Goal: Task Accomplishment & Management: Use online tool/utility

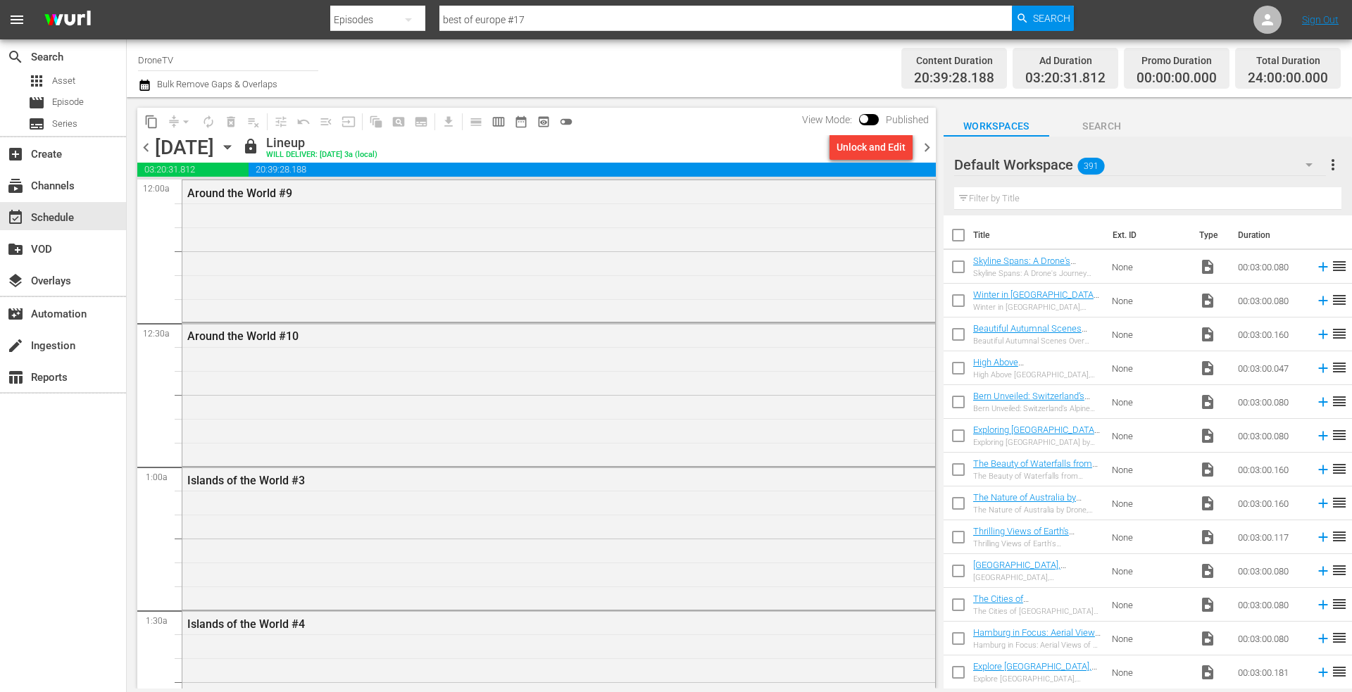
click at [235, 141] on icon "button" at bounding box center [227, 146] width 15 height 15
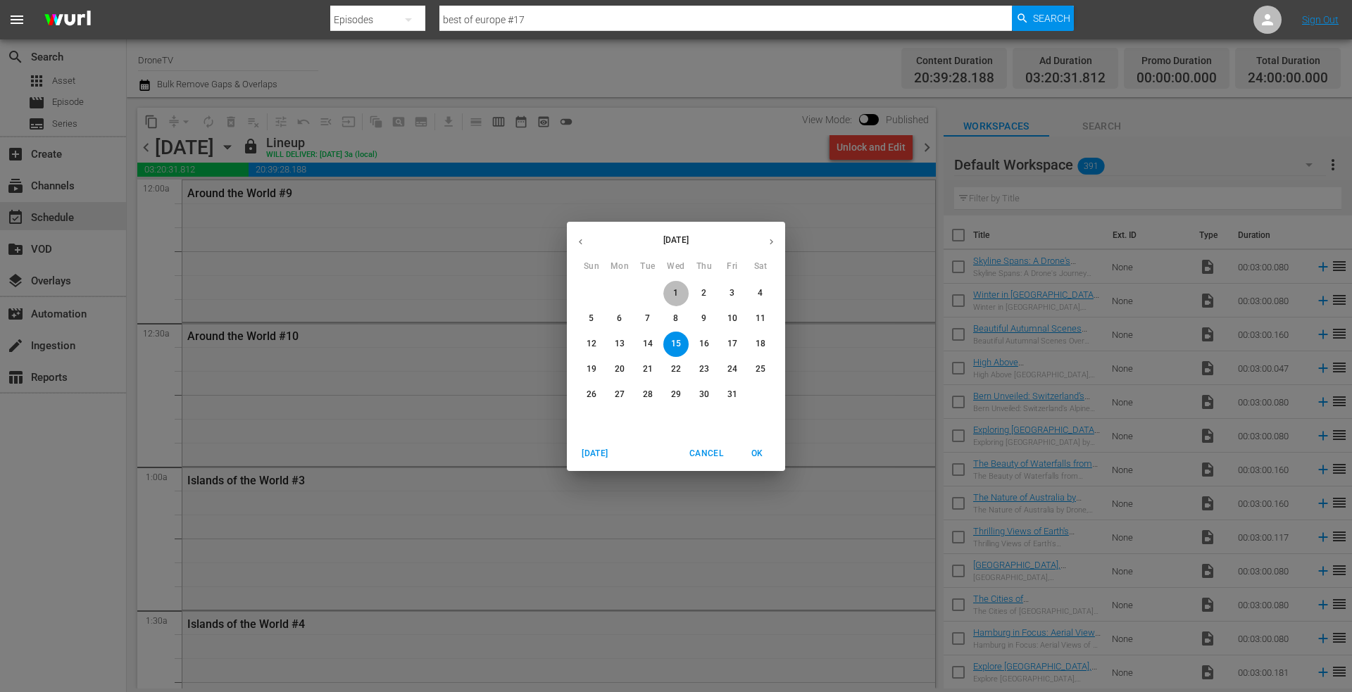
drag, startPoint x: 673, startPoint y: 291, endPoint x: 485, endPoint y: 217, distance: 202.2
click at [673, 292] on p "1" at bounding box center [675, 293] width 5 height 12
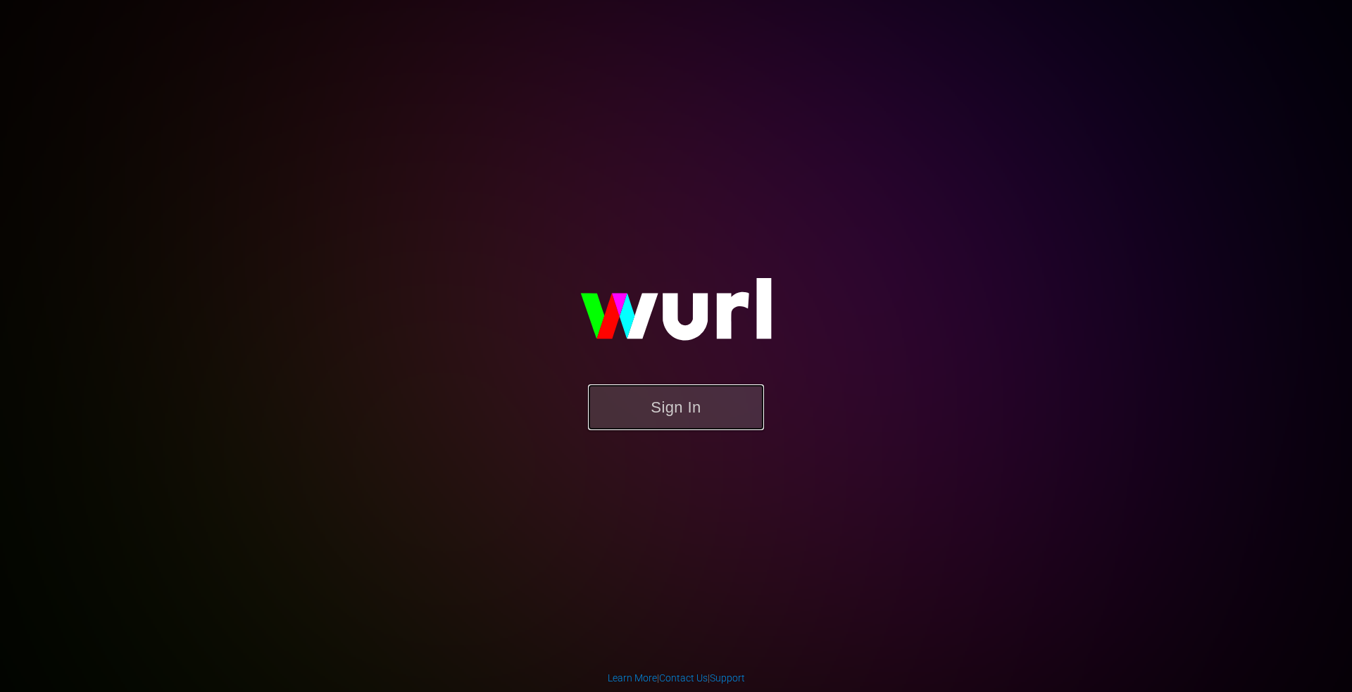
click at [646, 399] on button "Sign In" at bounding box center [676, 407] width 176 height 46
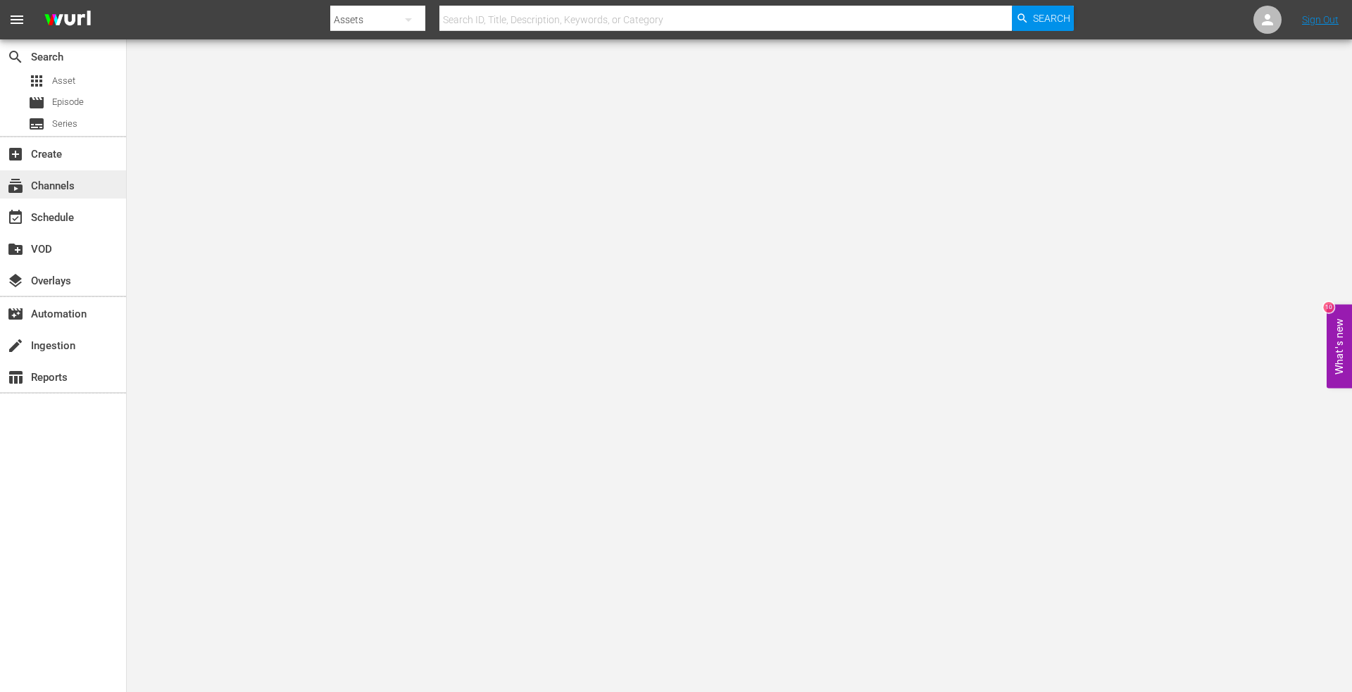
click at [54, 190] on div "subscriptions Channels" at bounding box center [39, 183] width 79 height 13
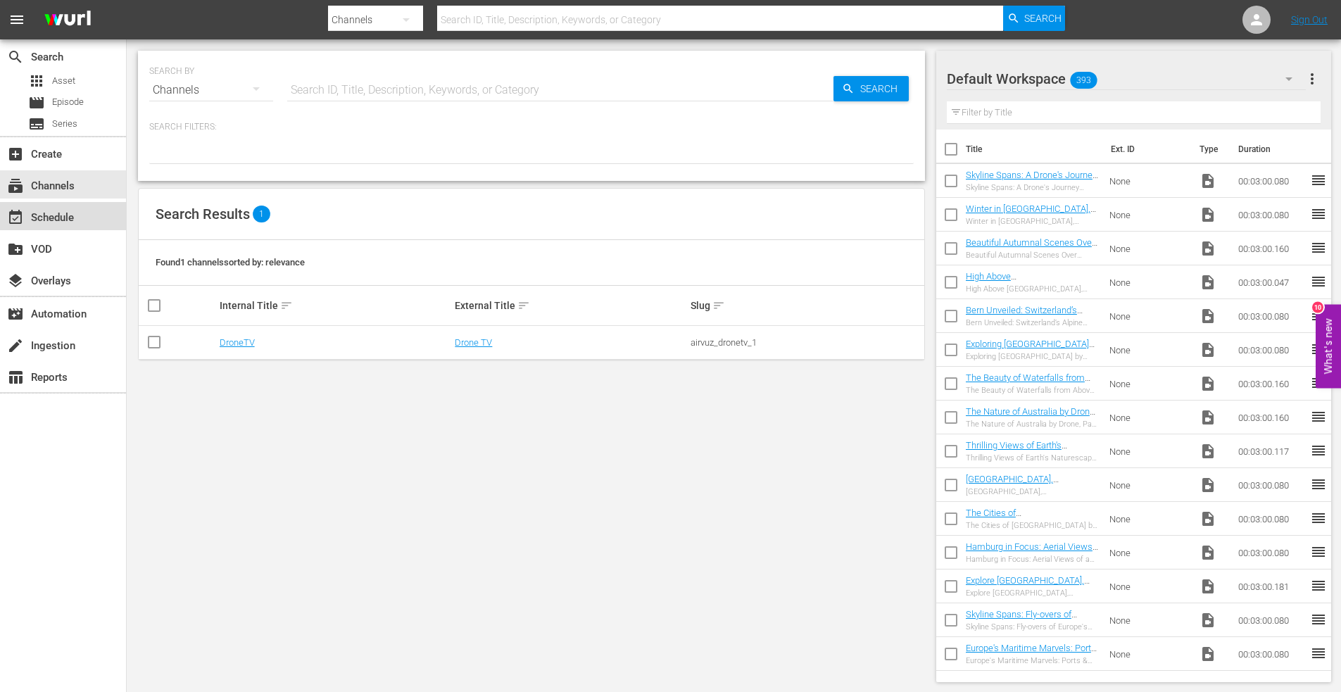
click at [54, 215] on div "event_available Schedule" at bounding box center [39, 215] width 79 height 13
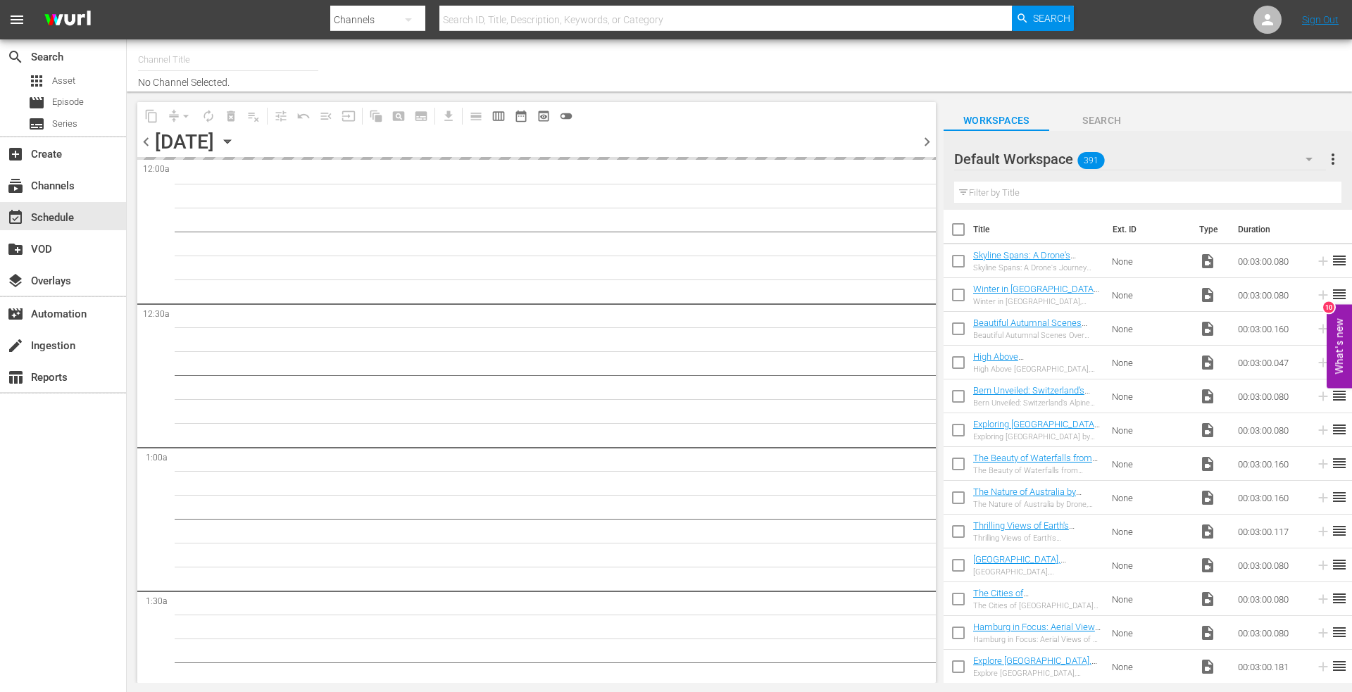
type input "DroneTV (1072)"
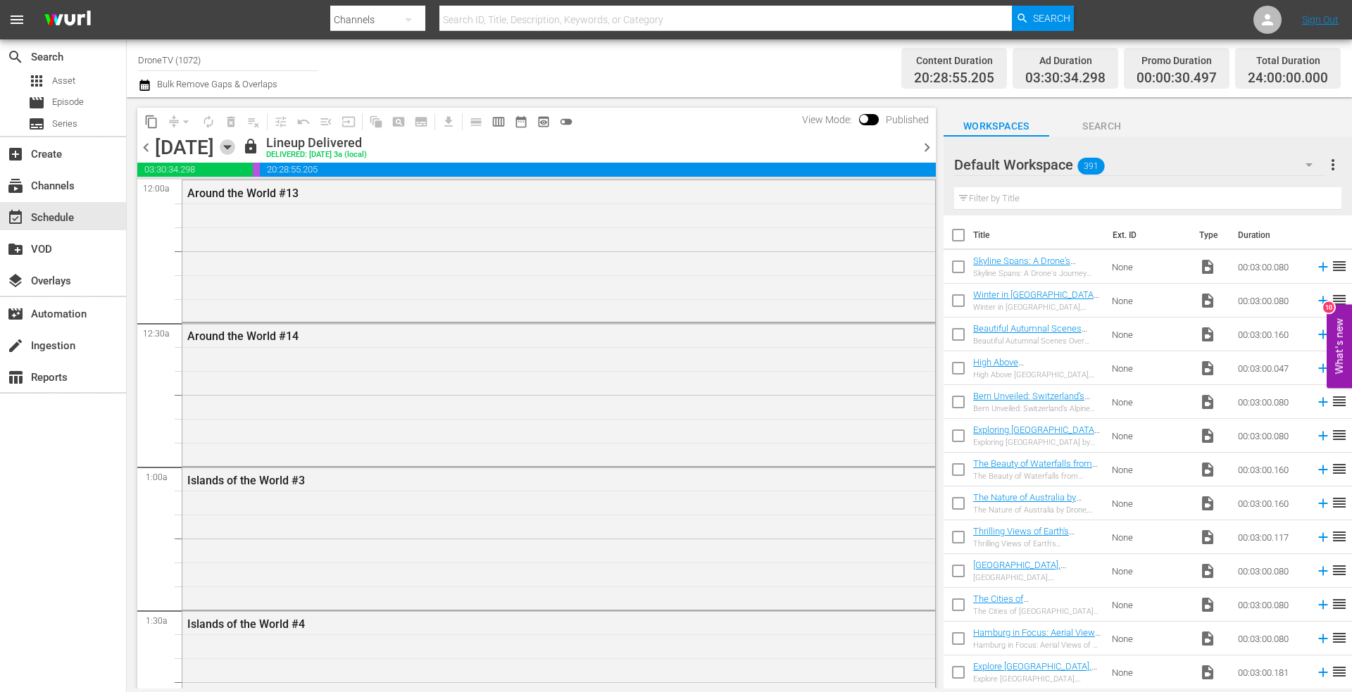
click at [230, 146] on icon "button" at bounding box center [227, 148] width 6 height 4
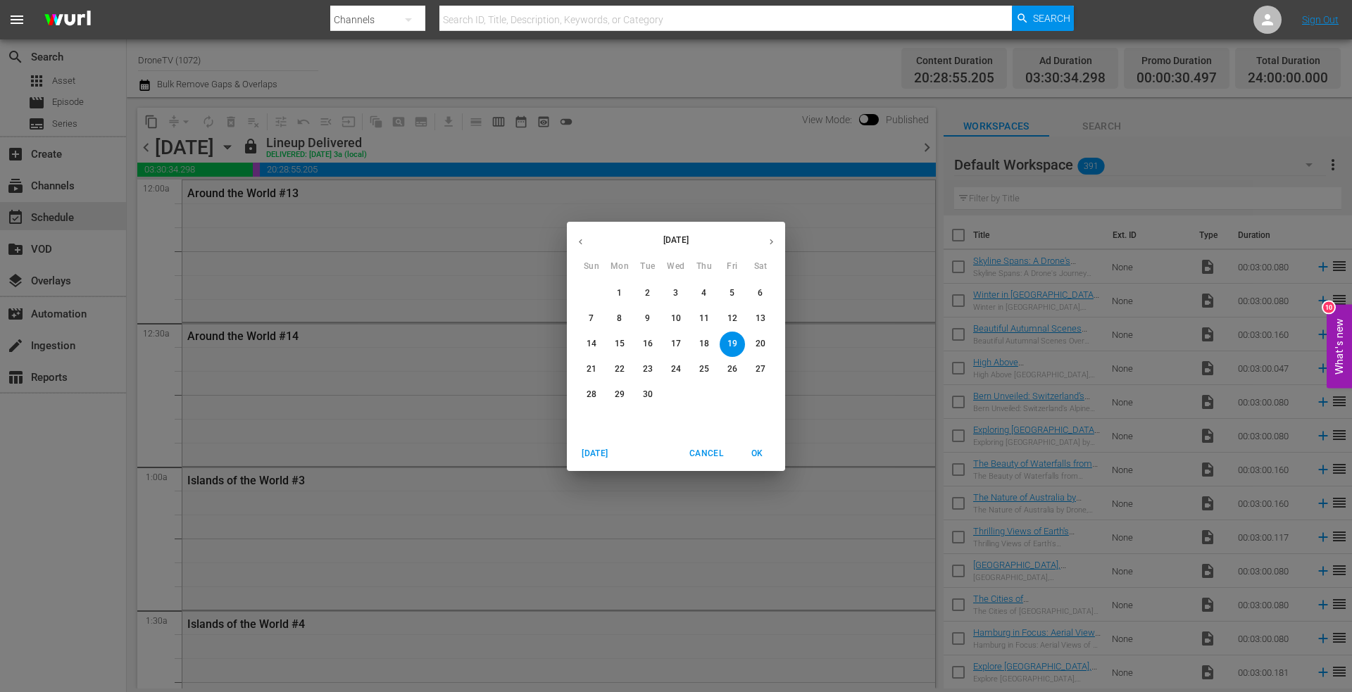
click at [761, 341] on p "20" at bounding box center [760, 344] width 10 height 12
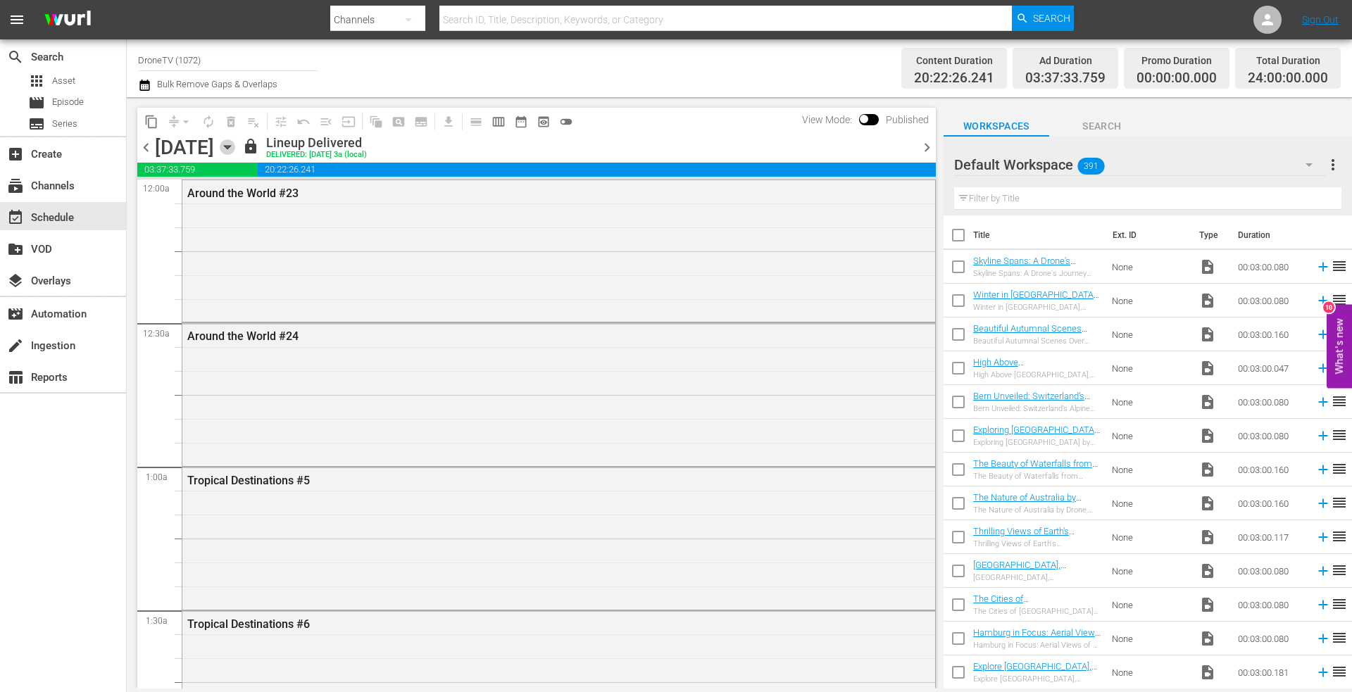
click at [230, 146] on icon "button" at bounding box center [227, 148] width 6 height 4
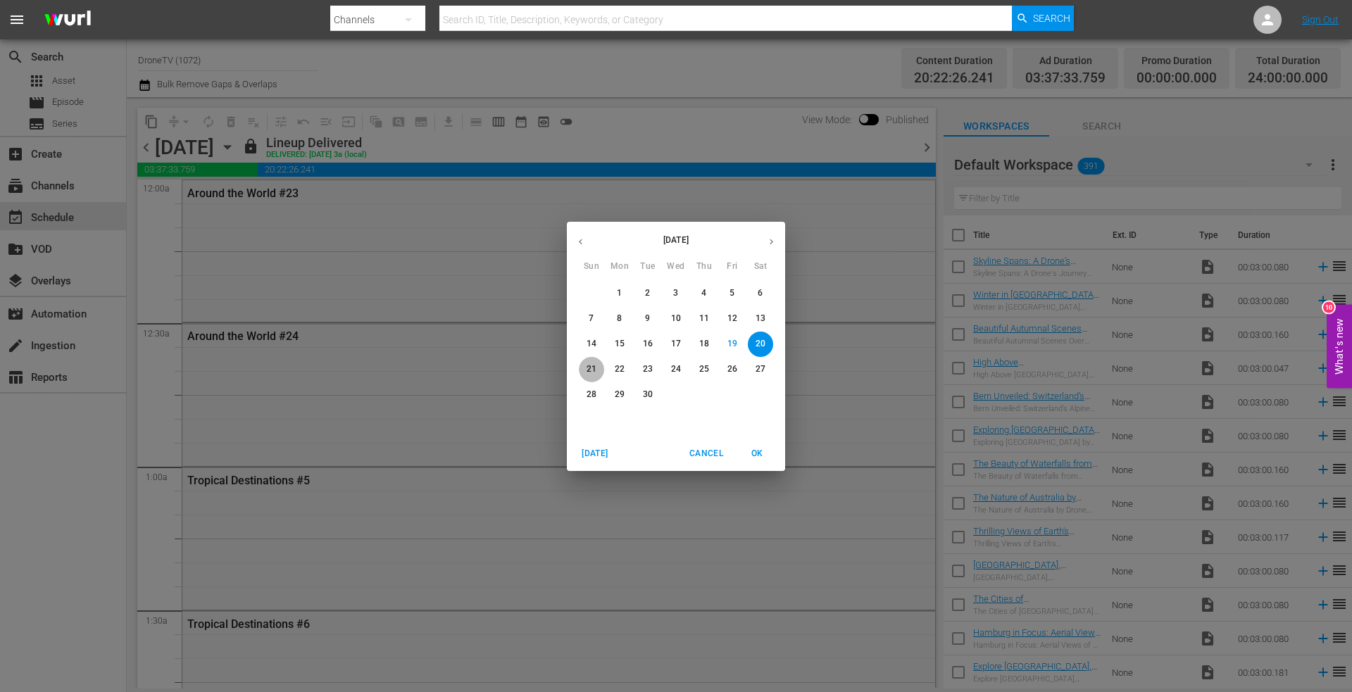
click at [591, 367] on p "21" at bounding box center [591, 369] width 10 height 12
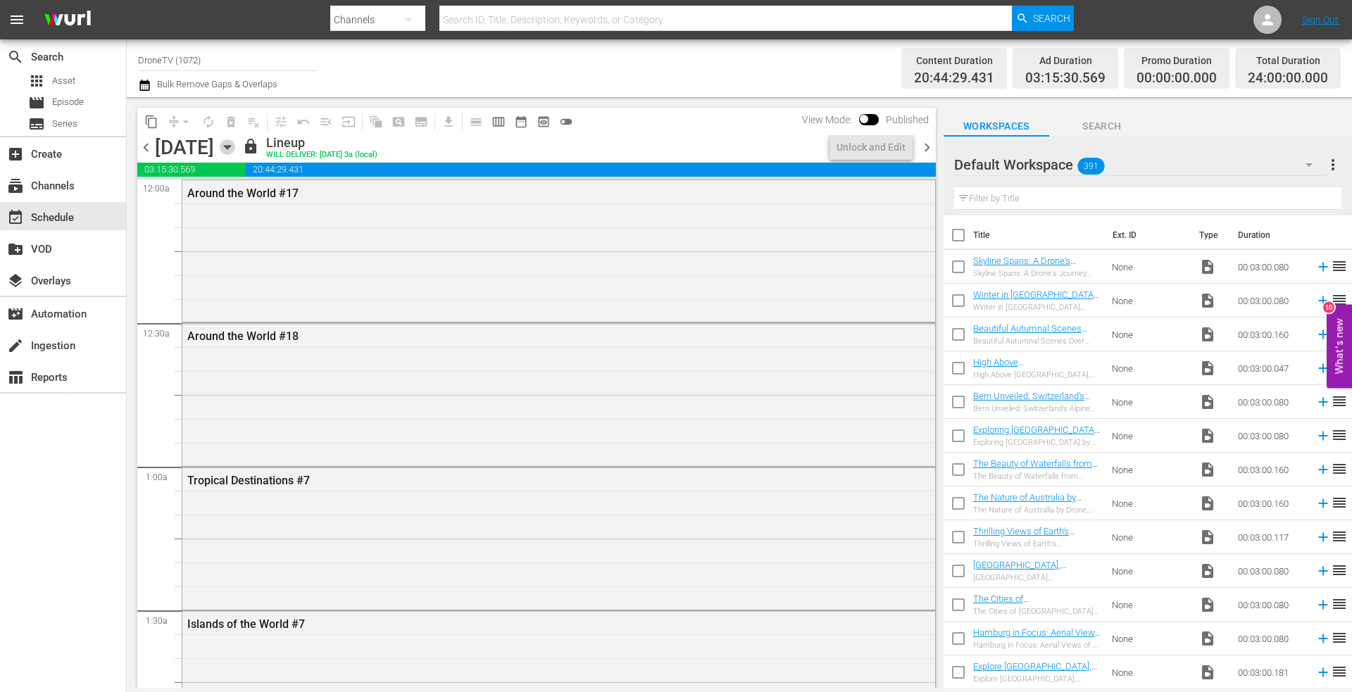
click at [235, 145] on icon "button" at bounding box center [227, 146] width 15 height 15
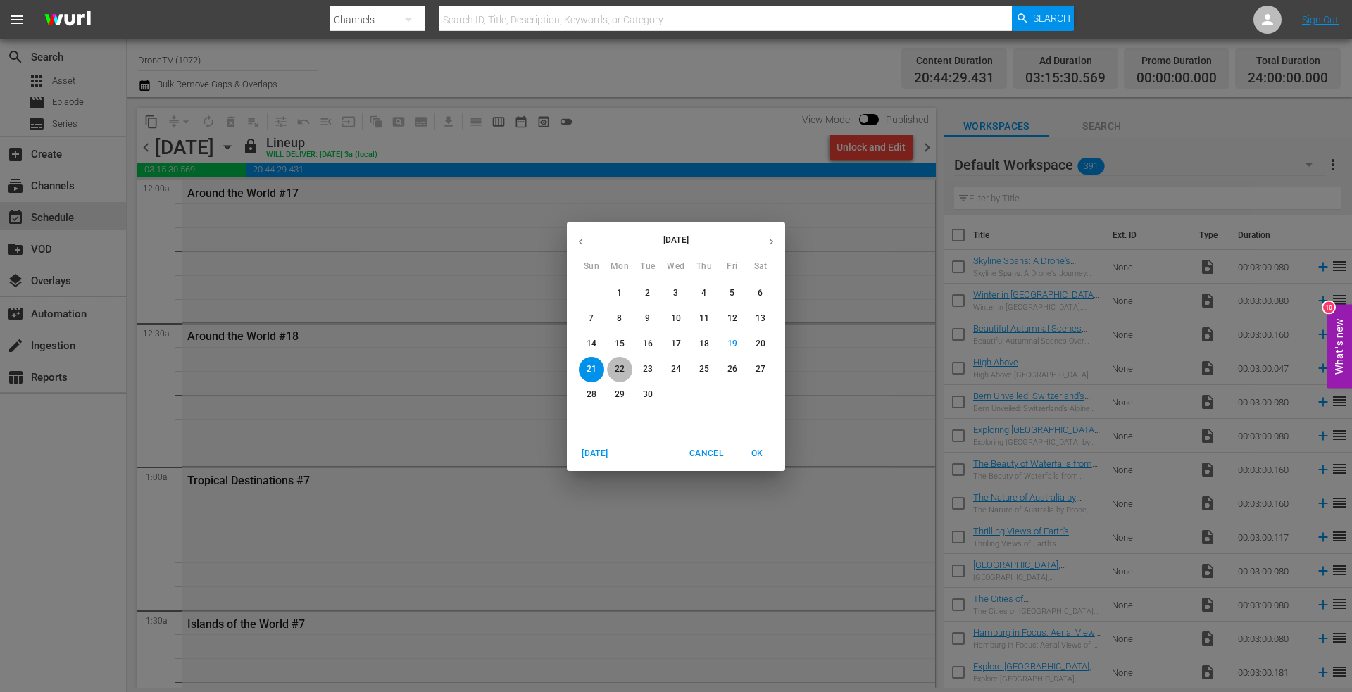
click at [619, 363] on p "22" at bounding box center [620, 369] width 10 height 12
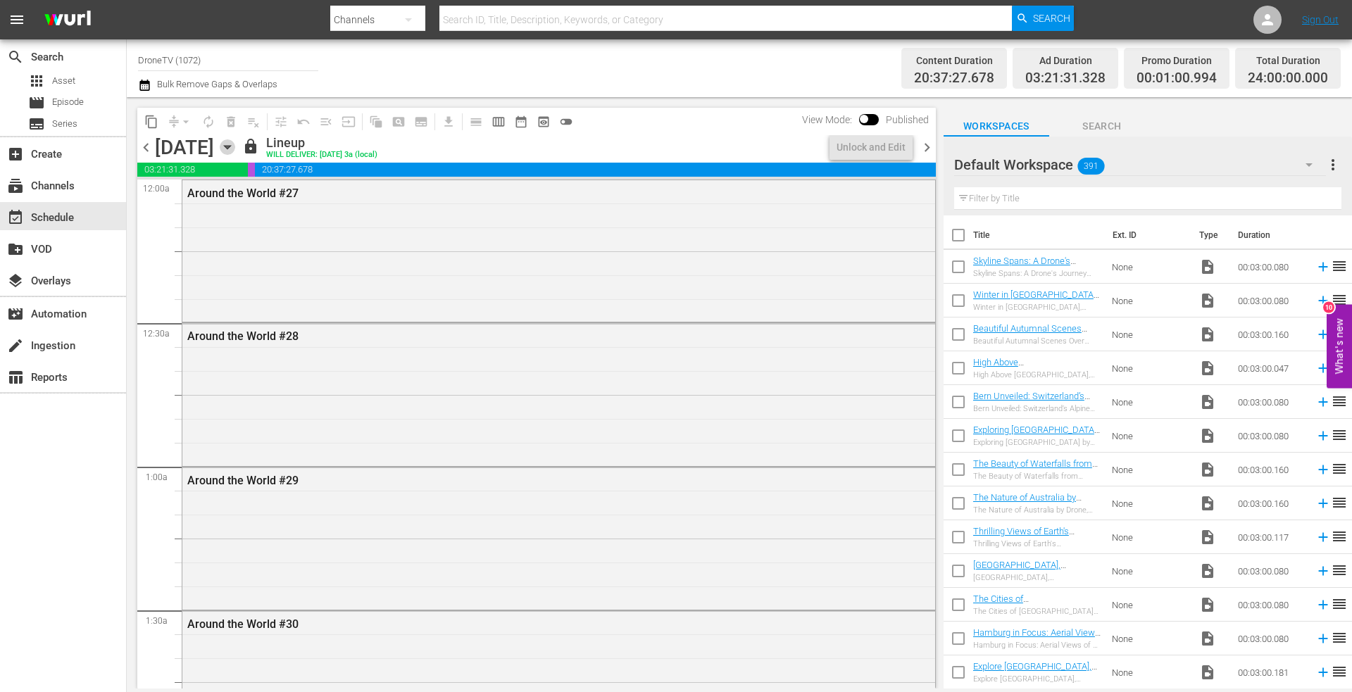
click at [235, 151] on icon "button" at bounding box center [227, 146] width 15 height 15
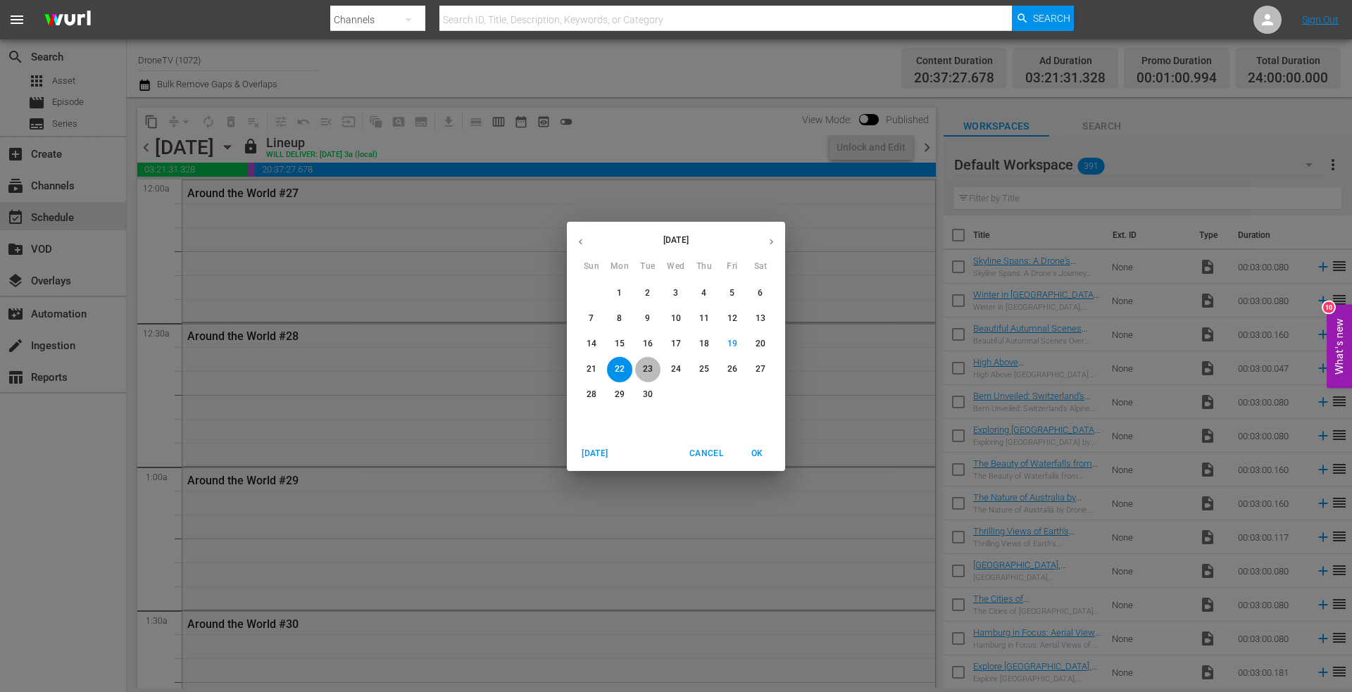
click at [648, 364] on p "23" at bounding box center [648, 369] width 10 height 12
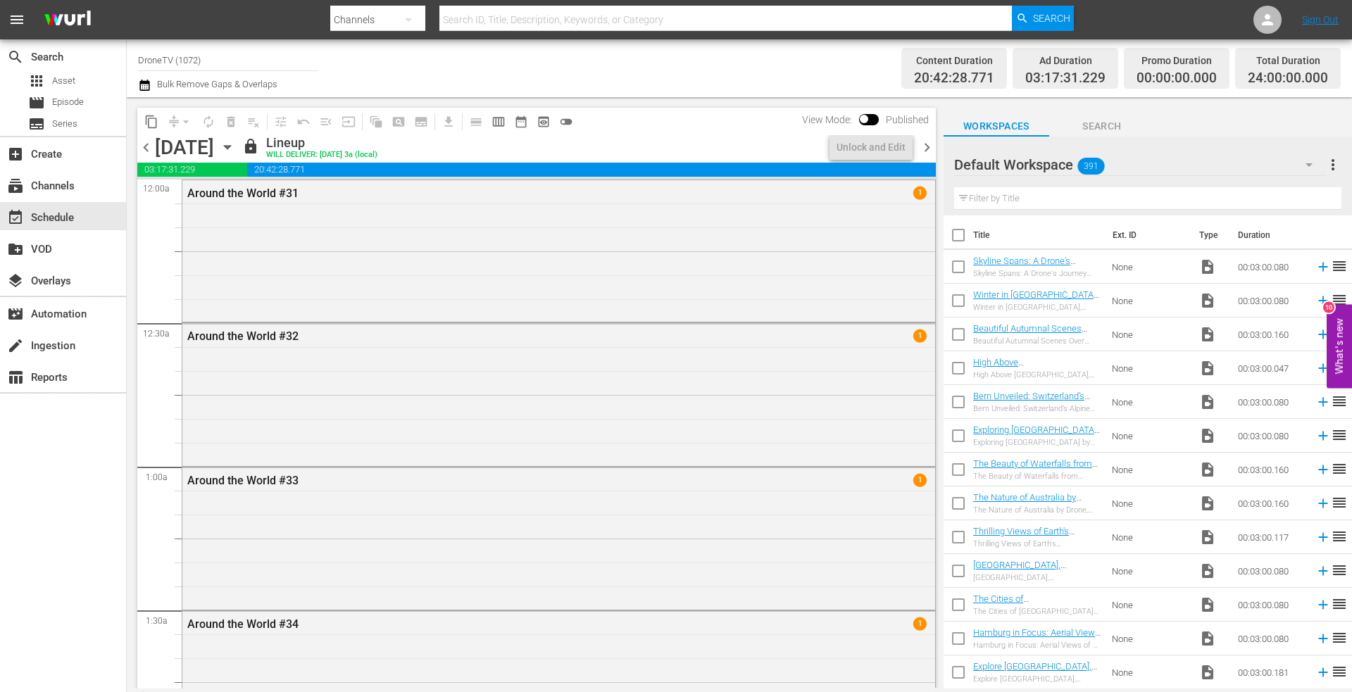
click at [235, 145] on icon "button" at bounding box center [227, 146] width 15 height 15
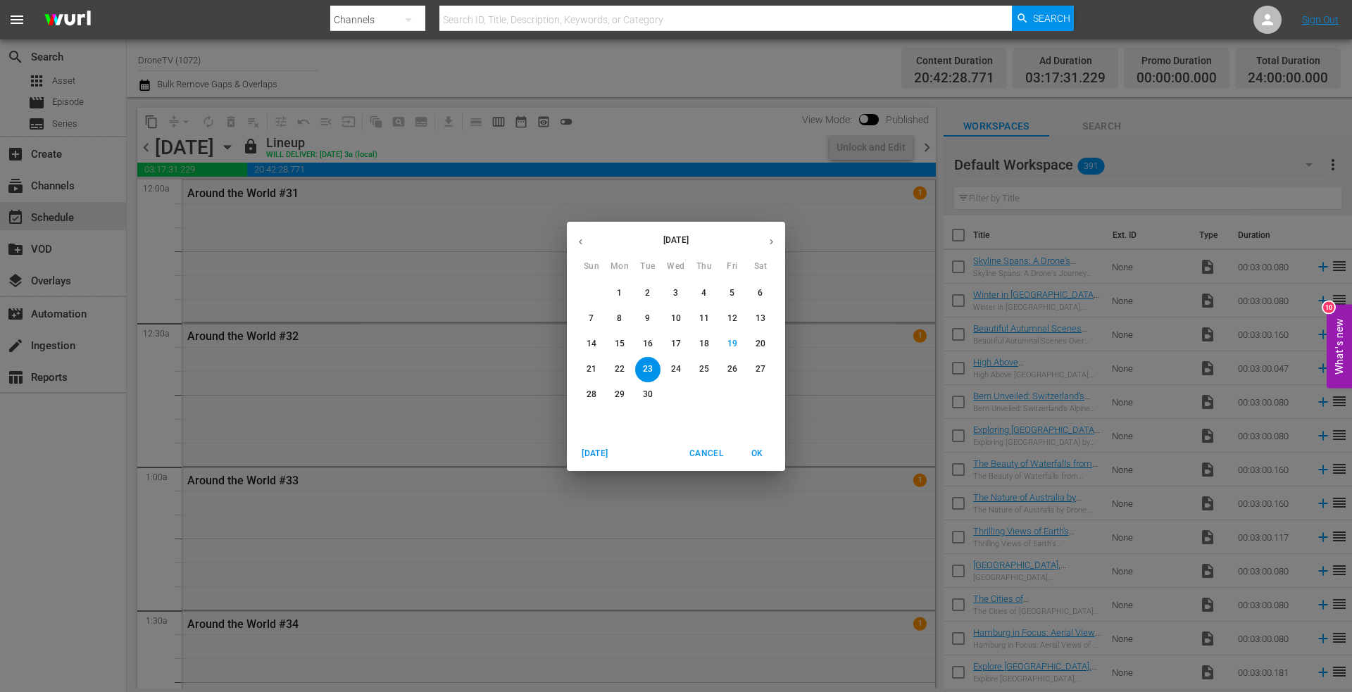
click at [672, 364] on p "24" at bounding box center [676, 369] width 10 height 12
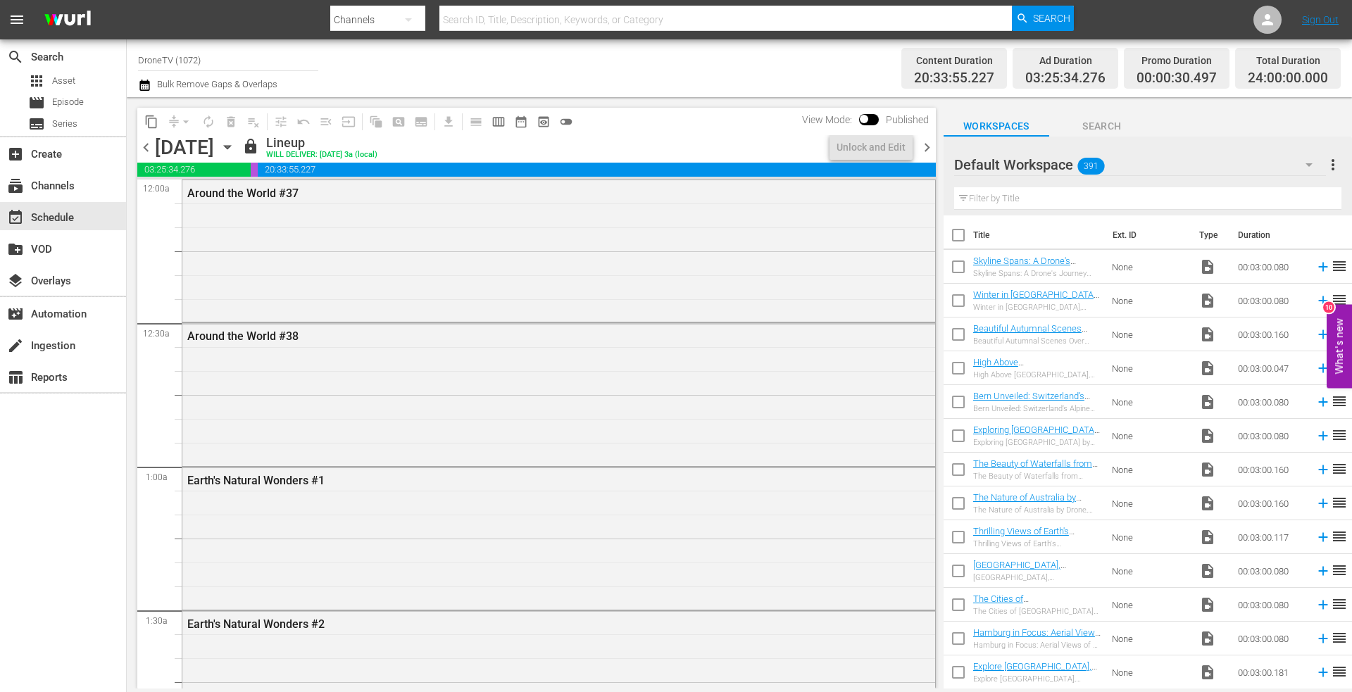
click at [230, 146] on icon "button" at bounding box center [227, 148] width 6 height 4
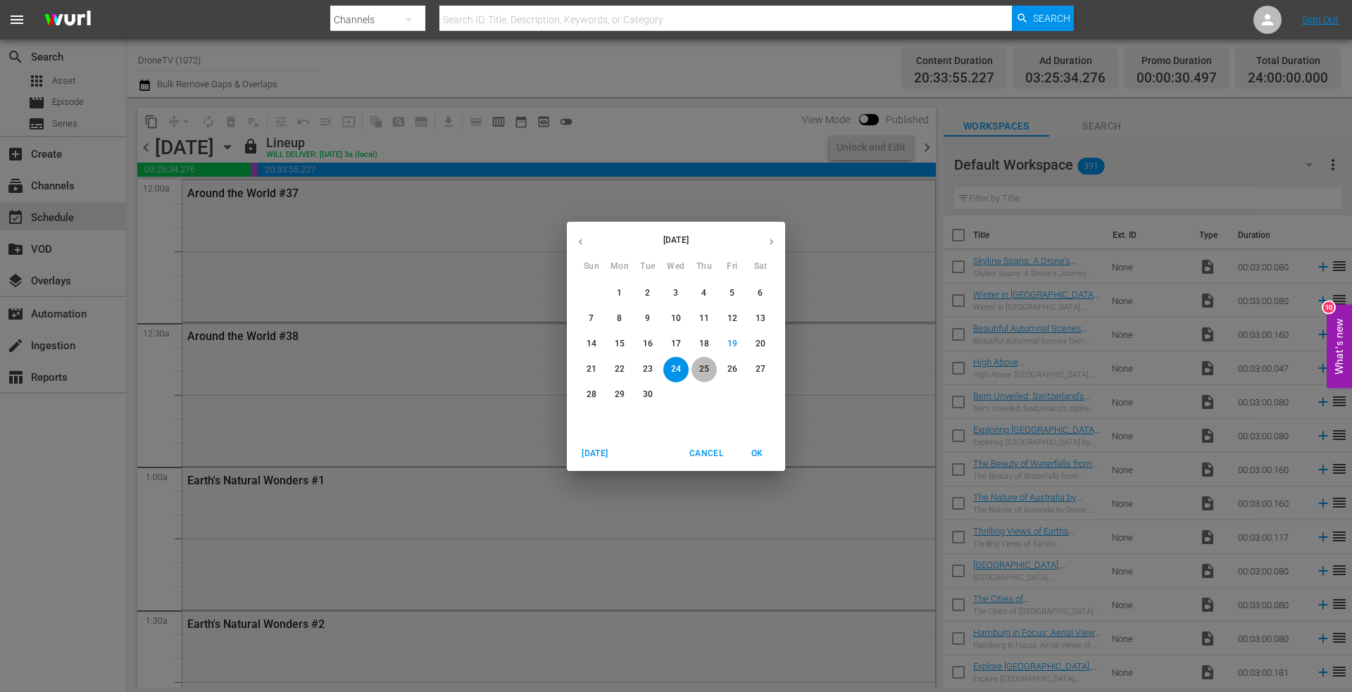
click at [704, 364] on p "25" at bounding box center [704, 369] width 10 height 12
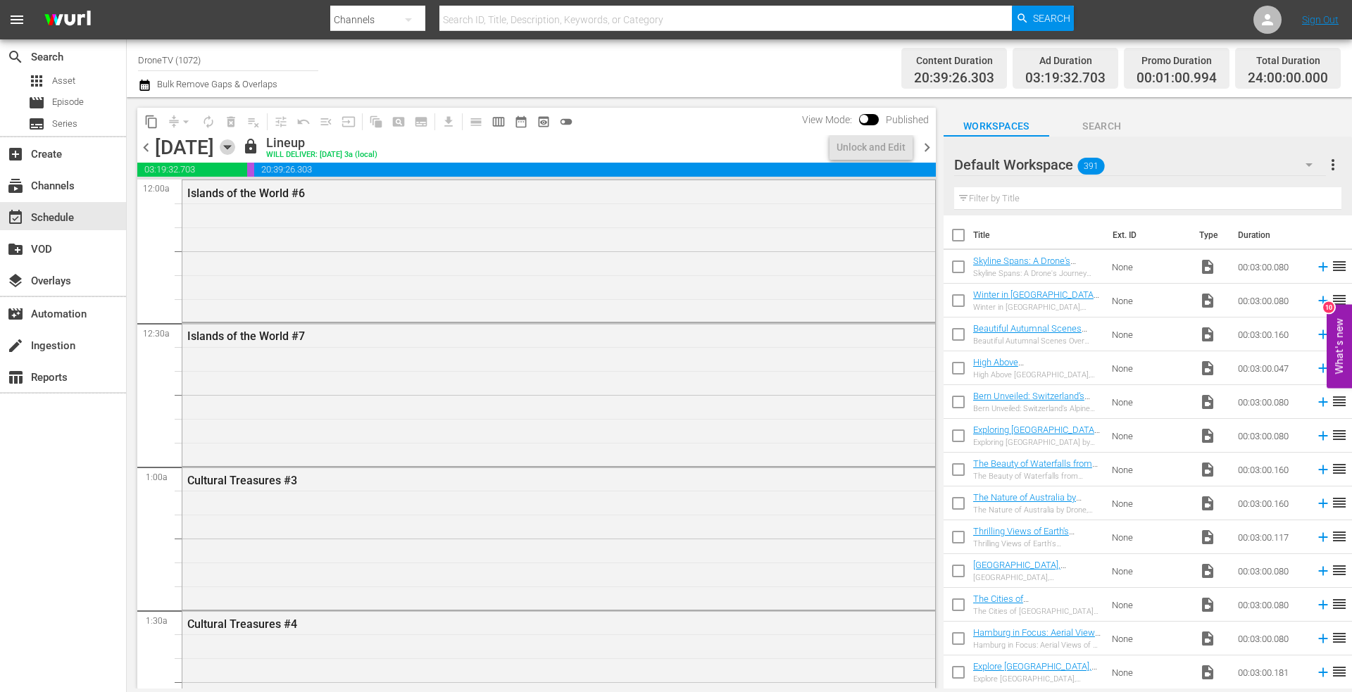
click at [230, 147] on icon "button" at bounding box center [227, 148] width 6 height 4
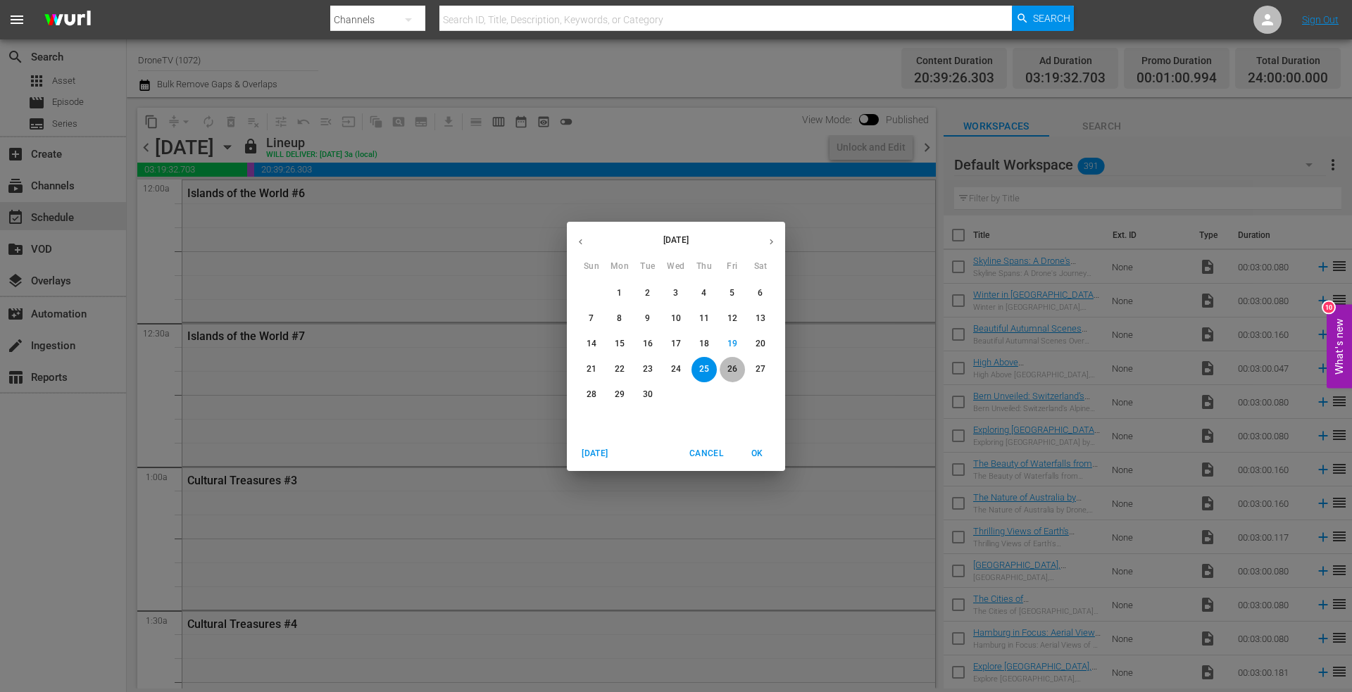
click at [733, 367] on p "26" at bounding box center [732, 369] width 10 height 12
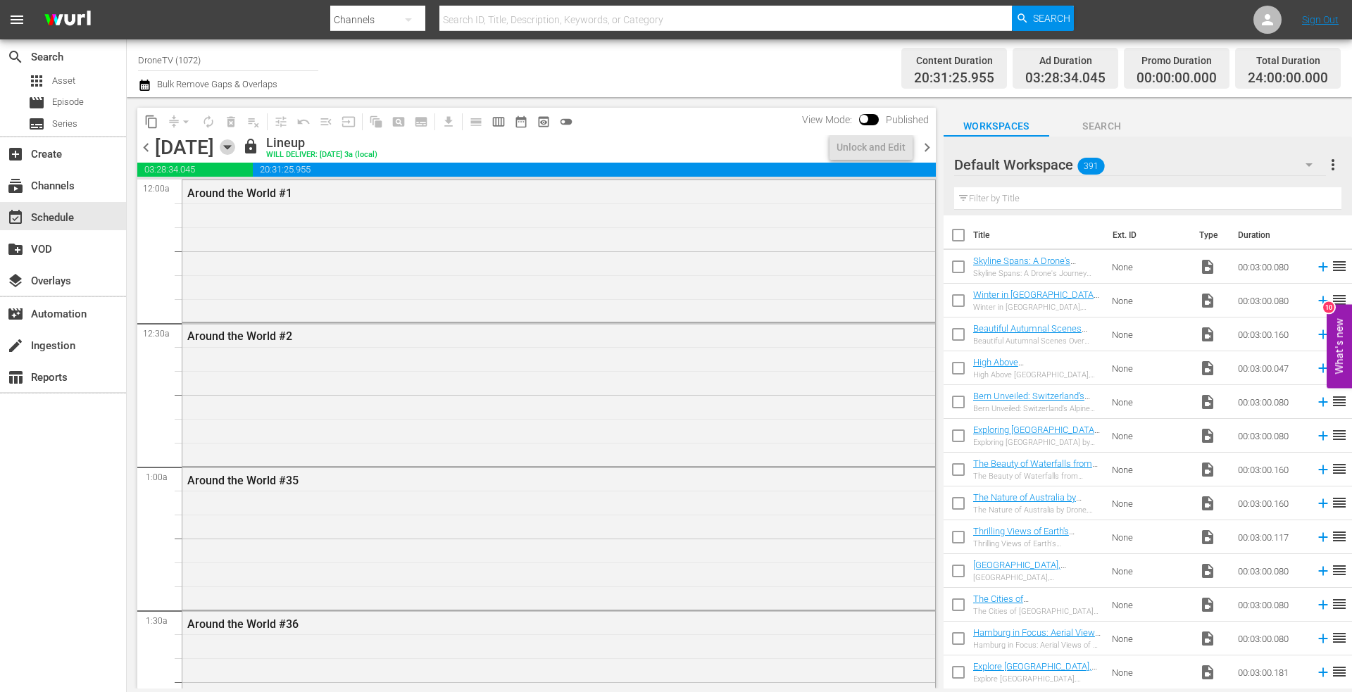
click at [235, 150] on icon "button" at bounding box center [227, 146] width 15 height 15
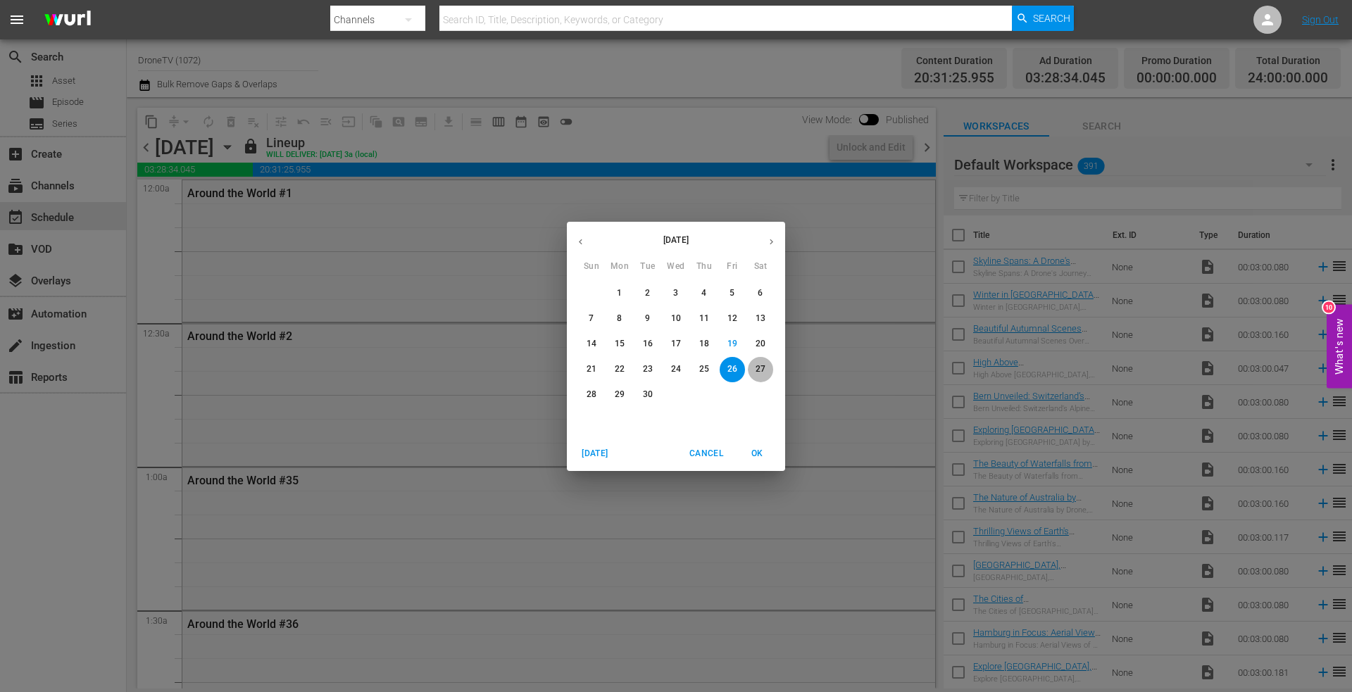
click at [754, 370] on span "27" at bounding box center [760, 369] width 25 height 12
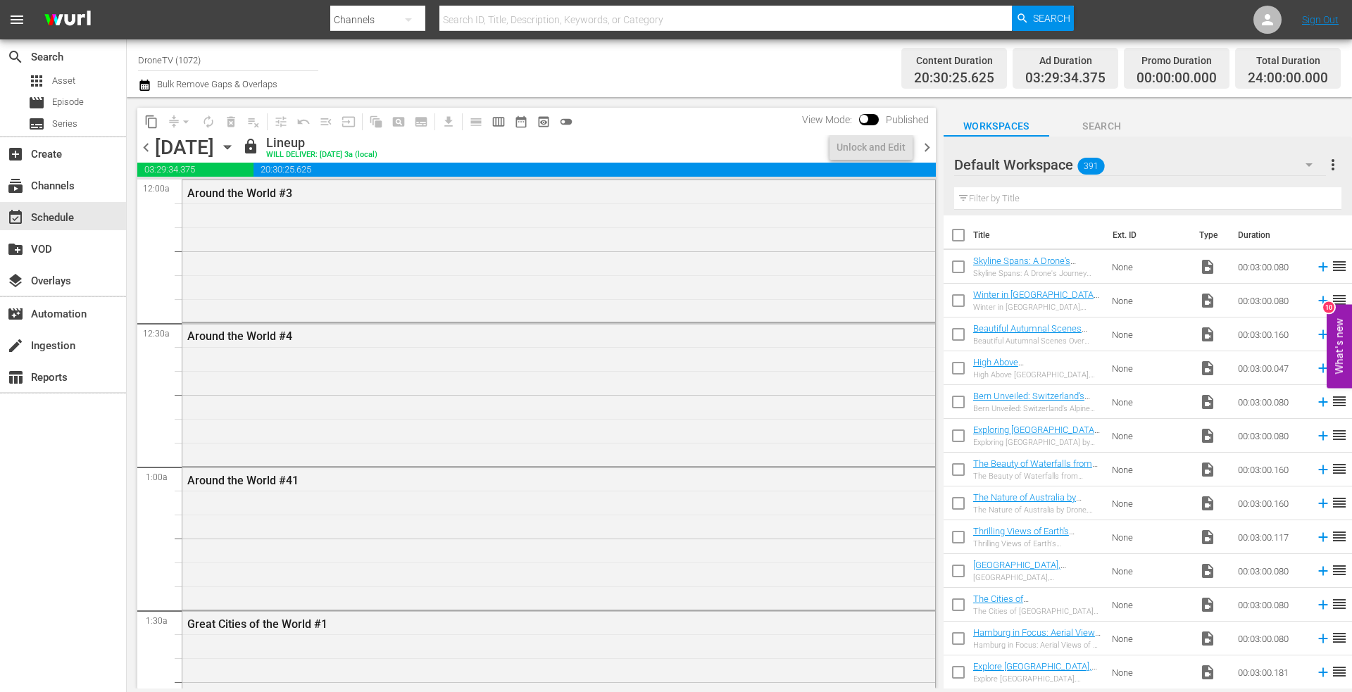
click at [230, 146] on icon "button" at bounding box center [227, 148] width 6 height 4
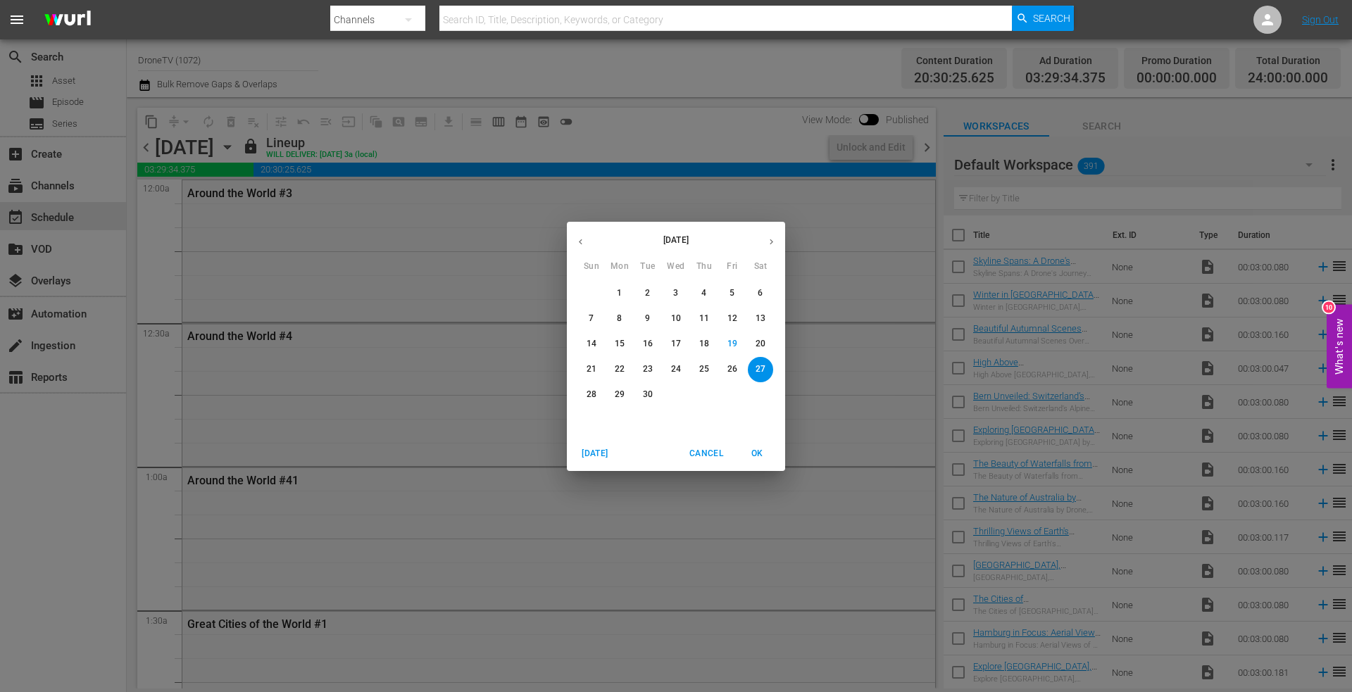
drag, startPoint x: 578, startPoint y: 391, endPoint x: 590, endPoint y: 391, distance: 12.0
click at [579, 391] on div "28" at bounding box center [591, 394] width 28 height 25
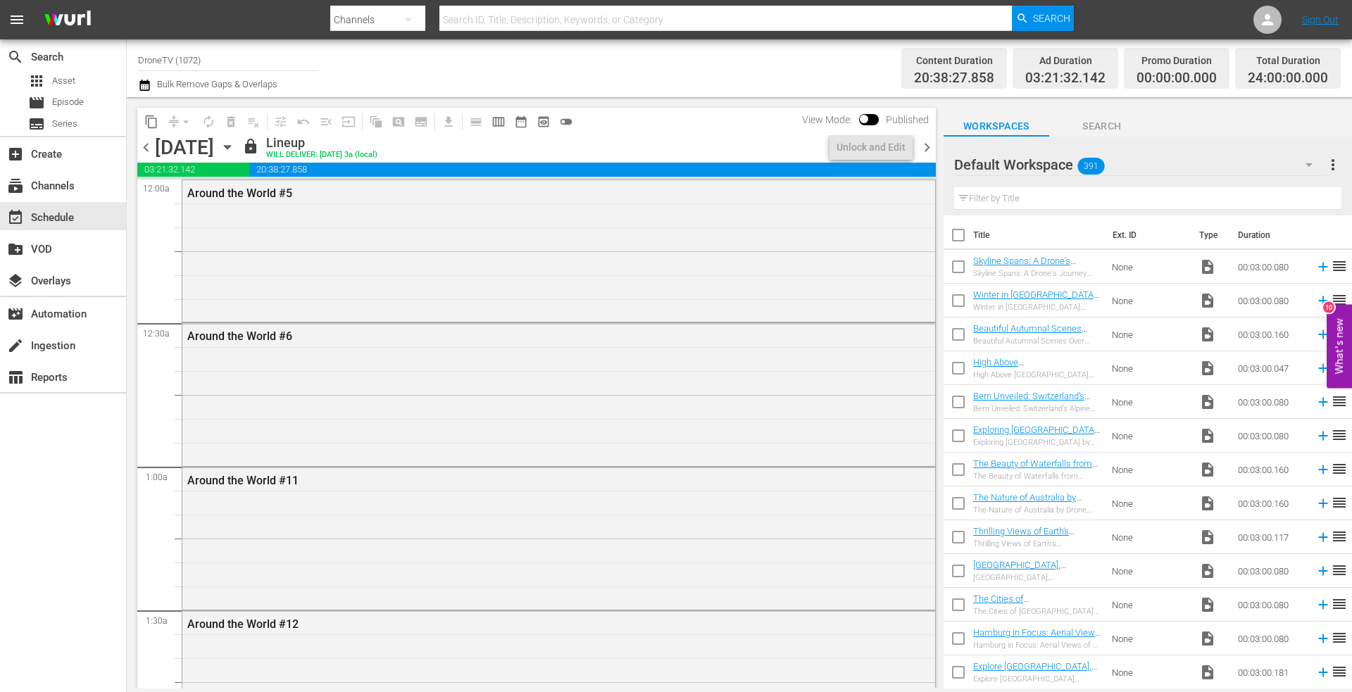
click at [235, 144] on icon "button" at bounding box center [227, 146] width 15 height 15
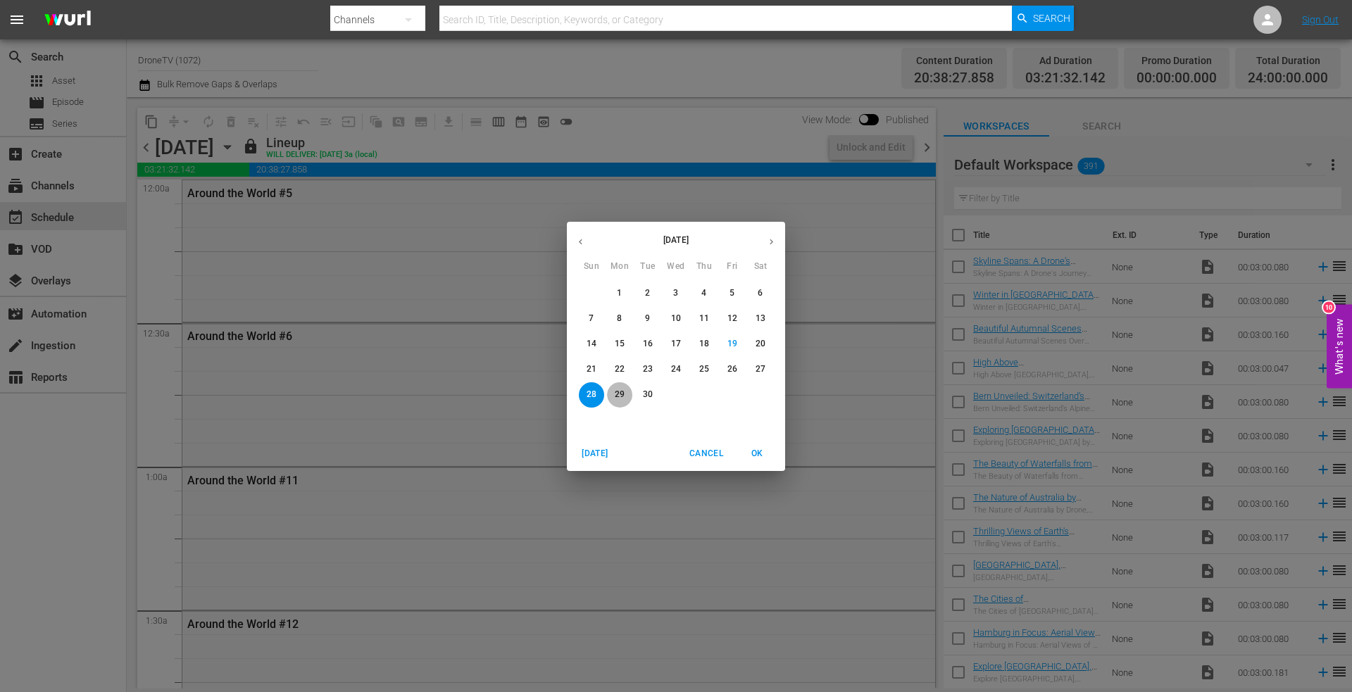
click at [615, 398] on p "29" at bounding box center [620, 395] width 10 height 12
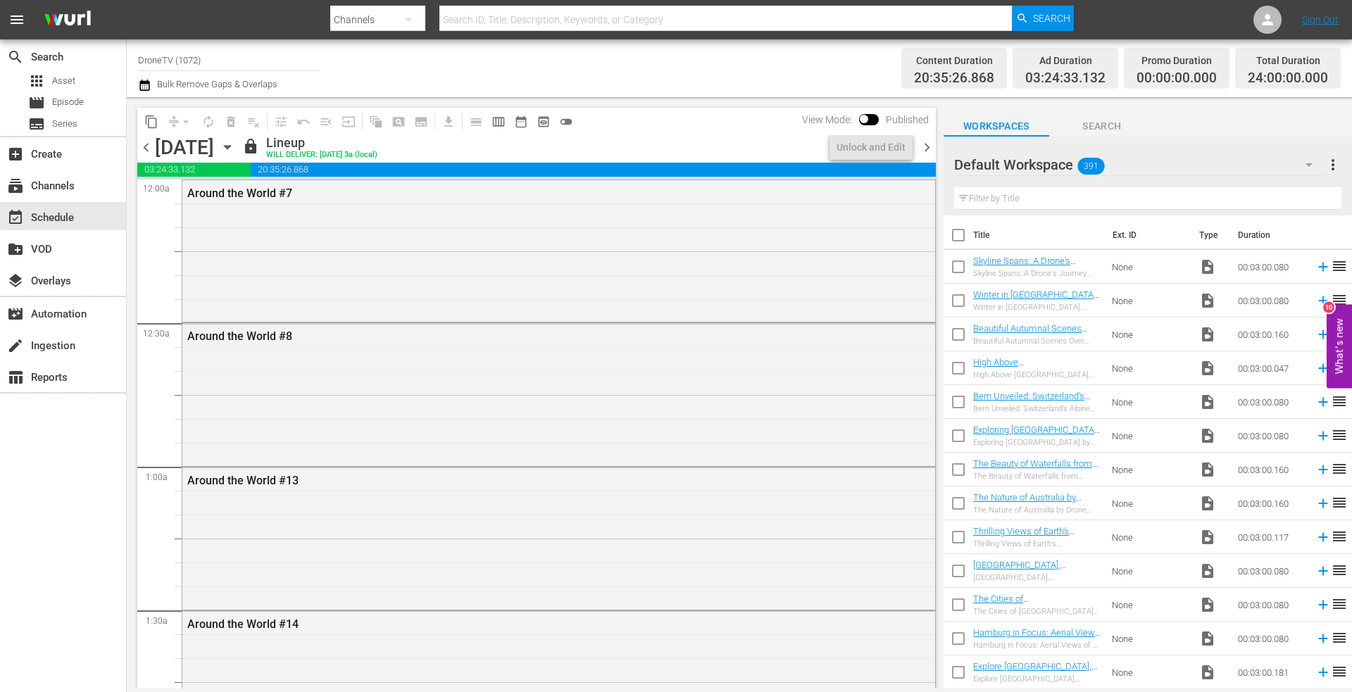
click at [235, 150] on icon "button" at bounding box center [227, 146] width 15 height 15
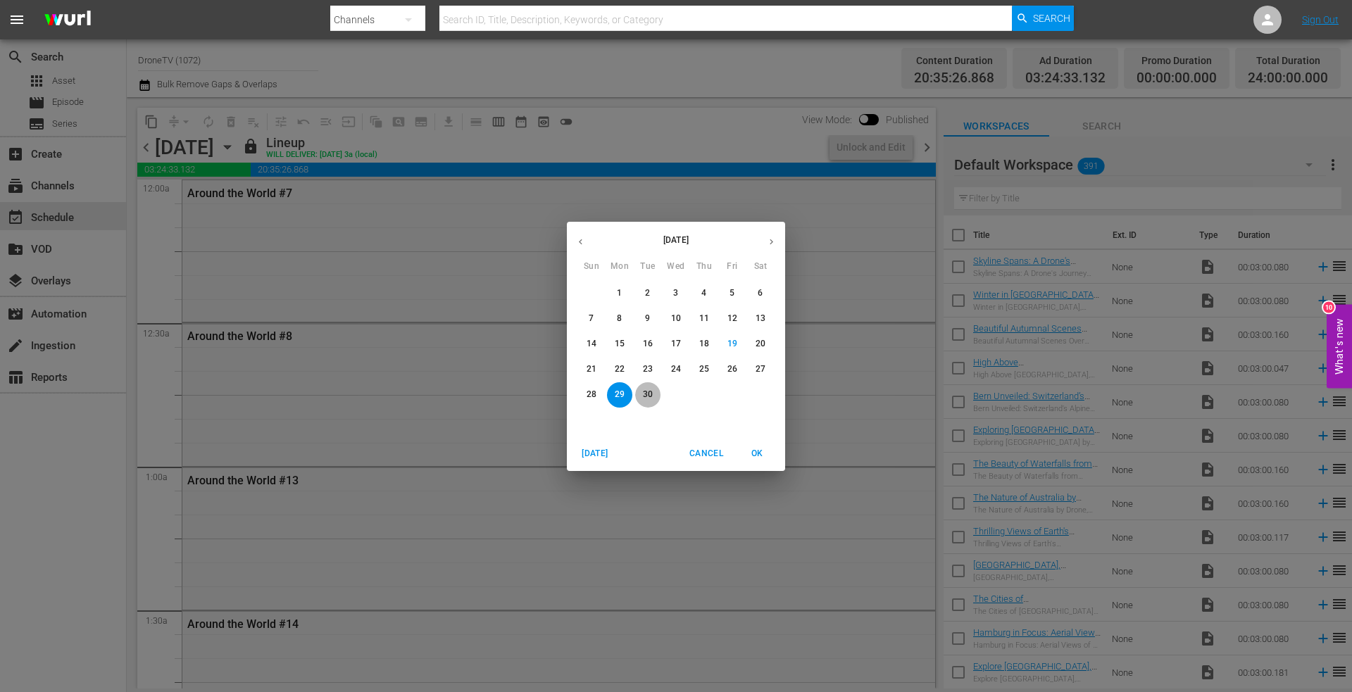
click at [650, 394] on p "30" at bounding box center [648, 395] width 10 height 12
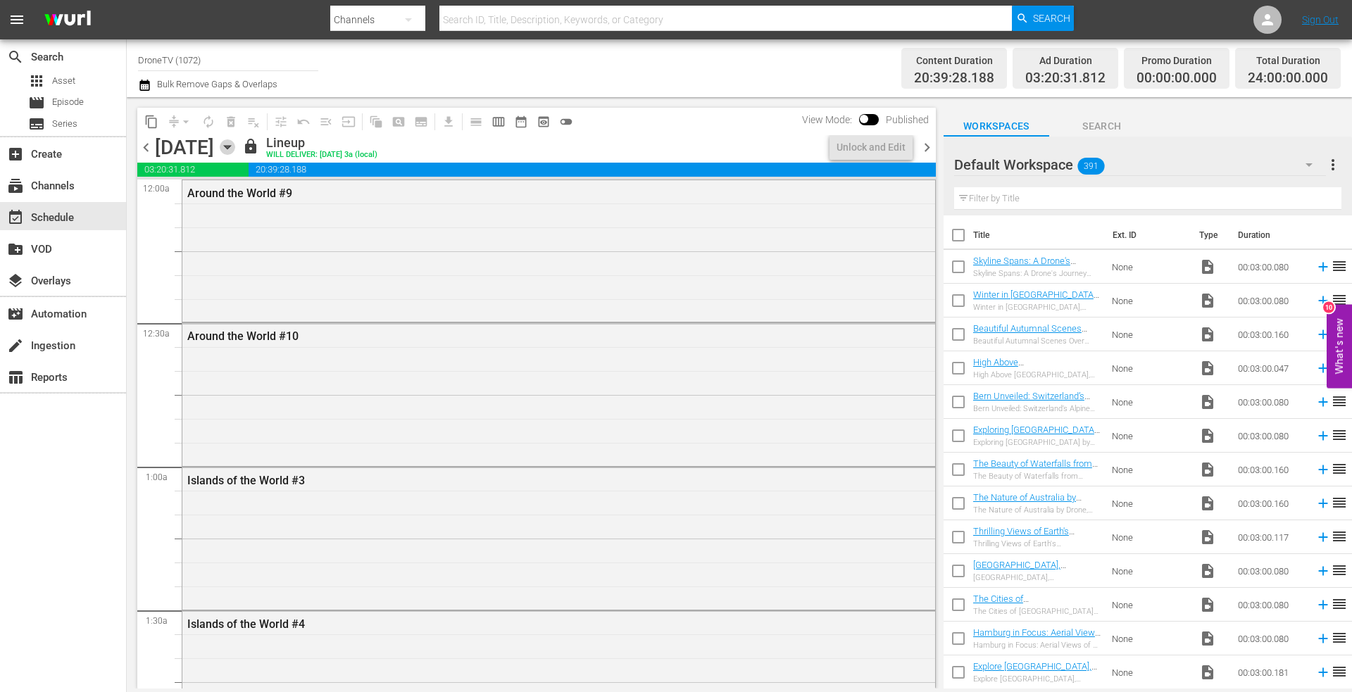
click at [235, 142] on icon "button" at bounding box center [227, 146] width 15 height 15
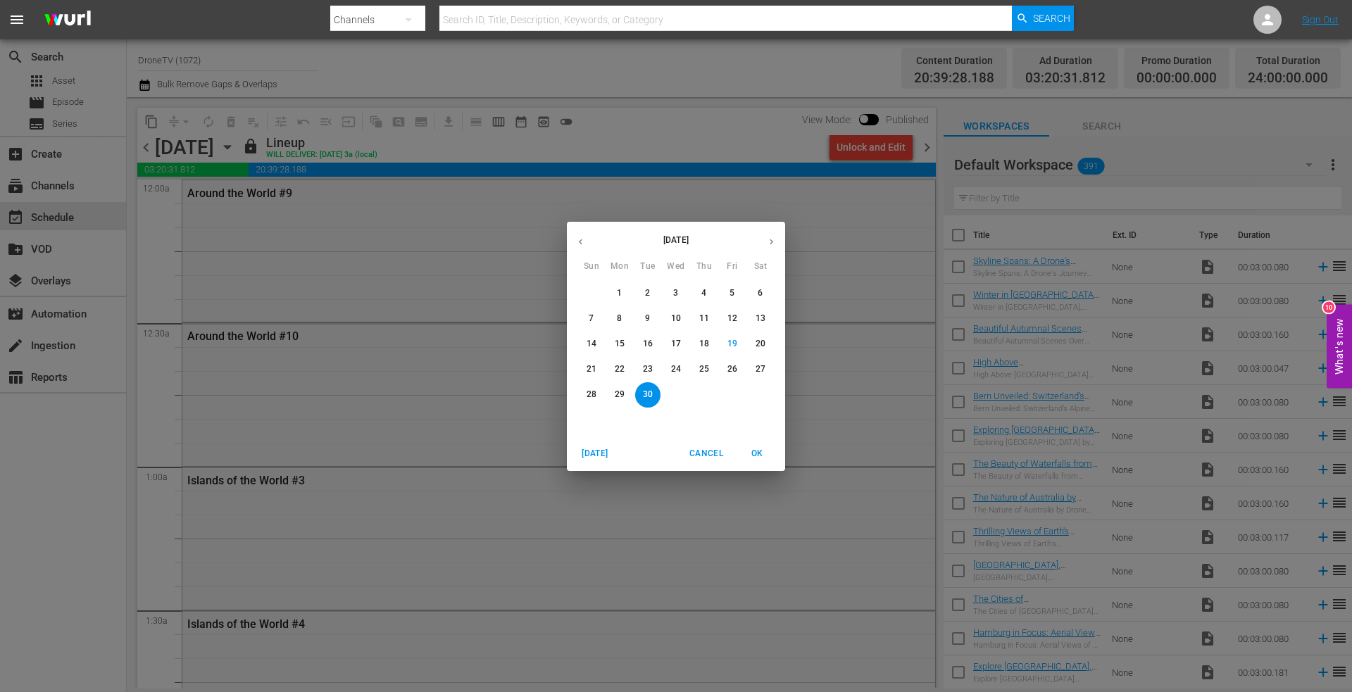
click at [771, 238] on icon "button" at bounding box center [771, 242] width 11 height 11
click at [757, 292] on p "4" at bounding box center [759, 293] width 5 height 12
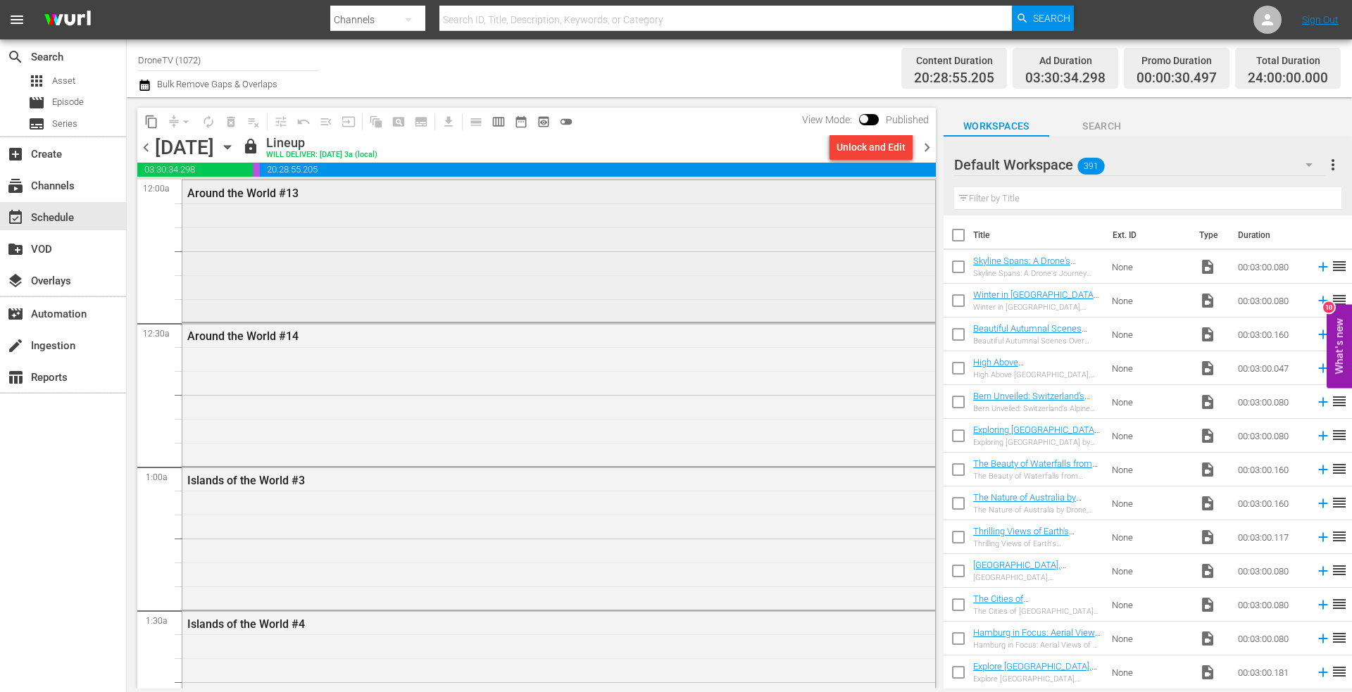
click at [404, 272] on div "Around the World #13" at bounding box center [558, 249] width 753 height 139
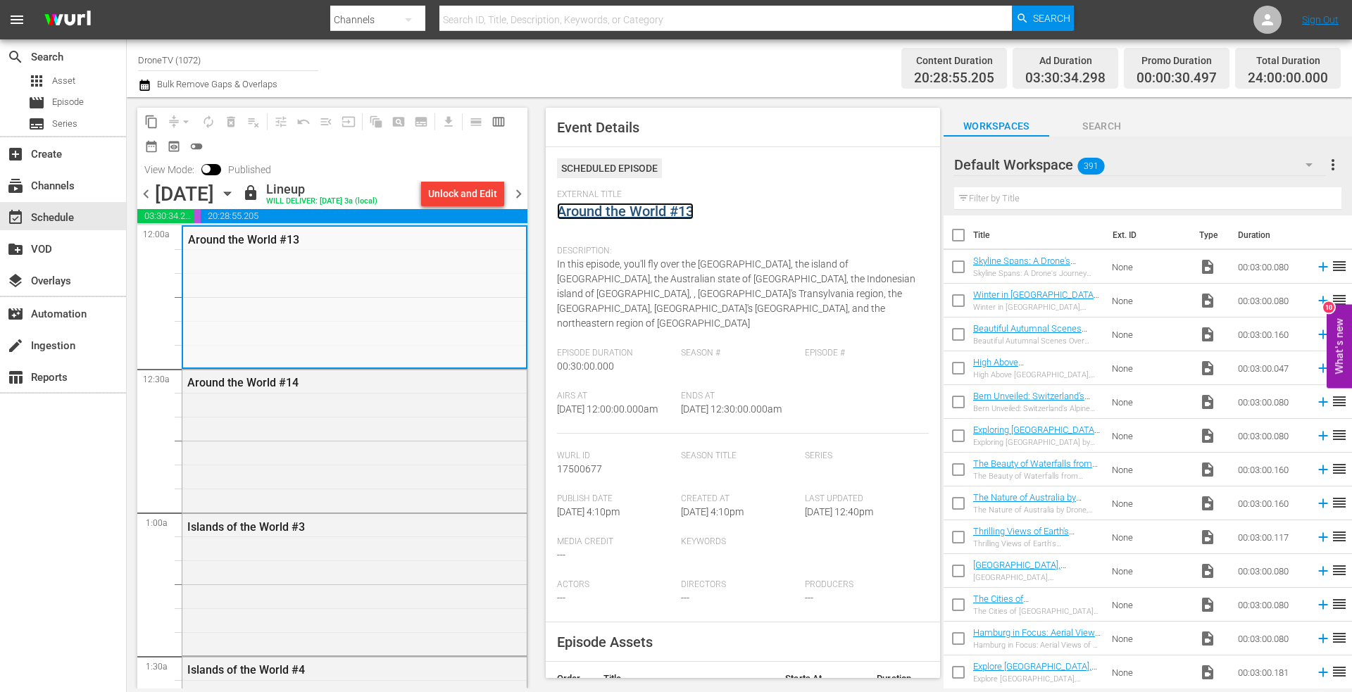
click at [645, 210] on link "Around the World #13" at bounding box center [625, 211] width 137 height 17
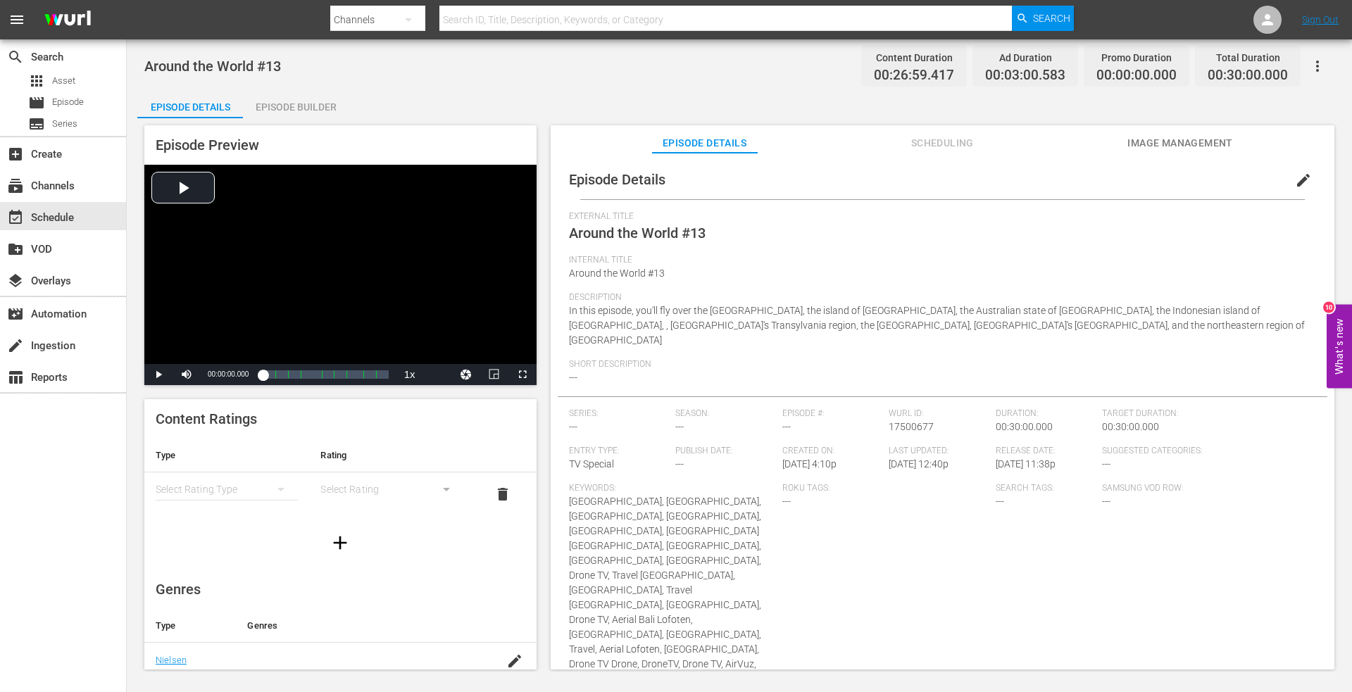
click at [303, 99] on div "Episode Builder" at bounding box center [296, 107] width 106 height 34
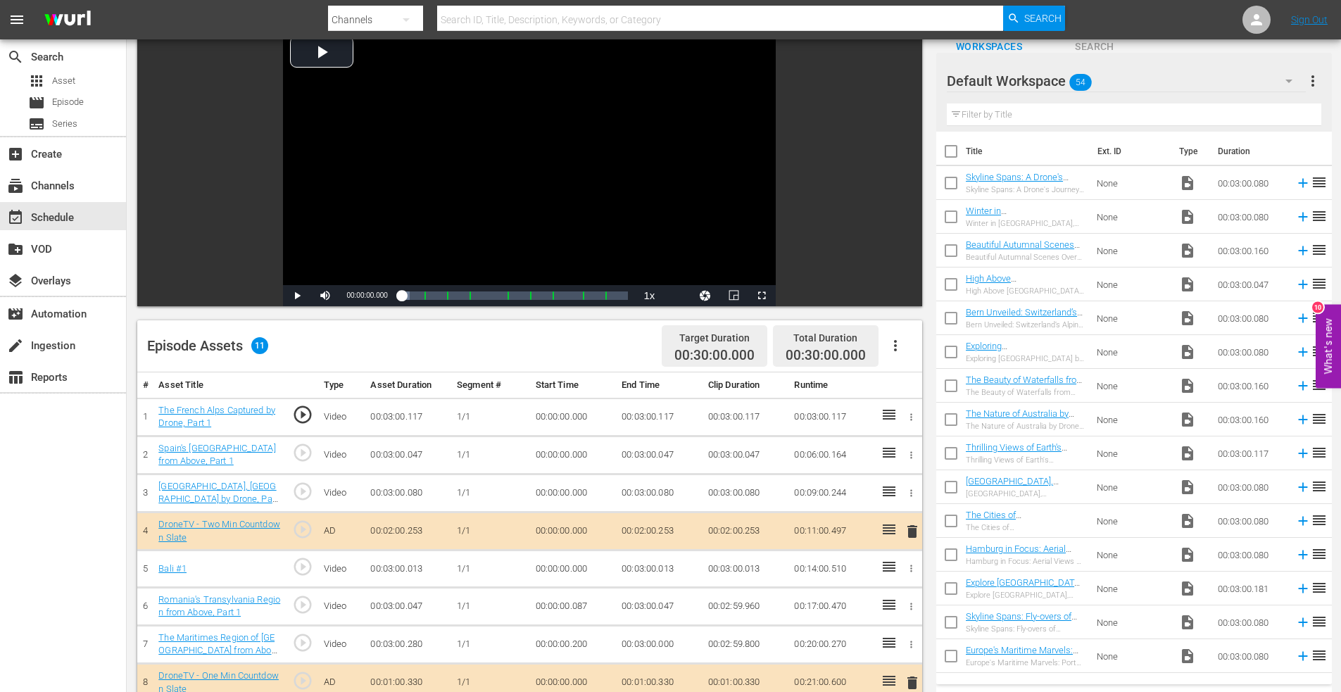
scroll to position [85, 0]
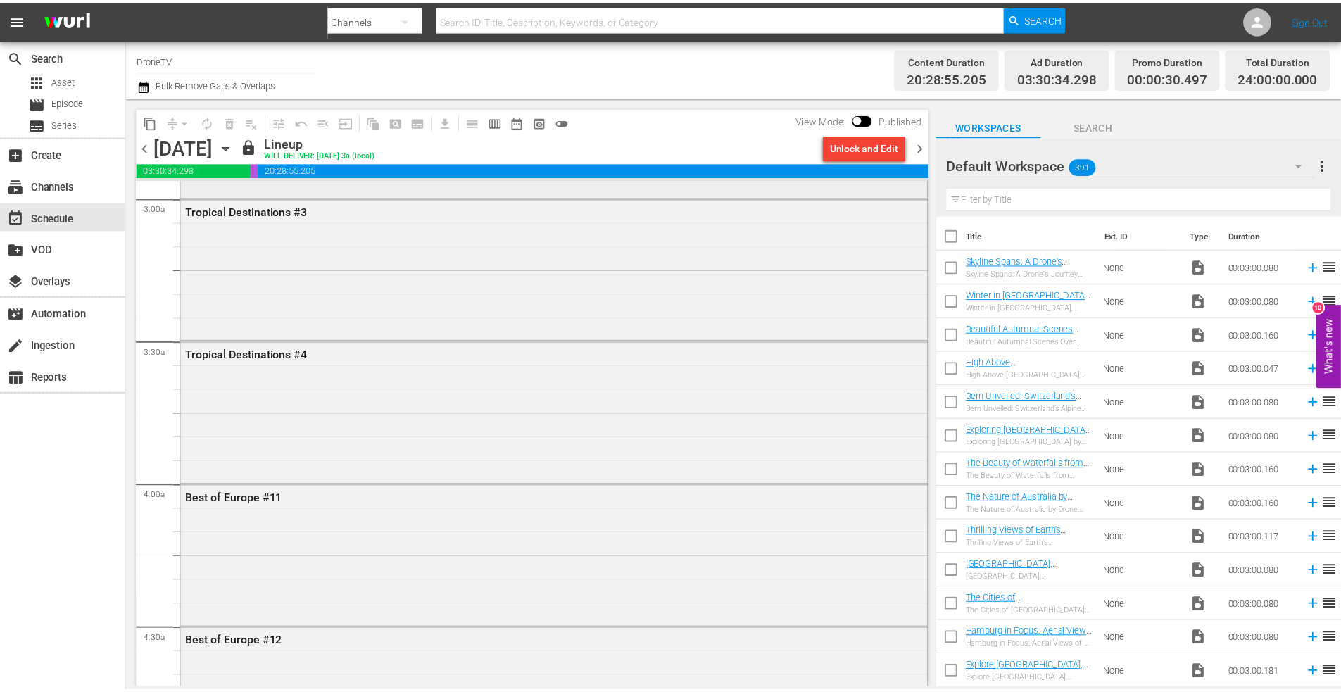
scroll to position [845, 0]
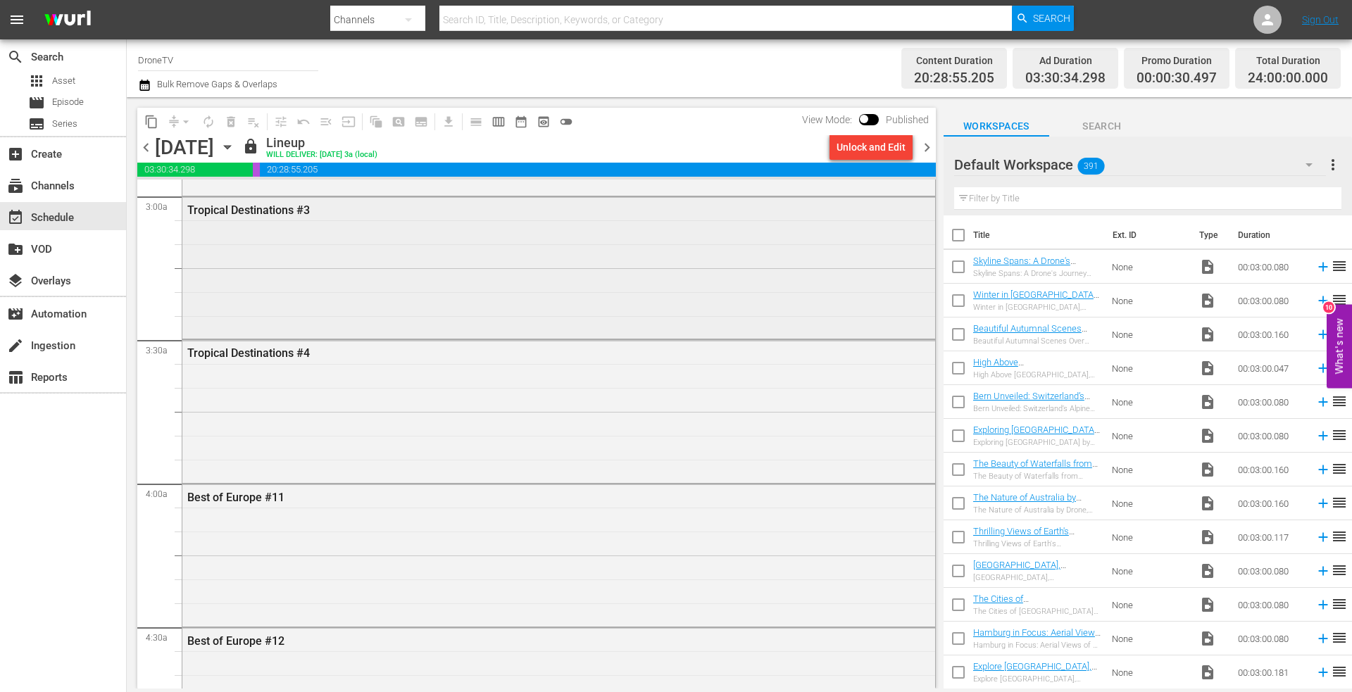
click at [264, 208] on div "Tropical Destinations #3" at bounding box center [520, 209] width 666 height 13
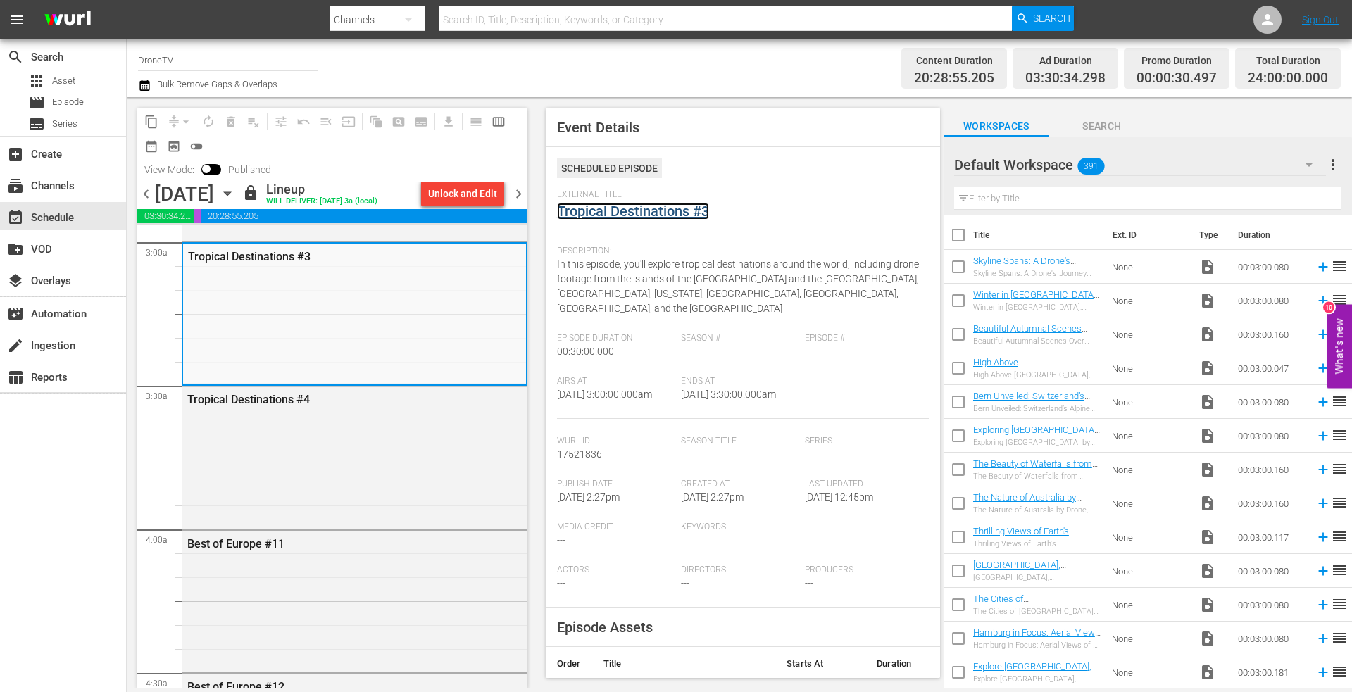
click at [623, 211] on link "Tropical Destinations #3" at bounding box center [633, 211] width 152 height 17
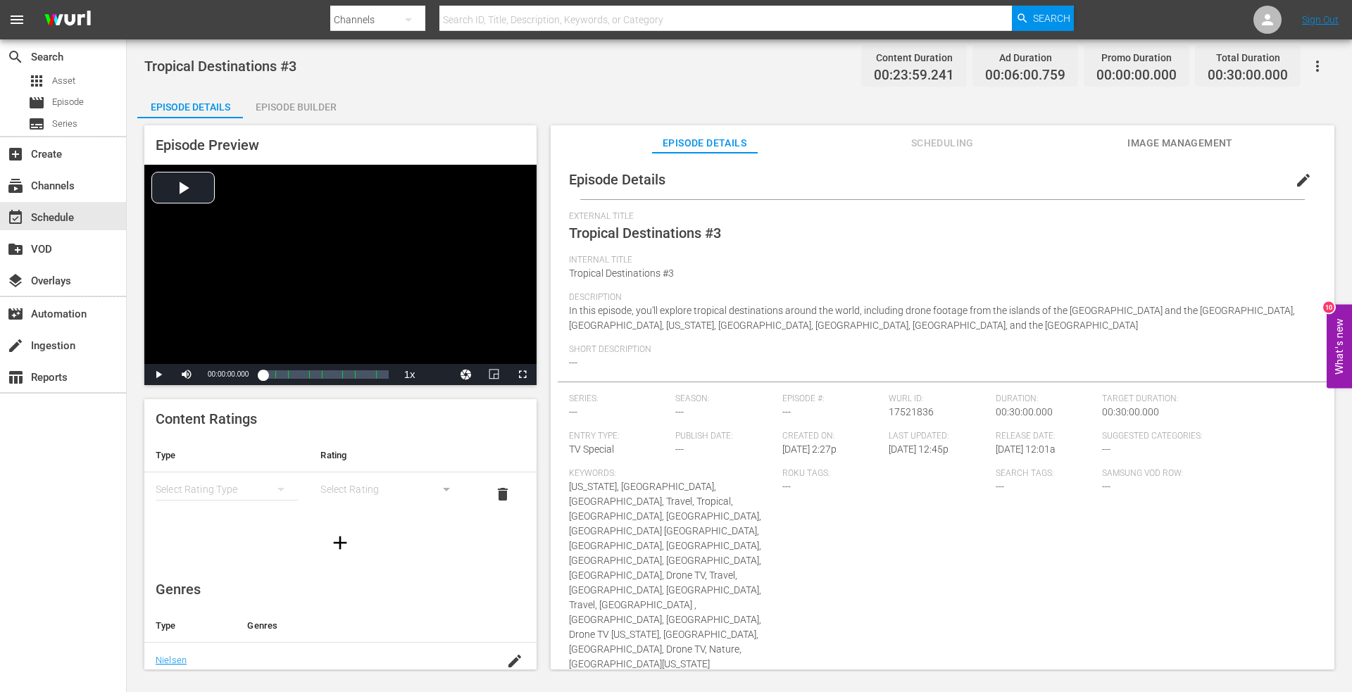
click at [294, 106] on div "Episode Builder" at bounding box center [296, 107] width 106 height 34
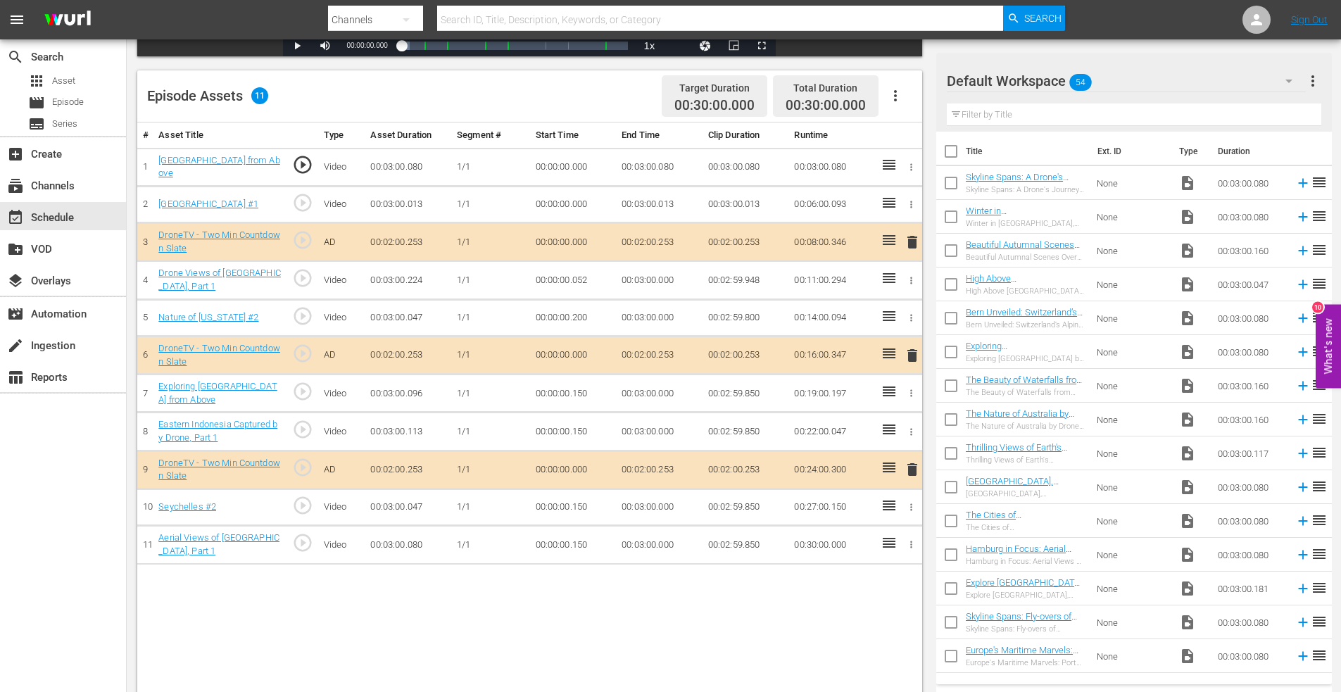
scroll to position [352, 0]
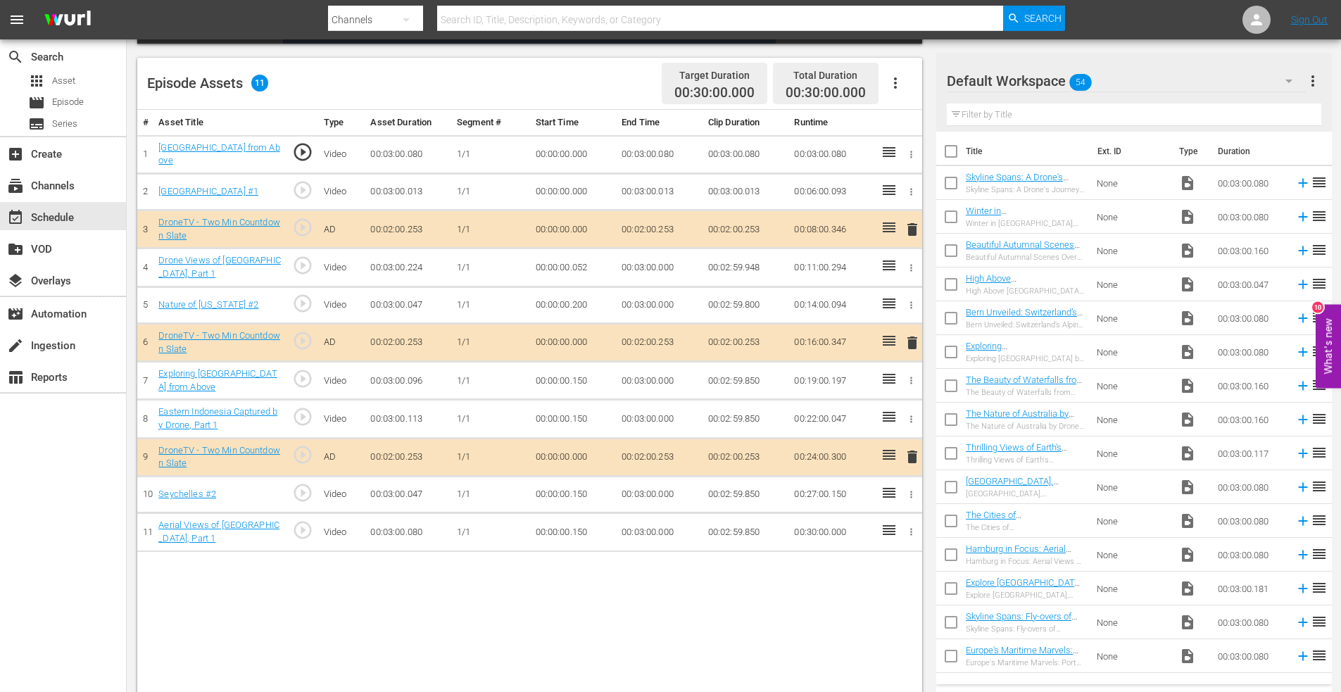
click at [912, 344] on span "delete" at bounding box center [912, 342] width 17 height 17
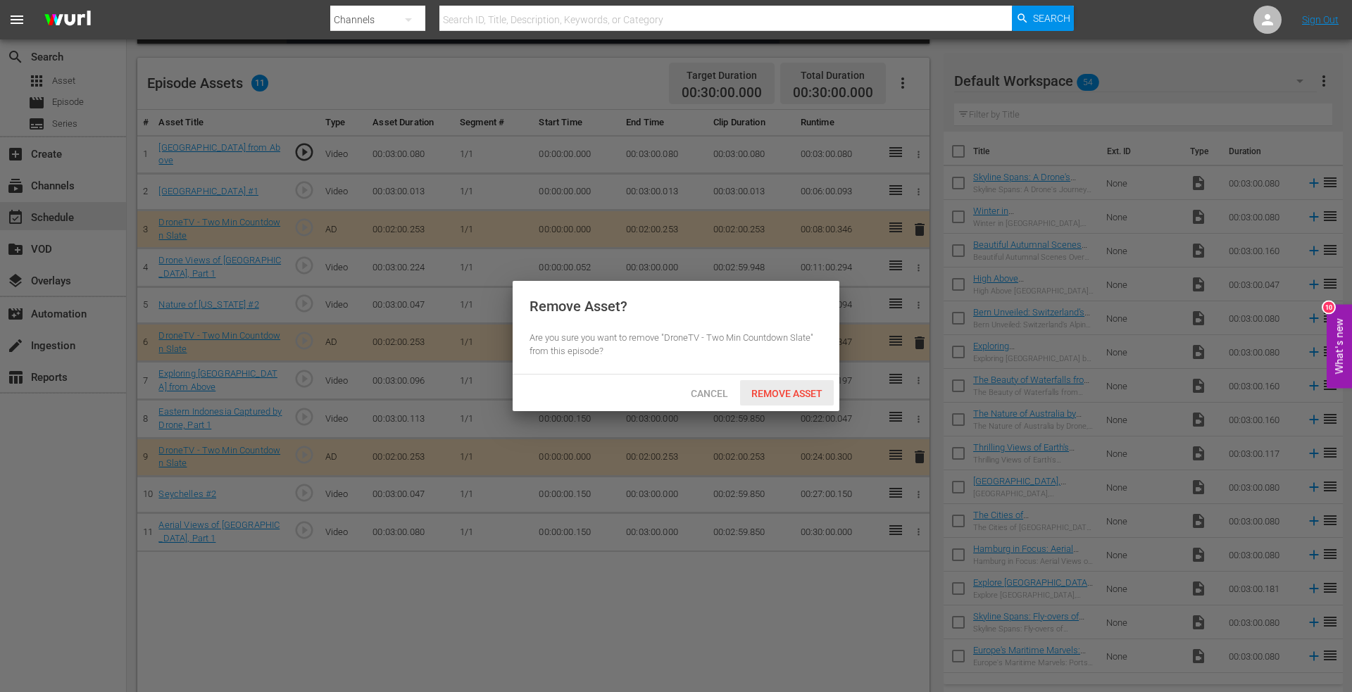
click at [774, 389] on span "Remove Asset" at bounding box center [787, 393] width 94 height 11
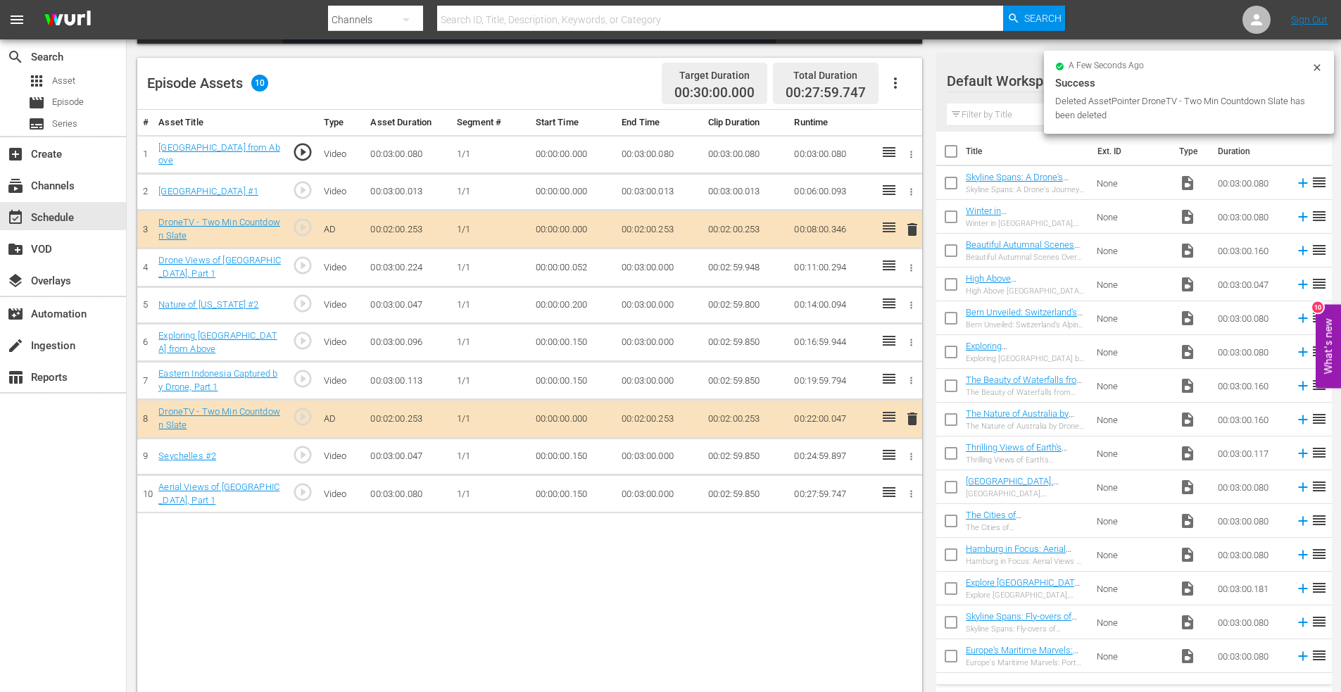
click at [914, 420] on span "delete" at bounding box center [912, 418] width 17 height 17
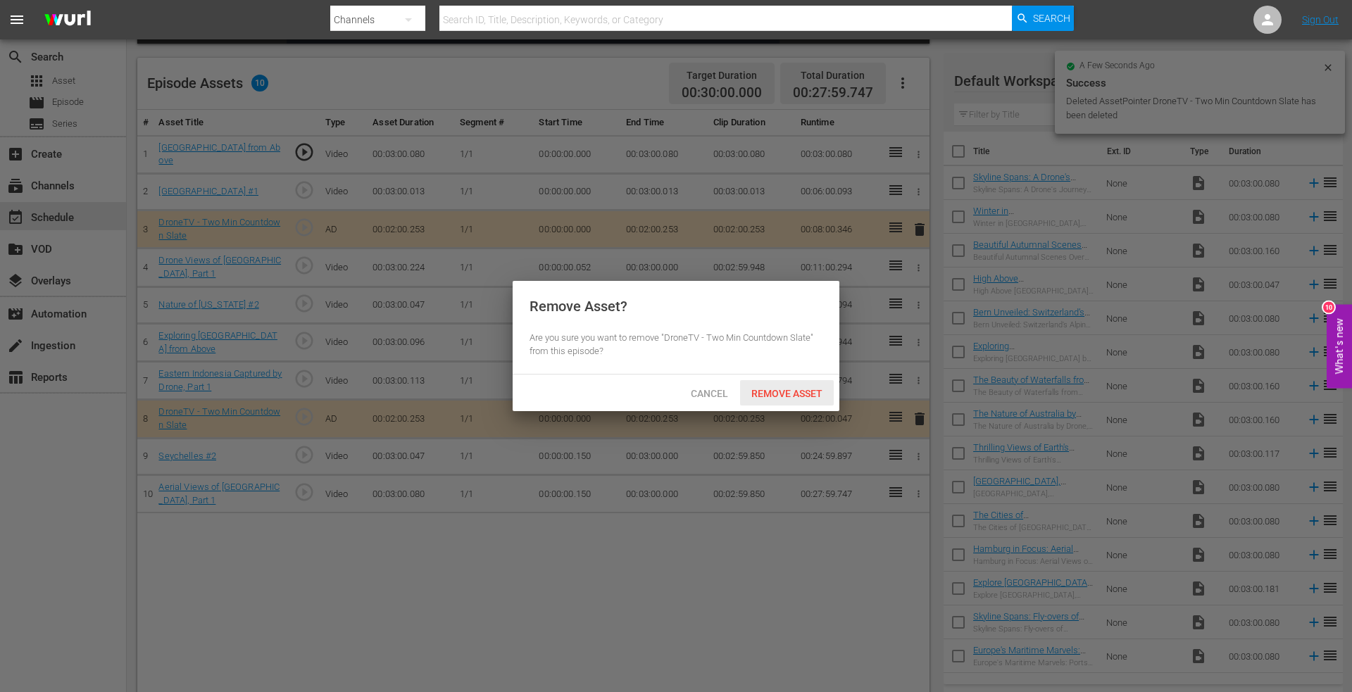
click at [795, 388] on span "Remove Asset" at bounding box center [787, 393] width 94 height 11
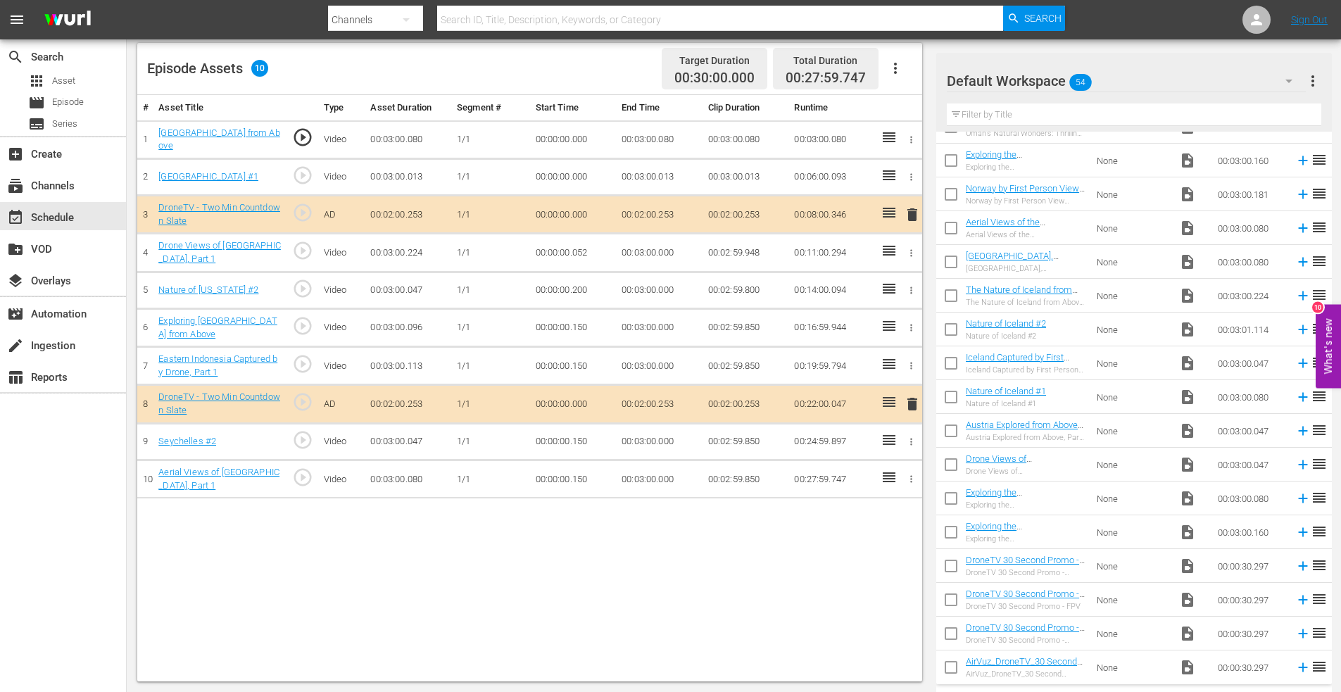
scroll to position [1312, 0]
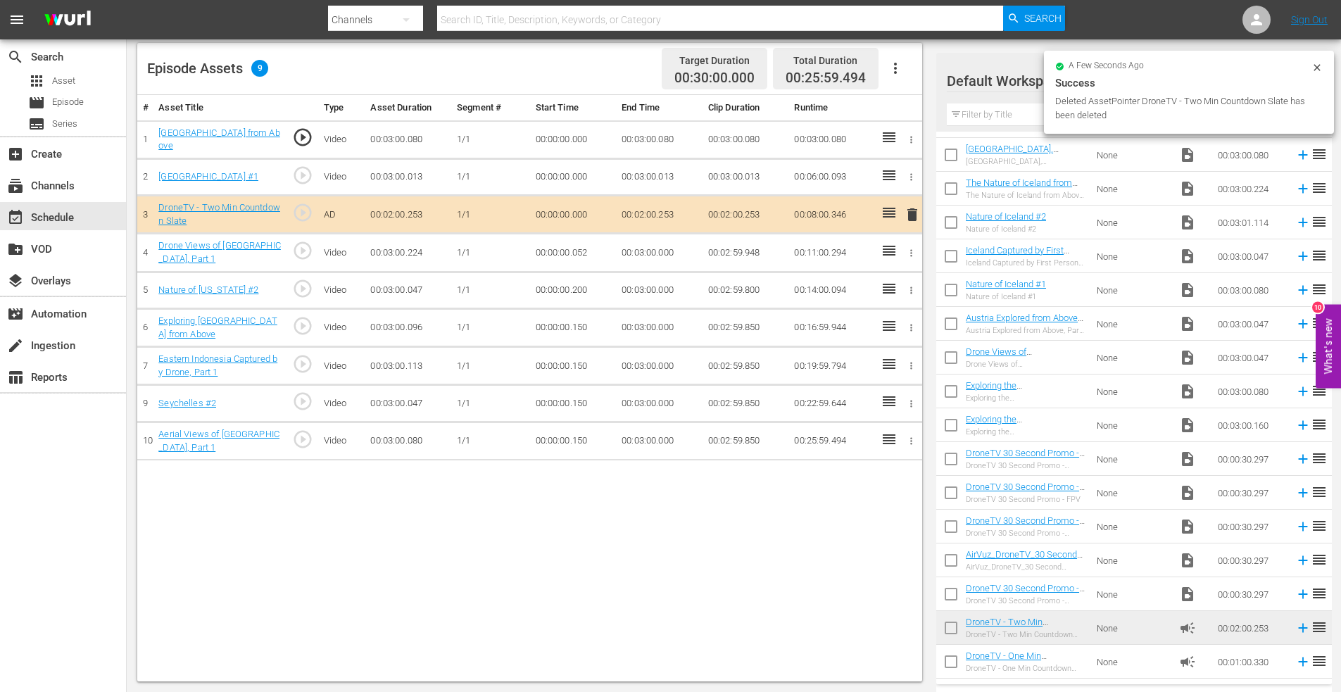
click at [951, 664] on input "checkbox" at bounding box center [951, 665] width 30 height 30
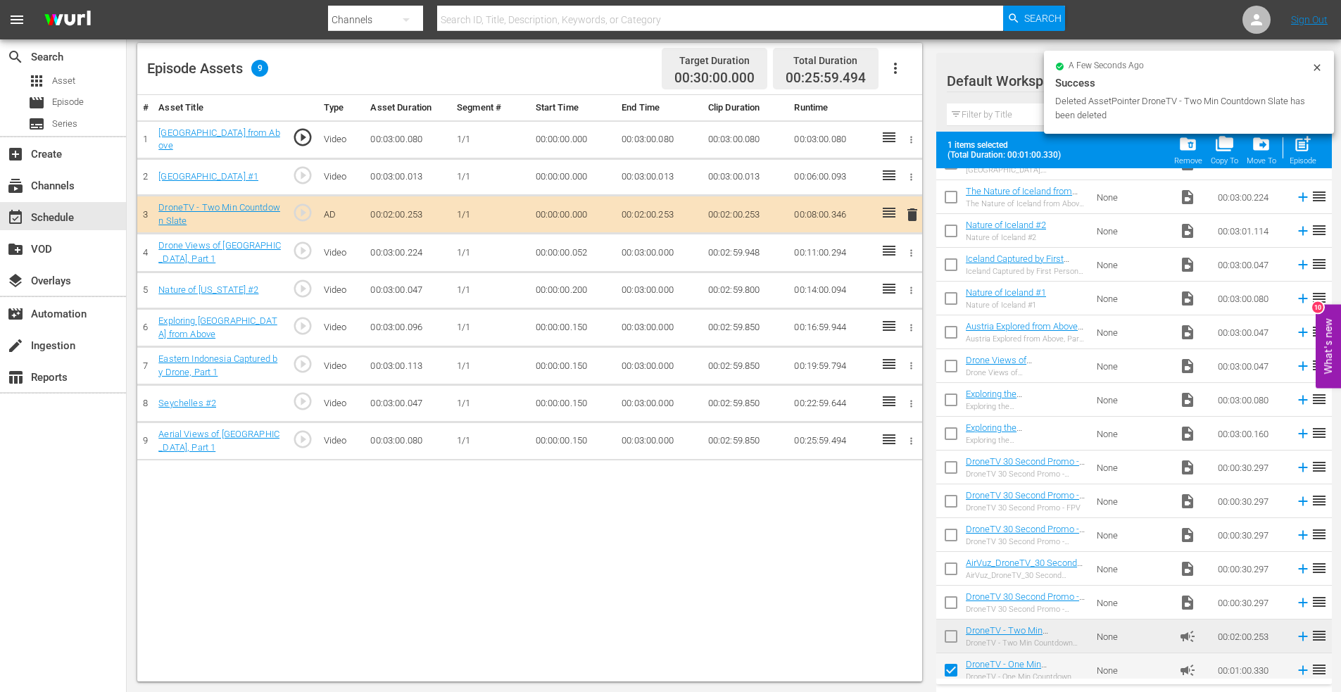
scroll to position [1349, 0]
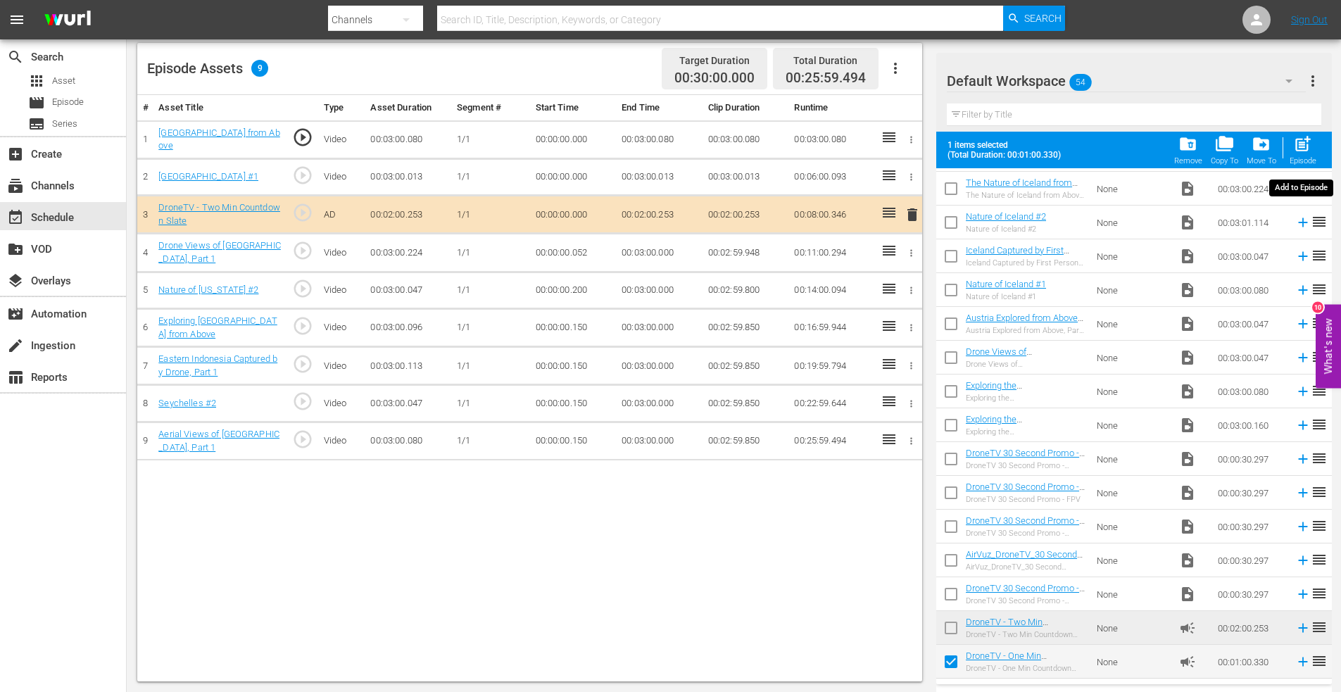
click at [1311, 134] on button "post_add Episode" at bounding box center [1302, 149] width 35 height 39
checkbox input "false"
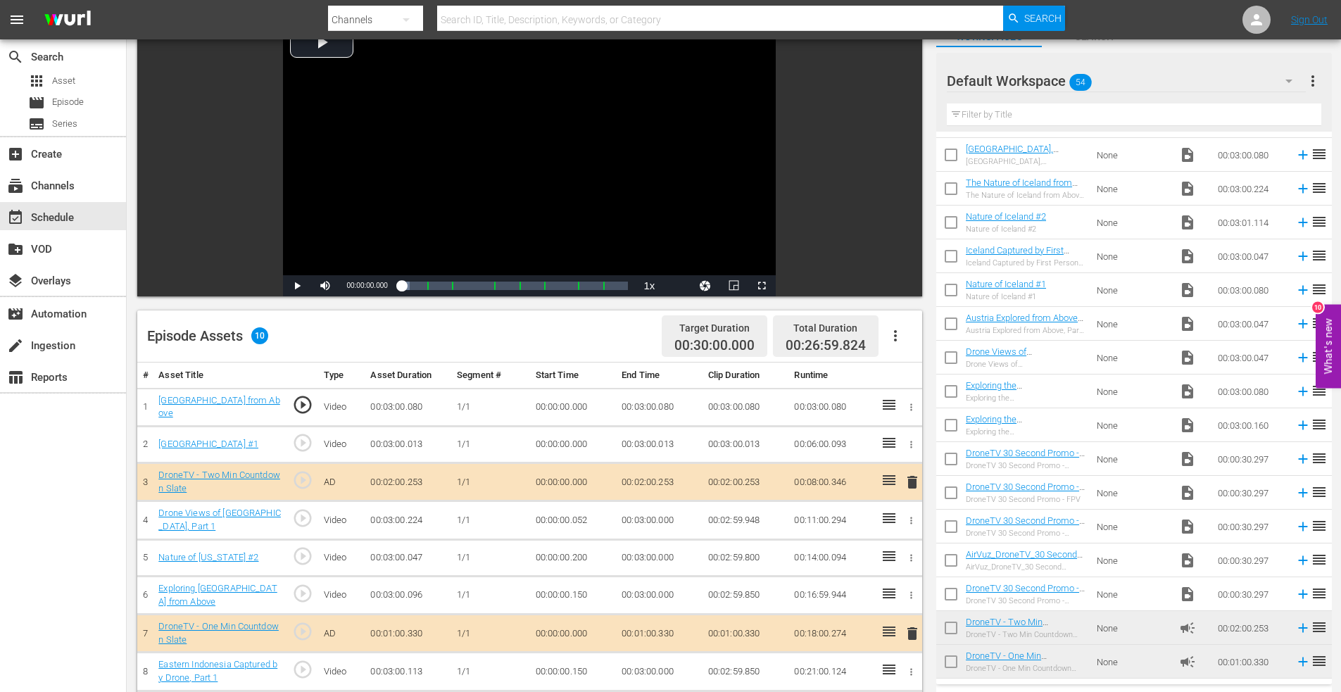
scroll to position [282, 0]
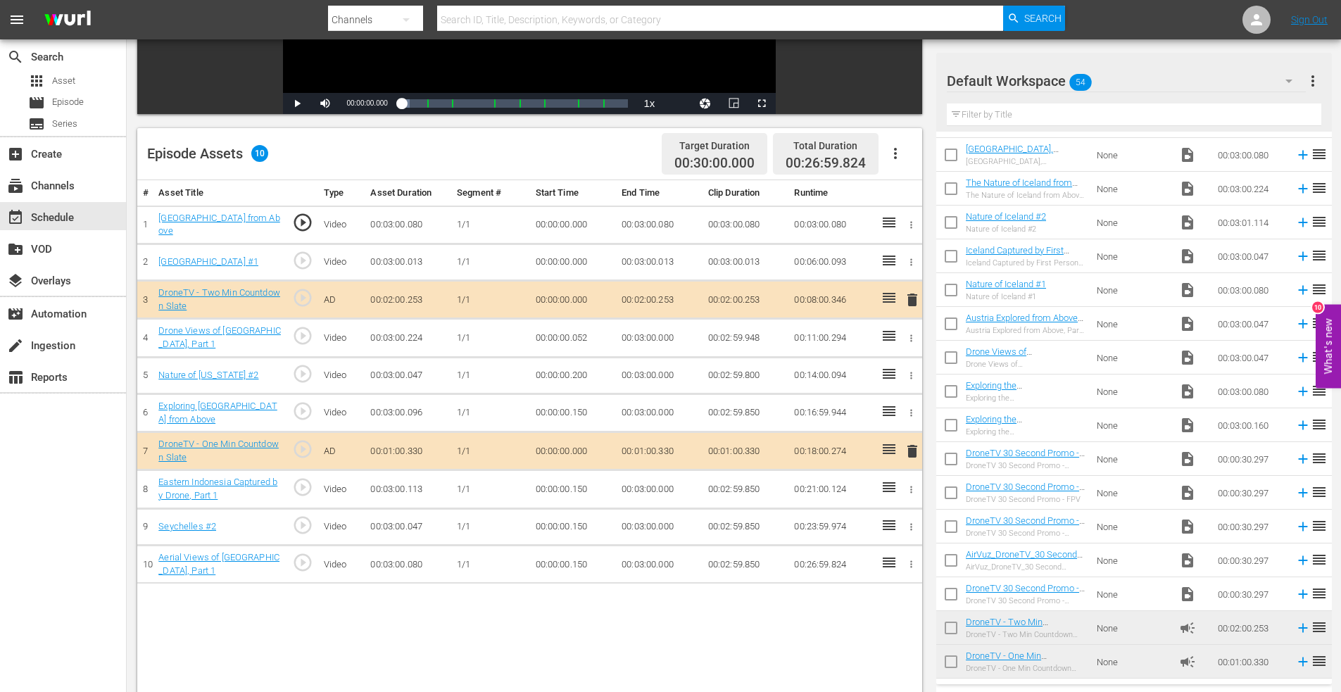
click at [910, 415] on icon "button" at bounding box center [911, 413] width 11 height 11
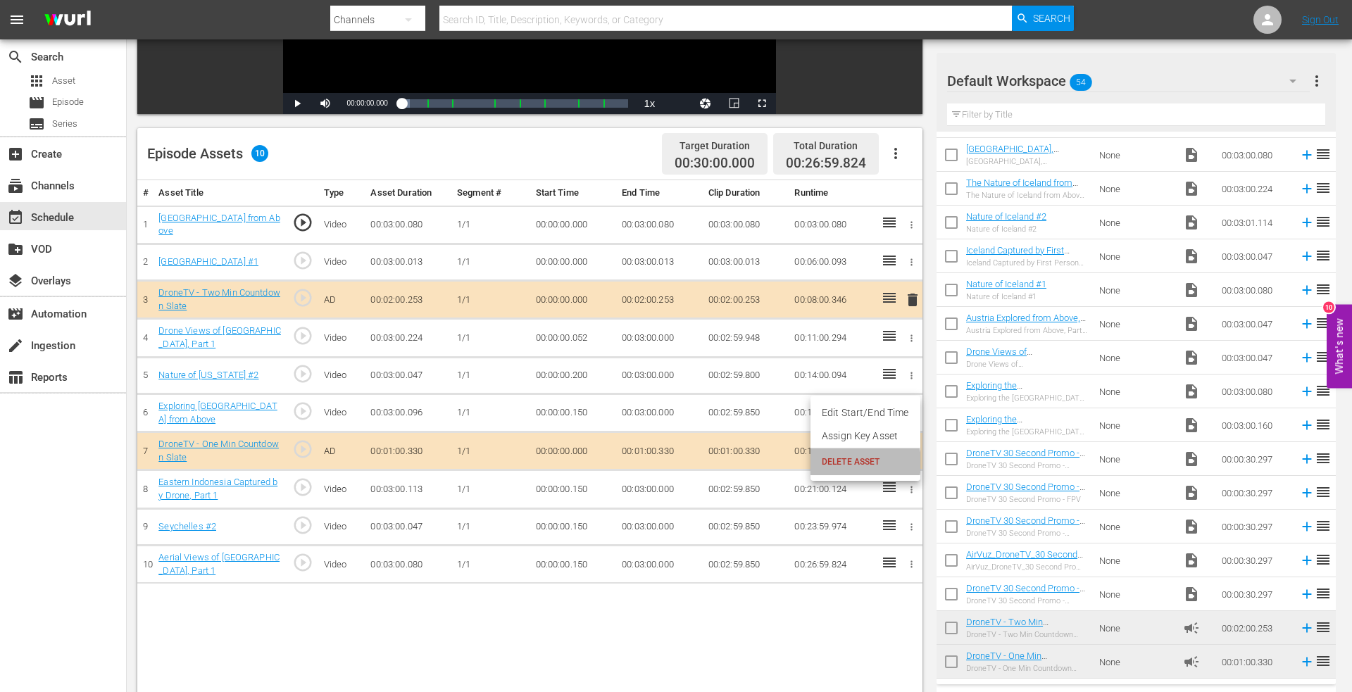
click at [848, 462] on span "DELETE ASSET" at bounding box center [864, 461] width 87 height 13
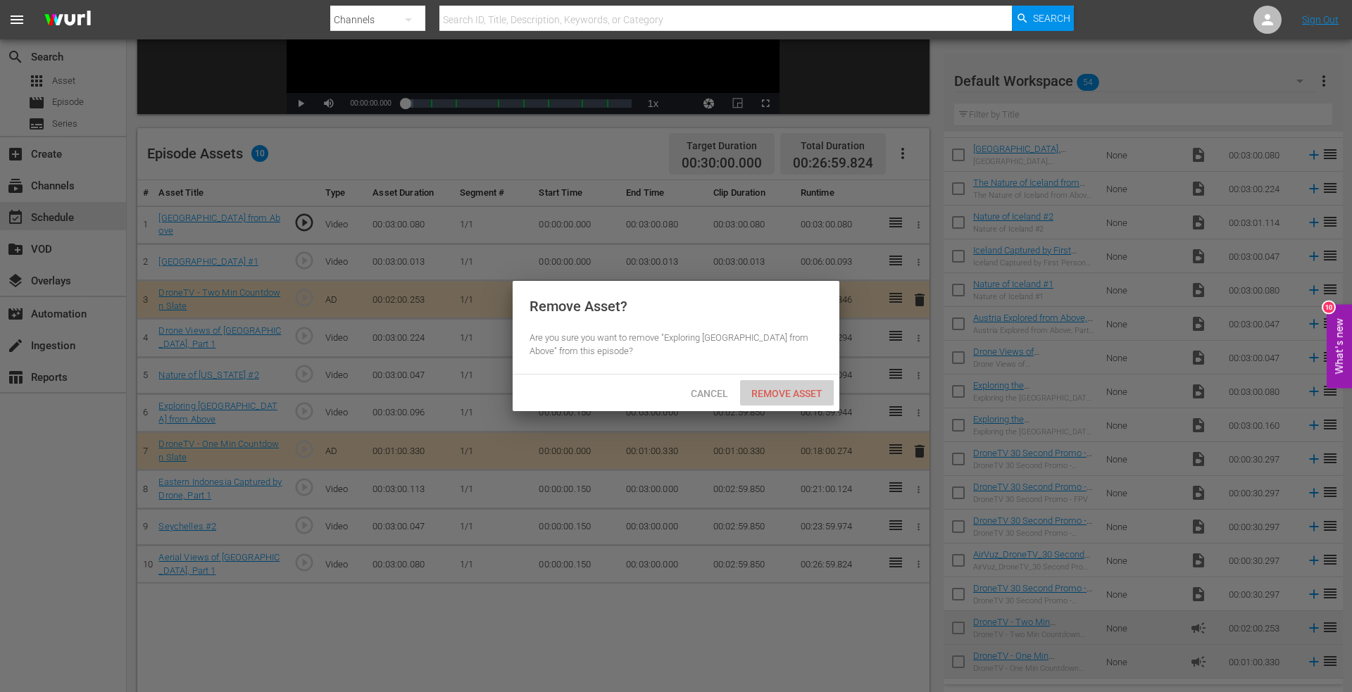
click at [790, 391] on span "Remove Asset" at bounding box center [787, 393] width 94 height 11
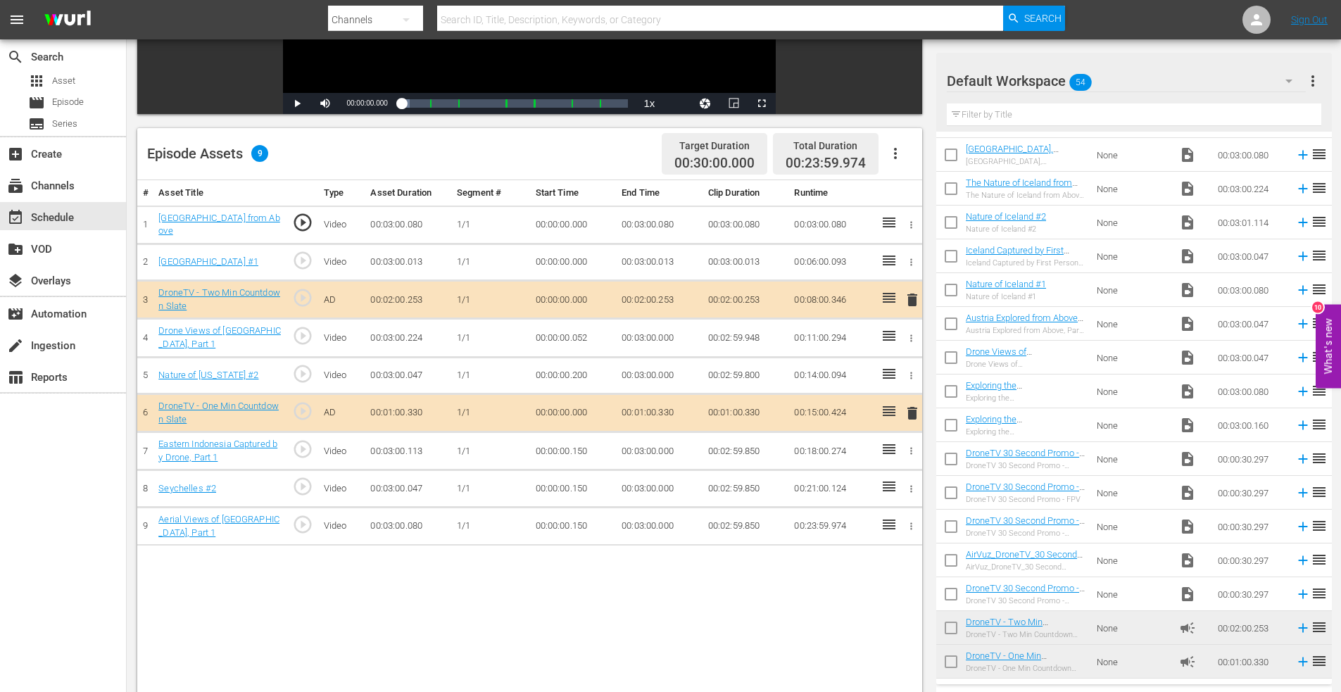
click at [351, 18] on div "Channels" at bounding box center [375, 19] width 95 height 39
drag, startPoint x: 362, startPoint y: 120, endPoint x: 481, endPoint y: 51, distance: 138.1
click at [362, 118] on div "Assets" at bounding box center [373, 126] width 56 height 23
click at [513, 15] on input "text" at bounding box center [720, 20] width 567 height 34
type input "thailand first 2"
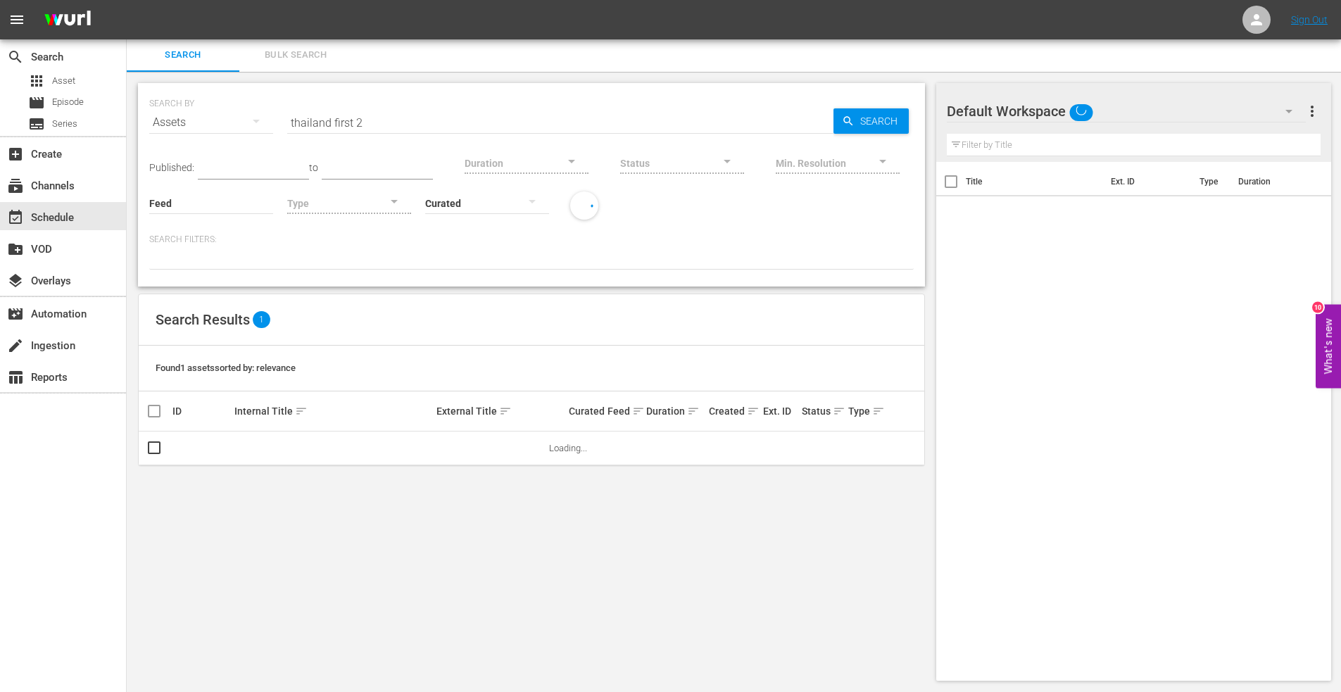
scroll to position [1, 0]
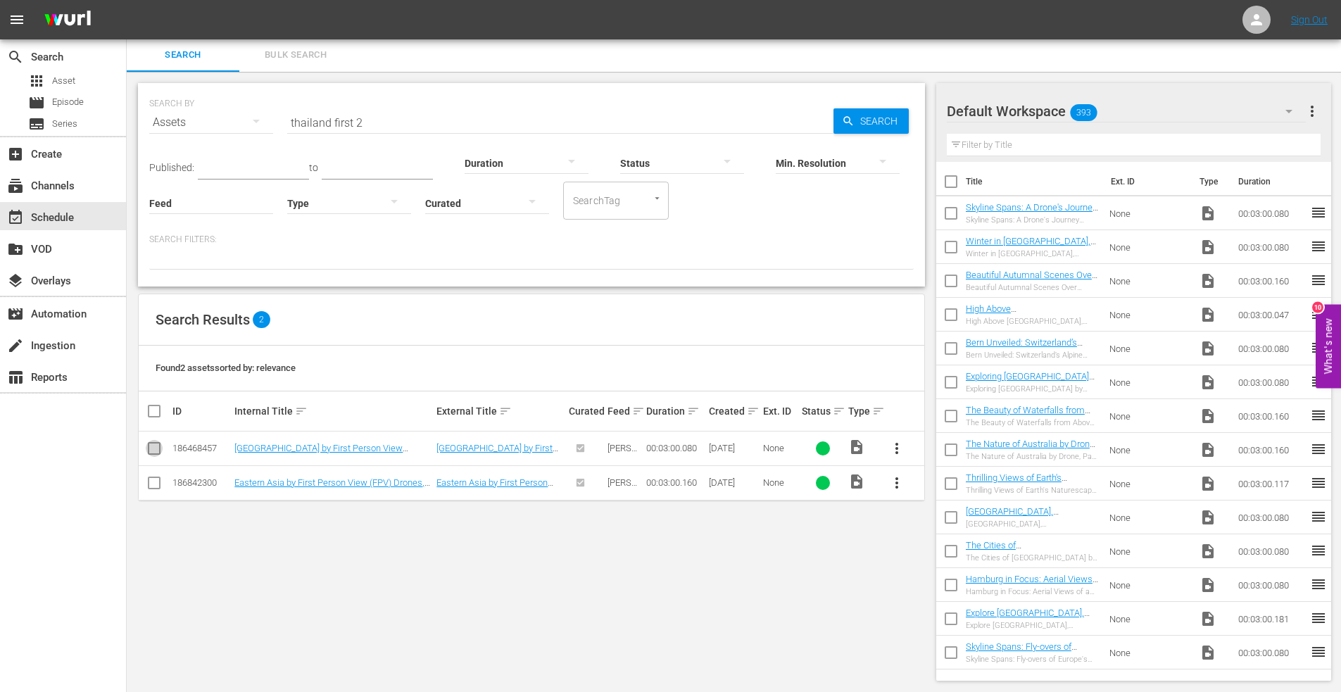
drag, startPoint x: 151, startPoint y: 451, endPoint x: 210, endPoint y: 459, distance: 58.9
click at [152, 451] on input "checkbox" at bounding box center [154, 451] width 17 height 17
checkbox input "true"
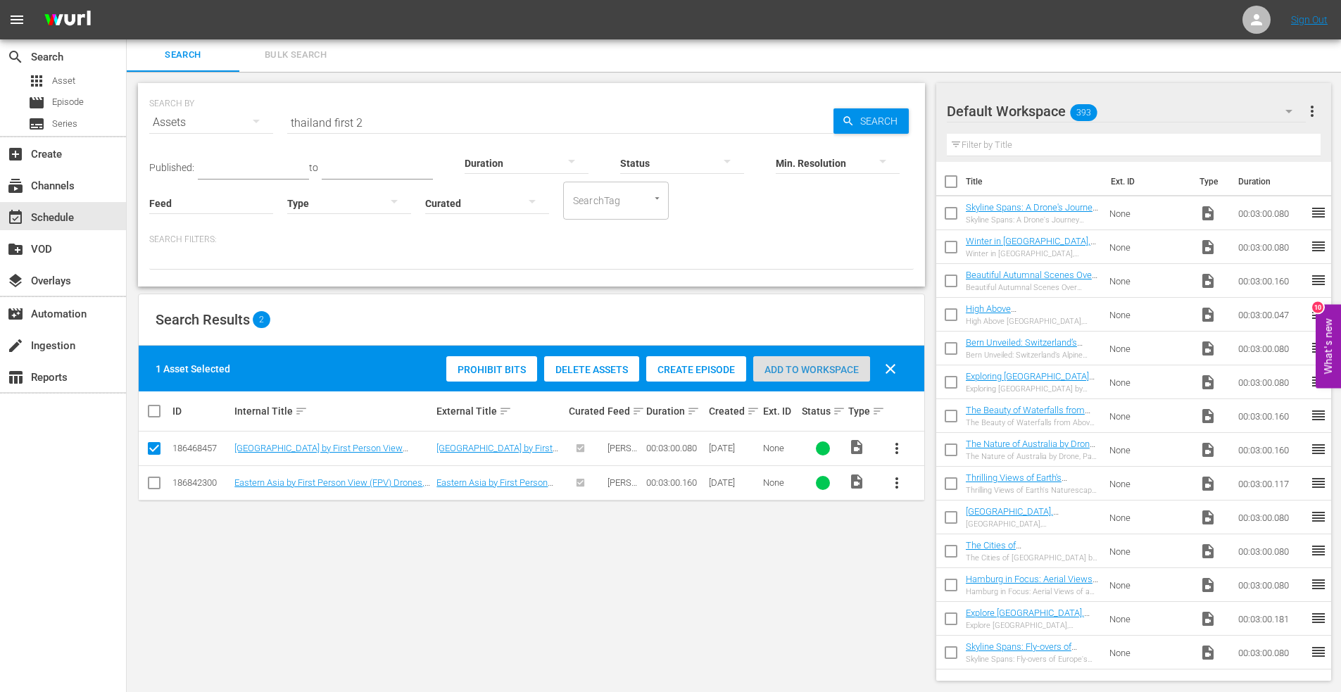
click at [809, 369] on span "Add to Workspace" at bounding box center [811, 369] width 117 height 11
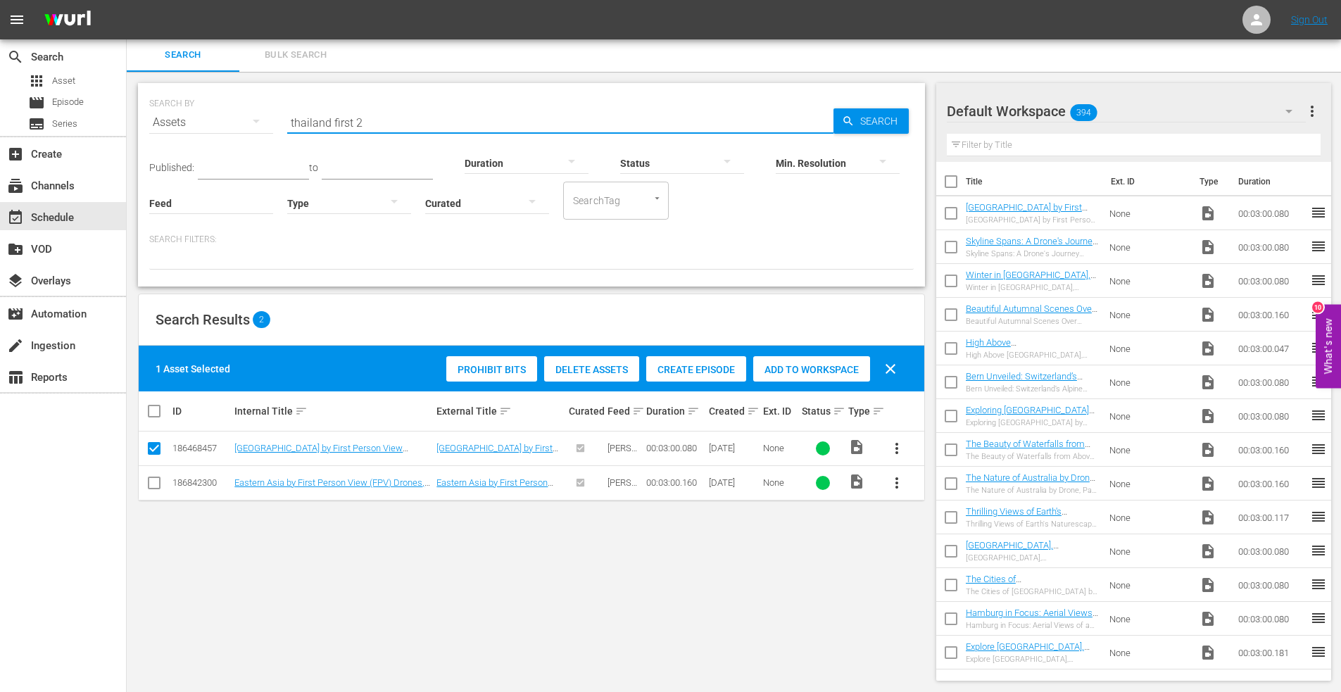
drag, startPoint x: 403, startPoint y: 122, endPoint x: 175, endPoint y: 111, distance: 228.4
click at [177, 112] on div "SEARCH BY Search By Assets Search ID, Title, Description, Keywords, or Category…" at bounding box center [531, 114] width 764 height 51
type input "jamaica"
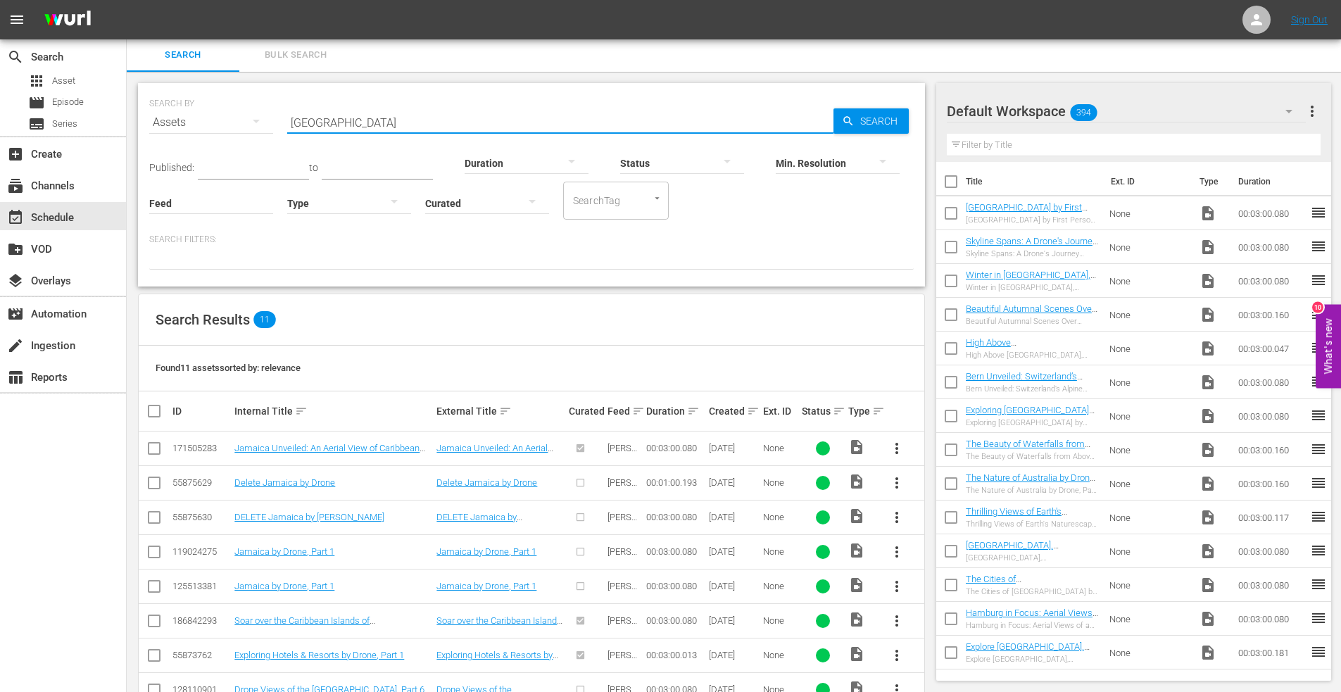
drag, startPoint x: 158, startPoint y: 450, endPoint x: 178, endPoint y: 451, distance: 19.7
click at [158, 450] on input "checkbox" at bounding box center [154, 451] width 17 height 17
checkbox input "true"
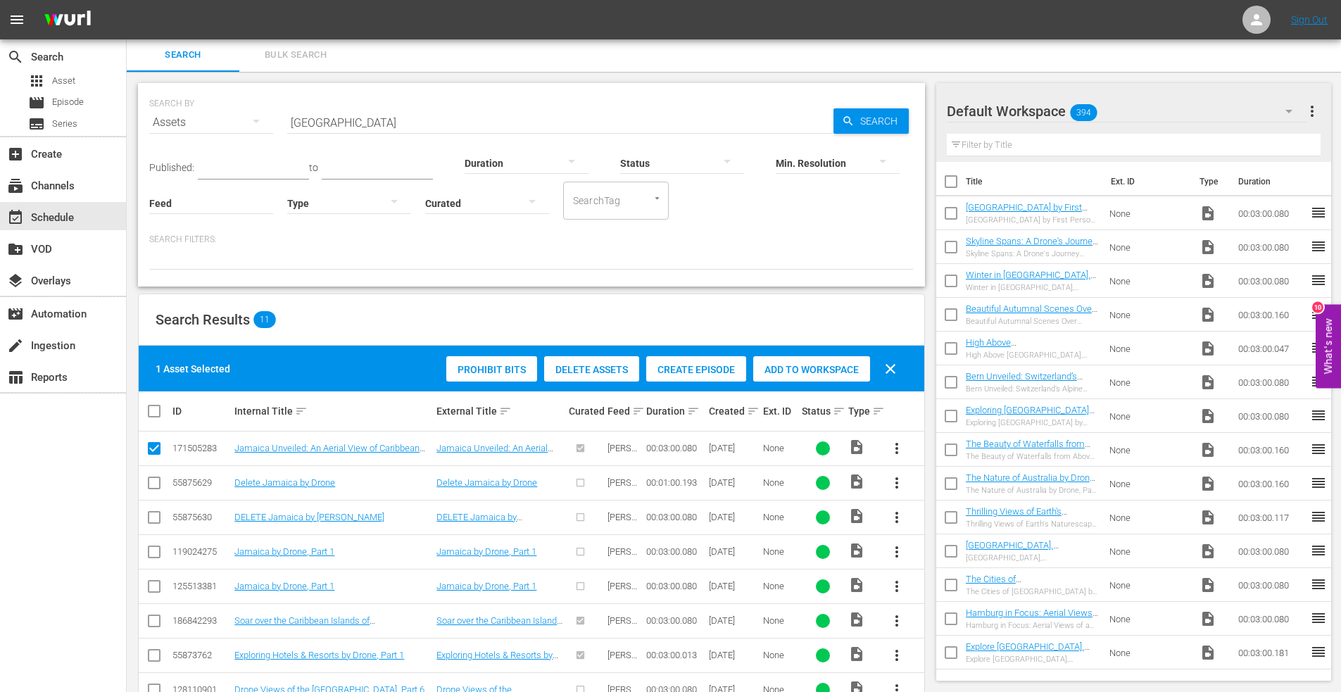
drag, startPoint x: 791, startPoint y: 369, endPoint x: 769, endPoint y: 369, distance: 21.1
click at [786, 369] on span "Add to Workspace" at bounding box center [811, 369] width 117 height 11
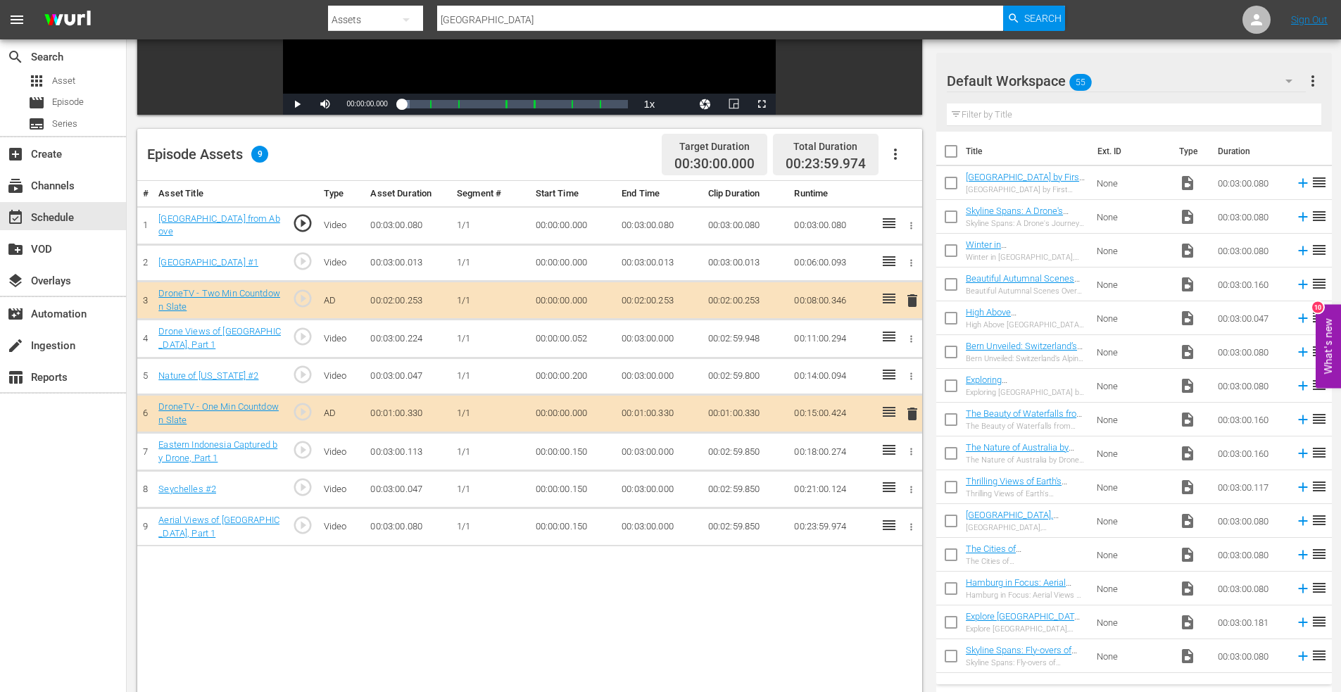
scroll to position [282, 0]
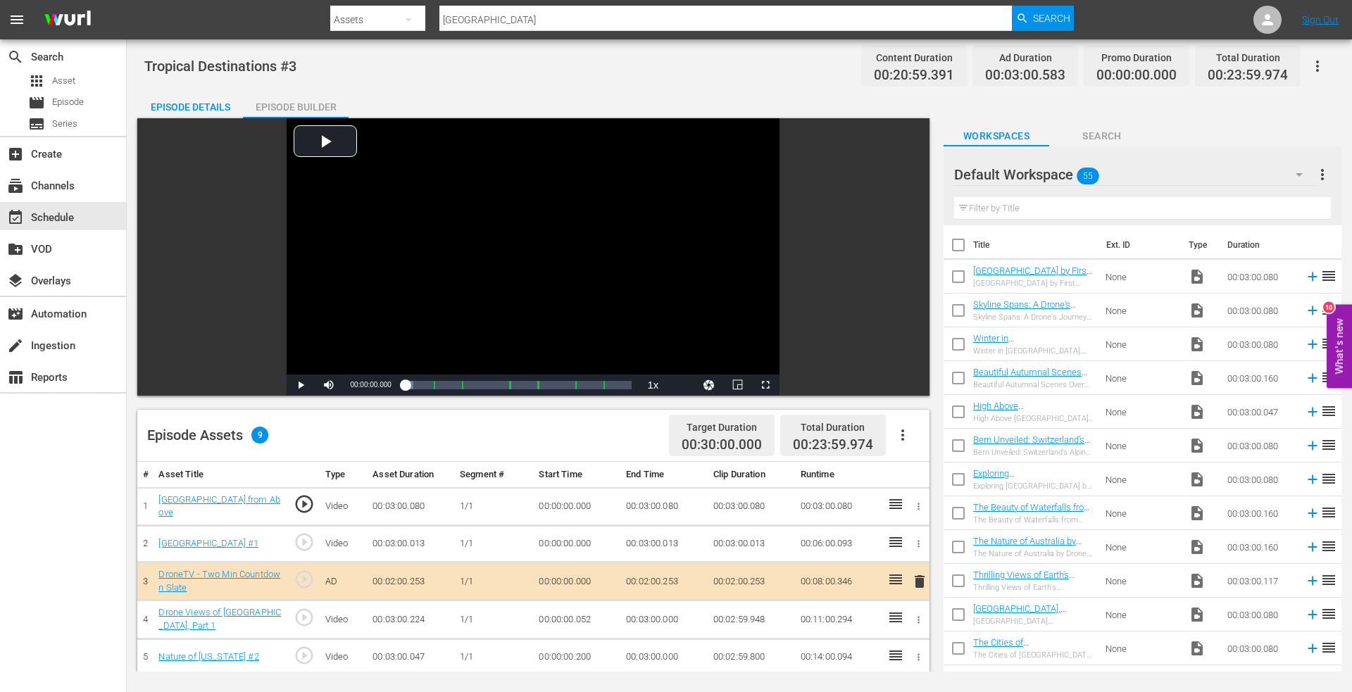
click at [495, 23] on input "jamaica" at bounding box center [725, 20] width 572 height 34
drag, startPoint x: 1033, startPoint y: 13, endPoint x: 867, endPoint y: 35, distance: 168.3
click at [1031, 13] on div "Search" at bounding box center [1043, 18] width 62 height 25
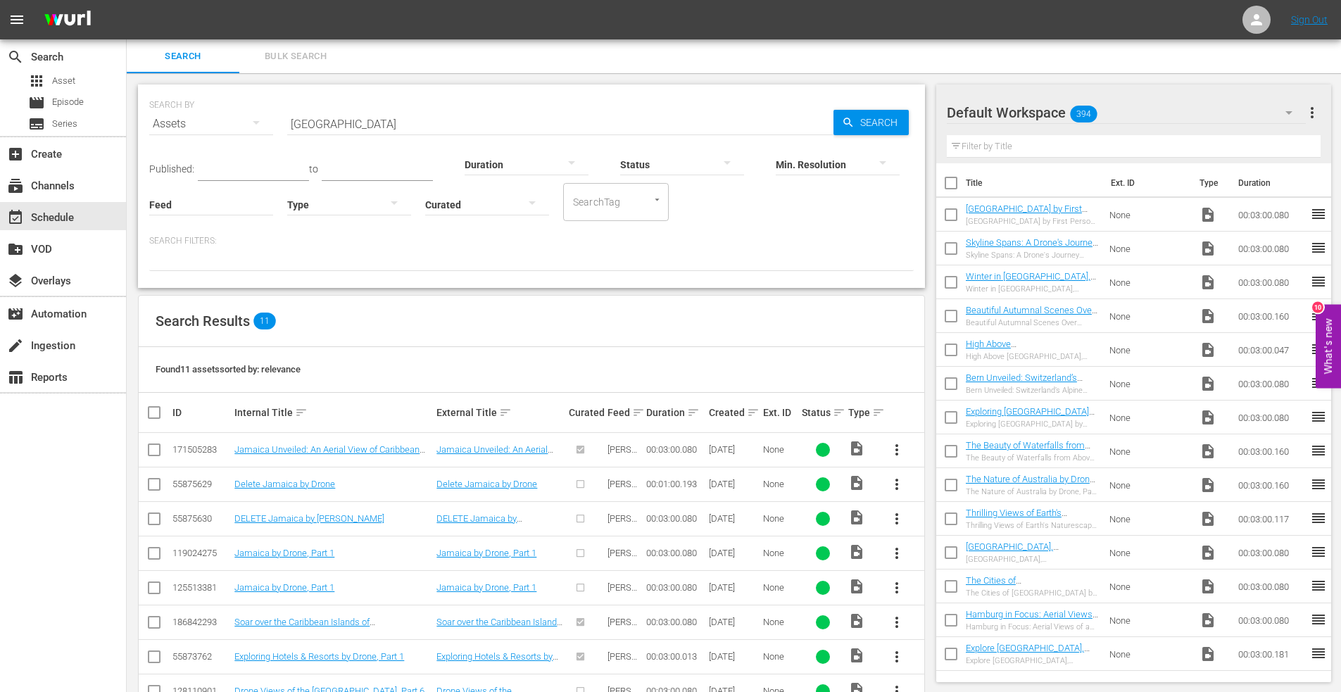
click at [150, 448] on input "checkbox" at bounding box center [154, 452] width 17 height 17
checkbox input "true"
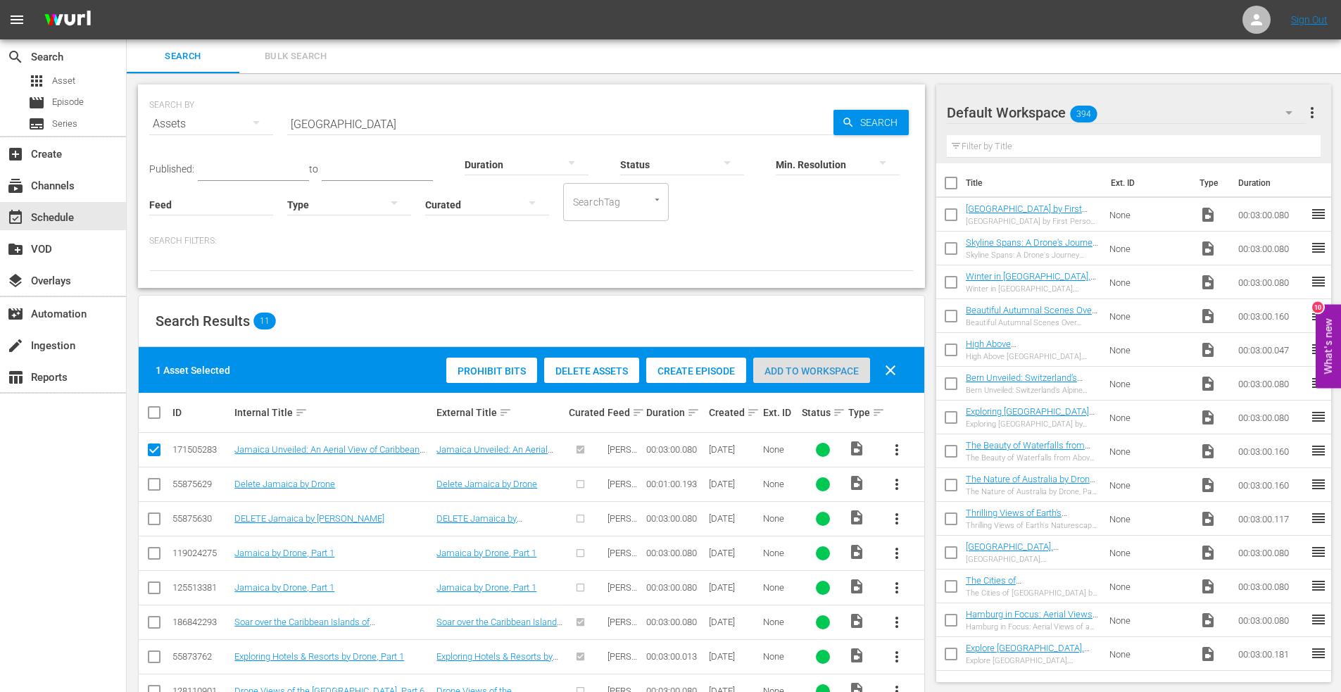
click at [793, 370] on span "Add to Workspace" at bounding box center [811, 370] width 117 height 11
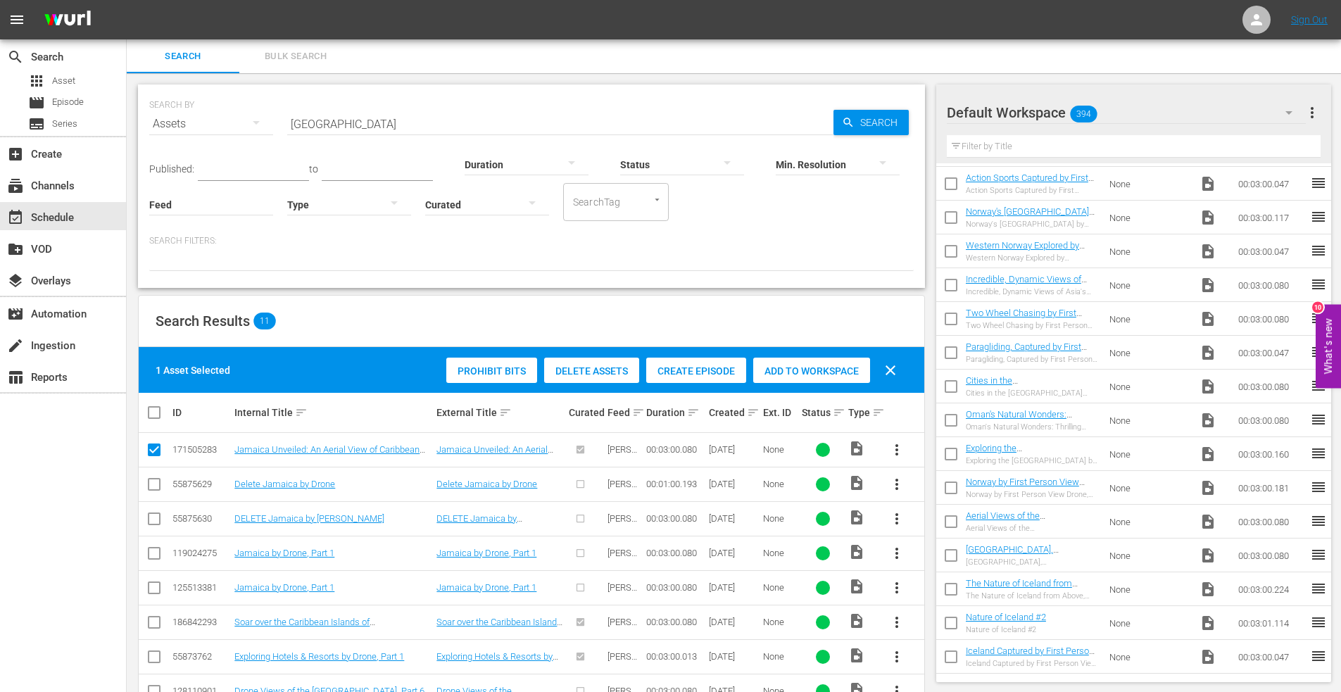
scroll to position [1202, 0]
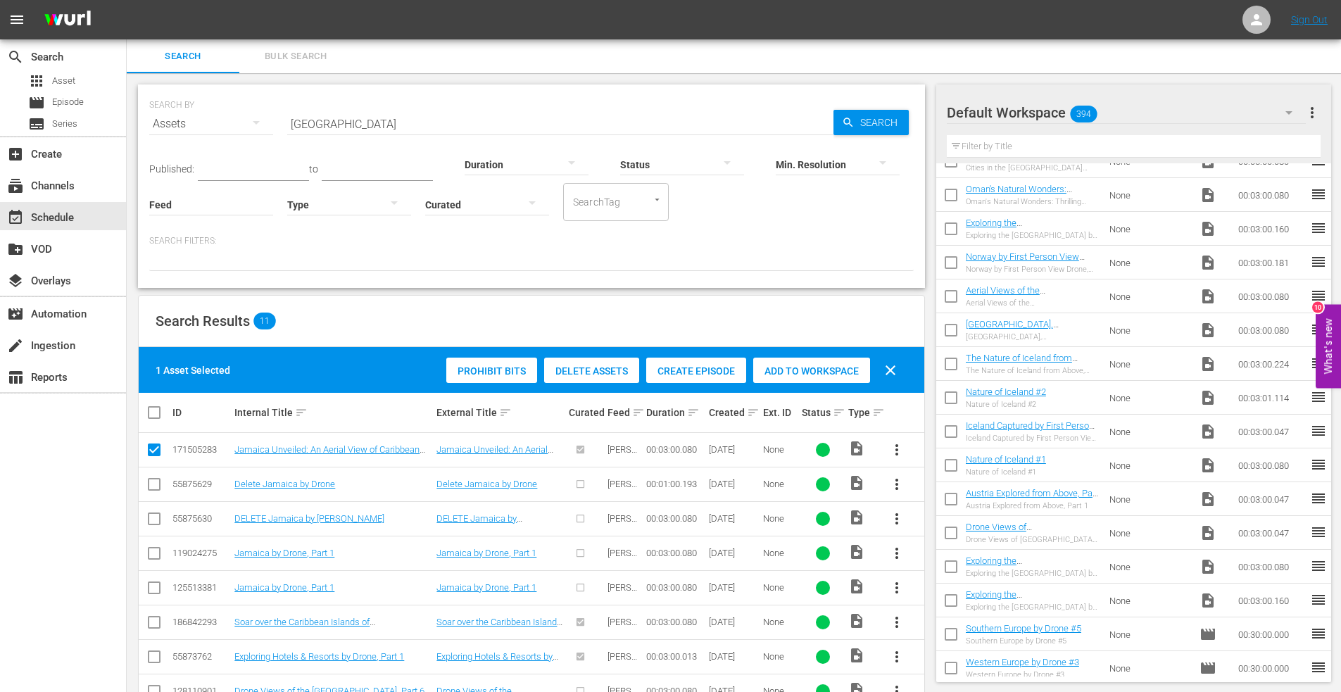
click at [951, 598] on input "checkbox" at bounding box center [951, 603] width 30 height 30
checkbox input "true"
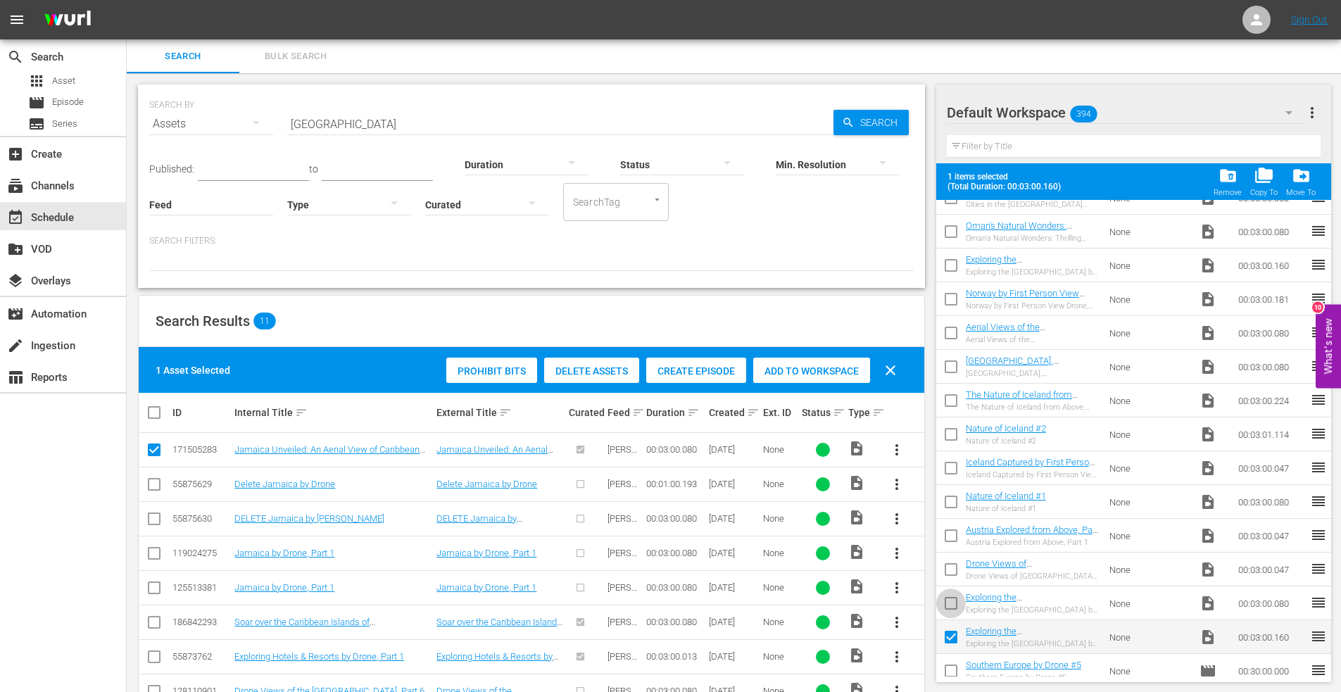
click at [950, 600] on input "checkbox" at bounding box center [951, 606] width 30 height 30
checkbox input "true"
click at [953, 571] on input "checkbox" at bounding box center [951, 573] width 30 height 30
checkbox input "true"
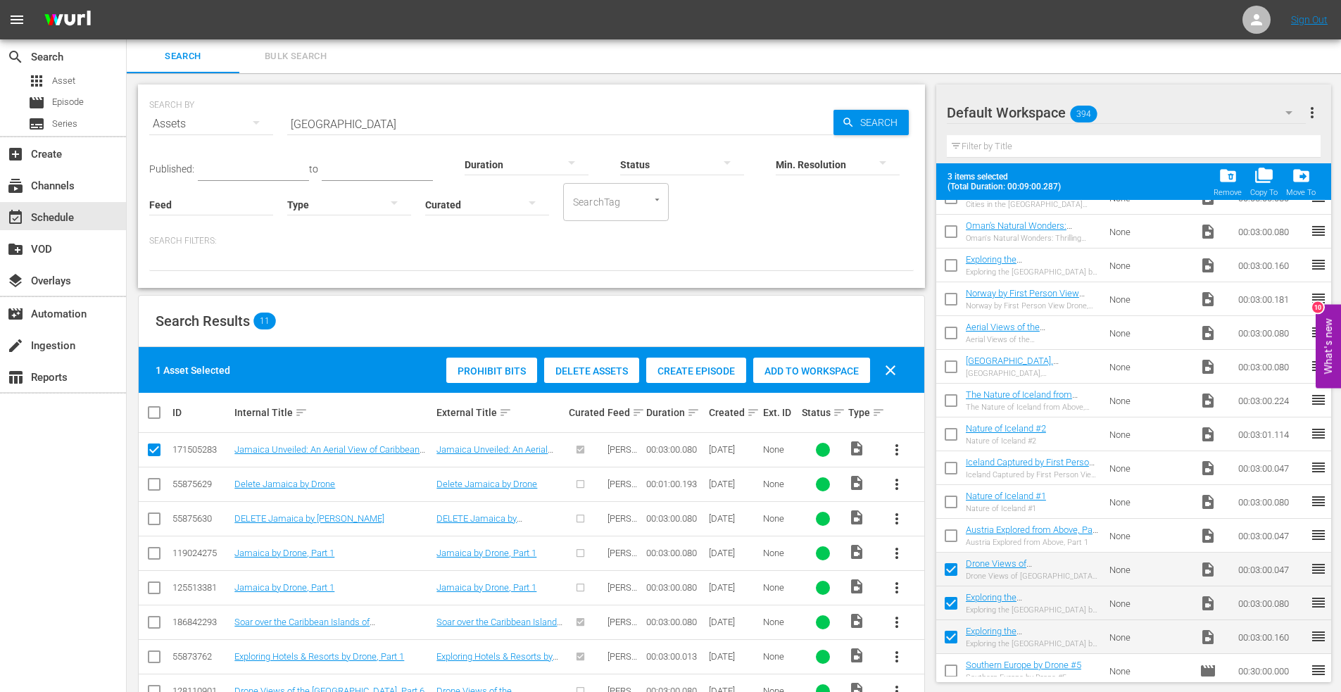
click at [952, 539] on input "checkbox" at bounding box center [951, 539] width 30 height 30
checkbox input "true"
click at [949, 496] on input "checkbox" at bounding box center [951, 505] width 30 height 30
checkbox input "true"
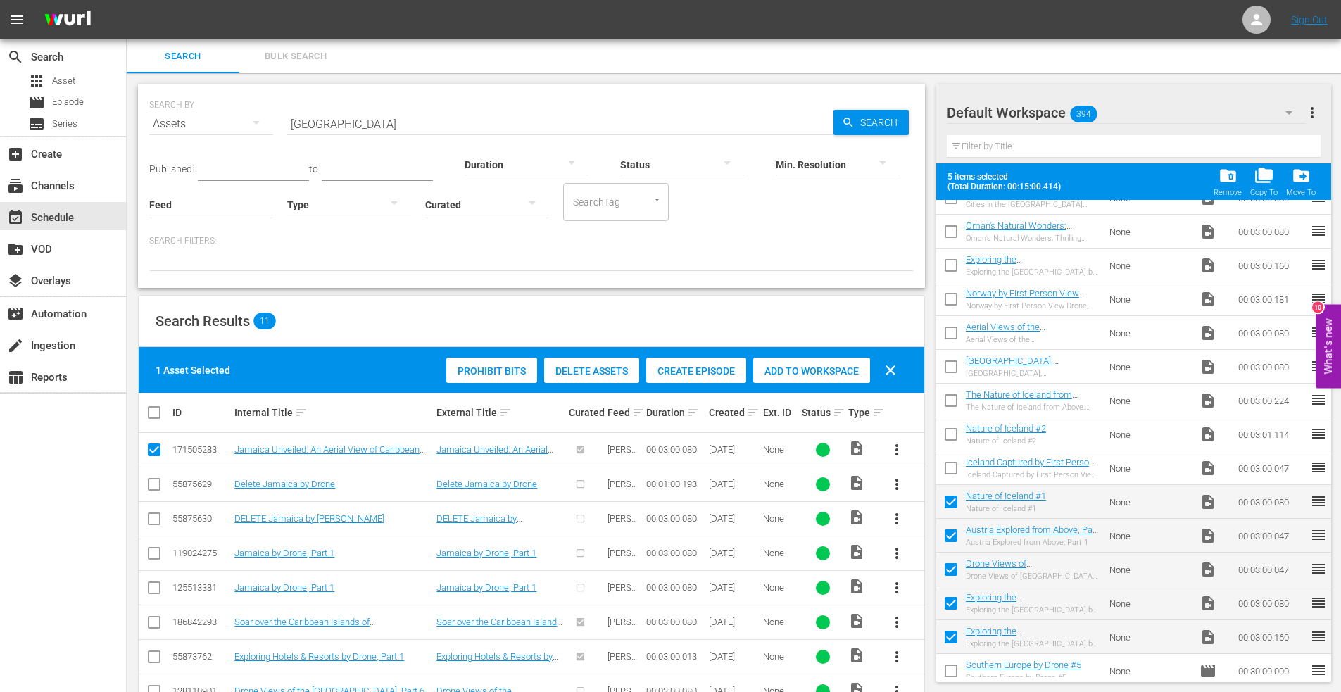
click at [952, 467] on input "checkbox" at bounding box center [951, 471] width 30 height 30
checkbox input "true"
click at [955, 430] on input "checkbox" at bounding box center [951, 437] width 30 height 30
checkbox input "true"
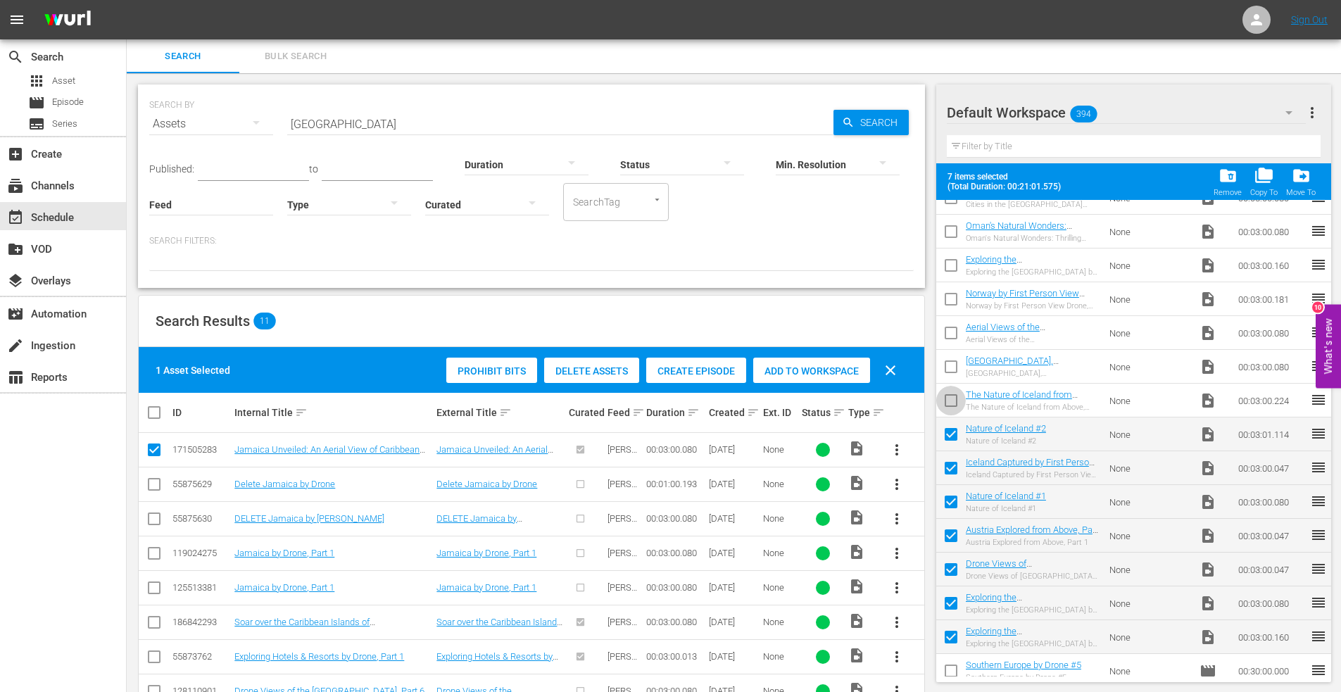
click at [957, 398] on input "checkbox" at bounding box center [951, 404] width 30 height 30
checkbox input "true"
click at [956, 367] on input "checkbox" at bounding box center [951, 370] width 30 height 30
checkbox input "true"
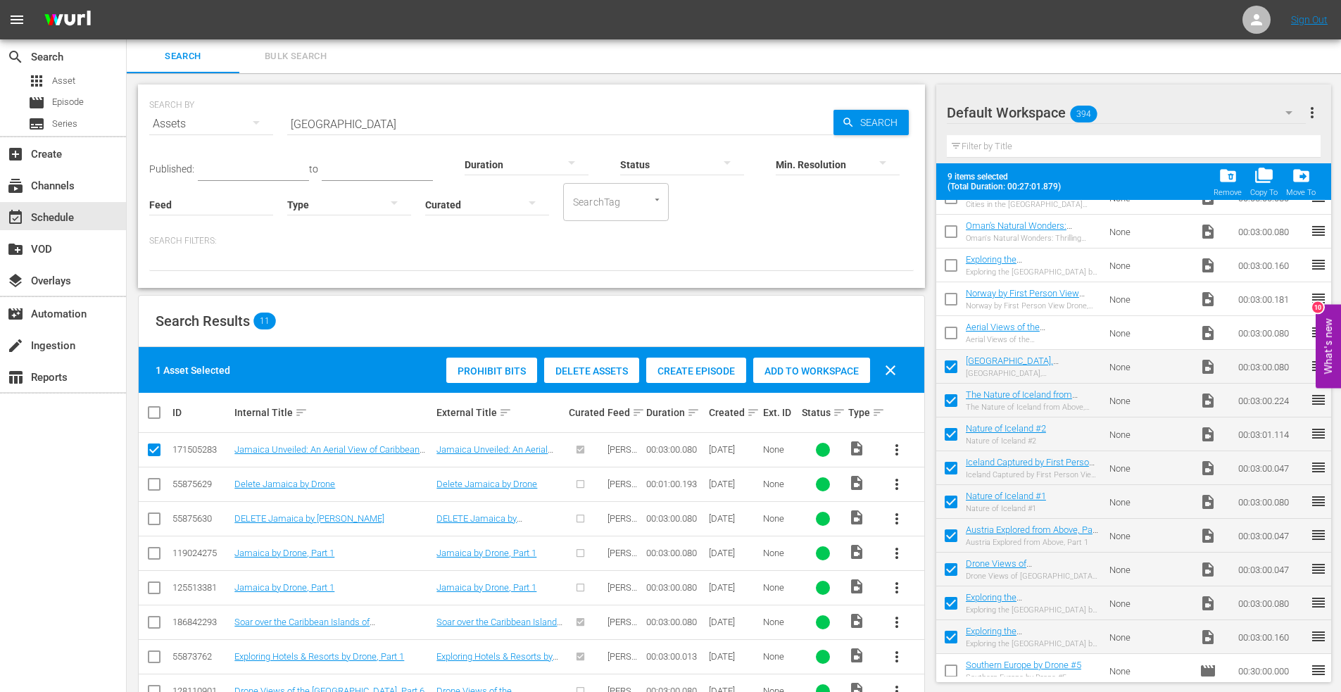
click at [950, 335] on input "checkbox" at bounding box center [951, 336] width 30 height 30
checkbox input "true"
click at [955, 295] on input "checkbox" at bounding box center [951, 302] width 30 height 30
checkbox input "true"
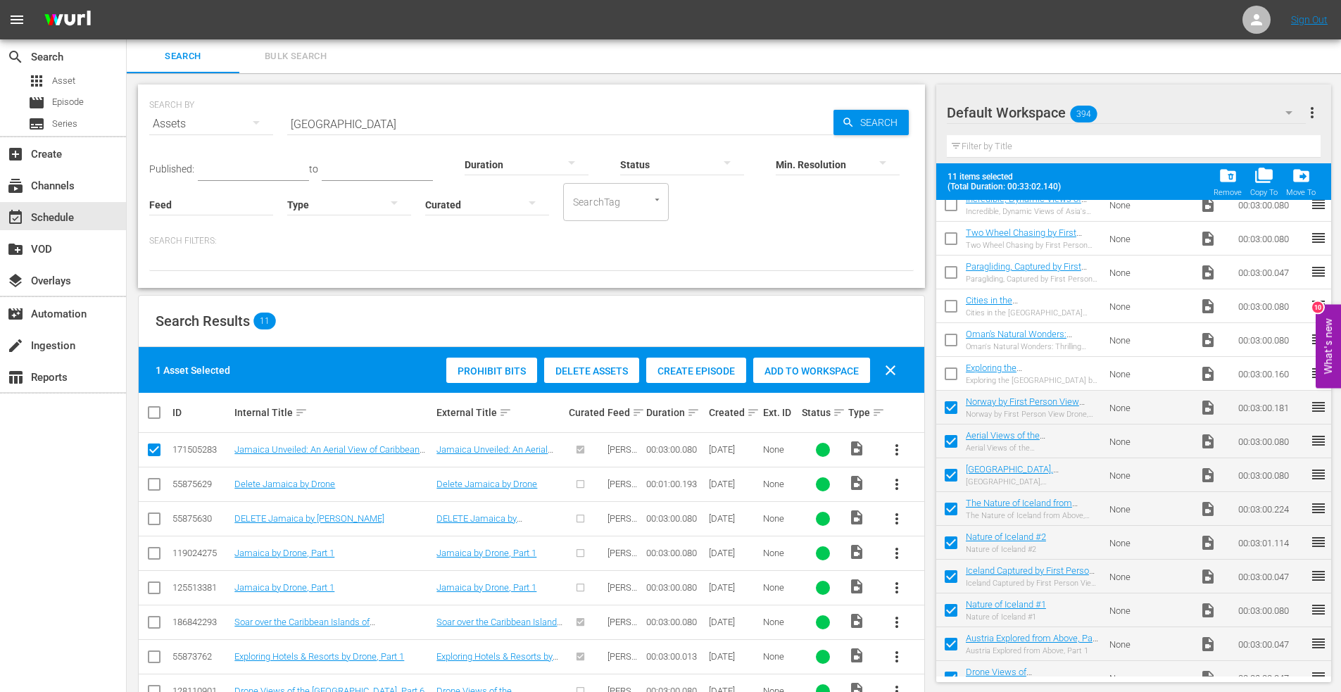
scroll to position [1062, 0]
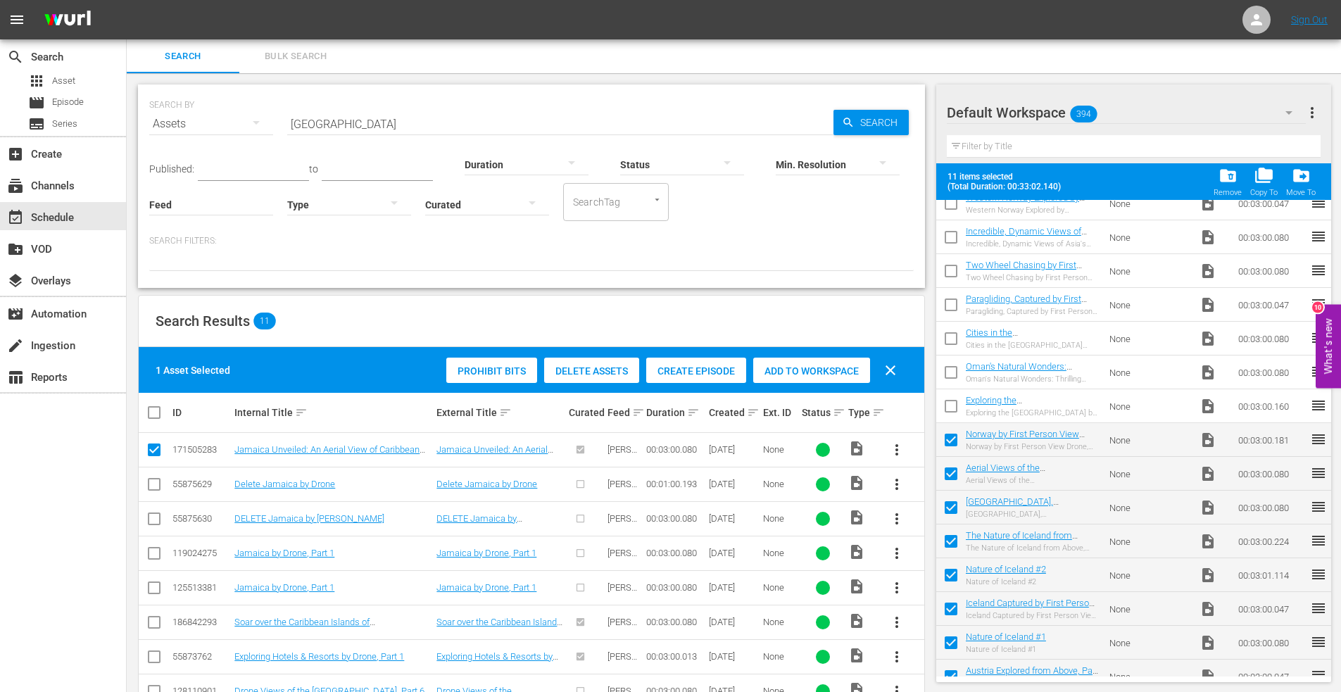
click at [950, 403] on input "checkbox" at bounding box center [951, 409] width 30 height 30
checkbox input "true"
click at [952, 374] on input "checkbox" at bounding box center [951, 375] width 30 height 30
checkbox input "true"
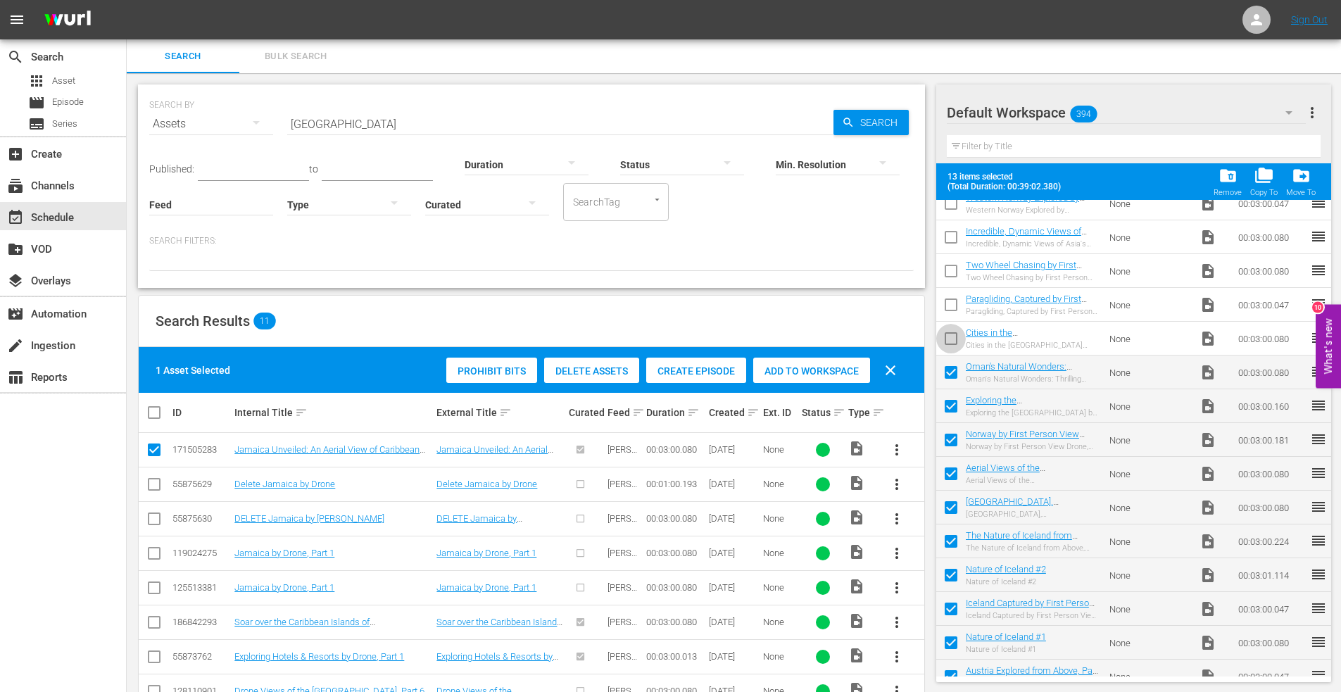
click at [955, 342] on input "checkbox" at bounding box center [951, 342] width 30 height 30
checkbox input "true"
click at [957, 308] on input "checkbox" at bounding box center [951, 308] width 30 height 30
checkbox input "true"
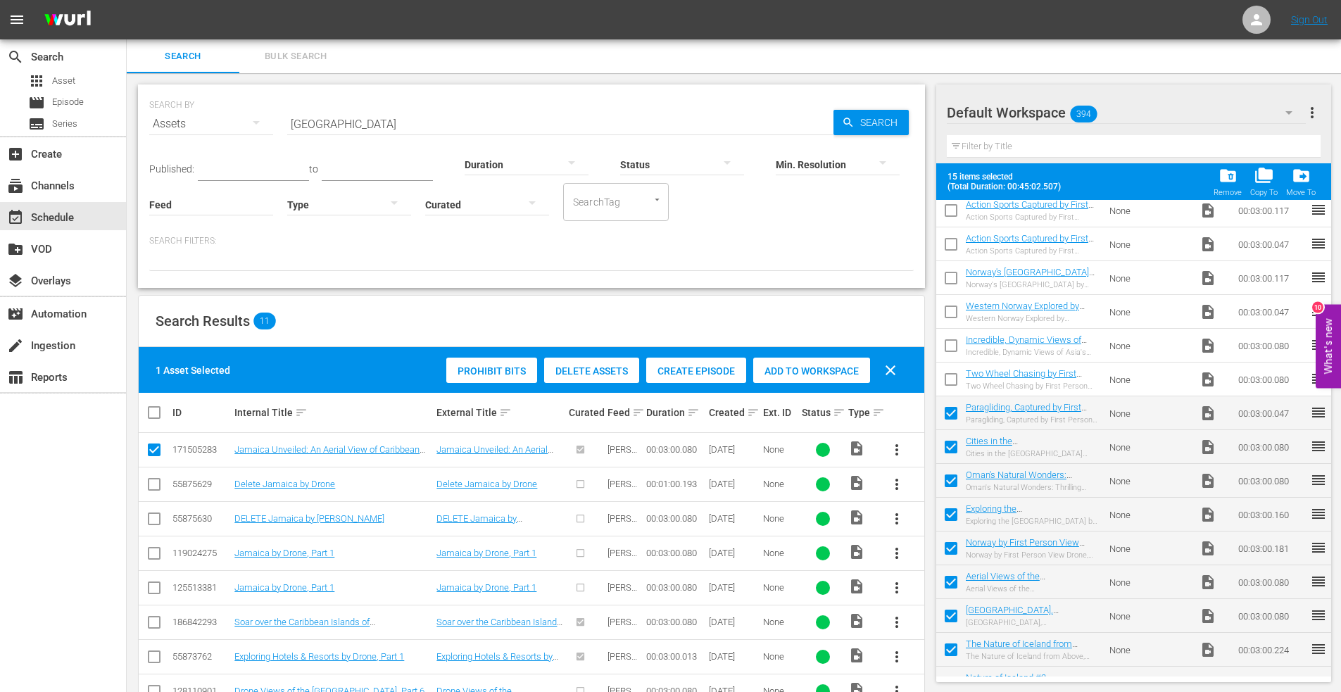
scroll to position [921, 0]
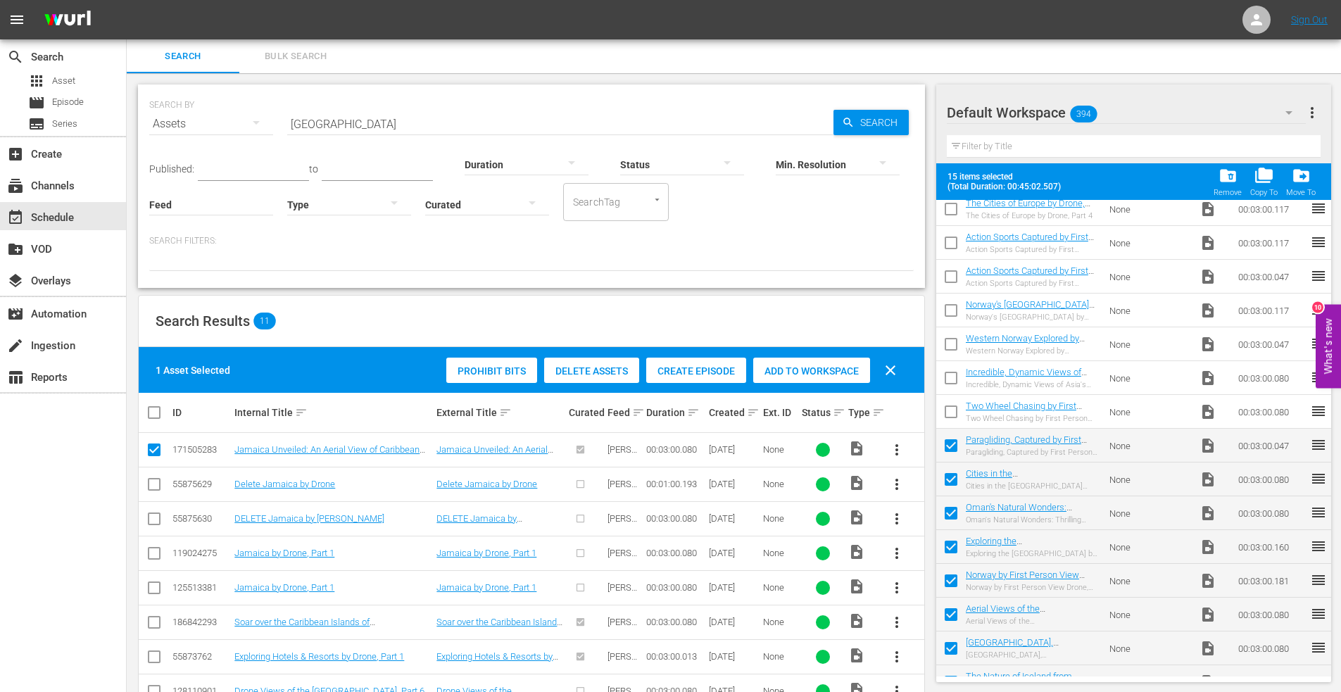
click at [951, 409] on input "checkbox" at bounding box center [951, 415] width 30 height 30
checkbox input "true"
click at [950, 372] on input "checkbox" at bounding box center [951, 381] width 30 height 30
checkbox input "true"
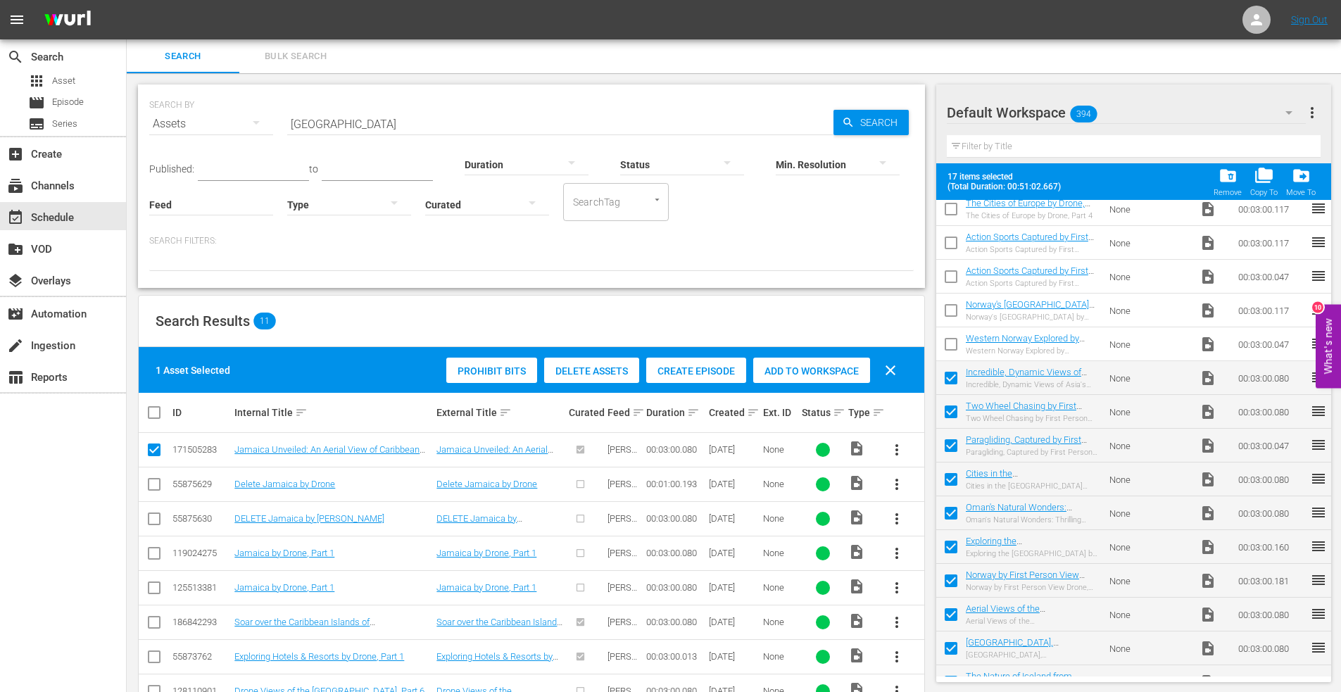
click at [948, 346] on input "checkbox" at bounding box center [951, 347] width 30 height 30
checkbox input "true"
click at [949, 310] on input "checkbox" at bounding box center [951, 313] width 30 height 30
checkbox input "true"
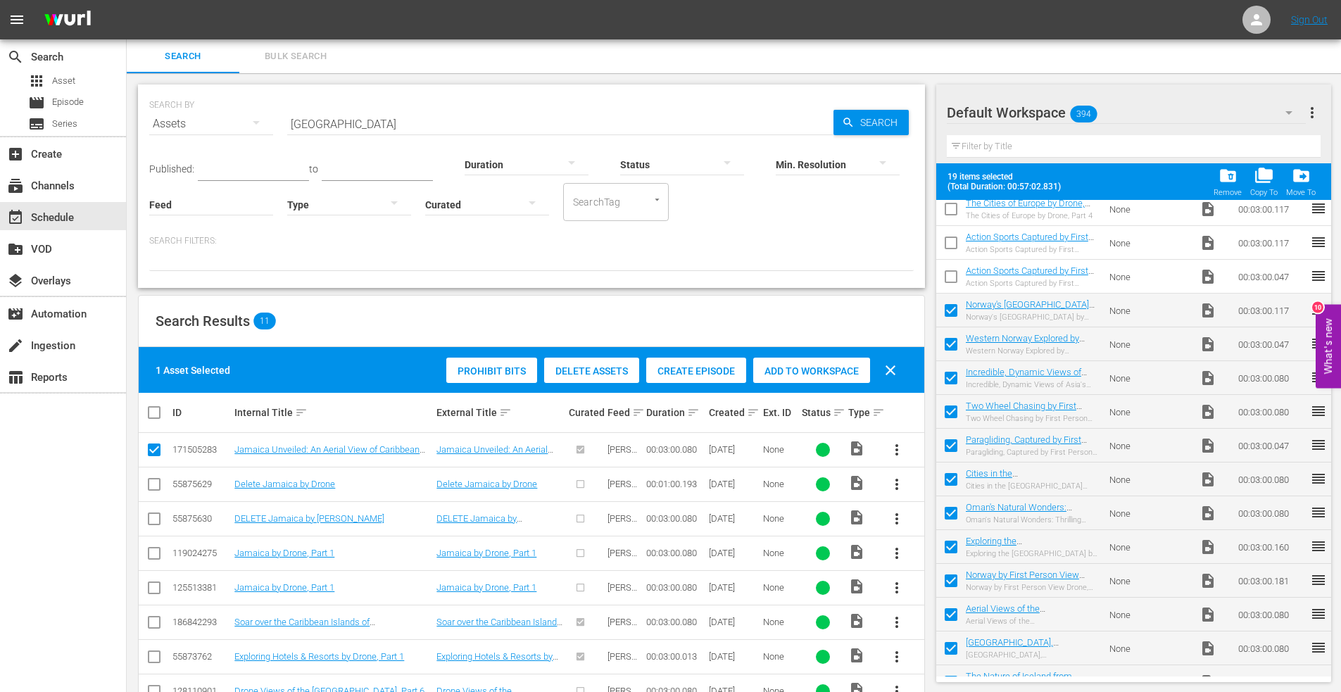
click at [947, 275] on input "checkbox" at bounding box center [951, 280] width 30 height 30
checkbox input "true"
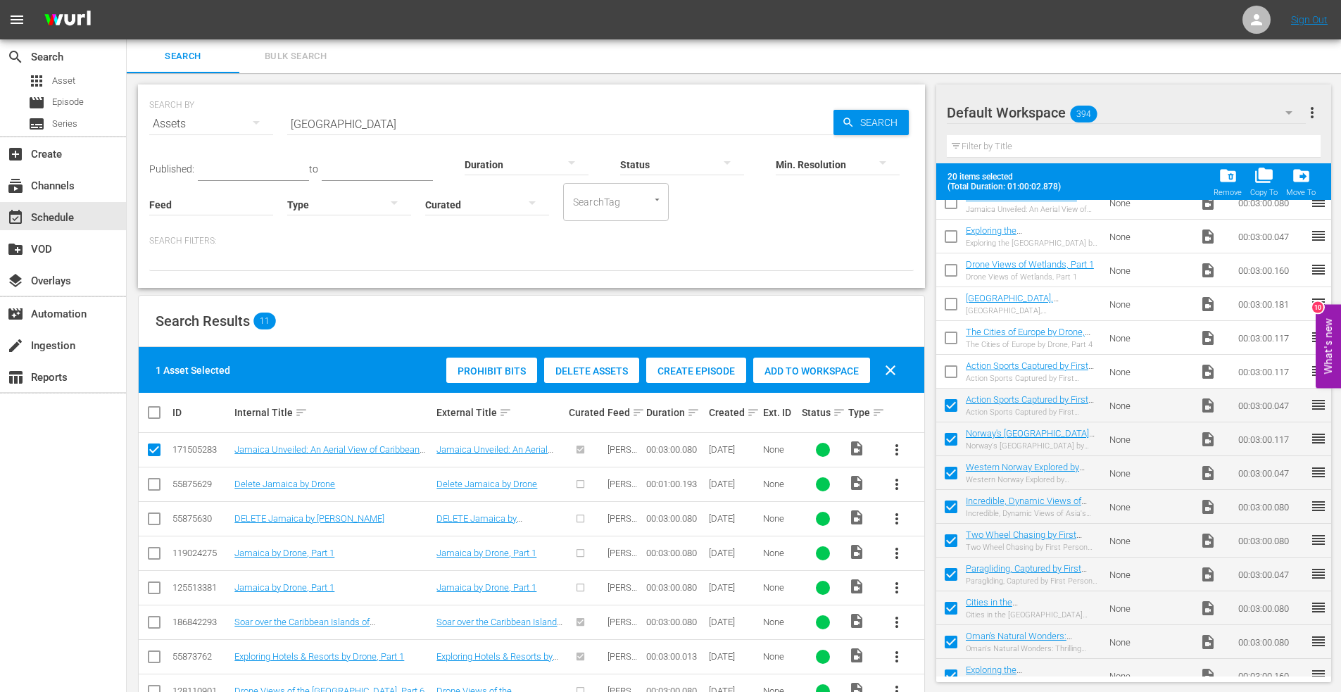
scroll to position [780, 0]
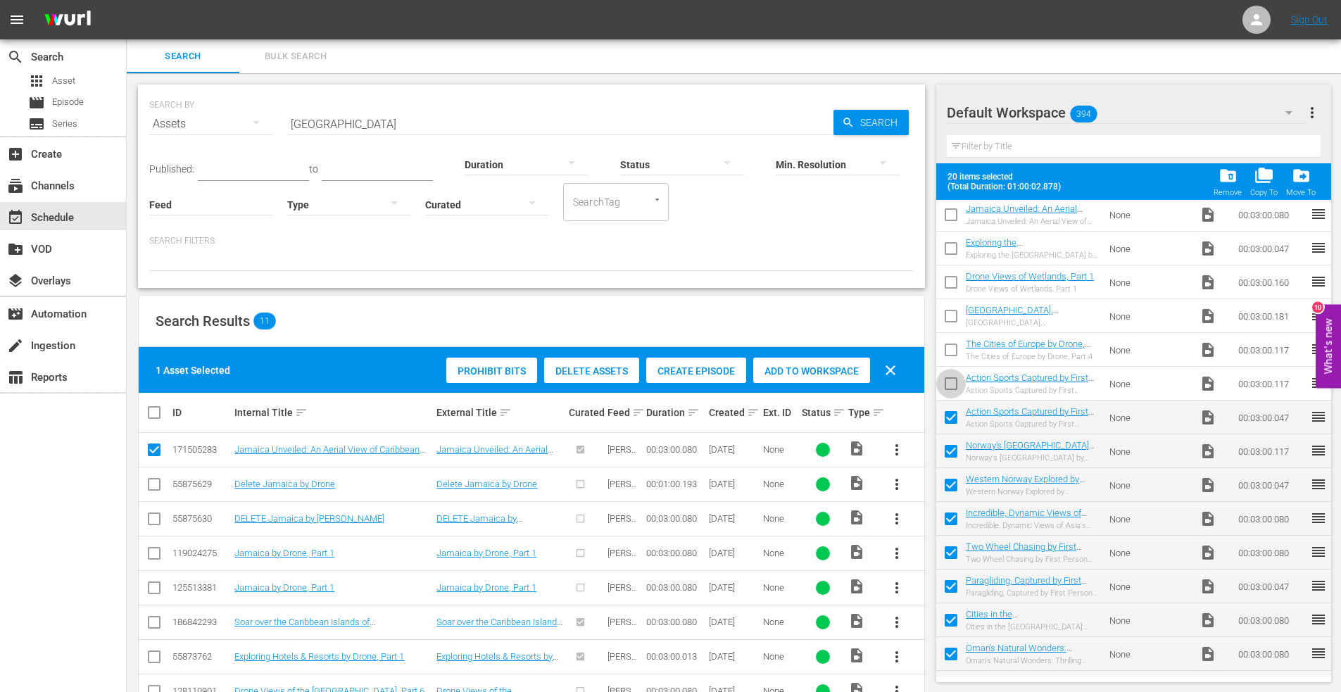
drag, startPoint x: 954, startPoint y: 378, endPoint x: 952, endPoint y: 353, distance: 25.4
click at [953, 378] on input "checkbox" at bounding box center [951, 387] width 30 height 30
checkbox input "true"
click at [950, 348] on input "checkbox" at bounding box center [951, 353] width 30 height 30
checkbox input "true"
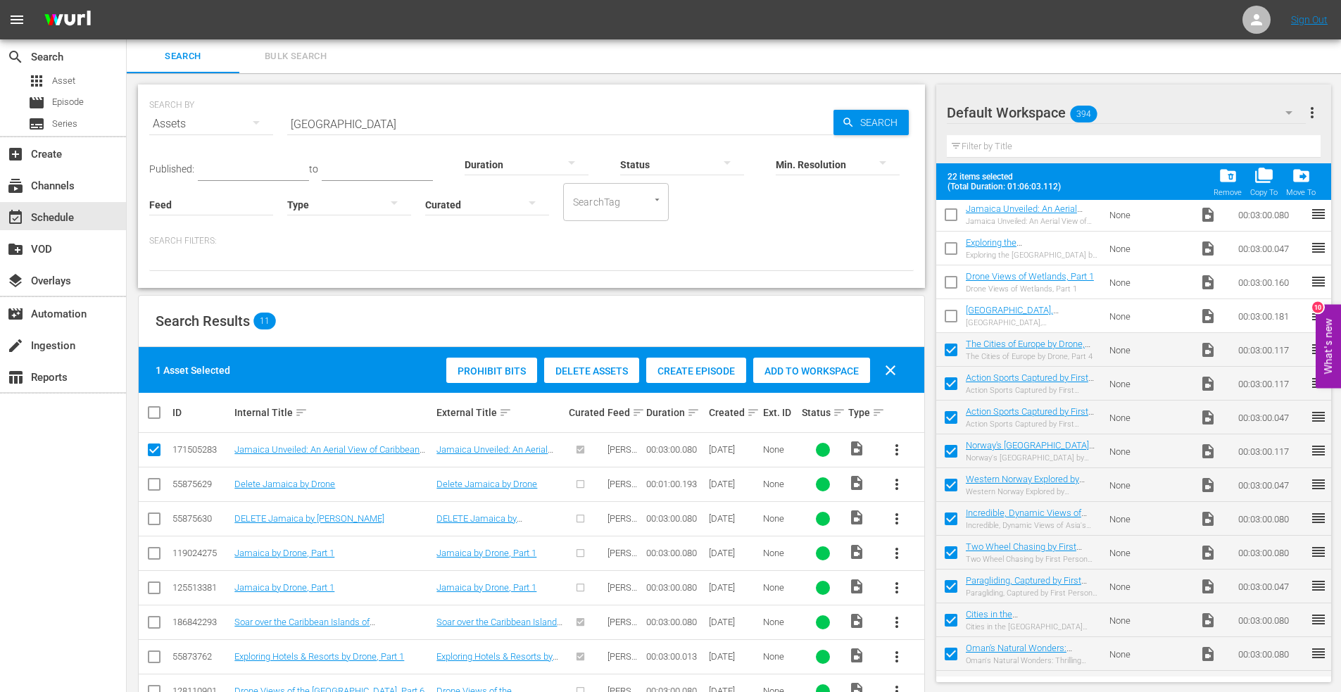
click at [951, 315] on input "checkbox" at bounding box center [951, 319] width 30 height 30
checkbox input "true"
click at [947, 284] on input "checkbox" at bounding box center [951, 285] width 30 height 30
checkbox input "true"
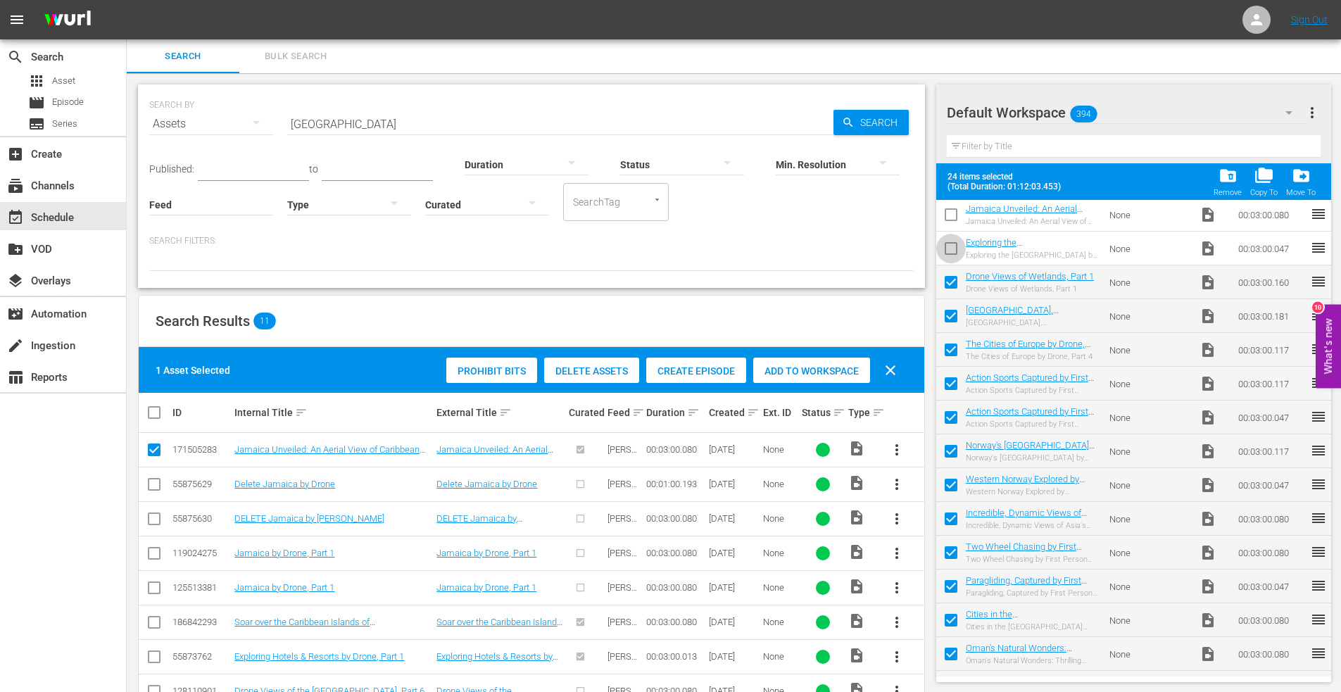
click at [954, 244] on input "checkbox" at bounding box center [951, 252] width 30 height 30
checkbox input "true"
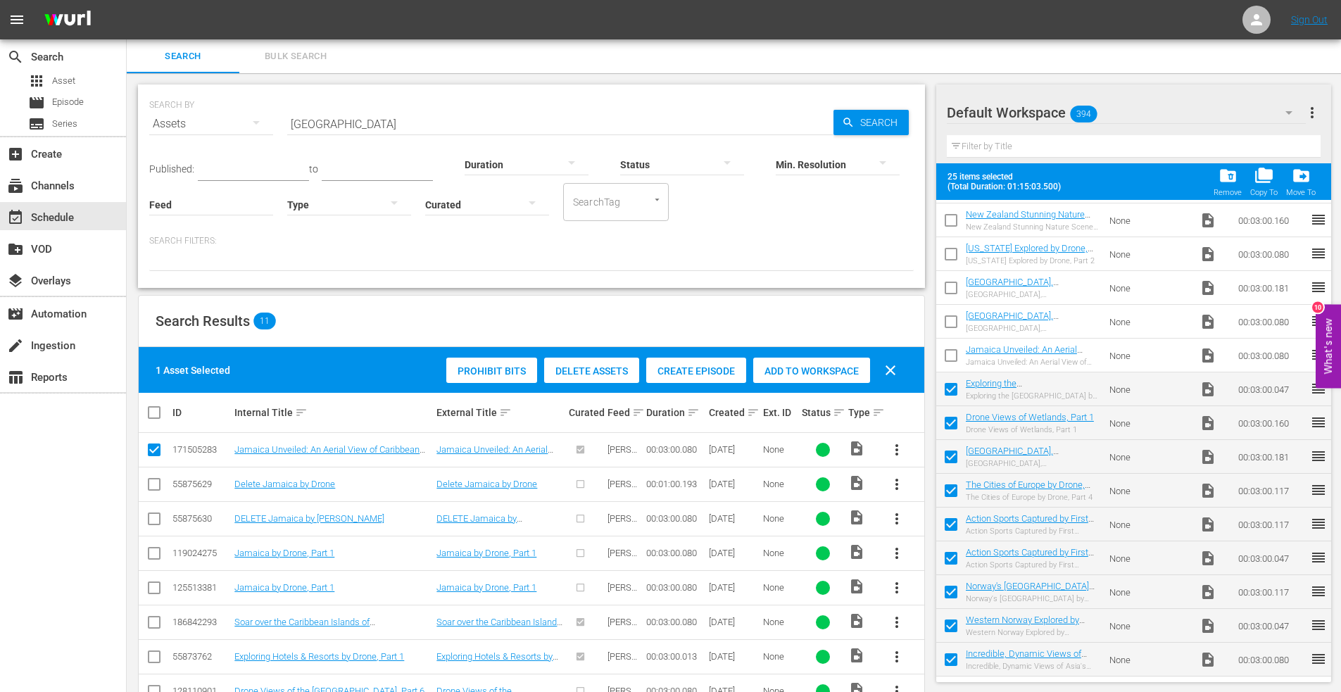
scroll to position [569, 0]
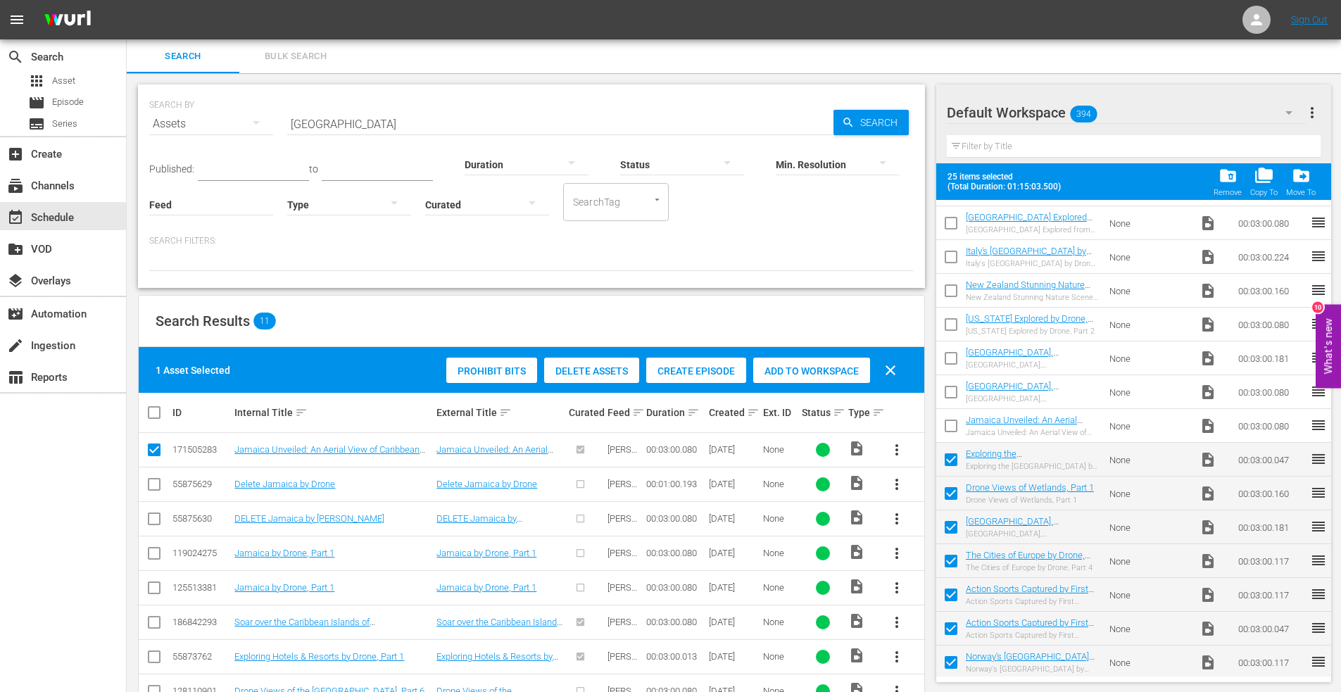
click at [952, 391] on input "checkbox" at bounding box center [951, 395] width 30 height 30
checkbox input "true"
click at [952, 361] on input "checkbox" at bounding box center [951, 361] width 30 height 30
checkbox input "true"
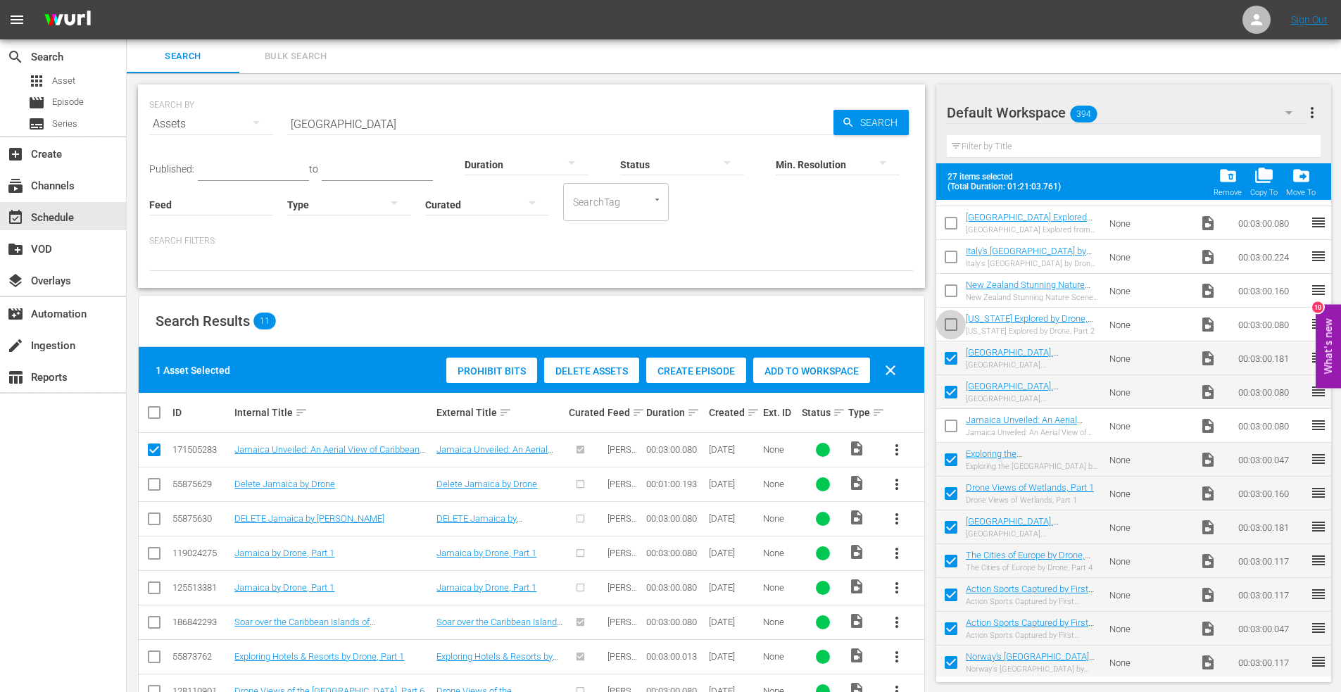
click at [948, 324] on input "checkbox" at bounding box center [951, 328] width 30 height 30
checkbox input "true"
click at [948, 294] on input "checkbox" at bounding box center [951, 294] width 30 height 30
checkbox input "true"
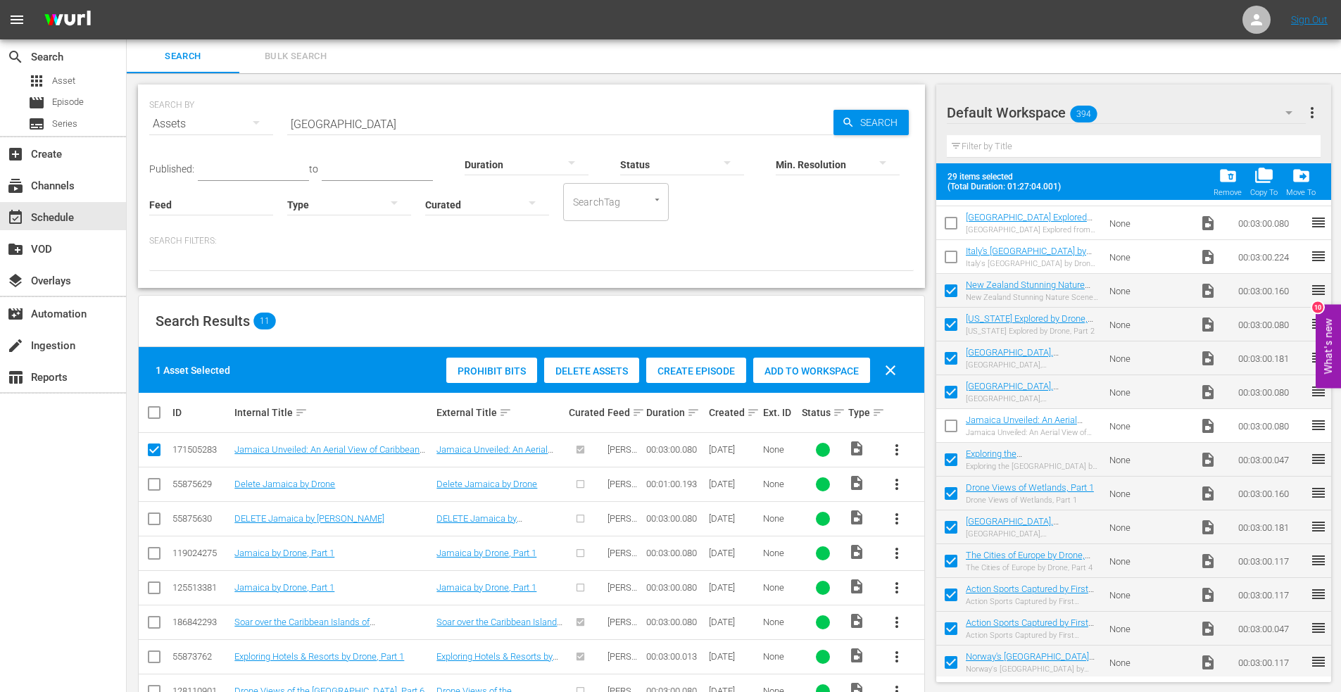
click at [950, 260] on input "checkbox" at bounding box center [951, 260] width 30 height 30
checkbox input "true"
click at [946, 224] on input "checkbox" at bounding box center [951, 226] width 30 height 30
checkbox input "true"
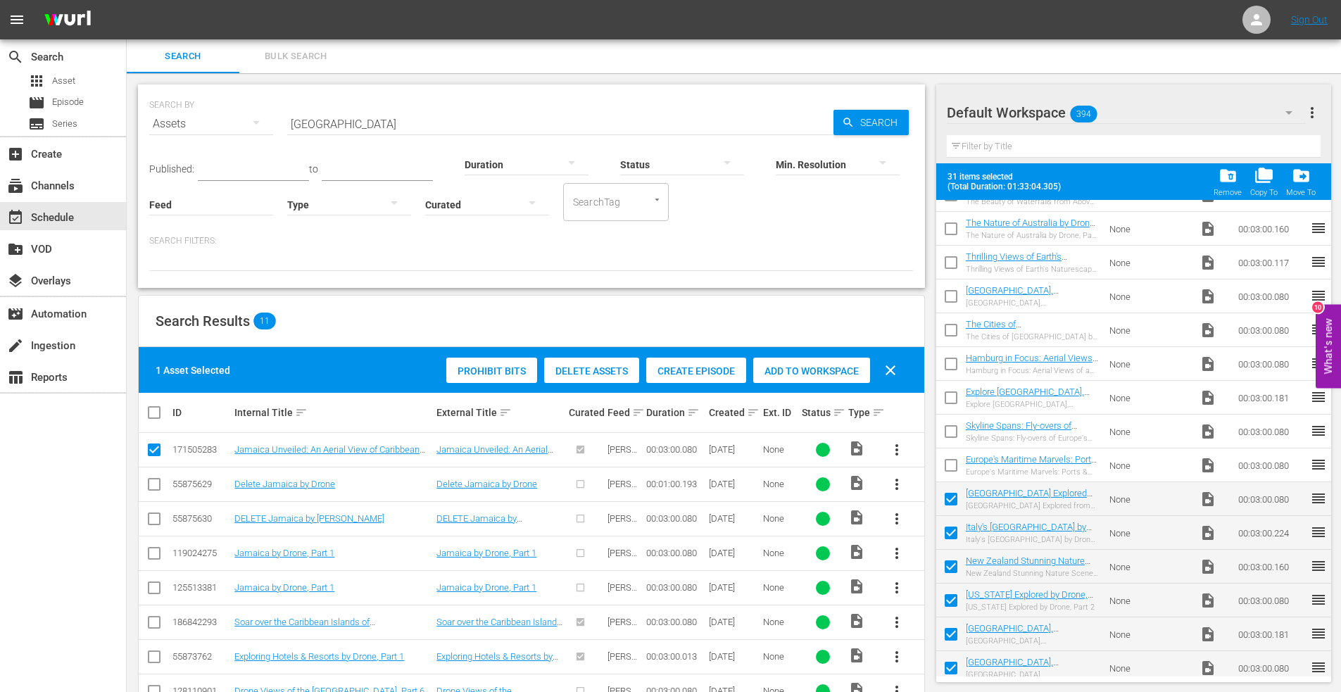
scroll to position [287, 0]
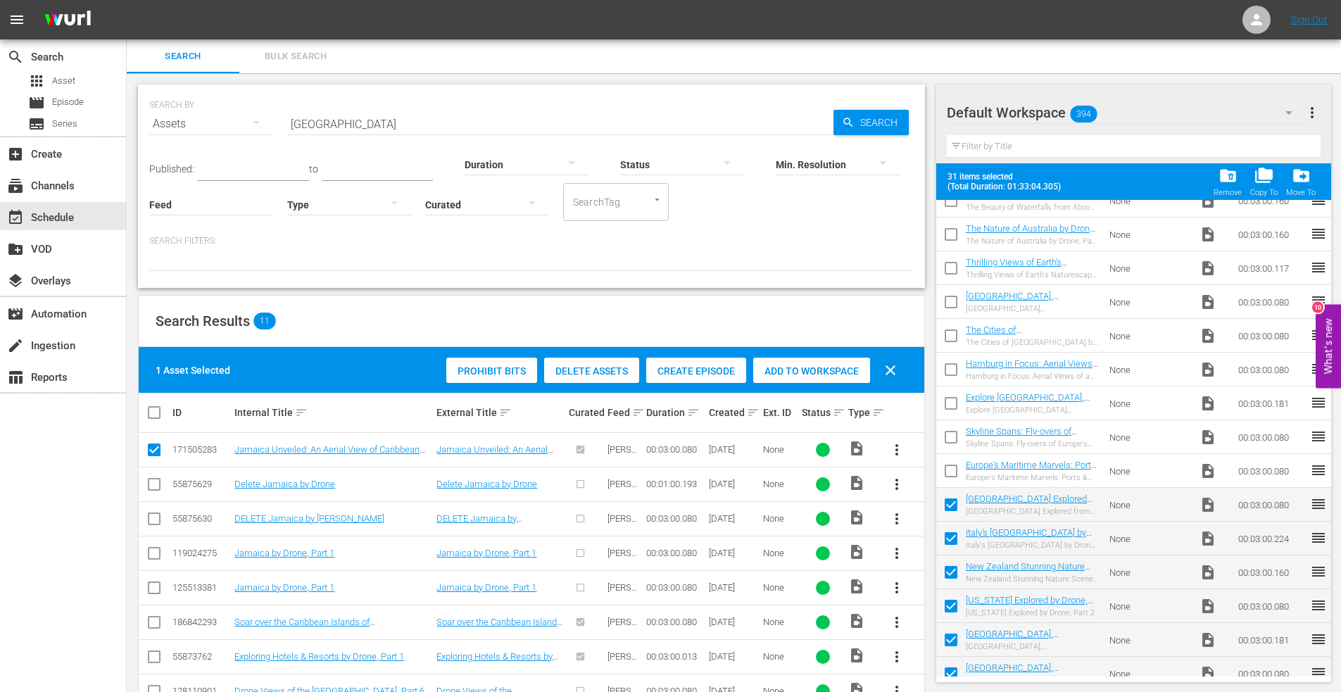
click at [951, 466] on input "checkbox" at bounding box center [951, 474] width 30 height 30
checkbox input "true"
click at [952, 441] on input "checkbox" at bounding box center [951, 440] width 30 height 30
checkbox input "true"
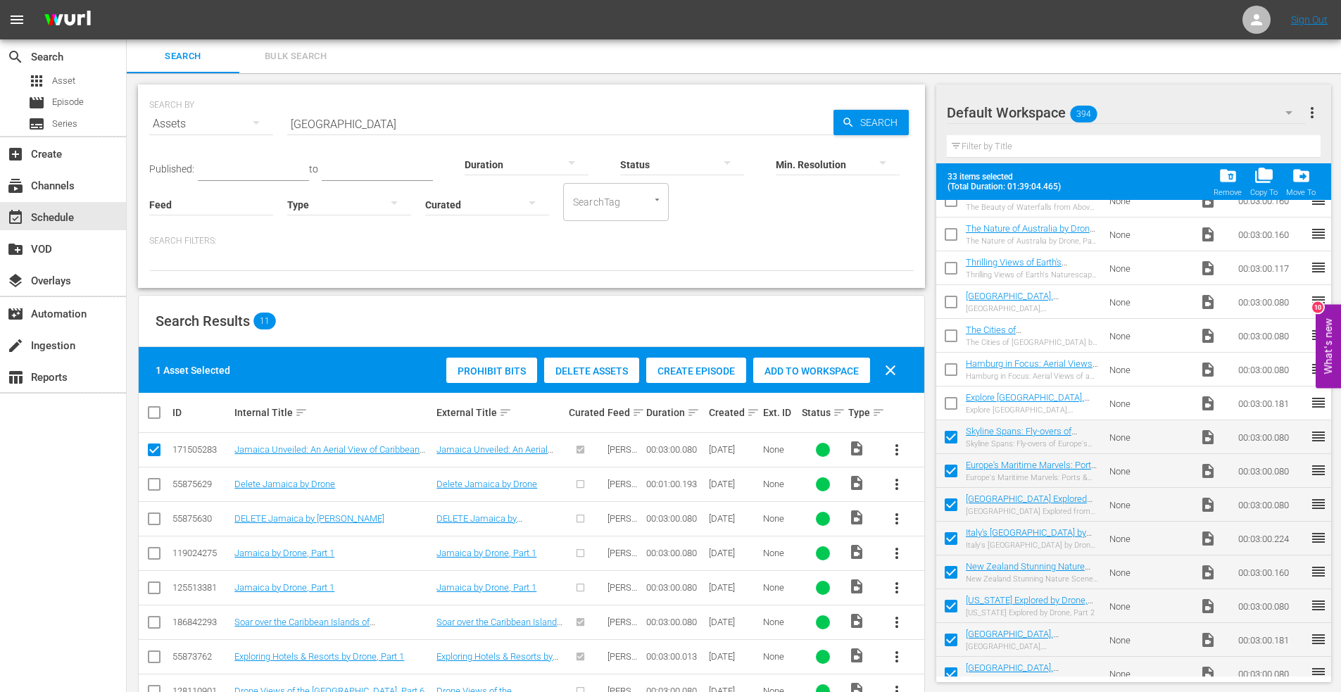
click at [957, 398] on input "checkbox" at bounding box center [951, 406] width 30 height 30
checkbox input "true"
click at [952, 370] on input "checkbox" at bounding box center [951, 373] width 30 height 30
checkbox input "true"
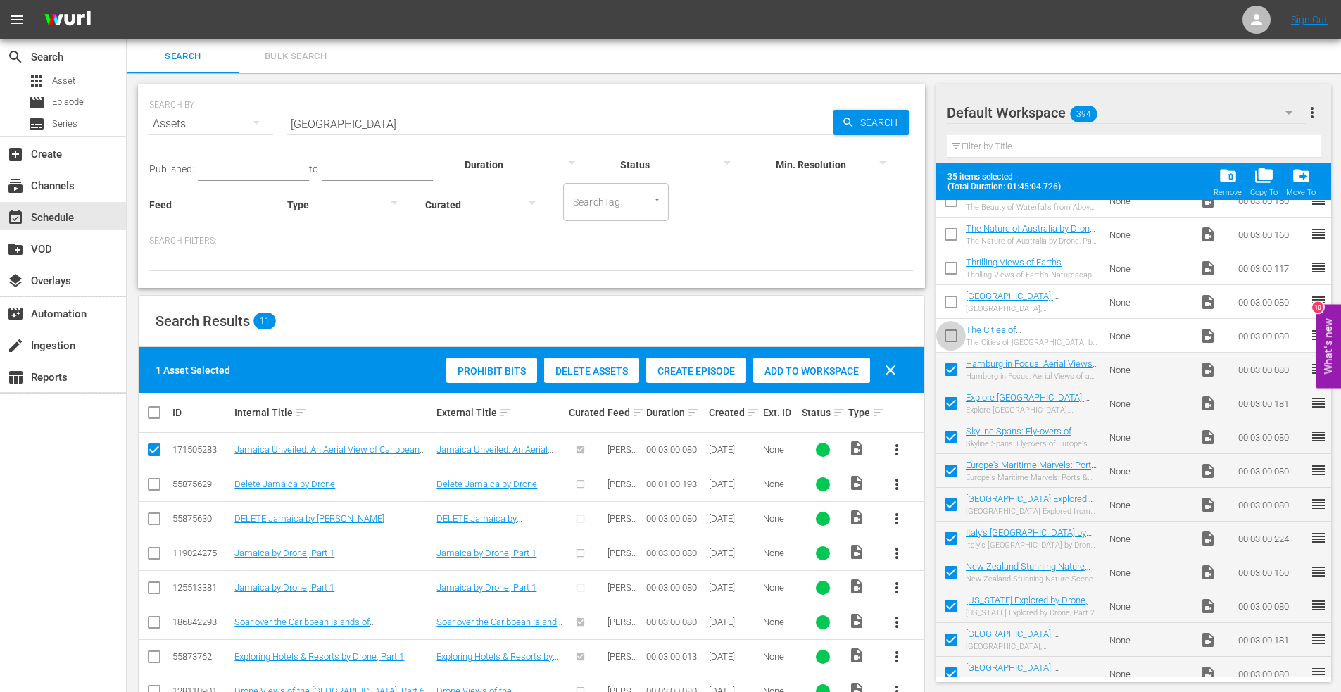
click at [956, 336] on input "checkbox" at bounding box center [951, 339] width 30 height 30
checkbox input "true"
click at [948, 304] on input "checkbox" at bounding box center [951, 305] width 30 height 30
checkbox input "true"
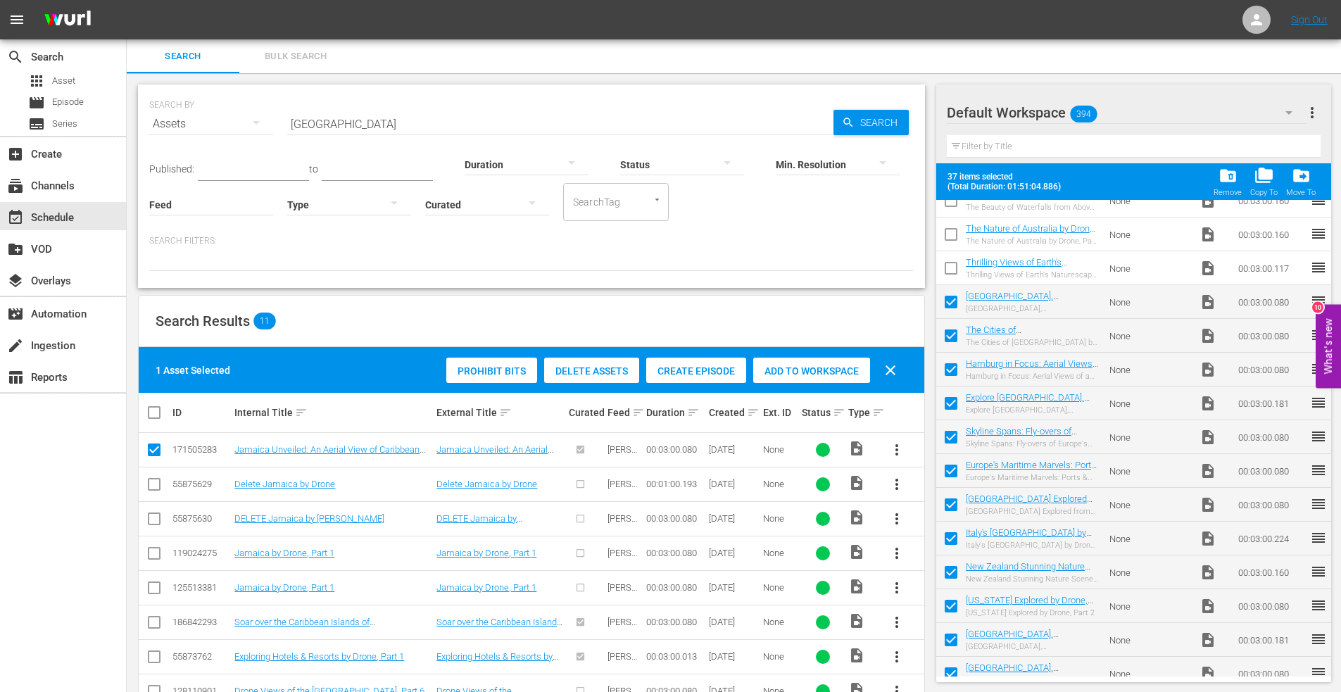
click at [953, 275] on input "checkbox" at bounding box center [951, 271] width 30 height 30
checkbox input "true"
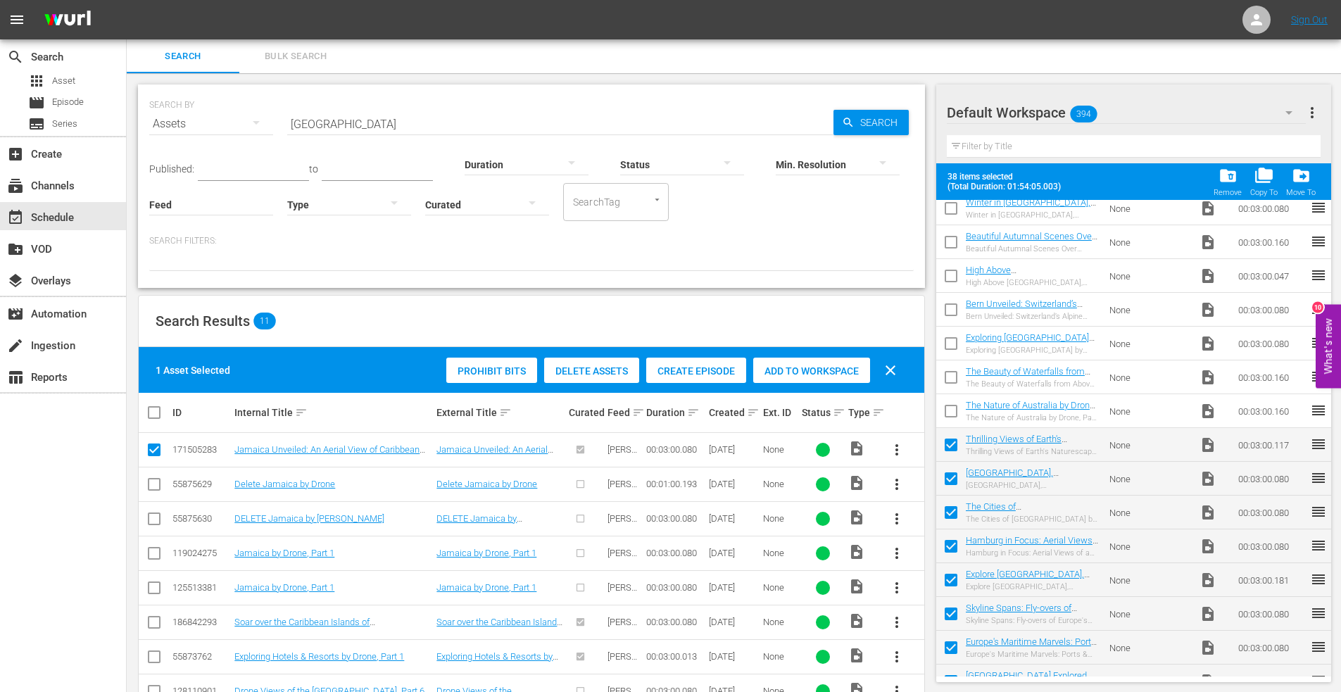
scroll to position [76, 0]
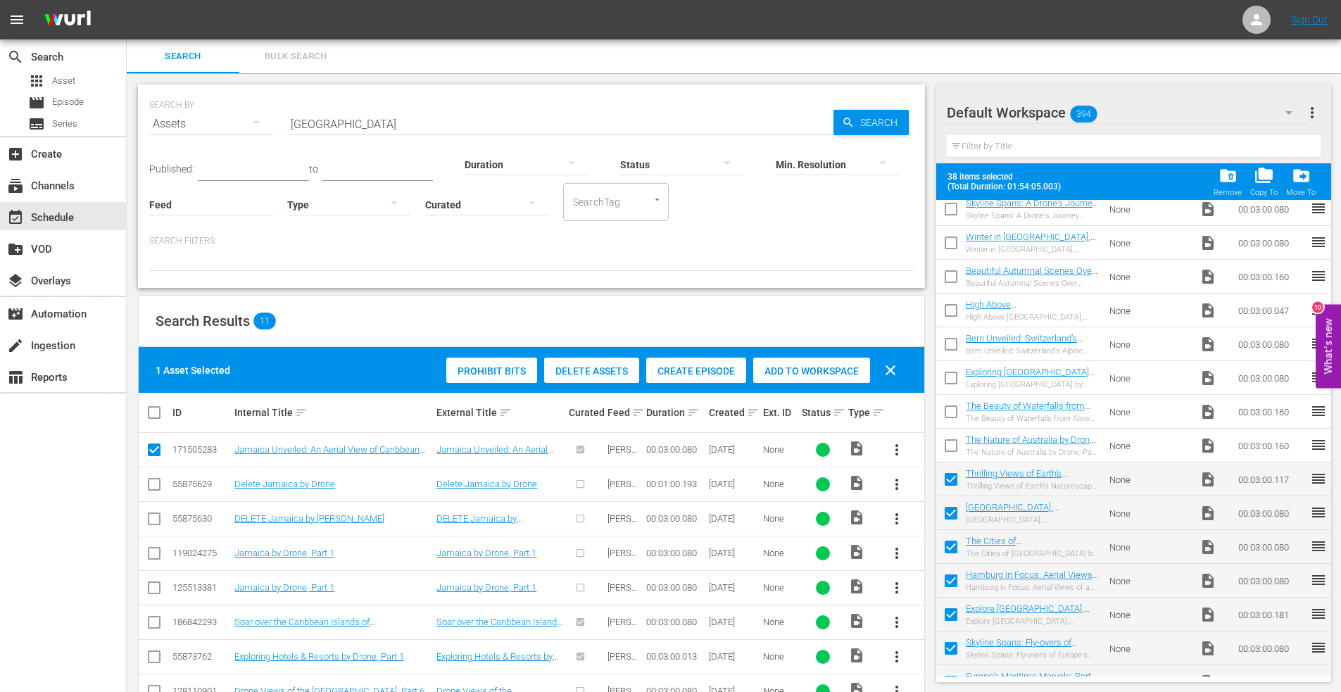
click at [954, 444] on input "checkbox" at bounding box center [951, 449] width 30 height 30
checkbox input "true"
click at [957, 412] on input "checkbox" at bounding box center [951, 415] width 30 height 30
checkbox input "true"
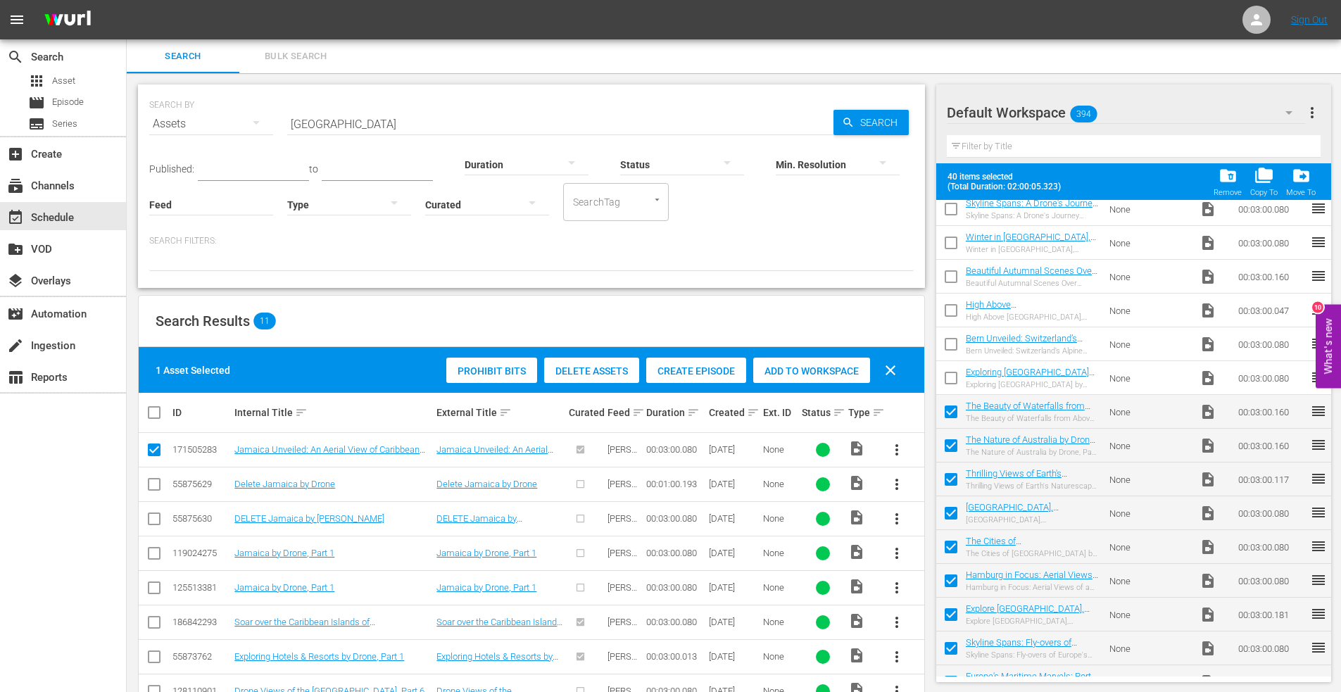
click at [948, 382] on input "checkbox" at bounding box center [951, 381] width 30 height 30
checkbox input "true"
click at [949, 353] on input "checkbox" at bounding box center [951, 347] width 30 height 30
checkbox input "true"
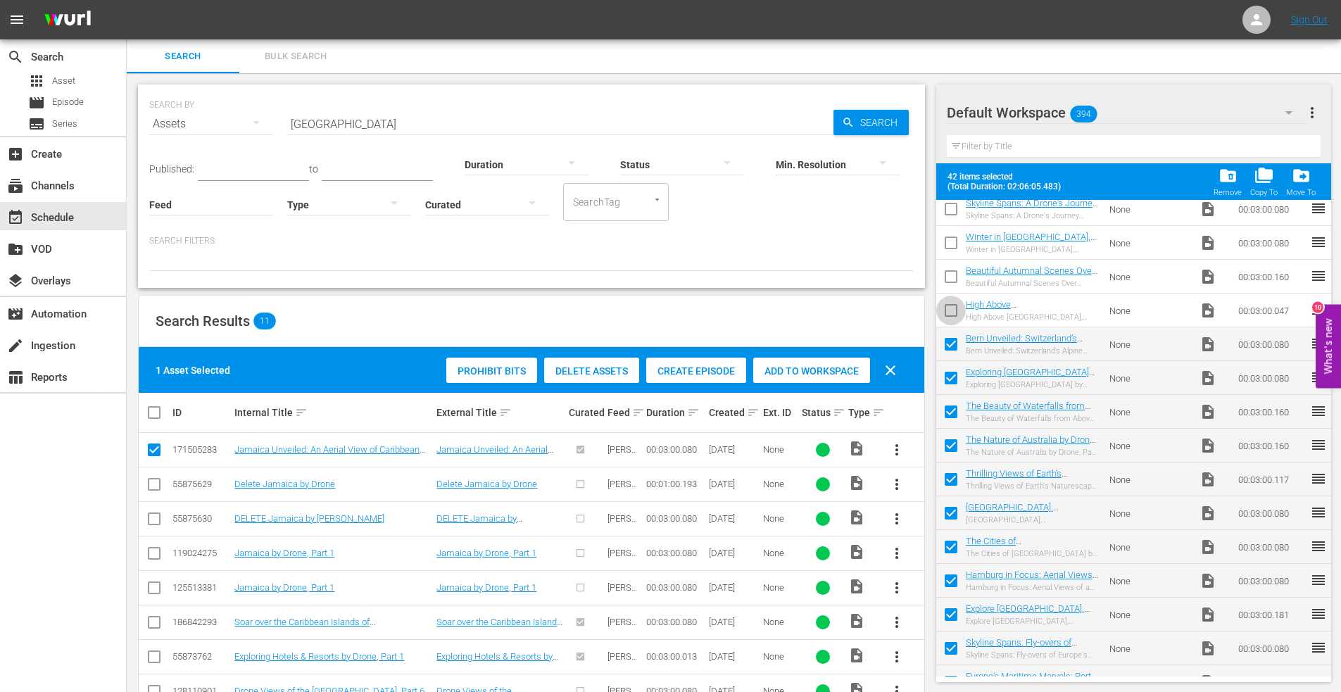
click at [950, 306] on input "checkbox" at bounding box center [951, 313] width 30 height 30
checkbox input "true"
click at [949, 283] on input "checkbox" at bounding box center [951, 280] width 30 height 30
checkbox input "true"
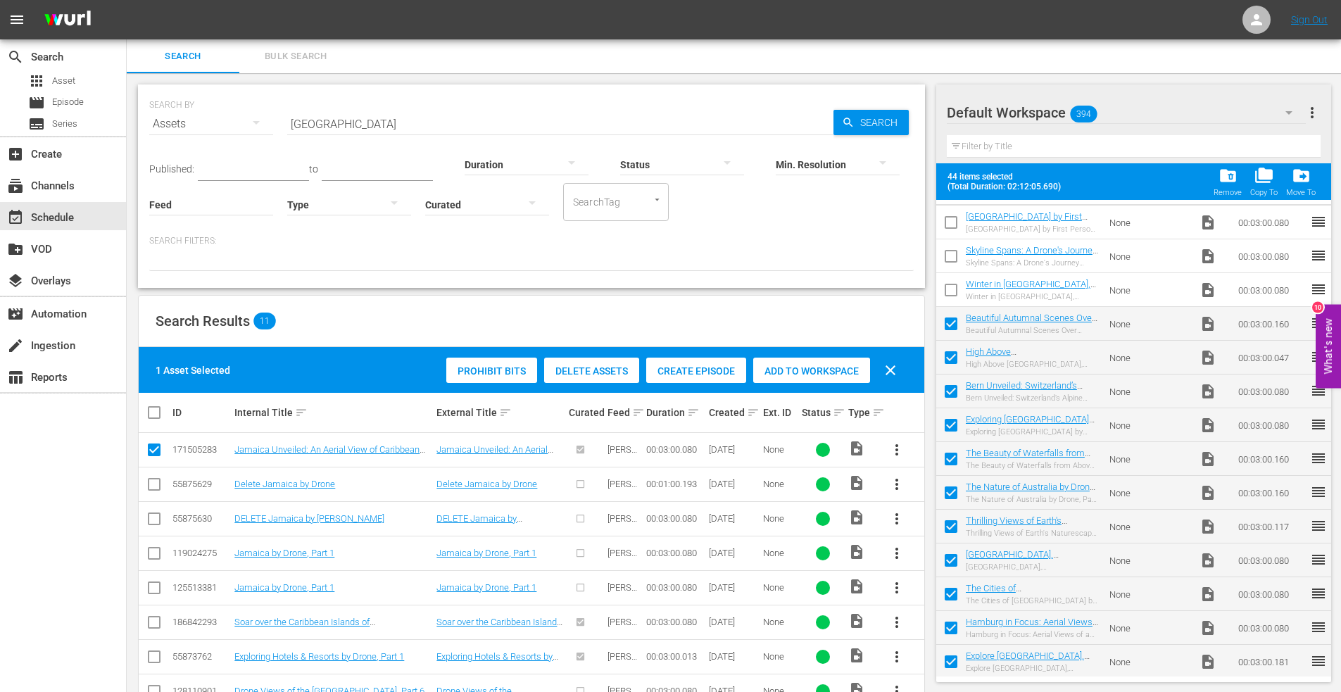
scroll to position [0, 0]
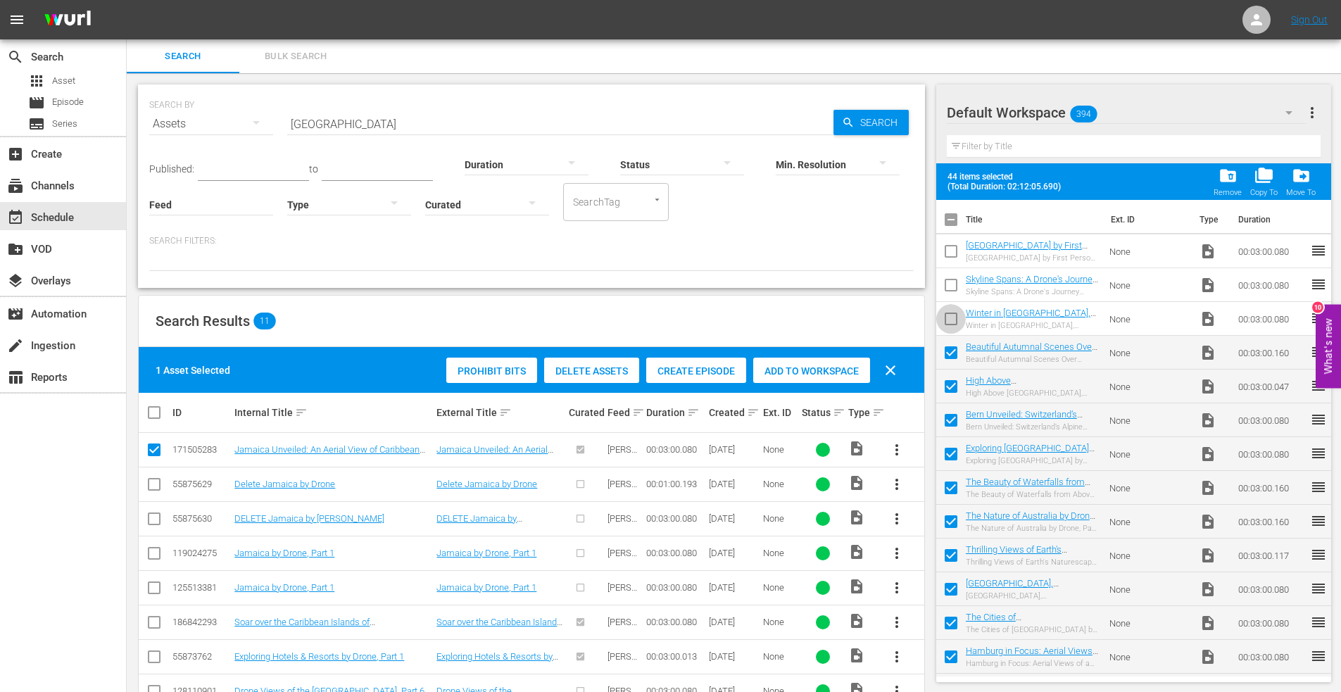
click at [954, 320] on input "checkbox" at bounding box center [951, 322] width 30 height 30
checkbox input "true"
click at [952, 289] on input "checkbox" at bounding box center [951, 288] width 30 height 30
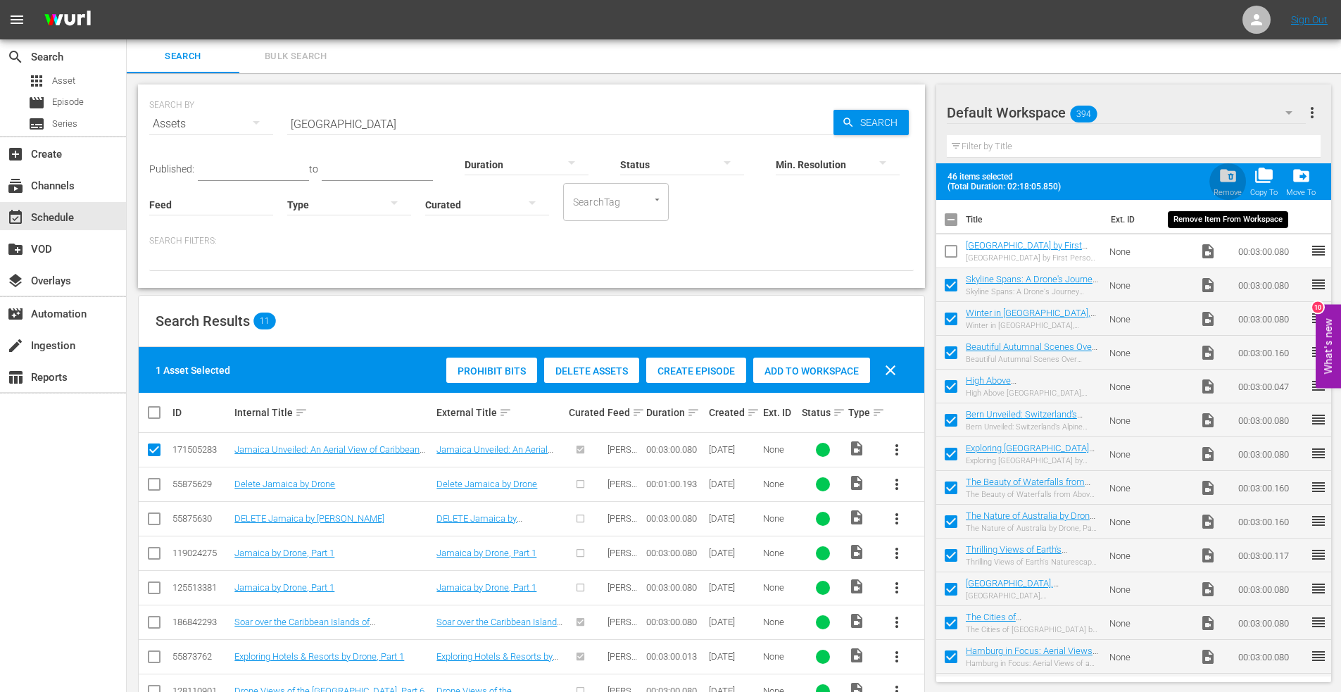
click at [1230, 180] on span "folder_delete" at bounding box center [1228, 175] width 19 height 19
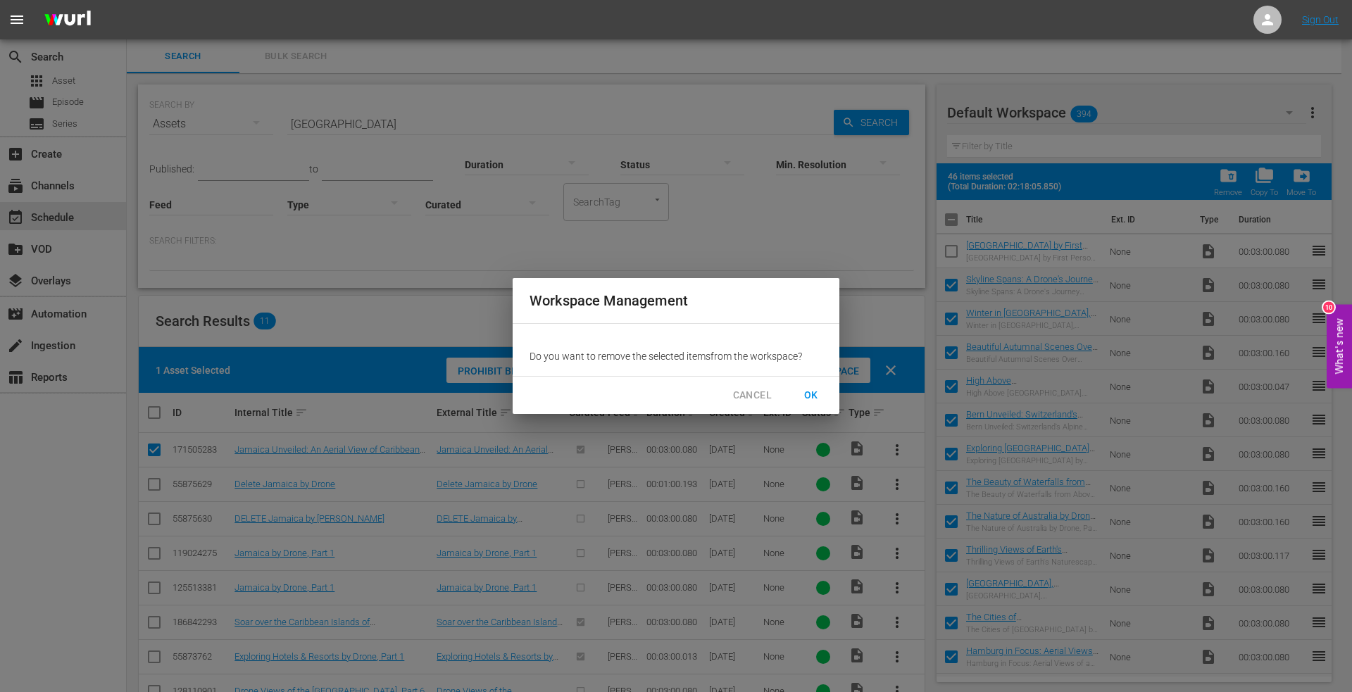
click at [797, 391] on button "OK" at bounding box center [810, 395] width 45 height 26
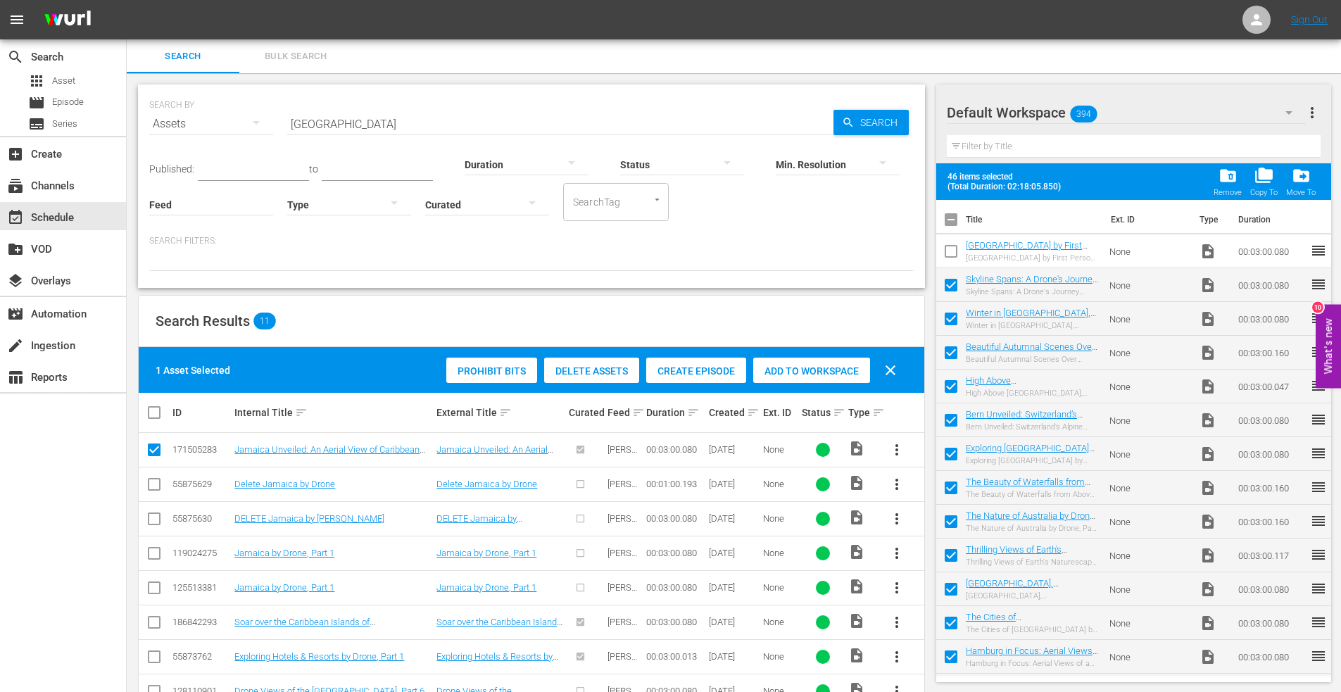
checkbox input "false"
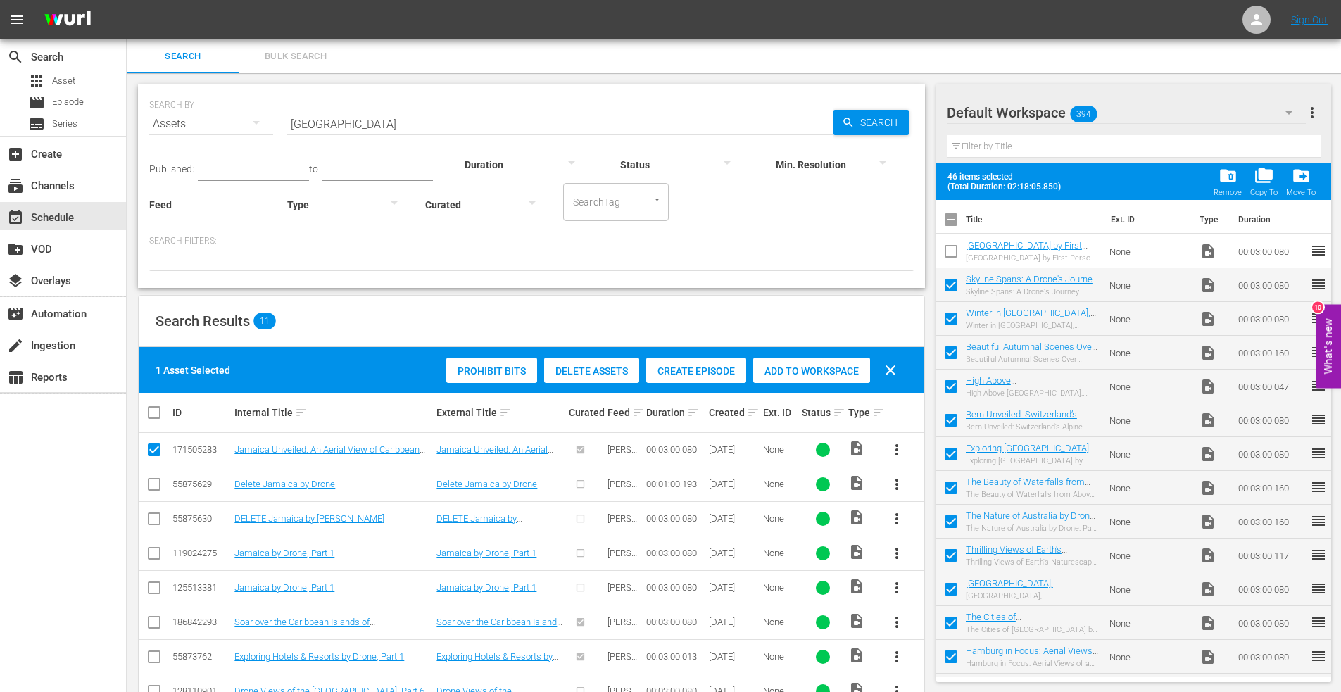
checkbox input "false"
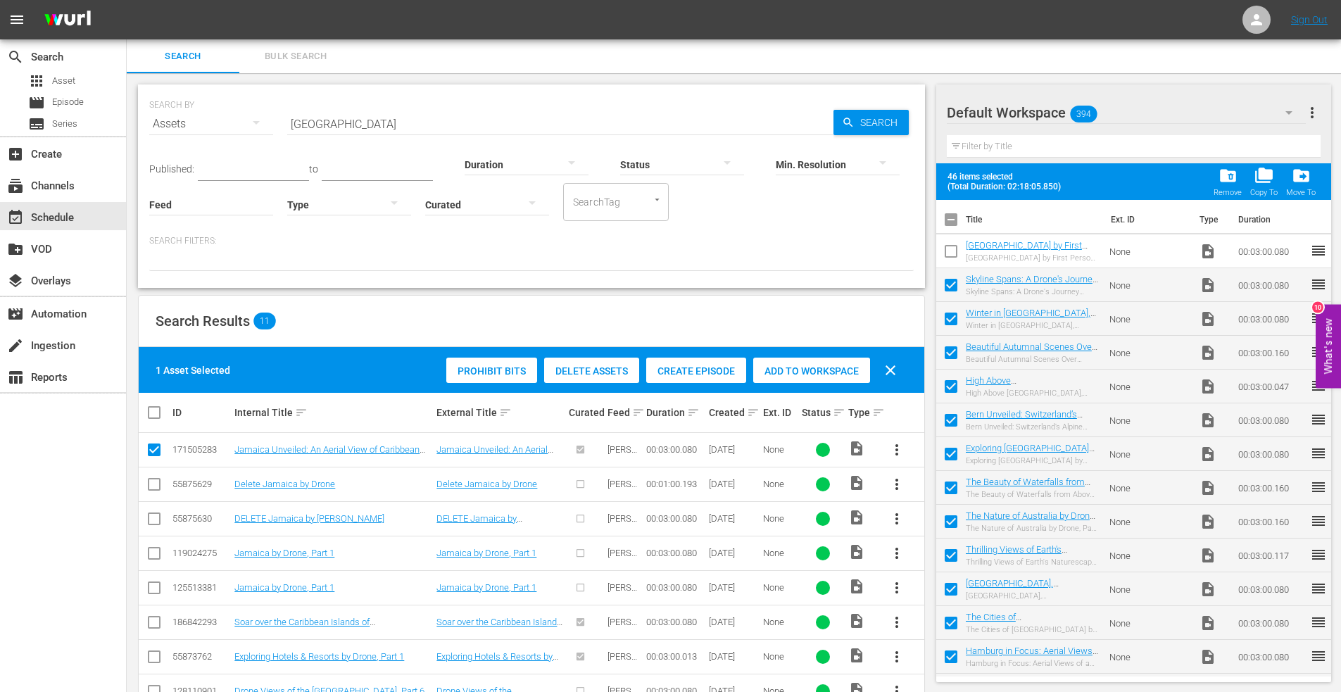
checkbox input "false"
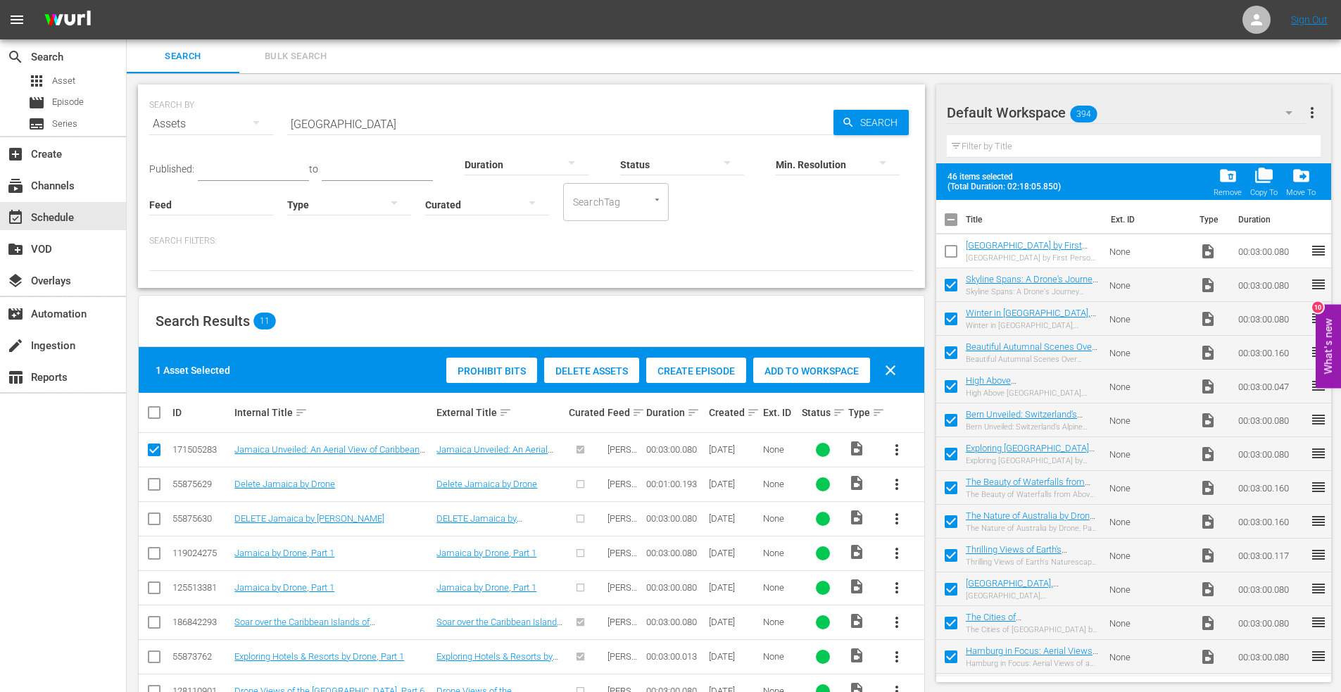
checkbox input "false"
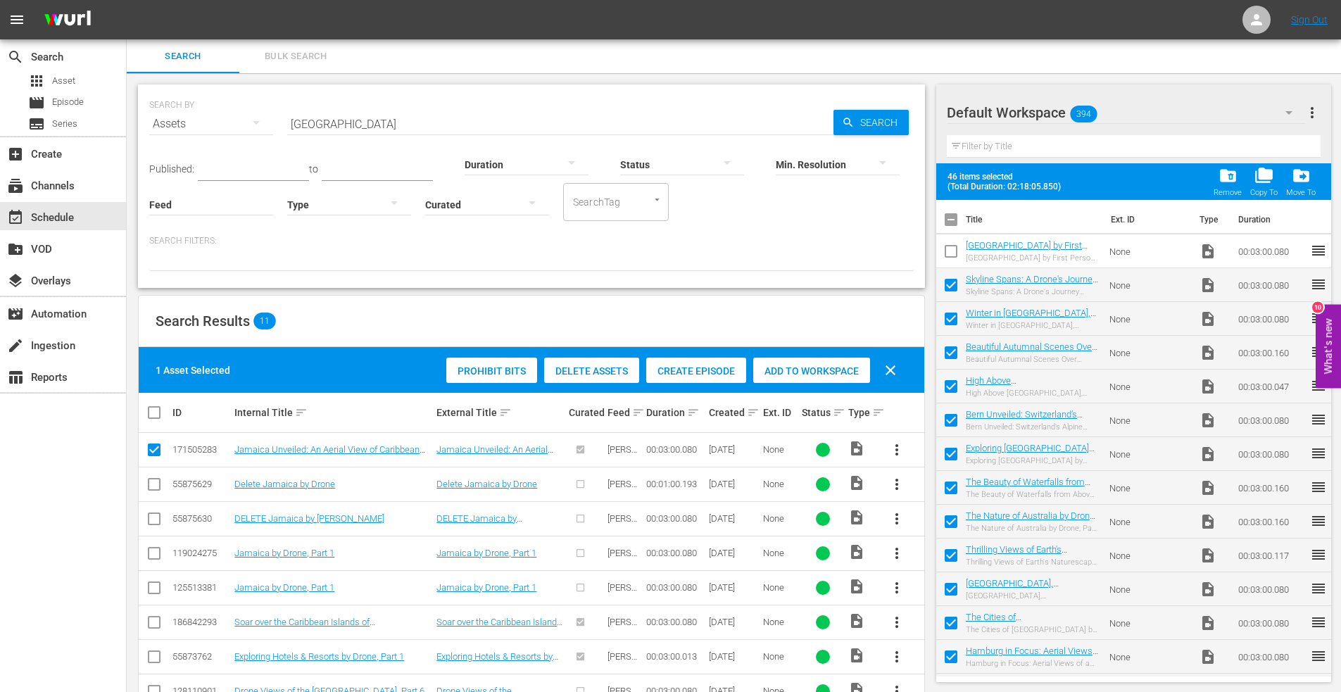
checkbox input "false"
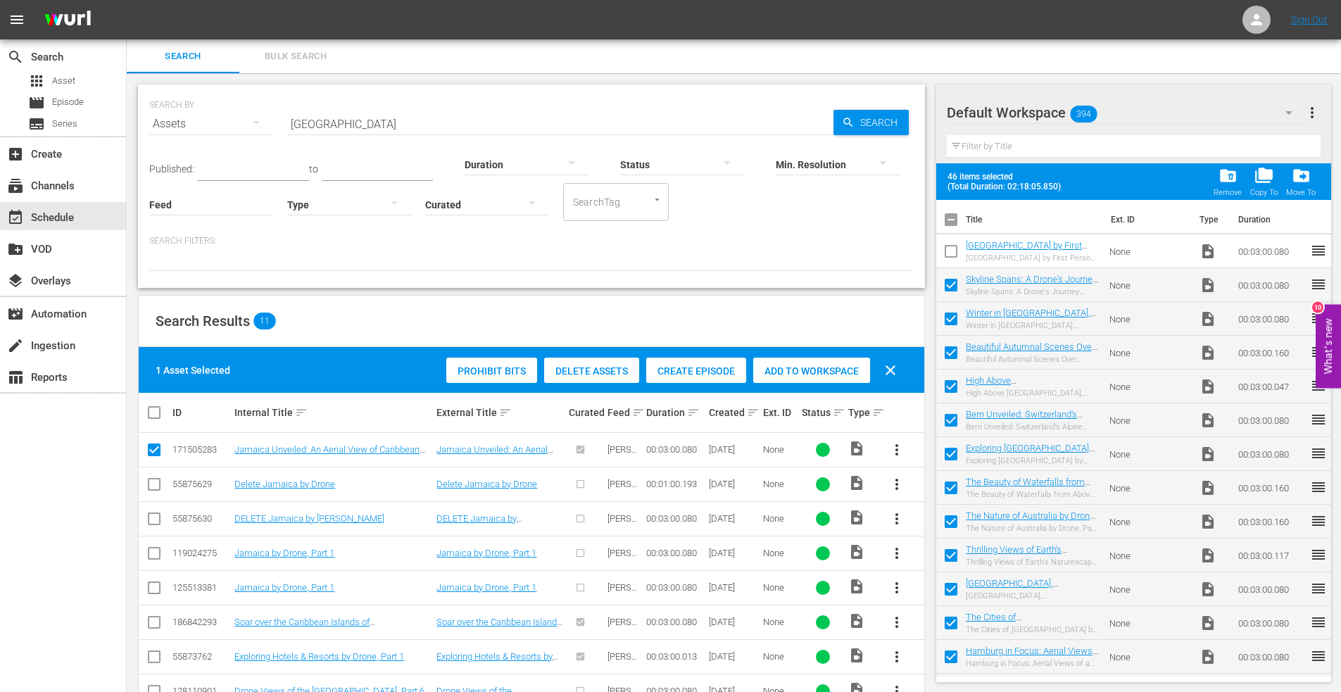
checkbox input "false"
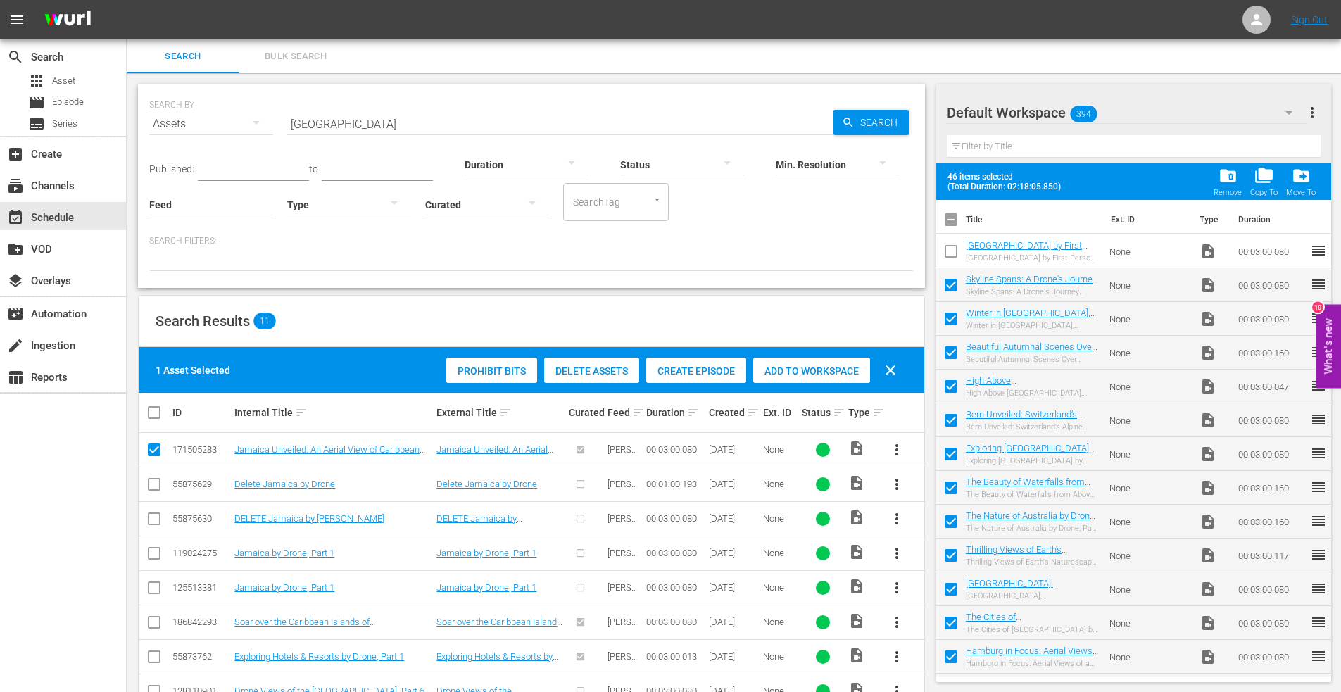
checkbox input "false"
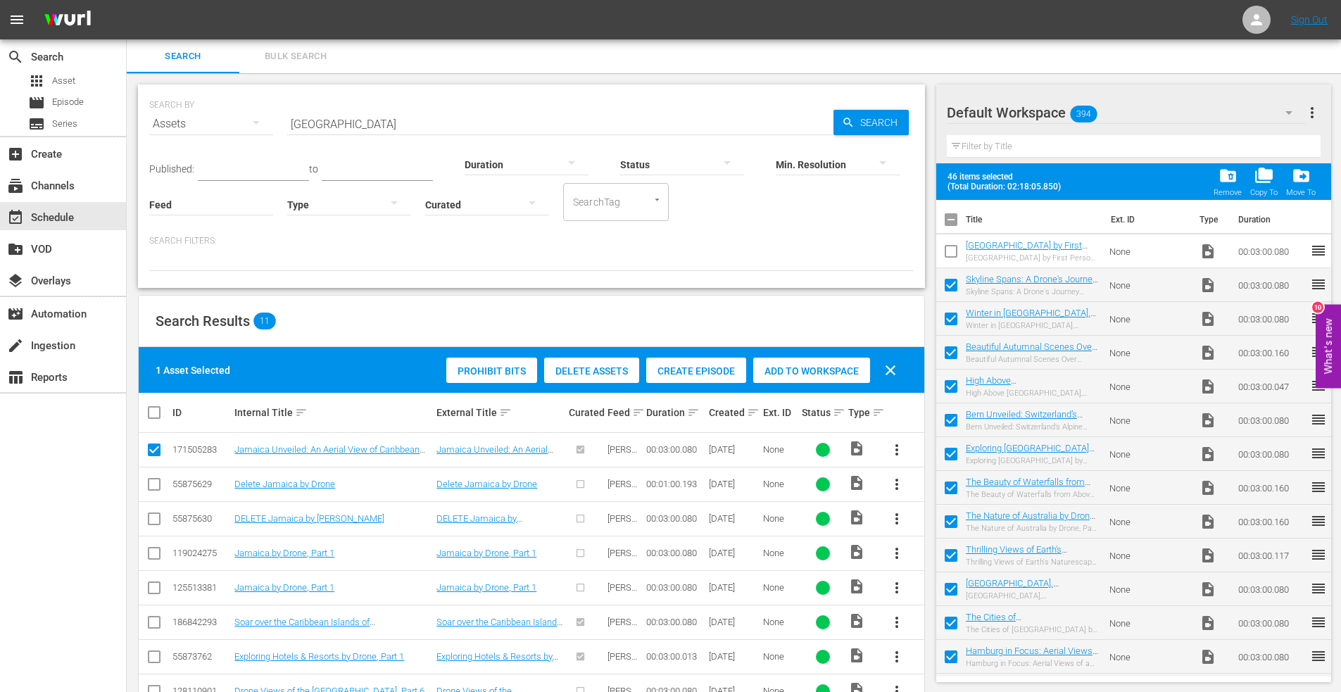
checkbox input "false"
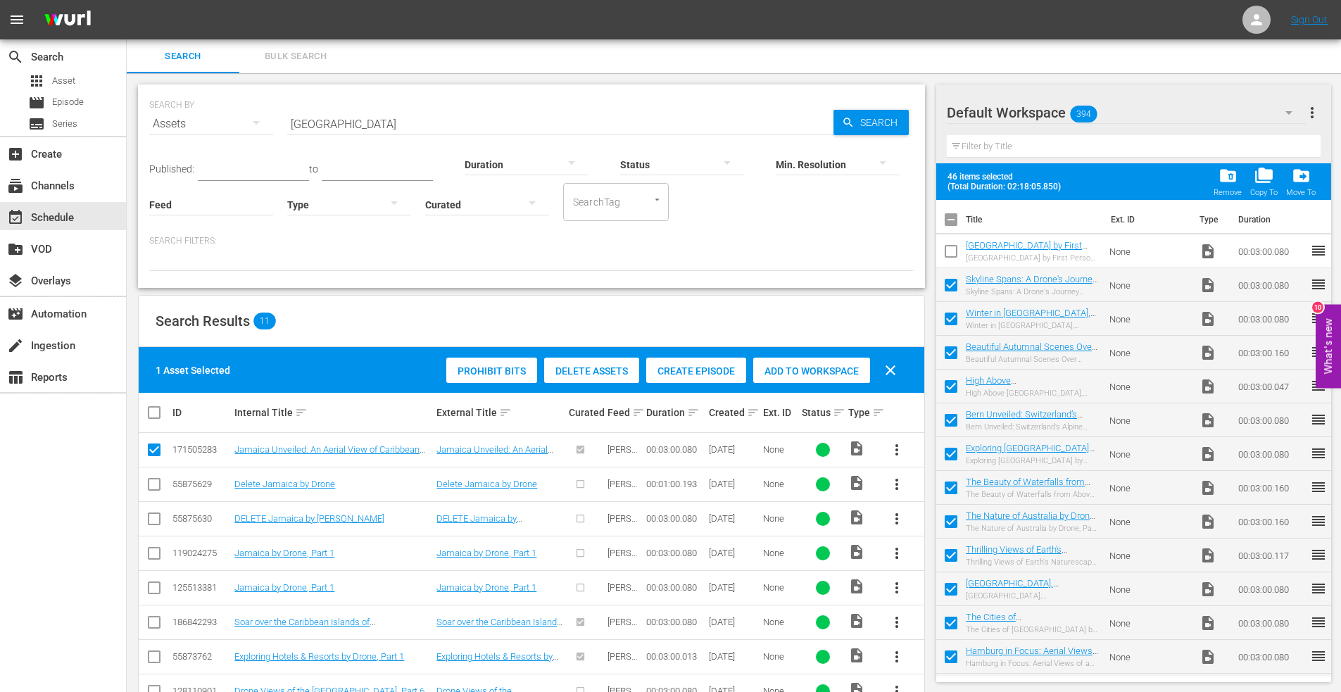
checkbox input "false"
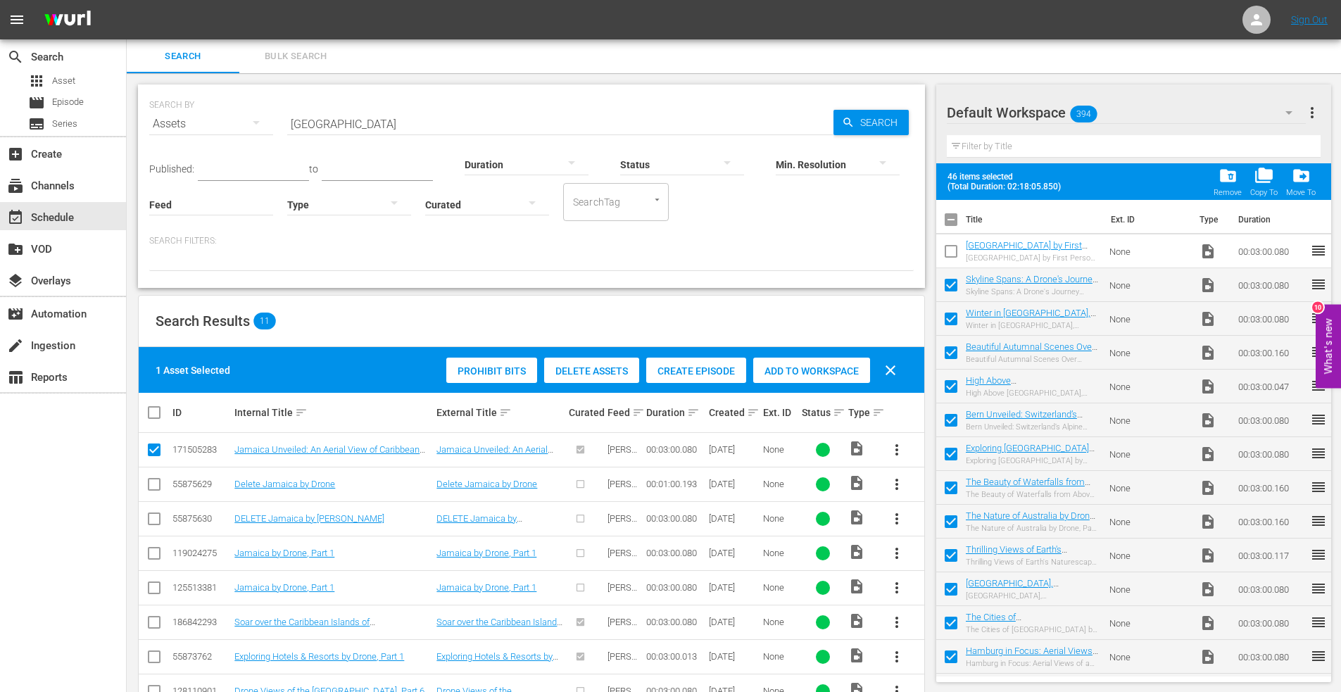
checkbox input "false"
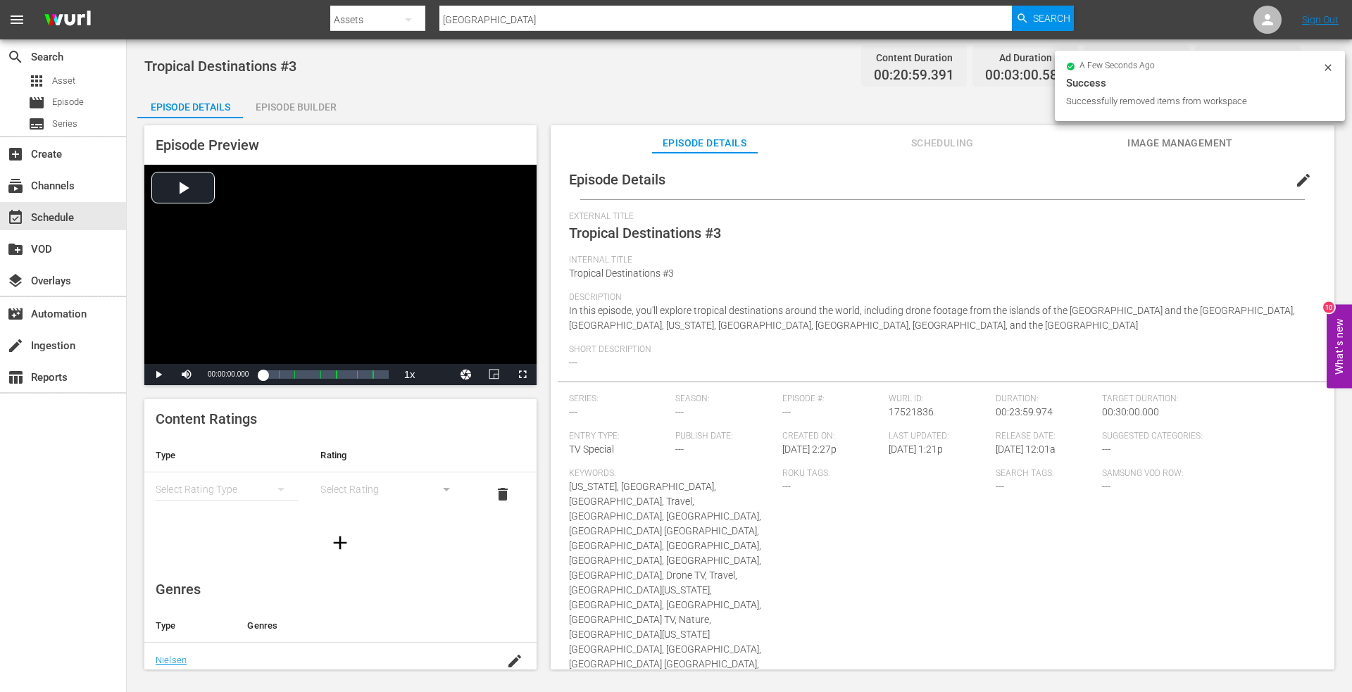
click at [282, 100] on div "Episode Builder" at bounding box center [296, 107] width 106 height 34
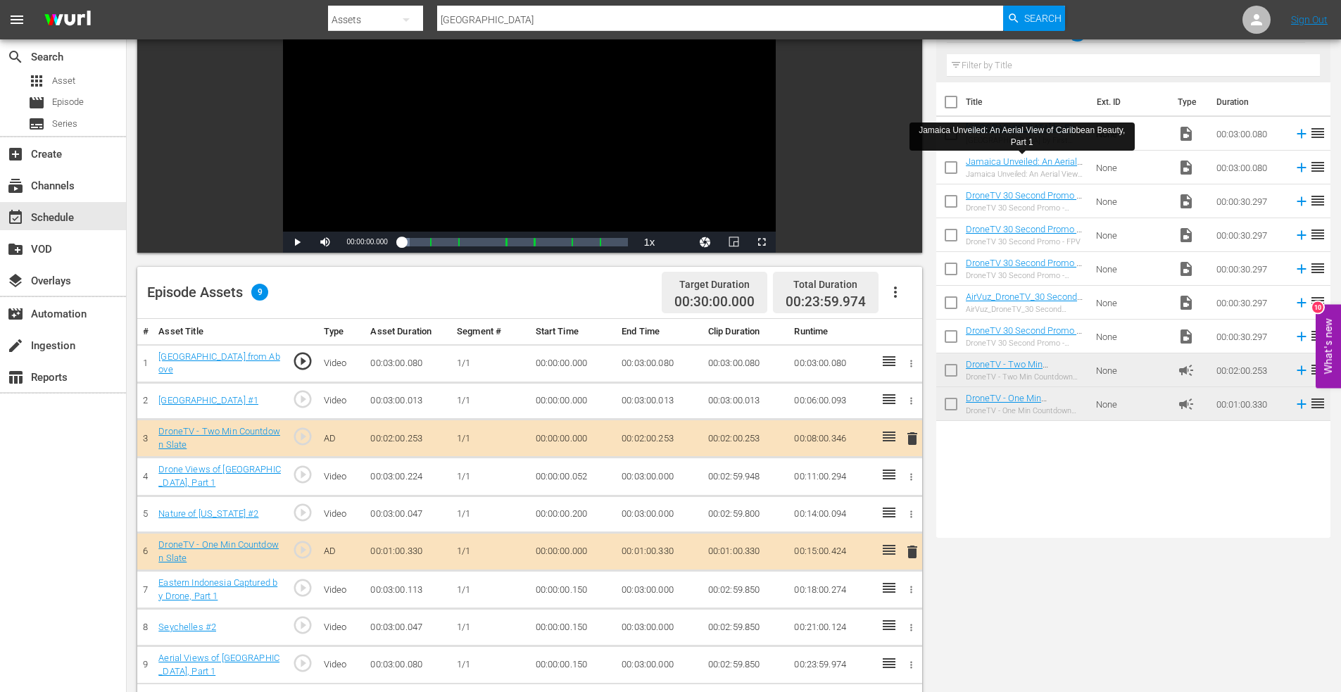
scroll to position [282, 0]
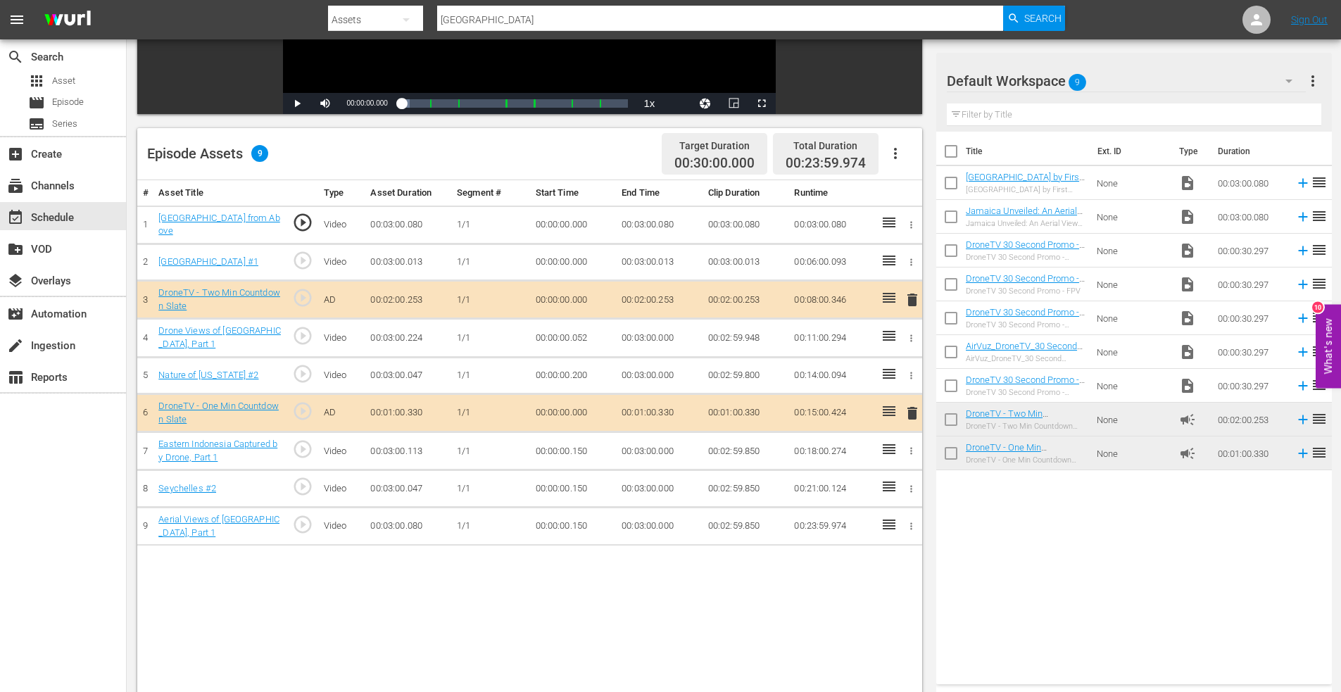
click at [946, 179] on input "checkbox" at bounding box center [951, 186] width 30 height 30
checkbox input "true"
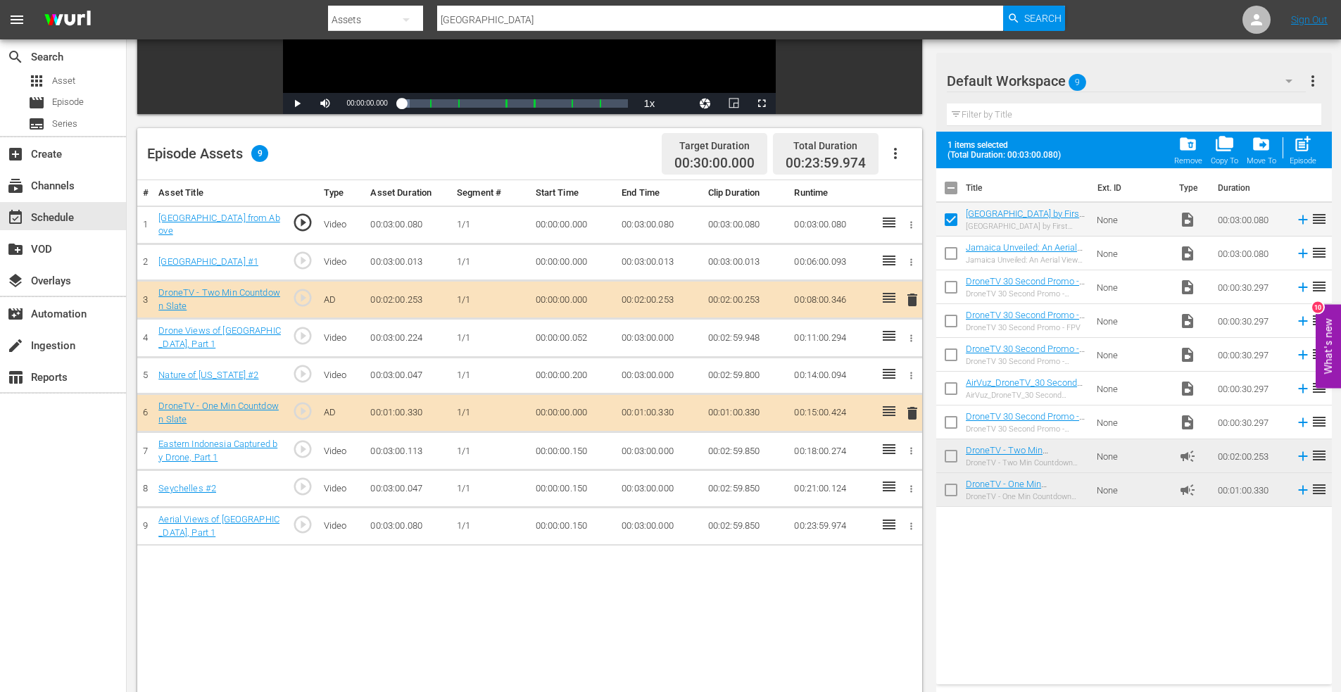
click at [949, 251] on input "checkbox" at bounding box center [951, 256] width 30 height 30
checkbox input "true"
click at [1307, 139] on span "post_add" at bounding box center [1302, 143] width 19 height 19
checkbox input "false"
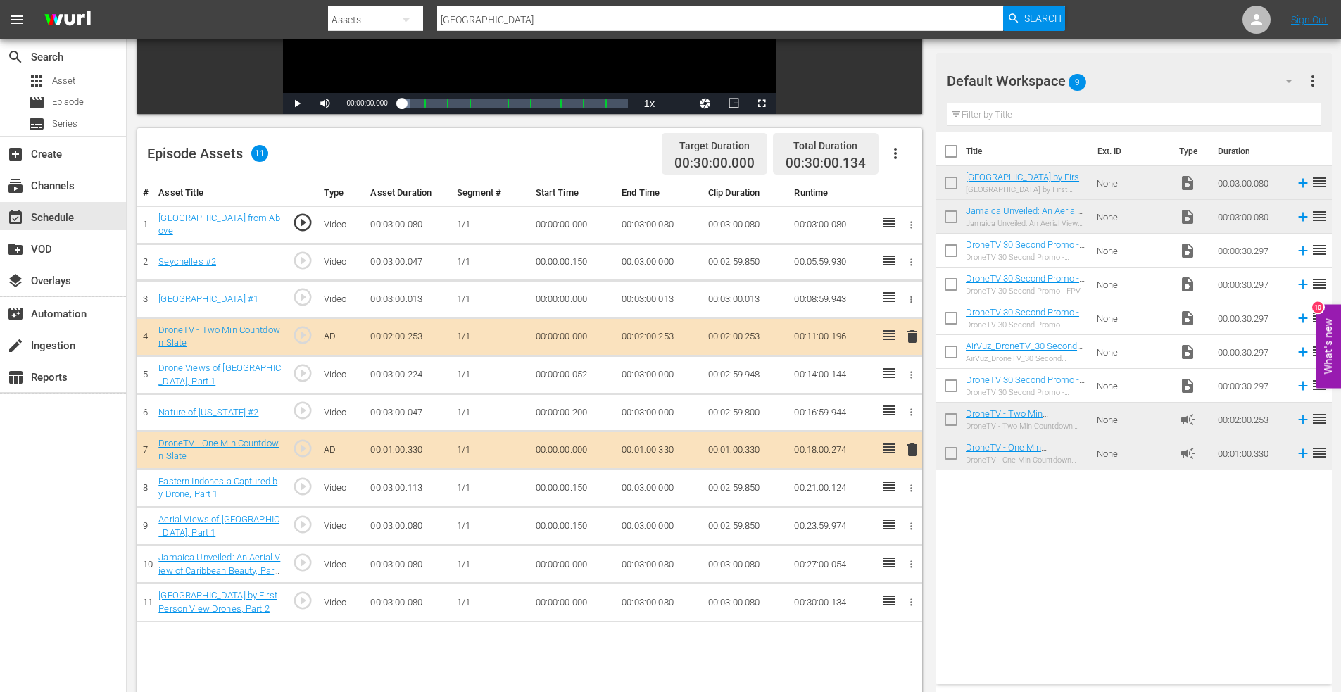
click at [909, 605] on icon "button" at bounding box center [911, 602] width 11 height 11
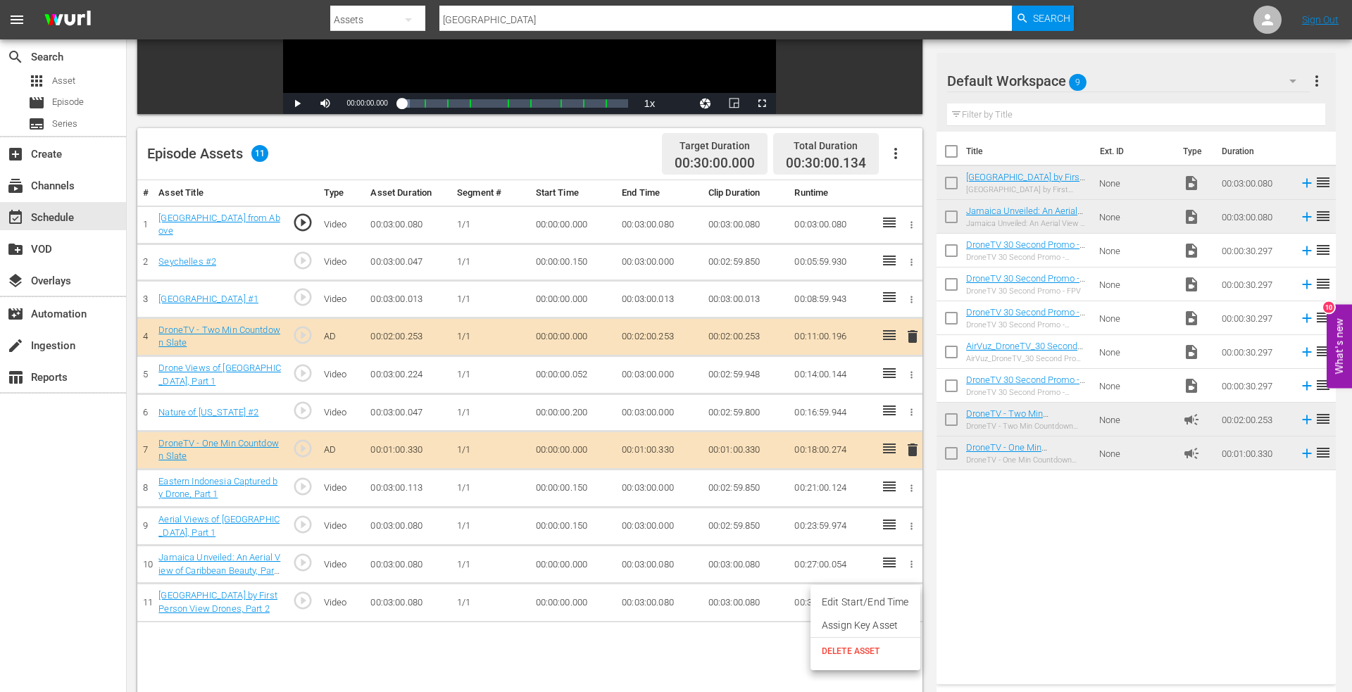
drag, startPoint x: 852, startPoint y: 597, endPoint x: 810, endPoint y: 600, distance: 42.3
click at [852, 597] on li "Edit Start/End Time" at bounding box center [865, 602] width 110 height 23
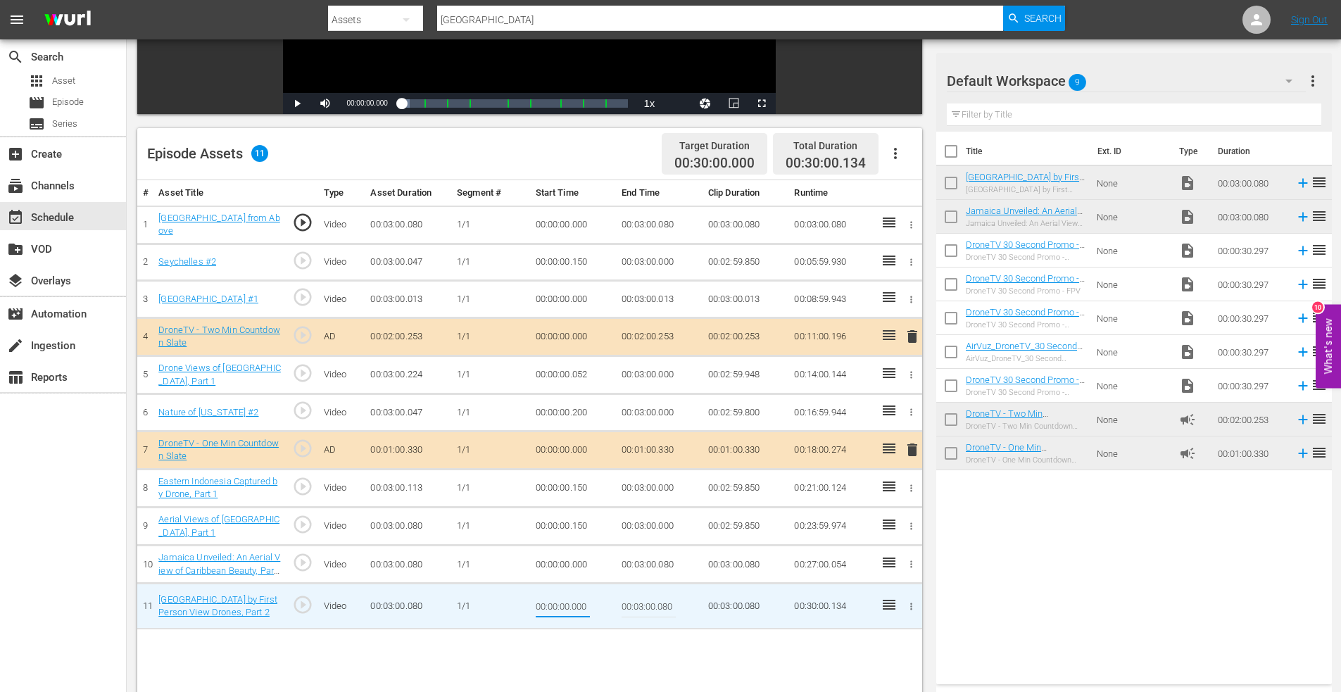
drag, startPoint x: 571, startPoint y: 606, endPoint x: 622, endPoint y: 607, distance: 50.7
click at [622, 607] on tr "11 Thailand by First Person View Drones, Part 2 play_circle_outline Video 00:03…" at bounding box center [529, 607] width 785 height 46
drag, startPoint x: 661, startPoint y: 605, endPoint x: 703, endPoint y: 607, distance: 41.6
click at [702, 607] on tr "11 Thailand by First Person View Drones, Part 2 play_circle_outline Video 00:03…" at bounding box center [529, 607] width 785 height 46
type input "00:03:00.000"
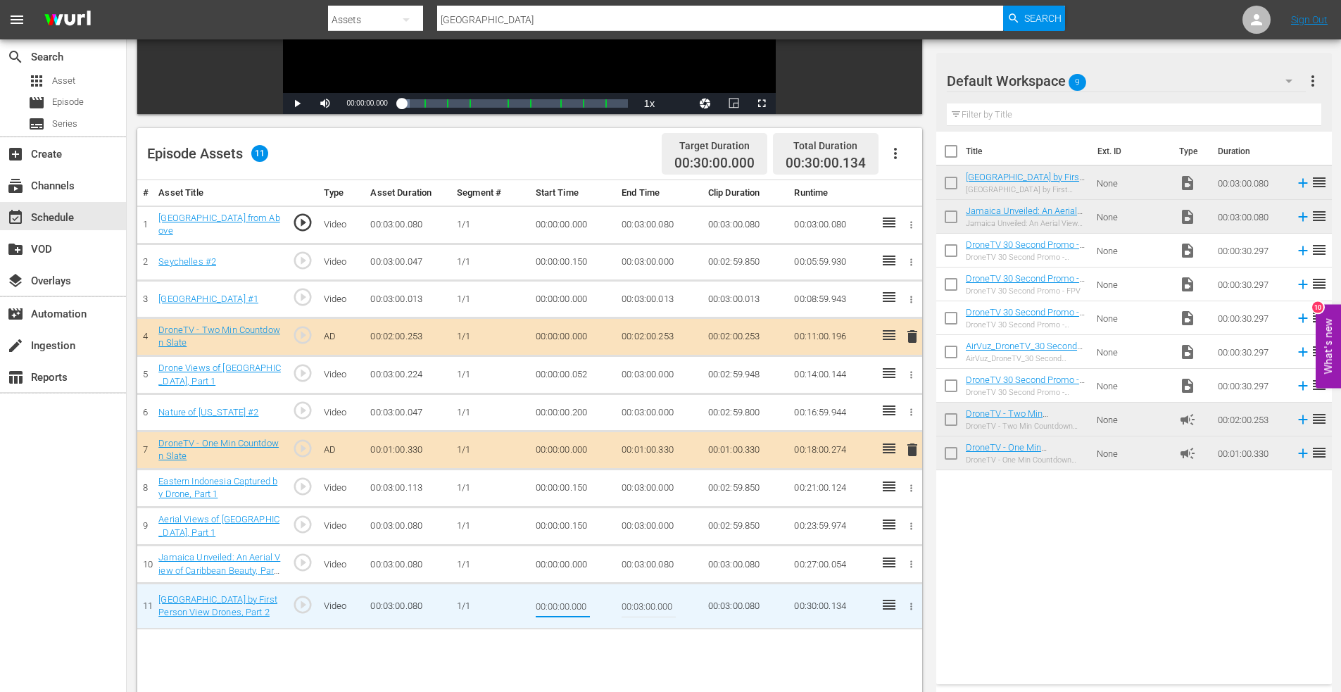
drag, startPoint x: 572, startPoint y: 605, endPoint x: 619, endPoint y: 607, distance: 47.2
click at [619, 607] on tr "11 Thailand by First Person View Drones, Part 2 play_circle_outline Video 00:03…" at bounding box center [529, 607] width 785 height 46
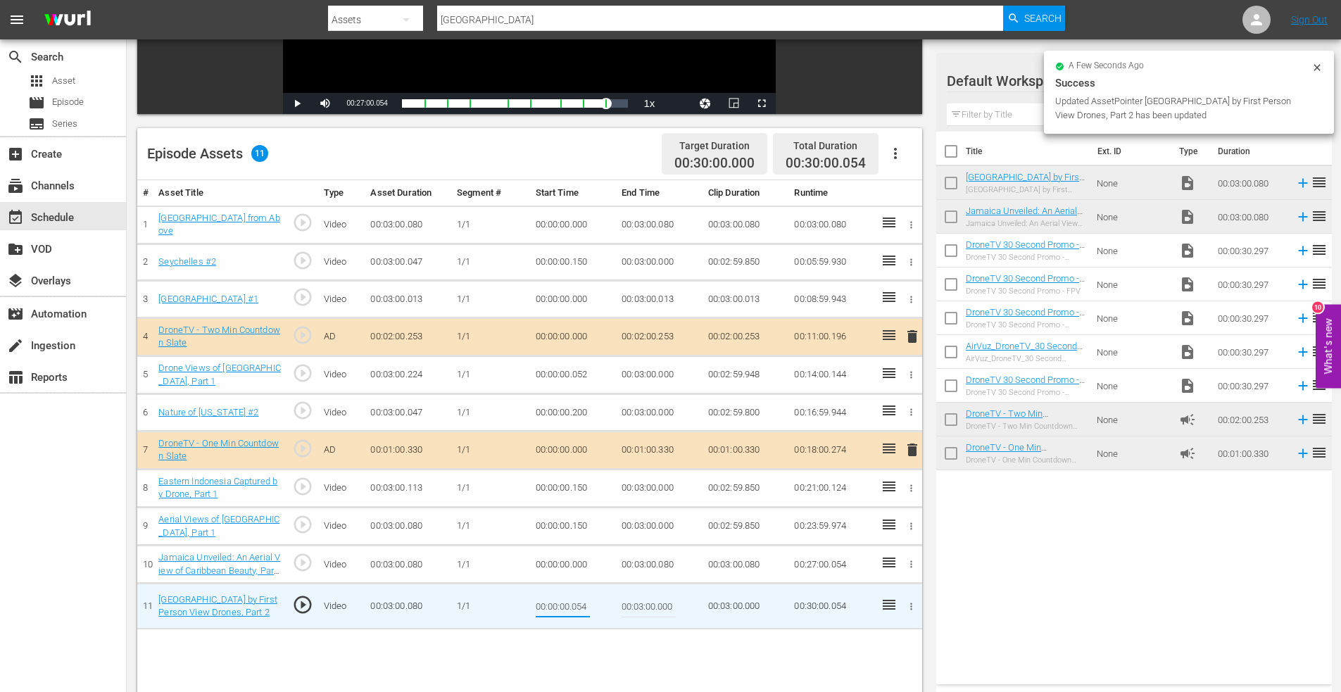
type input "00:00:00.054"
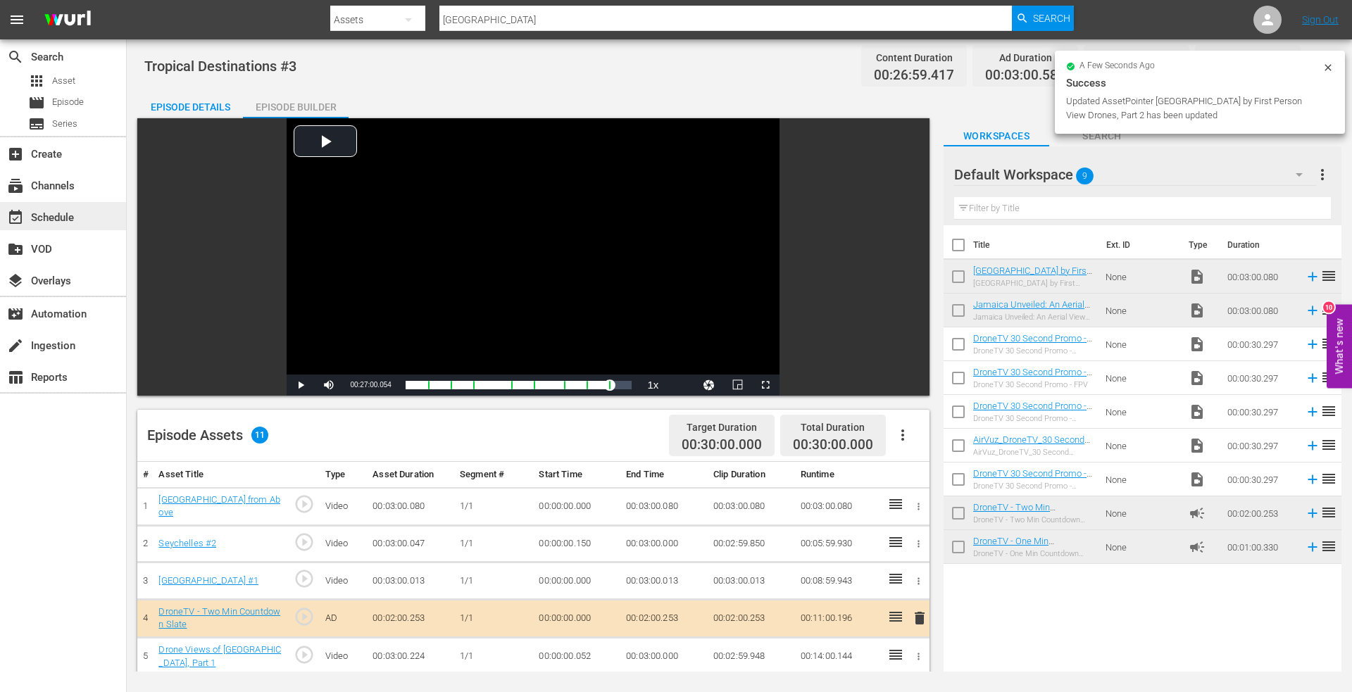
click at [55, 215] on div "event_available Schedule" at bounding box center [39, 215] width 79 height 13
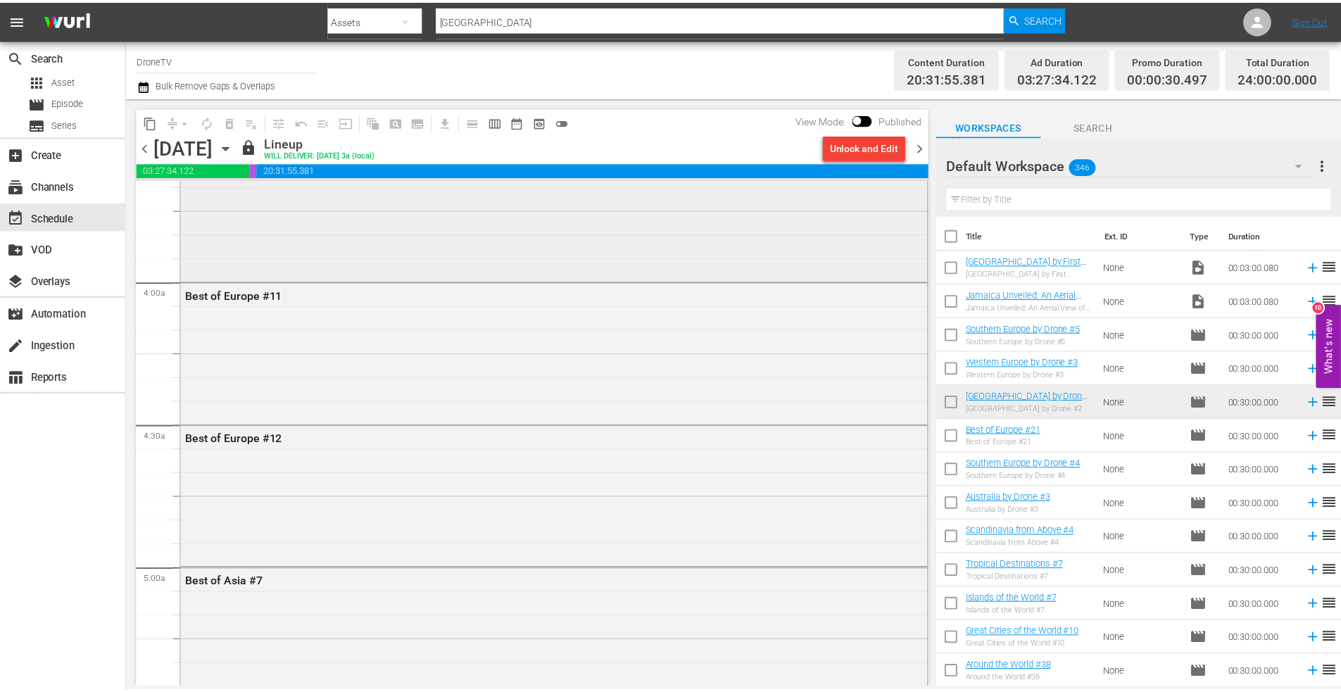
scroll to position [1056, 0]
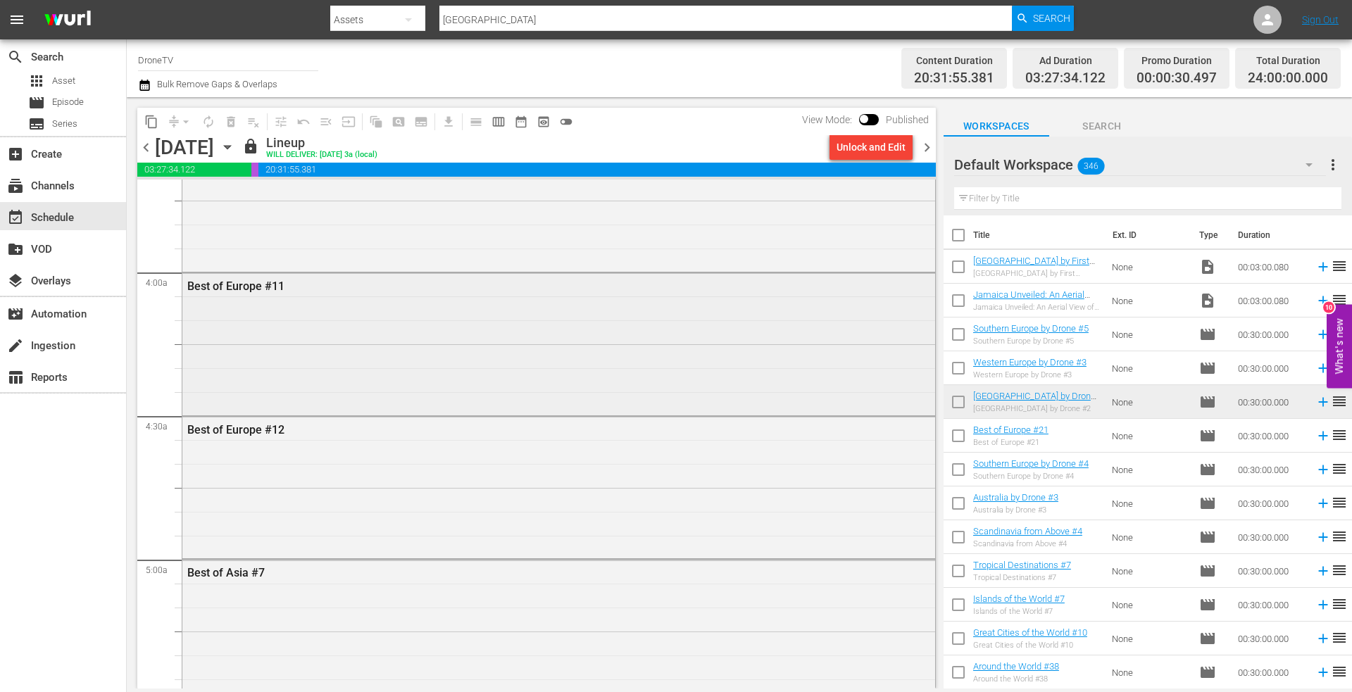
click at [325, 324] on div "Best of Europe #11" at bounding box center [558, 342] width 753 height 139
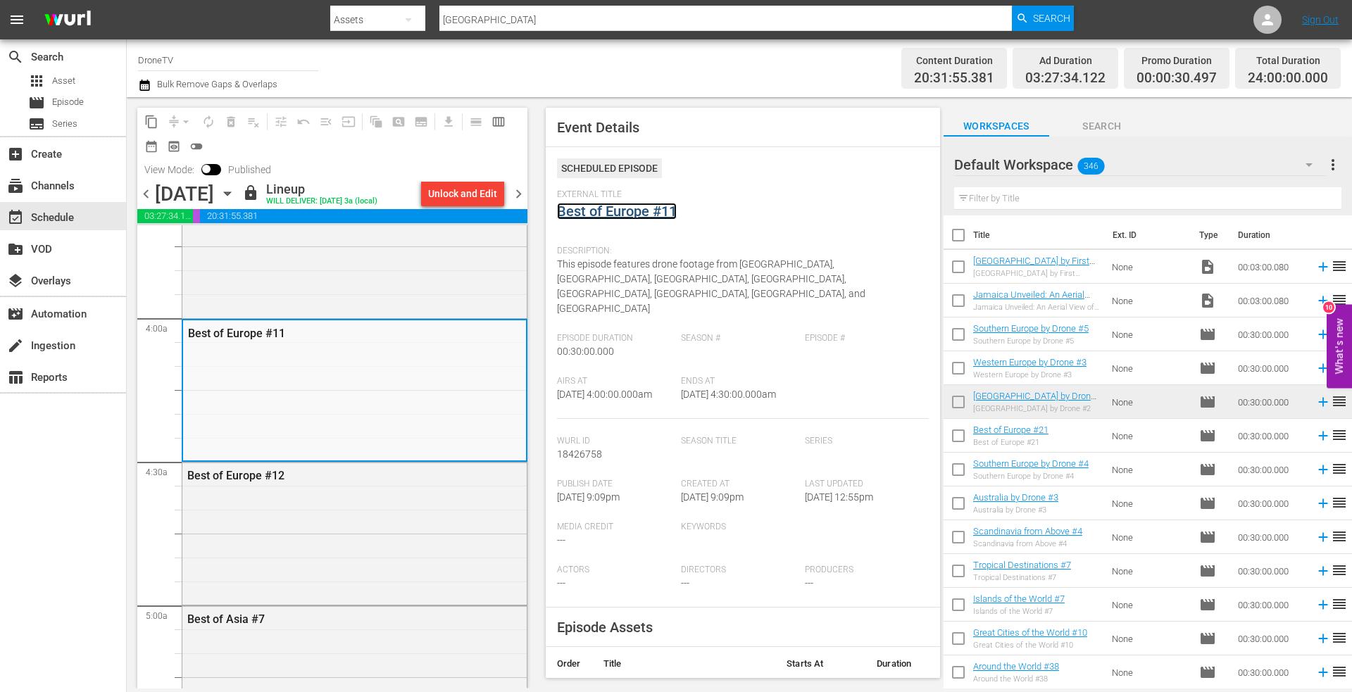
click at [618, 208] on link "Best of Europe #11" at bounding box center [617, 211] width 120 height 17
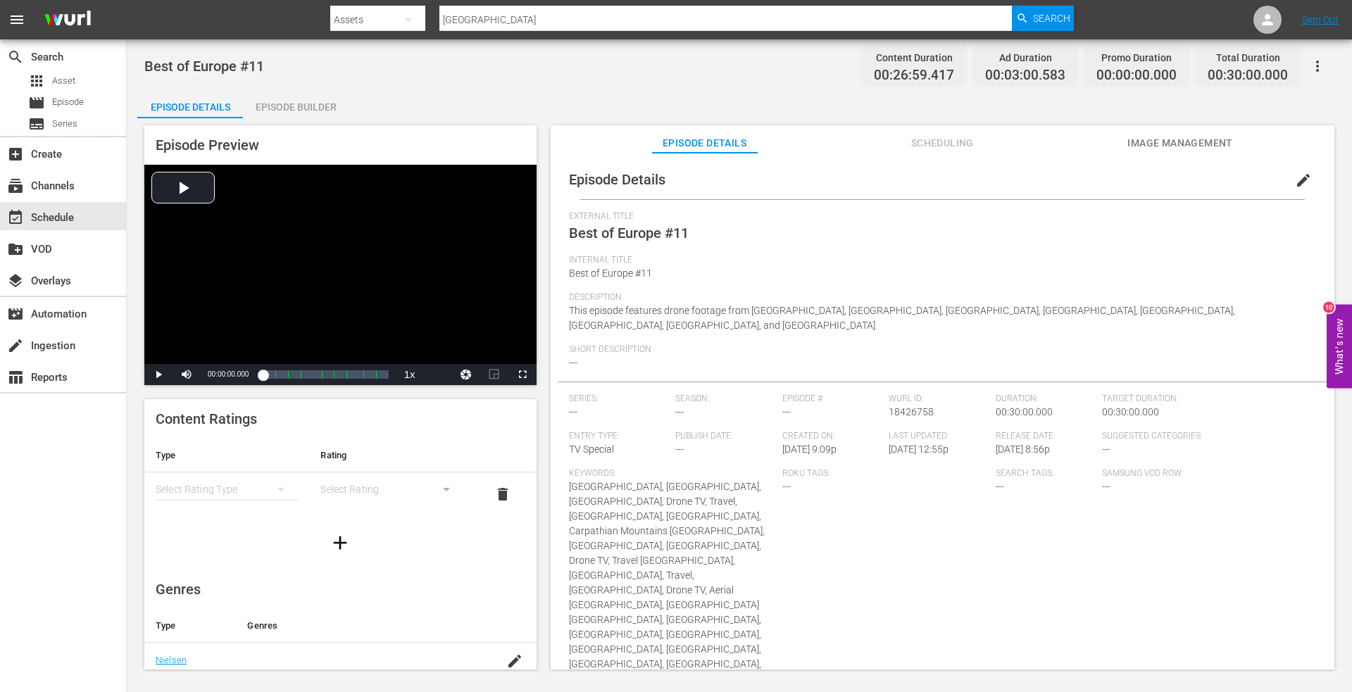
click at [279, 105] on div "Episode Builder" at bounding box center [296, 107] width 106 height 34
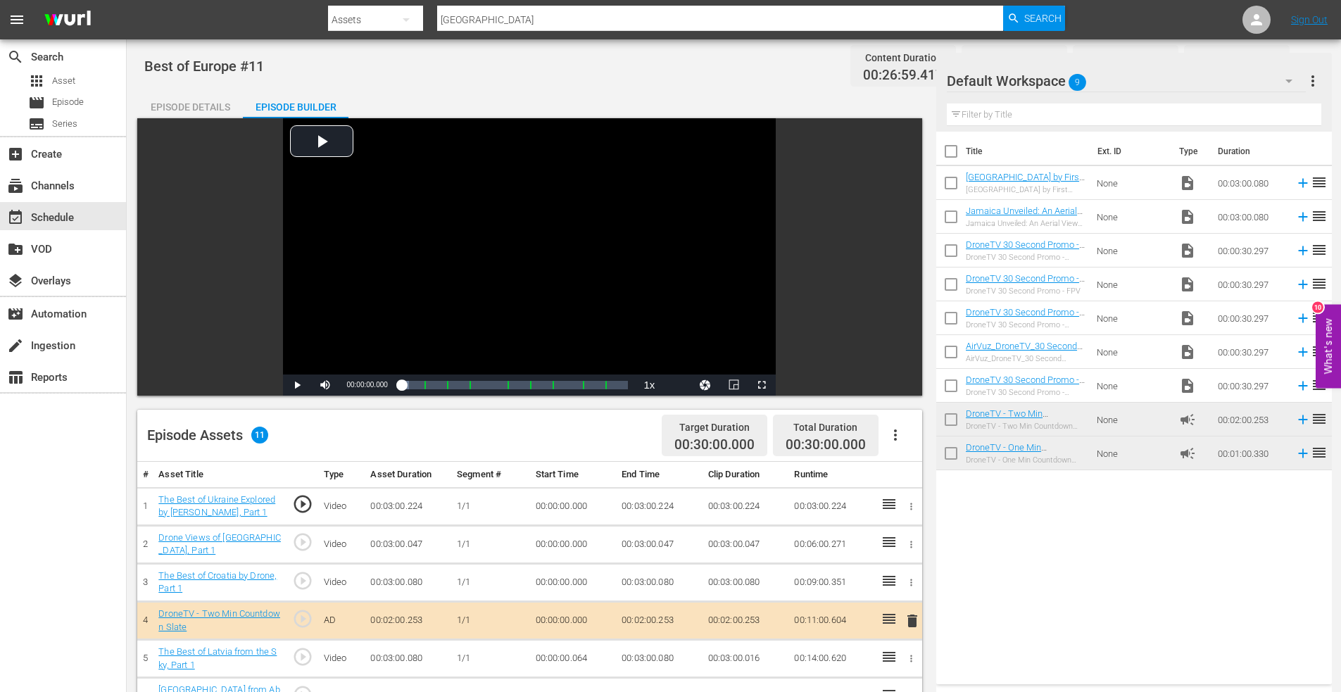
scroll to position [282, 0]
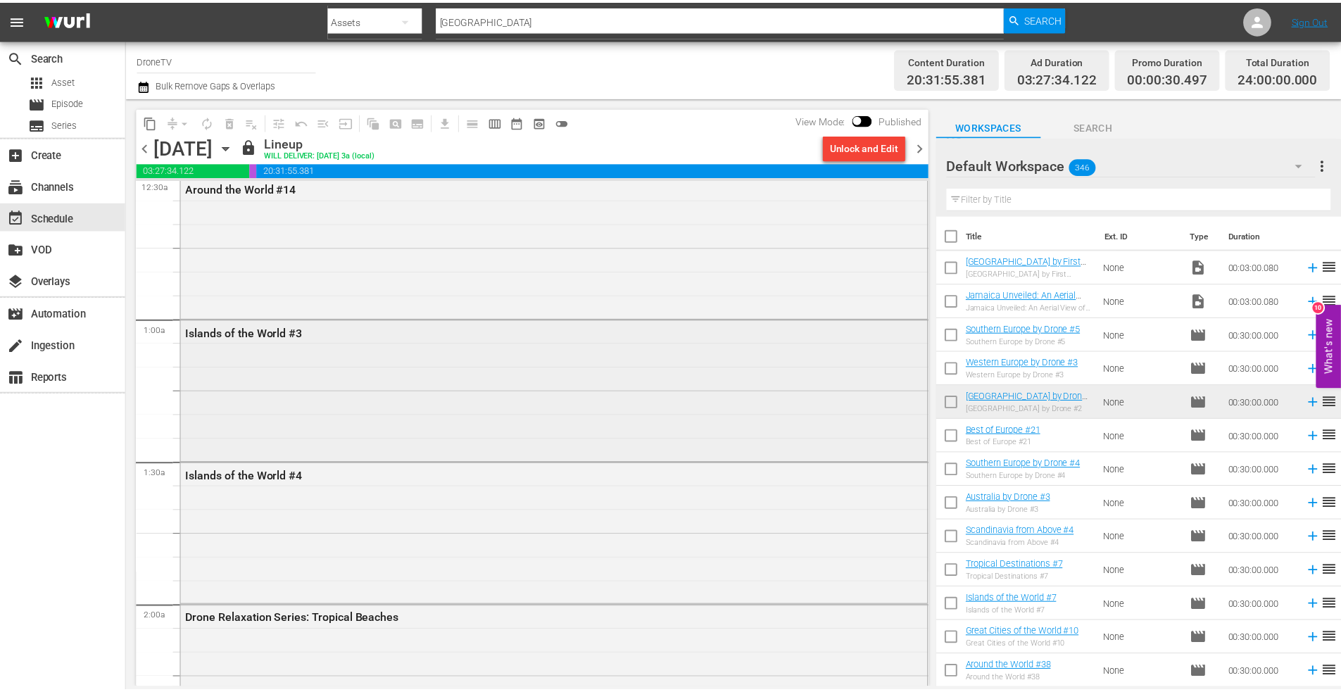
scroll to position [141, 0]
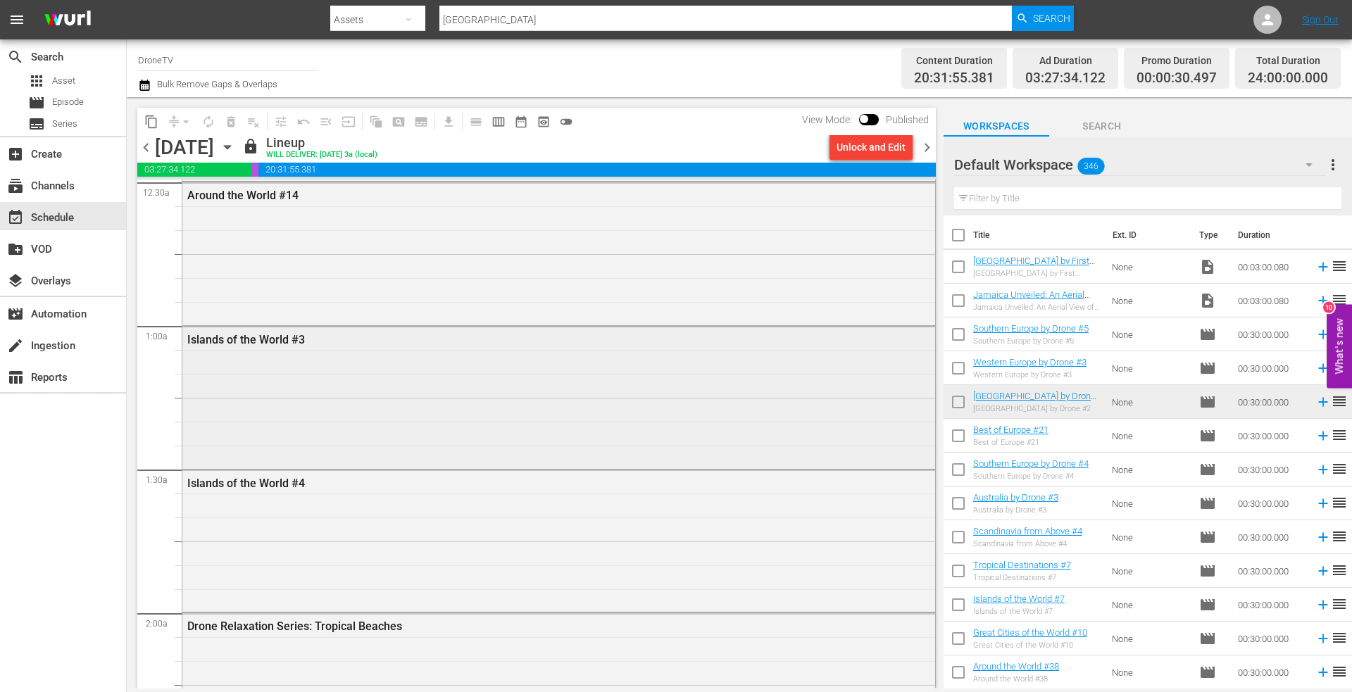
click at [284, 397] on div "Islands of the World #3" at bounding box center [558, 396] width 753 height 139
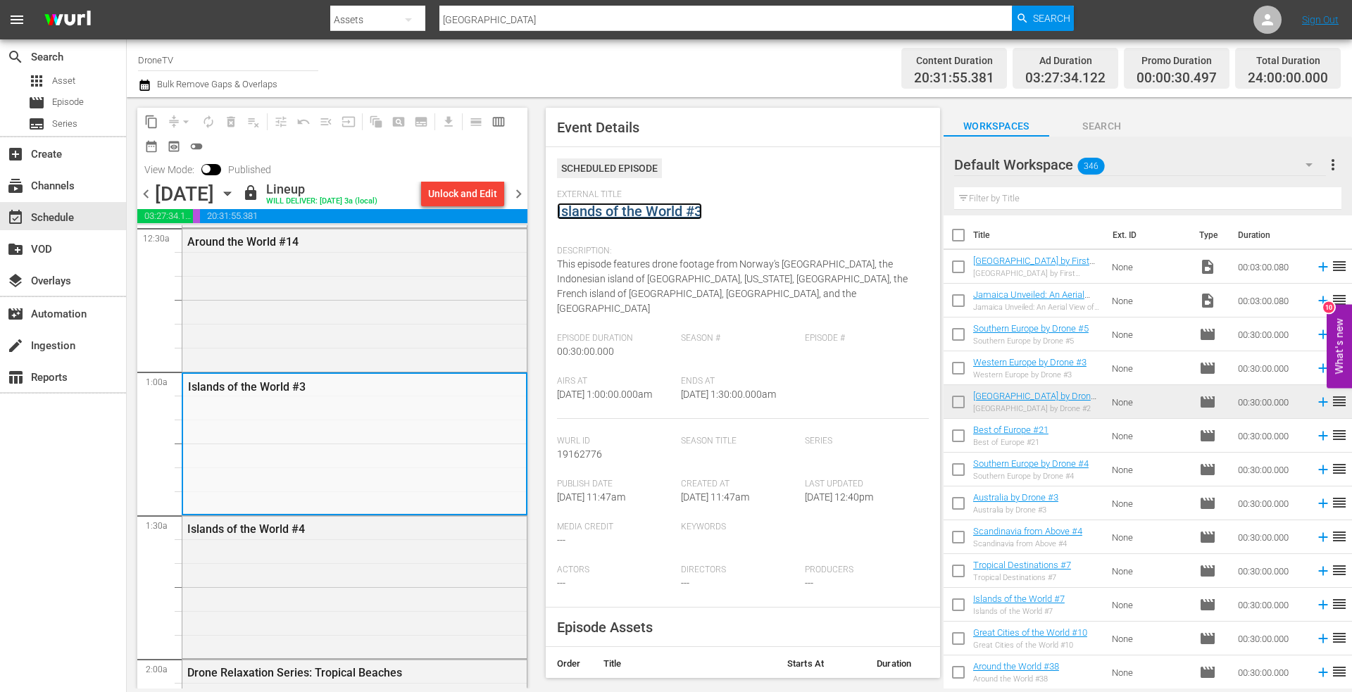
click at [641, 216] on link "Islands of the World #3" at bounding box center [629, 211] width 145 height 17
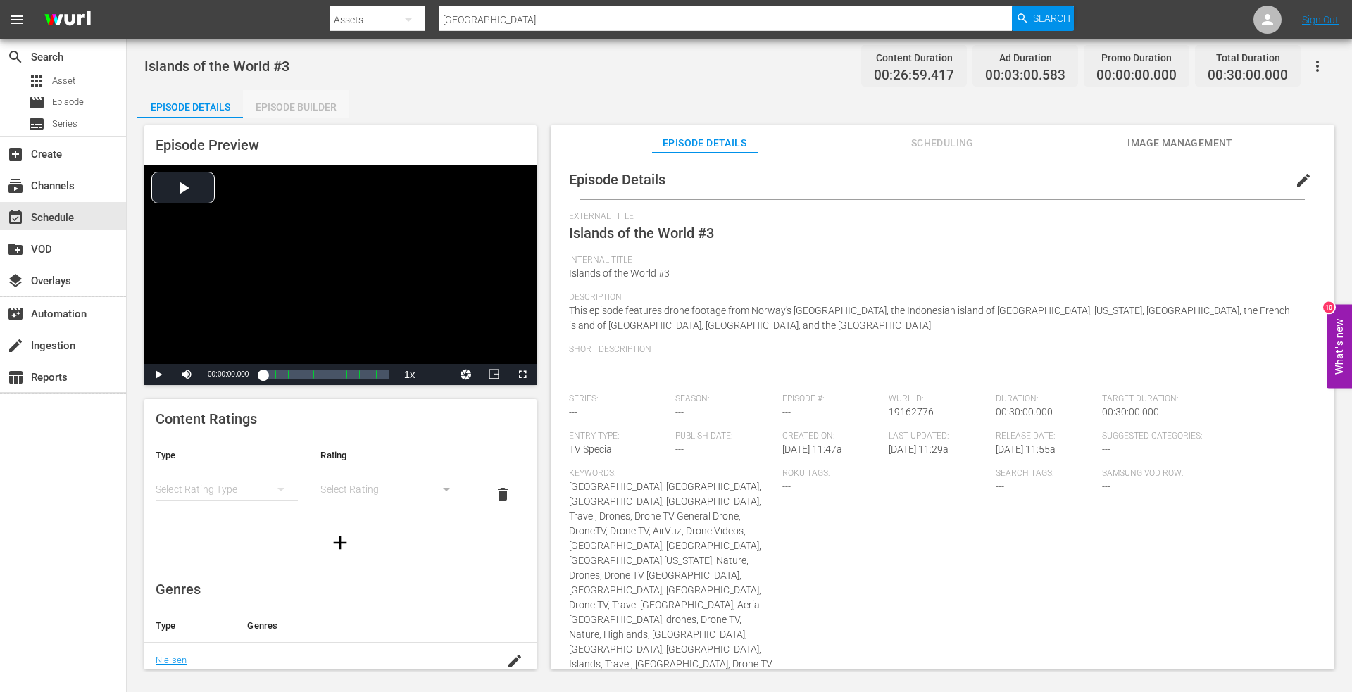
click at [282, 111] on div "Episode Builder" at bounding box center [296, 107] width 106 height 34
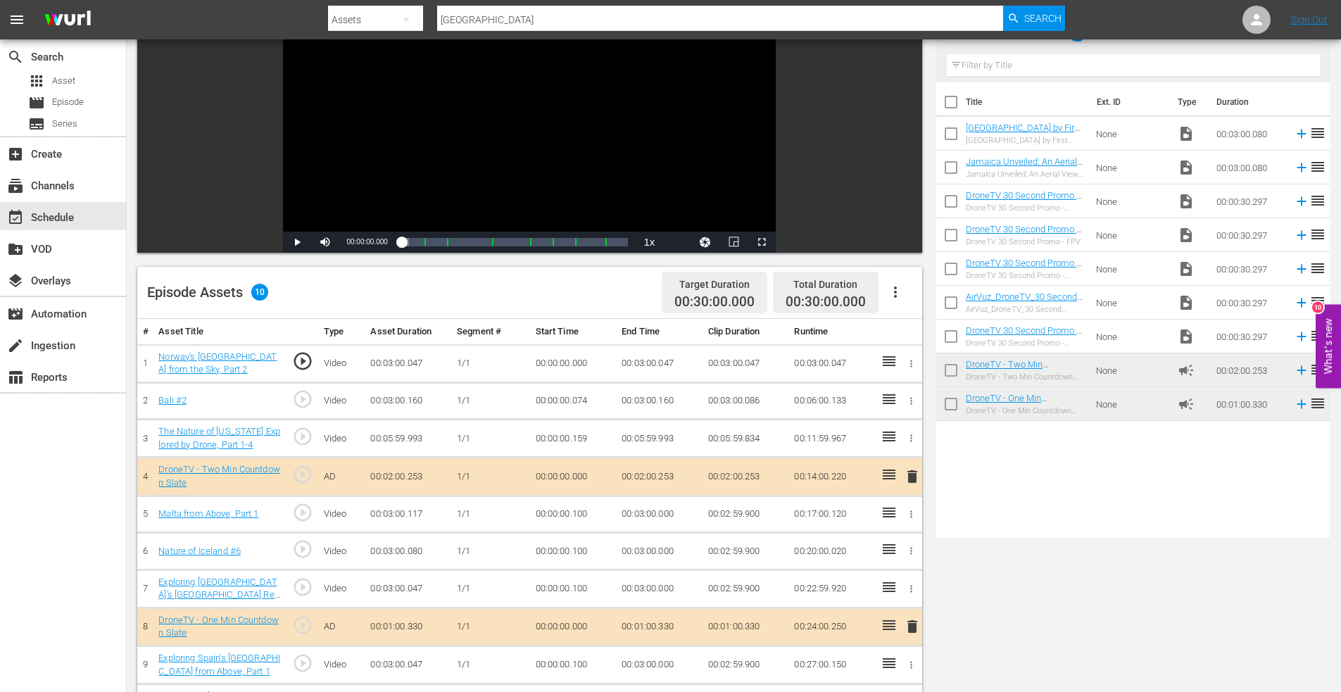
scroll to position [282, 0]
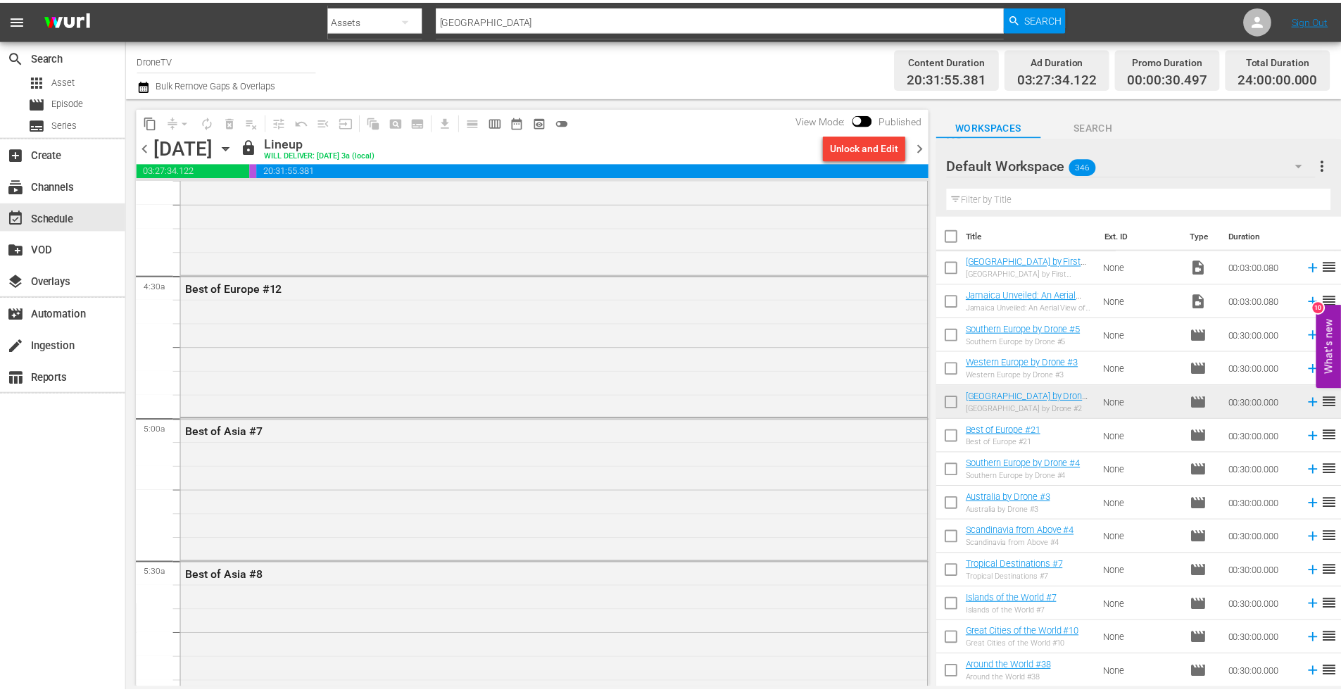
scroll to position [1267, 0]
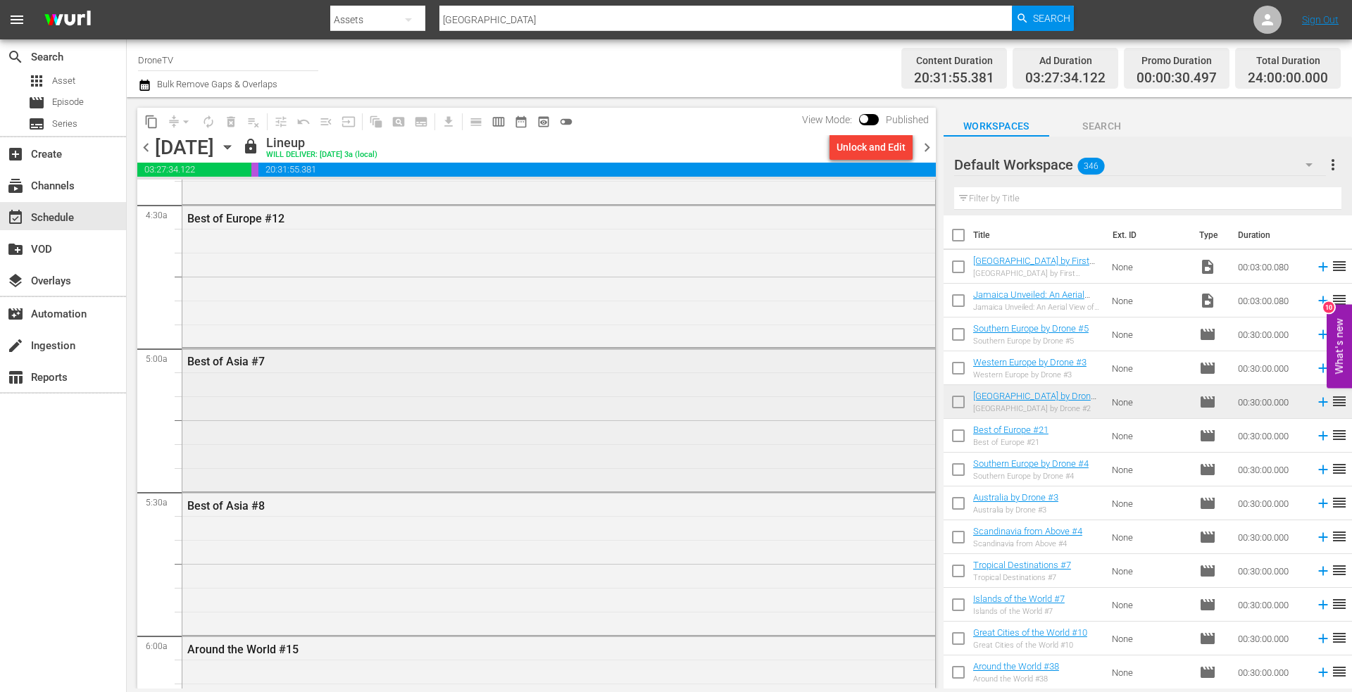
click at [275, 399] on div "Best of Asia #7" at bounding box center [558, 417] width 753 height 139
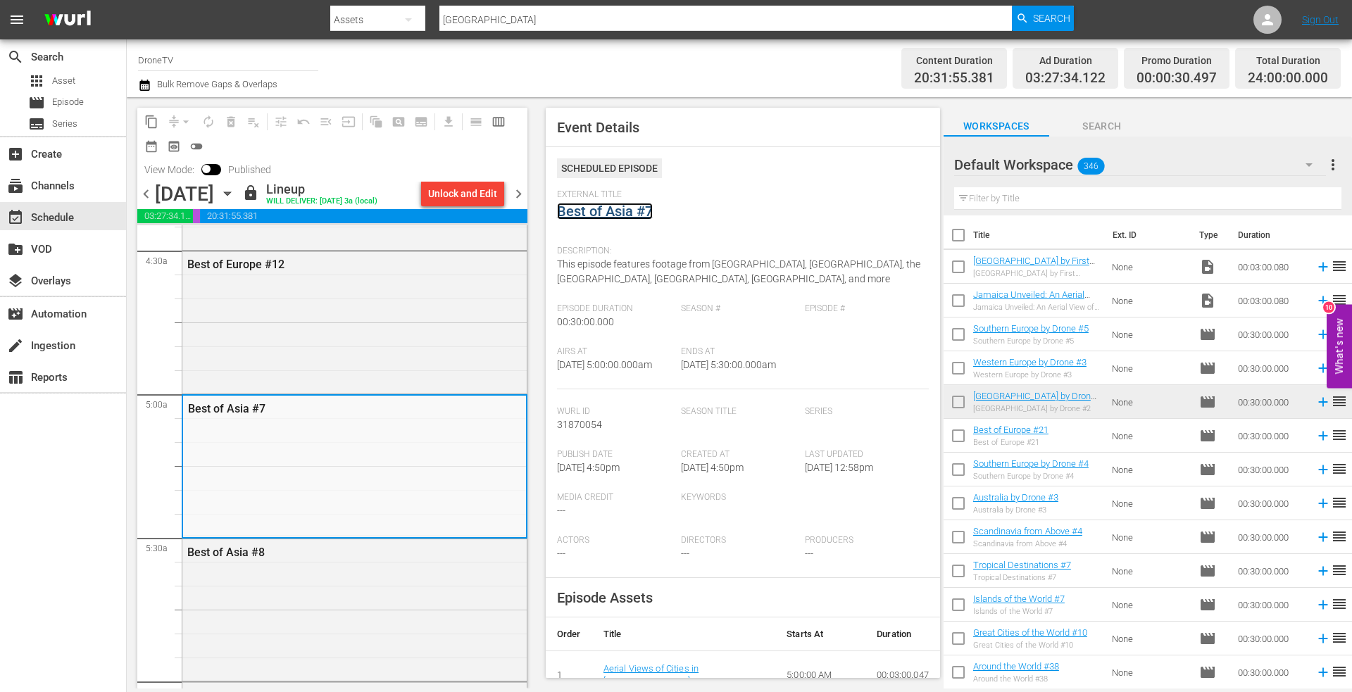
click at [596, 212] on link "Best of Asia #7" at bounding box center [605, 211] width 96 height 17
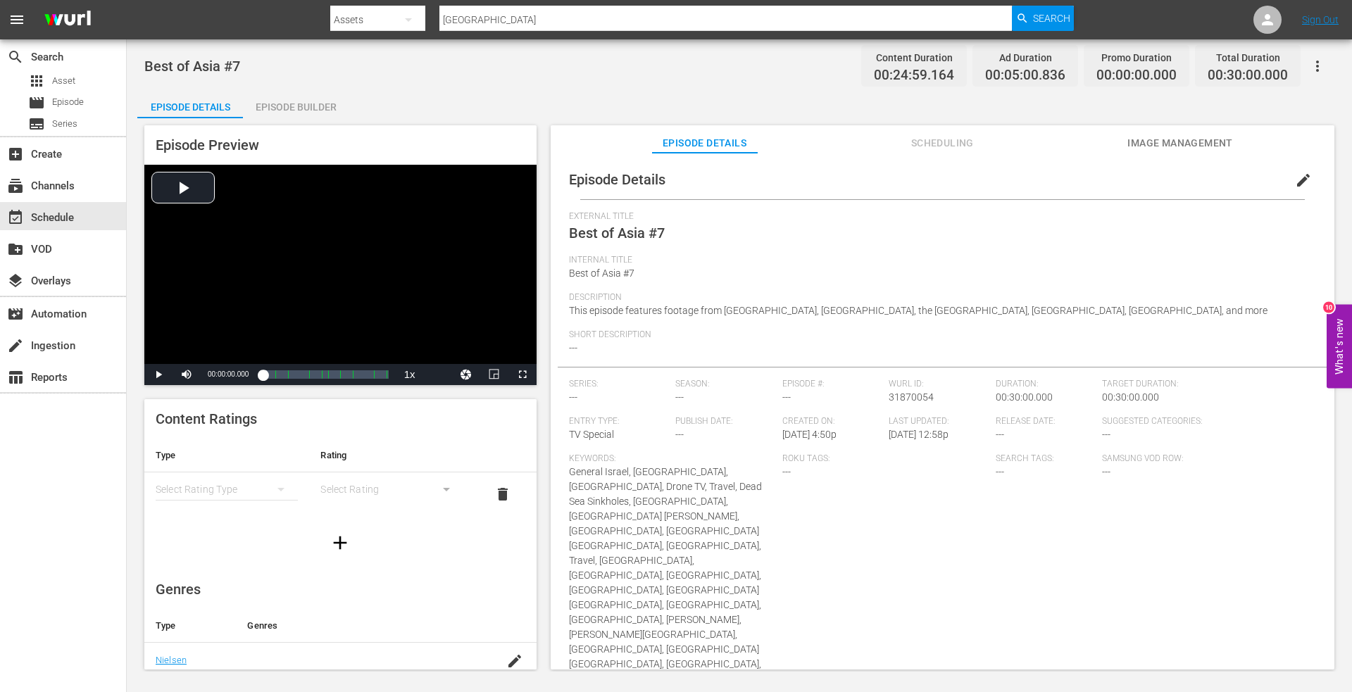
click at [290, 110] on div "Episode Builder" at bounding box center [296, 107] width 106 height 34
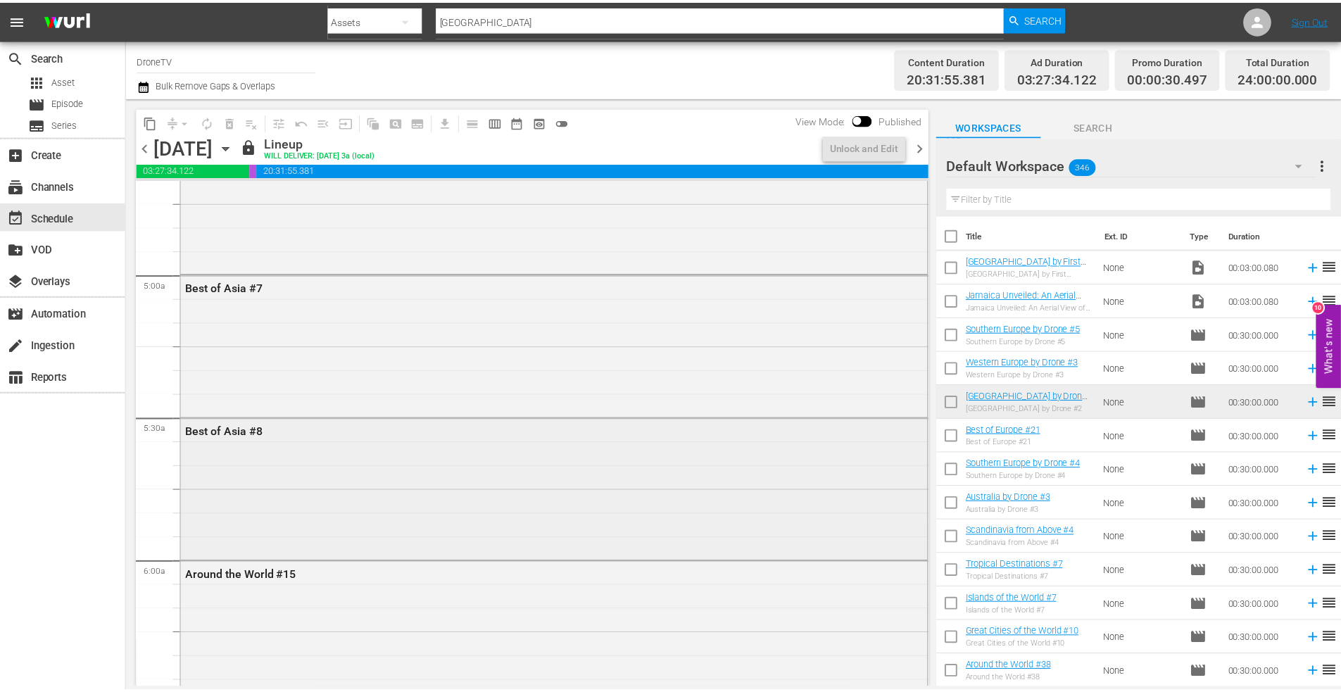
scroll to position [1408, 0]
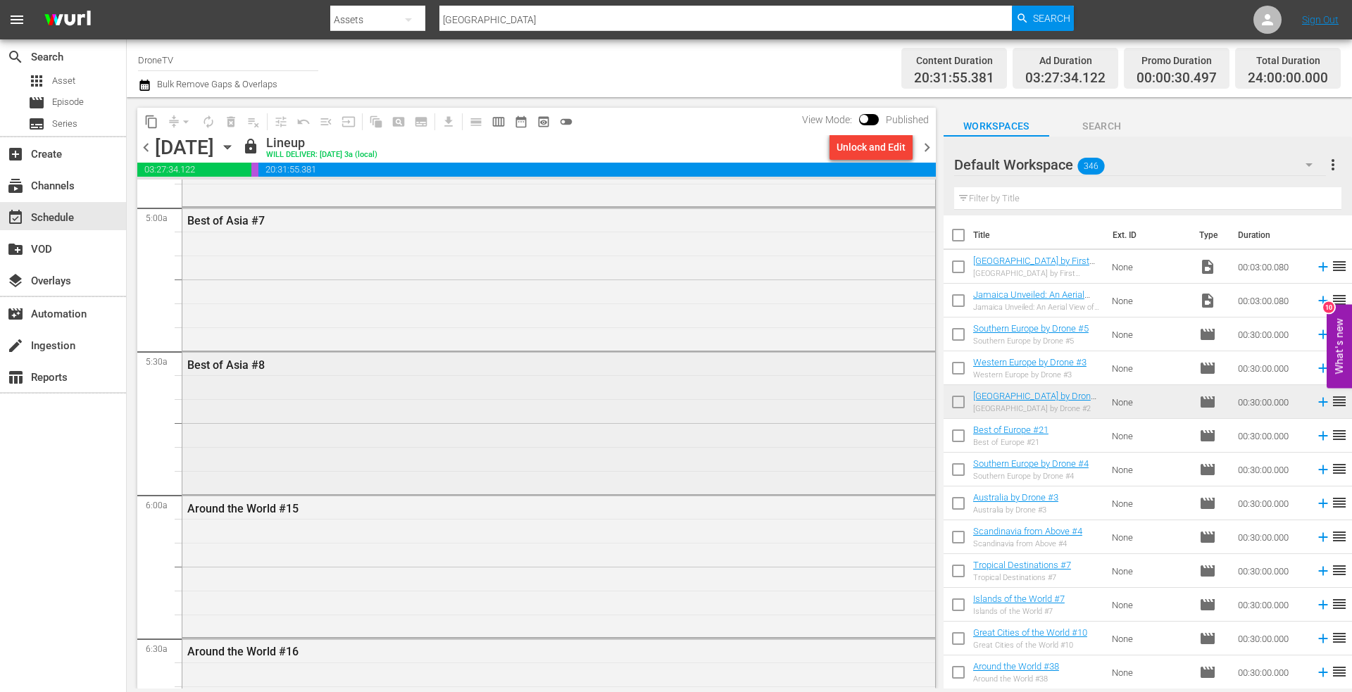
drag, startPoint x: 298, startPoint y: 379, endPoint x: 289, endPoint y: 394, distance: 17.0
click at [289, 394] on div "Best of Asia #8" at bounding box center [558, 421] width 753 height 139
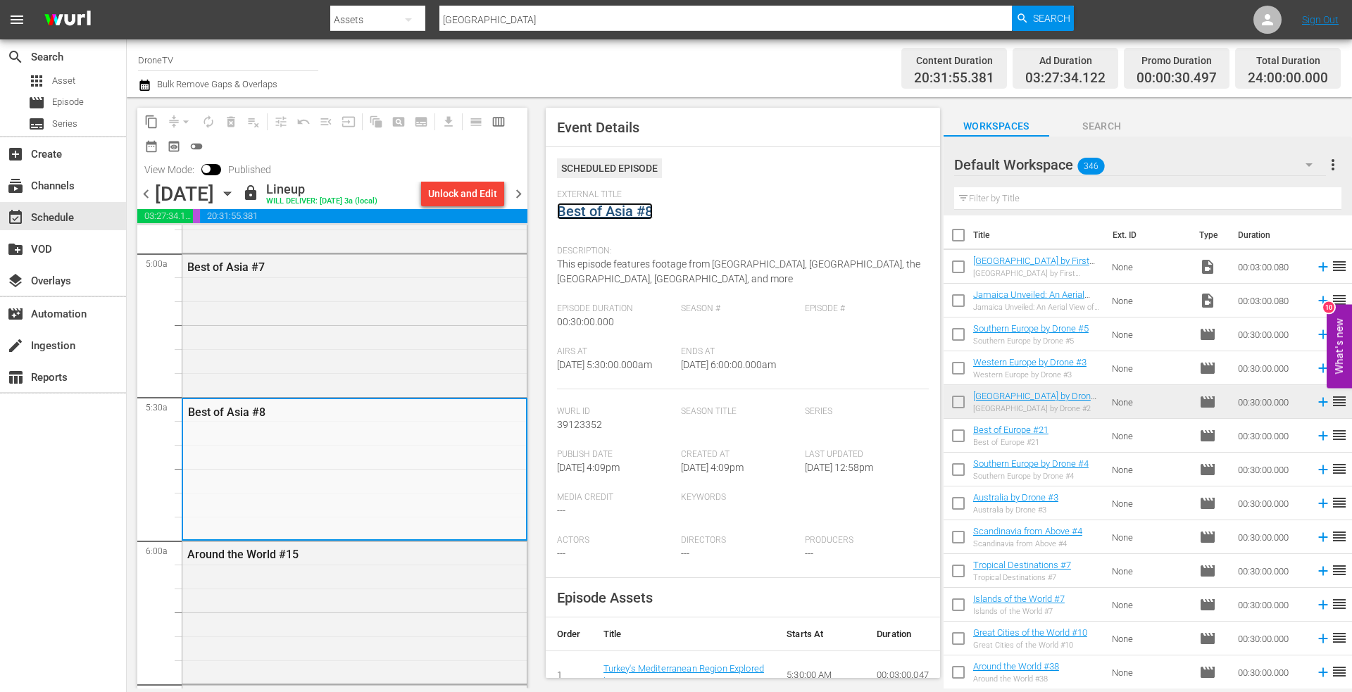
click at [598, 215] on link "Best of Asia #8" at bounding box center [605, 211] width 96 height 17
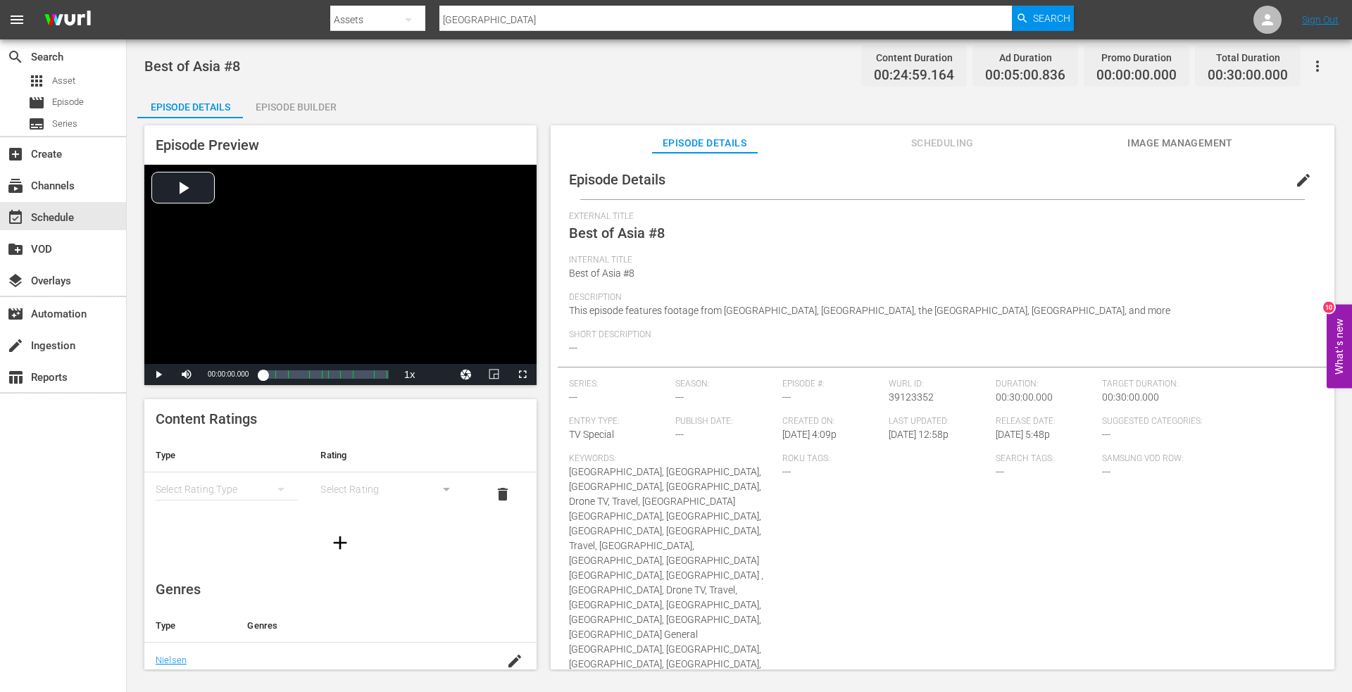
click at [282, 109] on div "Episode Builder" at bounding box center [296, 107] width 106 height 34
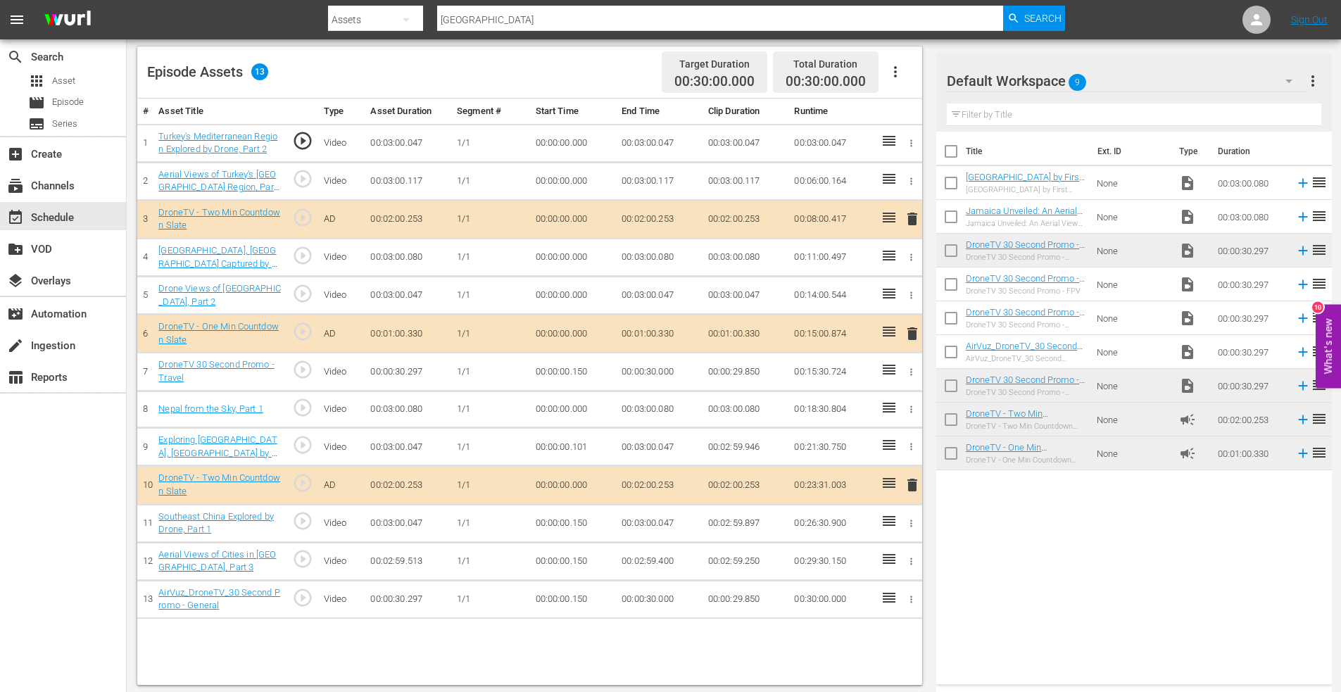
scroll to position [367, 0]
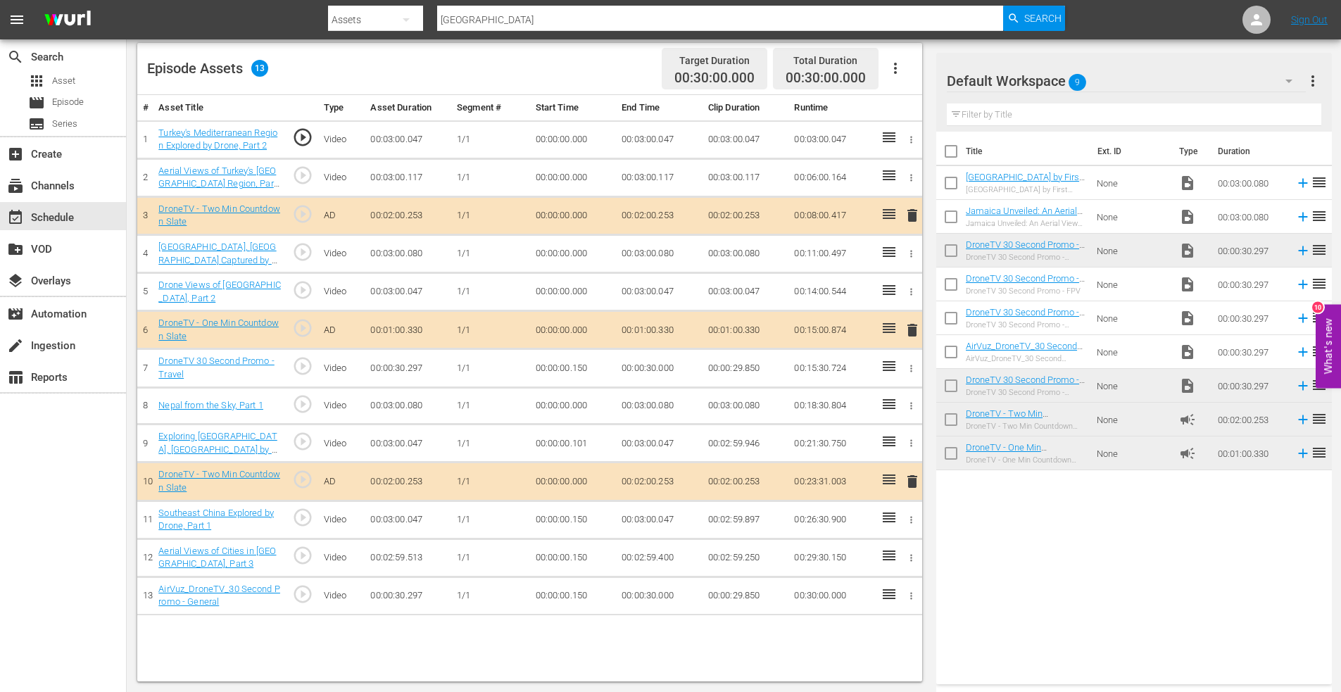
click at [912, 481] on span "delete" at bounding box center [912, 481] width 17 height 17
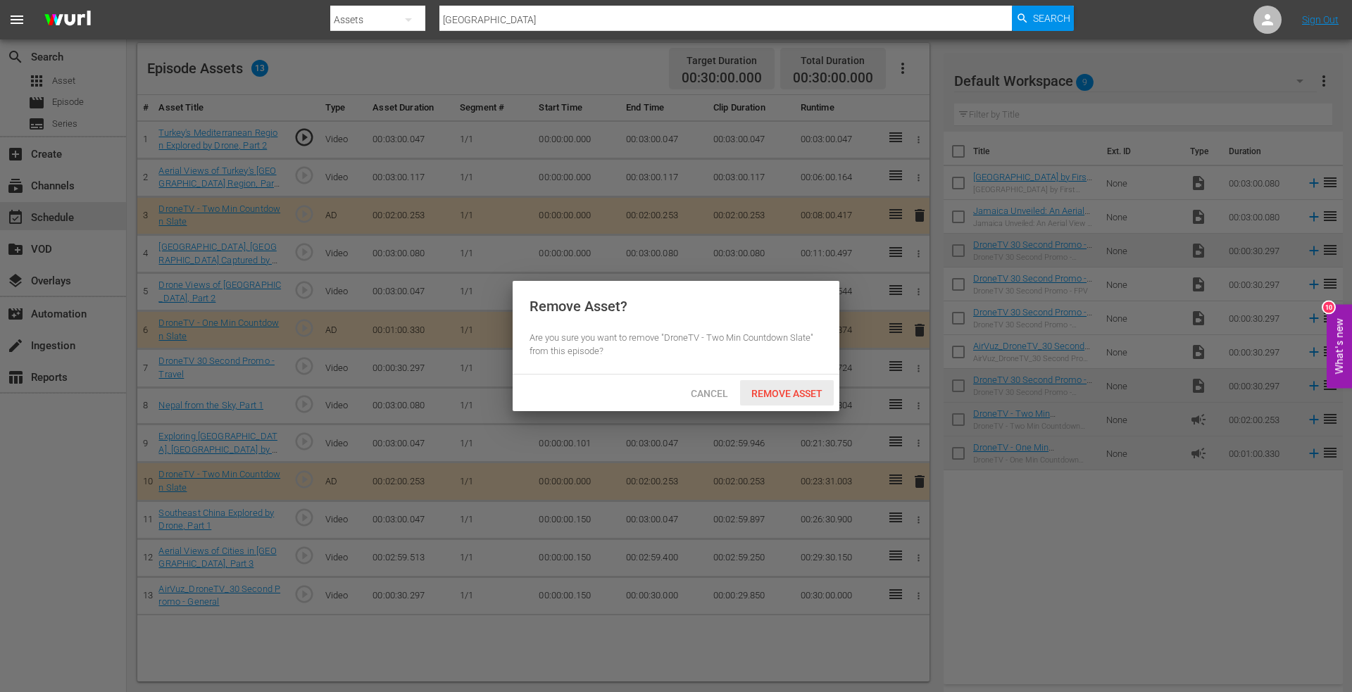
click at [768, 391] on span "Remove Asset" at bounding box center [787, 393] width 94 height 11
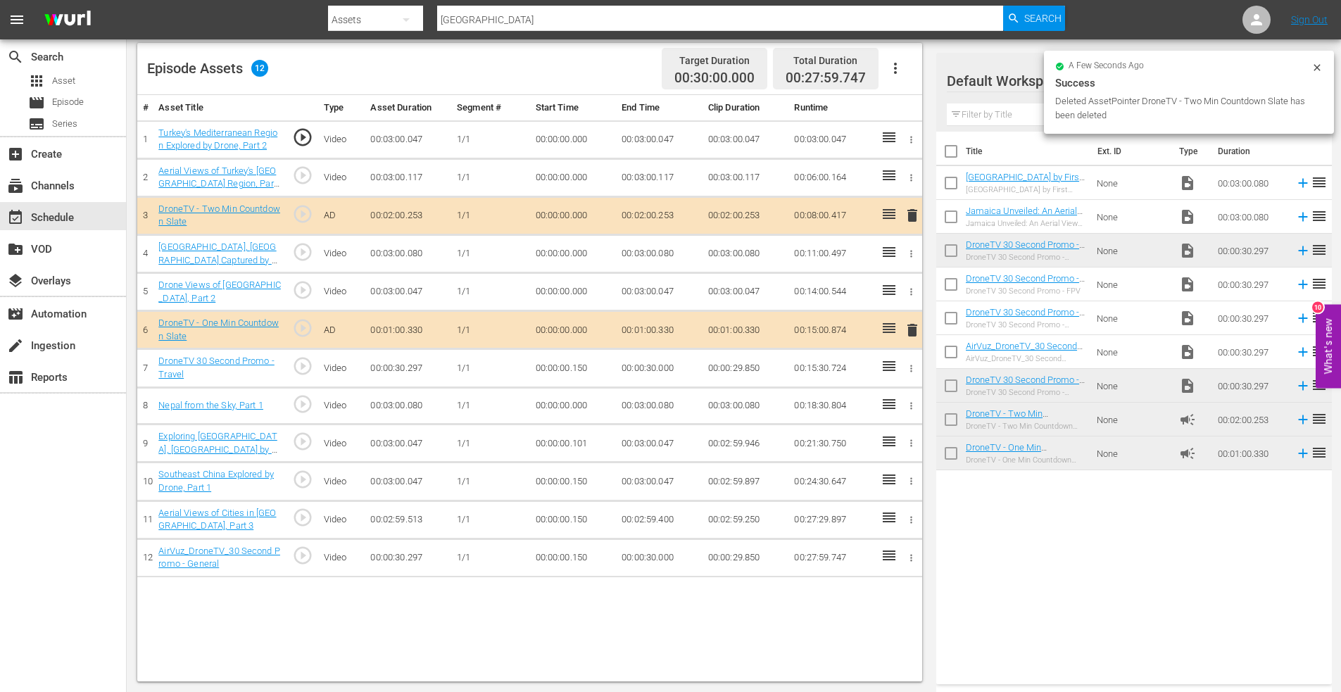
click at [911, 368] on icon "button" at bounding box center [912, 368] width 2 height 7
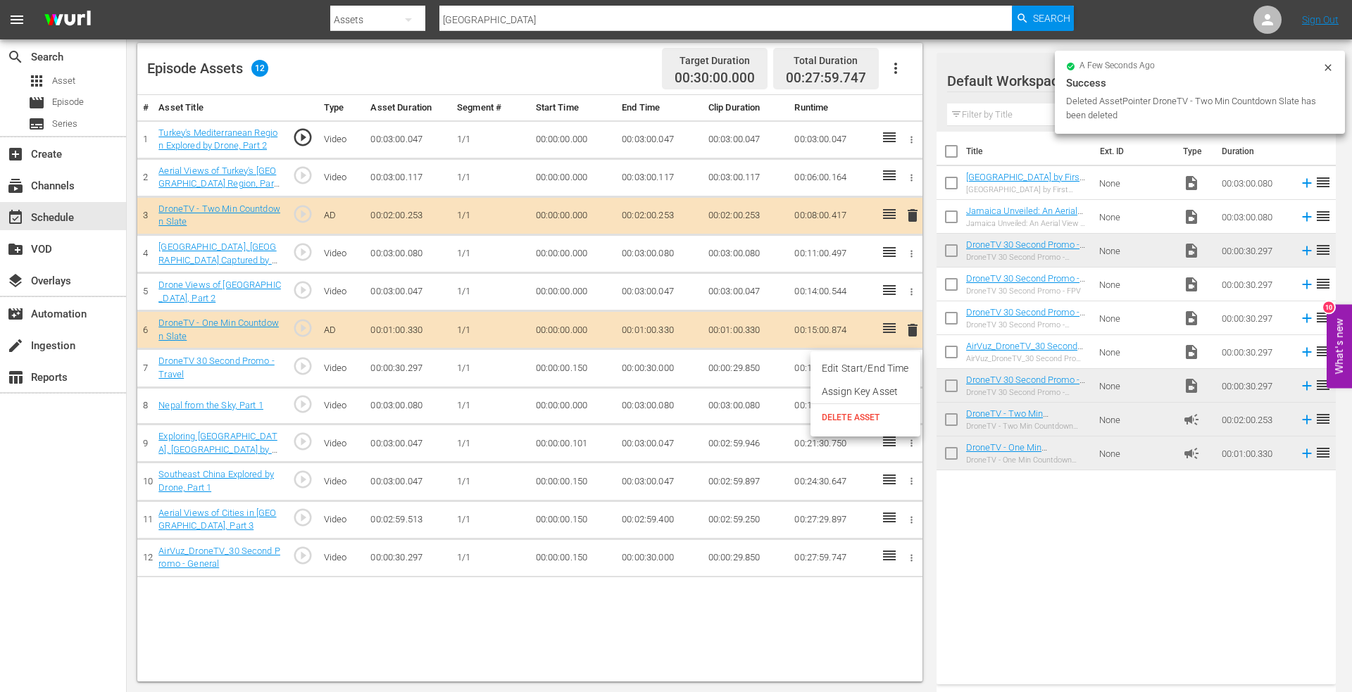
click at [850, 415] on span "DELETE ASSET" at bounding box center [864, 417] width 87 height 13
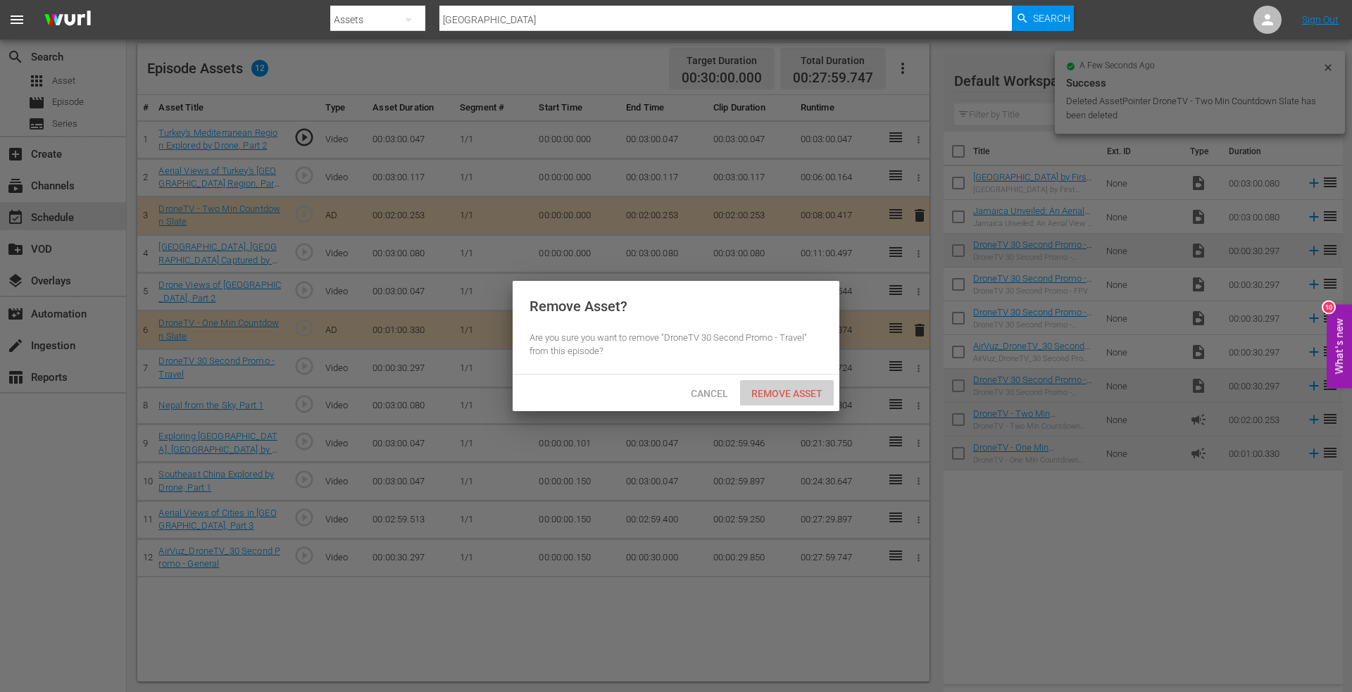
click at [786, 390] on span "Remove Asset" at bounding box center [787, 393] width 94 height 11
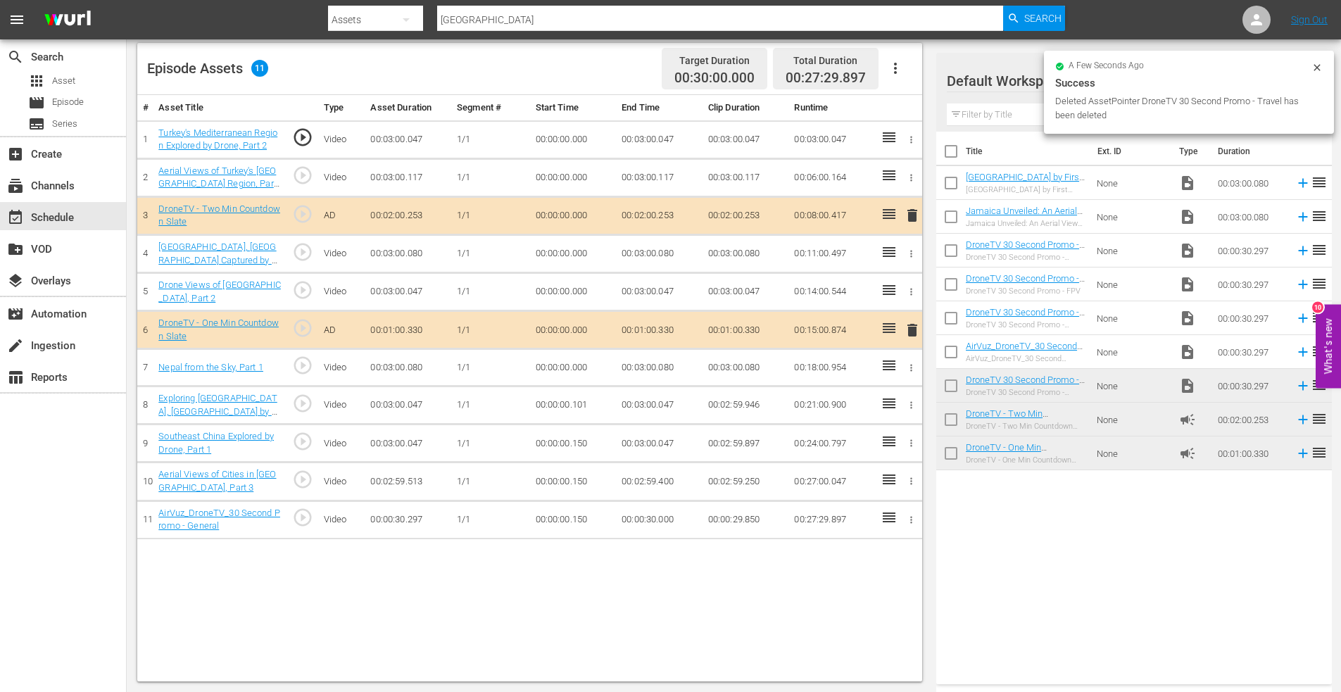
click at [905, 517] on button "button" at bounding box center [911, 519] width 15 height 15
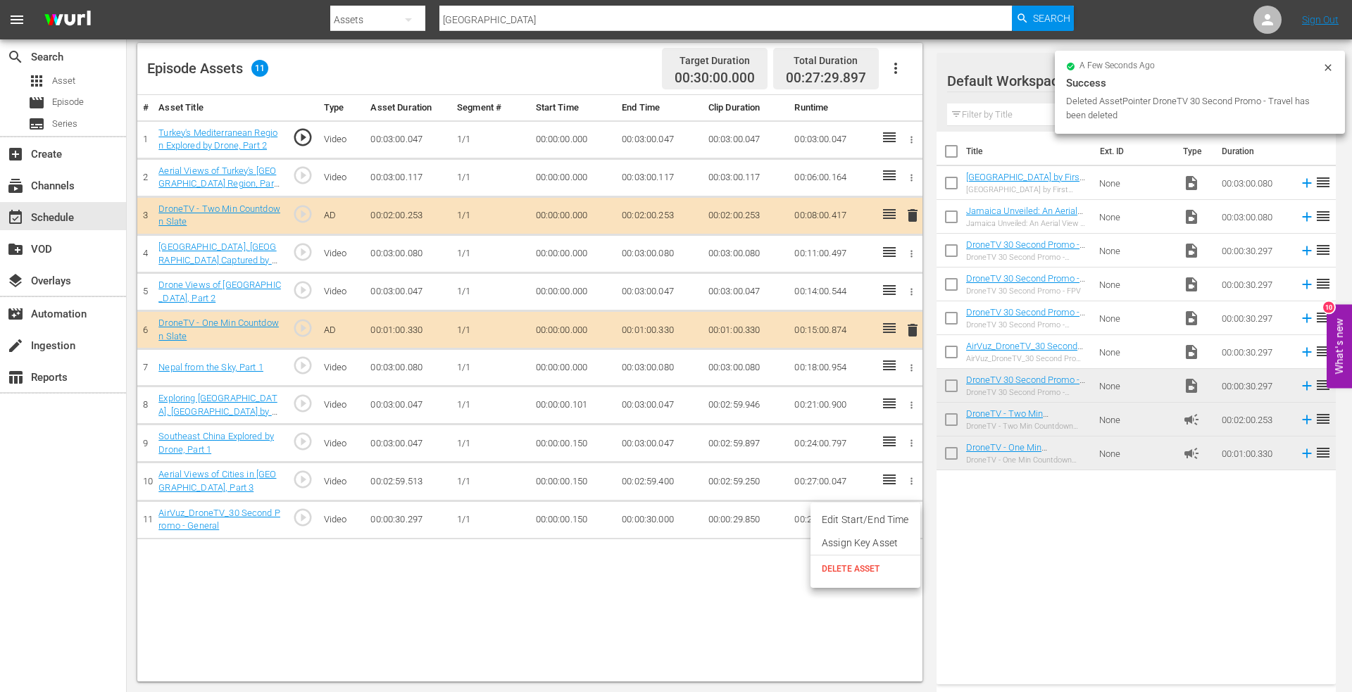
click at [848, 572] on span "DELETE ASSET" at bounding box center [864, 568] width 87 height 13
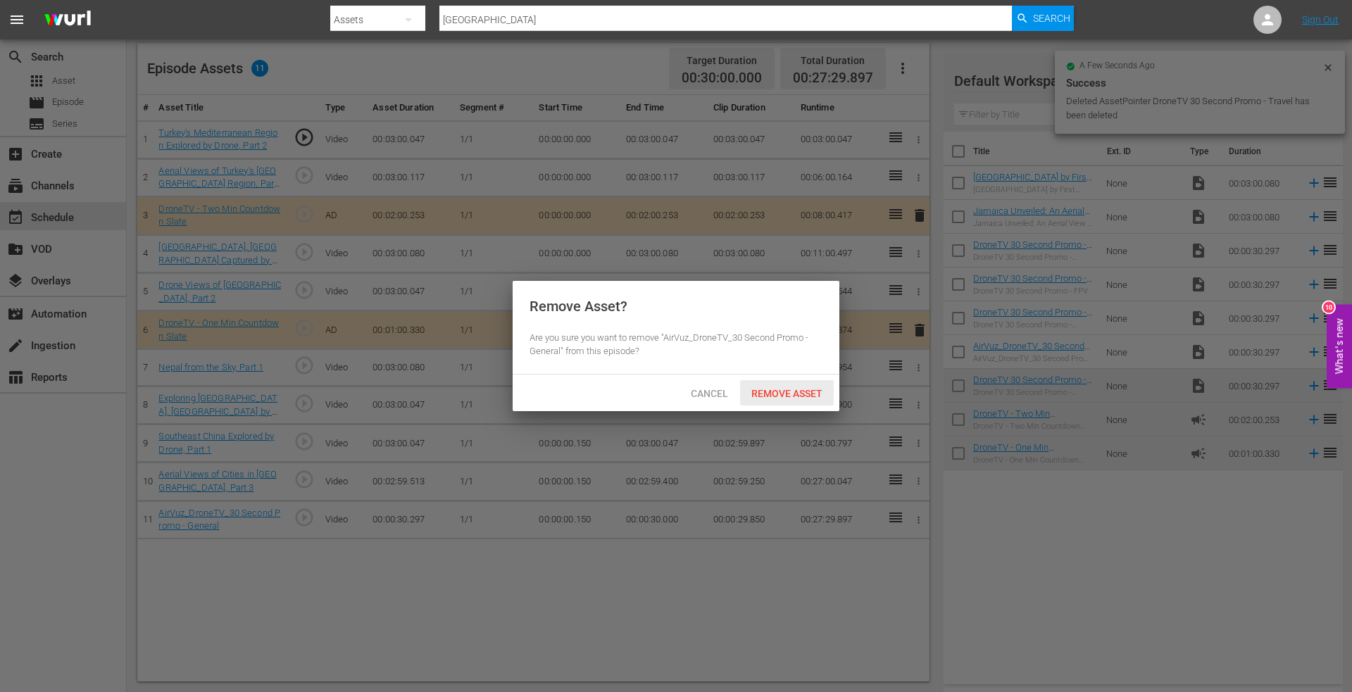
click at [777, 390] on span "Remove Asset" at bounding box center [787, 393] width 94 height 11
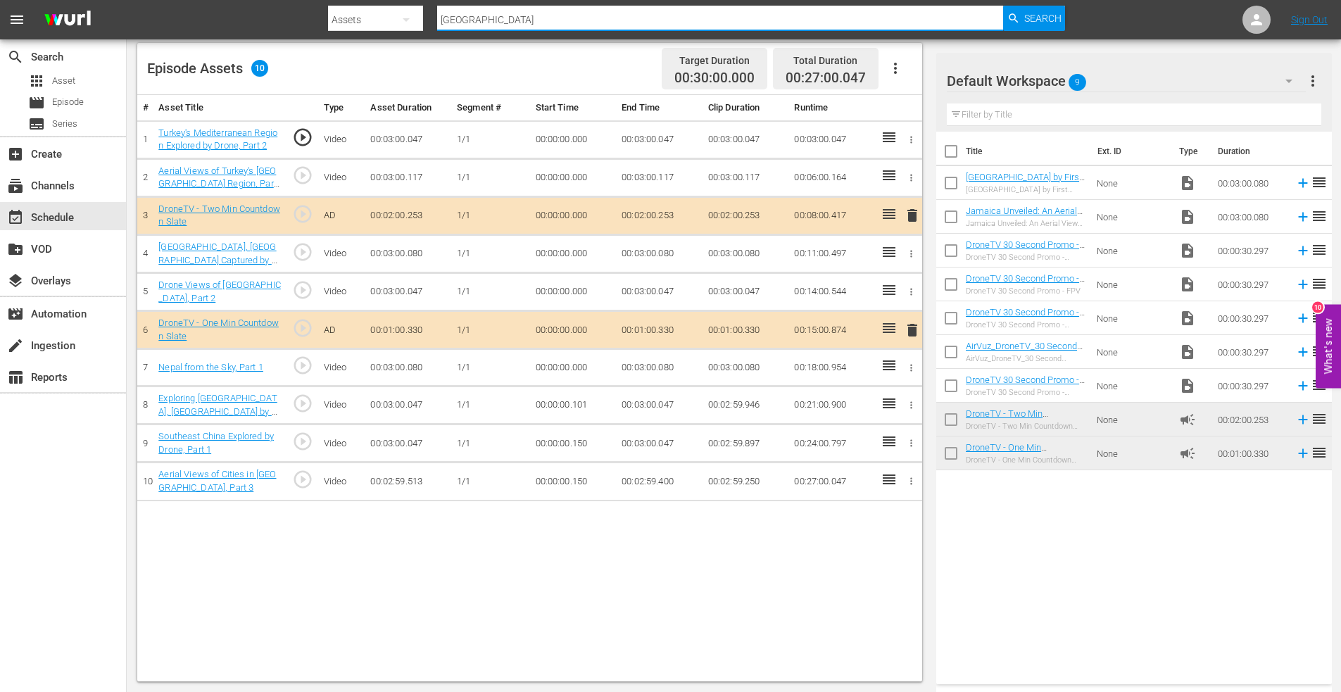
drag, startPoint x: 491, startPoint y: 15, endPoint x: 344, endPoint y: 20, distance: 147.2
click at [344, 20] on div "Search By Assets Search ID, Title, Description, Keywords, or Category jamaica S…" at bounding box center [697, 20] width 738 height 34
type input "asia skyscrapers"
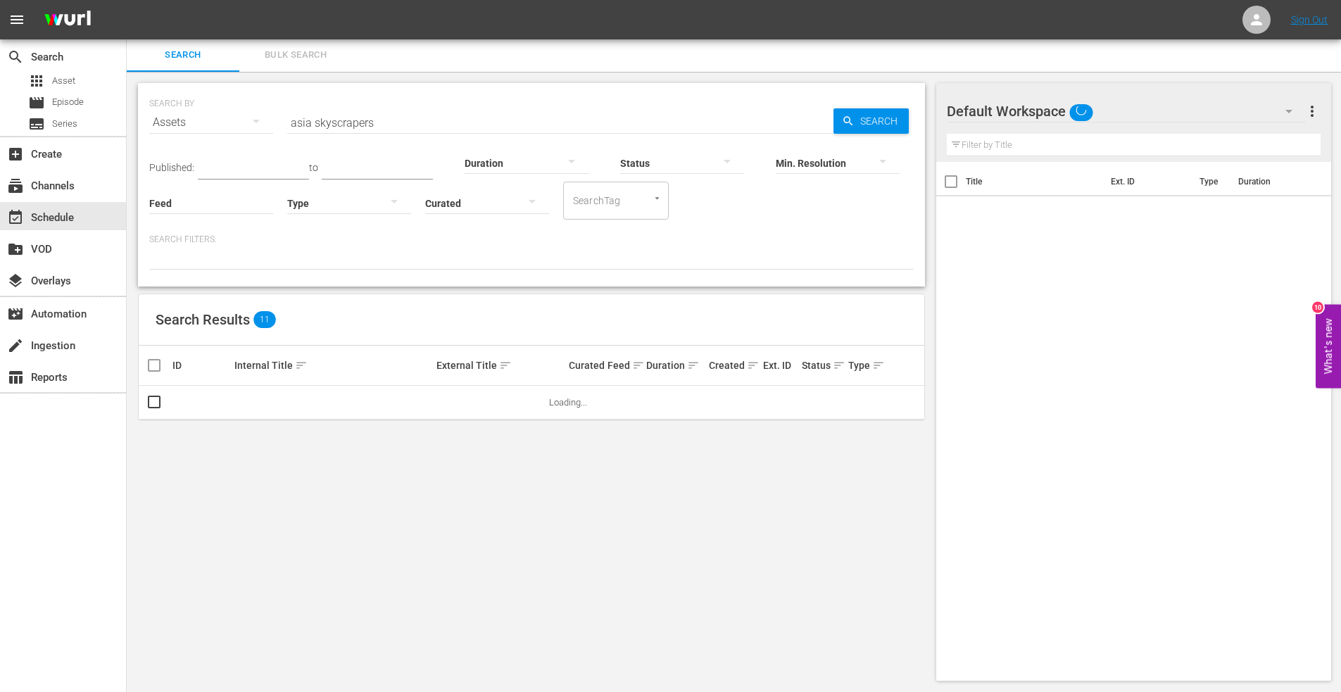
scroll to position [1, 0]
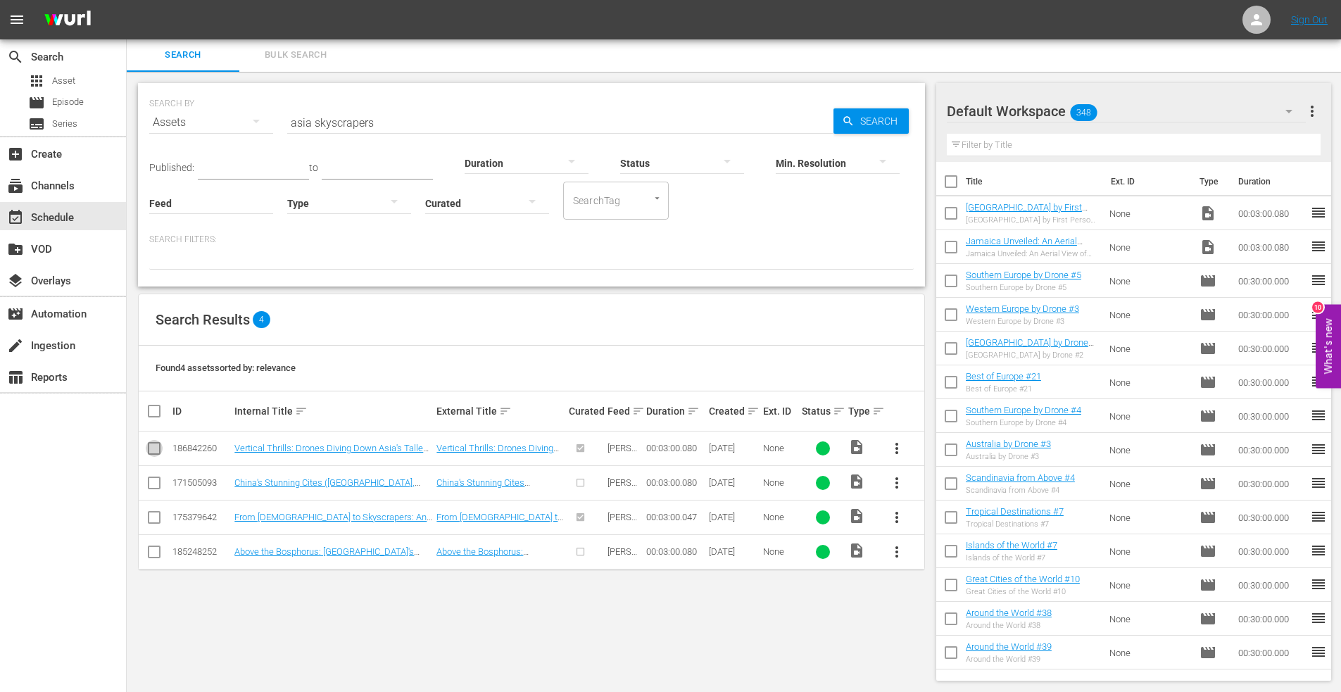
click at [156, 449] on input "checkbox" at bounding box center [154, 451] width 17 height 17
checkbox input "true"
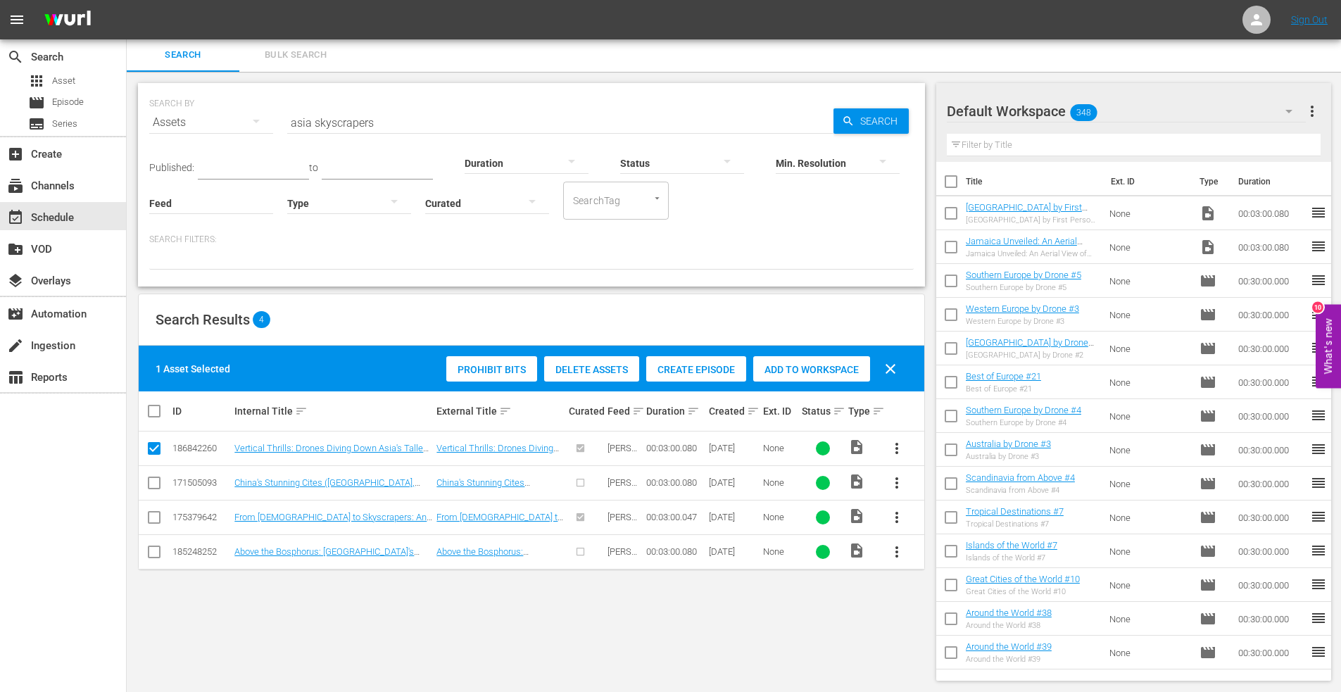
click at [783, 364] on span "Add to Workspace" at bounding box center [811, 369] width 117 height 11
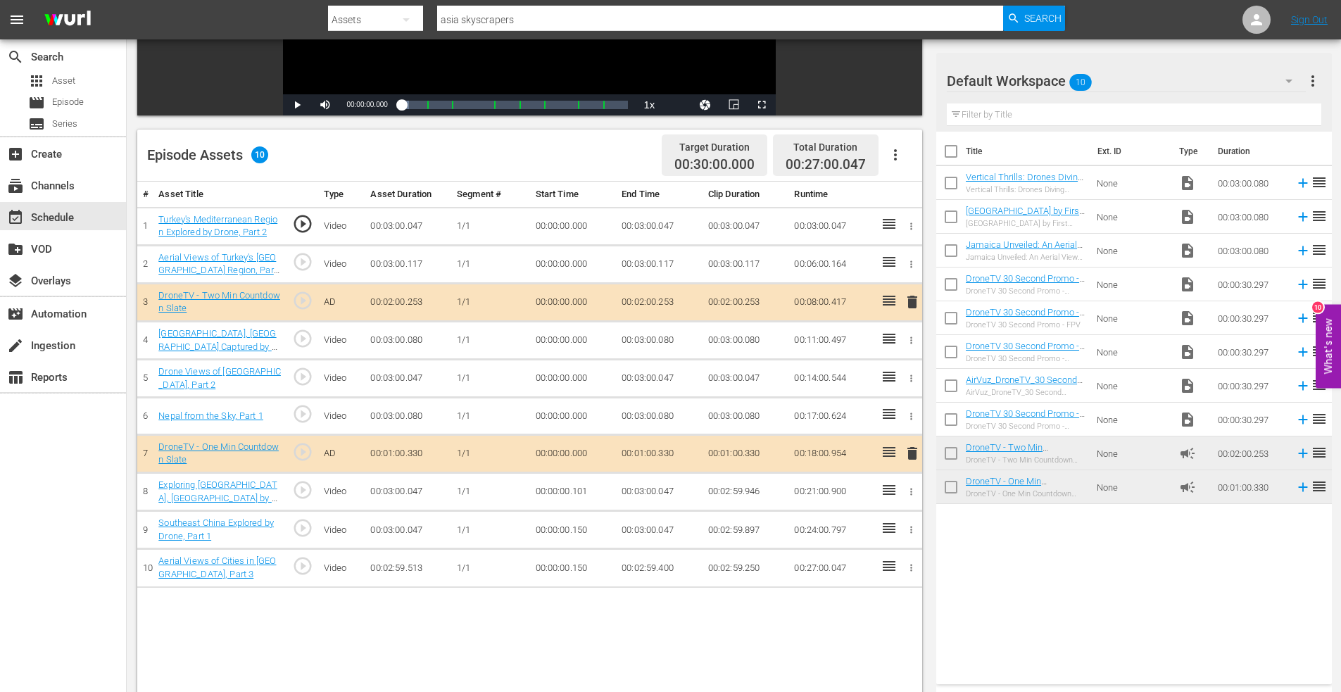
scroll to position [15, 0]
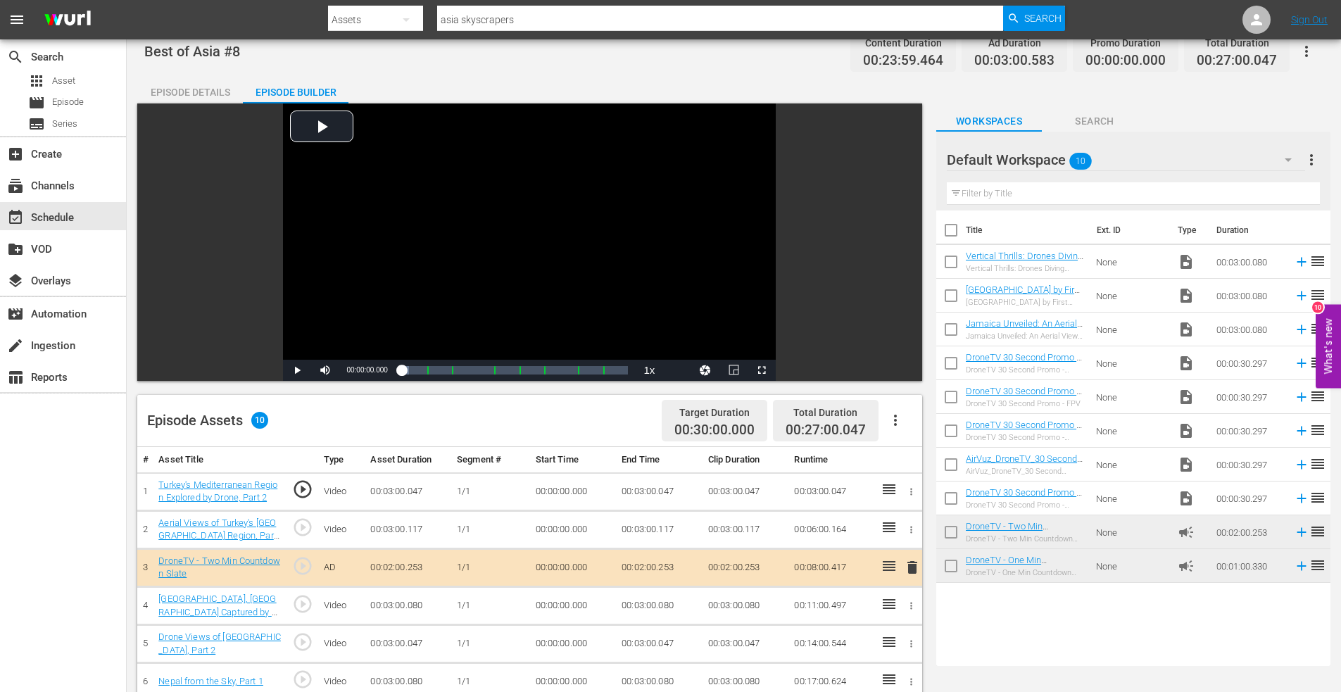
click at [955, 266] on input "checkbox" at bounding box center [951, 265] width 30 height 30
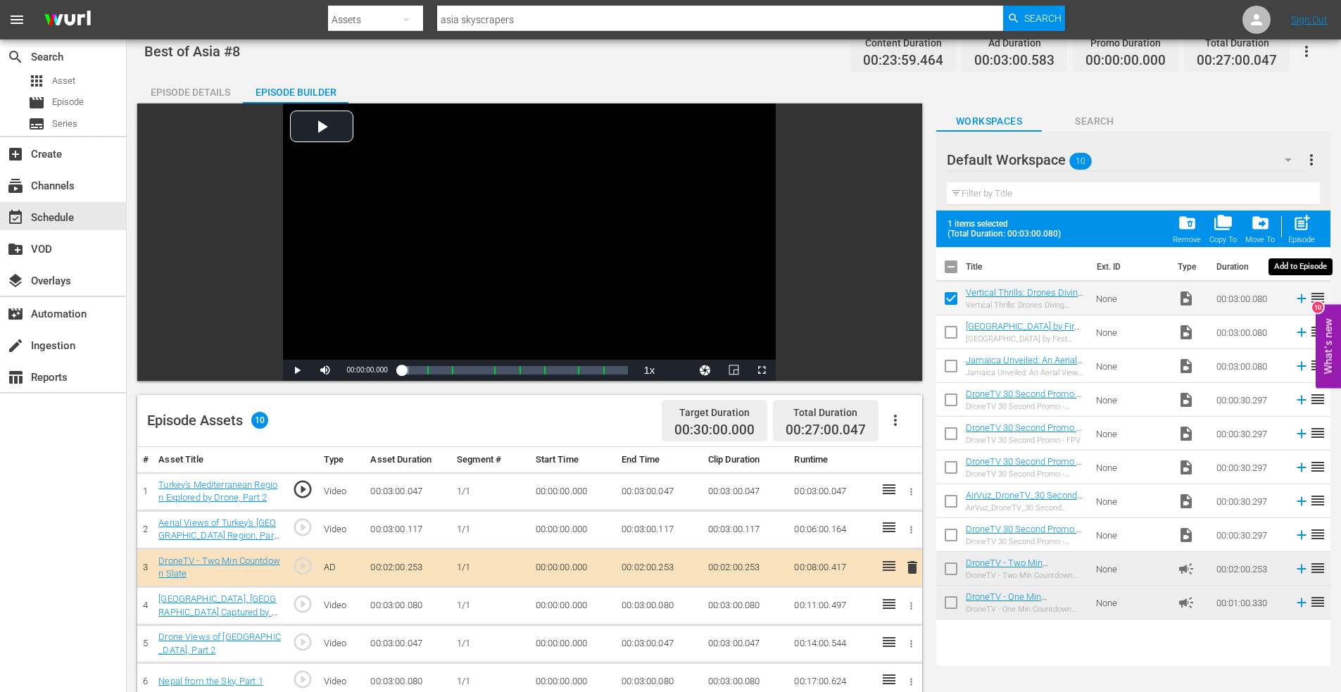
drag, startPoint x: 1307, startPoint y: 218, endPoint x: 1294, endPoint y: 220, distance: 12.8
click at [1305, 218] on span "post_add" at bounding box center [1301, 222] width 19 height 19
checkbox input "false"
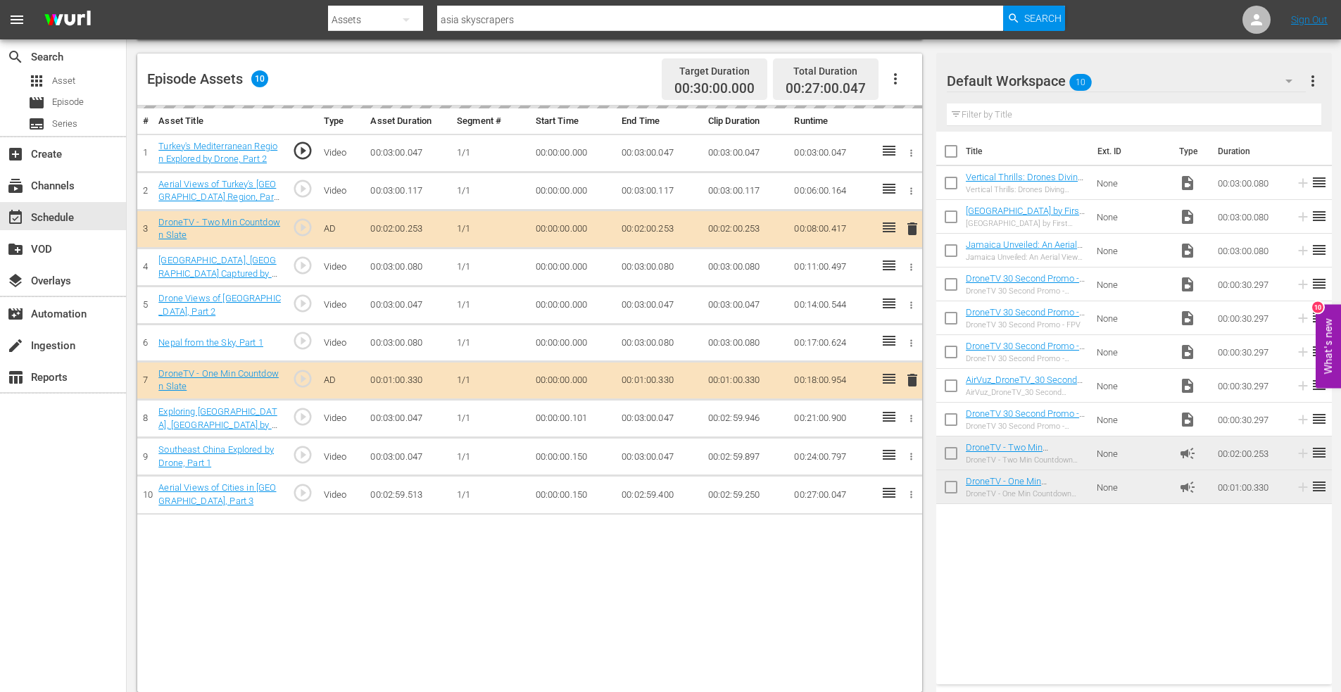
scroll to position [367, 0]
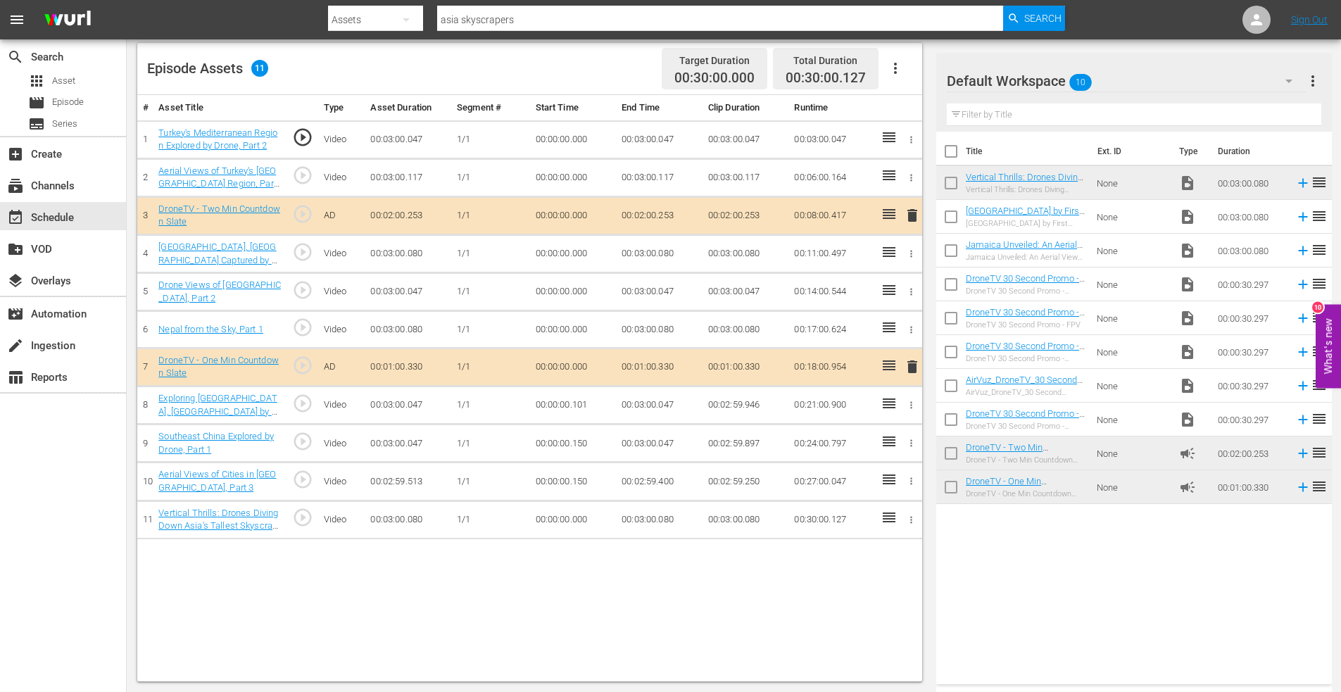
click at [913, 516] on icon "button" at bounding box center [911, 520] width 11 height 11
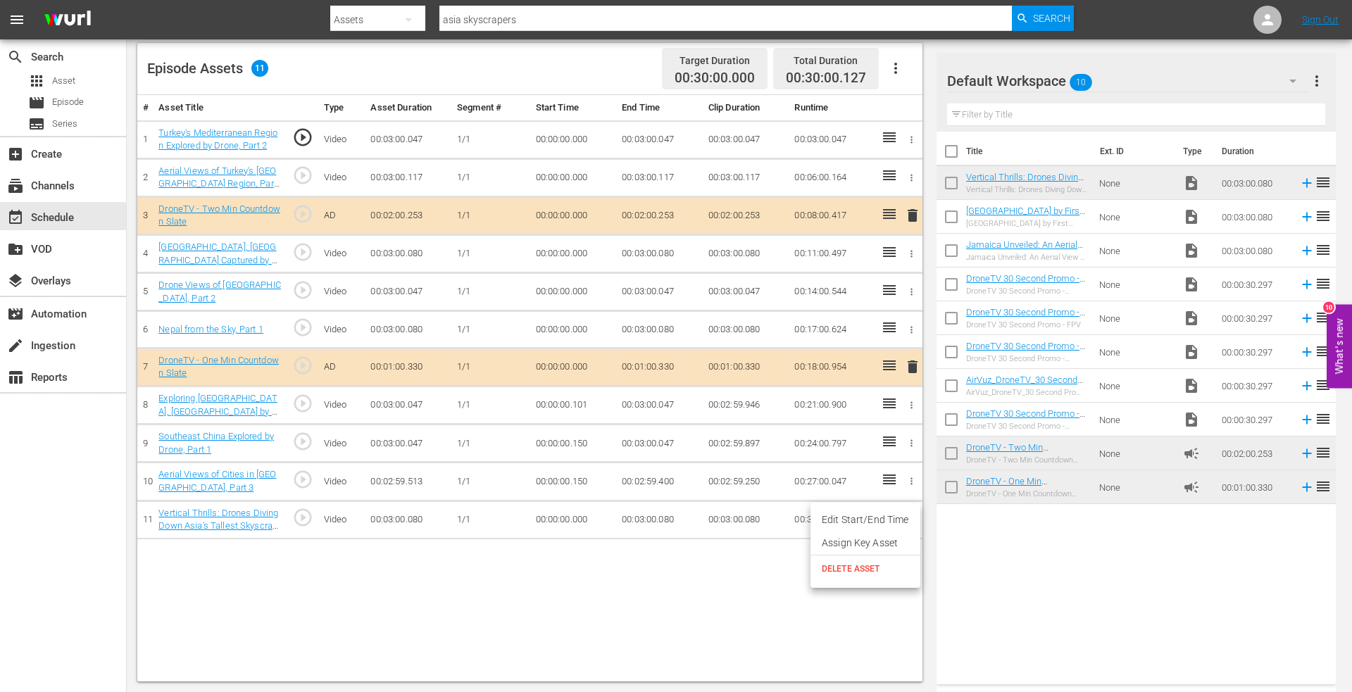
drag, startPoint x: 871, startPoint y: 515, endPoint x: 734, endPoint y: 518, distance: 137.3
click at [869, 515] on li "Edit Start/End Time" at bounding box center [865, 519] width 110 height 23
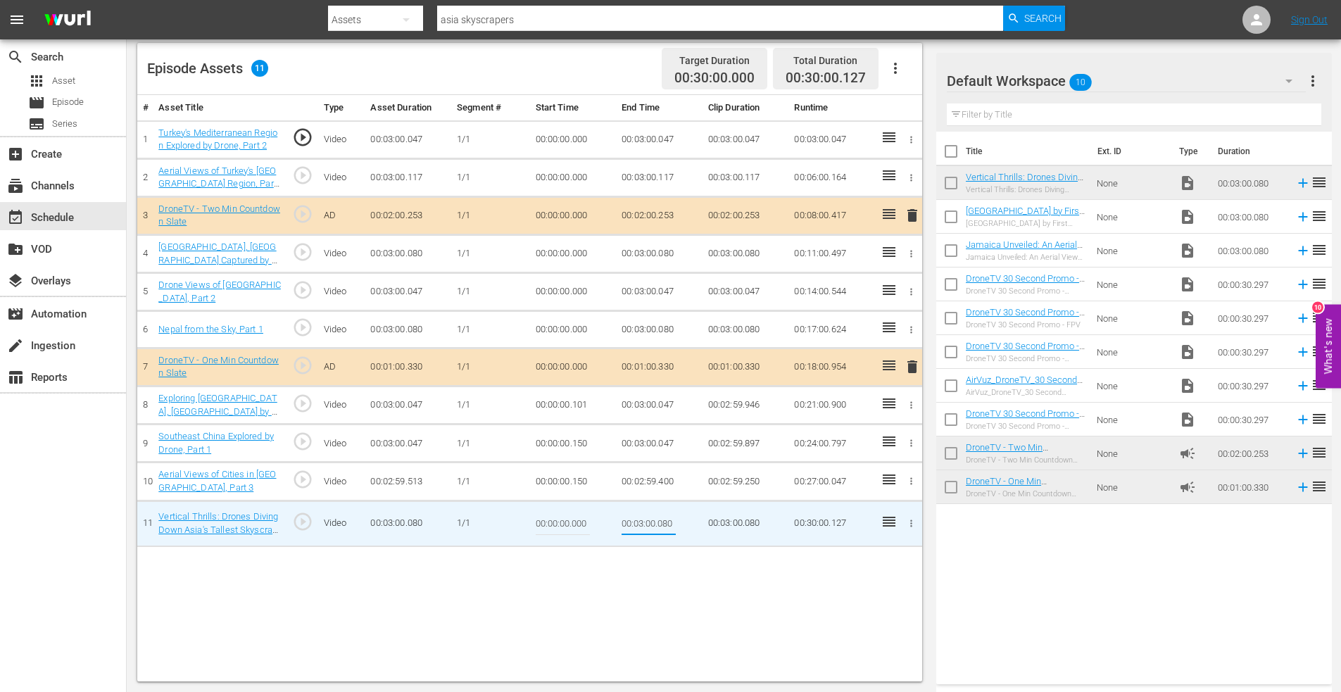
drag, startPoint x: 660, startPoint y: 520, endPoint x: 726, endPoint y: 520, distance: 65.5
click at [721, 520] on tr "11 Vertical Thrills: Drones Diving Down Asia's Tallest Skyscrapers, Part 1 play…" at bounding box center [529, 523] width 785 height 46
type input "00:03:00.000"
drag, startPoint x: 571, startPoint y: 526, endPoint x: 629, endPoint y: 526, distance: 57.7
click at [629, 526] on tr "11 Vertical Thrills: Drones Diving Down Asia's Tallest Skyscrapers, Part 1 play…" at bounding box center [529, 523] width 785 height 46
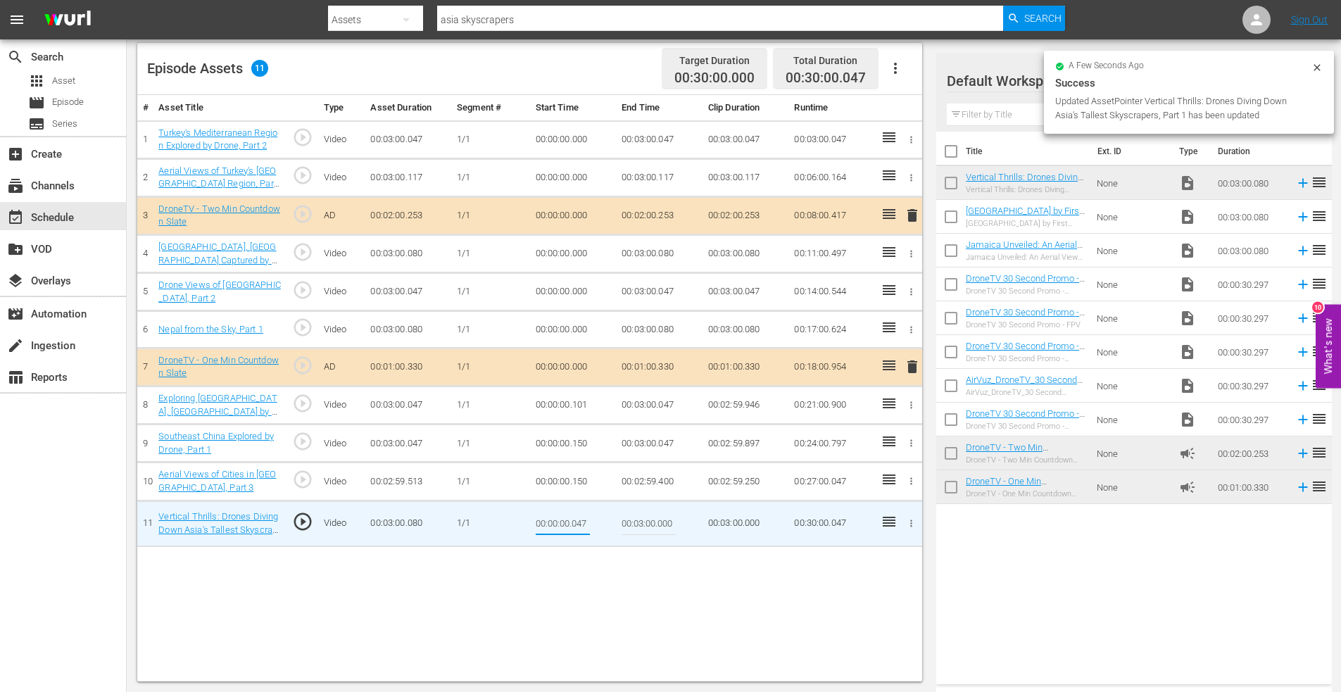
type input "00:00:00.047"
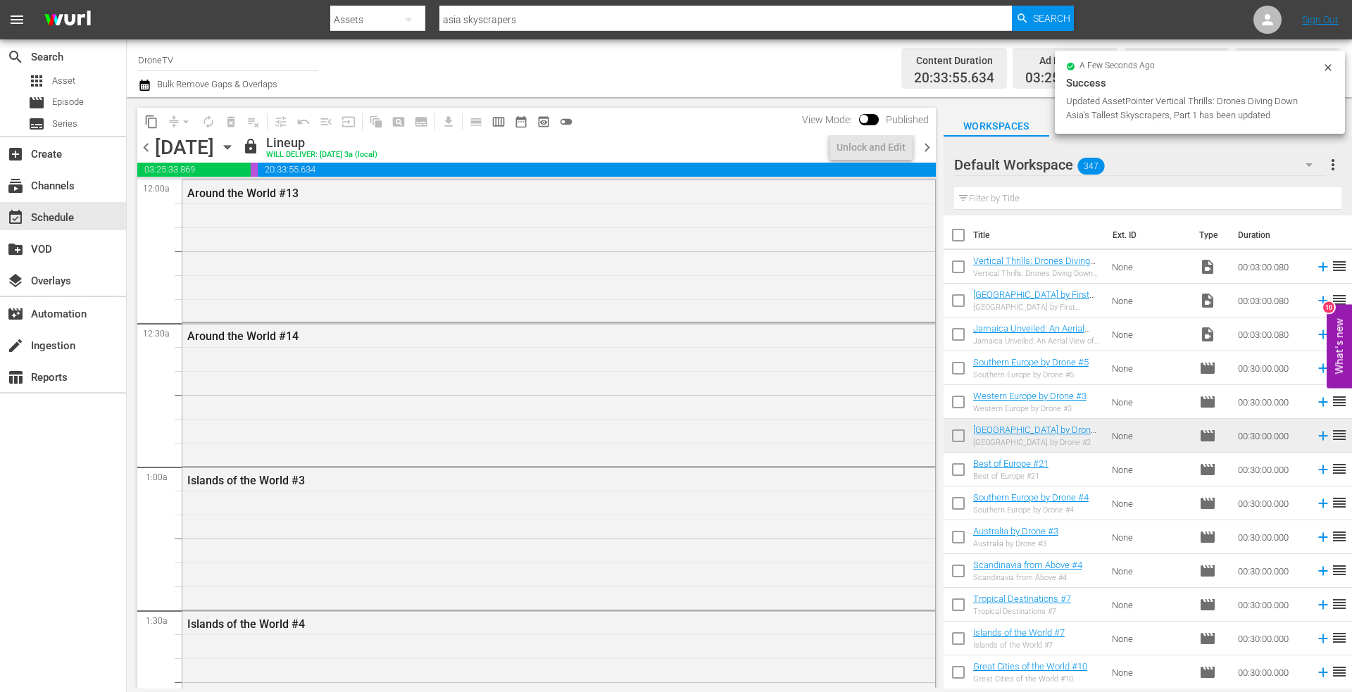
click at [1324, 69] on icon at bounding box center [1327, 67] width 11 height 11
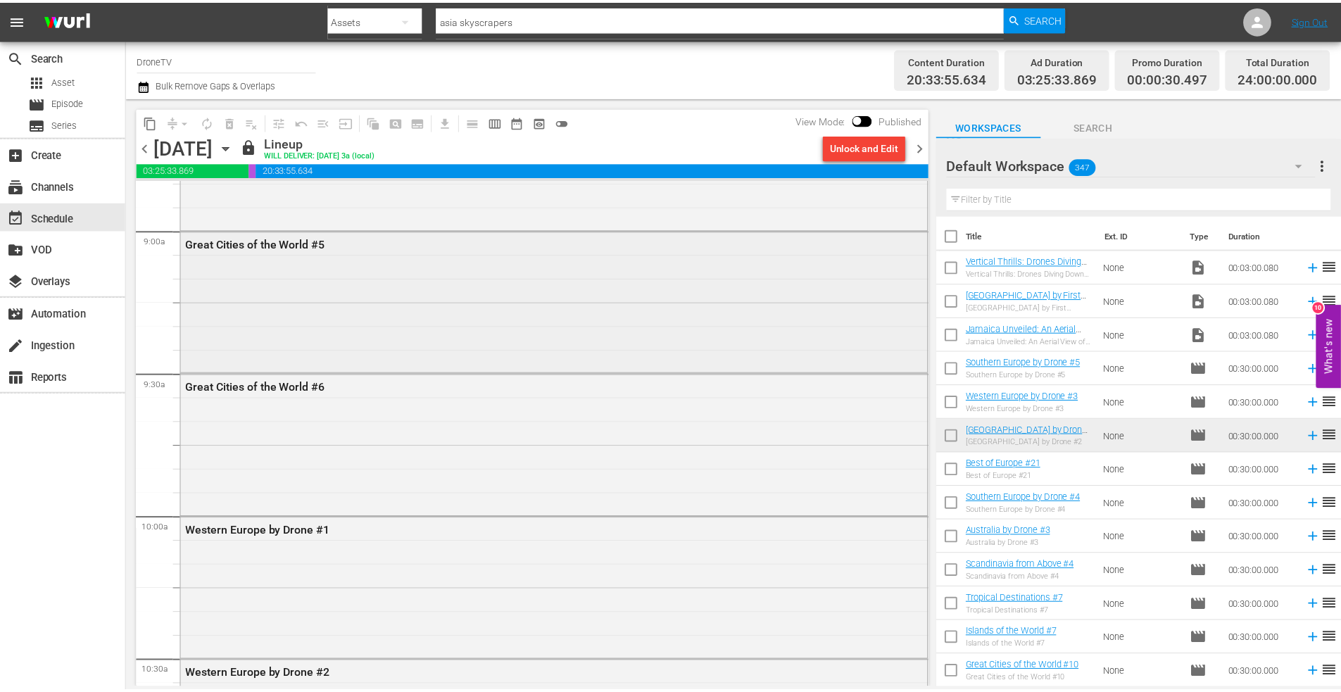
scroll to position [2112, 0]
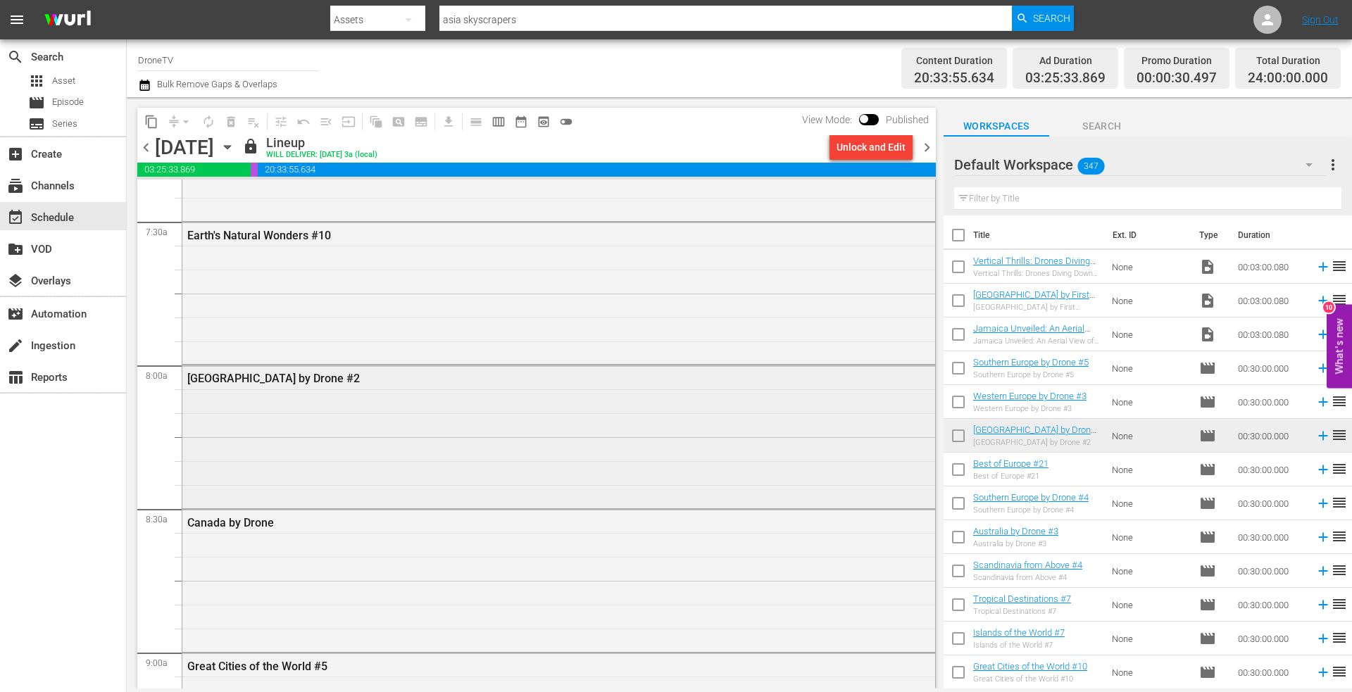
click at [334, 415] on div "[GEOGRAPHIC_DATA] by Drone #2" at bounding box center [558, 434] width 753 height 139
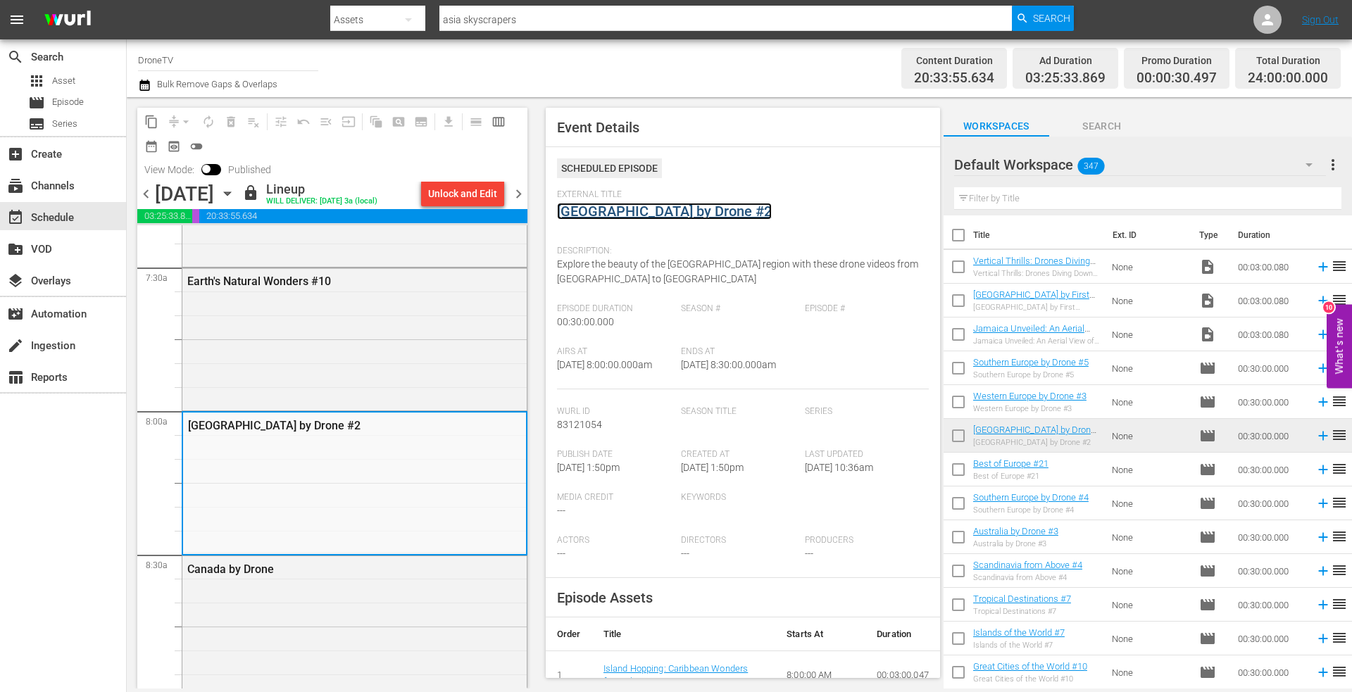
click at [619, 212] on link "[GEOGRAPHIC_DATA] by Drone #2" at bounding box center [664, 211] width 215 height 17
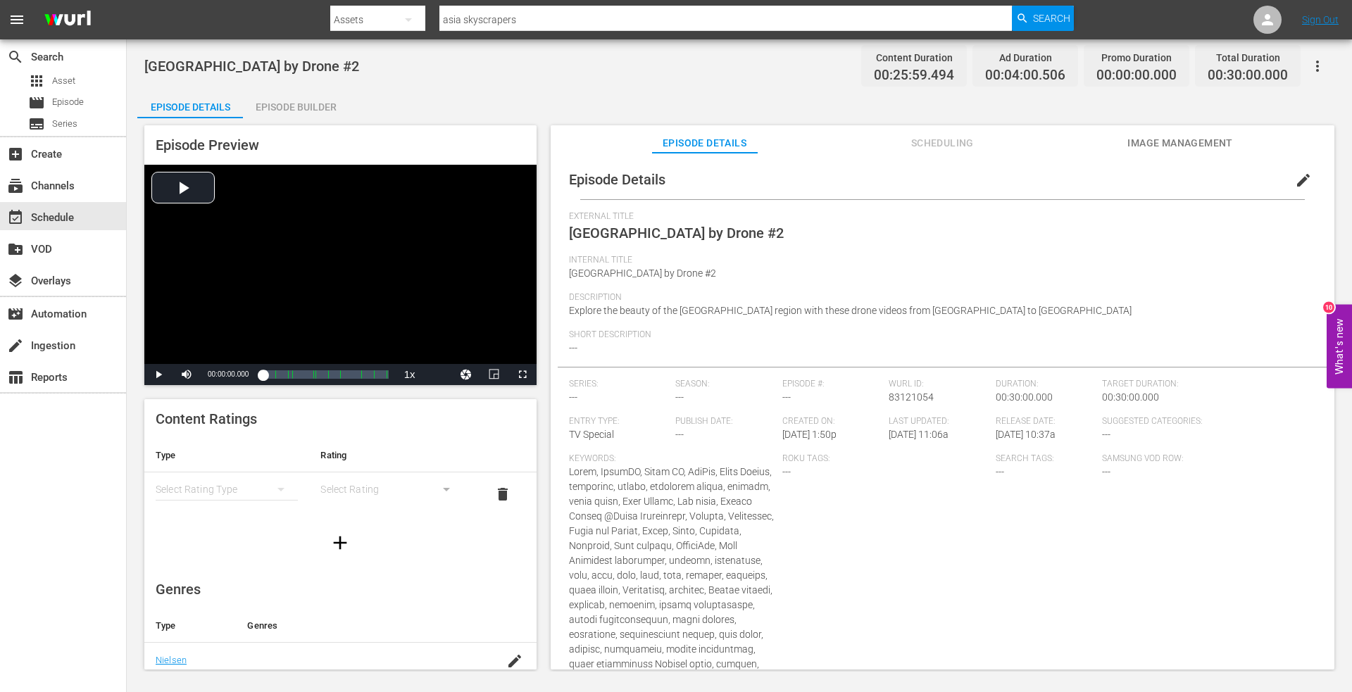
click at [296, 101] on div "Episode Builder" at bounding box center [296, 107] width 106 height 34
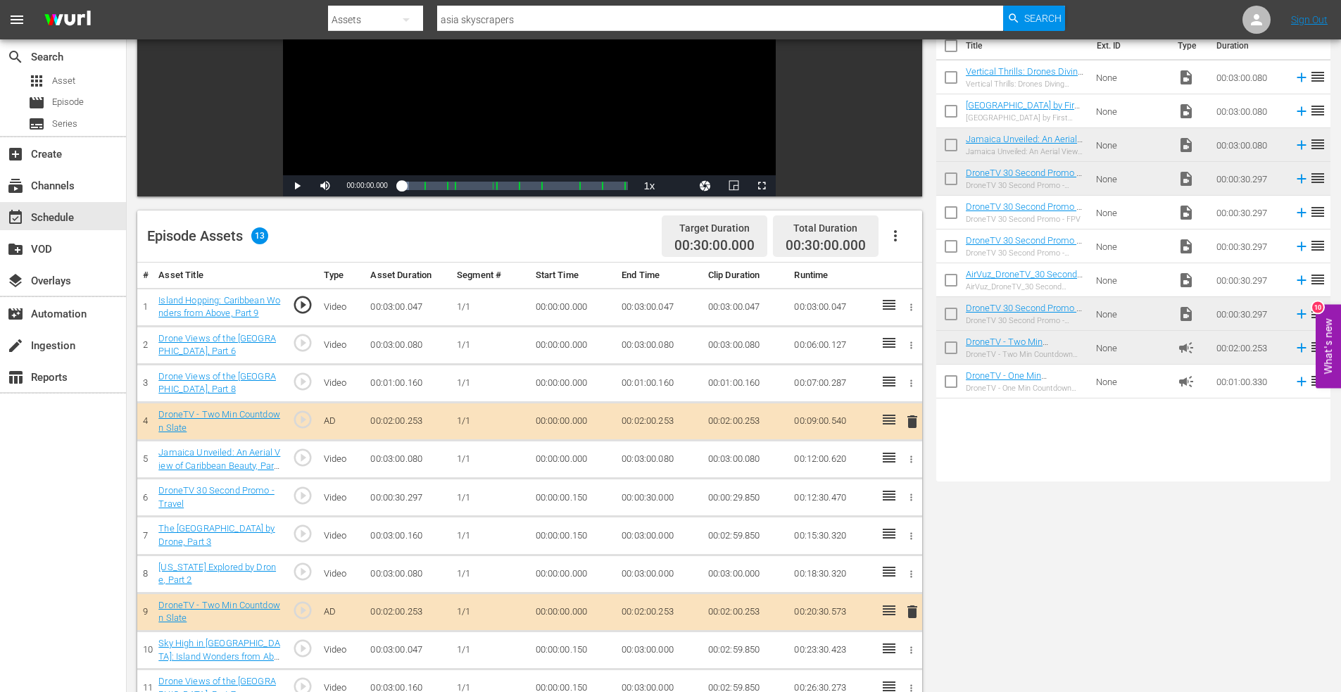
scroll to position [367, 0]
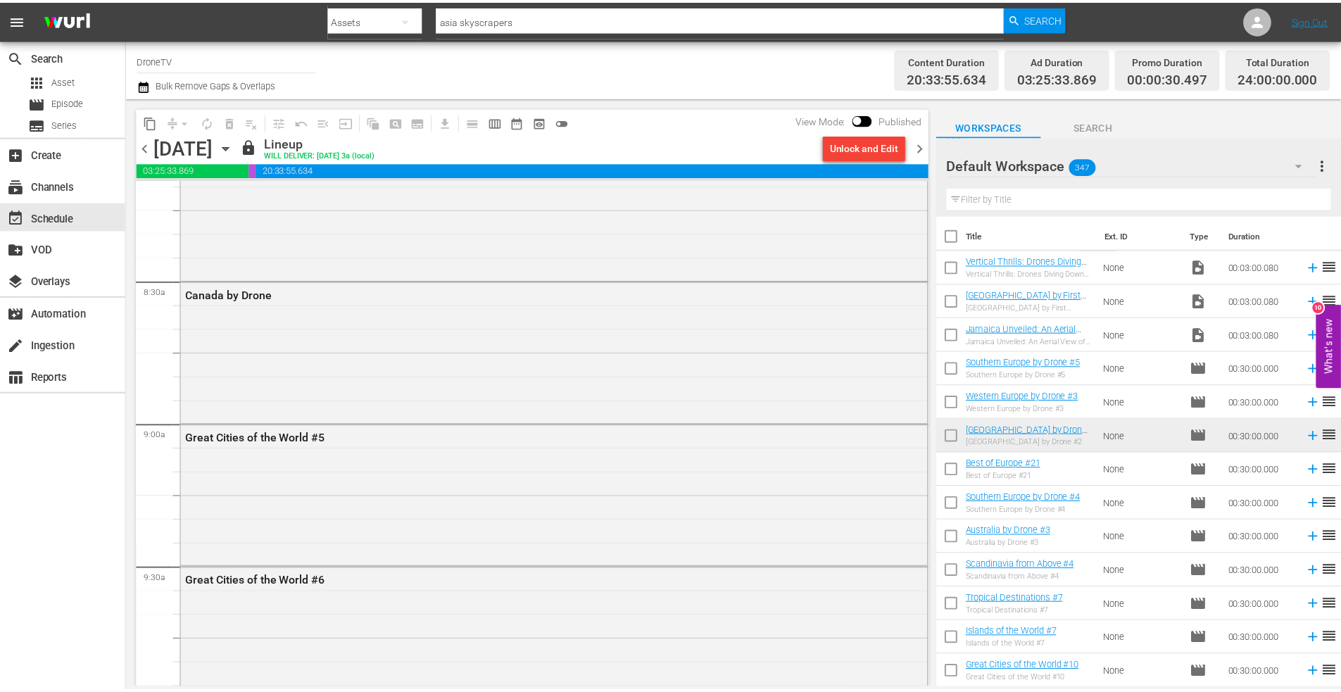
scroll to position [2464, 0]
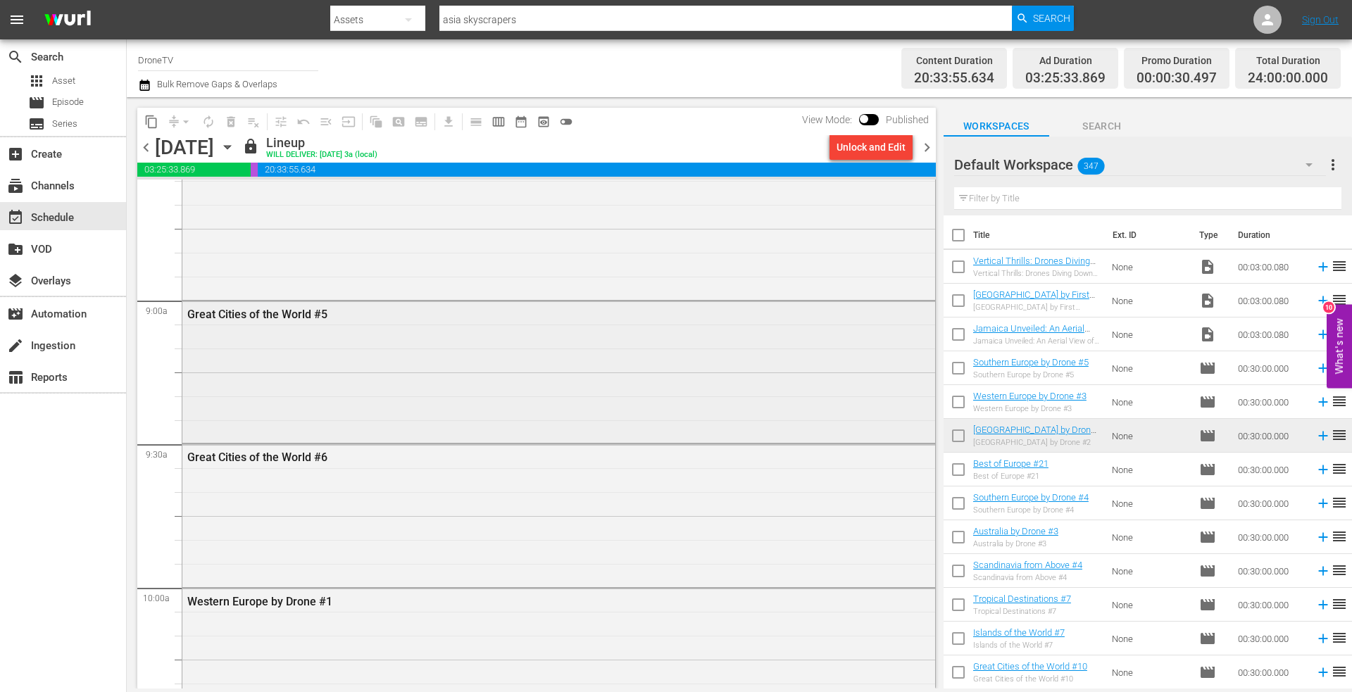
click at [276, 365] on div "Great Cities of the World #5" at bounding box center [558, 370] width 753 height 139
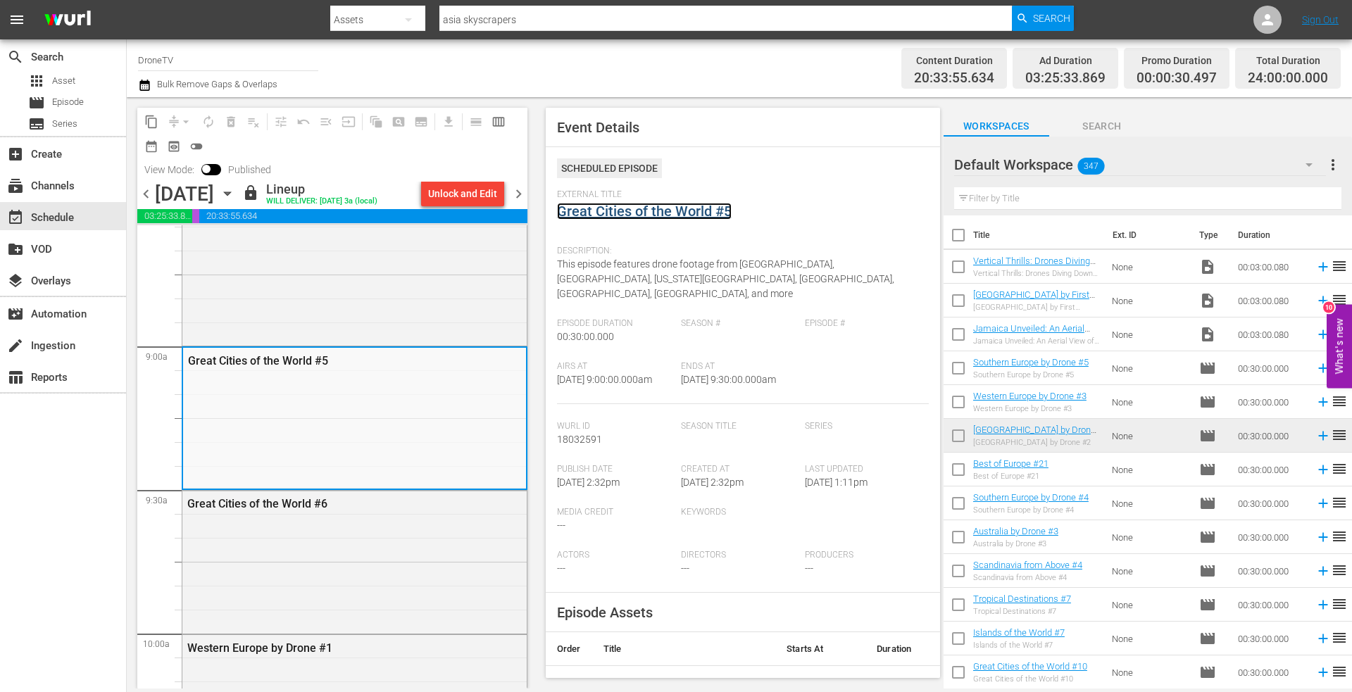
click at [665, 210] on link "Great Cities of the World #5" at bounding box center [644, 211] width 175 height 17
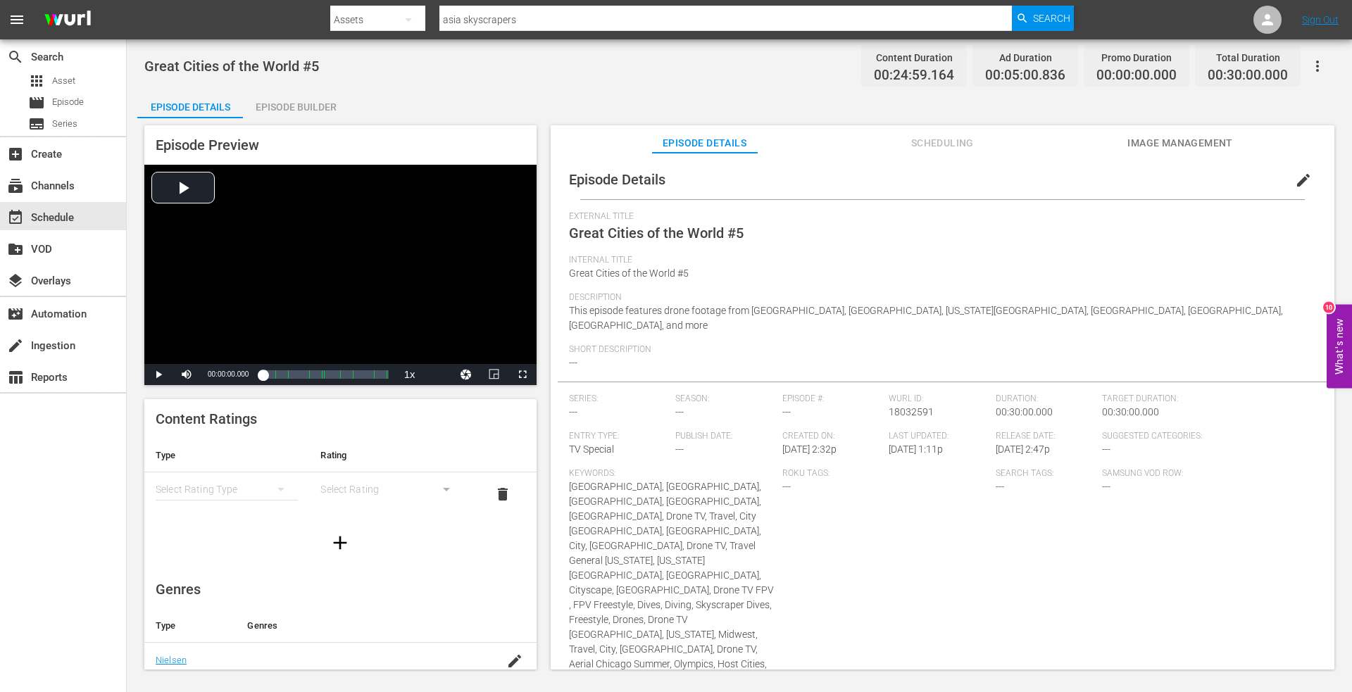
click at [295, 104] on div "Episode Builder" at bounding box center [296, 107] width 106 height 34
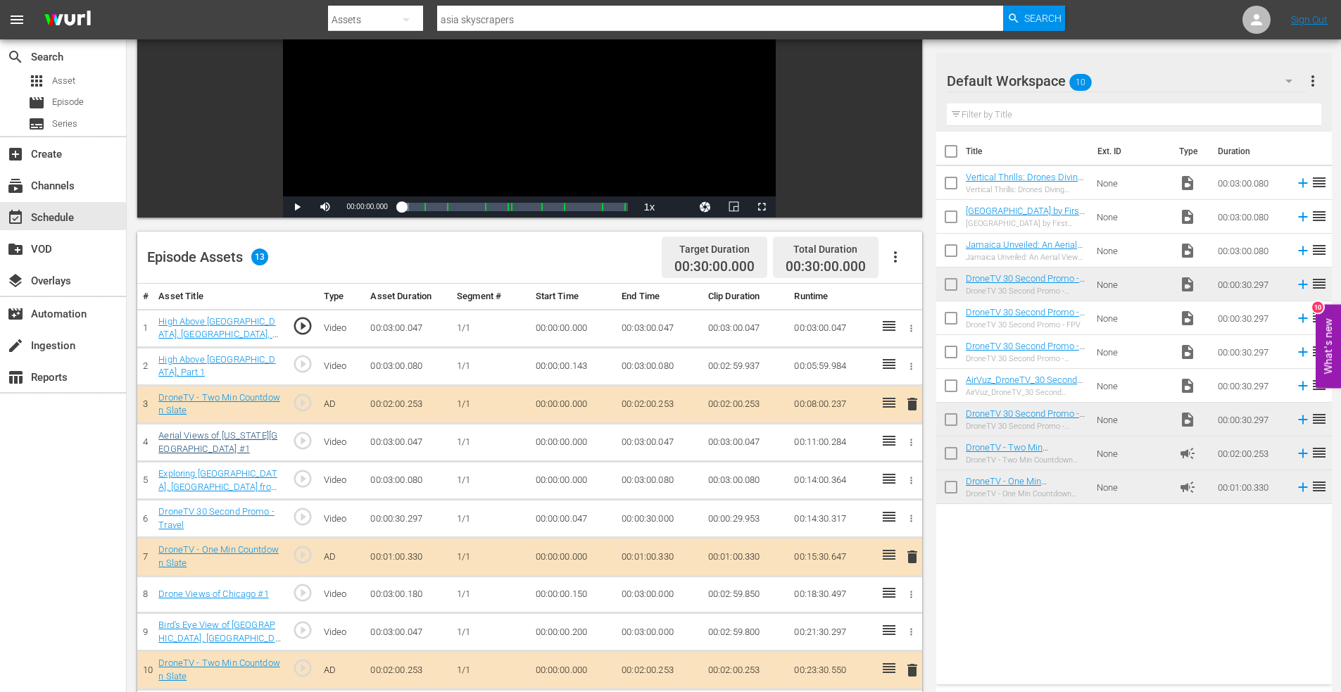
scroll to position [367, 0]
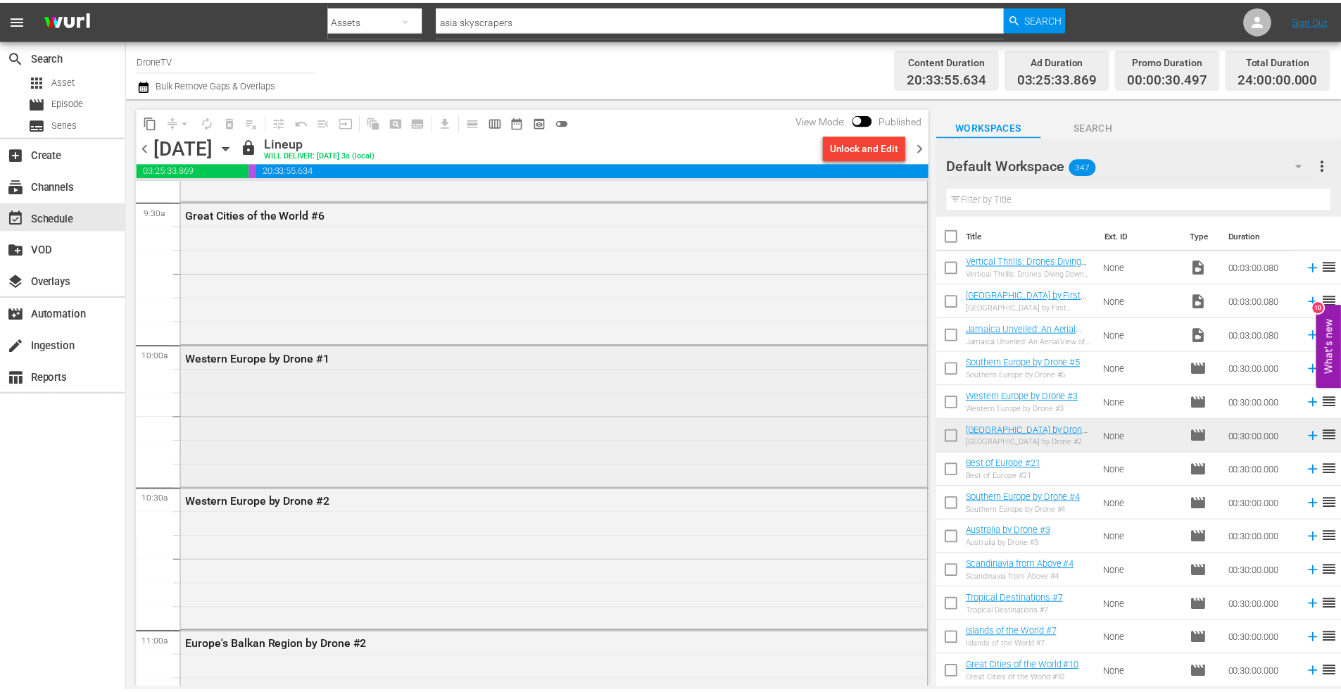
scroll to position [2464, 0]
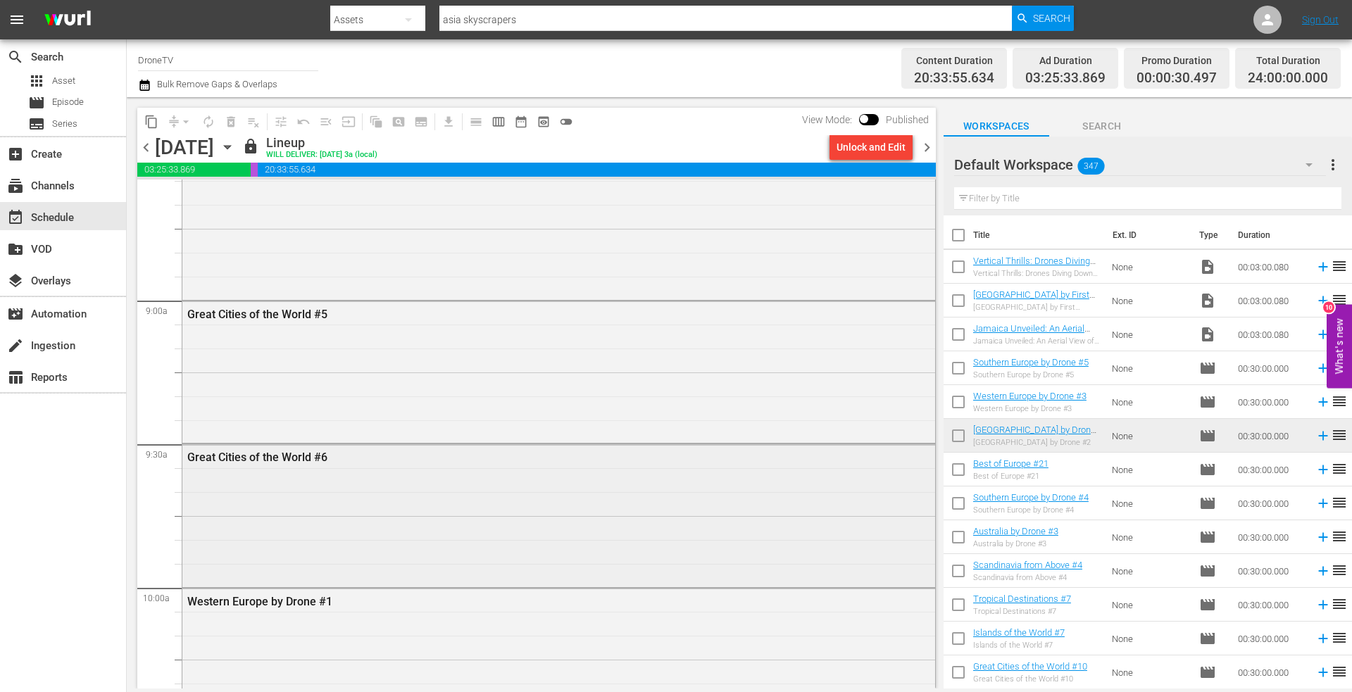
click at [291, 517] on div "Great Cities of the World #6" at bounding box center [558, 513] width 753 height 139
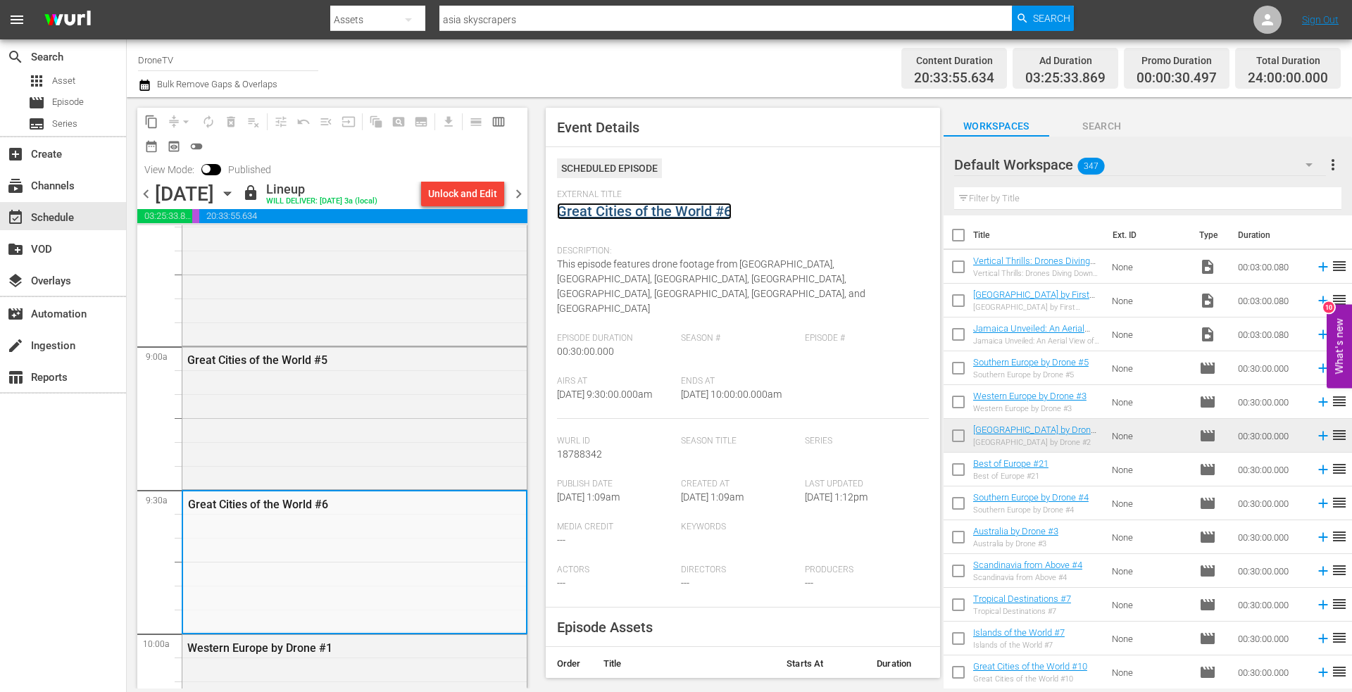
click at [617, 213] on link "Great Cities of the World #6" at bounding box center [644, 211] width 175 height 17
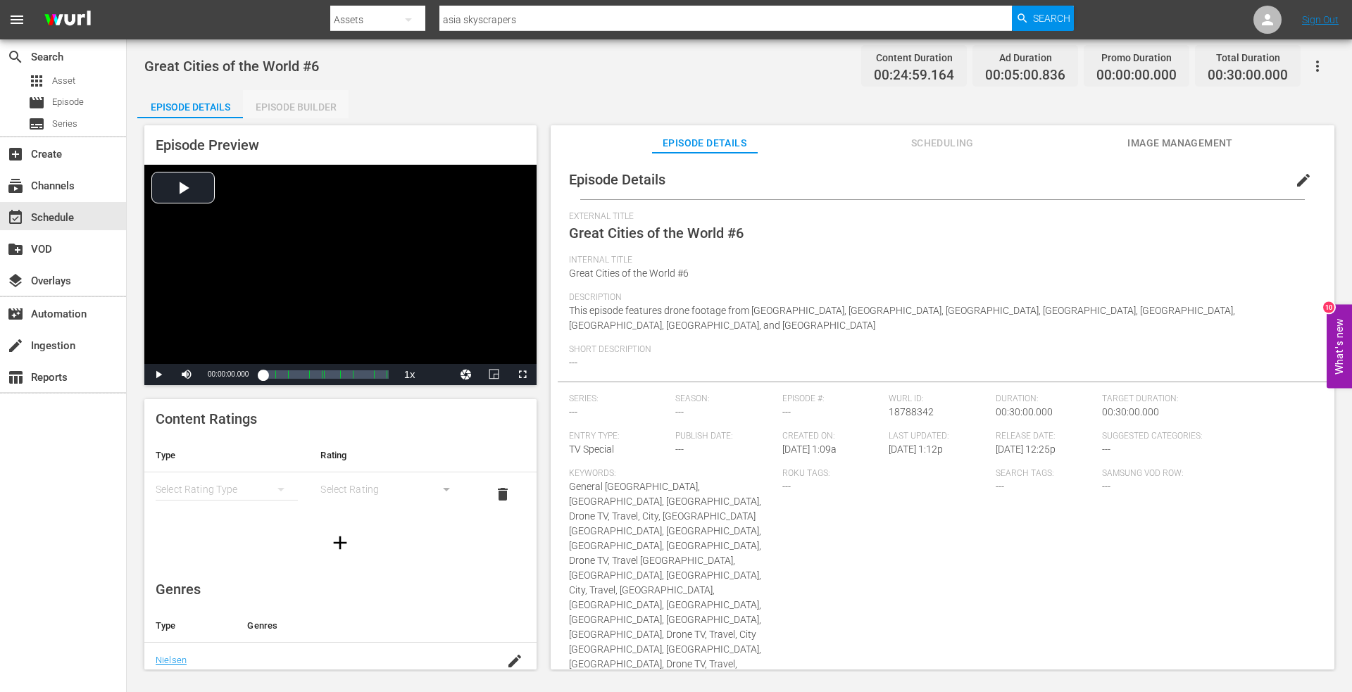
click at [288, 104] on div "Episode Builder" at bounding box center [296, 107] width 106 height 34
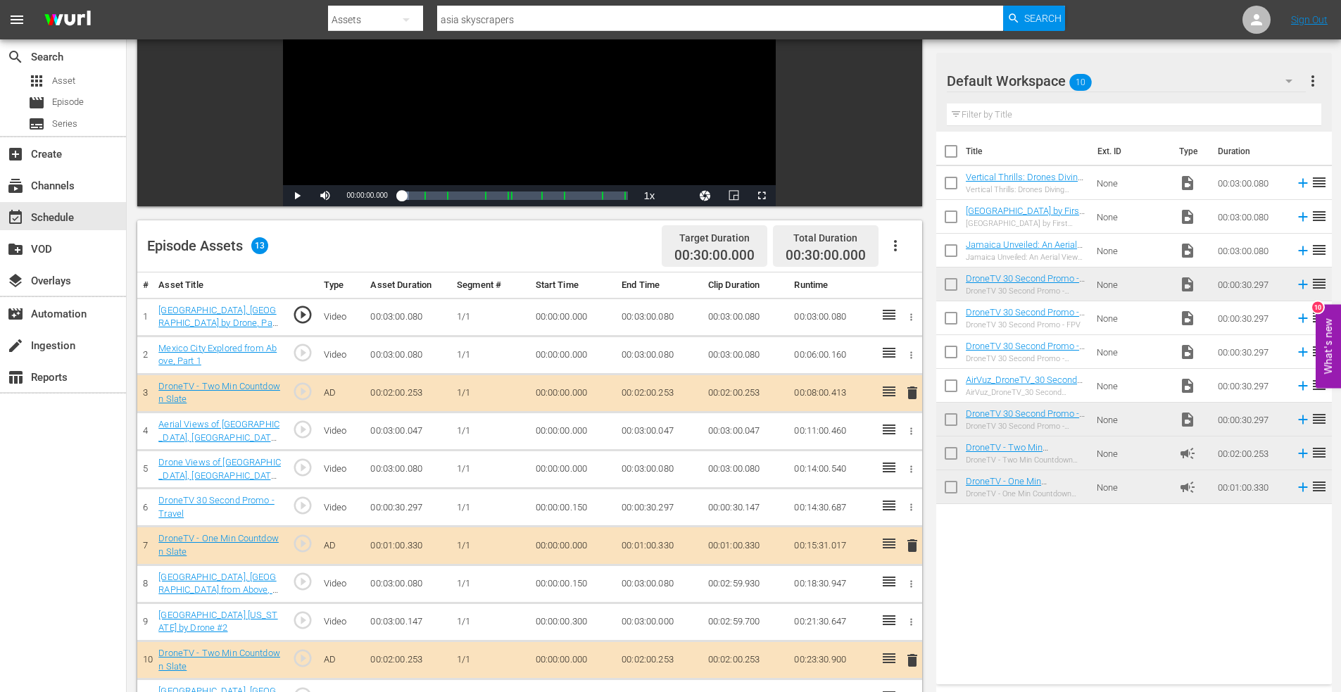
scroll to position [352, 0]
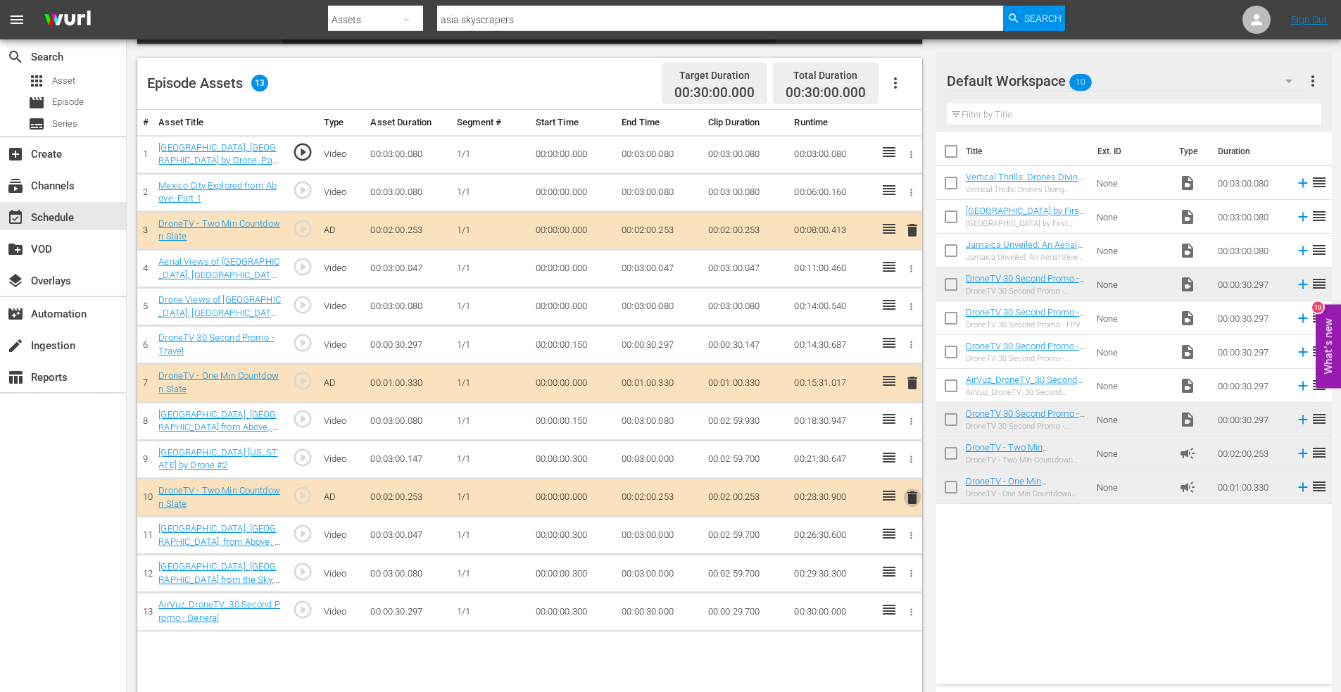
click at [909, 496] on span "delete" at bounding box center [912, 497] width 17 height 17
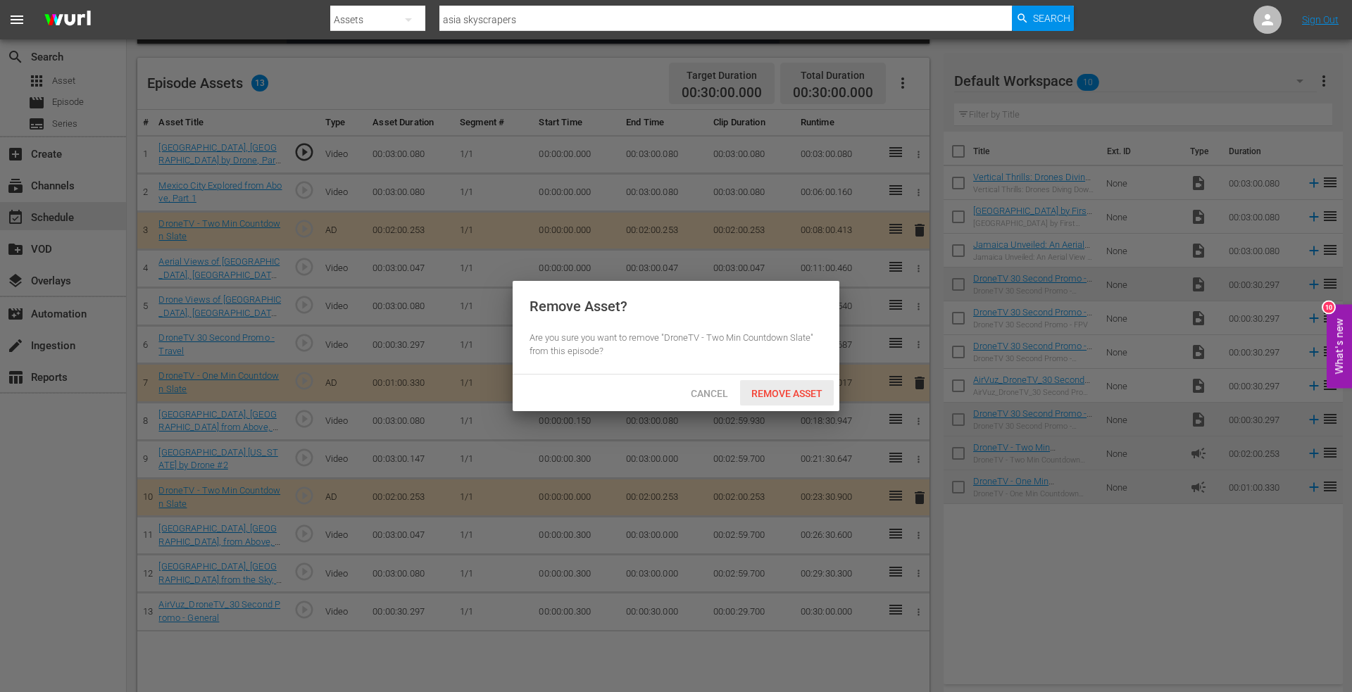
click at [769, 384] on div "Remove Asset" at bounding box center [787, 393] width 94 height 26
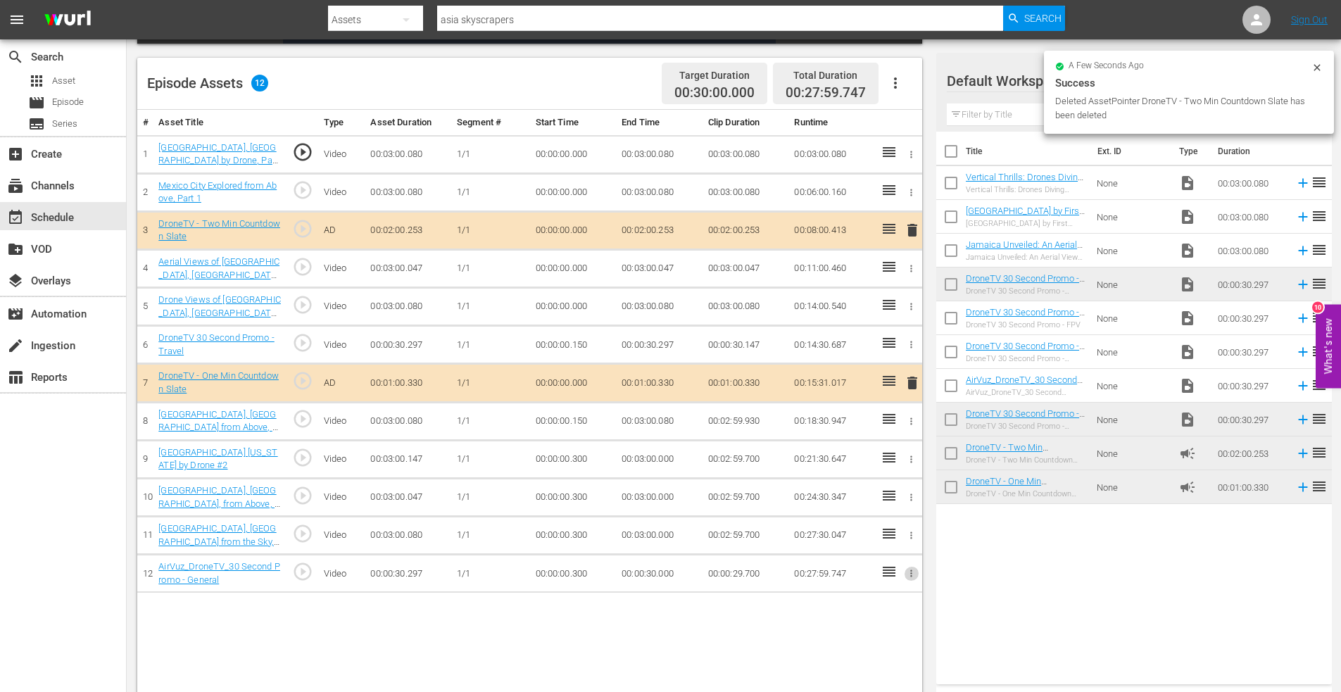
click at [909, 572] on icon "button" at bounding box center [911, 573] width 11 height 11
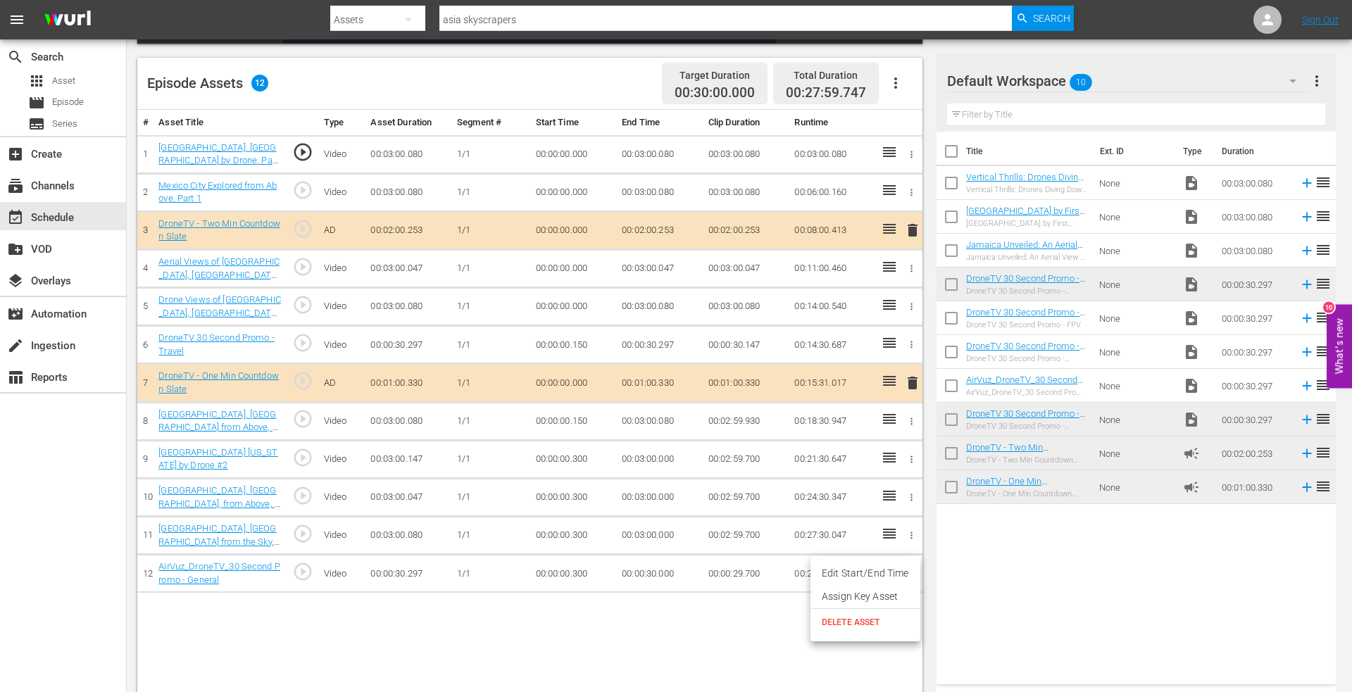
click at [850, 620] on span "DELETE ASSET" at bounding box center [864, 622] width 87 height 13
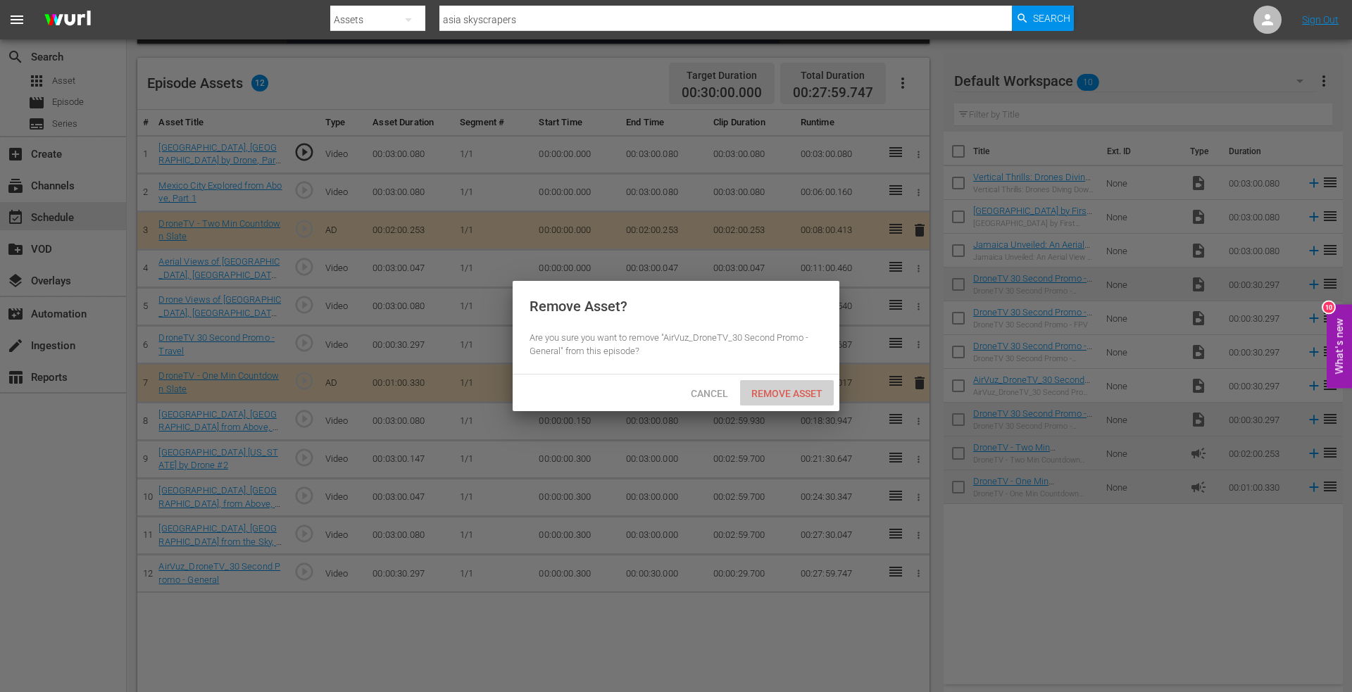
click at [763, 394] on span "Remove Asset" at bounding box center [787, 393] width 94 height 11
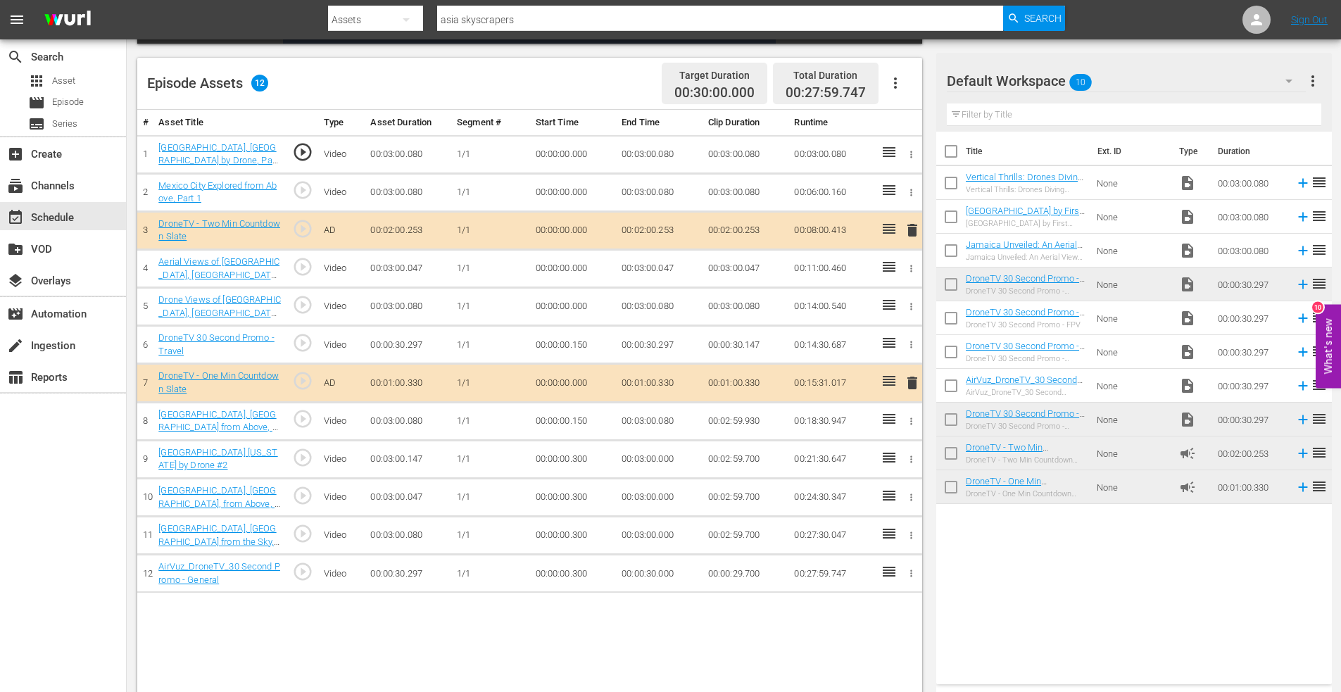
click at [909, 343] on icon "button" at bounding box center [911, 344] width 11 height 11
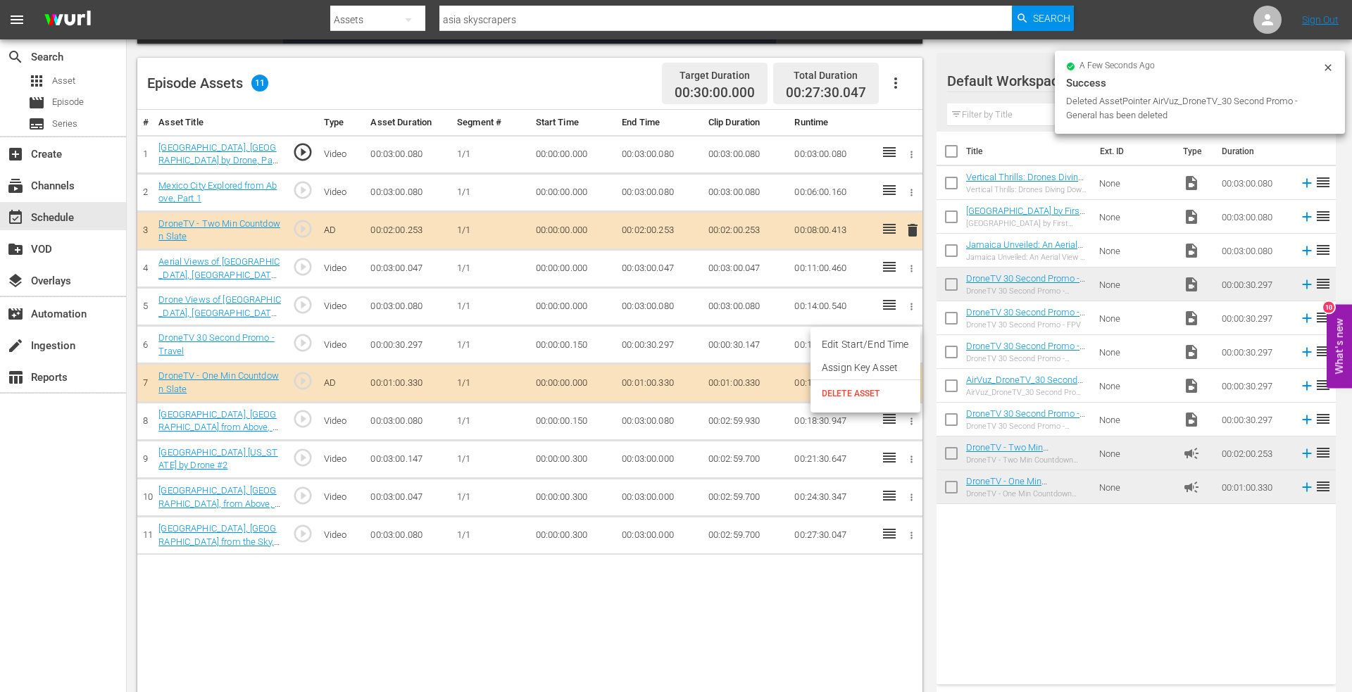
click at [860, 389] on span "DELETE ASSET" at bounding box center [864, 393] width 87 height 13
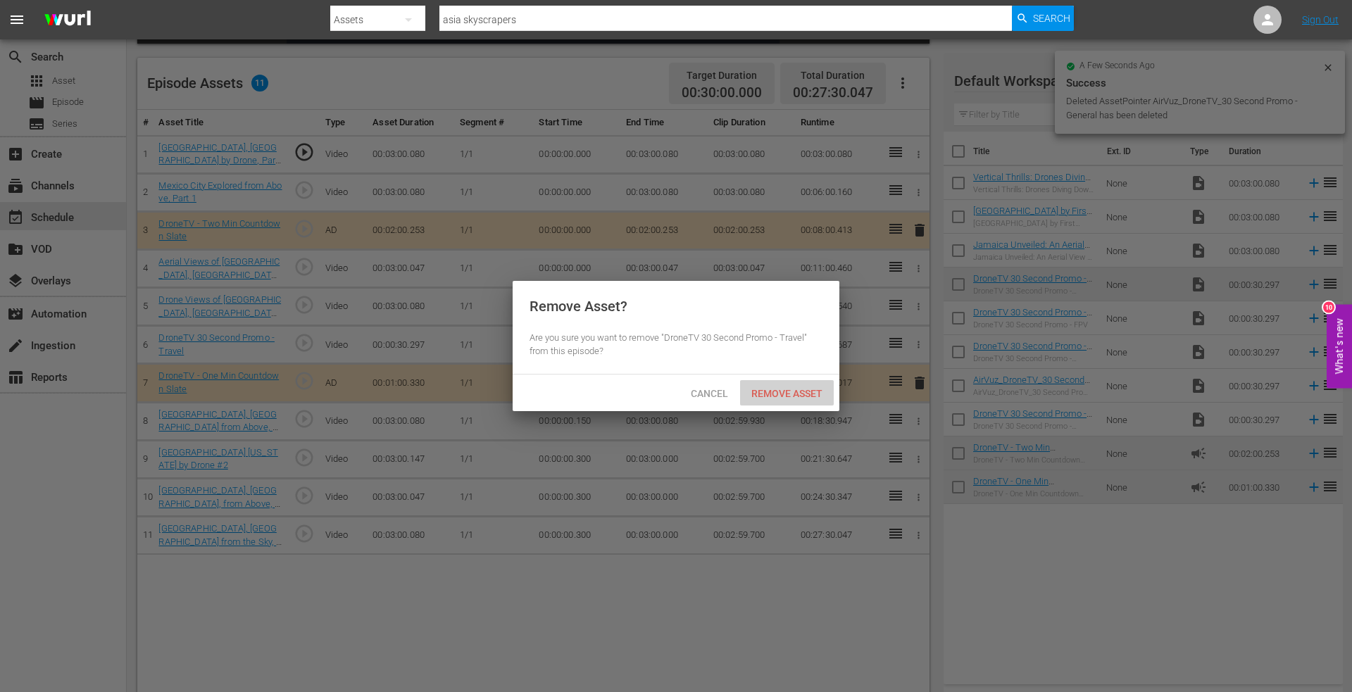
click at [779, 389] on span "Remove Asset" at bounding box center [787, 393] width 94 height 11
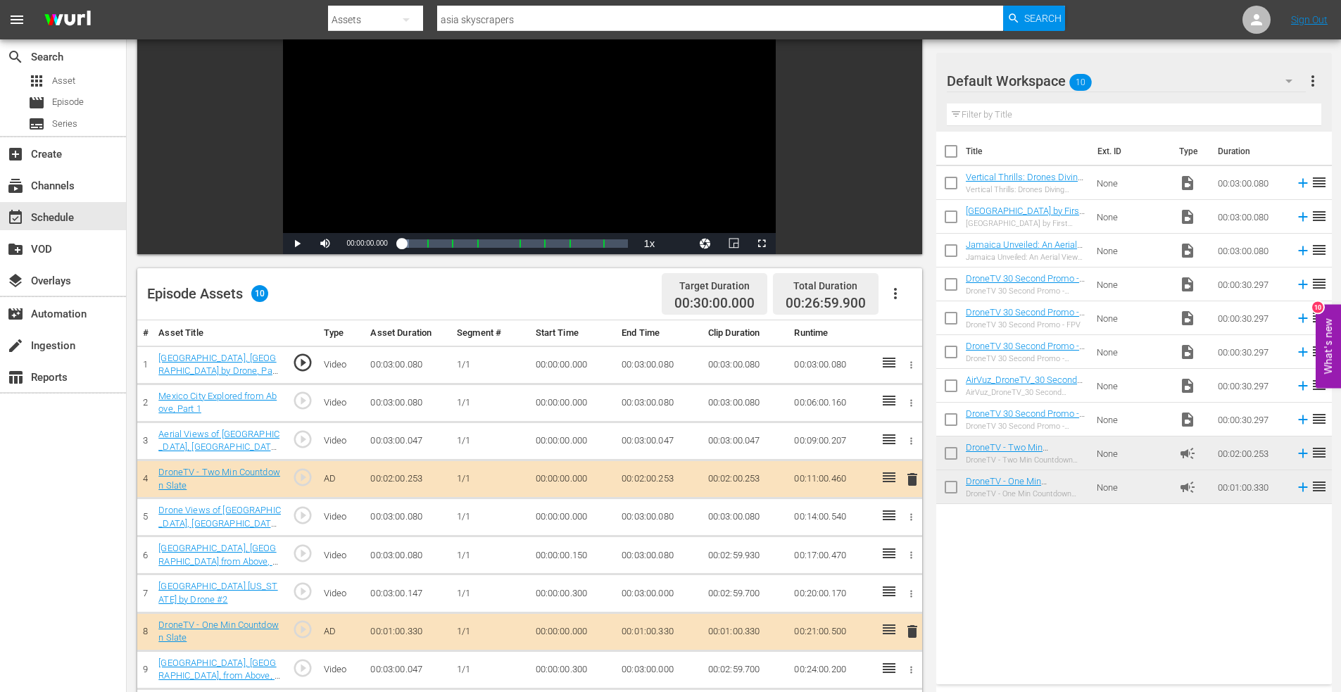
scroll to position [282, 0]
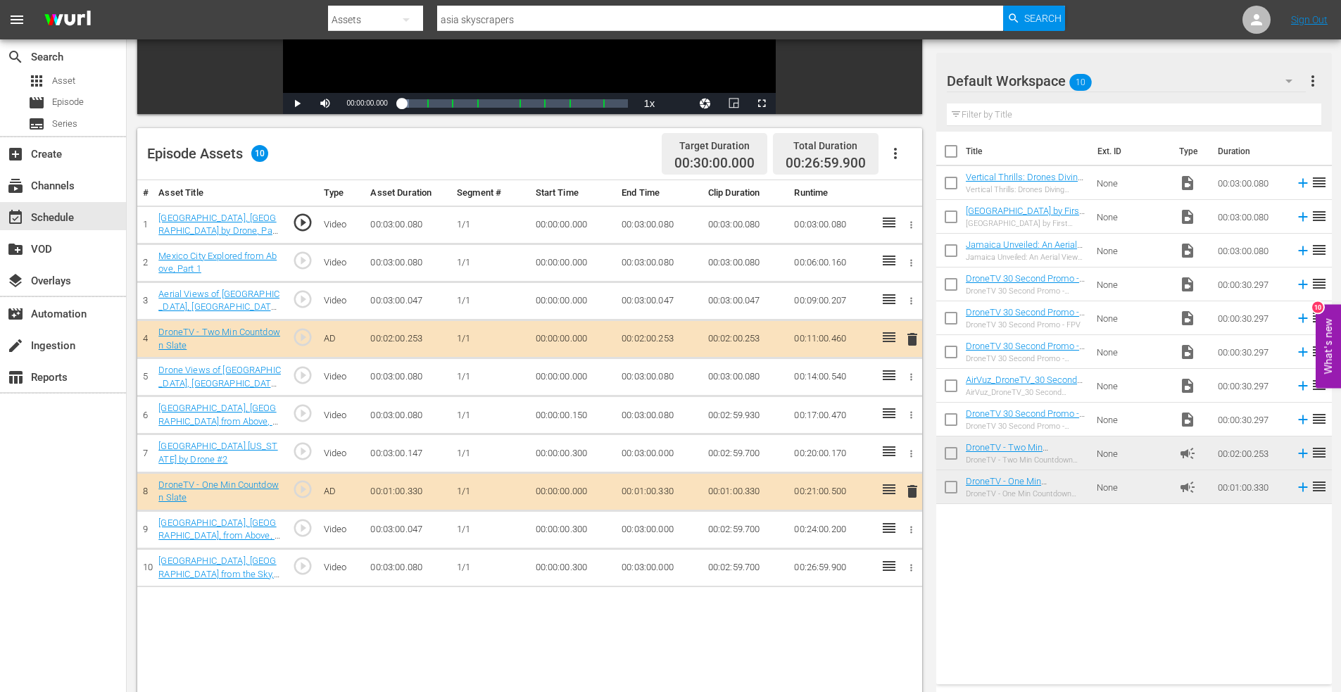
click at [911, 225] on icon "button" at bounding box center [911, 225] width 11 height 11
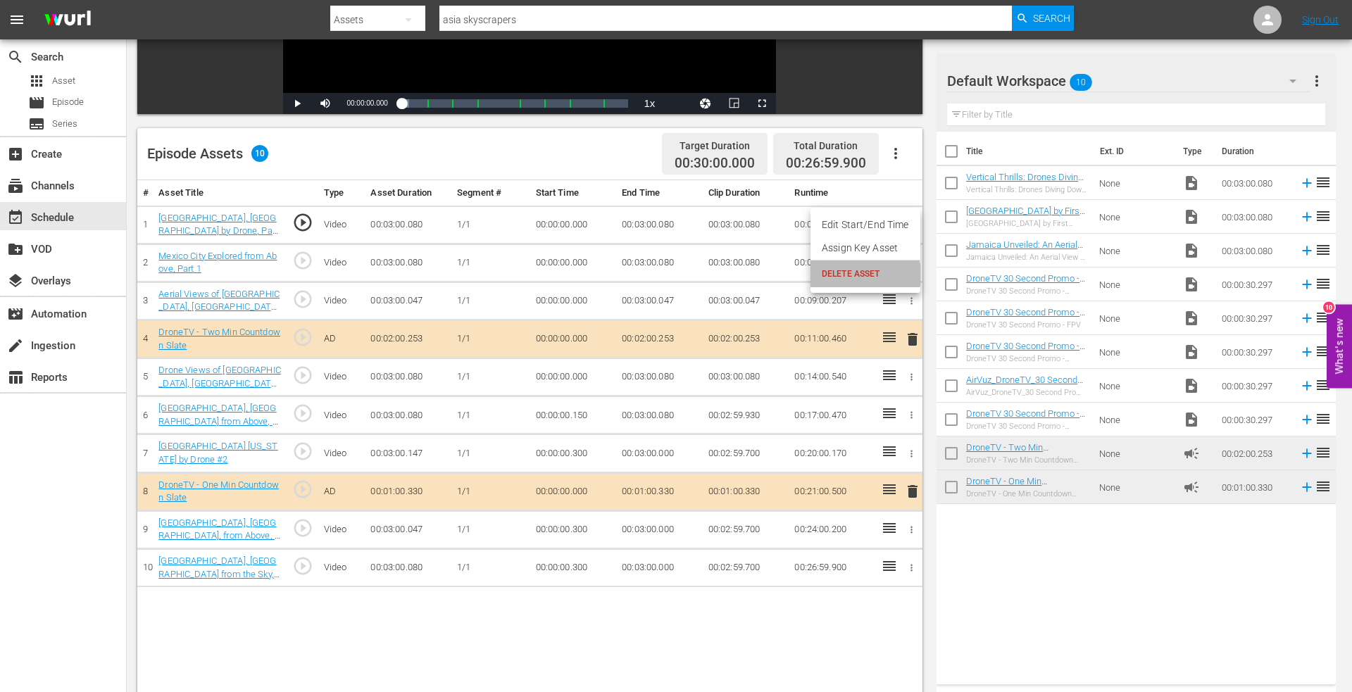
click at [844, 275] on span "DELETE ASSET" at bounding box center [864, 273] width 87 height 13
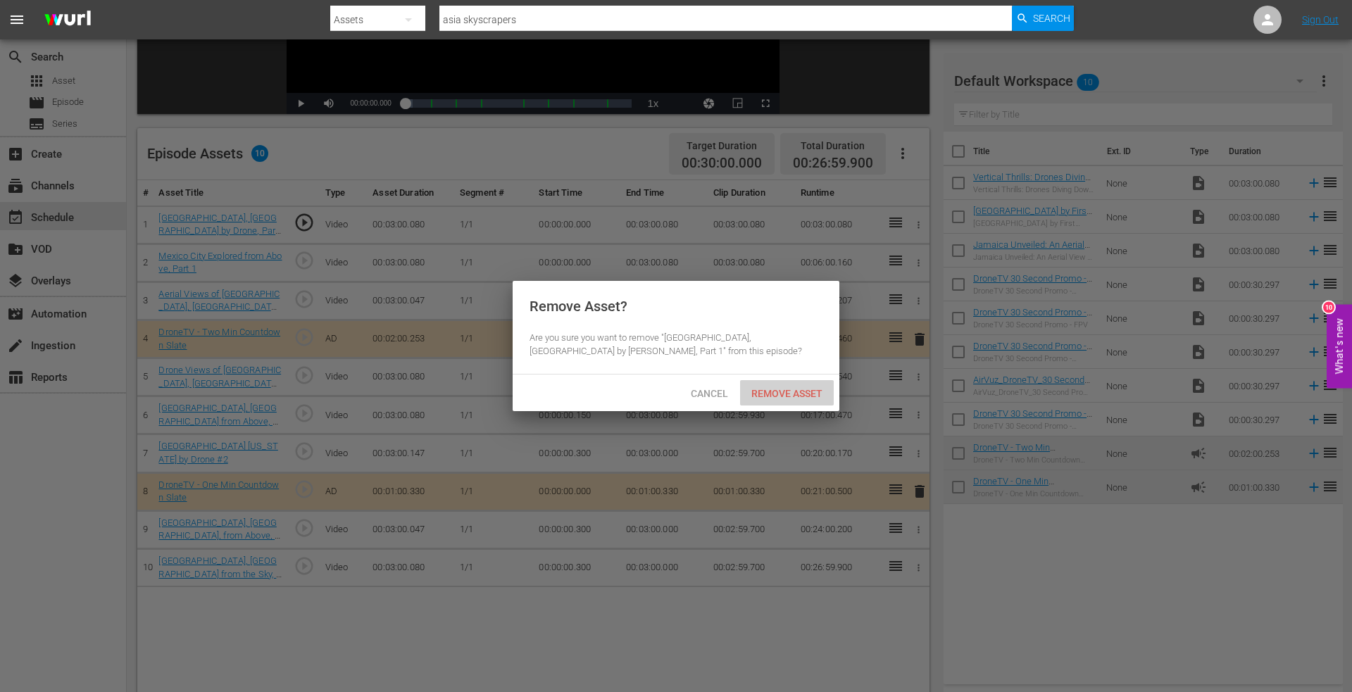
drag, startPoint x: 775, startPoint y: 387, endPoint x: 736, endPoint y: 371, distance: 42.6
click at [774, 386] on div "Remove Asset" at bounding box center [787, 393] width 94 height 26
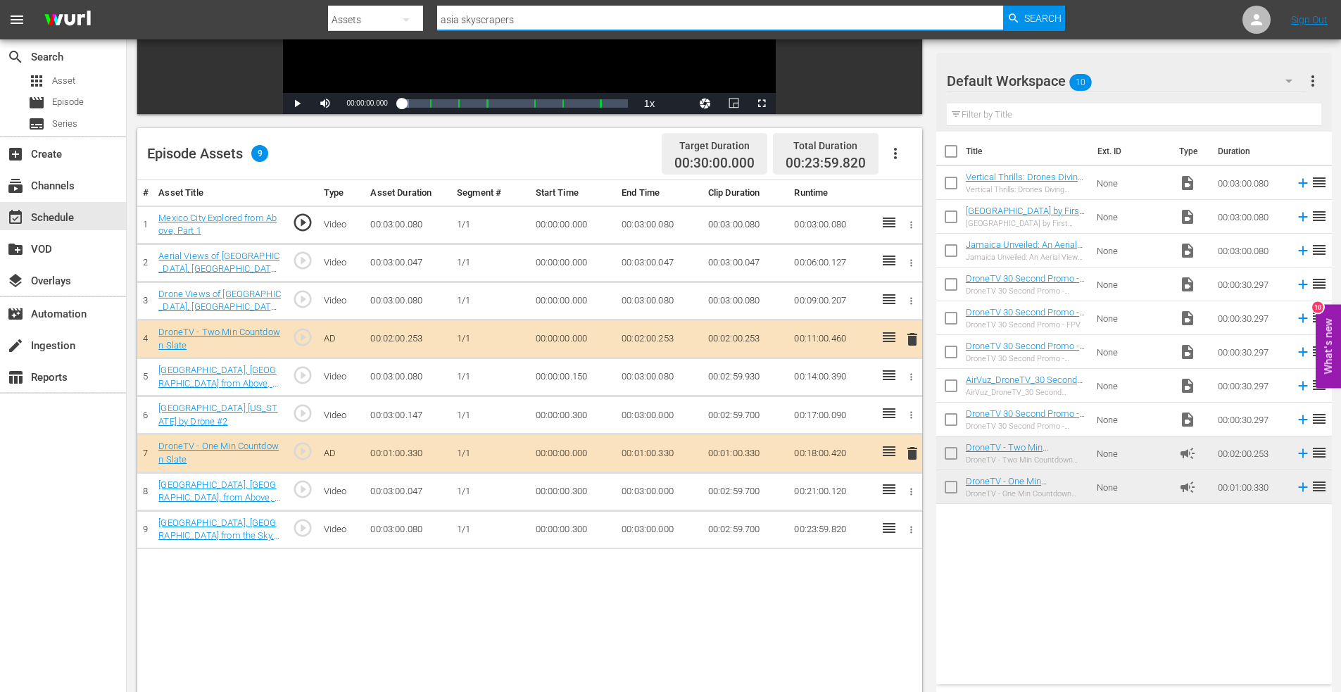
drag, startPoint x: 540, startPoint y: 23, endPoint x: 355, endPoint y: 2, distance: 186.3
click at [355, 3] on div "Search By Assets Search ID, Title, Description, Keywords, or Category asia skys…" at bounding box center [697, 20] width 738 height 34
type input "kuala"
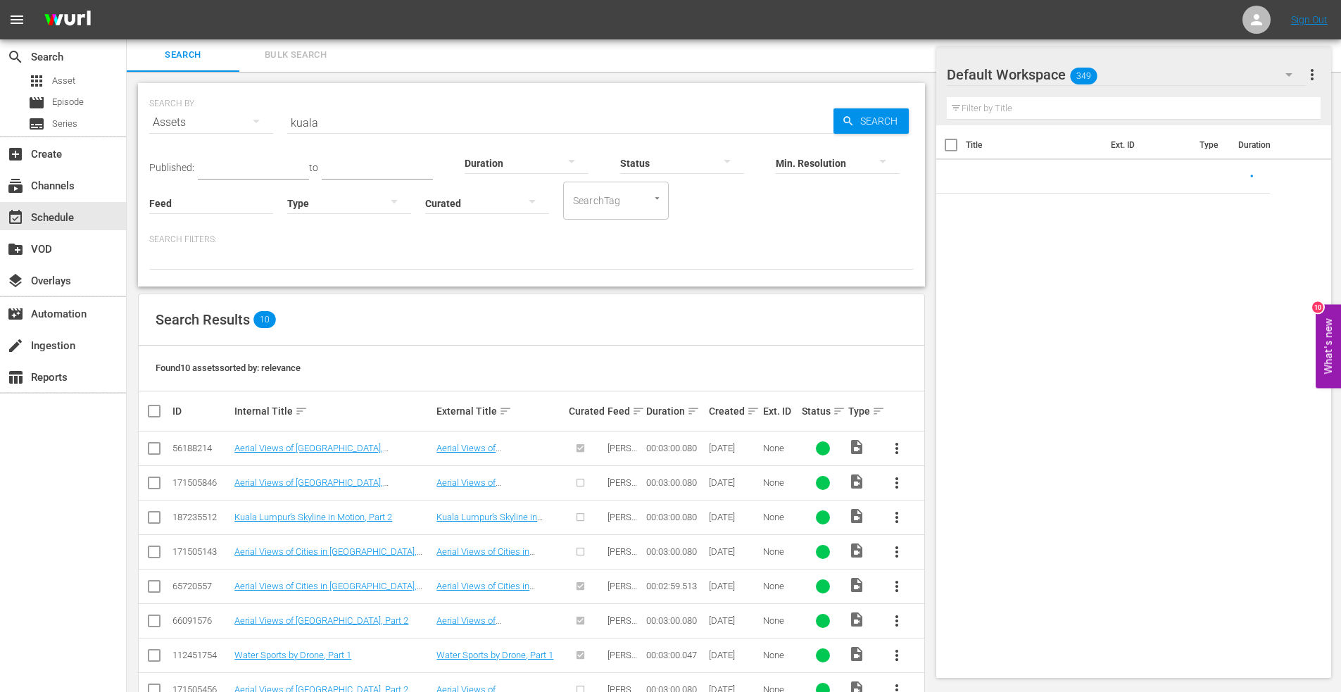
scroll to position [112, 0]
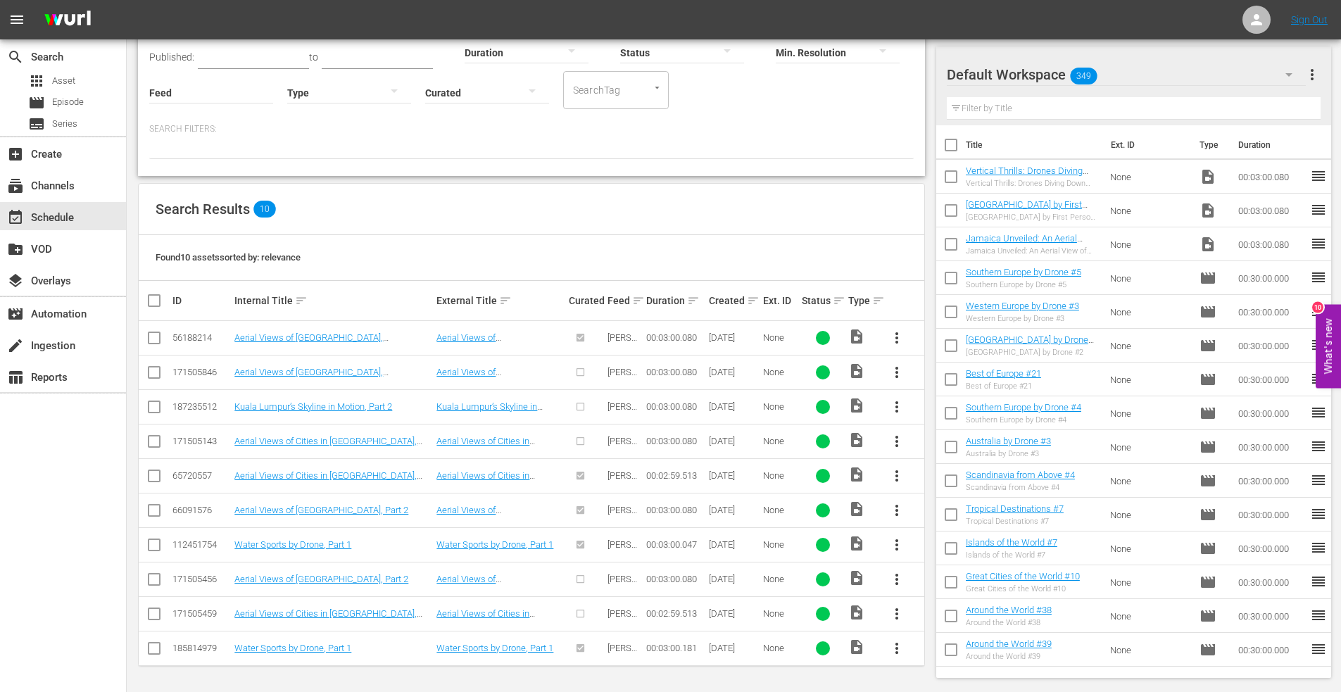
drag, startPoint x: 155, startPoint y: 403, endPoint x: 164, endPoint y: 405, distance: 9.3
click at [156, 404] on input "checkbox" at bounding box center [154, 409] width 17 height 17
checkbox input "true"
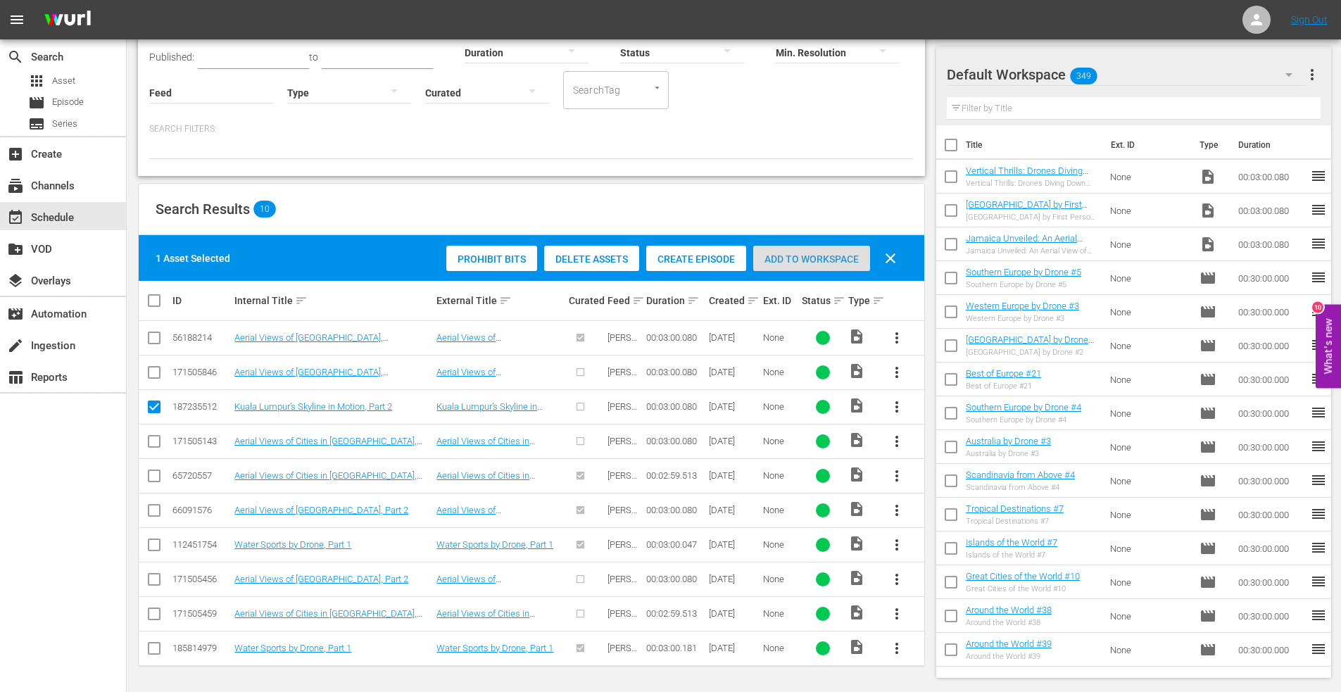
drag, startPoint x: 803, startPoint y: 263, endPoint x: 719, endPoint y: 195, distance: 107.6
click at [802, 261] on span "Add to Workspace" at bounding box center [811, 258] width 117 height 11
click at [75, 87] on div "apps Asset" at bounding box center [63, 81] width 126 height 20
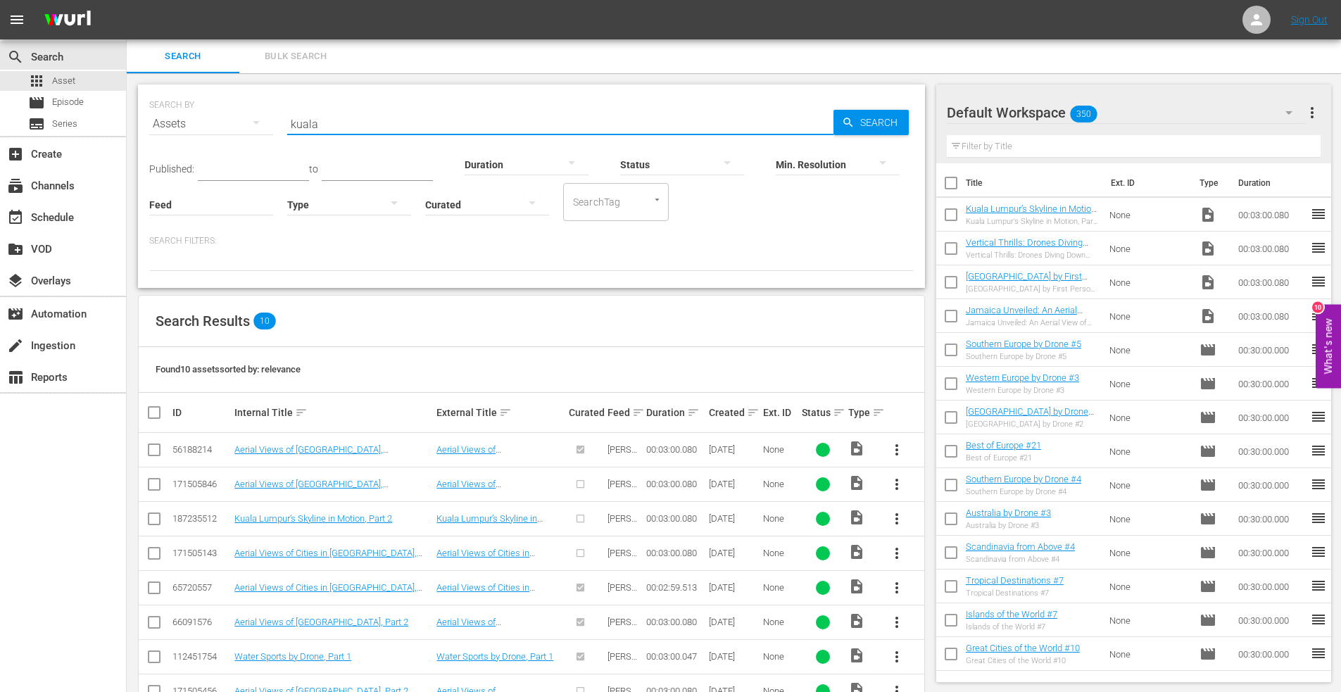
drag, startPoint x: 342, startPoint y: 124, endPoint x: 256, endPoint y: 124, distance: 86.6
click at [256, 124] on div "SEARCH BY Search By Assets Search ID, Title, Description, Keywords, or Category…" at bounding box center [531, 115] width 764 height 51
type input "istanbul 3"
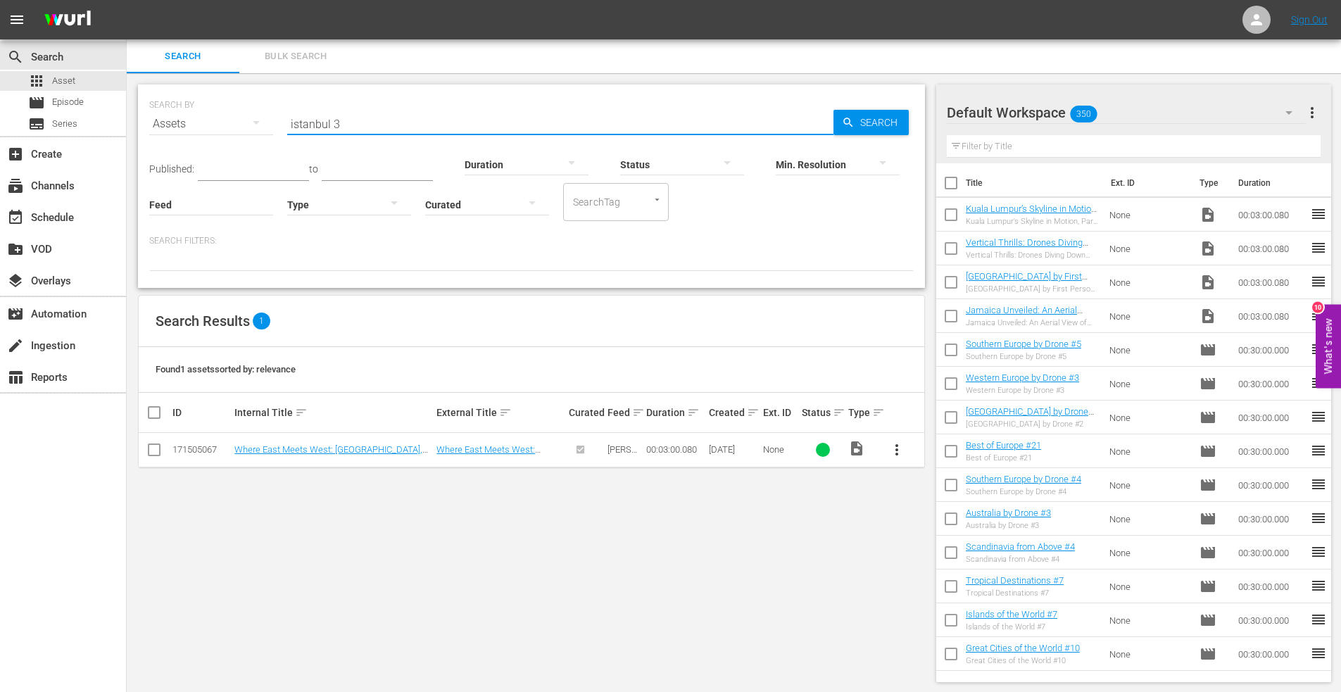
click at [153, 452] on input "checkbox" at bounding box center [154, 452] width 17 height 17
checkbox input "true"
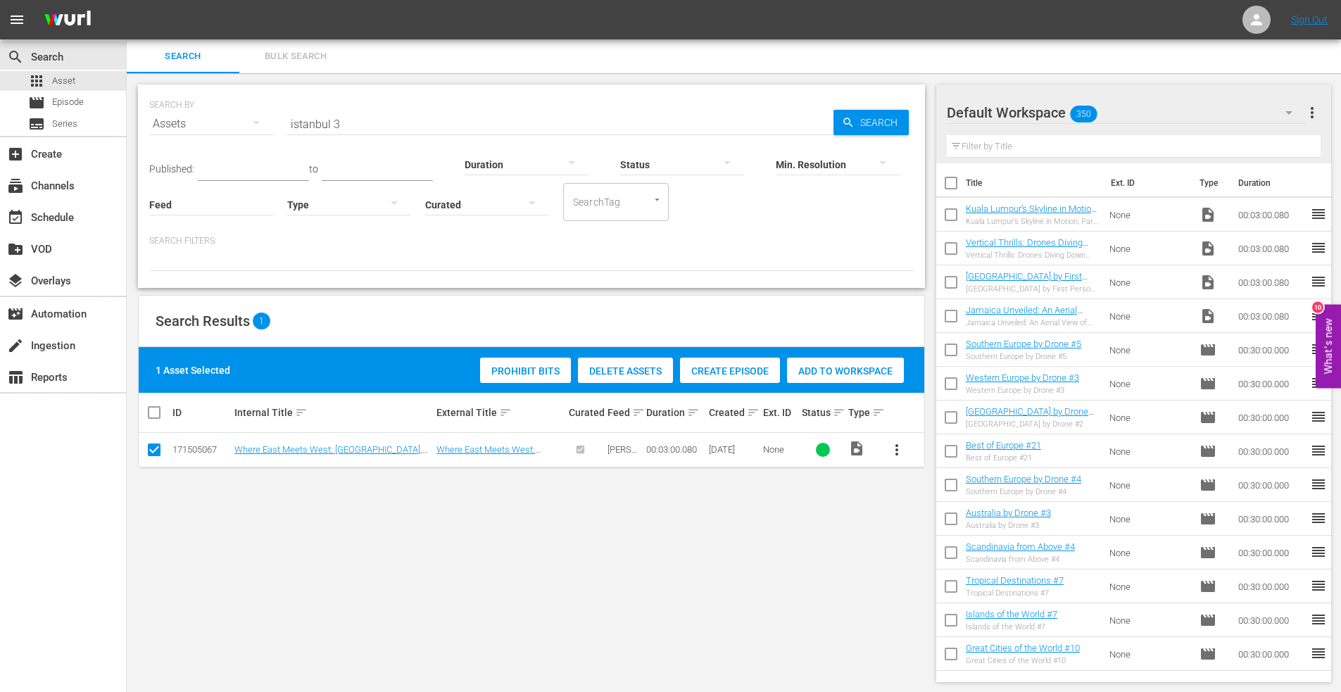
click at [811, 370] on span "Add to Workspace" at bounding box center [845, 370] width 117 height 11
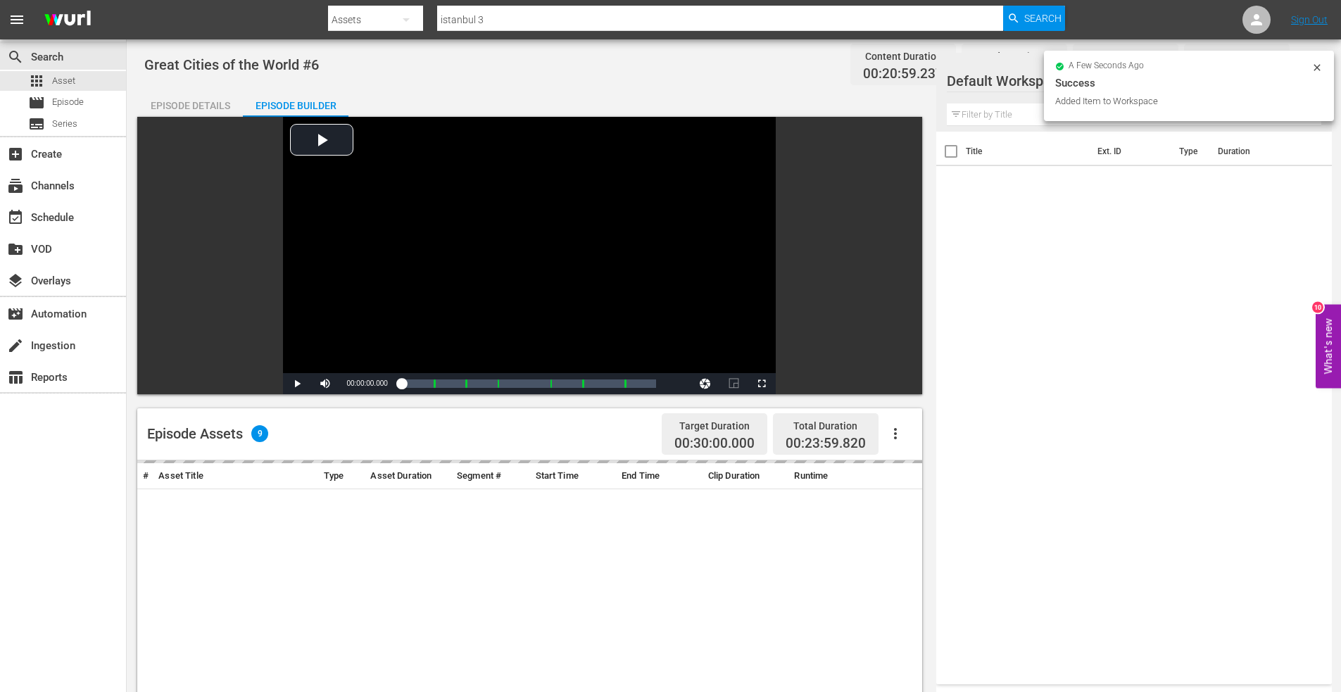
scroll to position [282, 0]
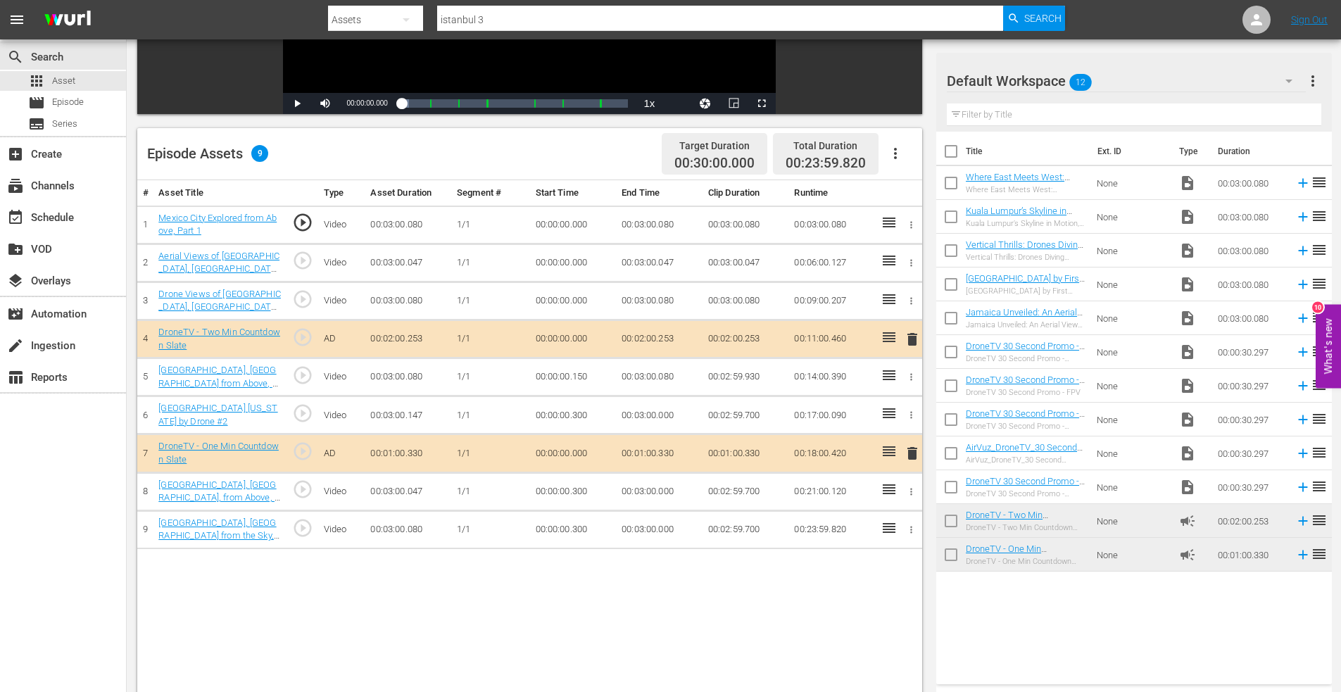
click at [948, 178] on input "checkbox" at bounding box center [951, 186] width 30 height 30
checkbox input "true"
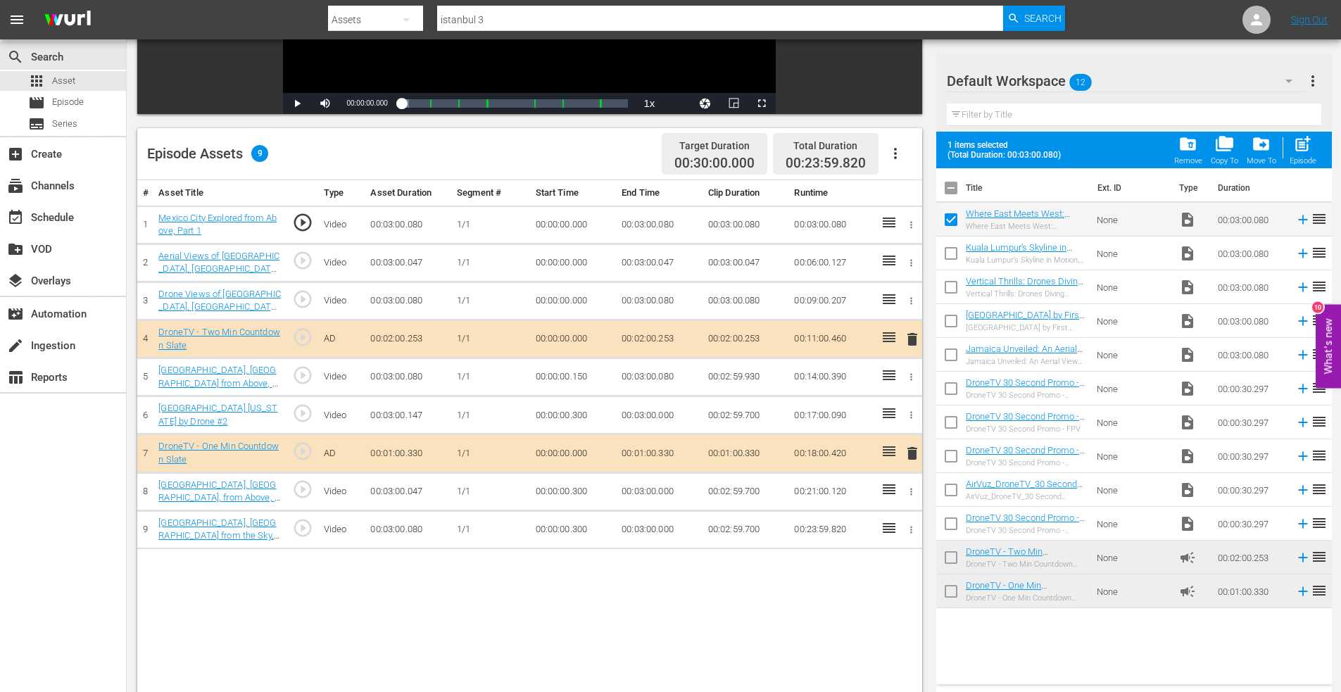
click at [952, 253] on input "checkbox" at bounding box center [951, 256] width 30 height 30
checkbox input "true"
drag, startPoint x: 1307, startPoint y: 138, endPoint x: 1199, endPoint y: 163, distance: 110.5
click at [1306, 138] on span "post_add" at bounding box center [1302, 143] width 19 height 19
checkbox input "false"
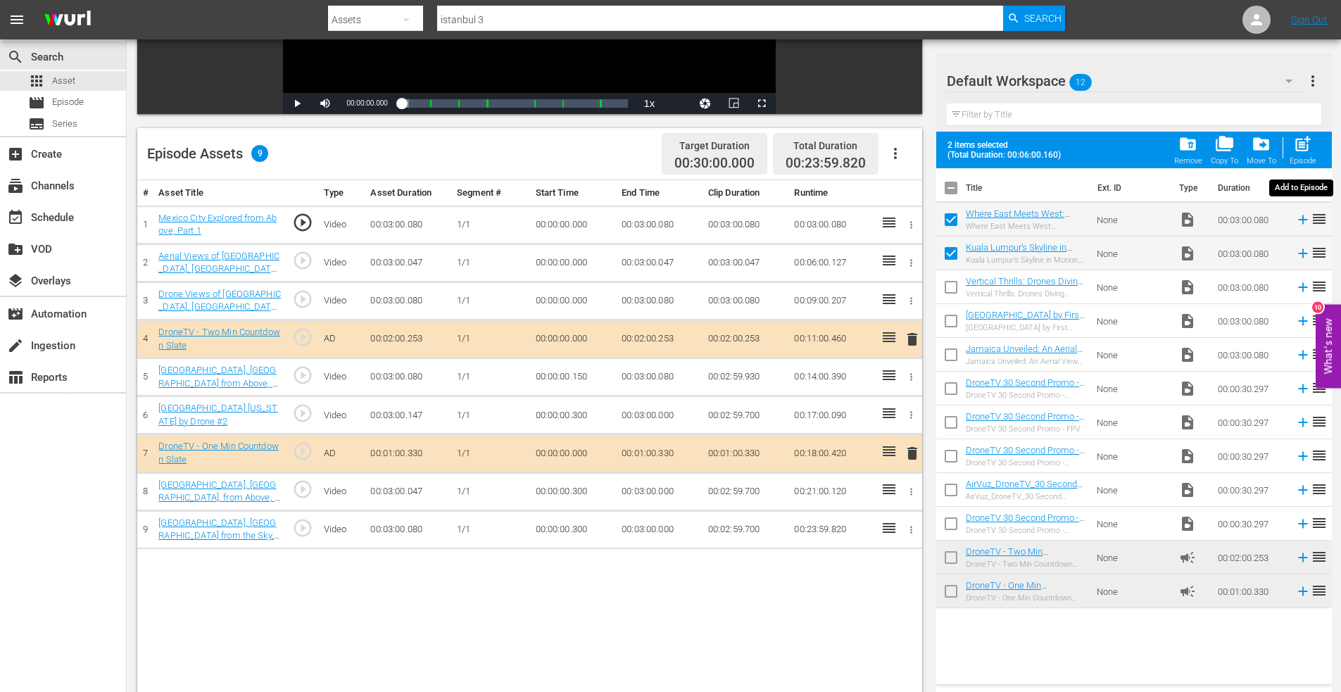
checkbox input "false"
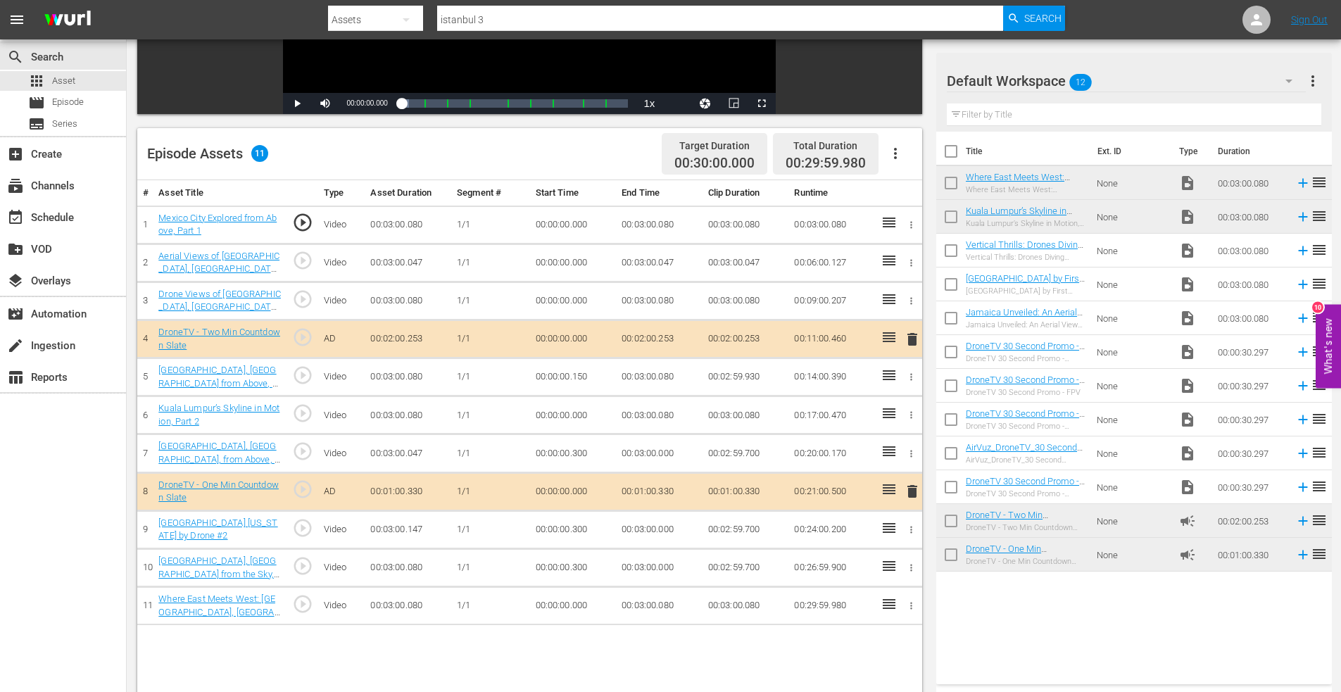
click at [908, 564] on icon "button" at bounding box center [911, 567] width 11 height 11
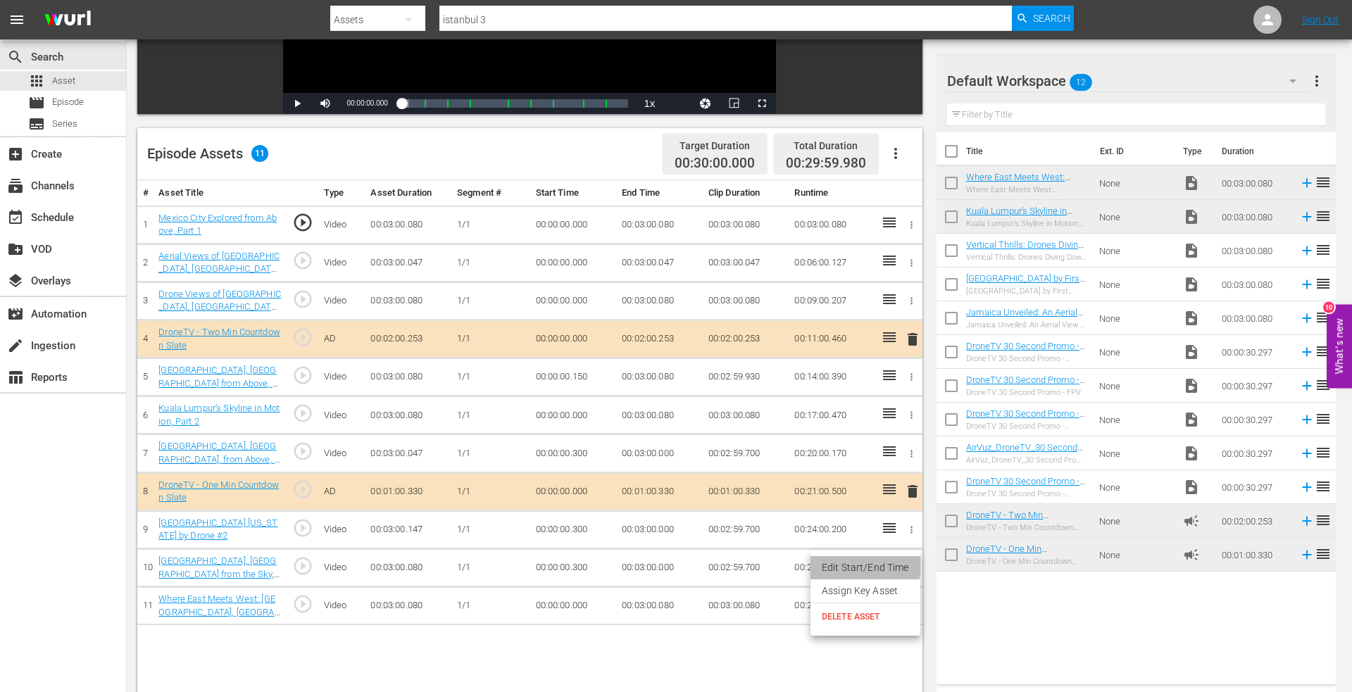
click at [827, 563] on li "Edit Start/End Time" at bounding box center [865, 567] width 110 height 23
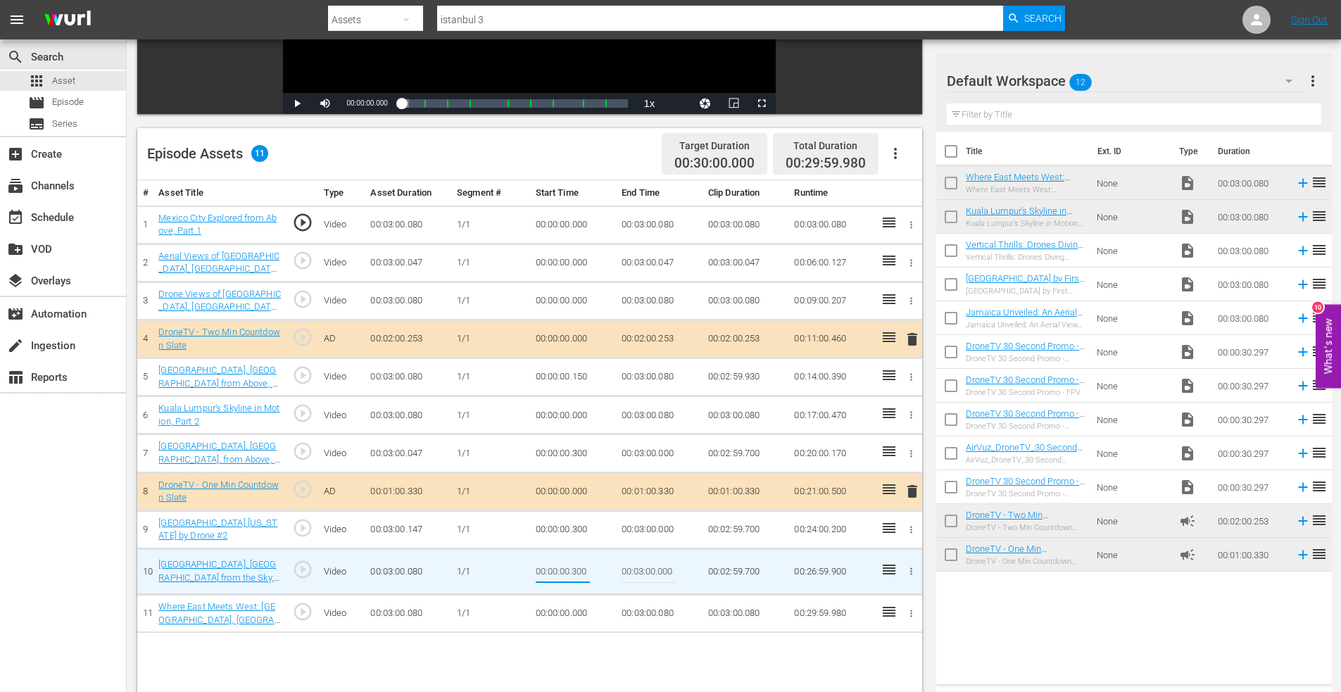
drag, startPoint x: 570, startPoint y: 570, endPoint x: 636, endPoint y: 569, distance: 66.2
click at [636, 569] on tr "10 Moscow, Russia from the Sky, Part 1 play_circle_outline Video 00:03:00.080 1…" at bounding box center [529, 571] width 785 height 46
type input "00:00:00.150"
click at [914, 529] on icon "button" at bounding box center [911, 529] width 11 height 11
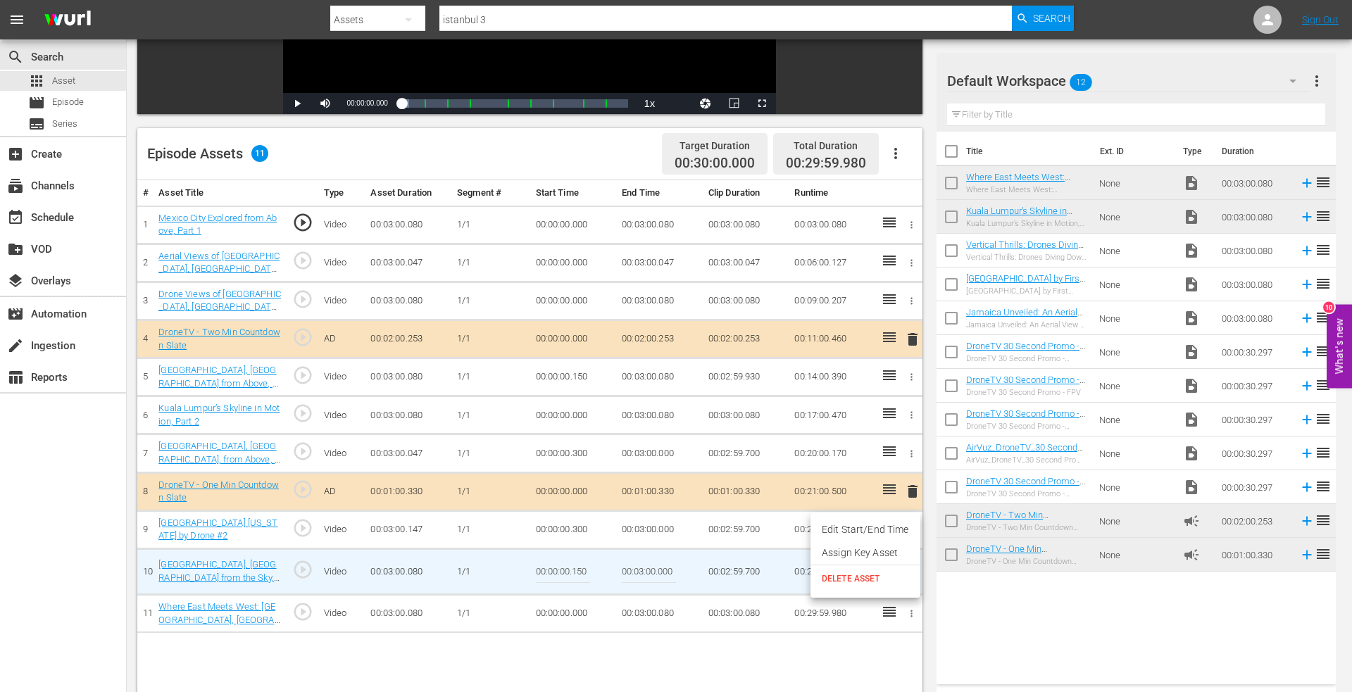
drag, startPoint x: 880, startPoint y: 531, endPoint x: 731, endPoint y: 535, distance: 149.3
click at [879, 531] on li "Edit Start/End Time" at bounding box center [865, 529] width 110 height 23
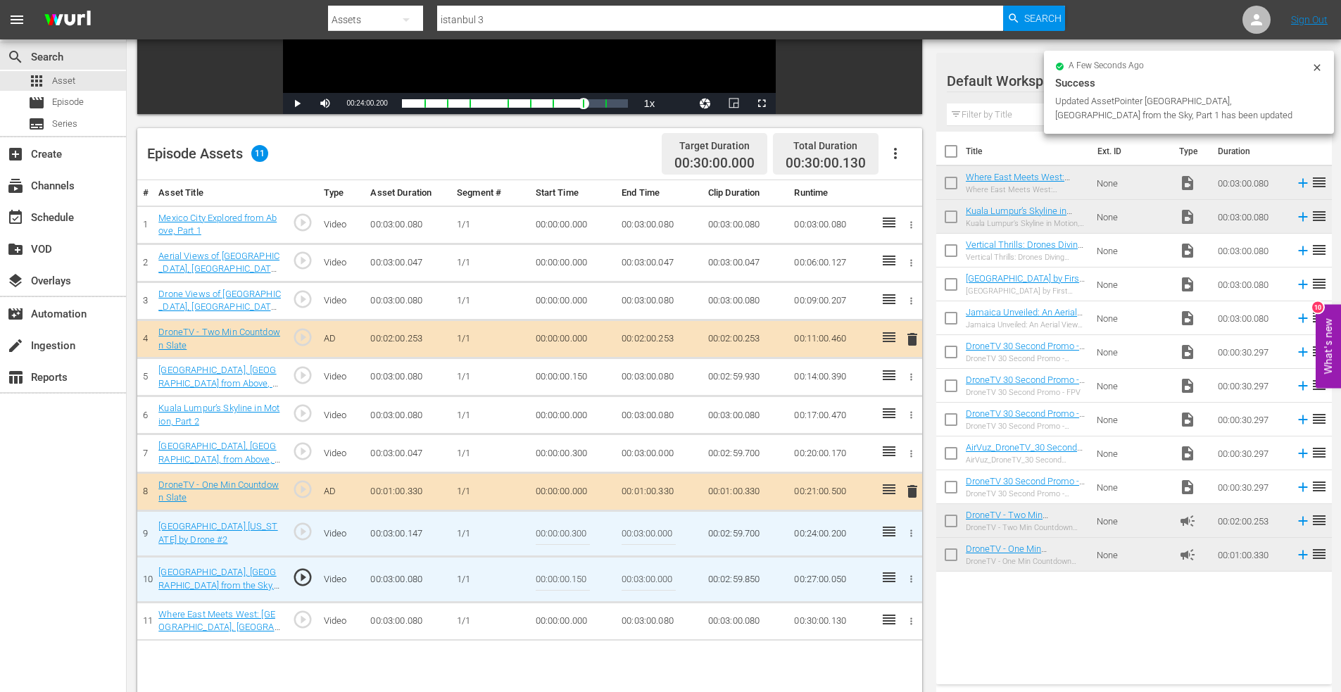
drag, startPoint x: 572, startPoint y: 536, endPoint x: 606, endPoint y: 531, distance: 34.8
click at [606, 531] on td "00:00:00.300" at bounding box center [573, 533] width 87 height 46
type input "00:00:00.150"
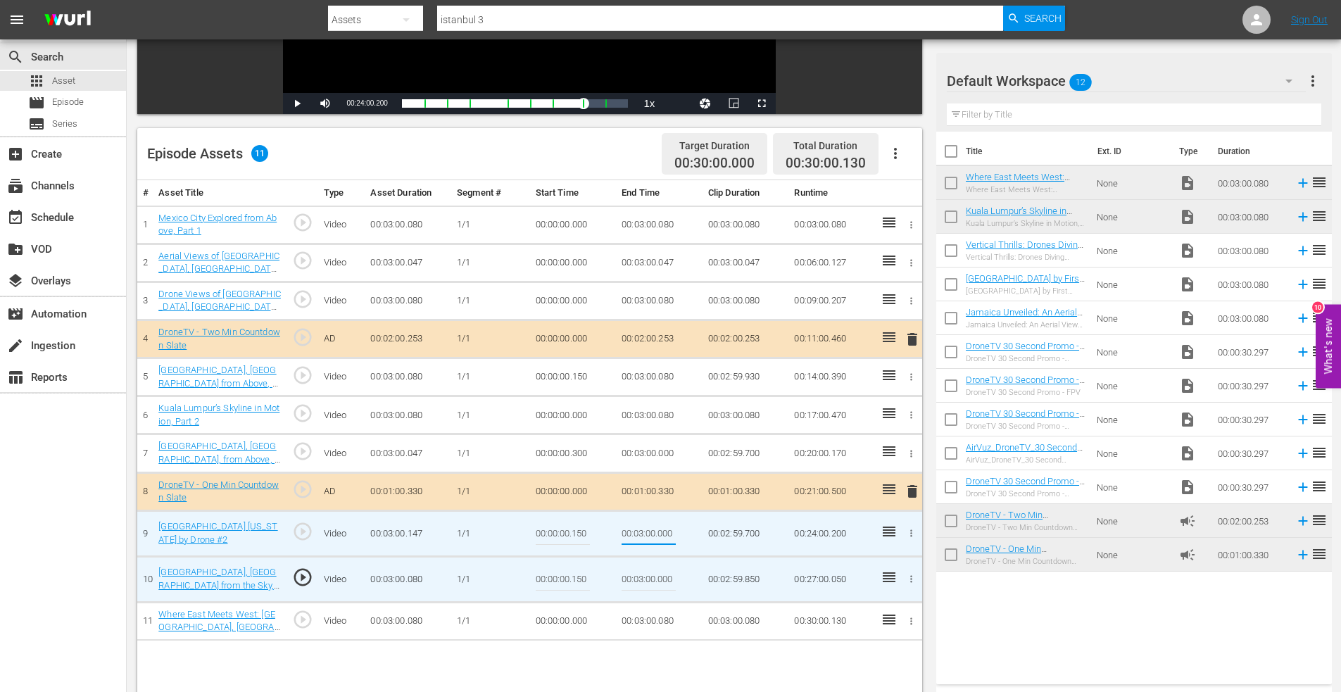
click at [912, 451] on icon "button" at bounding box center [912, 453] width 2 height 7
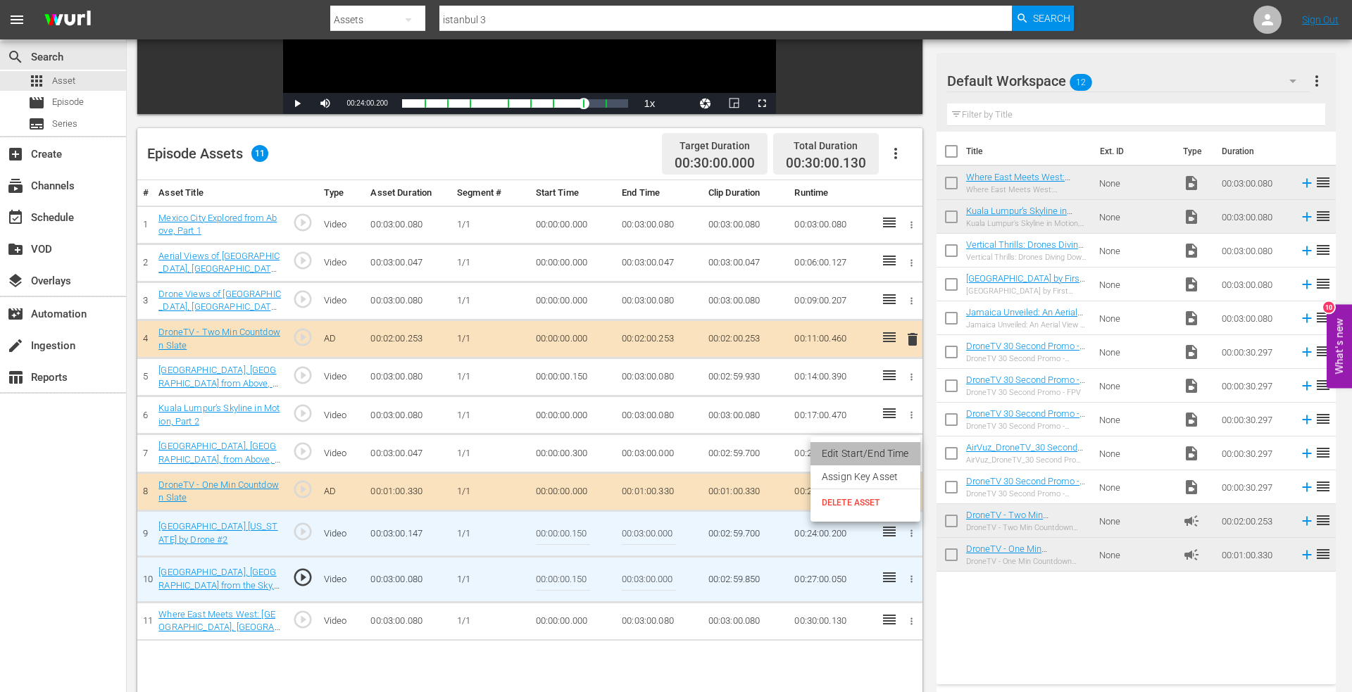
drag, startPoint x: 869, startPoint y: 450, endPoint x: 707, endPoint y: 462, distance: 163.0
click at [868, 450] on li "Edit Start/End Time" at bounding box center [865, 453] width 110 height 23
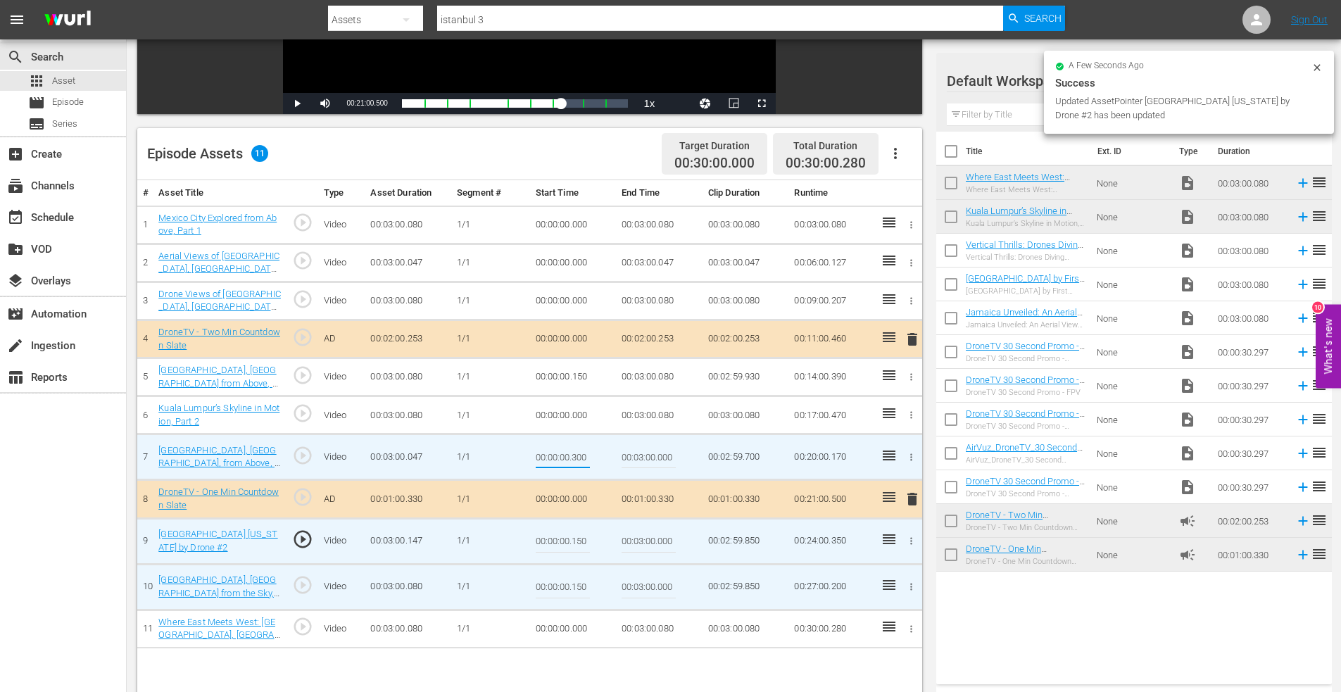
drag, startPoint x: 573, startPoint y: 456, endPoint x: 653, endPoint y: 455, distance: 79.5
click at [653, 455] on tr "7 Florence, Italy, from Above, Part 1 play_circle_outline Video 00:03:00.047 1/…" at bounding box center [529, 457] width 785 height 46
type input "00:00:00.150"
click at [913, 627] on icon "button" at bounding box center [911, 629] width 11 height 11
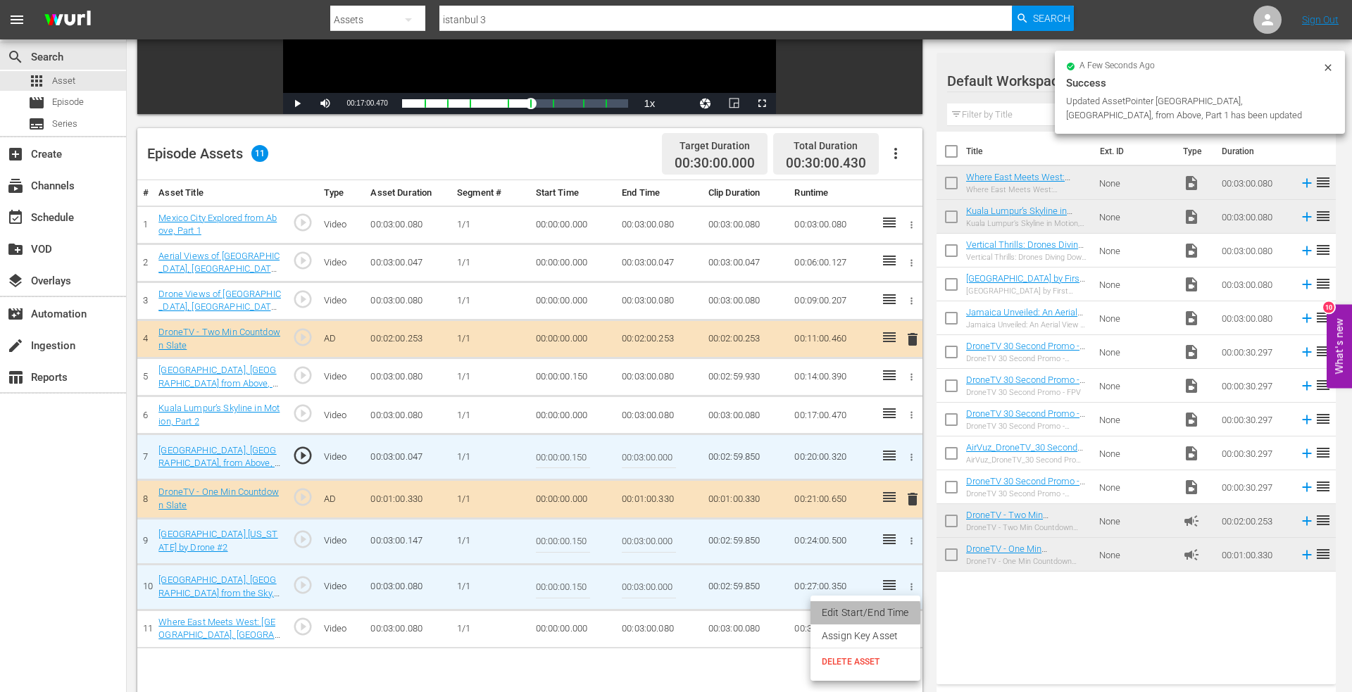
drag, startPoint x: 856, startPoint y: 613, endPoint x: 693, endPoint y: 636, distance: 164.9
click at [853, 613] on li "Edit Start/End Time" at bounding box center [865, 612] width 110 height 23
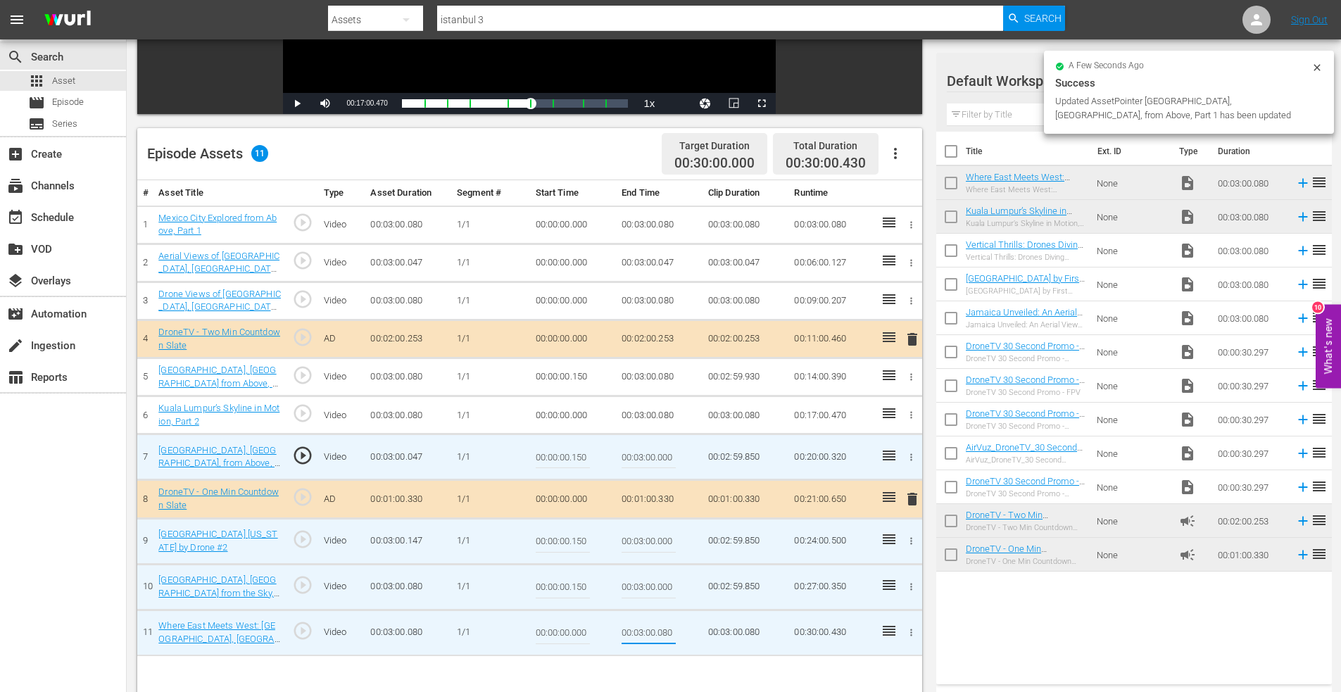
drag, startPoint x: 676, startPoint y: 635, endPoint x: 725, endPoint y: 630, distance: 48.8
click at [730, 634] on tr "11 Where East Meets West: Istanbul, Turkey Beautifully Filmed by Drones, Part 3…" at bounding box center [529, 633] width 785 height 46
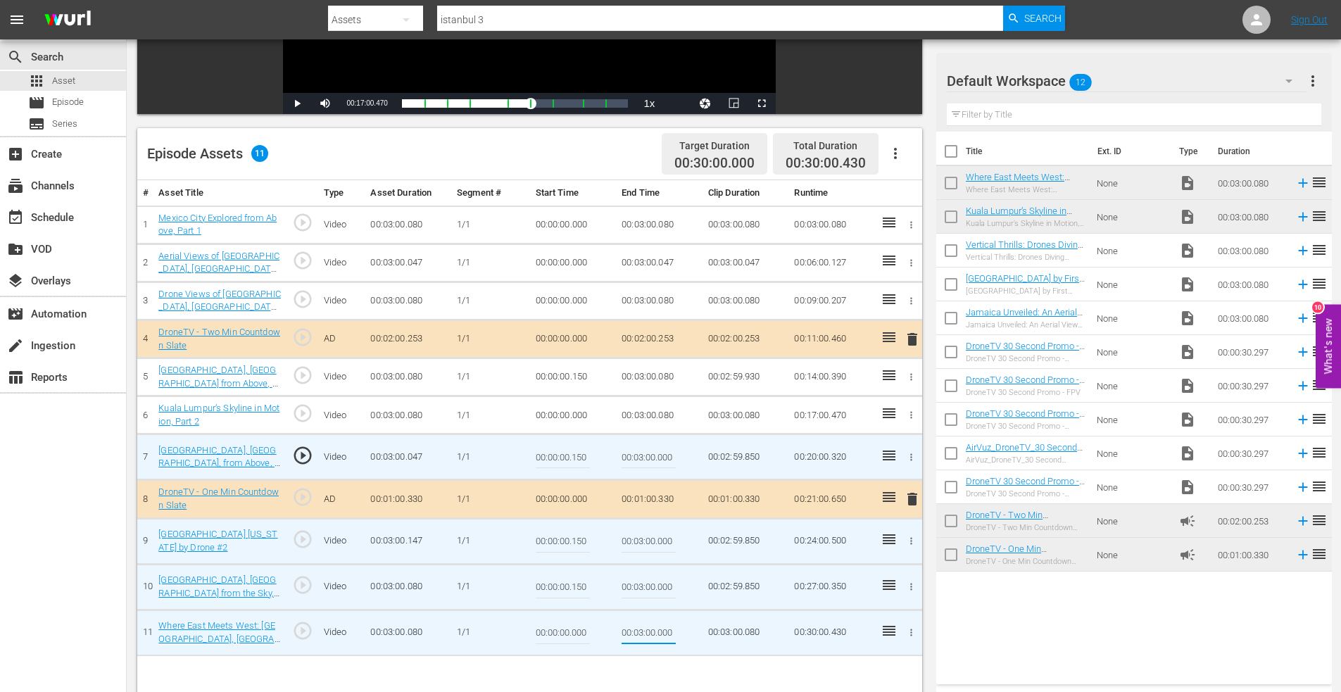
type input "00:03:00.000"
drag, startPoint x: 572, startPoint y: 634, endPoint x: 638, endPoint y: 631, distance: 66.9
click at [638, 631] on tr "11 Where East Meets West: Istanbul, Turkey Beautifully Filmed by Drones, Part 3…" at bounding box center [529, 633] width 785 height 46
type input "00:00:00.150"
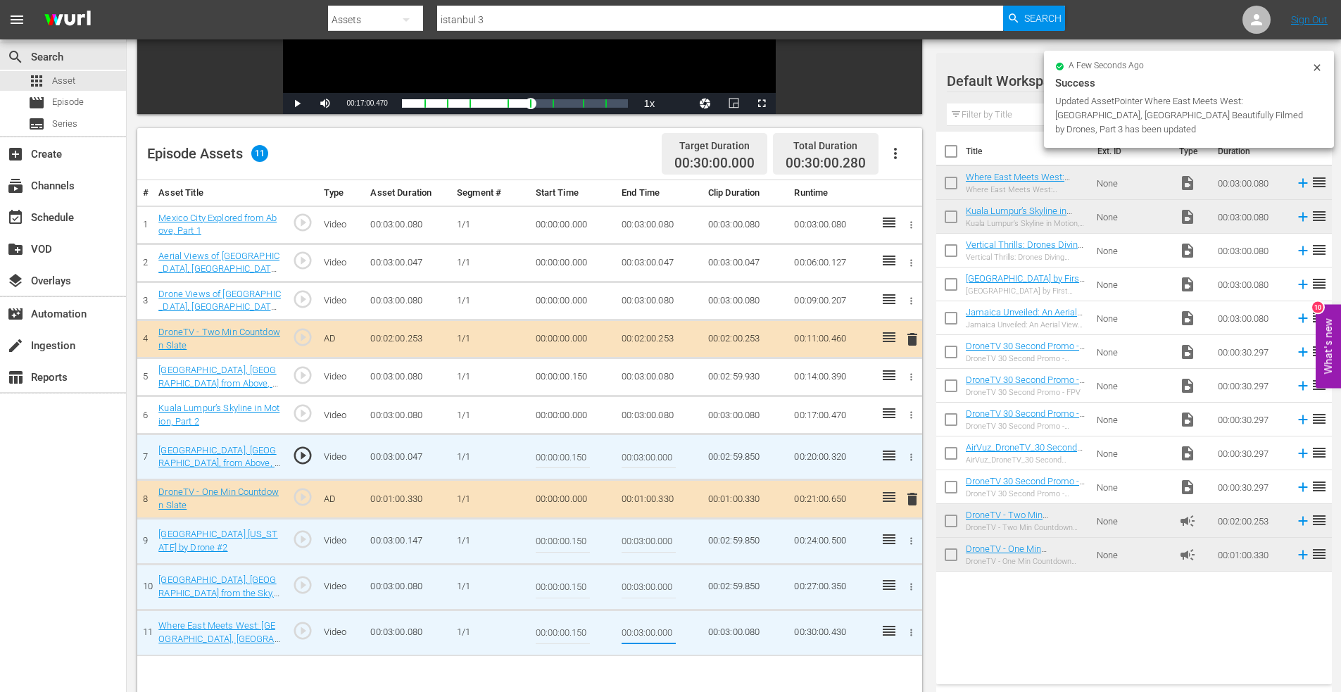
click at [909, 413] on icon "button" at bounding box center [911, 415] width 11 height 11
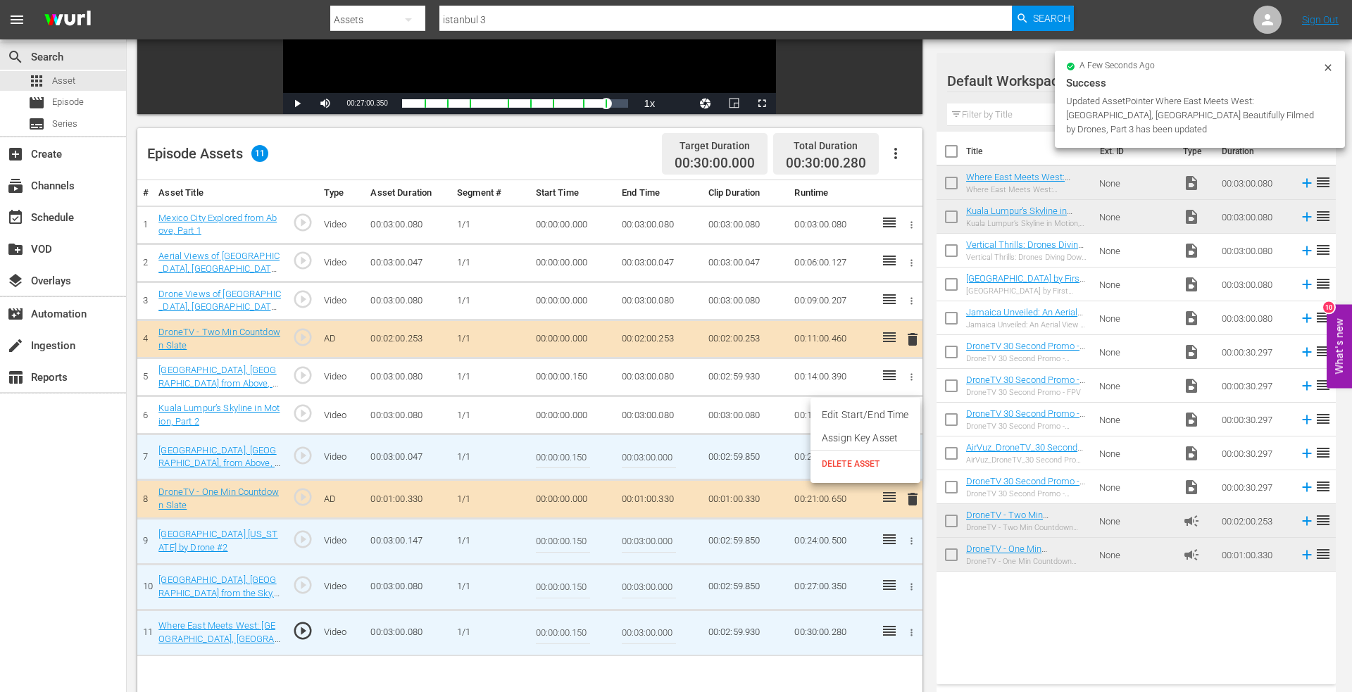
click at [864, 412] on li "Edit Start/End Time" at bounding box center [865, 414] width 110 height 23
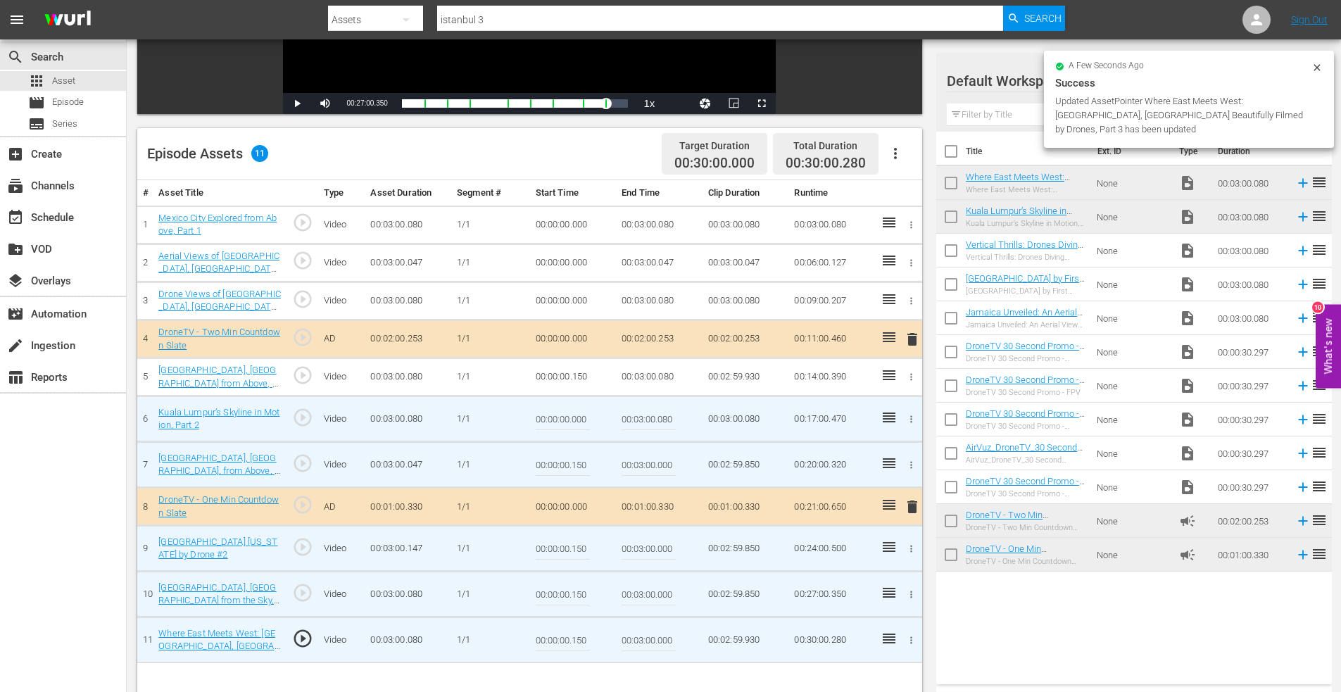
drag, startPoint x: 660, startPoint y: 419, endPoint x: 707, endPoint y: 413, distance: 48.3
click at [707, 413] on tr "6 Kuala Lumpur’s Skyline in Motion, Part 2 play_circle_outline Video 00:03:00.0…" at bounding box center [529, 419] width 785 height 46
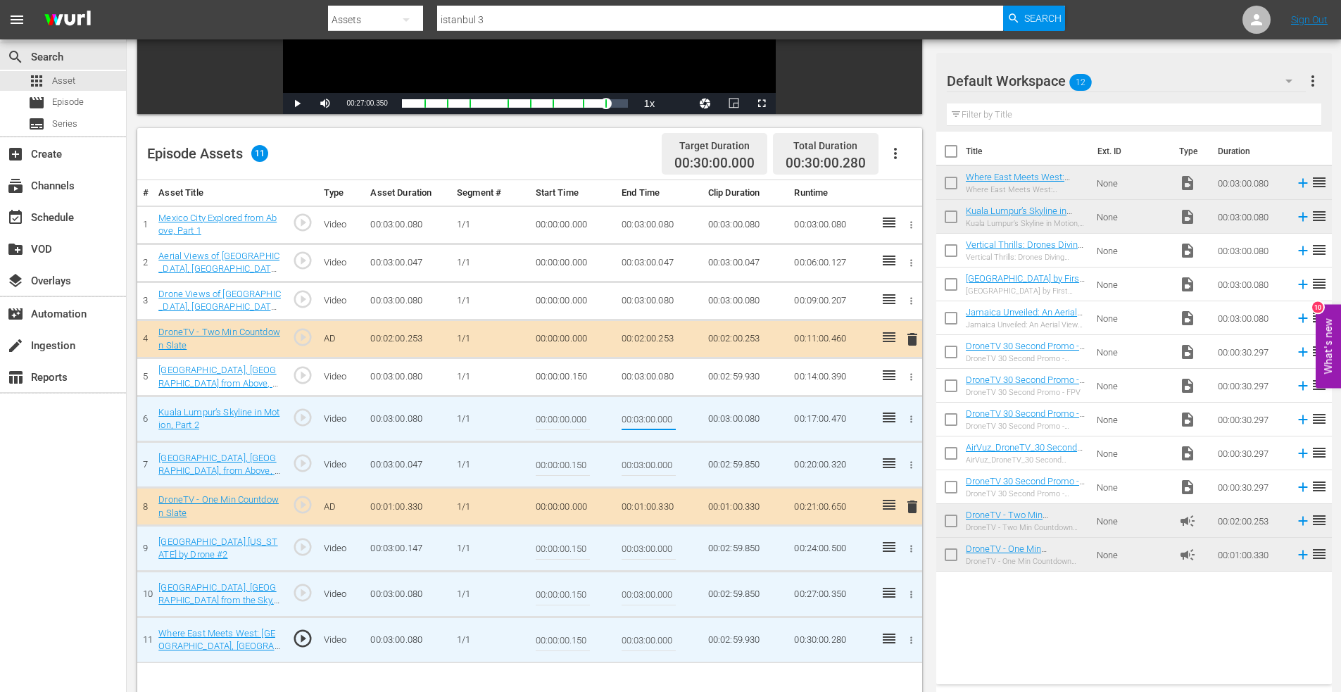
type input "00:03:00.000"
drag, startPoint x: 571, startPoint y: 421, endPoint x: 660, endPoint y: 429, distance: 89.0
click at [660, 429] on tr "6 Kuala Lumpur’s Skyline in Motion, Part 2 play_circle_outline Video 00:03:00.0…" at bounding box center [529, 419] width 785 height 46
type input "00:00:00.150"
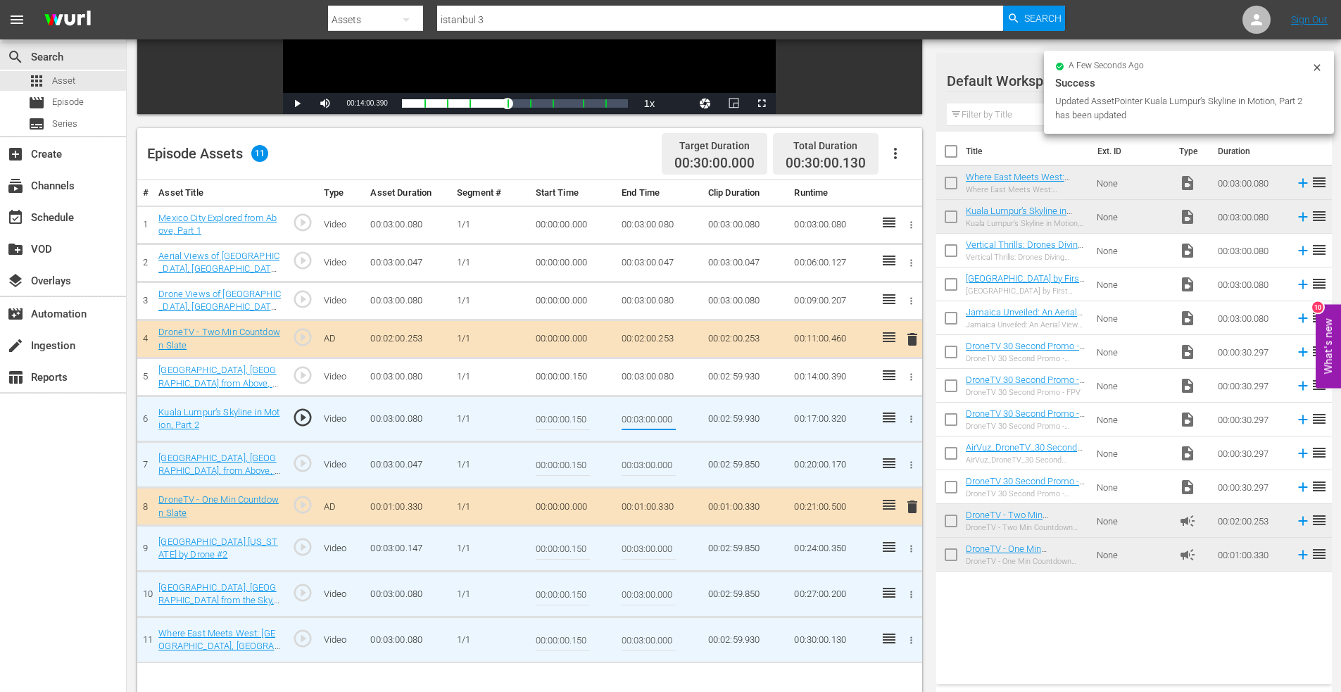
click at [910, 296] on icon "button" at bounding box center [911, 301] width 11 height 11
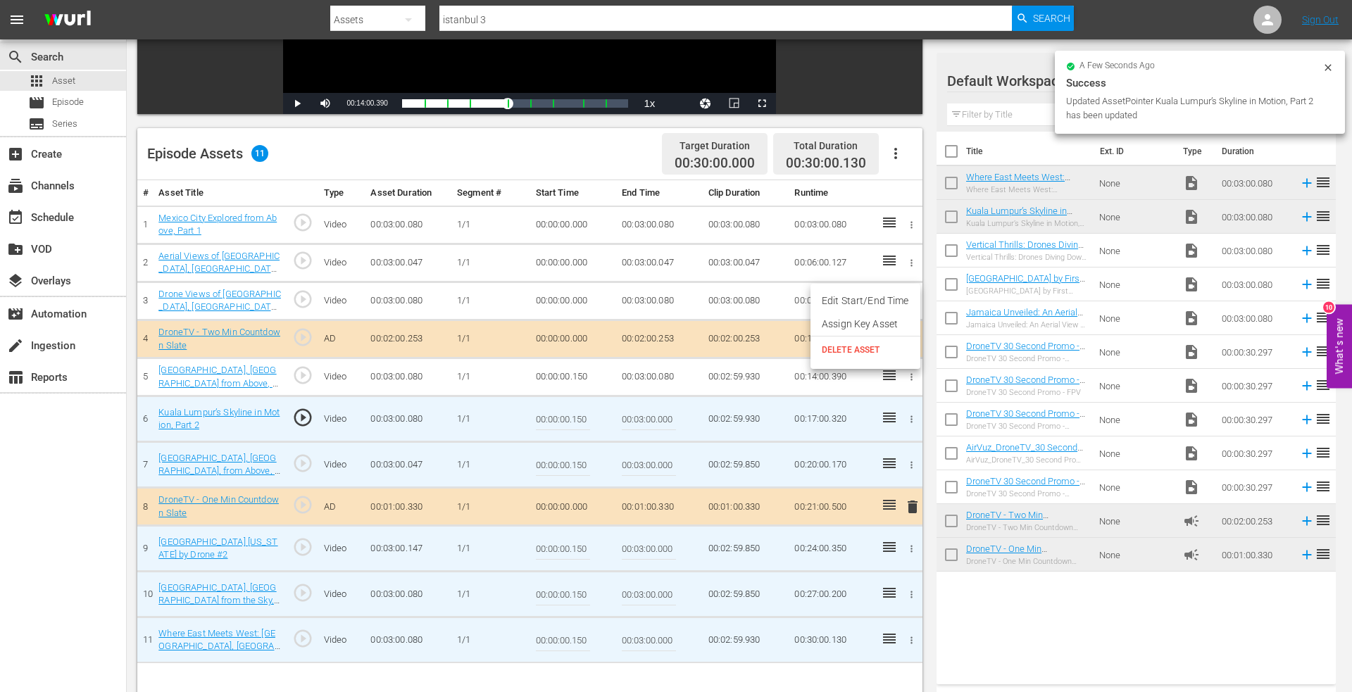
click at [846, 301] on li "Edit Start/End Time" at bounding box center [865, 300] width 110 height 23
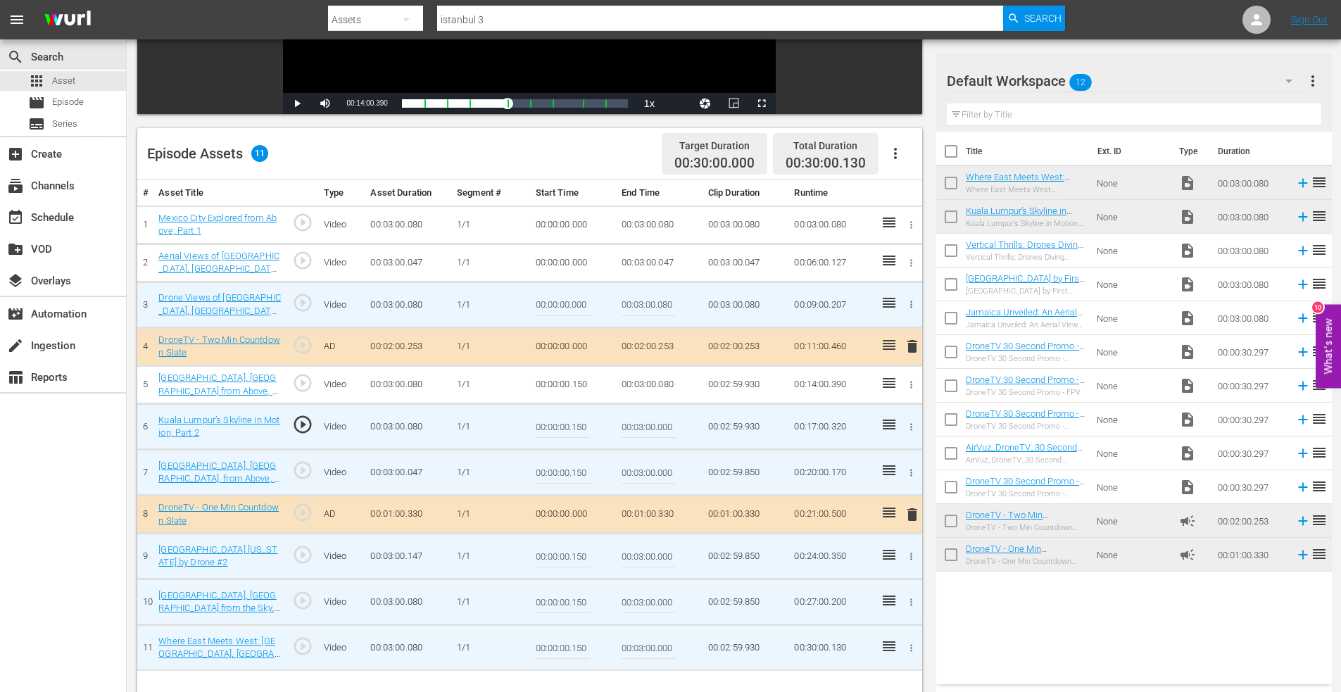
drag, startPoint x: 572, startPoint y: 301, endPoint x: 655, endPoint y: 301, distance: 83.1
click at [655, 301] on tr "3 Drone Views of Toronto, Canada, Part 1 play_circle_outline Video 00:03:00.080…" at bounding box center [529, 305] width 785 height 46
type input "00:00:00.130"
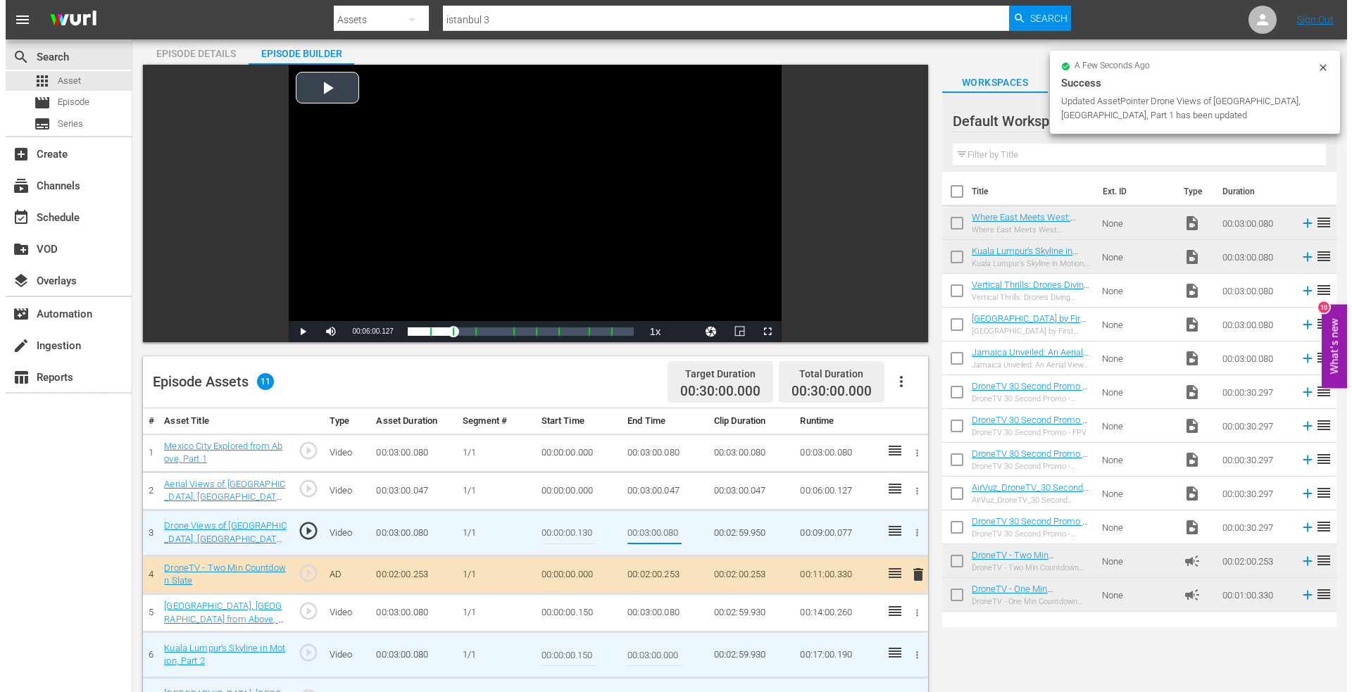
scroll to position [0, 0]
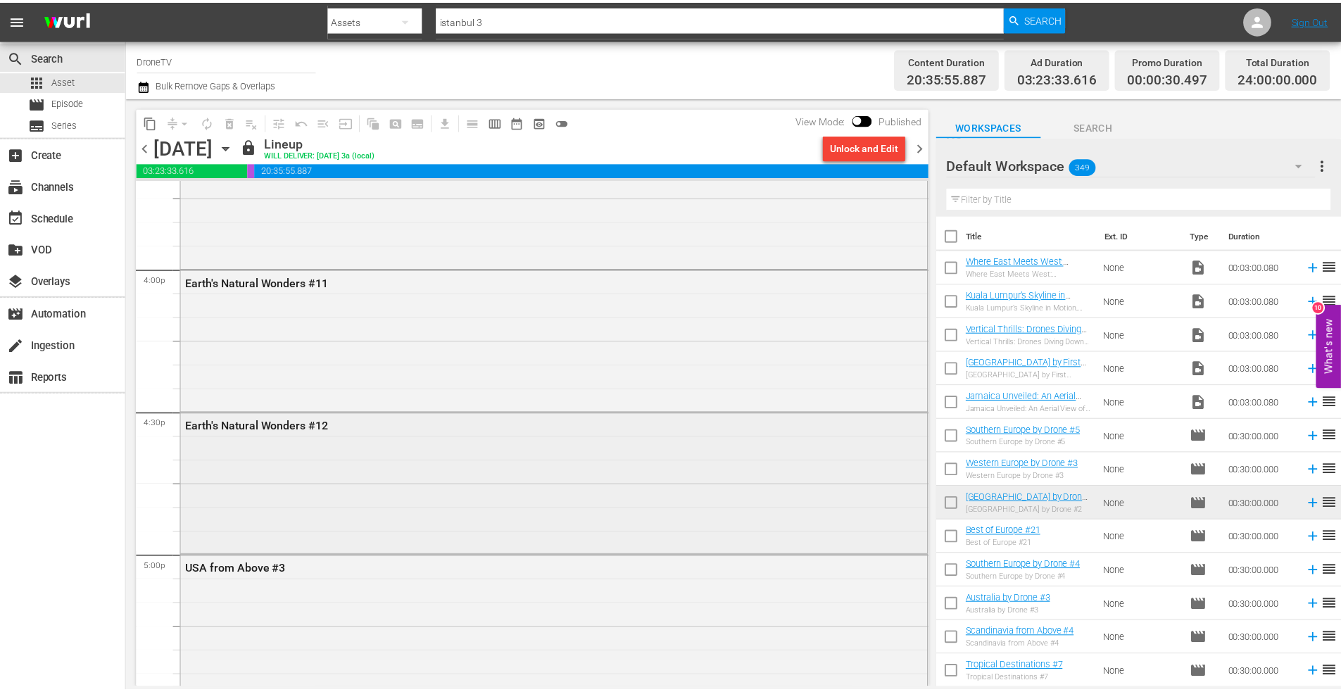
scroll to position [4505, 0]
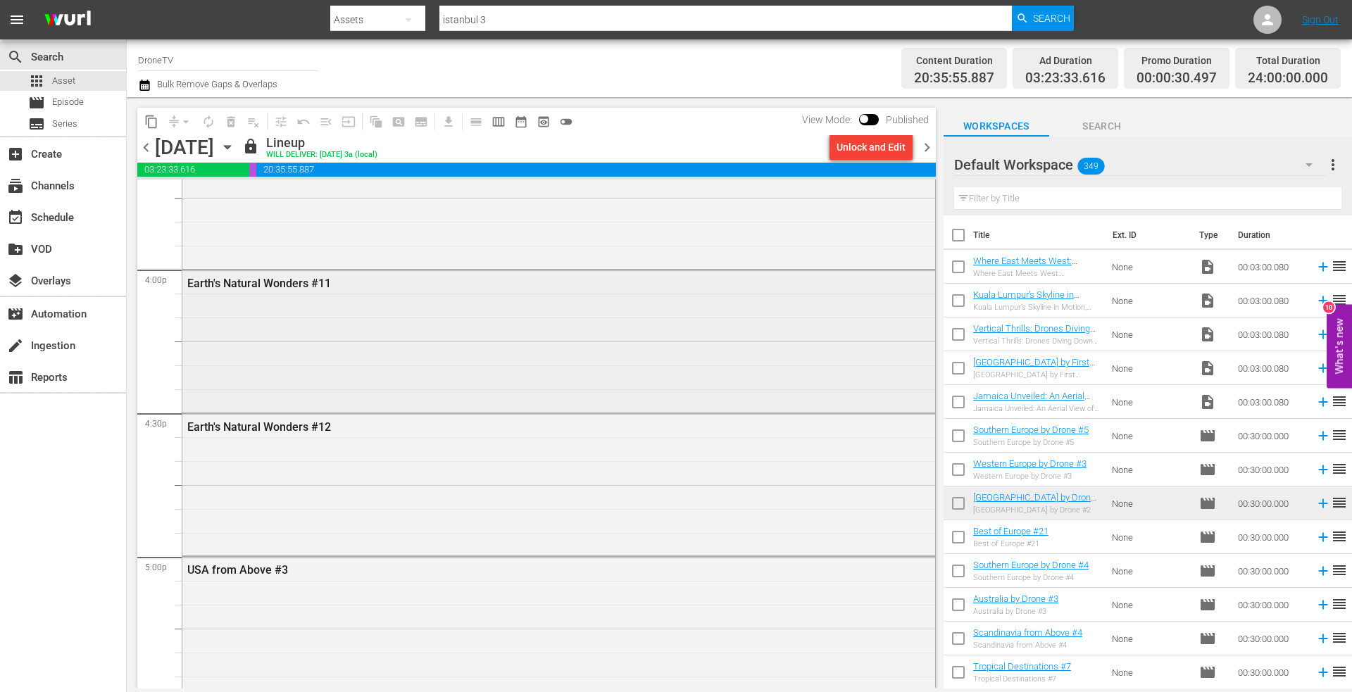
click at [267, 329] on div "Earth's Natural Wonders #11" at bounding box center [558, 339] width 753 height 139
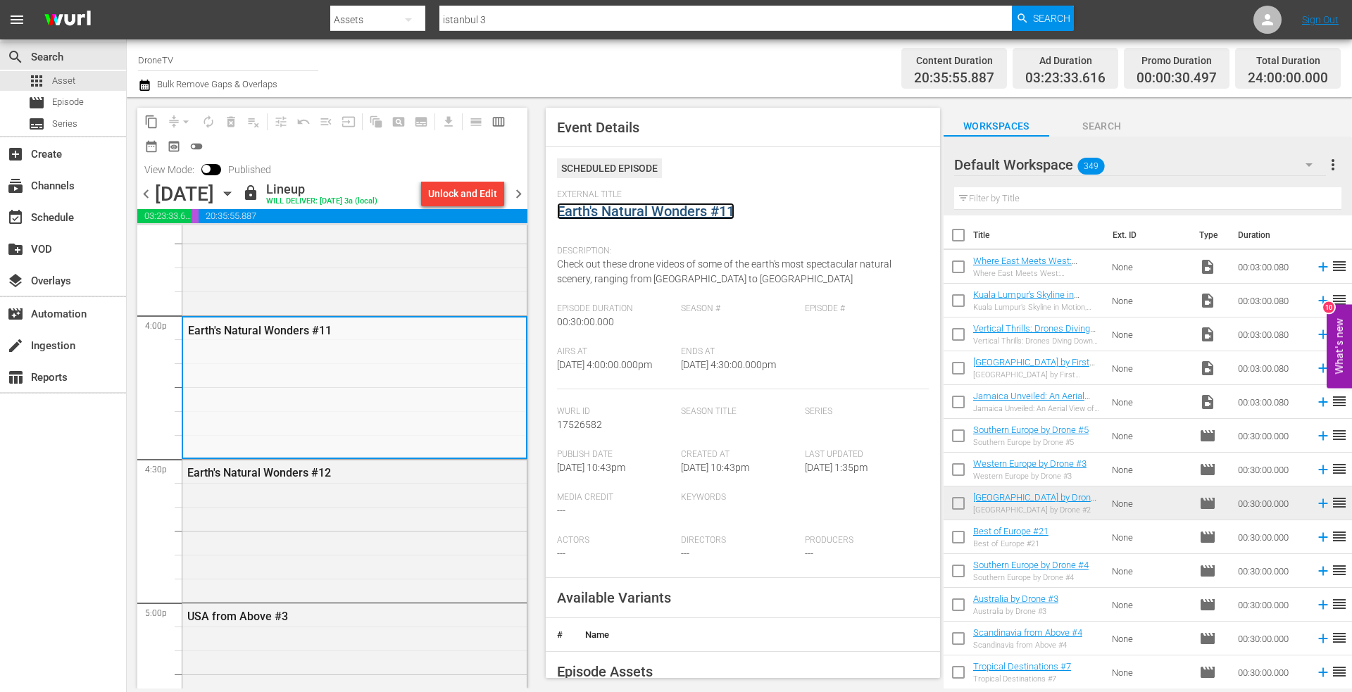
click at [644, 208] on link "Earth's Natural Wonders #11" at bounding box center [645, 211] width 177 height 17
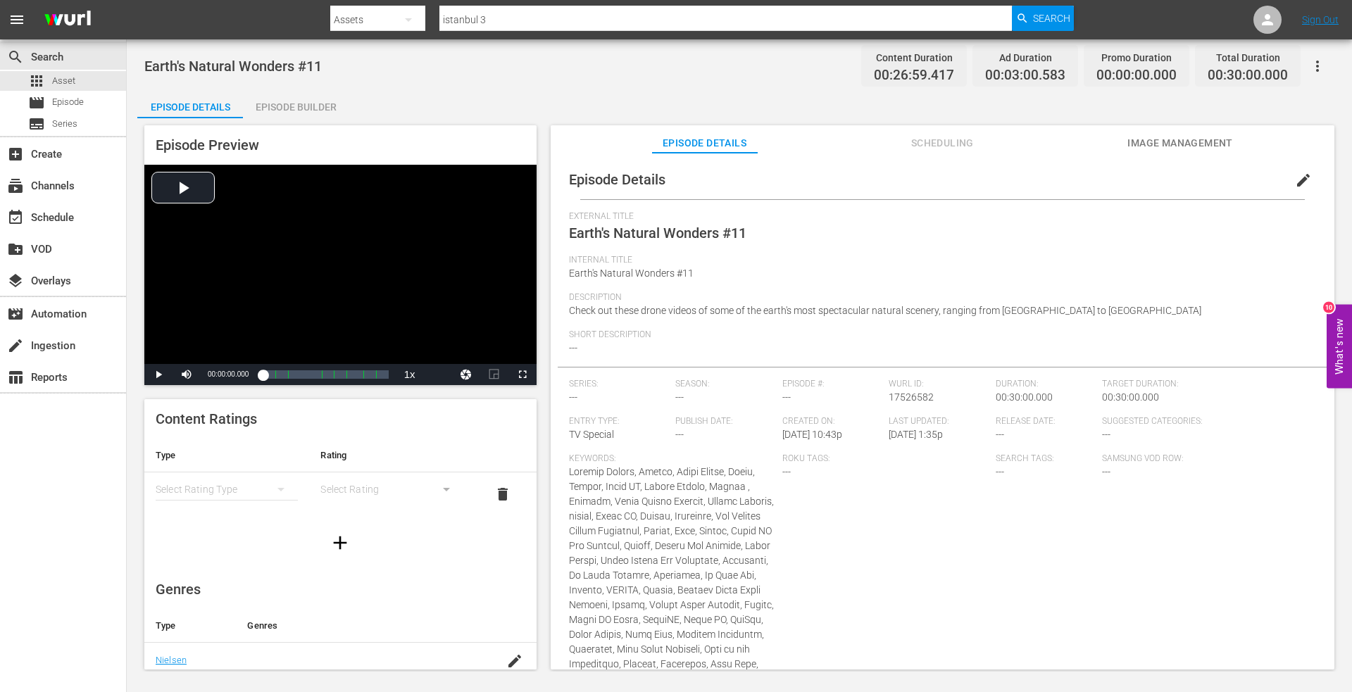
click at [302, 108] on div "Episode Builder" at bounding box center [296, 107] width 106 height 34
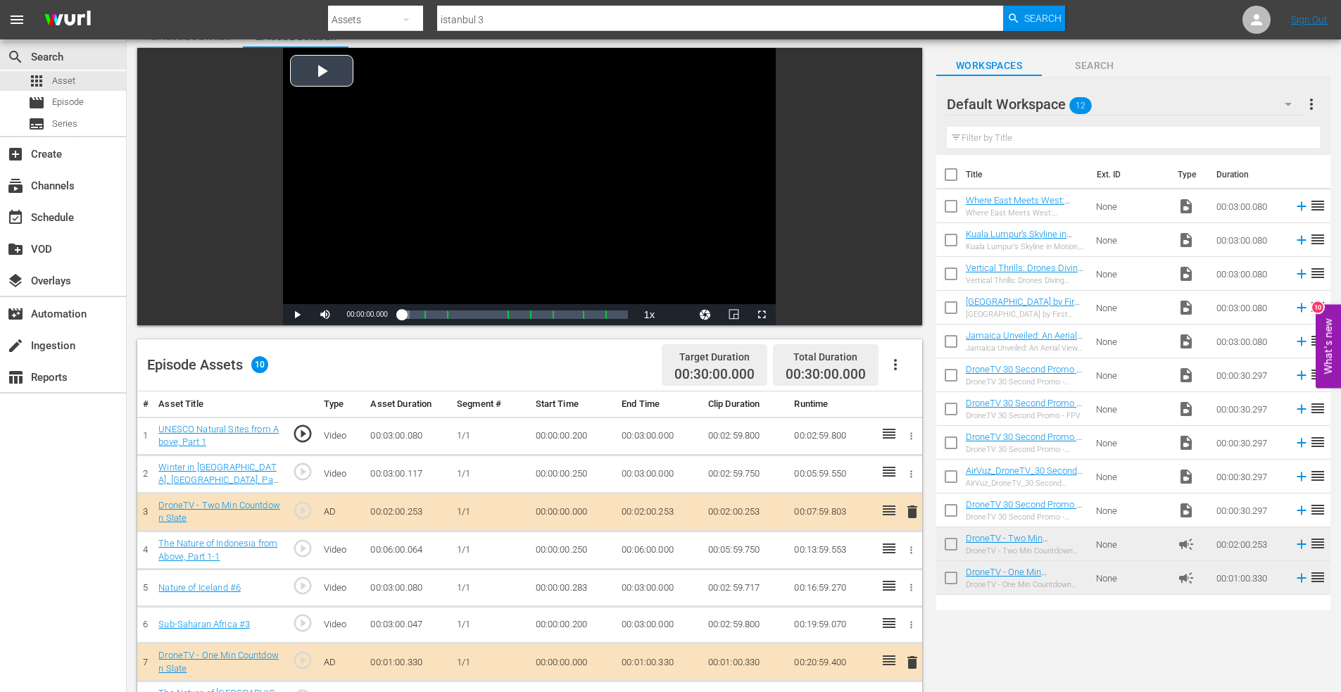
scroll to position [282, 0]
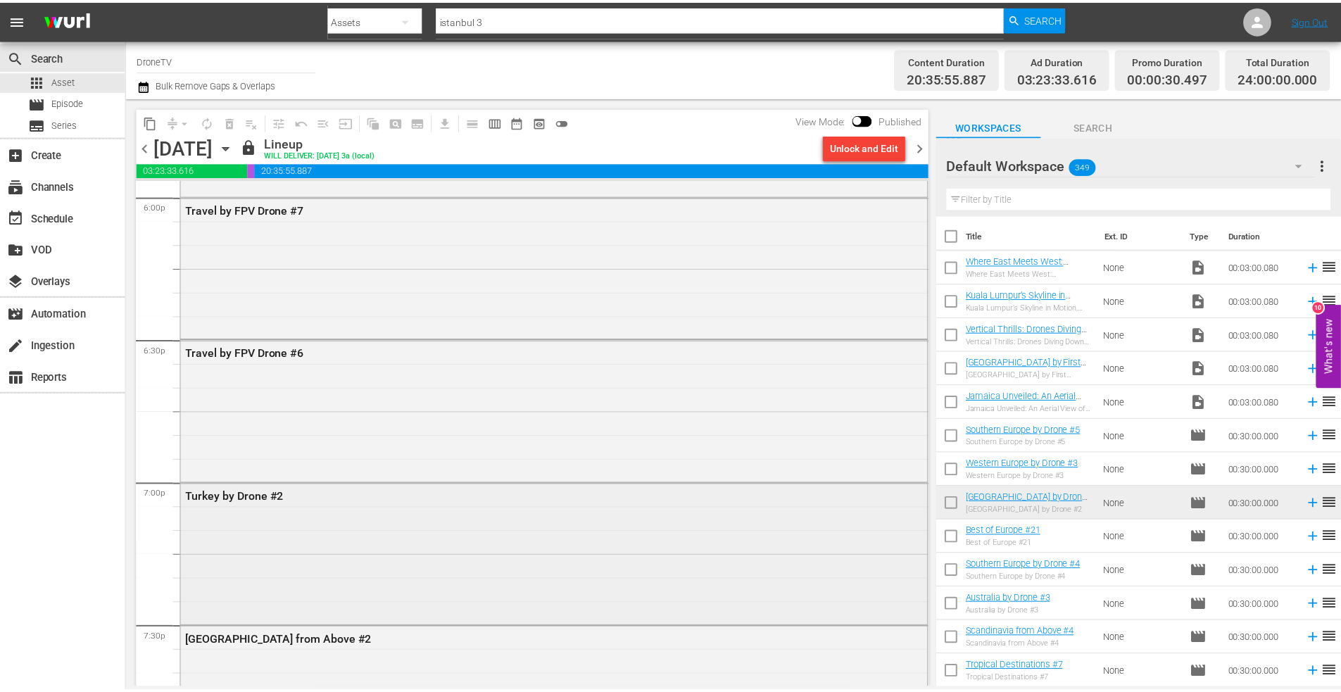
scroll to position [5350, 0]
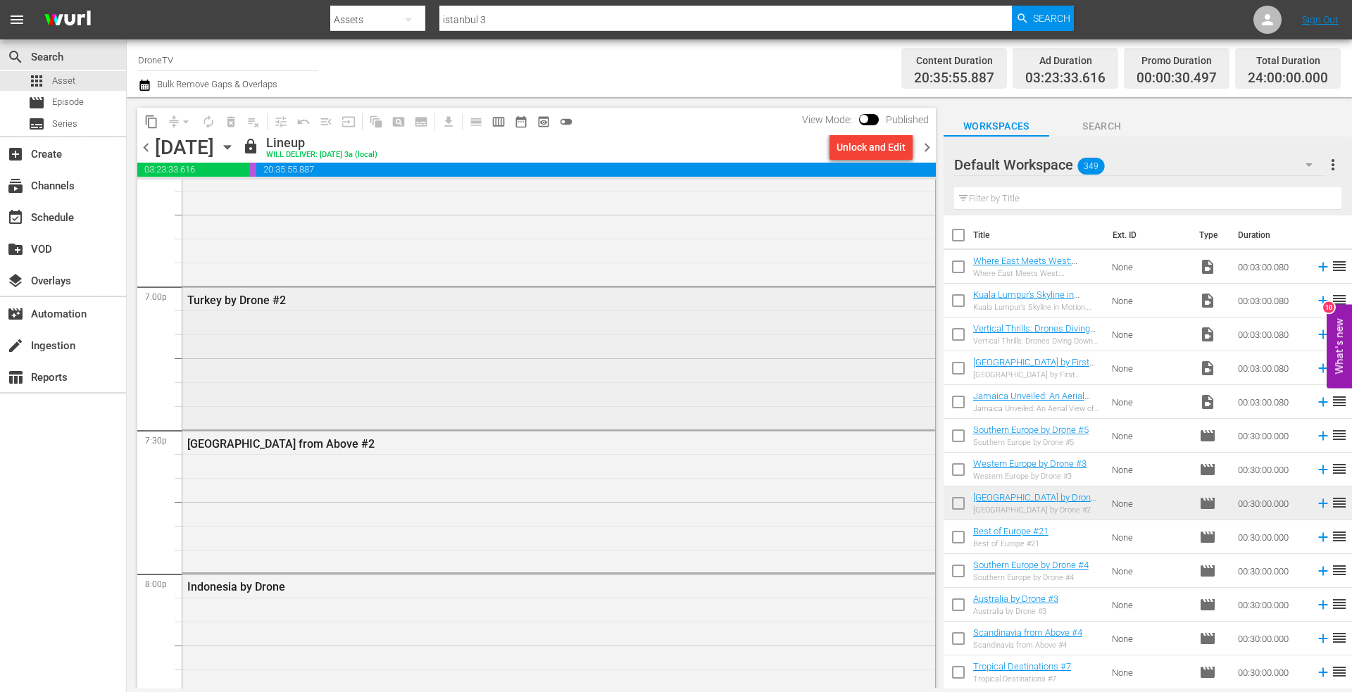
click at [277, 345] on div "Turkey by Drone #2" at bounding box center [558, 356] width 753 height 139
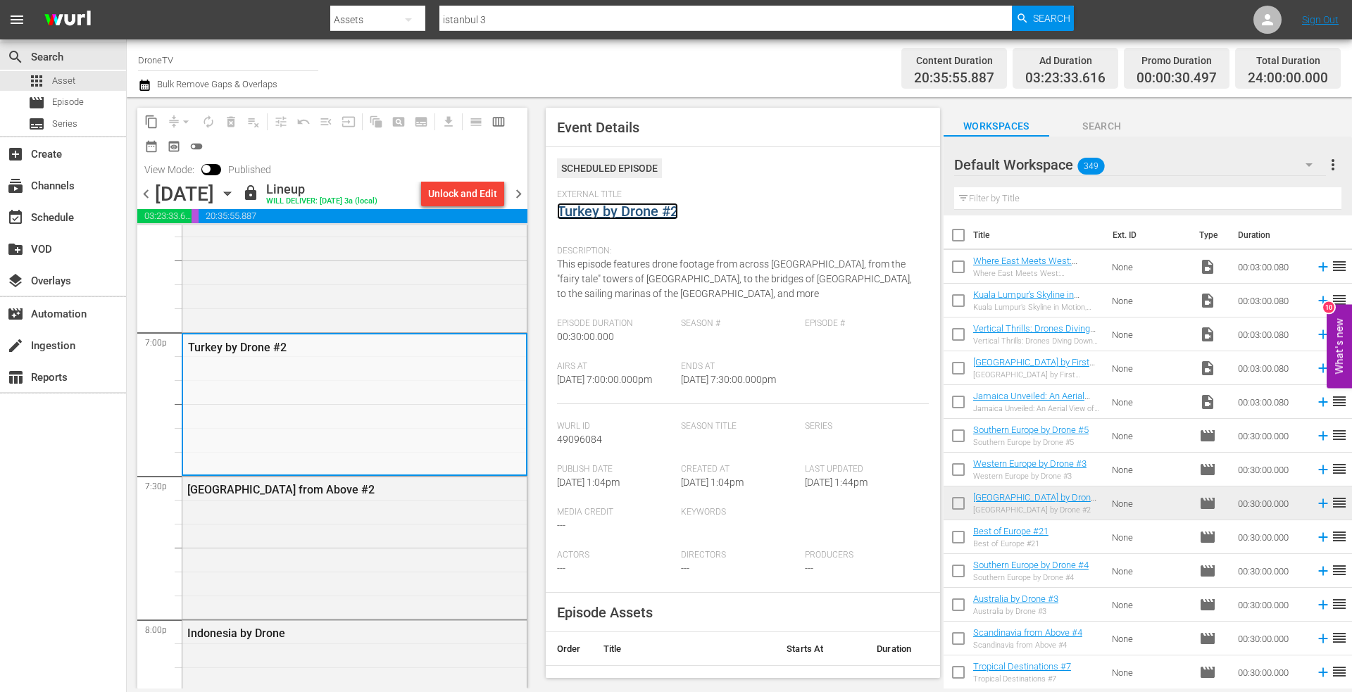
click at [631, 208] on link "Turkey by Drone #2" at bounding box center [617, 211] width 121 height 17
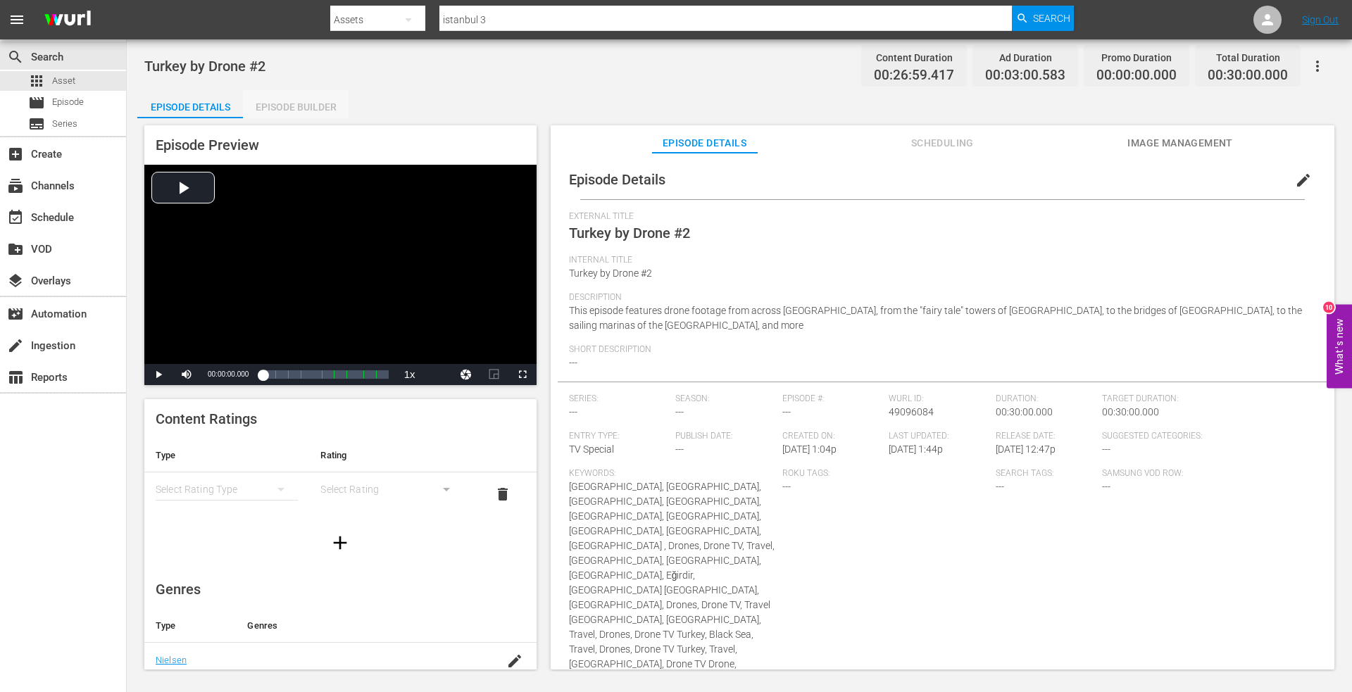
click at [287, 106] on div "Episode Builder" at bounding box center [296, 107] width 106 height 34
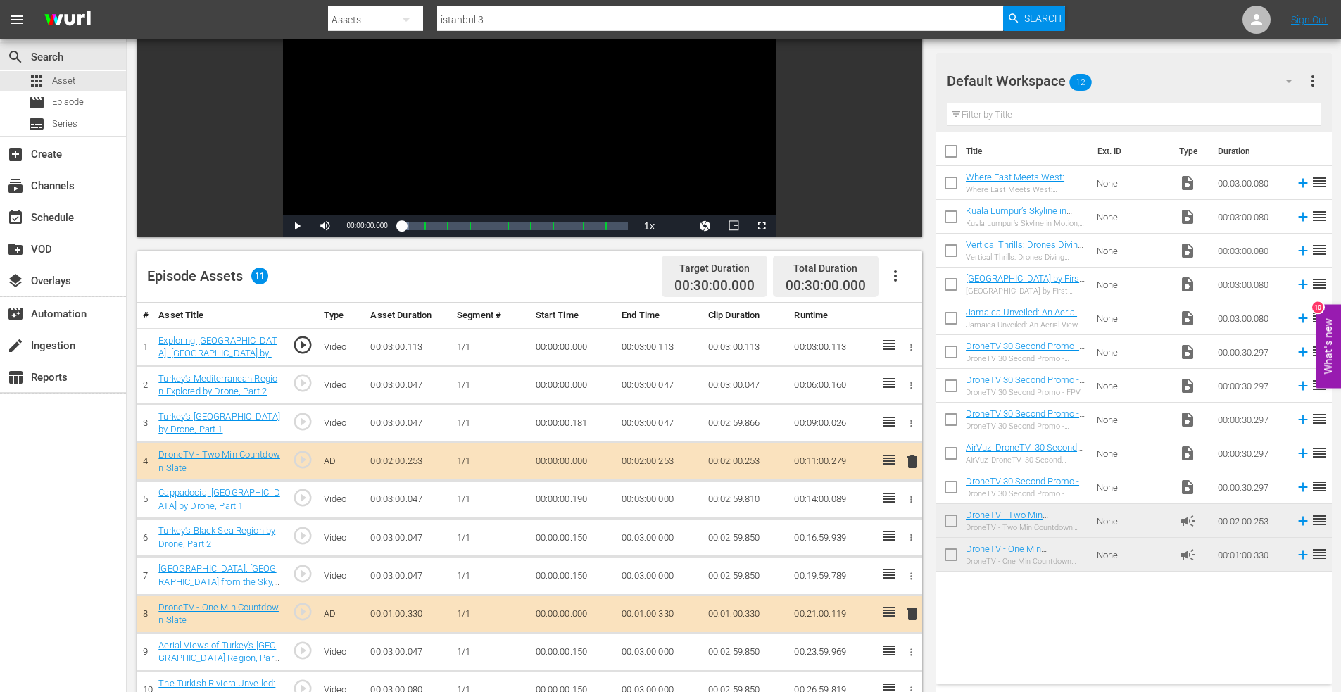
scroll to position [352, 0]
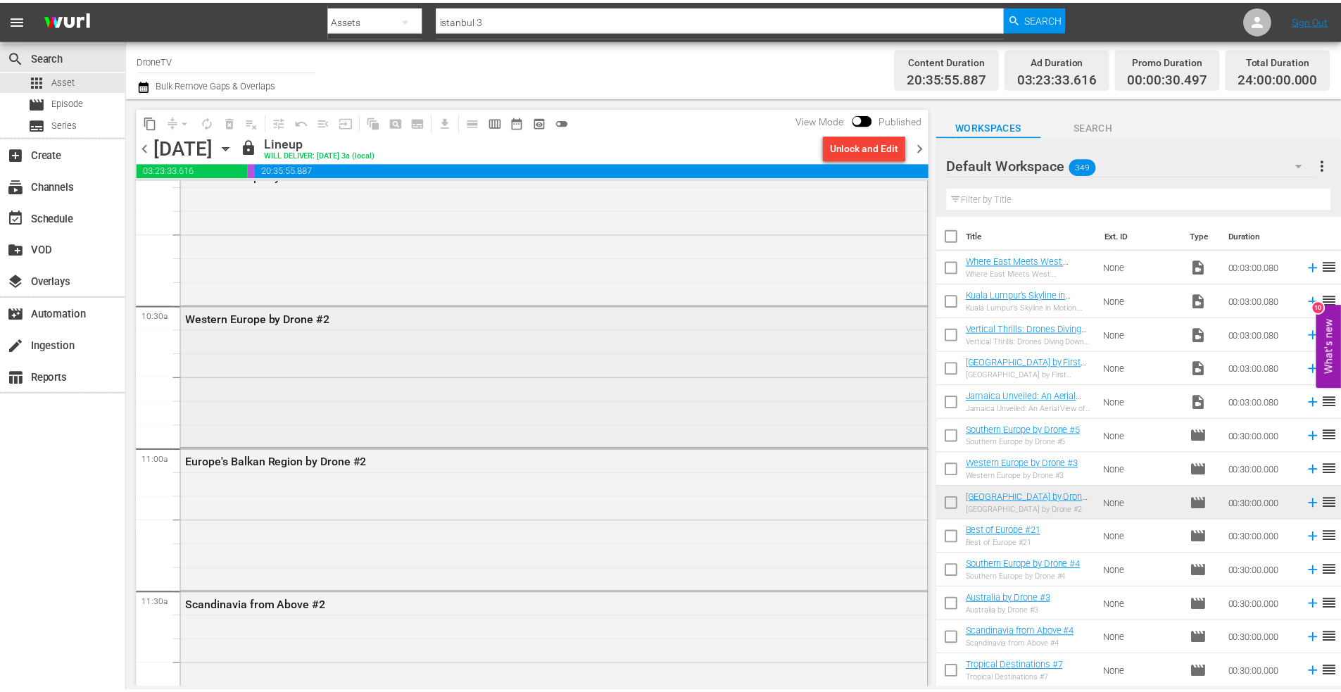
scroll to position [2886, 0]
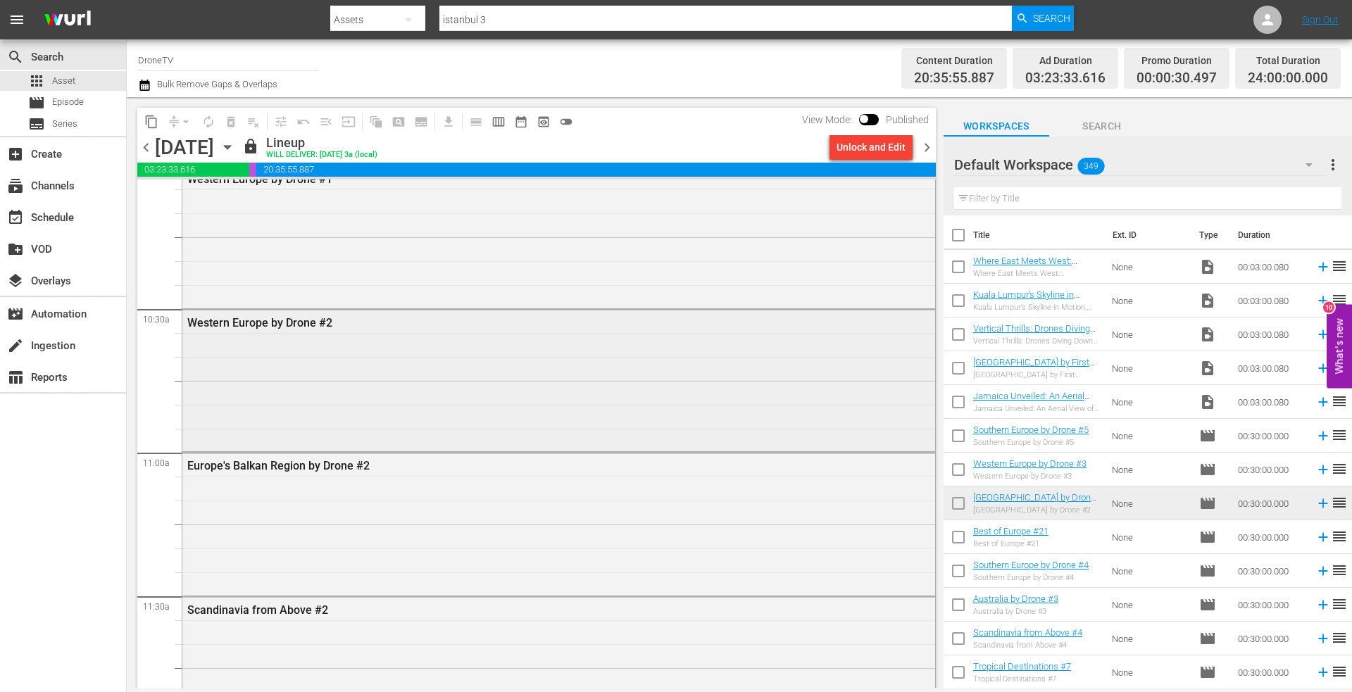
click at [340, 371] on div "Western Europe by Drone #2" at bounding box center [558, 379] width 753 height 139
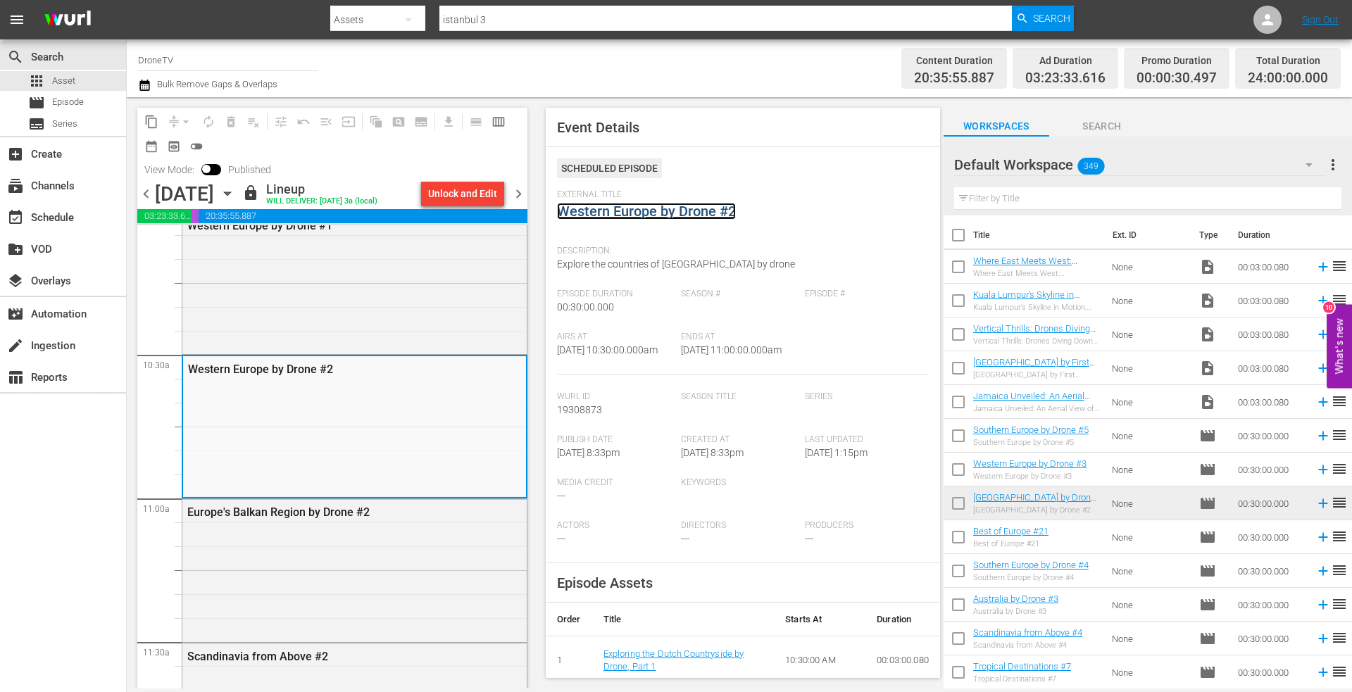
click at [619, 210] on link "Western Europe by Drone #2" at bounding box center [646, 211] width 179 height 17
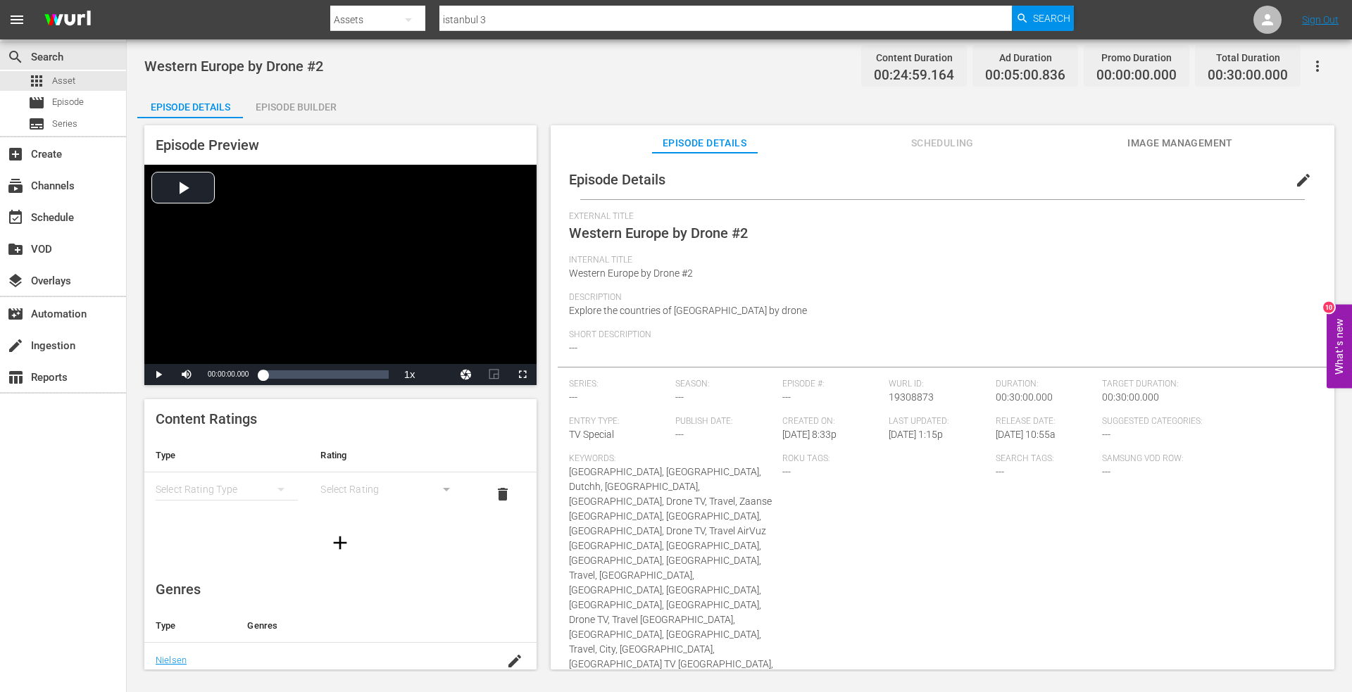
click at [301, 103] on div "Episode Builder" at bounding box center [296, 107] width 106 height 34
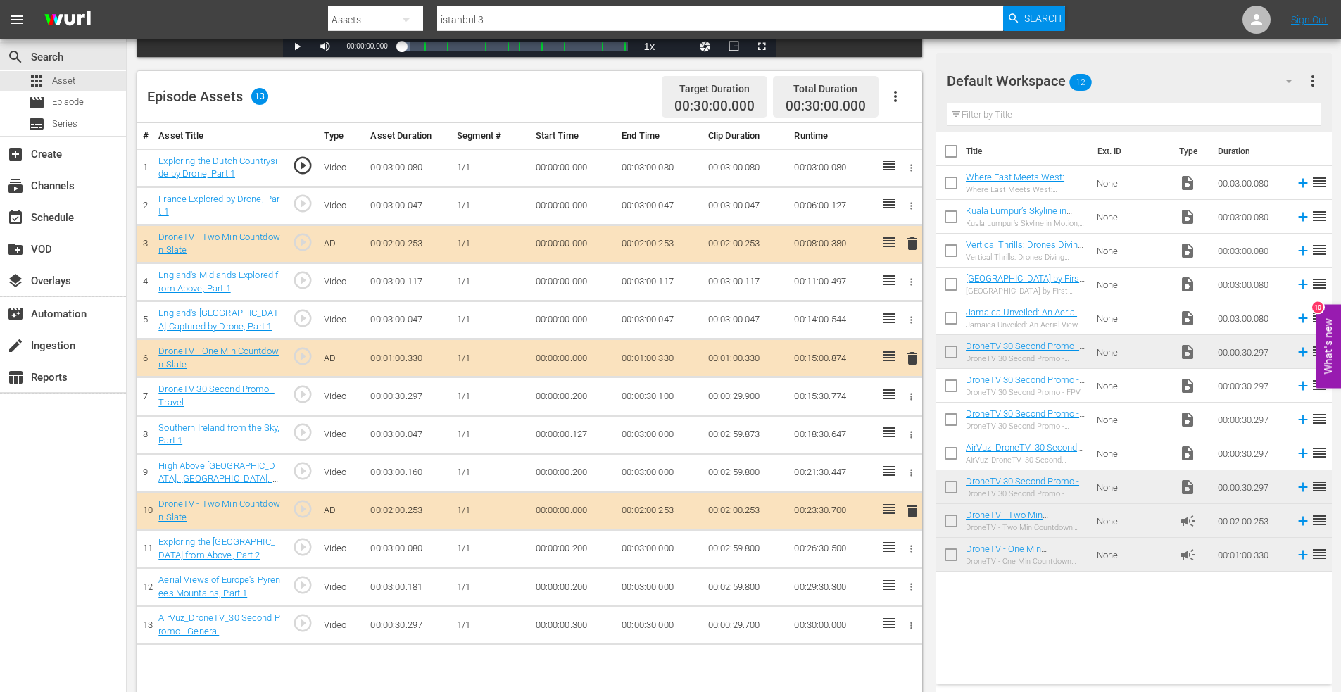
scroll to position [367, 0]
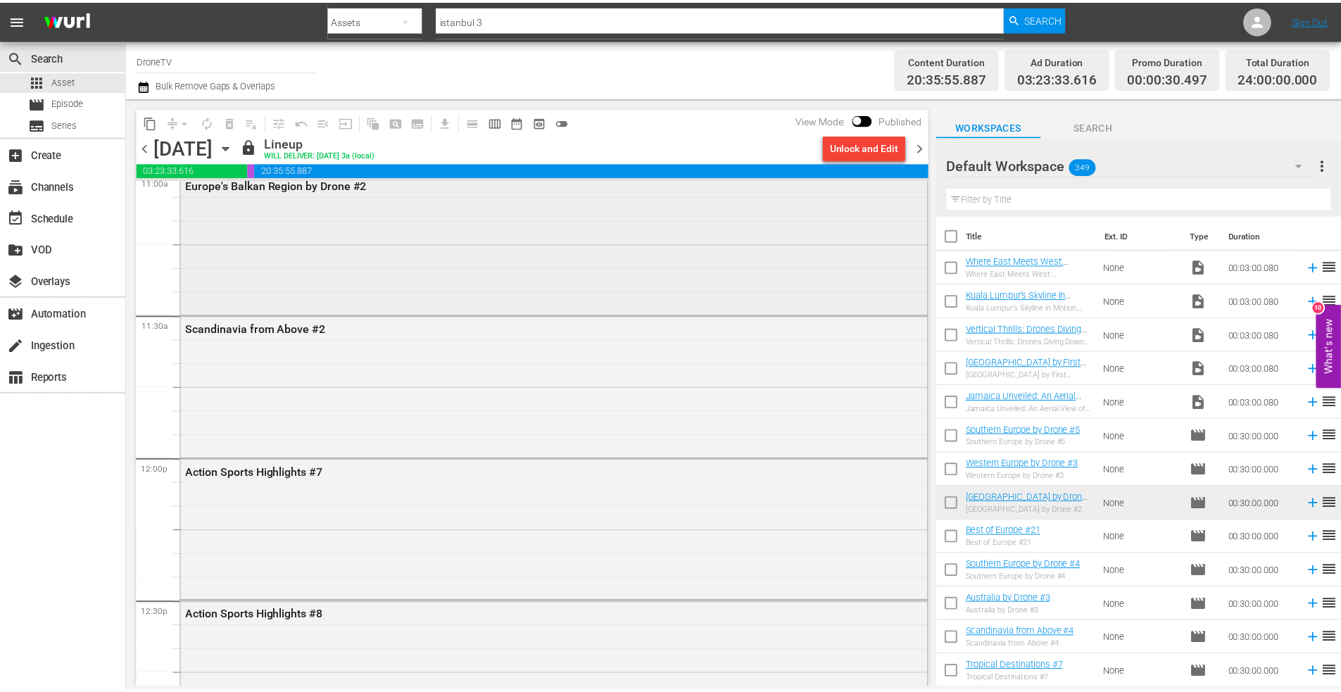
scroll to position [3168, 0]
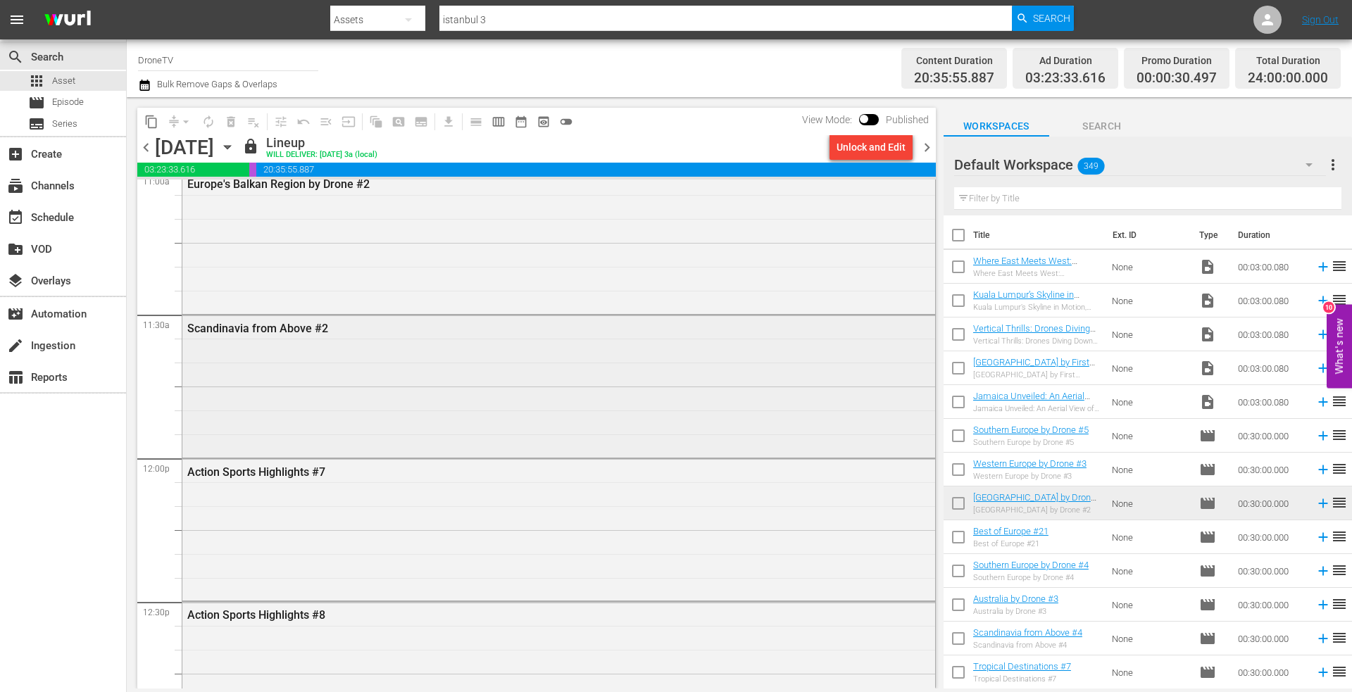
click at [313, 374] on div "Scandinavia from Above #2" at bounding box center [558, 384] width 753 height 139
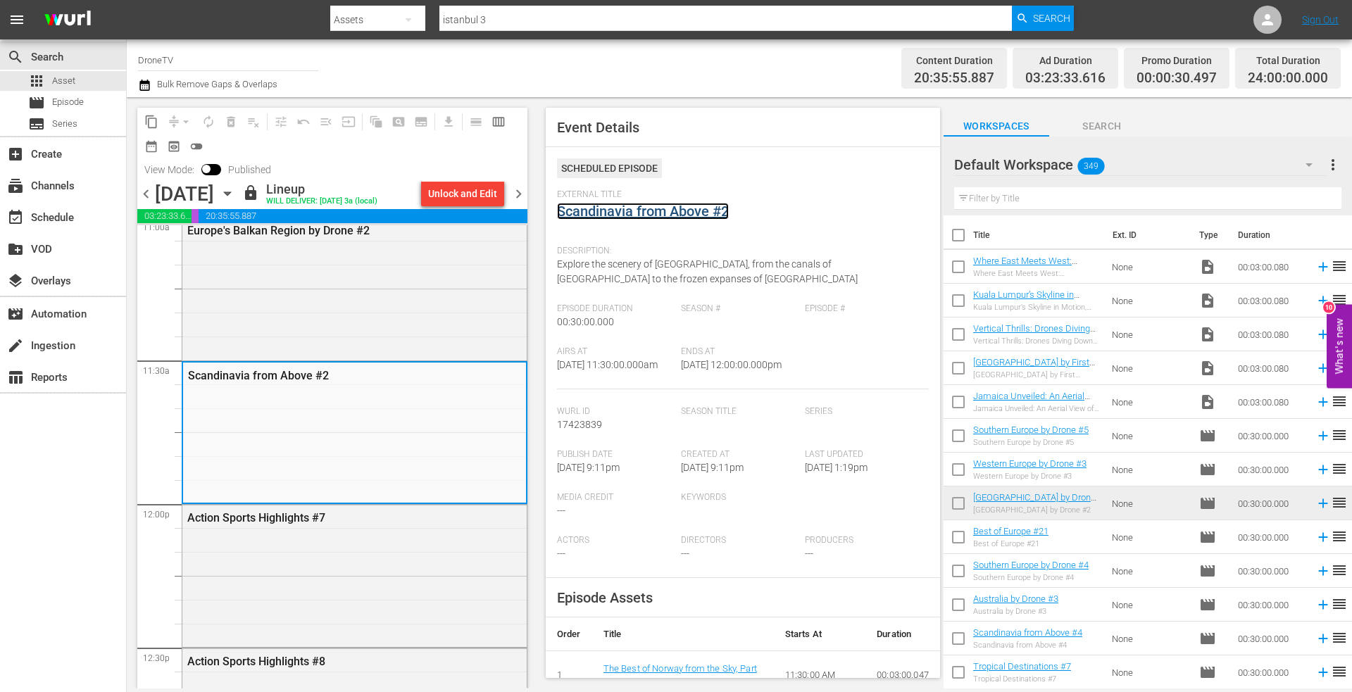
click at [596, 214] on link "Scandinavia from Above #2" at bounding box center [643, 211] width 172 height 17
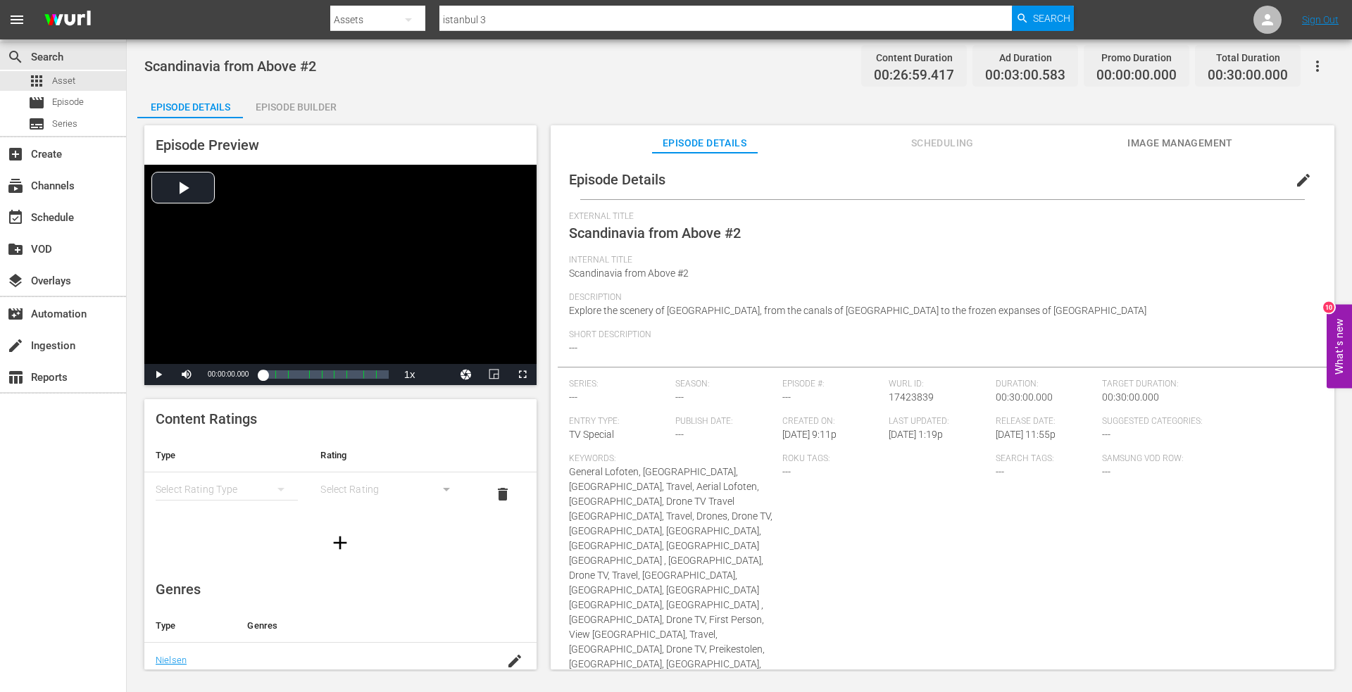
click at [286, 104] on div "Episode Builder" at bounding box center [296, 107] width 106 height 34
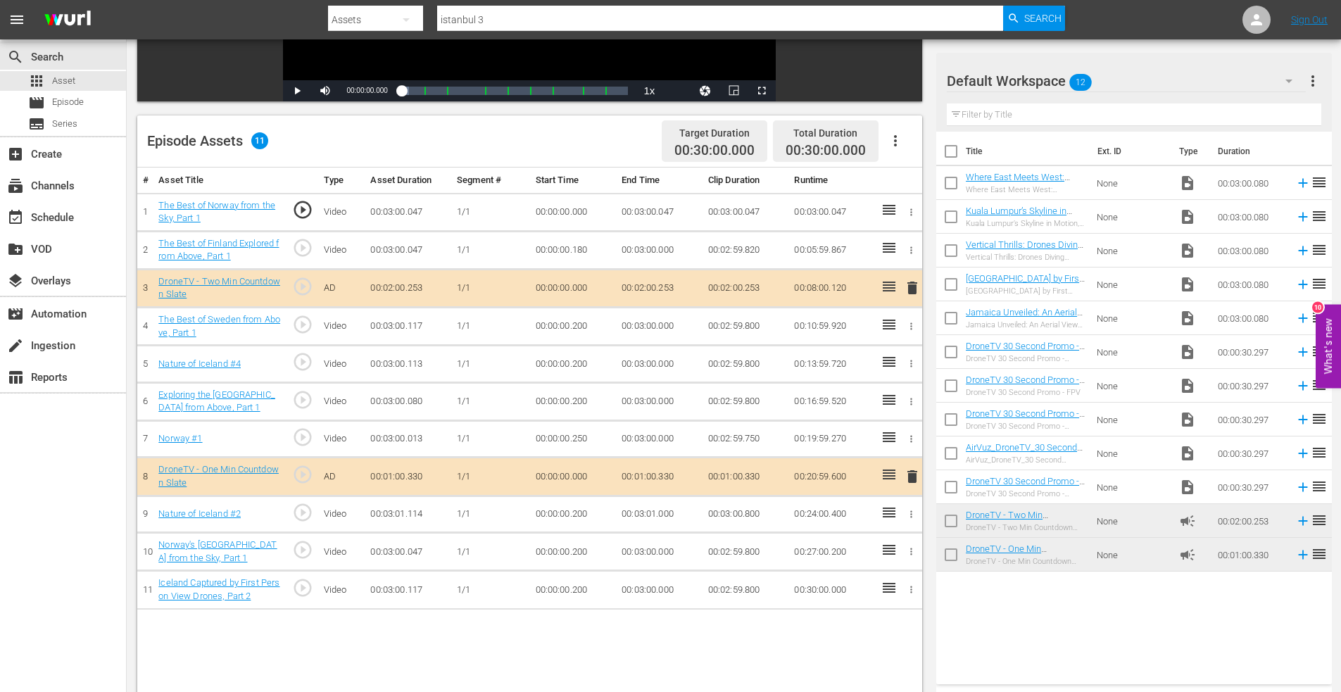
scroll to position [352, 0]
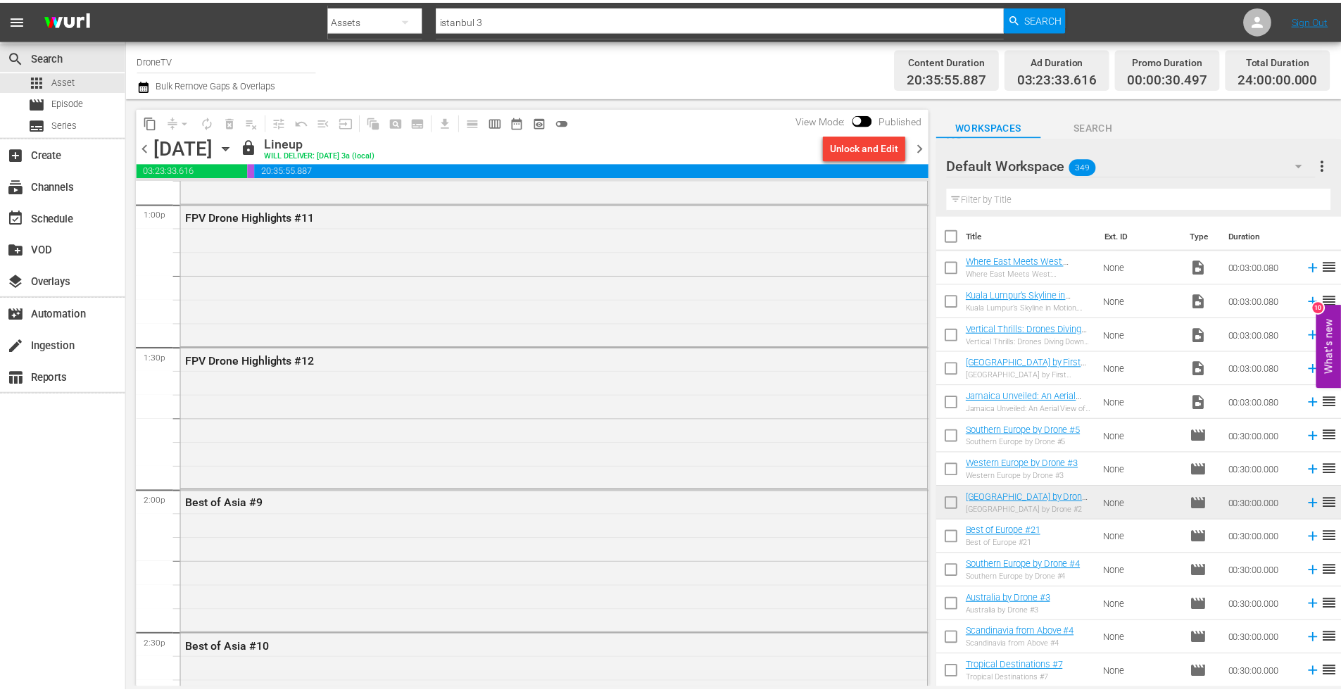
scroll to position [3660, 0]
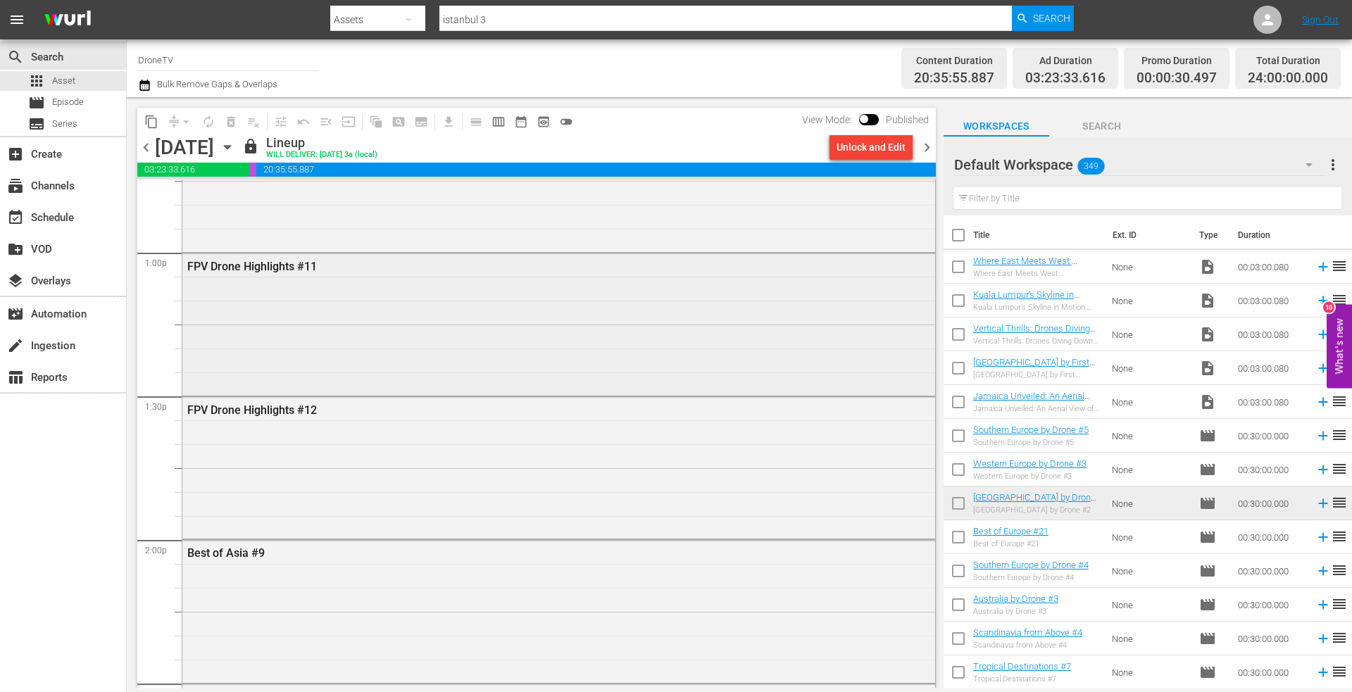
click at [313, 322] on div "FPV Drone Highlights #11" at bounding box center [558, 322] width 753 height 139
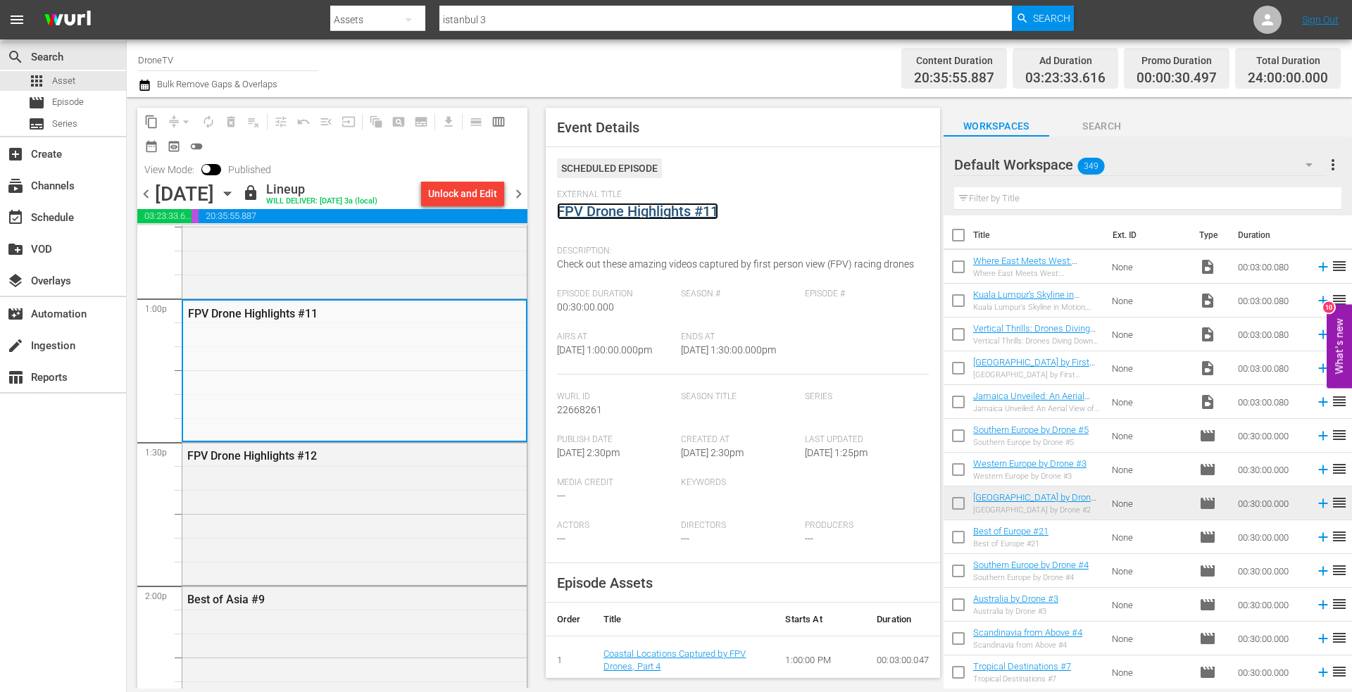
click at [639, 209] on link "FPV Drone Highlights #11" at bounding box center [637, 211] width 161 height 17
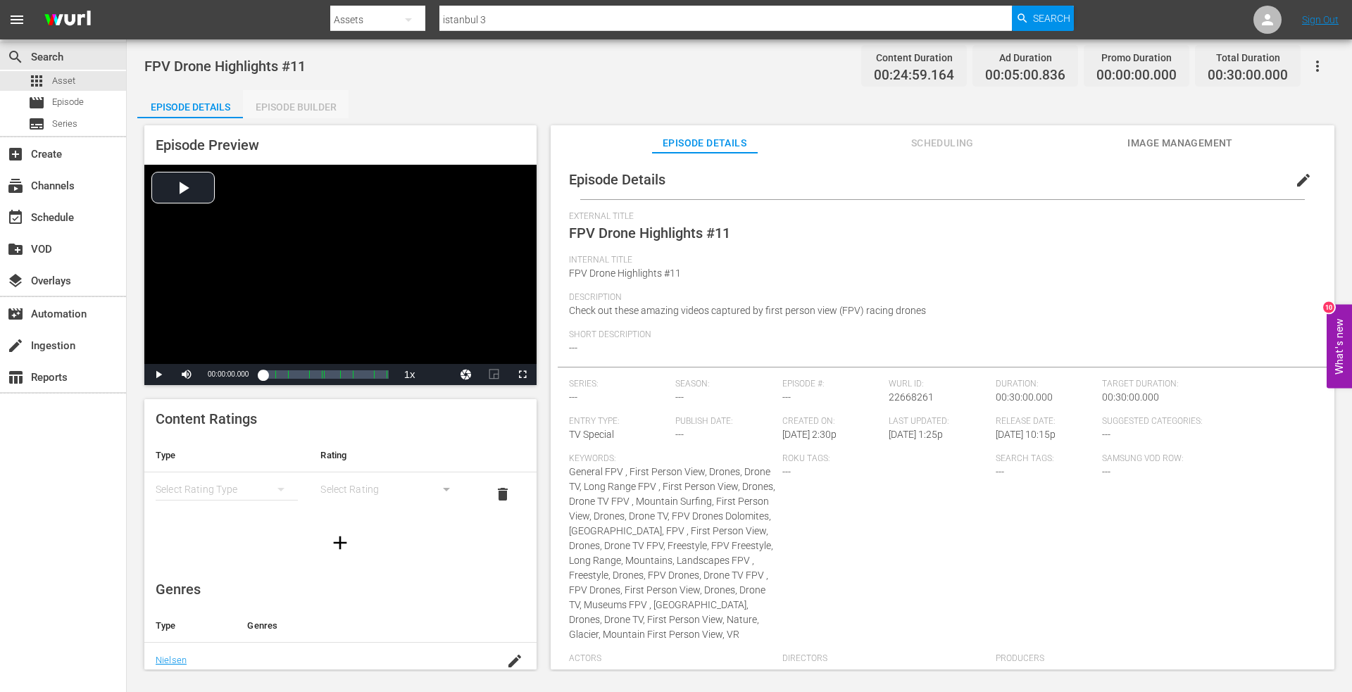
click at [293, 104] on div "Episode Builder" at bounding box center [296, 107] width 106 height 34
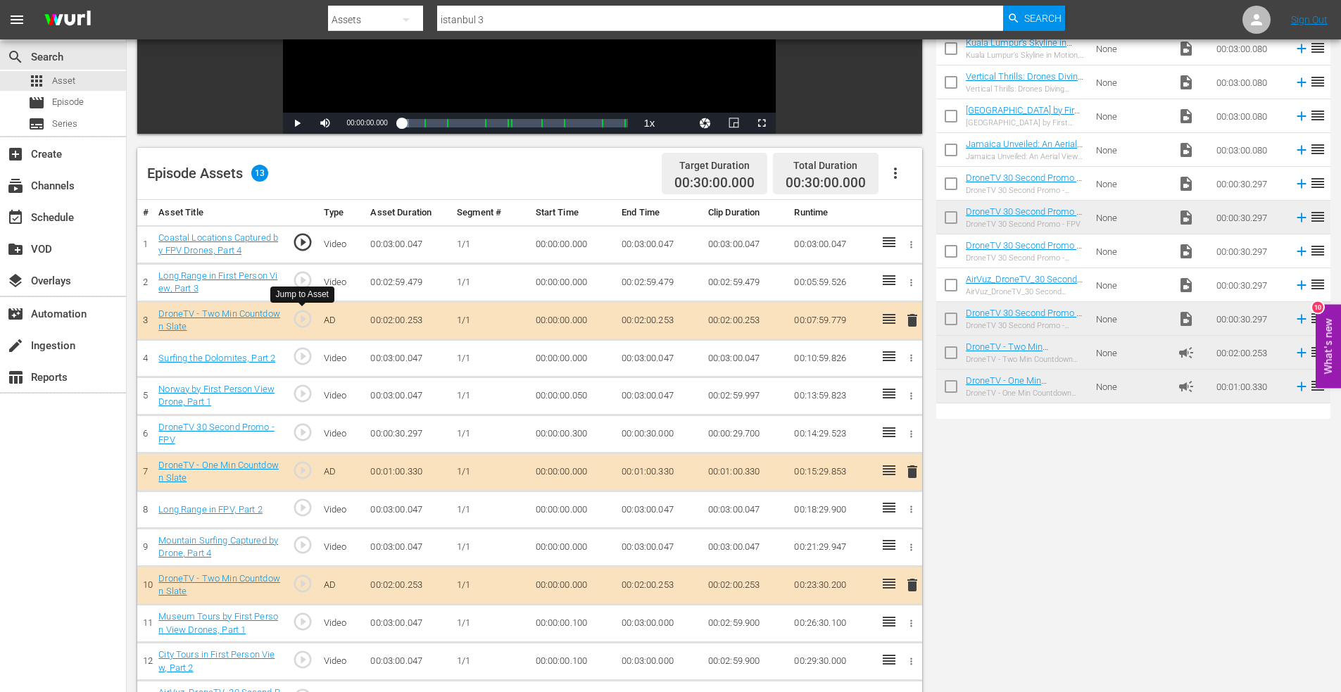
scroll to position [70, 0]
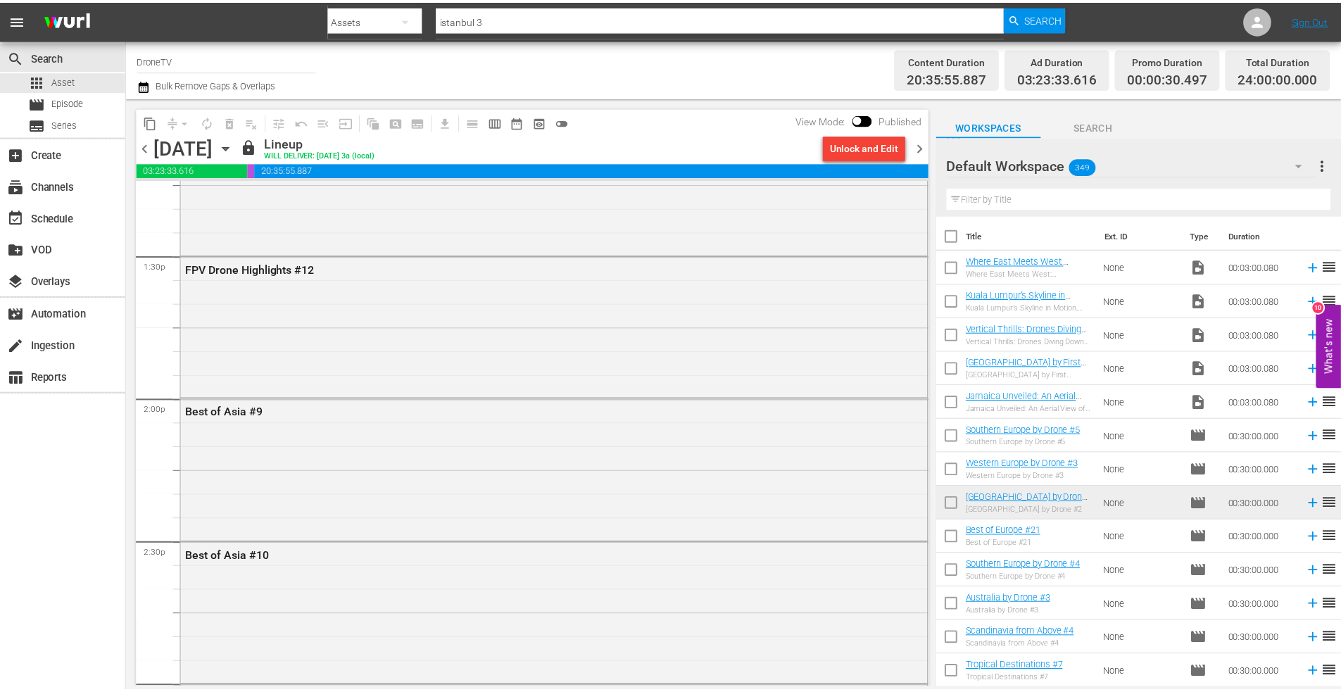
scroll to position [3731, 0]
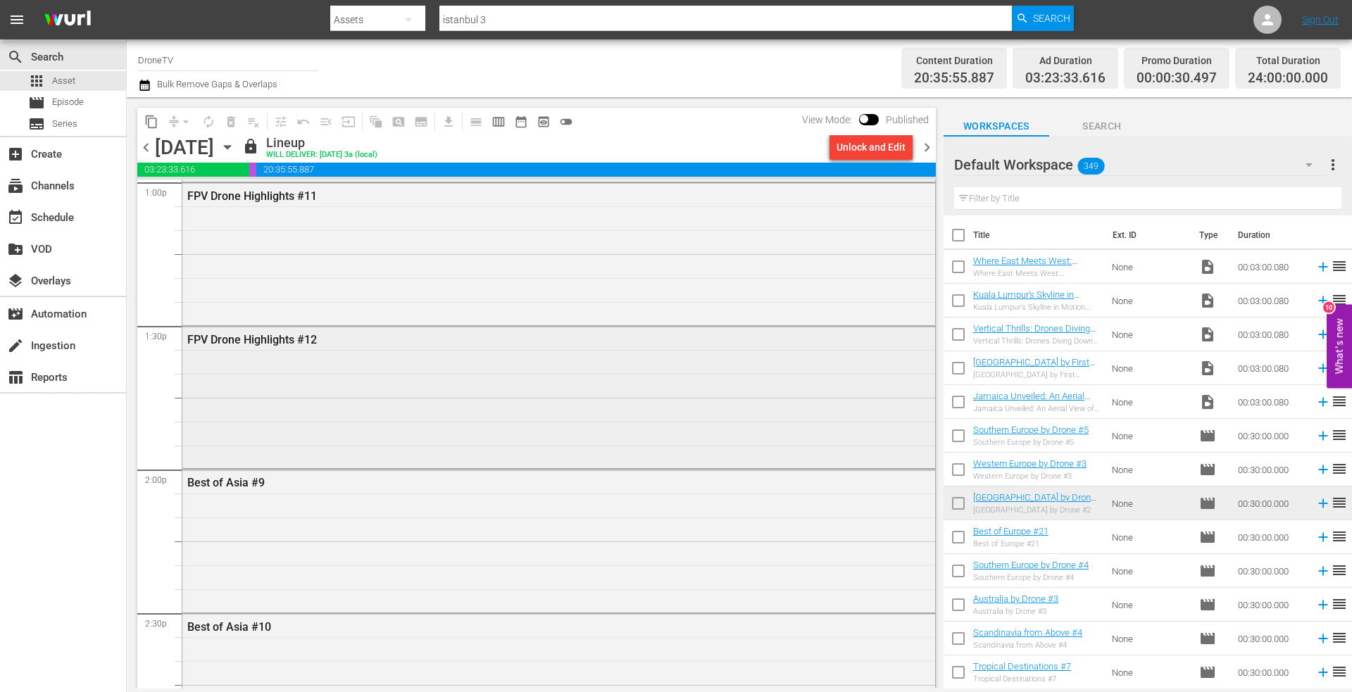
click at [294, 382] on div "FPV Drone Highlights #12" at bounding box center [558, 396] width 753 height 139
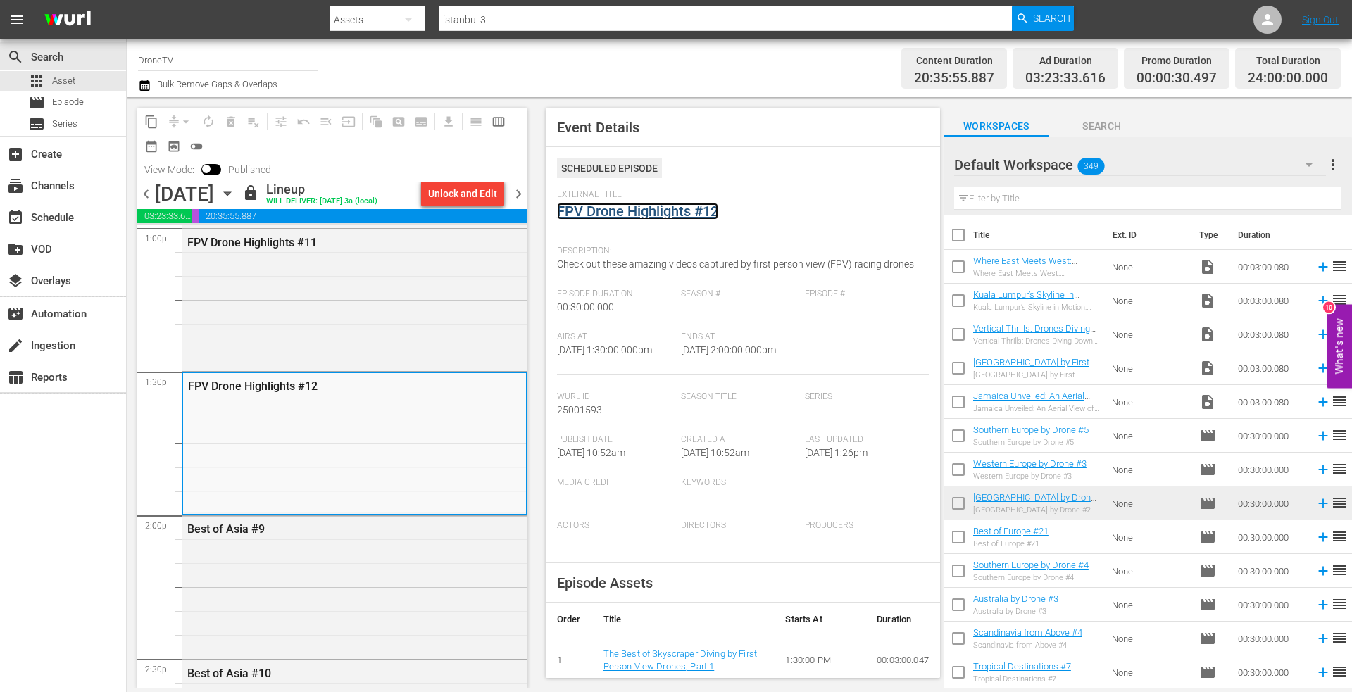
click at [631, 218] on link "FPV Drone Highlights #12" at bounding box center [637, 211] width 161 height 17
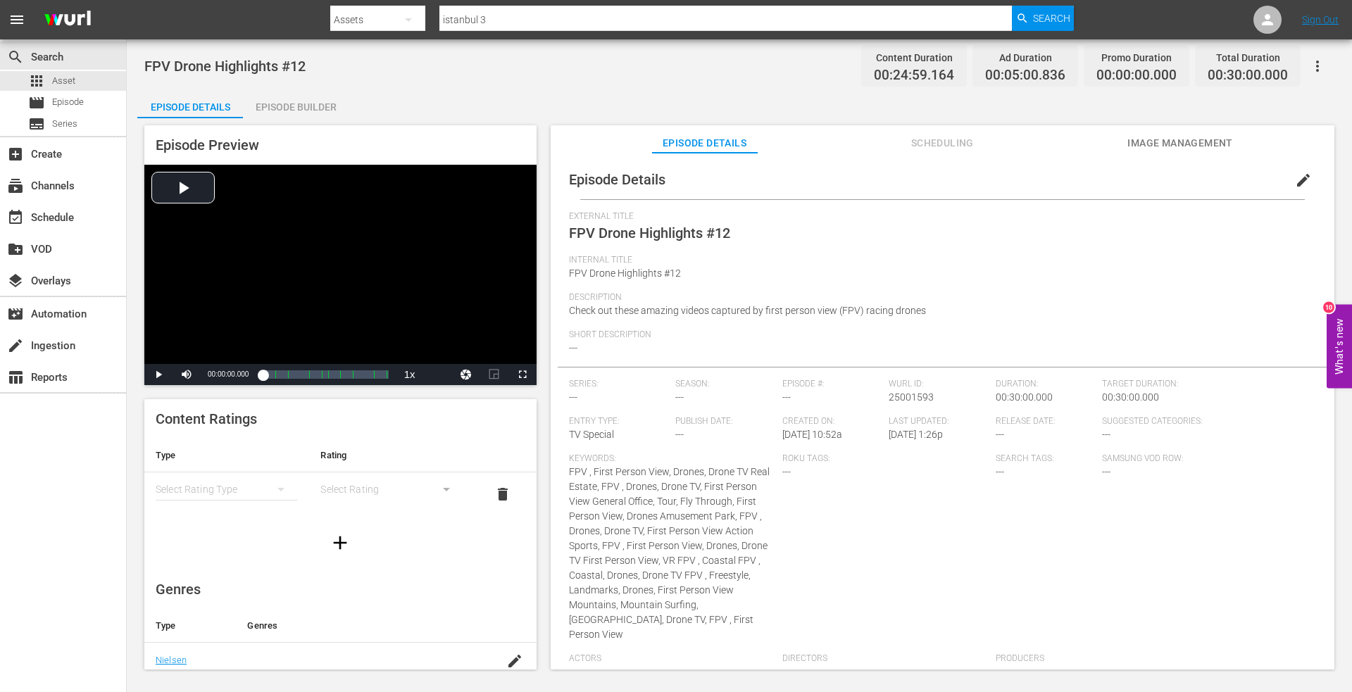
click at [294, 108] on div "Episode Builder" at bounding box center [296, 107] width 106 height 34
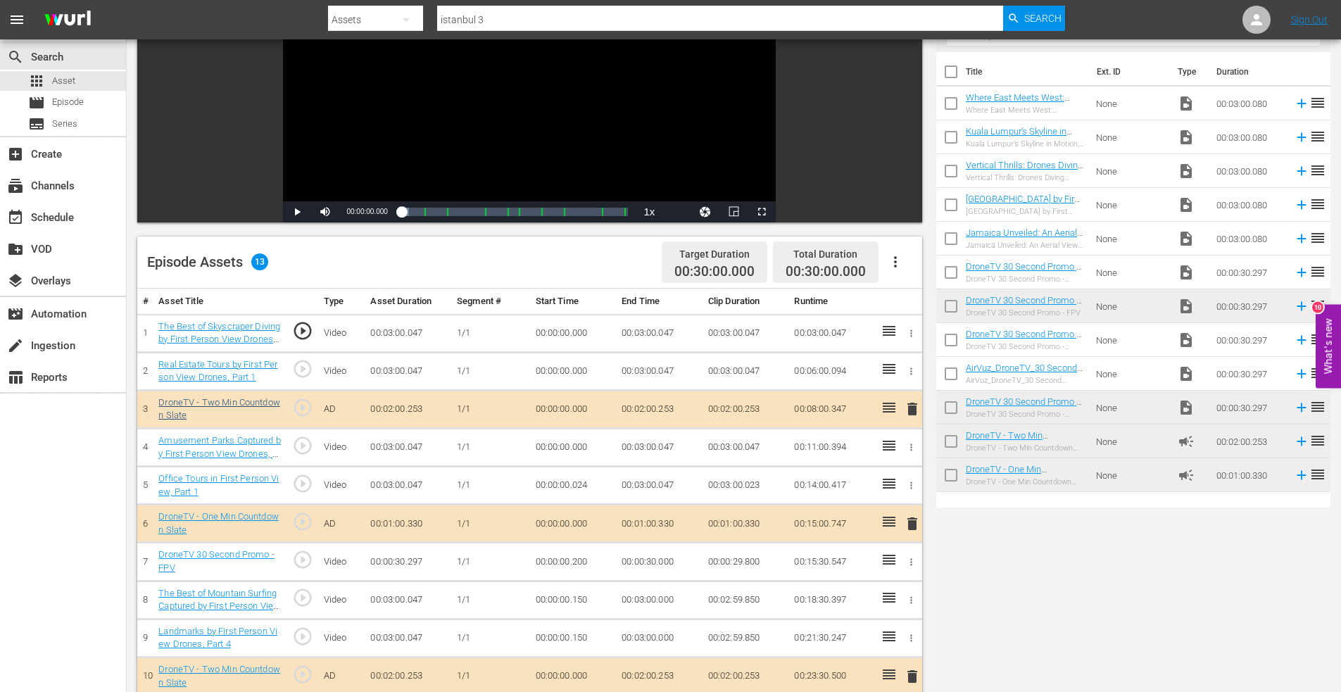
scroll to position [352, 0]
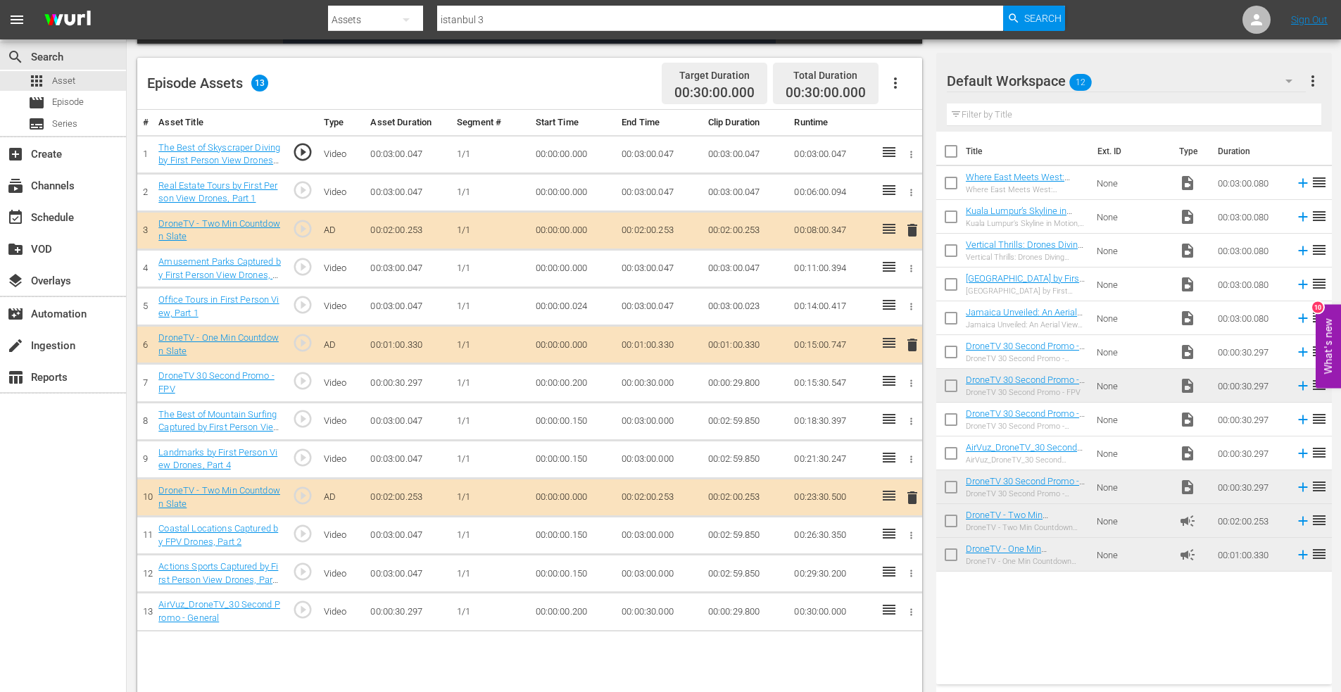
drag, startPoint x: 910, startPoint y: 494, endPoint x: 854, endPoint y: 490, distance: 56.5
click at [909, 494] on span "delete" at bounding box center [912, 497] width 17 height 17
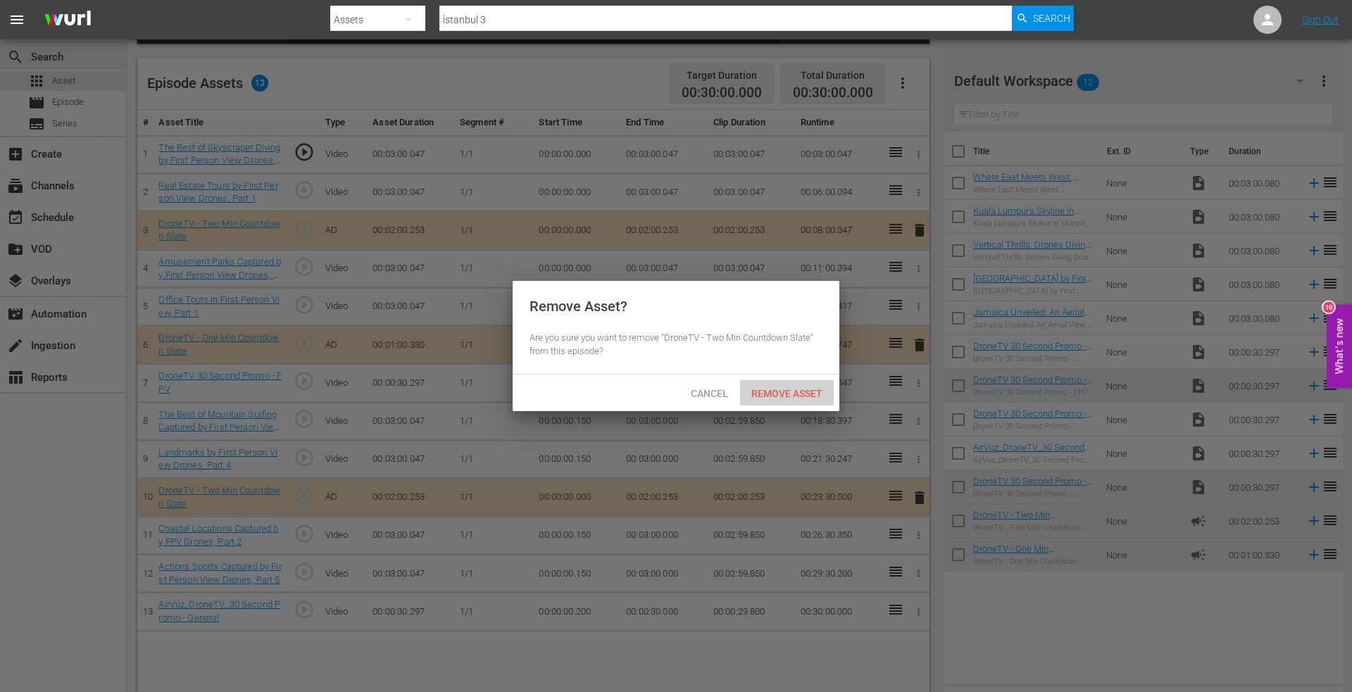
click at [775, 395] on span "Remove Asset" at bounding box center [787, 393] width 94 height 11
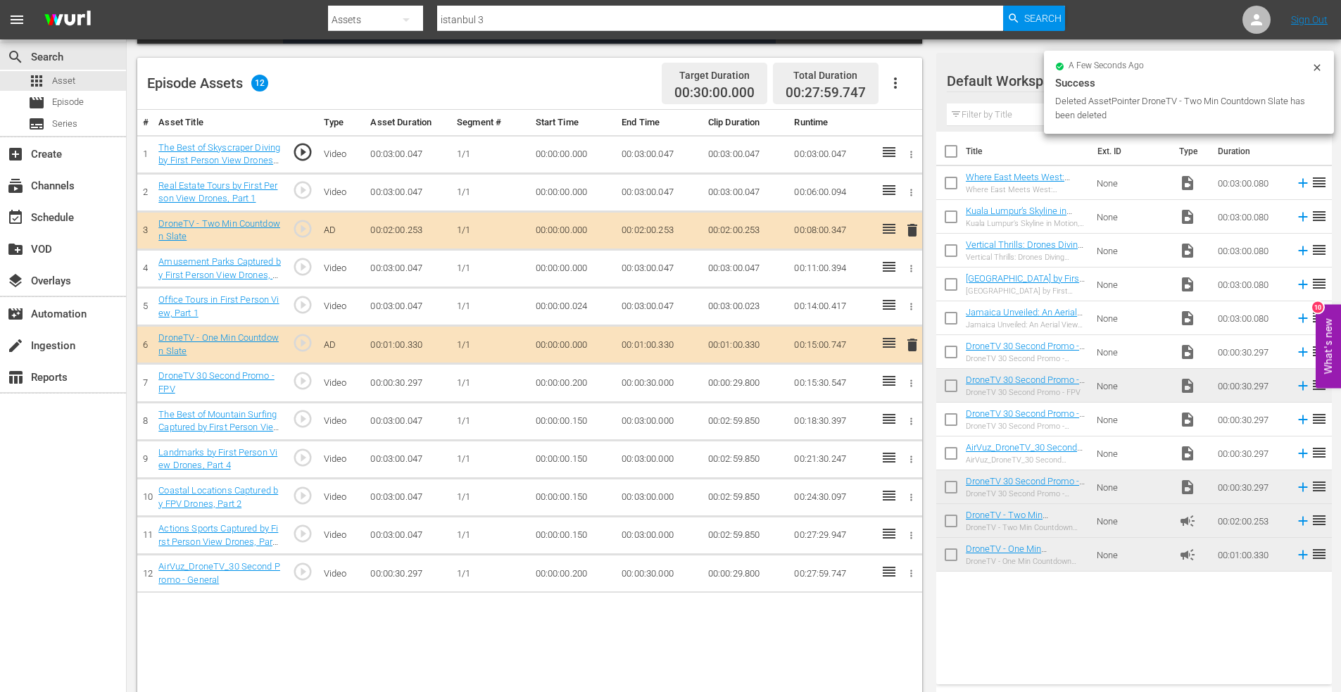
click at [910, 379] on icon "button" at bounding box center [911, 383] width 11 height 11
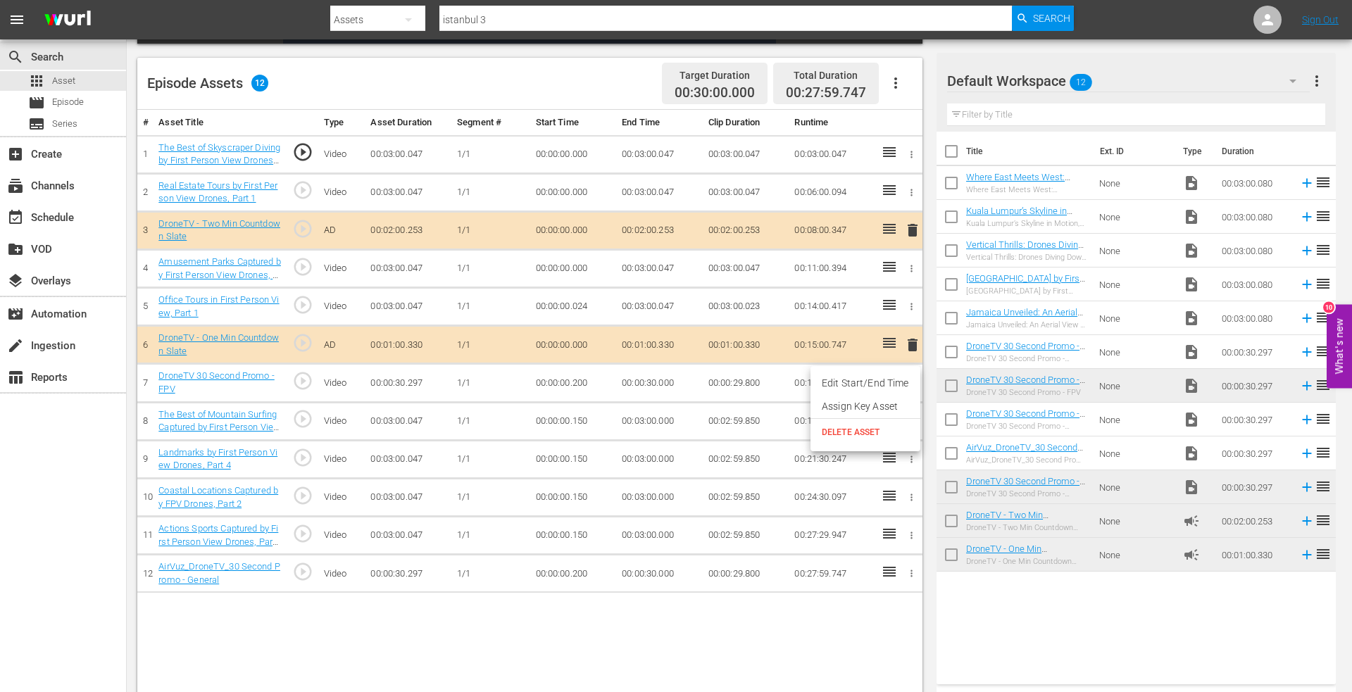
drag, startPoint x: 853, startPoint y: 432, endPoint x: 871, endPoint y: 416, distance: 24.4
click at [853, 432] on span "DELETE ASSET" at bounding box center [864, 432] width 87 height 13
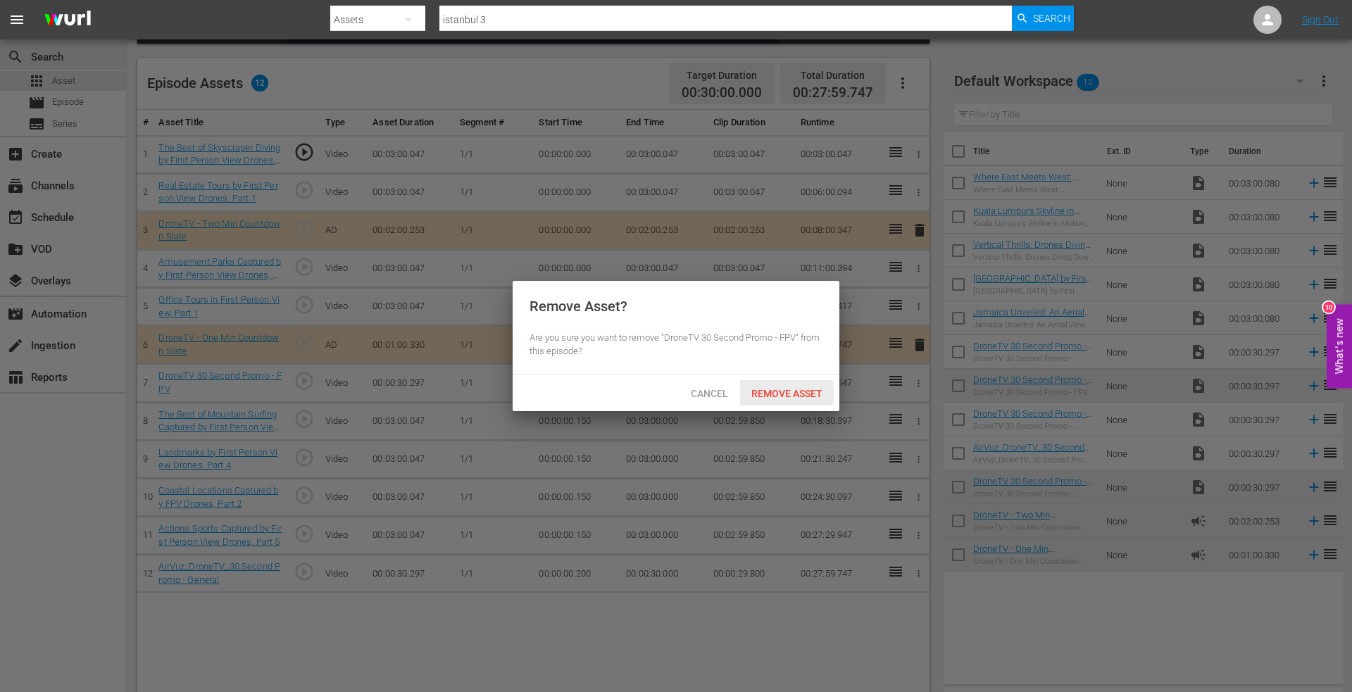
click at [786, 388] on span "Remove Asset" at bounding box center [787, 393] width 94 height 11
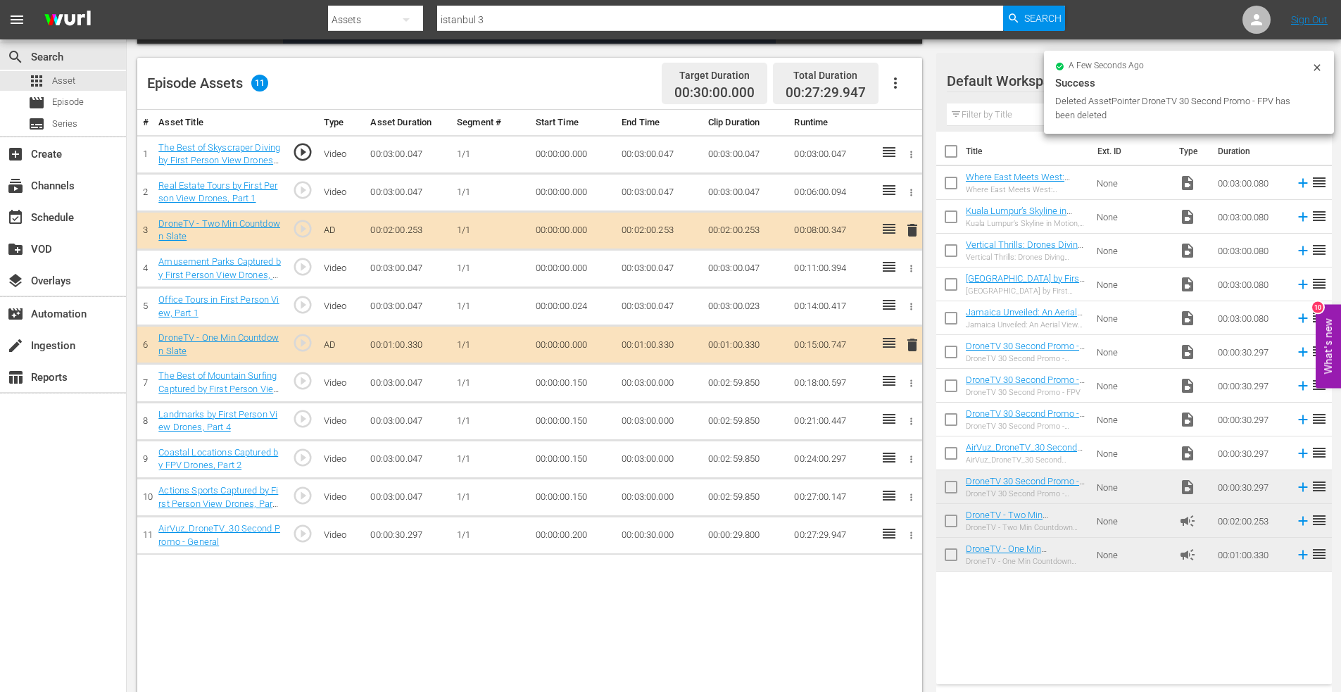
click at [910, 534] on icon "button" at bounding box center [911, 535] width 11 height 11
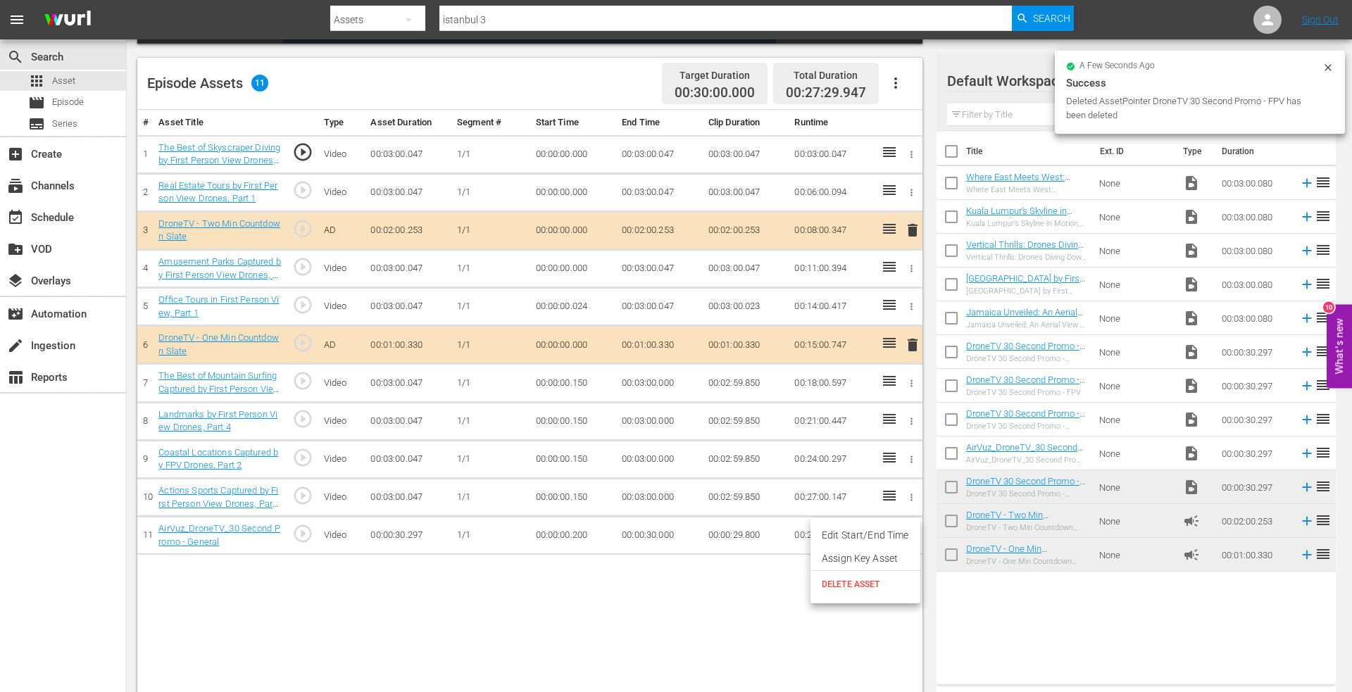
click at [847, 580] on span "DELETE ASSET" at bounding box center [864, 584] width 87 height 13
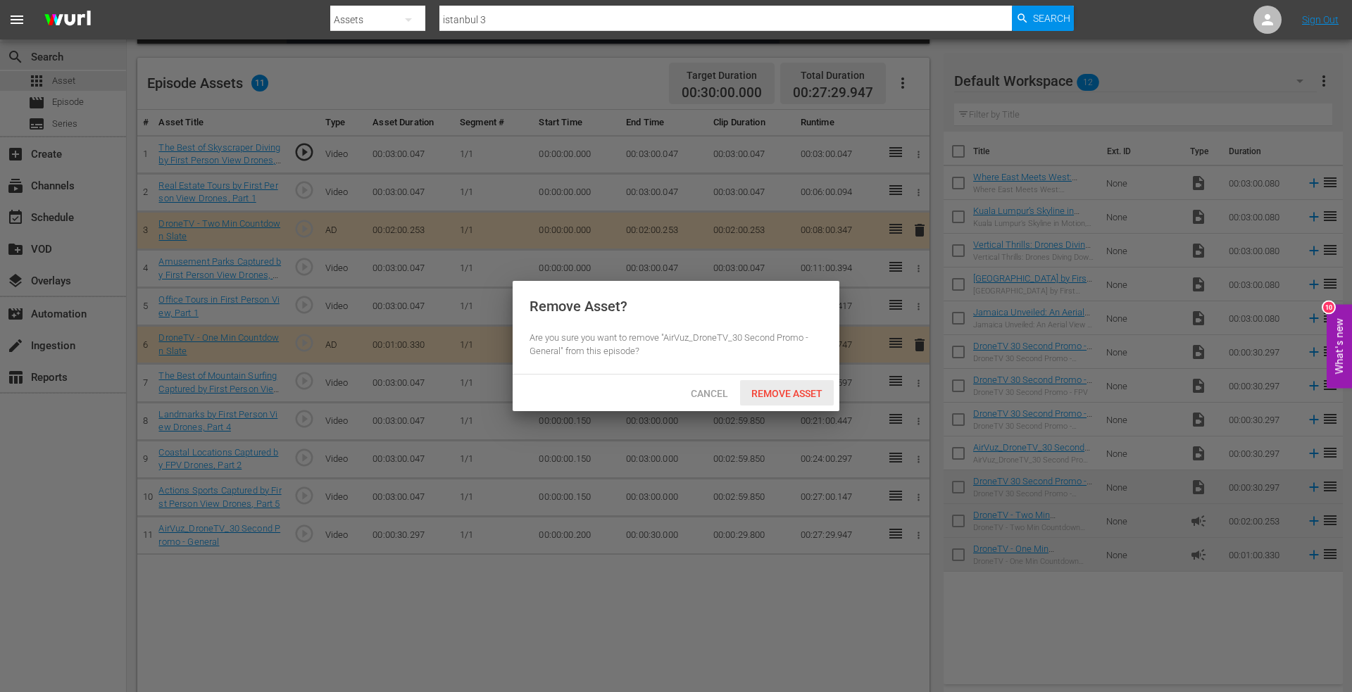
click at [775, 393] on span "Remove Asset" at bounding box center [787, 393] width 94 height 11
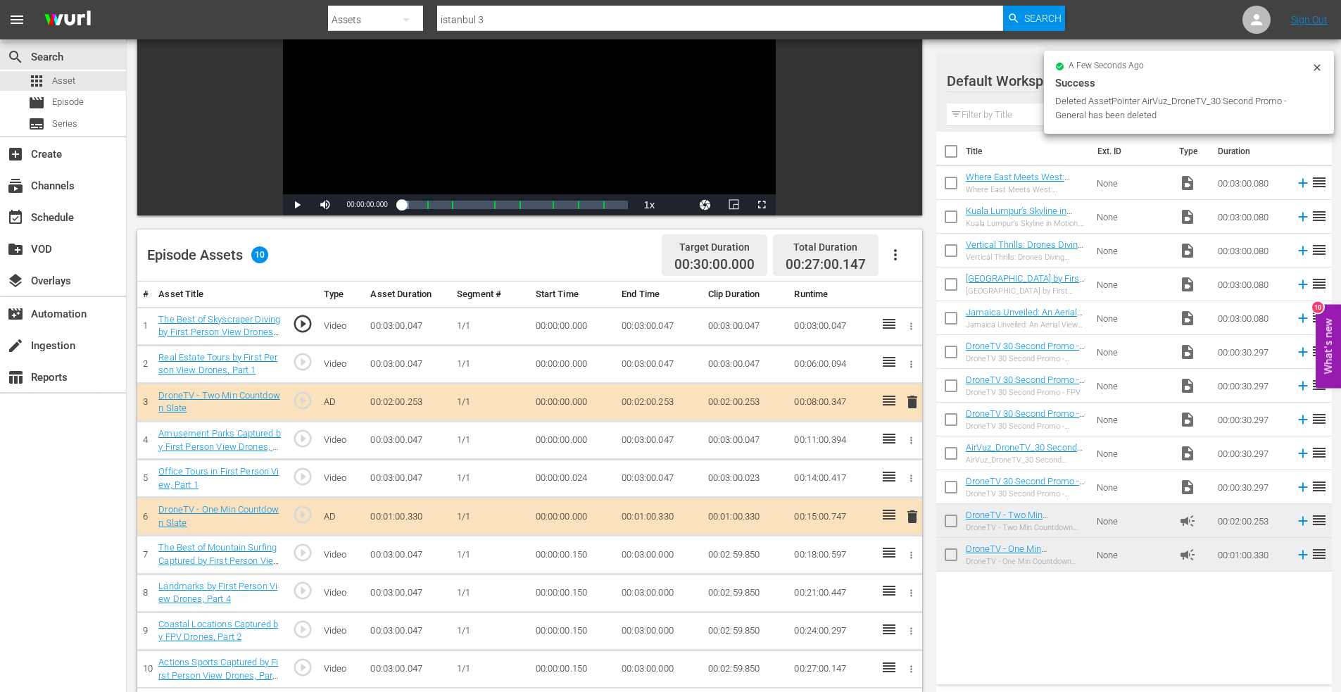
scroll to position [0, 0]
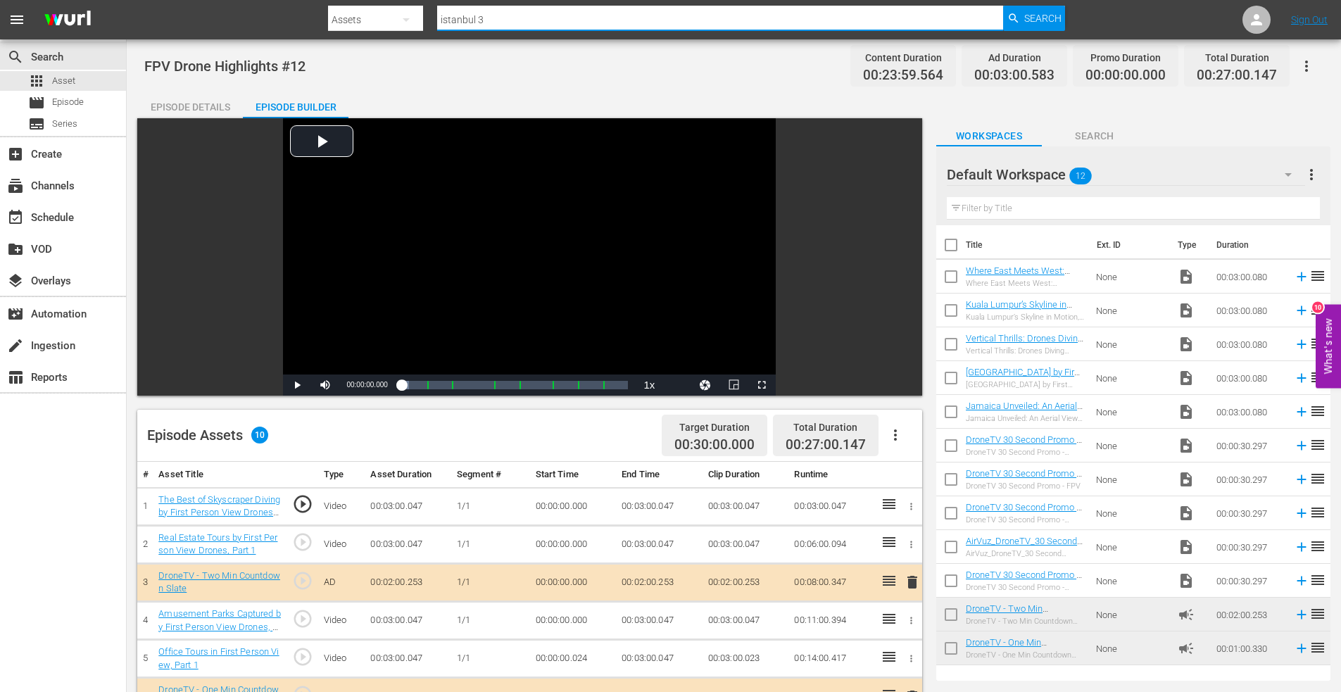
drag, startPoint x: 498, startPoint y: 25, endPoint x: 401, endPoint y: 22, distance: 97.2
click at [401, 22] on div "Search By Assets Search ID, Title, Description, Keywords, or Category istanbul …" at bounding box center [697, 20] width 738 height 34
type input "first winter 5"
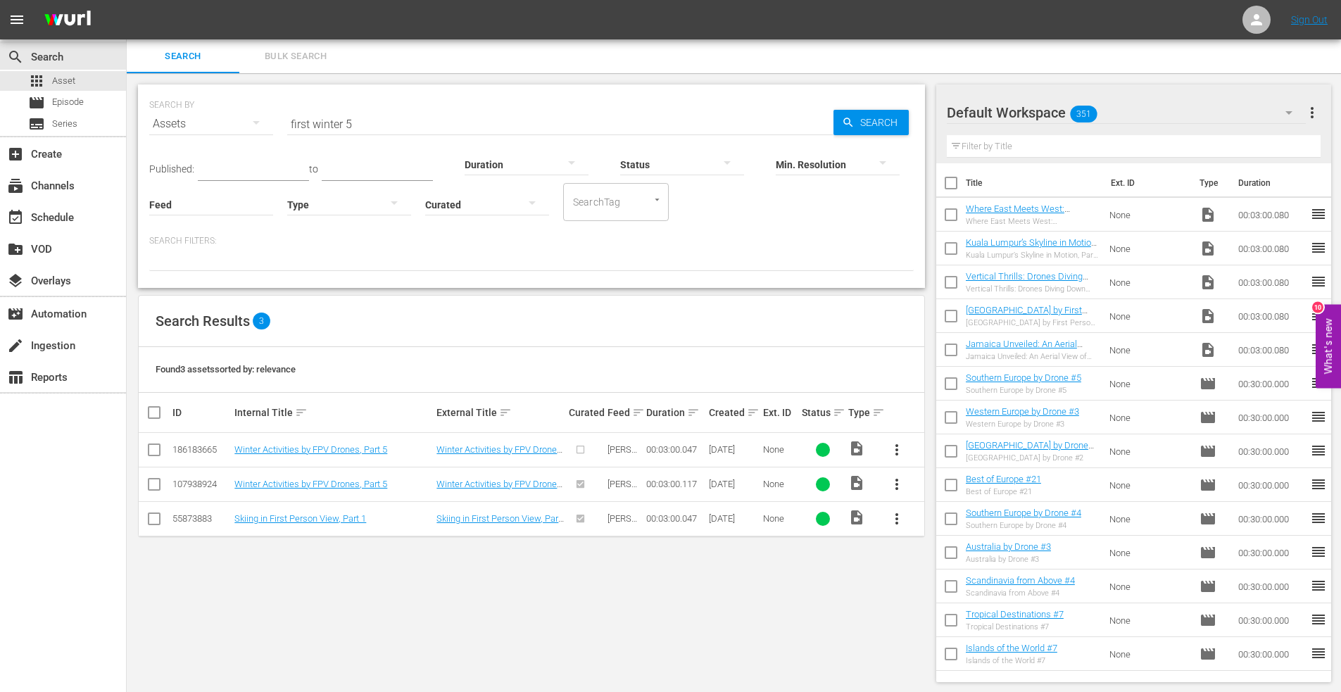
click at [149, 449] on input "checkbox" at bounding box center [154, 452] width 17 height 17
checkbox input "true"
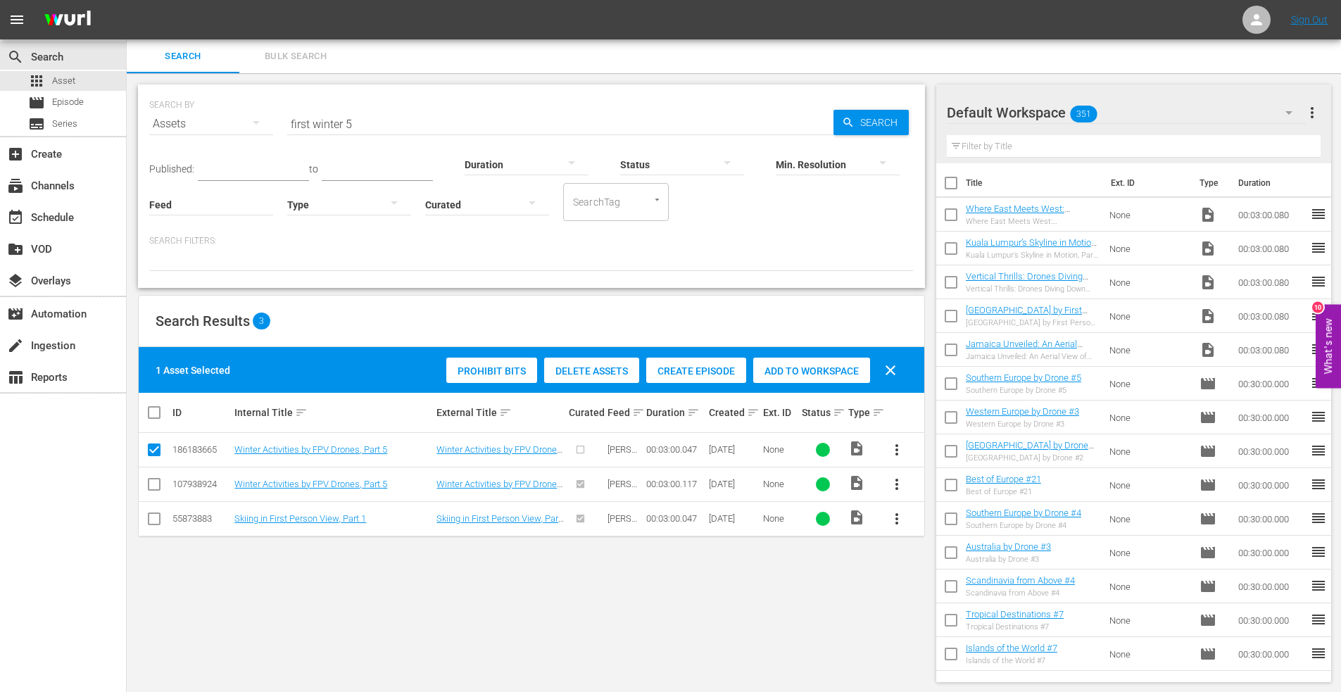
drag, startPoint x: 784, startPoint y: 372, endPoint x: 681, endPoint y: 344, distance: 107.2
click at [783, 371] on span "Add to Workspace" at bounding box center [811, 370] width 117 height 11
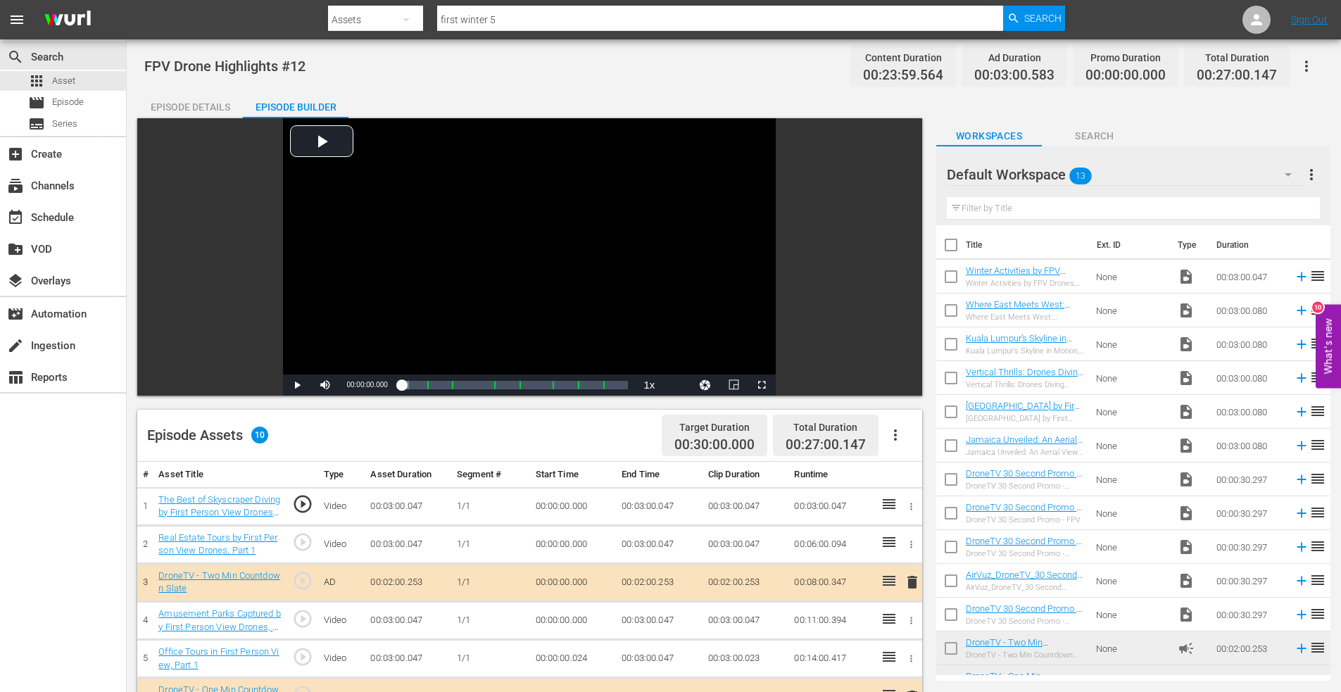
drag, startPoint x: 948, startPoint y: 278, endPoint x: 1022, endPoint y: 279, distance: 73.9
click at [950, 278] on input "checkbox" at bounding box center [951, 280] width 30 height 30
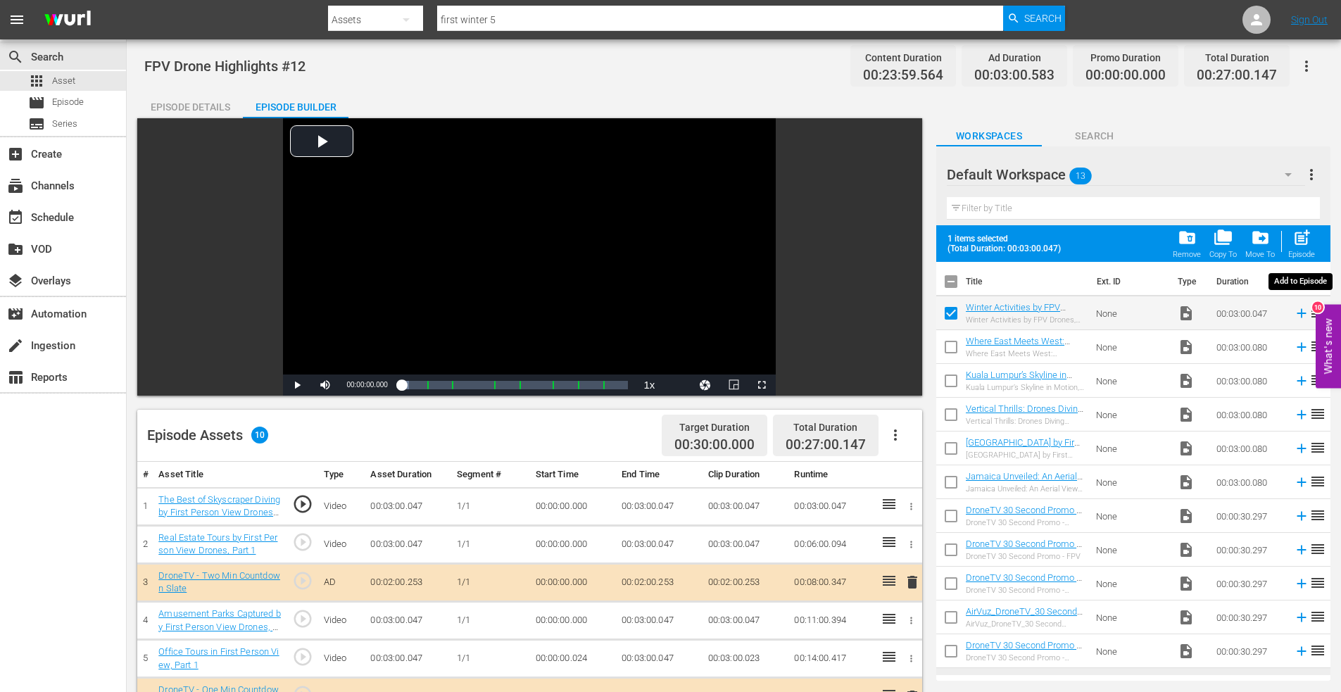
click at [1305, 231] on span "post_add" at bounding box center [1301, 237] width 19 height 19
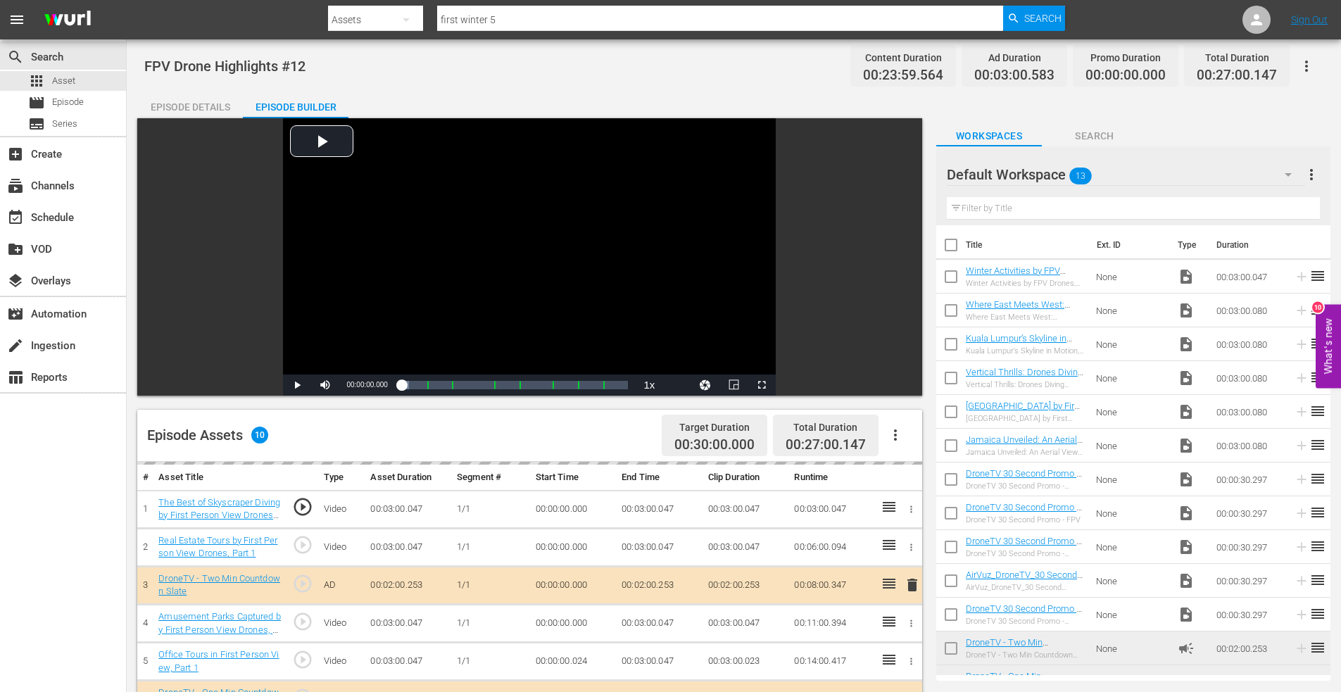
checkbox input "false"
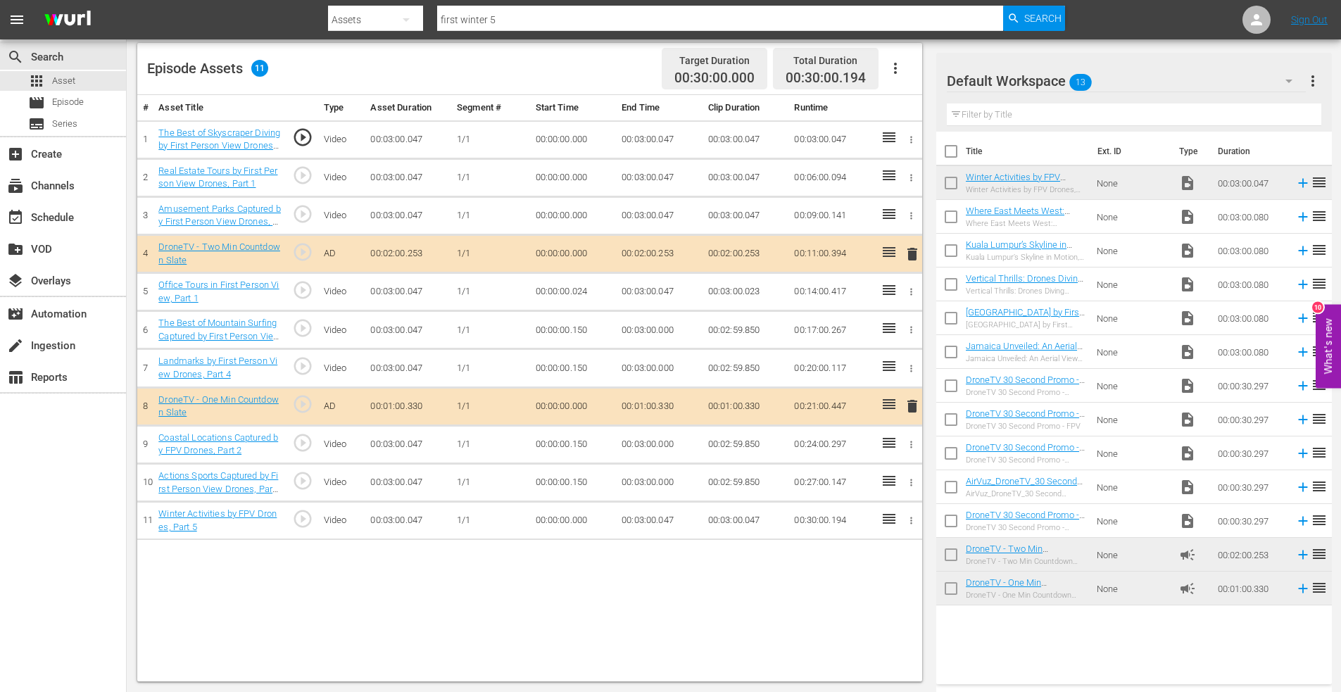
click at [907, 522] on icon "button" at bounding box center [911, 520] width 11 height 11
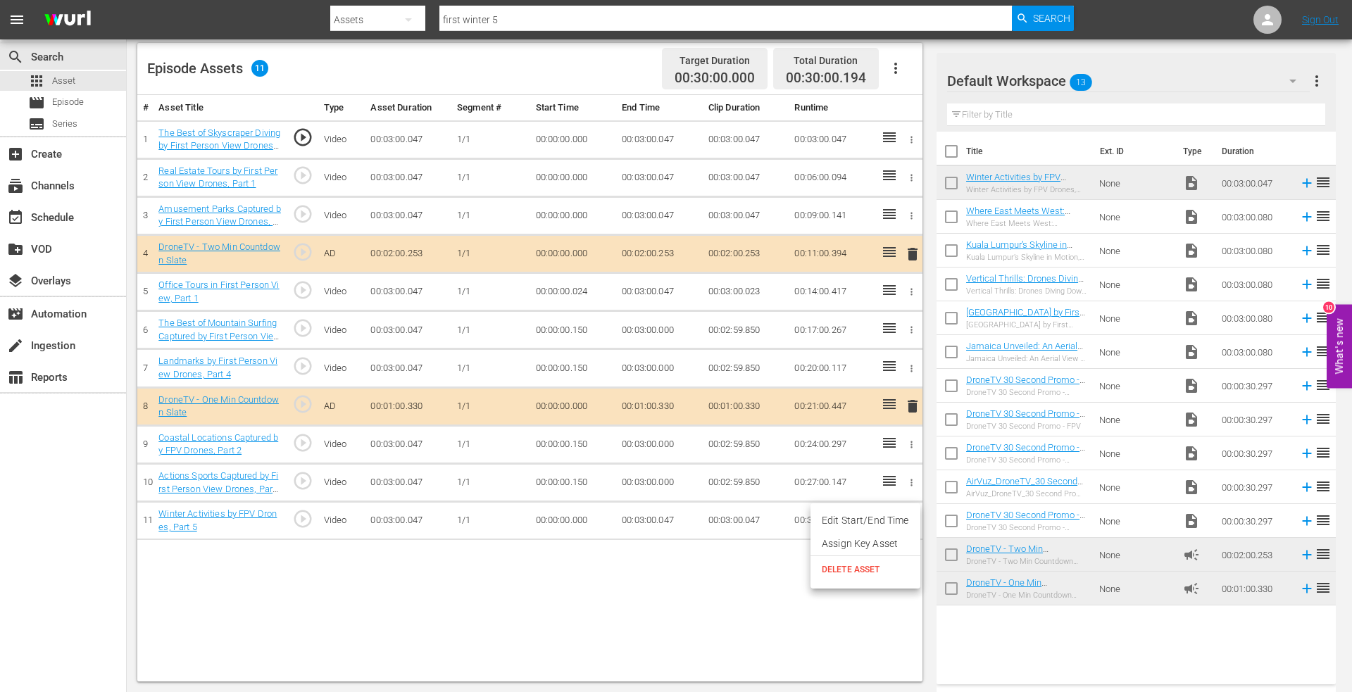
click at [843, 522] on li "Edit Start/End Time" at bounding box center [865, 520] width 110 height 23
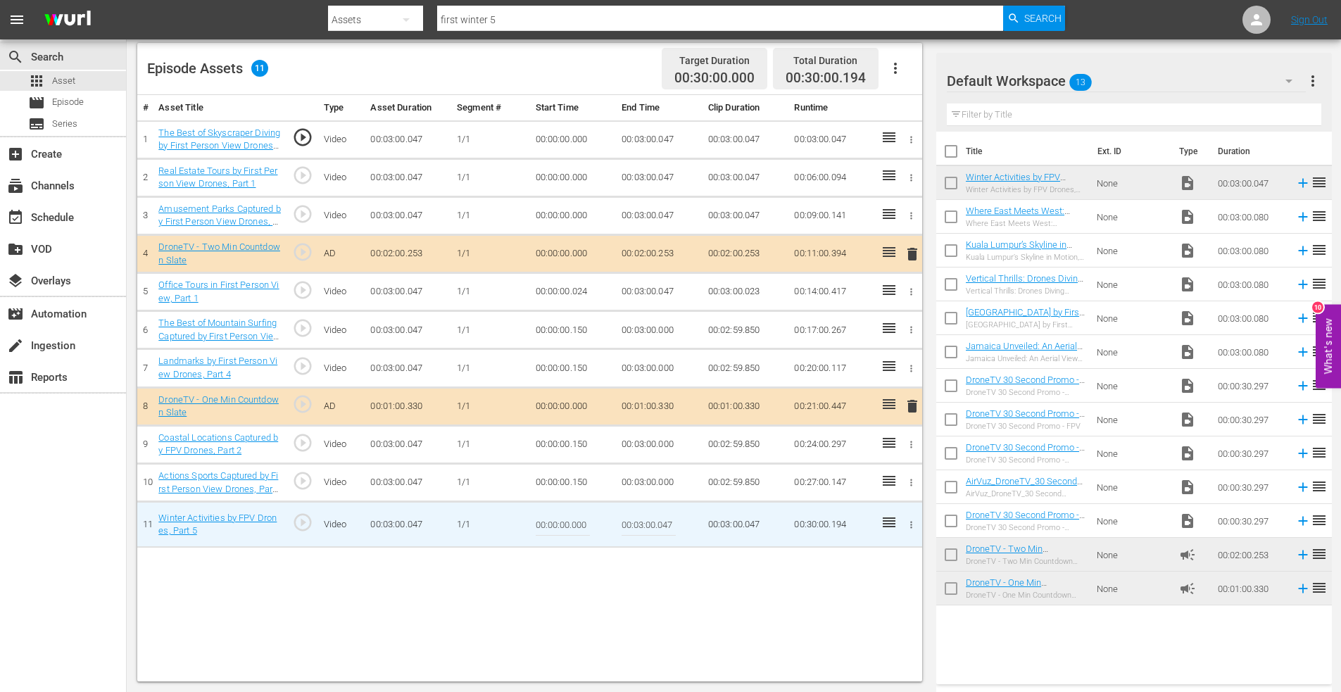
drag, startPoint x: 660, startPoint y: 524, endPoint x: 717, endPoint y: 529, distance: 57.9
click at [717, 529] on tr "11 Winter Activities by FPV Drones, Part 5 play_circle_outline Video 00:03:00.0…" at bounding box center [529, 525] width 785 height 46
type input "00:03:00.000"
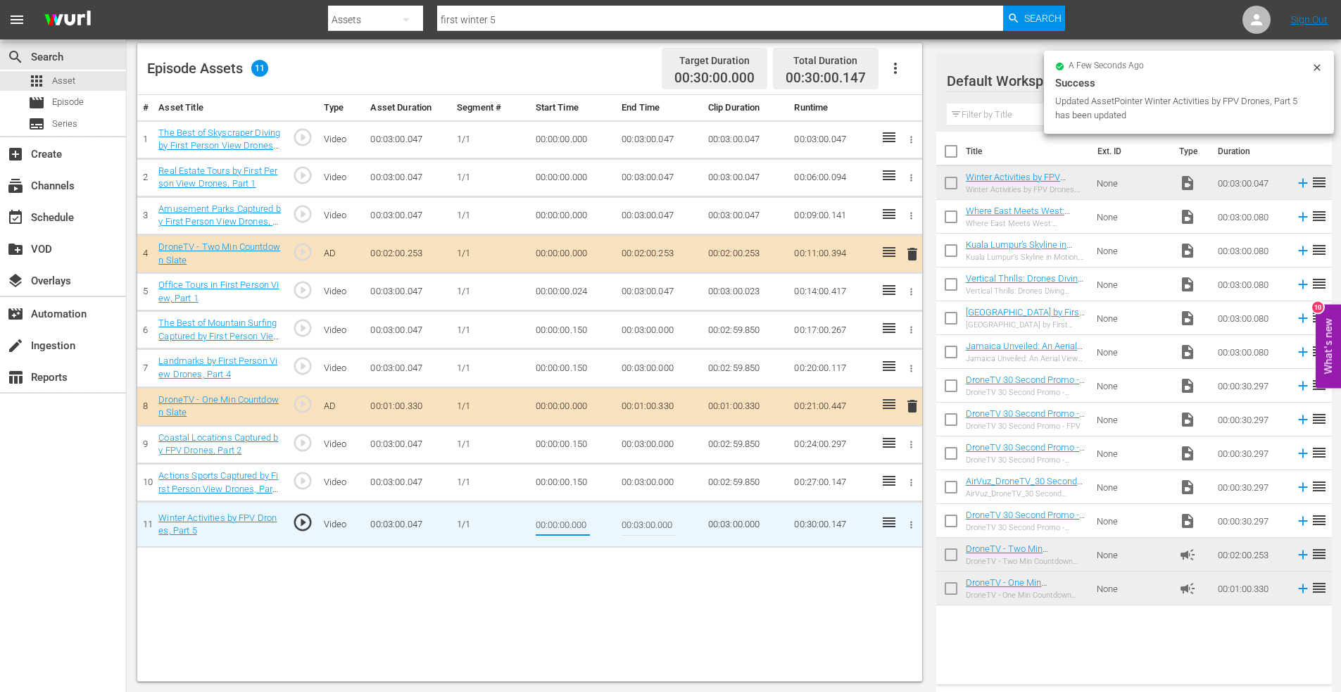
drag, startPoint x: 573, startPoint y: 526, endPoint x: 602, endPoint y: 527, distance: 28.9
click at [602, 527] on td "00:00:00.000" at bounding box center [573, 525] width 87 height 46
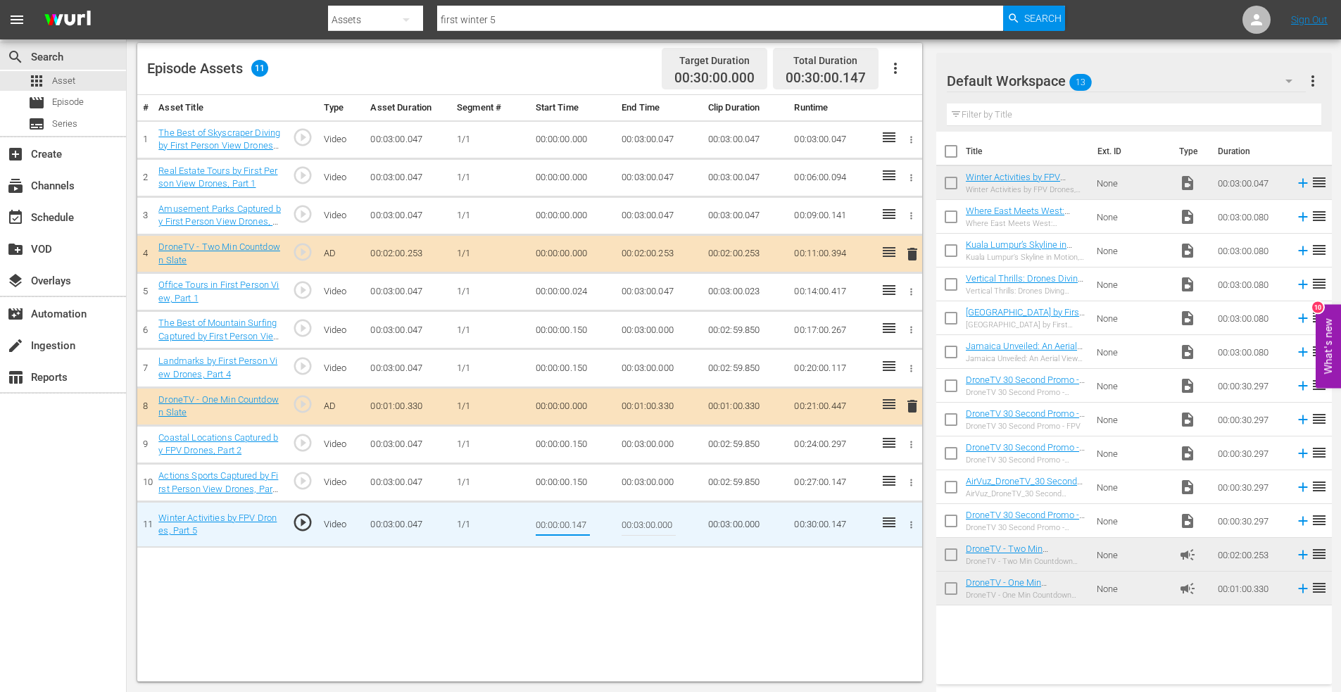
type input "00:00:00.147"
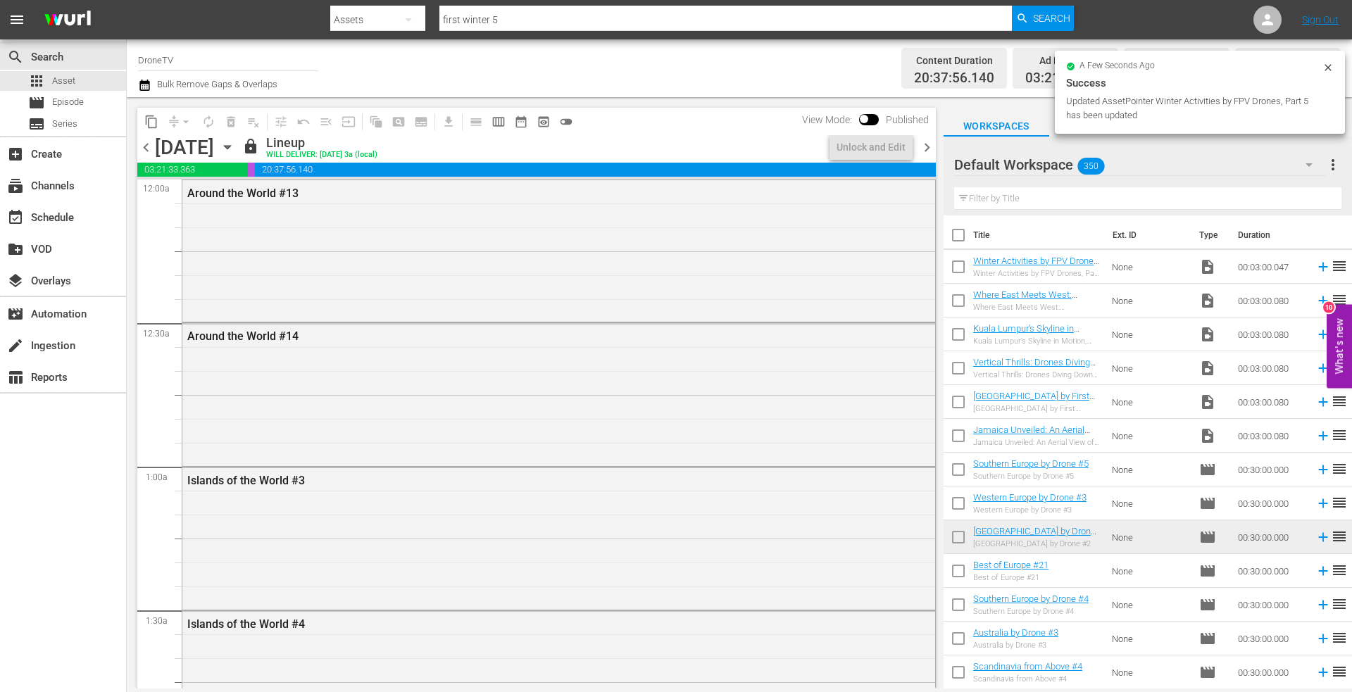
click at [1333, 67] on icon at bounding box center [1327, 67] width 11 height 11
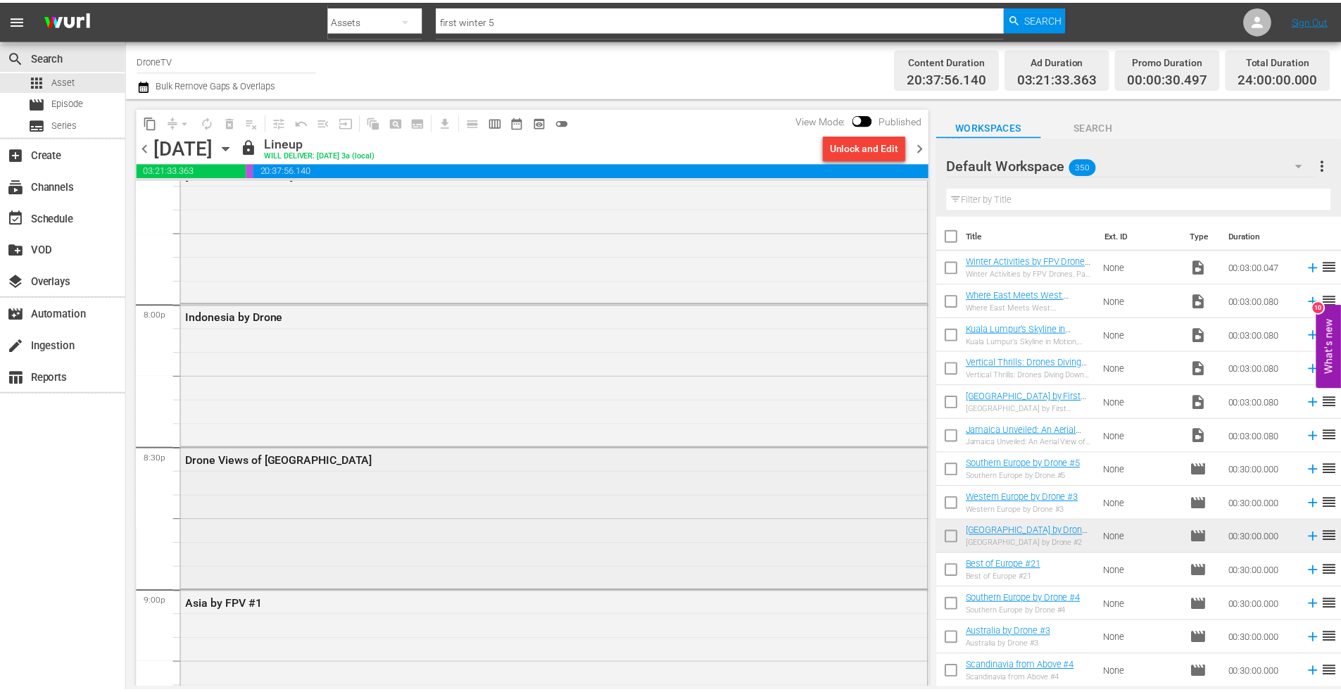
scroll to position [5631, 0]
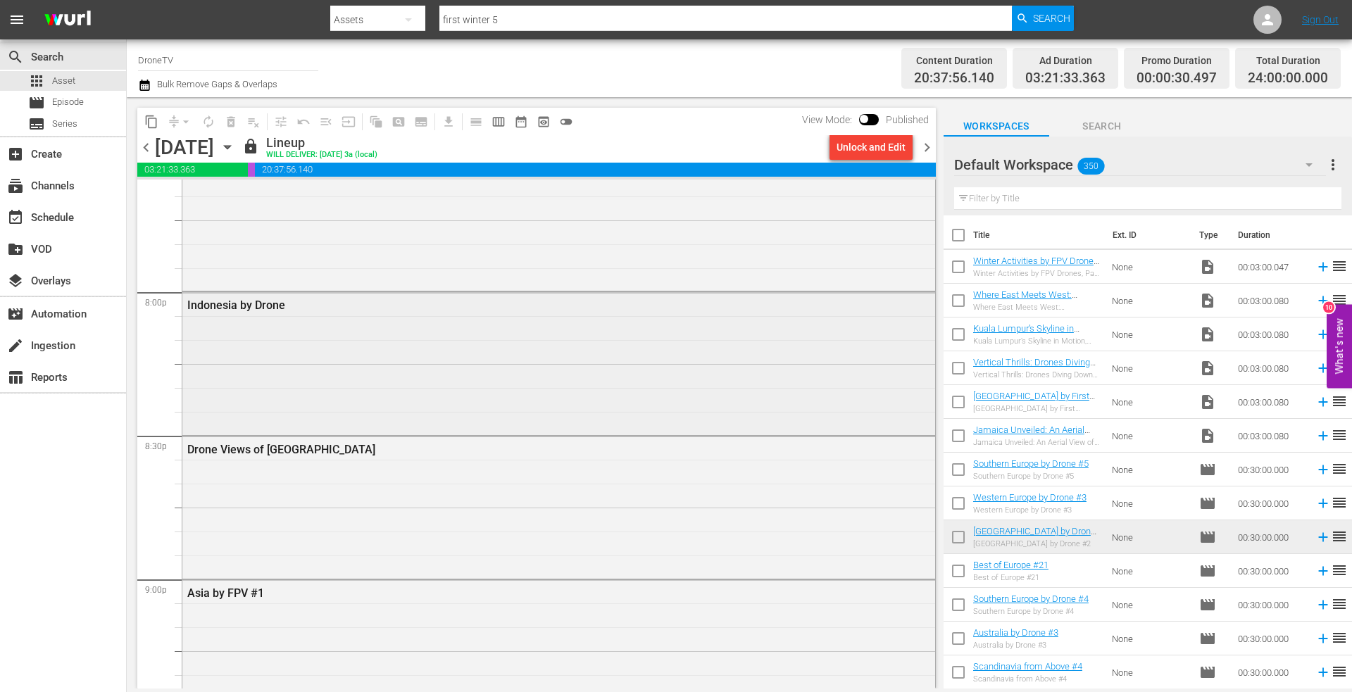
click at [298, 379] on div "Indonesia by Drone" at bounding box center [558, 361] width 753 height 139
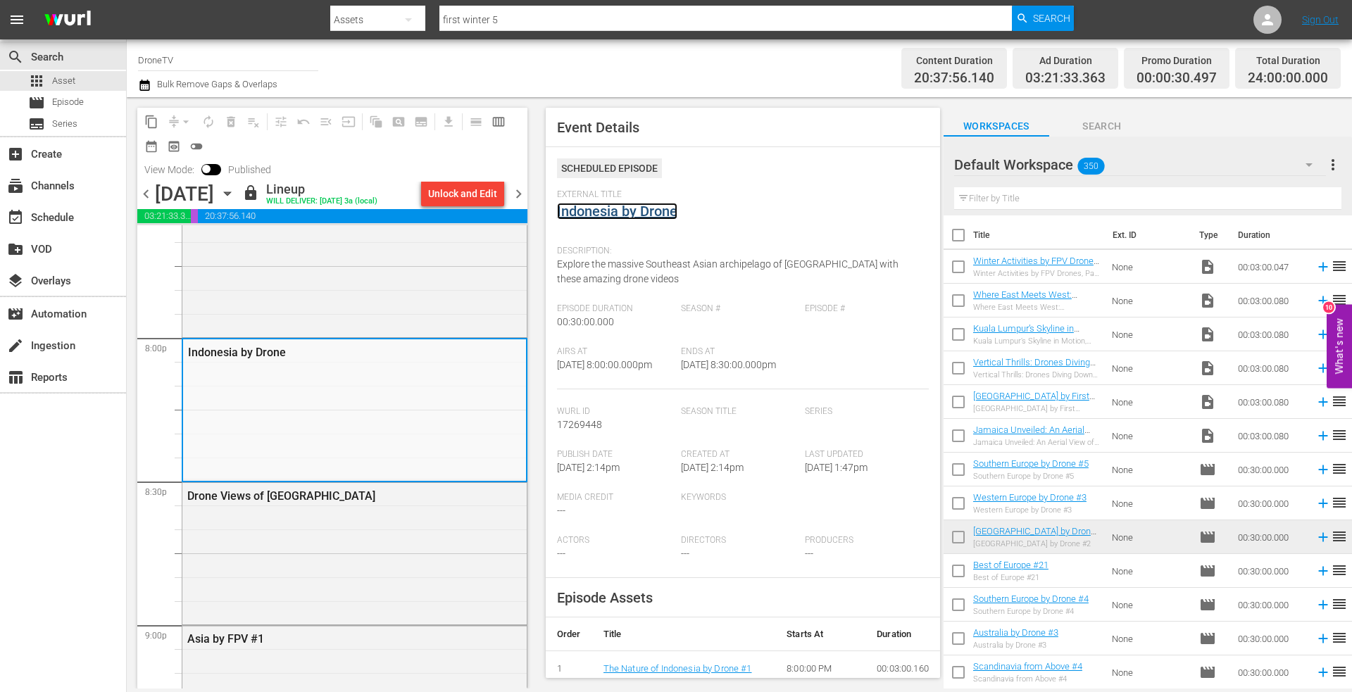
click at [645, 213] on link "Indonesia by Drone" at bounding box center [617, 211] width 120 height 17
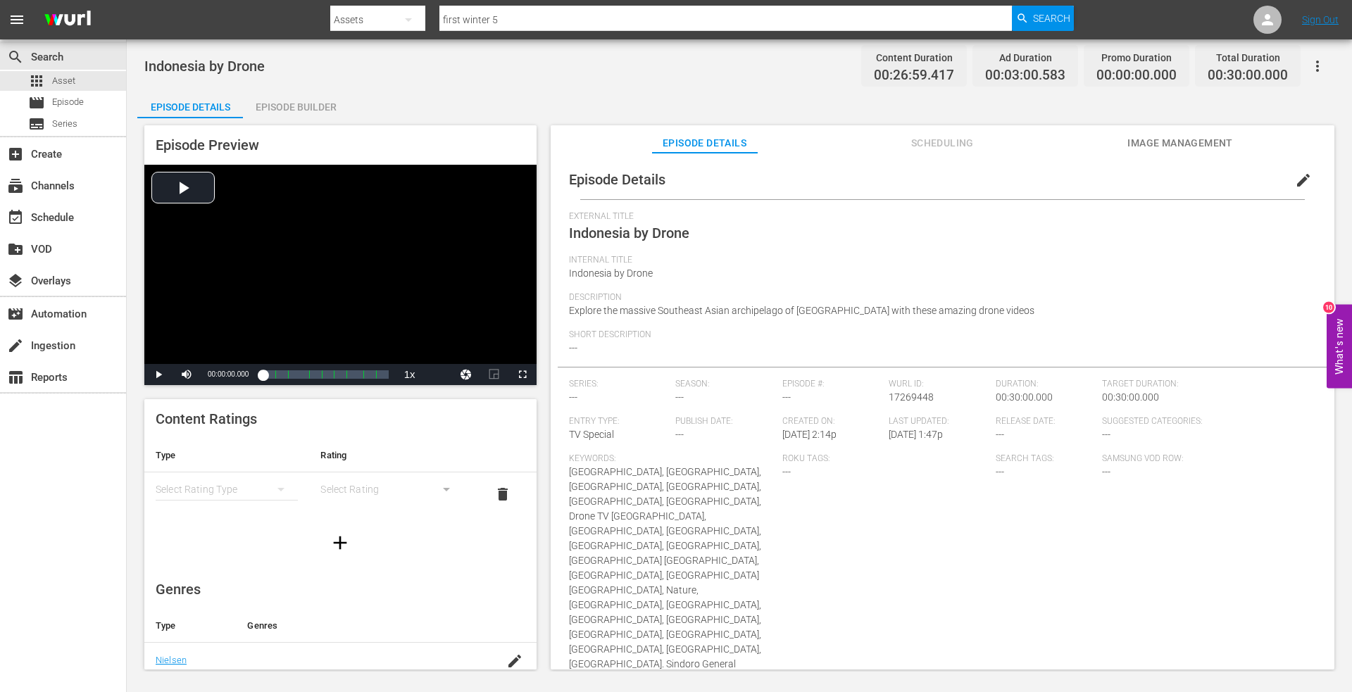
click at [298, 105] on div "Episode Builder" at bounding box center [296, 107] width 106 height 34
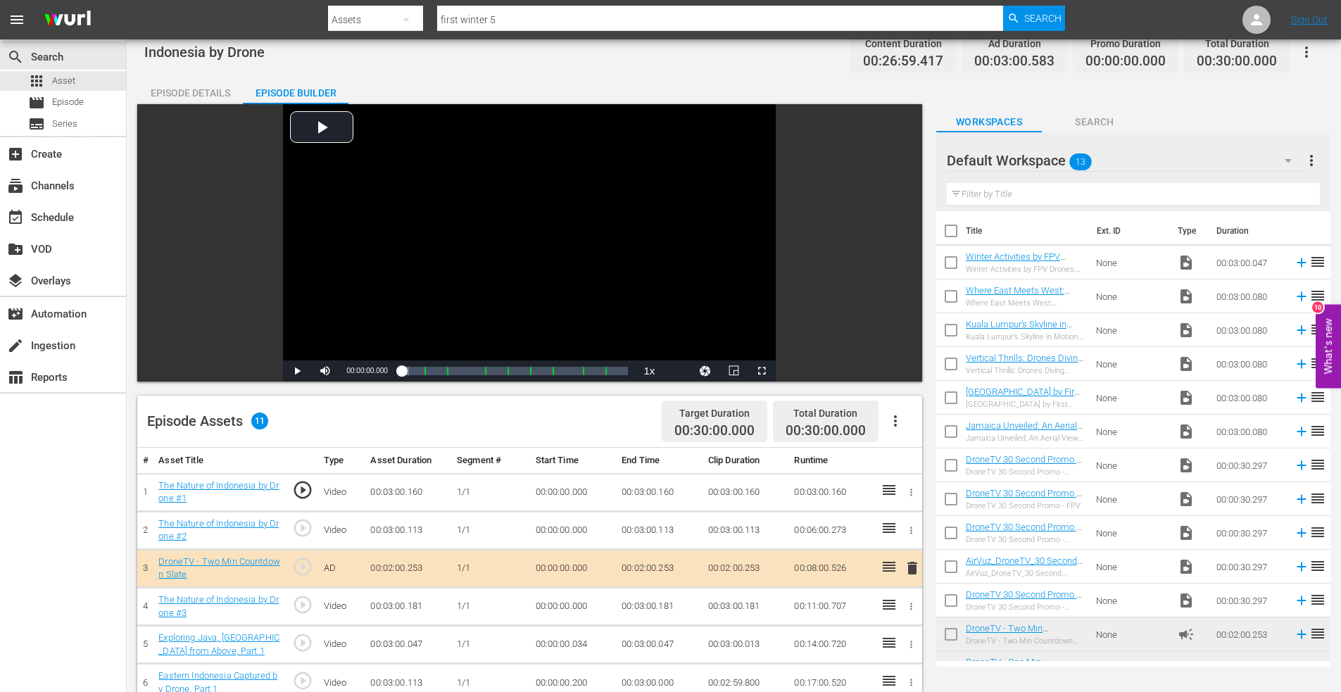
scroll to position [282, 0]
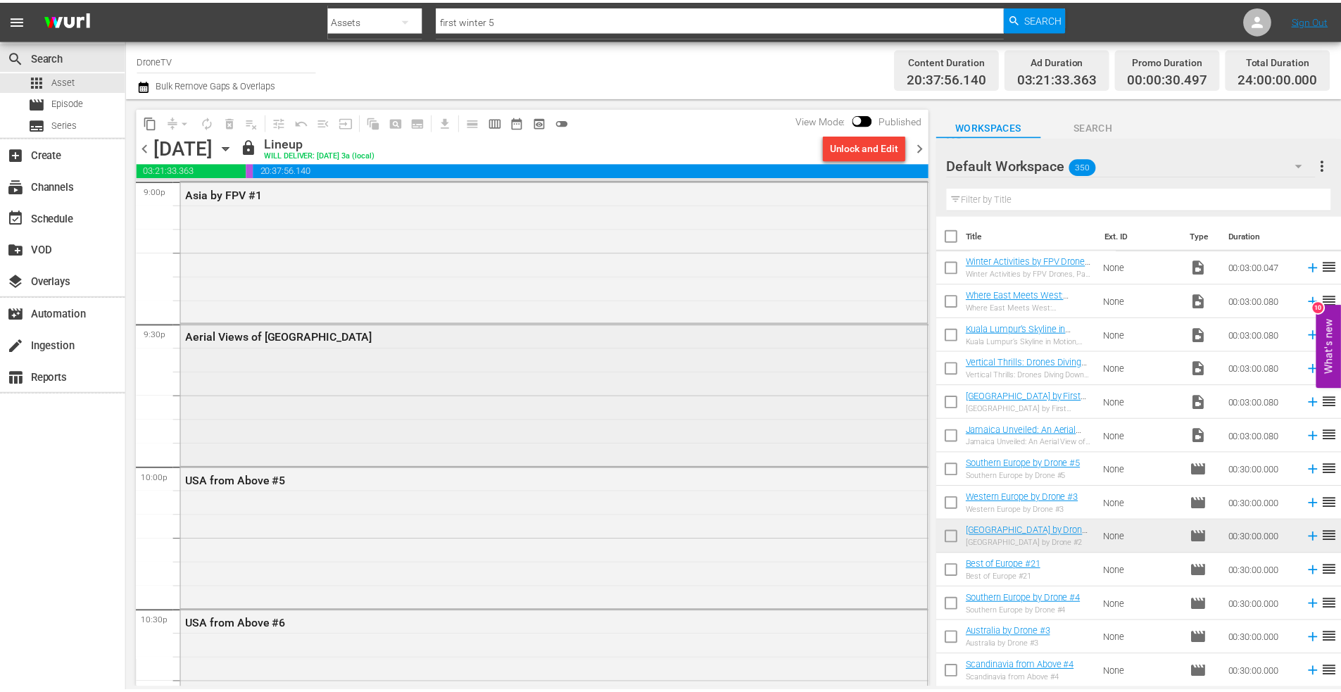
scroll to position [6054, 0]
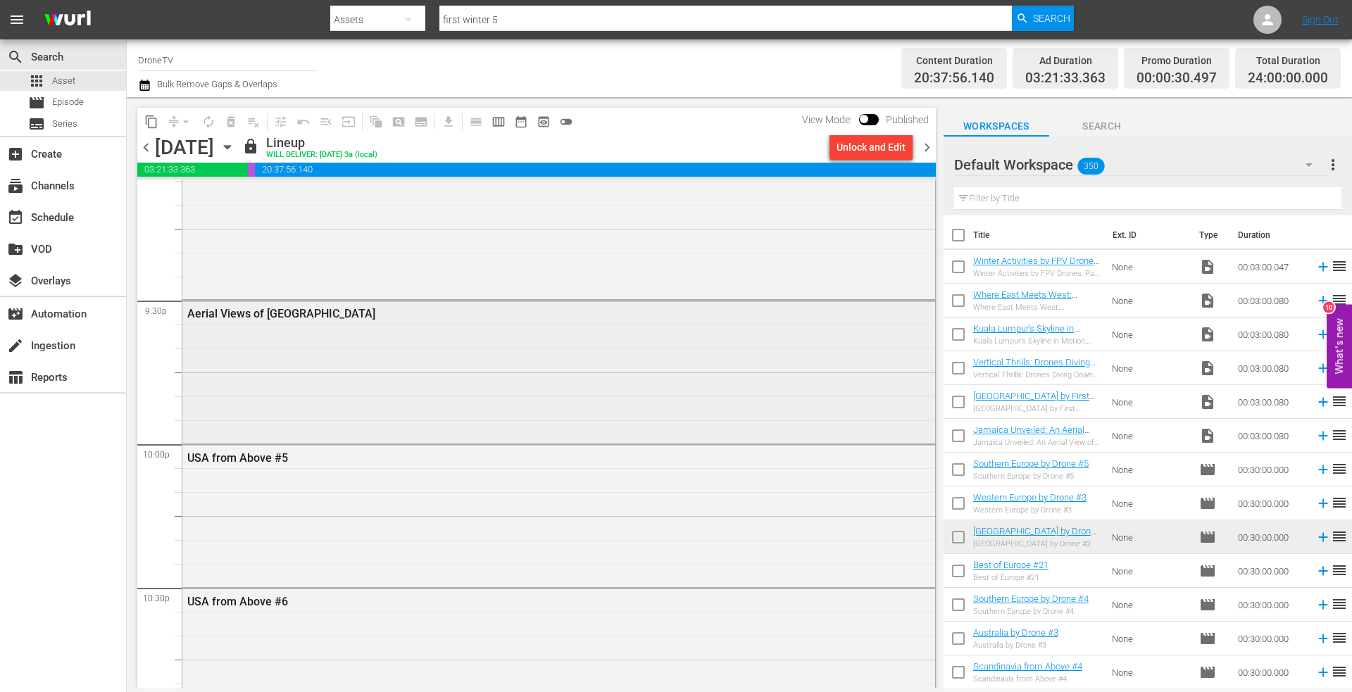
click at [251, 359] on div "Aerial Views of Russia" at bounding box center [558, 370] width 753 height 139
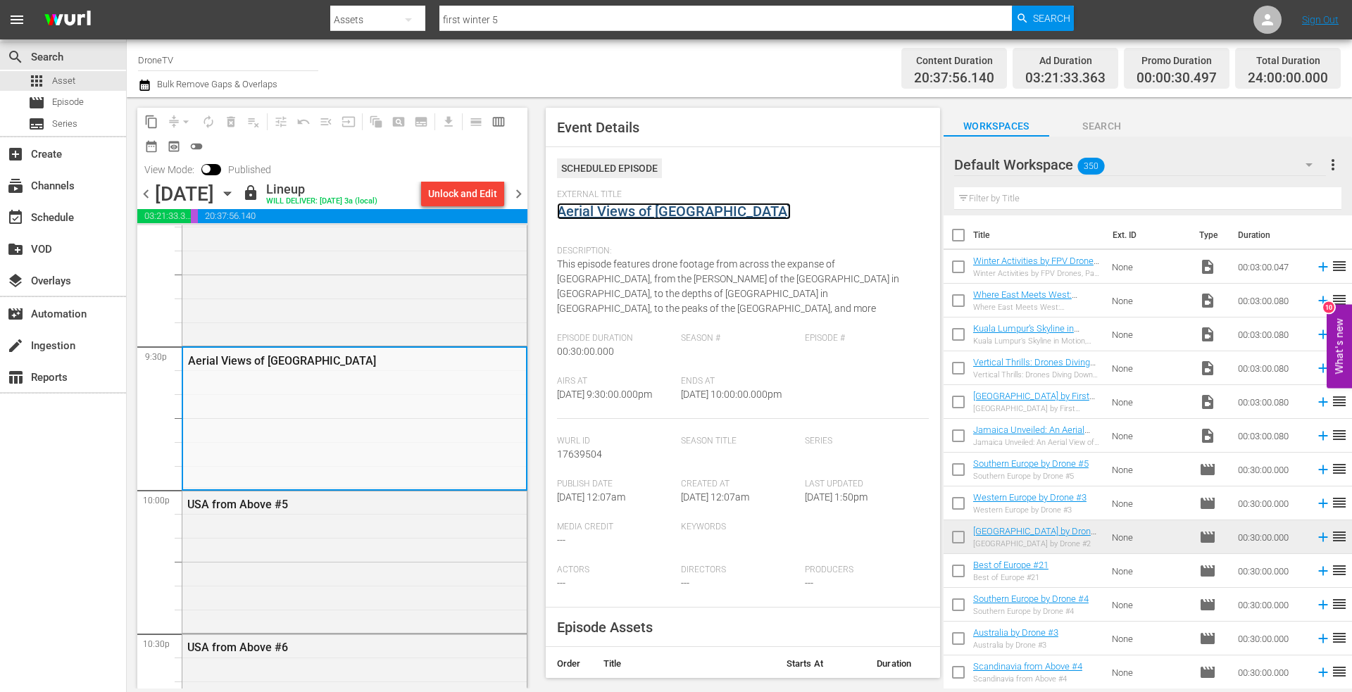
click at [635, 214] on link "Aerial Views of Russia" at bounding box center [674, 211] width 234 height 17
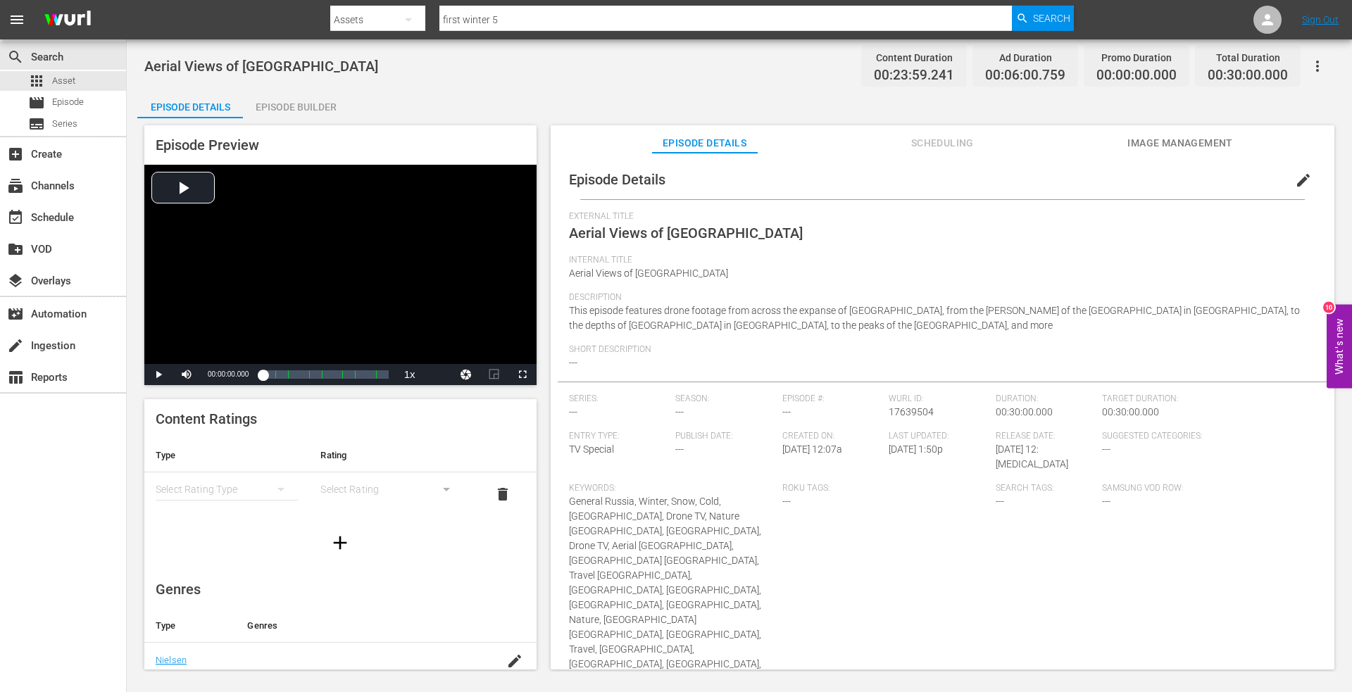
click at [301, 107] on div "Episode Builder" at bounding box center [296, 107] width 106 height 34
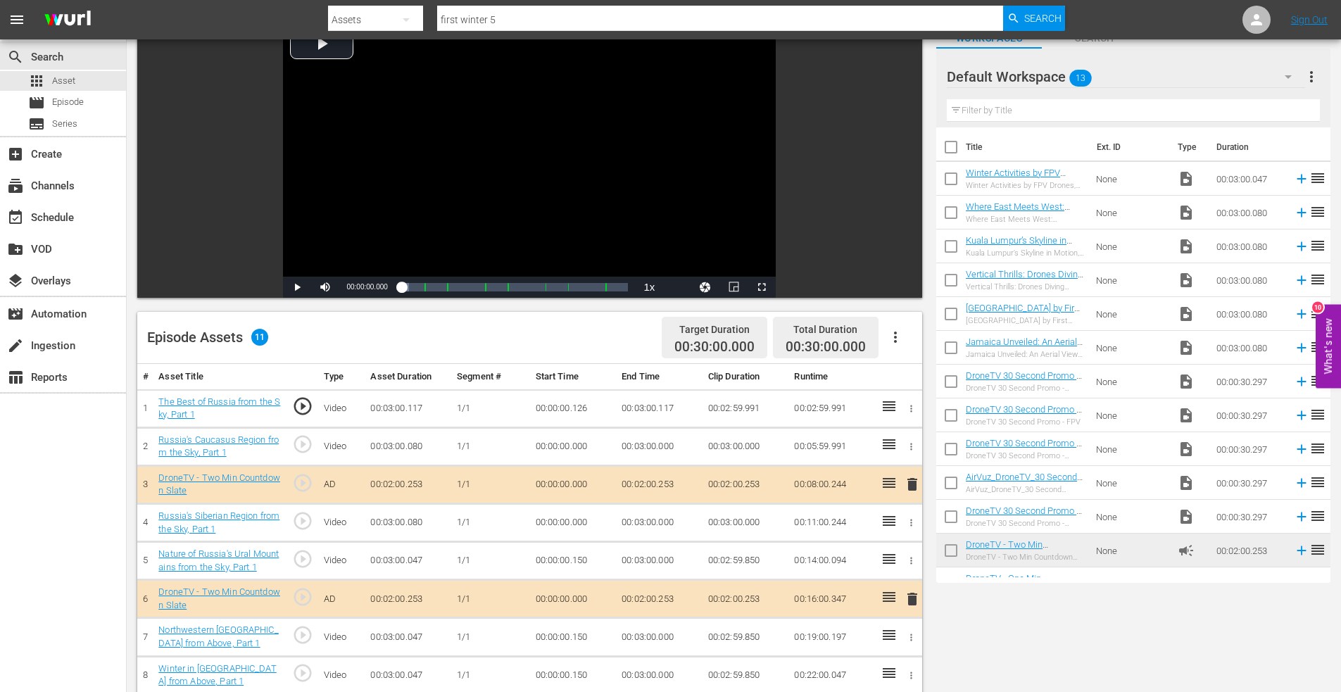
scroll to position [282, 0]
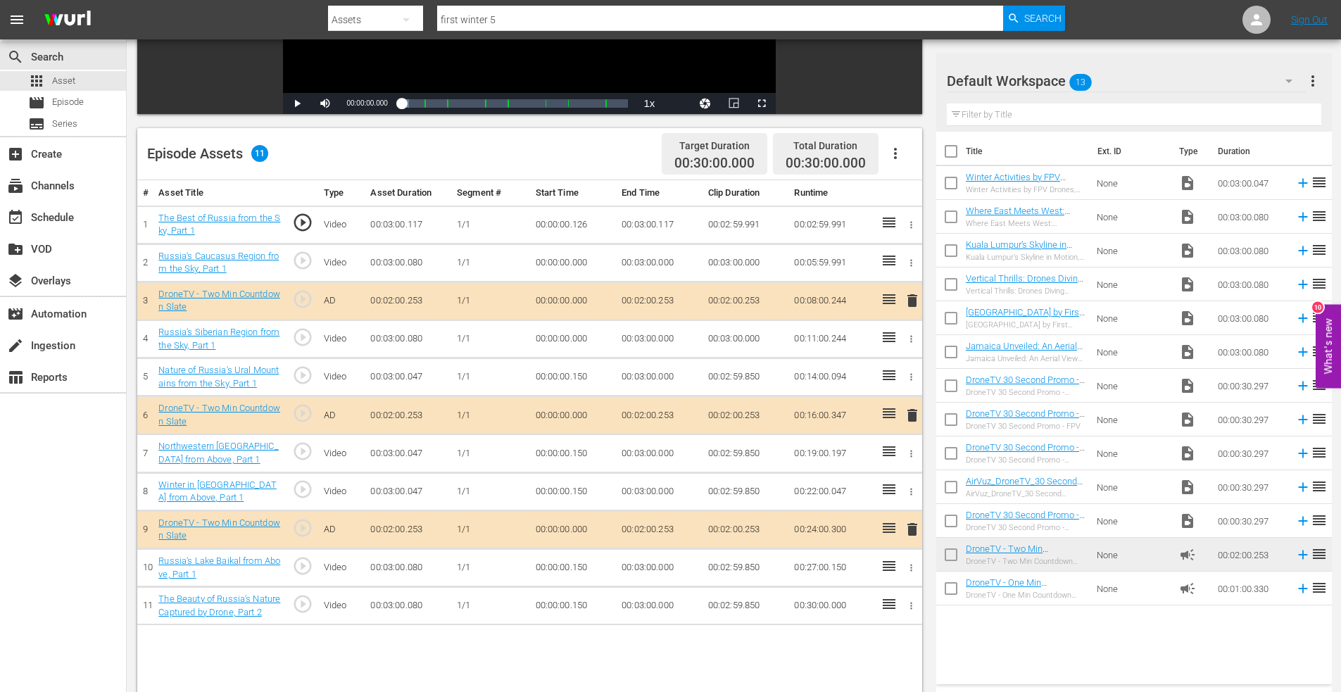
click at [912, 529] on span "delete" at bounding box center [912, 529] width 17 height 17
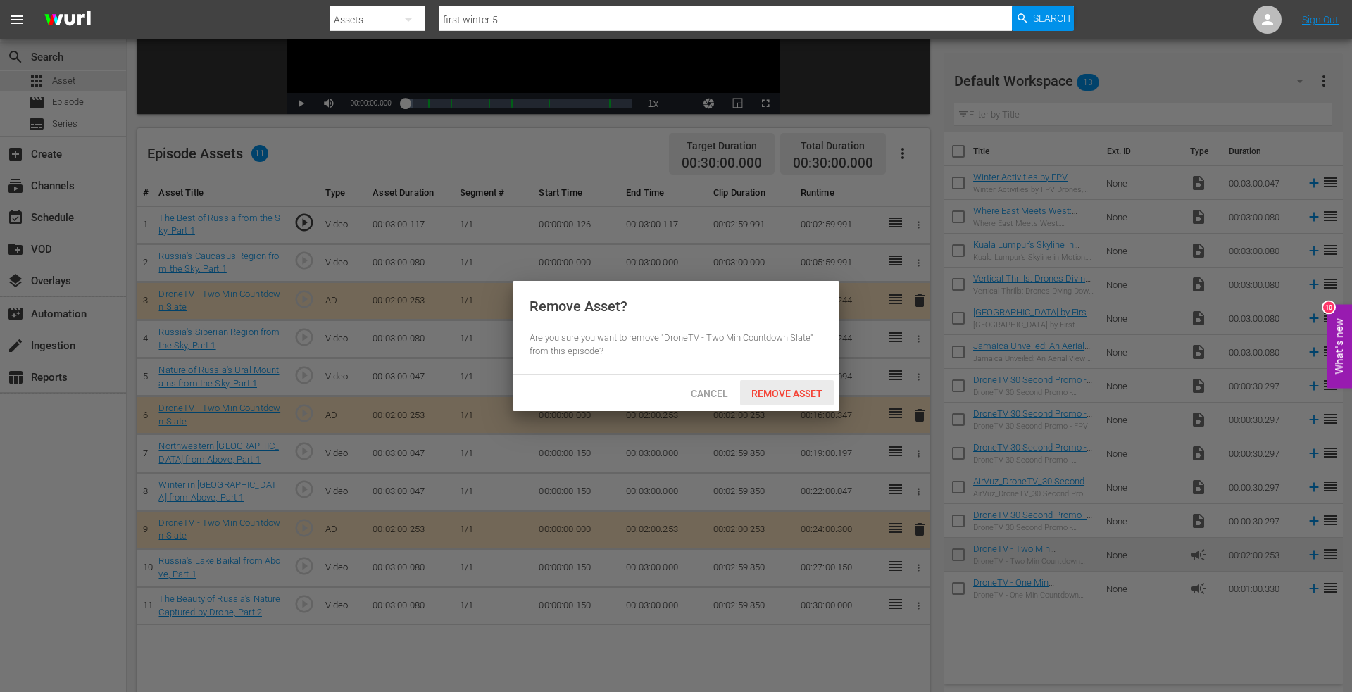
click at [781, 400] on div "Remove Asset" at bounding box center [787, 393] width 94 height 26
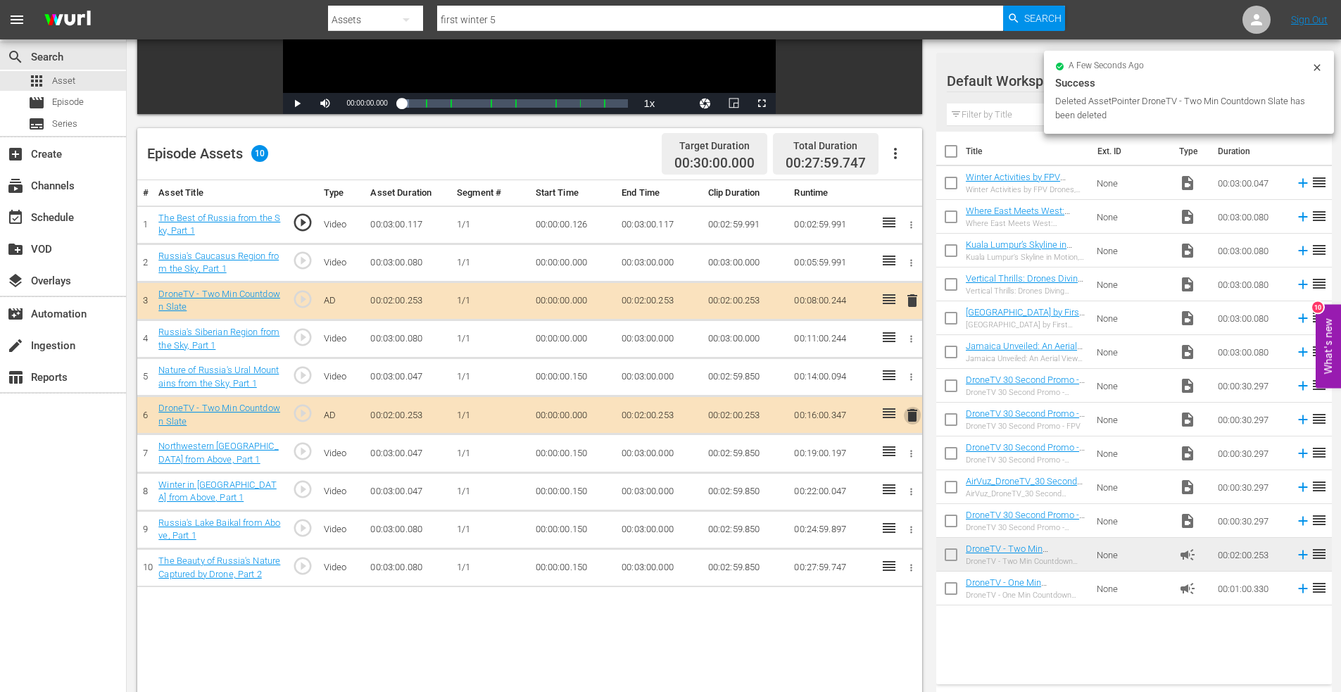
click at [911, 415] on span "delete" at bounding box center [912, 415] width 17 height 17
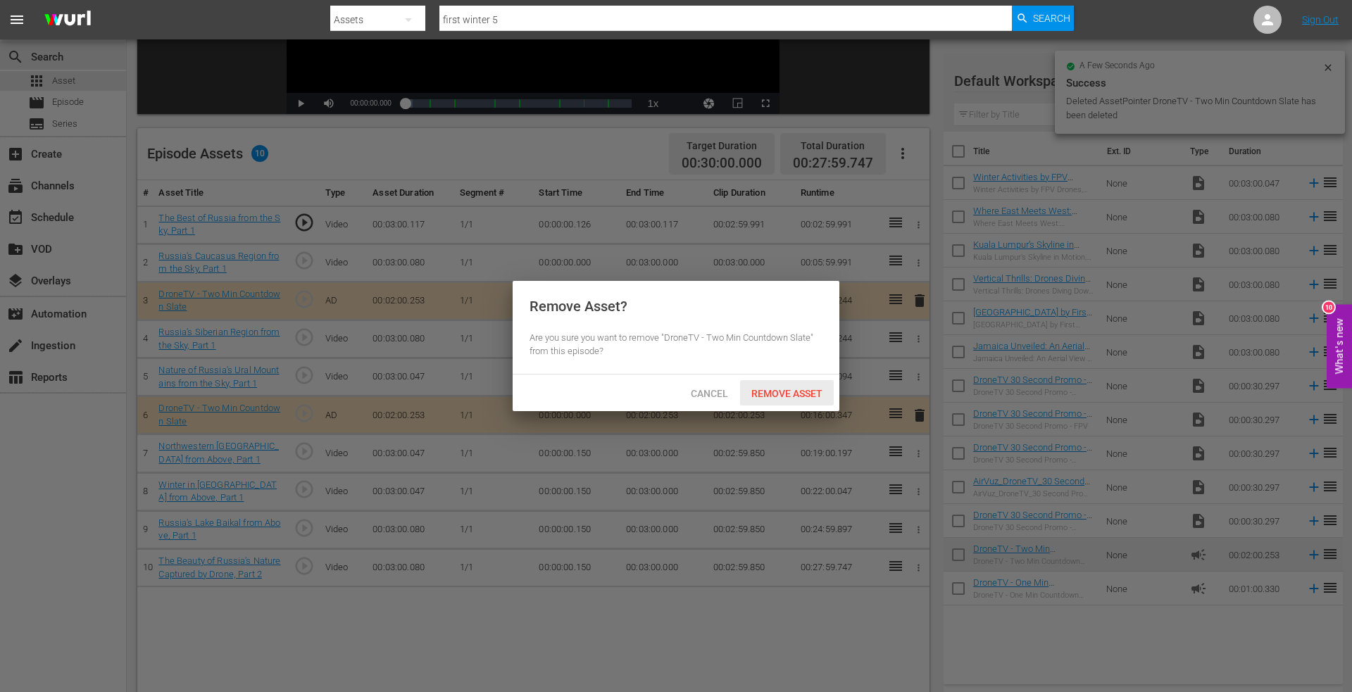
drag, startPoint x: 774, startPoint y: 393, endPoint x: 782, endPoint y: 396, distance: 8.5
click at [775, 394] on span "Remove Asset" at bounding box center [787, 393] width 94 height 11
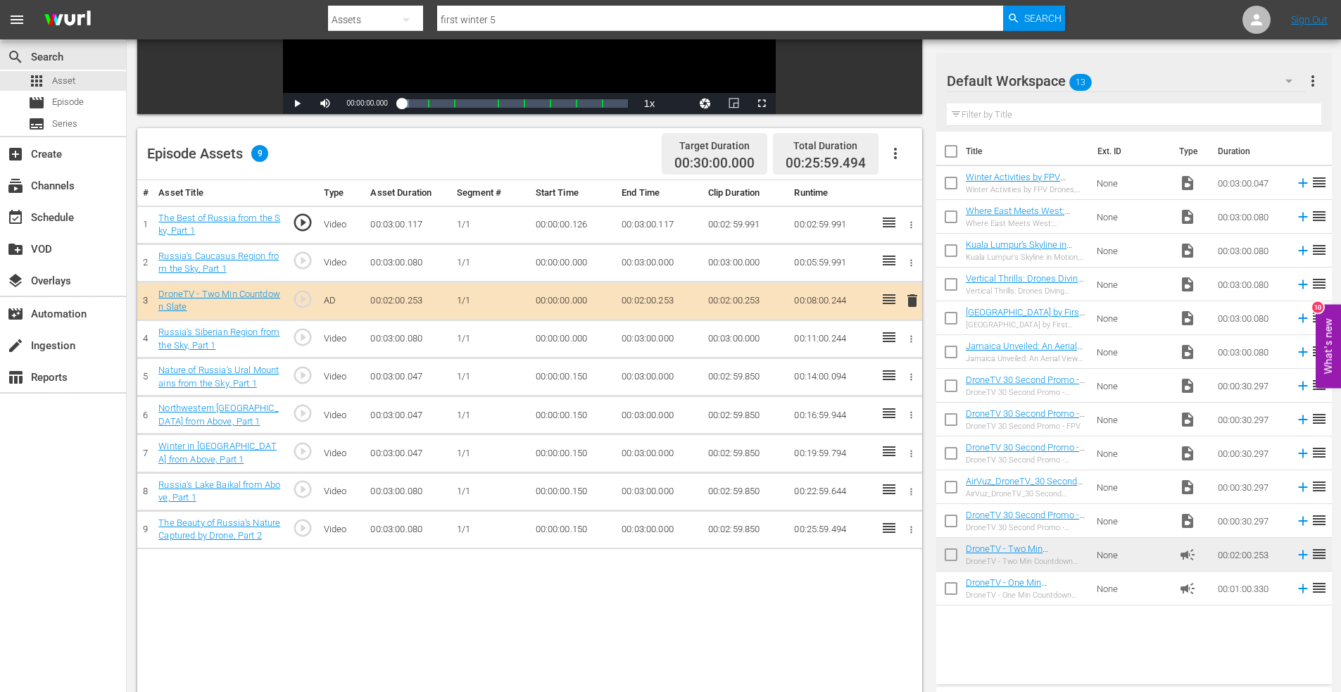
drag, startPoint x: 520, startPoint y: 18, endPoint x: 273, endPoint y: 17, distance: 246.4
click at [273, 17] on nav "menu Search By Assets Search ID, Title, Description, Keywords, or Category firs…" at bounding box center [670, 19] width 1341 height 39
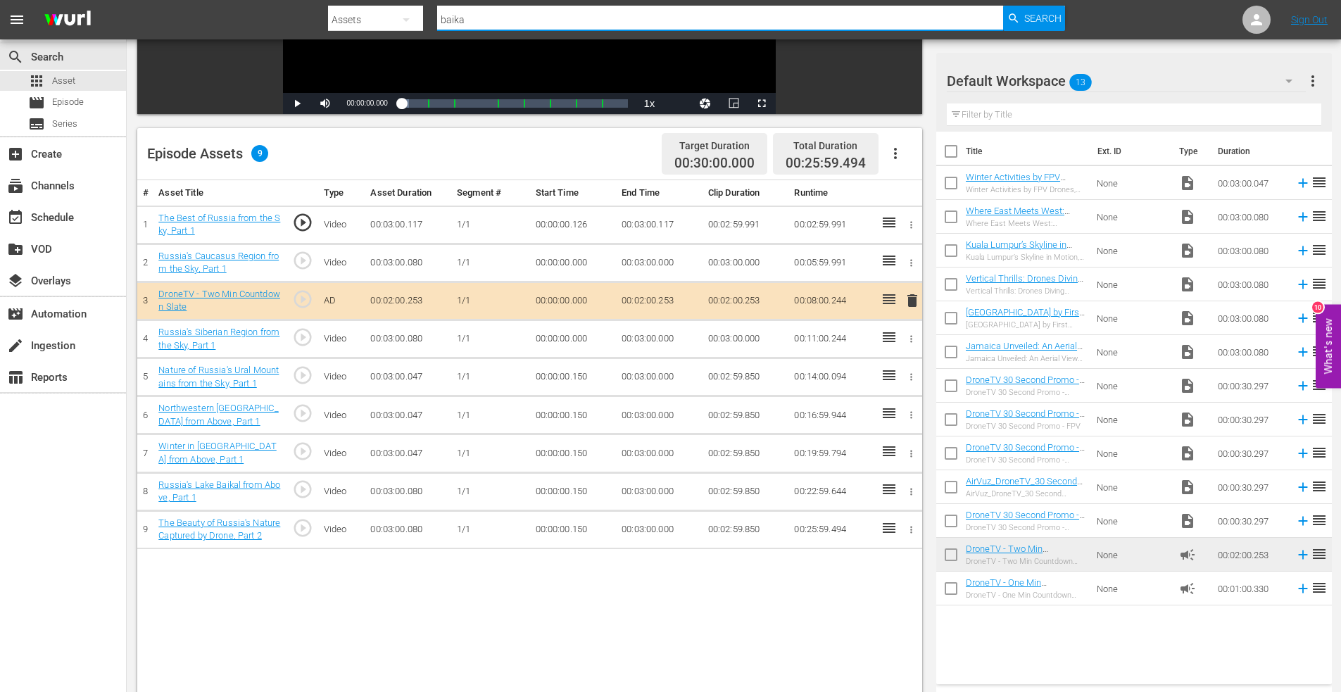
type input "baikal"
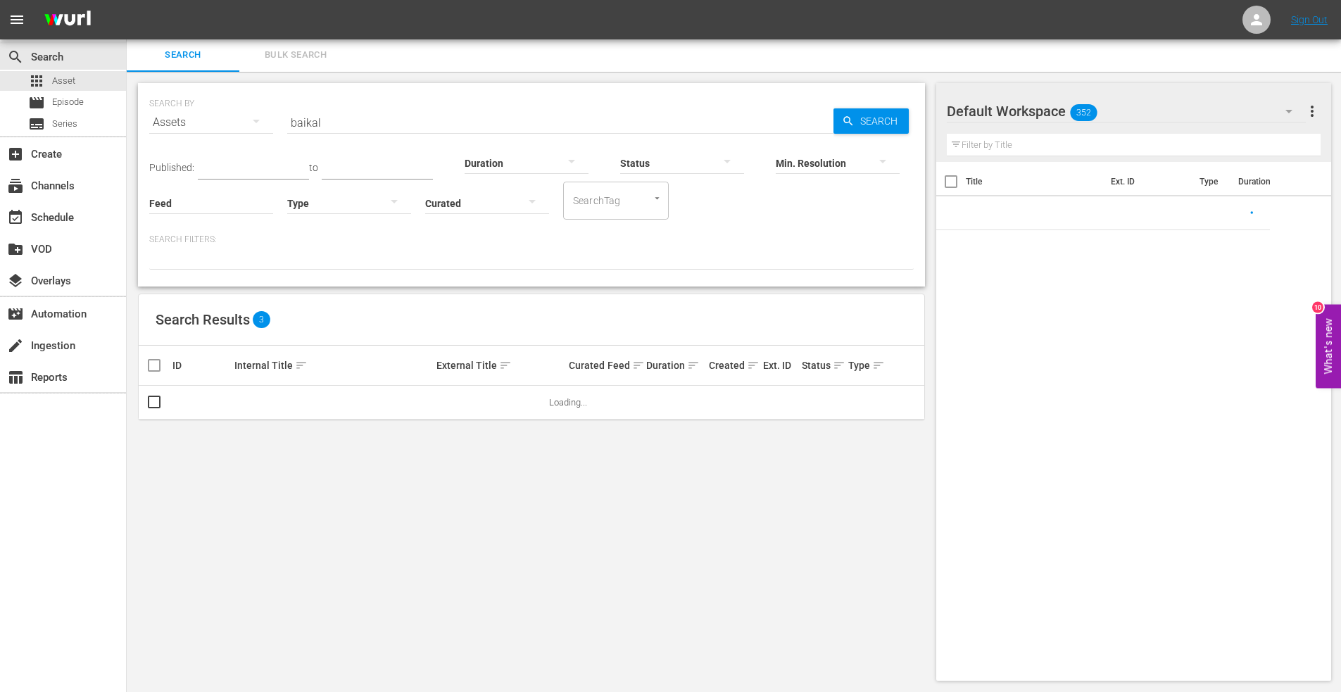
scroll to position [8, 0]
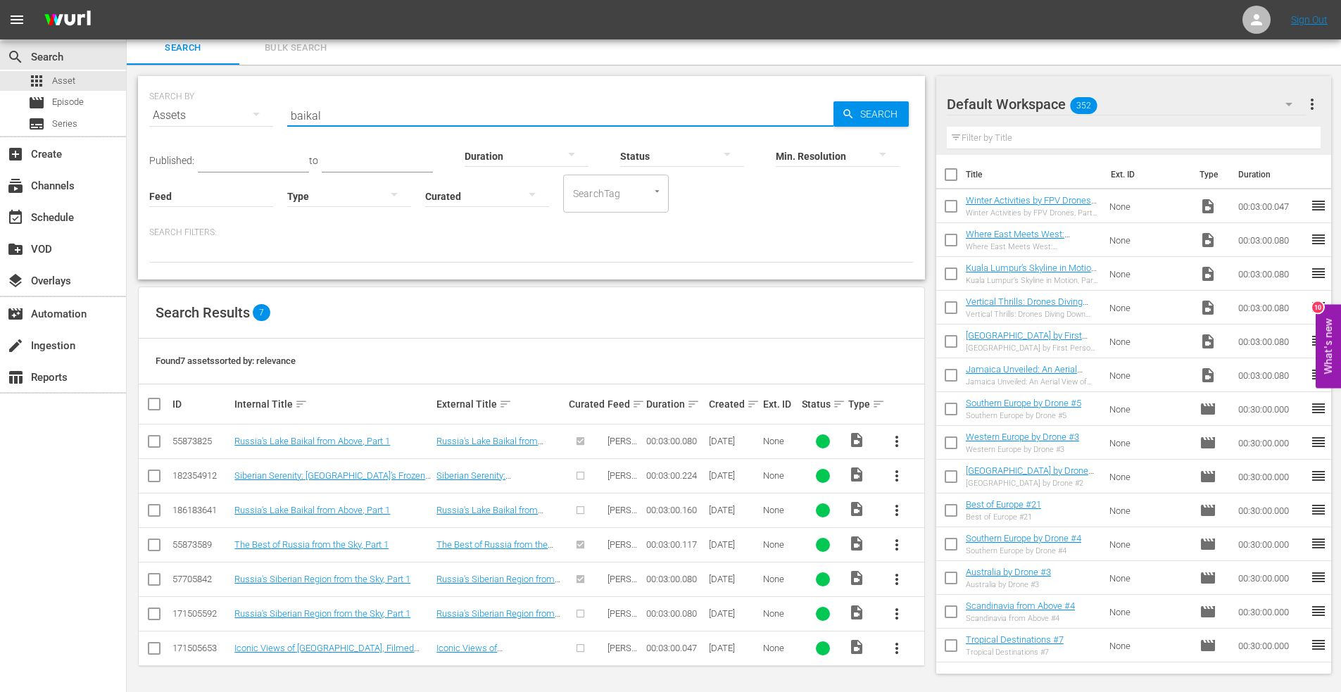
drag, startPoint x: 337, startPoint y: 118, endPoint x: 179, endPoint y: 109, distance: 158.6
click at [179, 109] on div "SEARCH BY Search By Assets Search ID, Title, Description, Keywords, or Category…" at bounding box center [531, 107] width 764 height 51
type input "altai"
click at [152, 443] on input "checkbox" at bounding box center [154, 444] width 17 height 17
checkbox input "true"
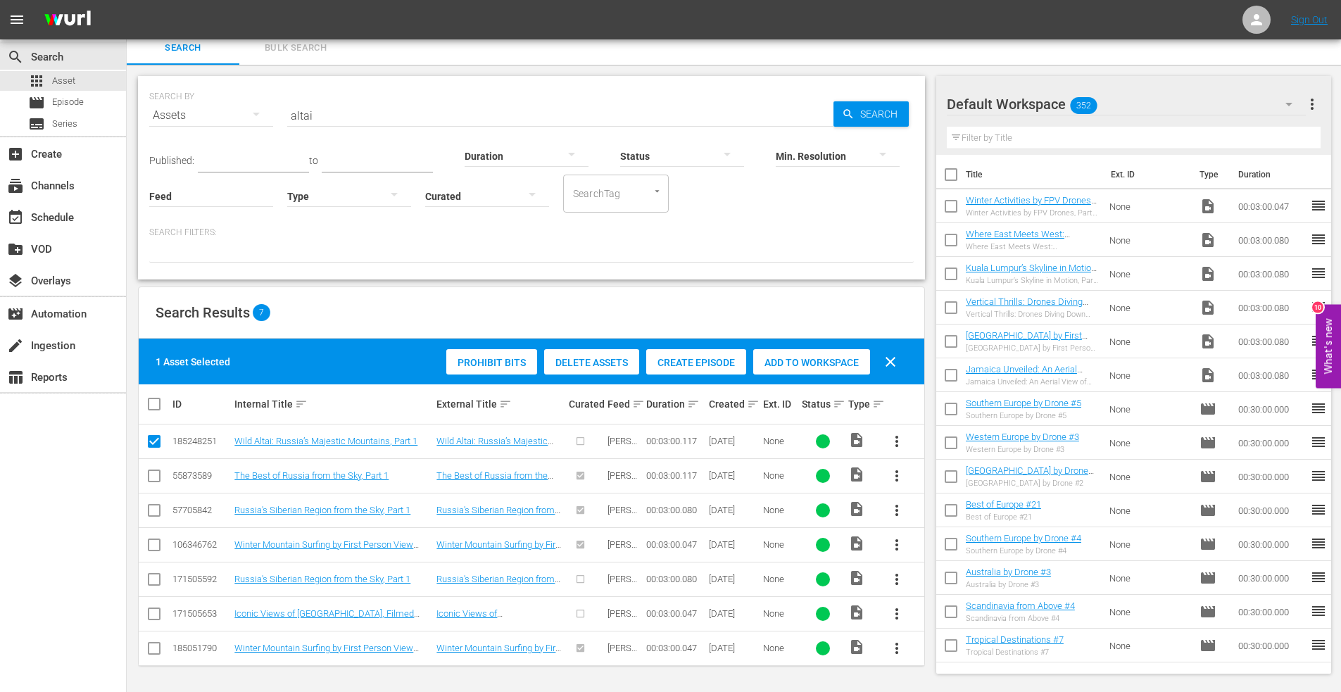
click at [781, 359] on span "Add to Workspace" at bounding box center [811, 362] width 117 height 11
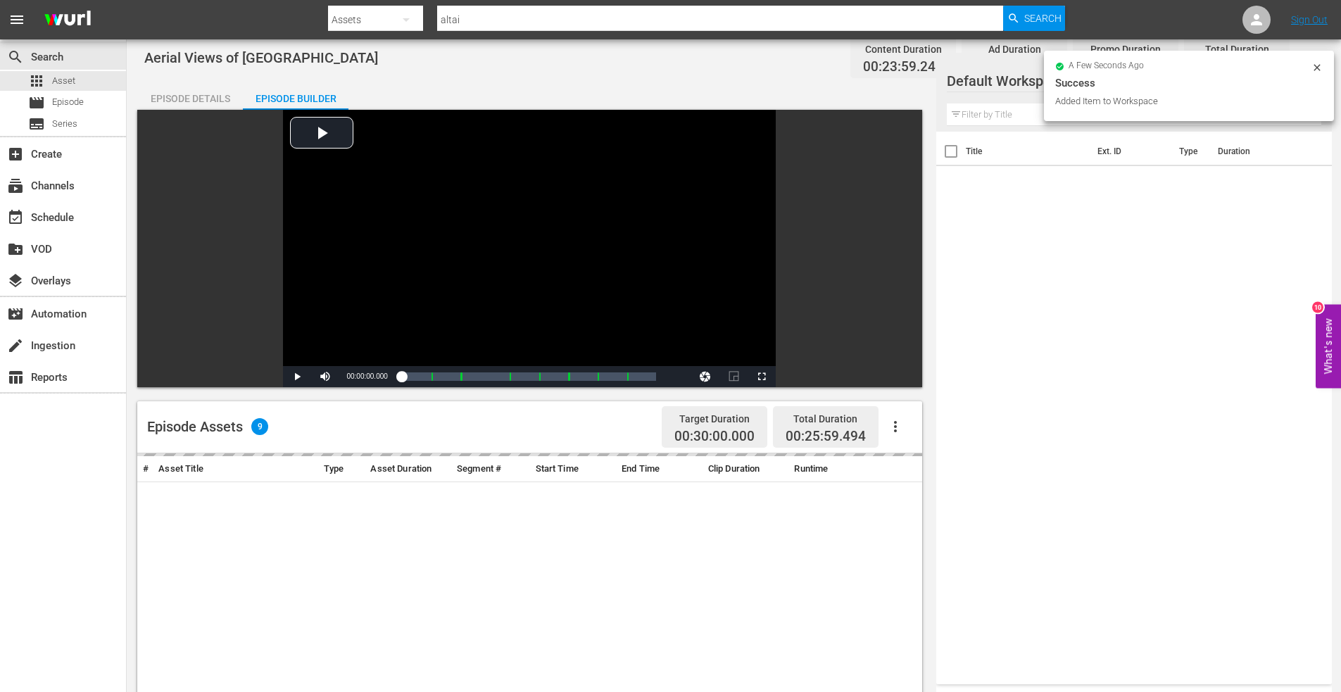
scroll to position [282, 0]
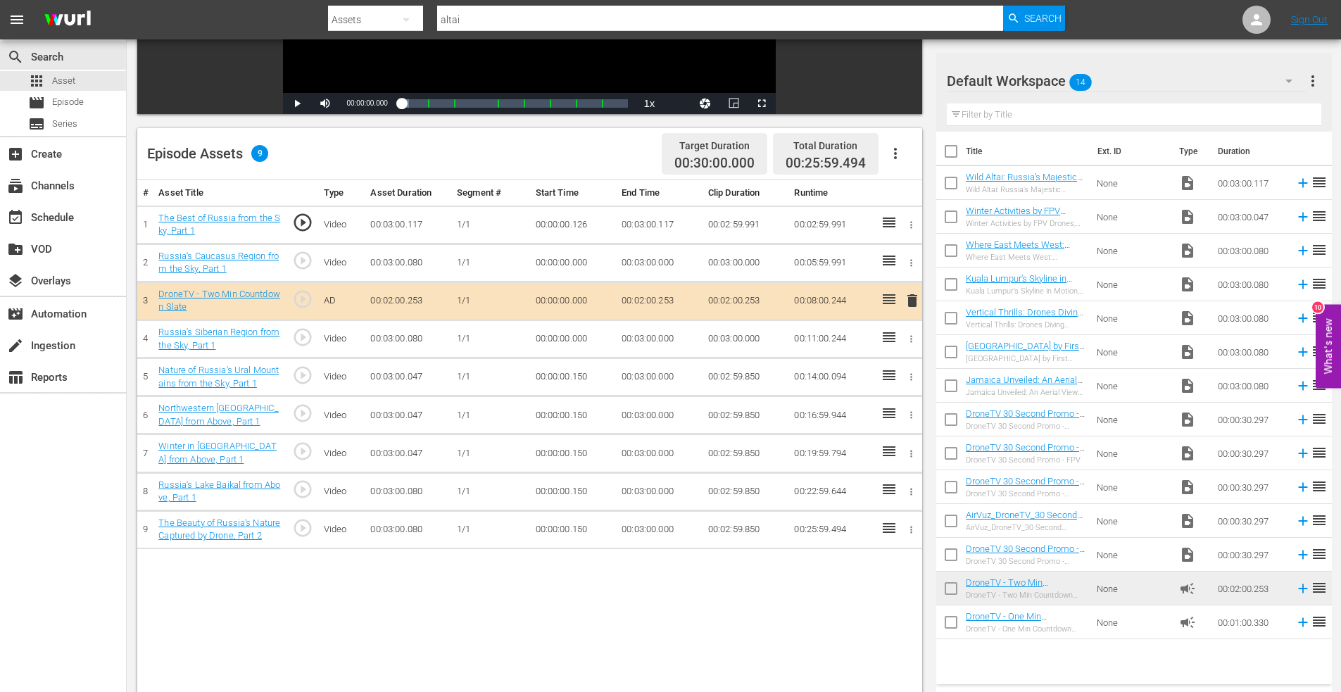
click at [952, 184] on input "checkbox" at bounding box center [951, 186] width 30 height 30
checkbox input "true"
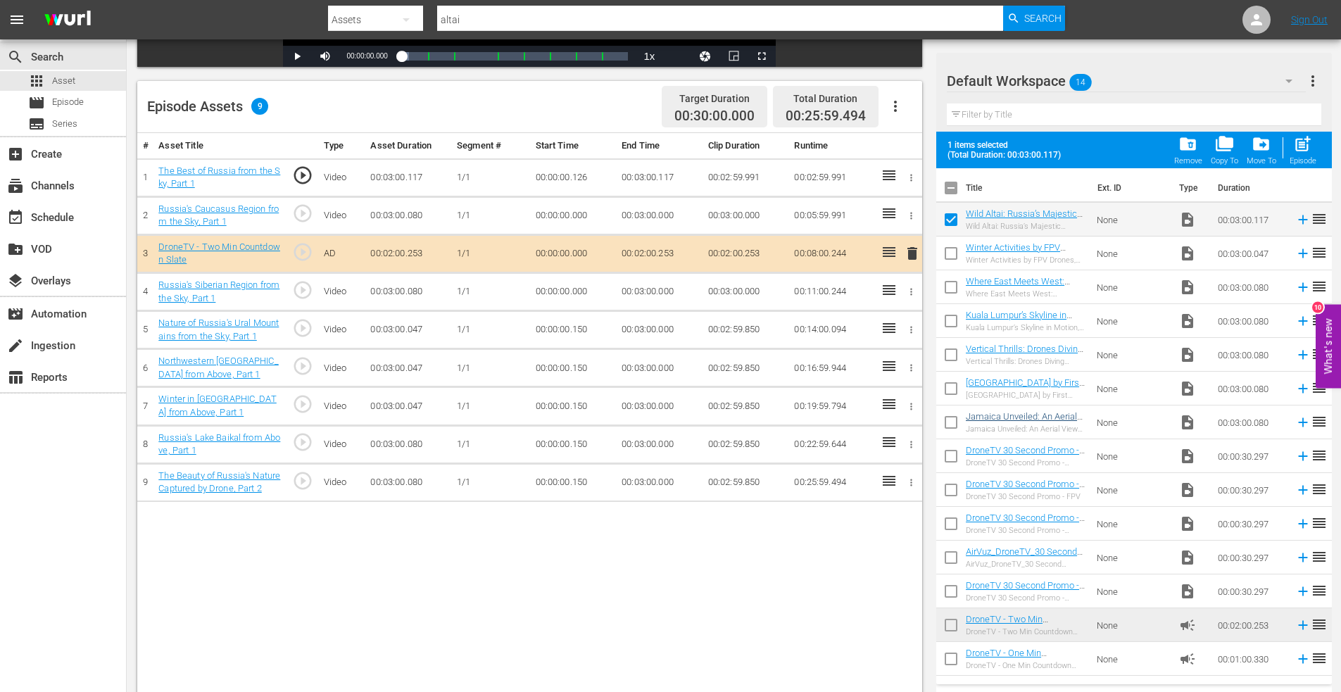
scroll to position [367, 0]
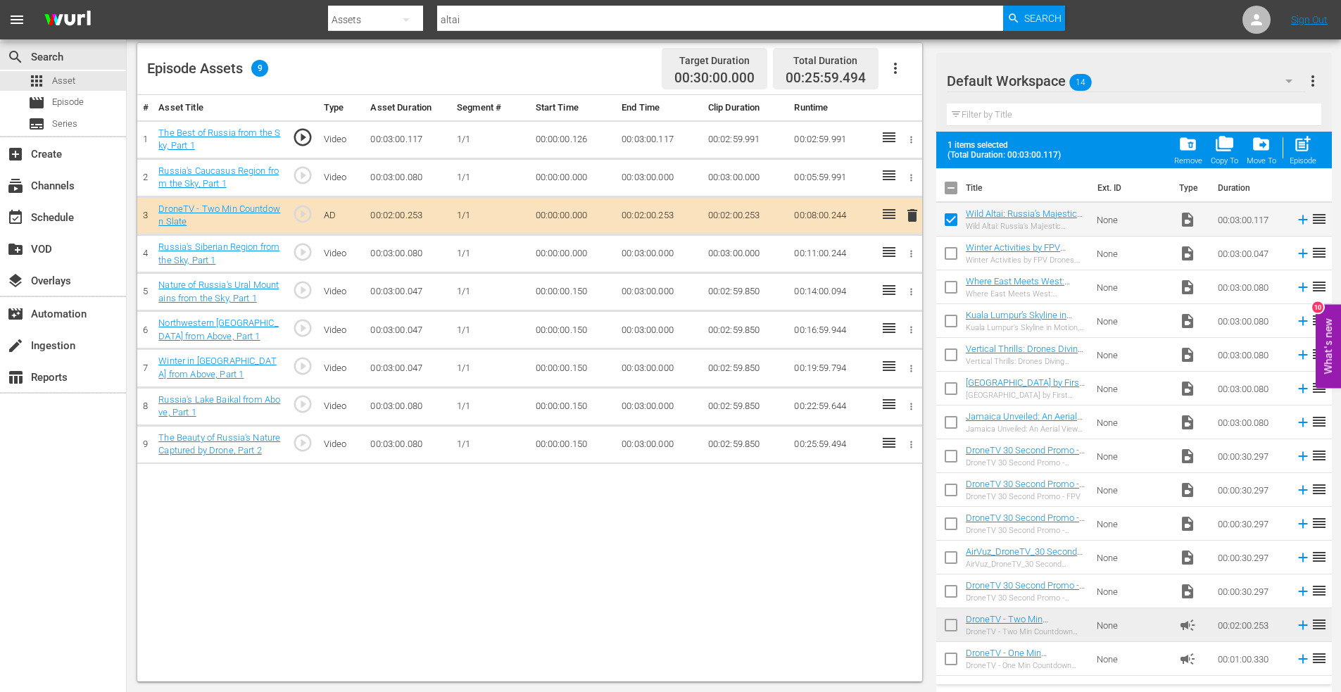
click at [957, 657] on input "checkbox" at bounding box center [951, 662] width 30 height 30
checkbox input "true"
click at [1309, 136] on span "post_add" at bounding box center [1302, 143] width 19 height 19
checkbox input "false"
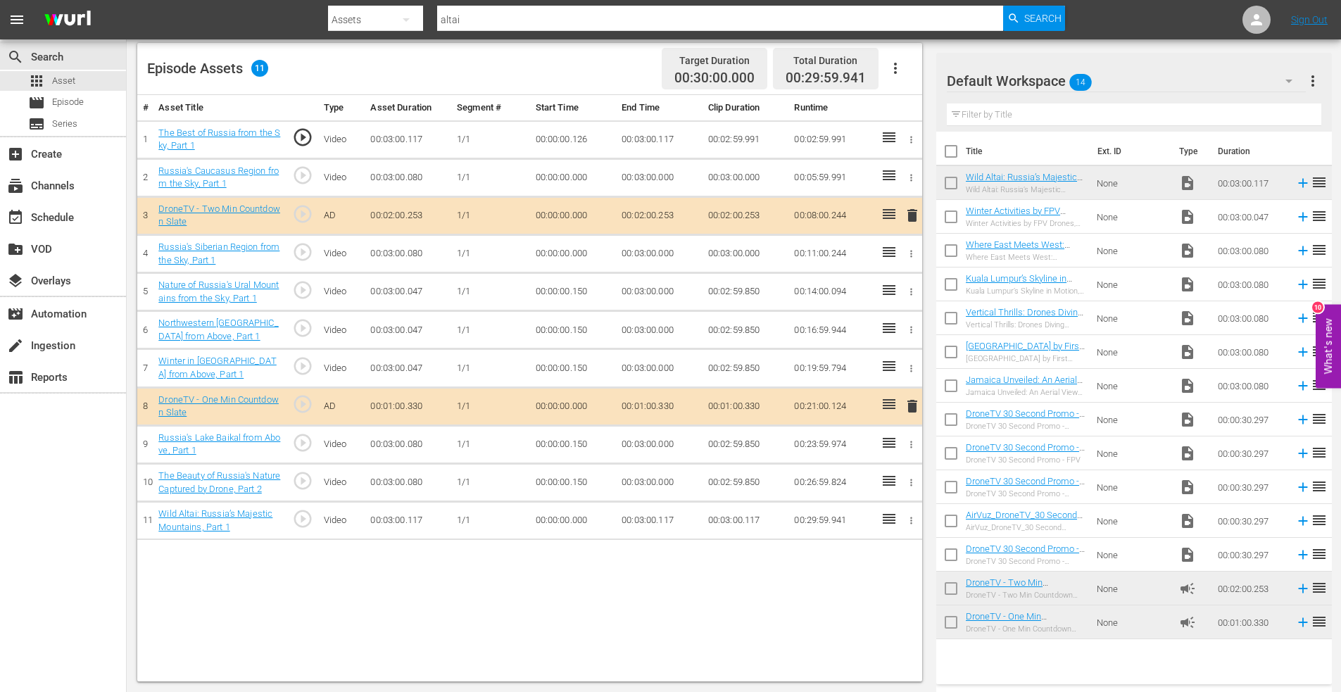
click at [915, 290] on icon "button" at bounding box center [911, 292] width 11 height 11
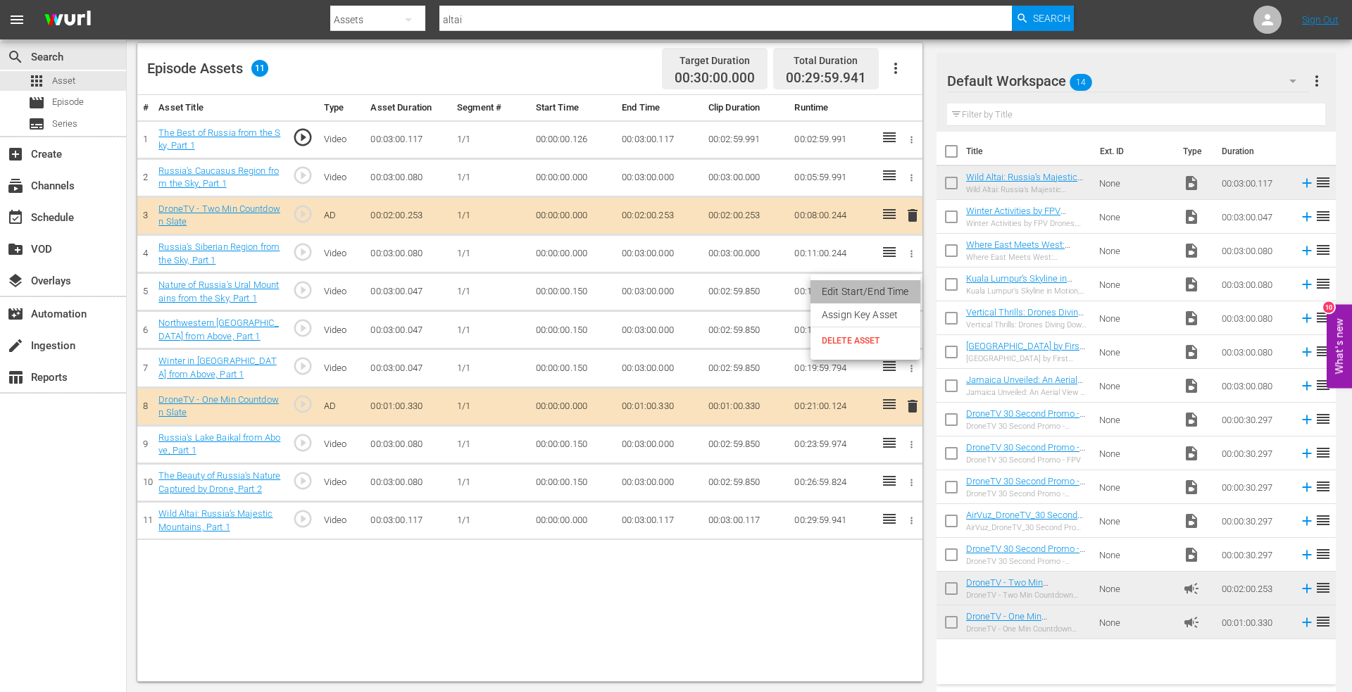
drag, startPoint x: 872, startPoint y: 290, endPoint x: 772, endPoint y: 294, distance: 100.7
click at [871, 290] on li "Edit Start/End Time" at bounding box center [865, 291] width 110 height 23
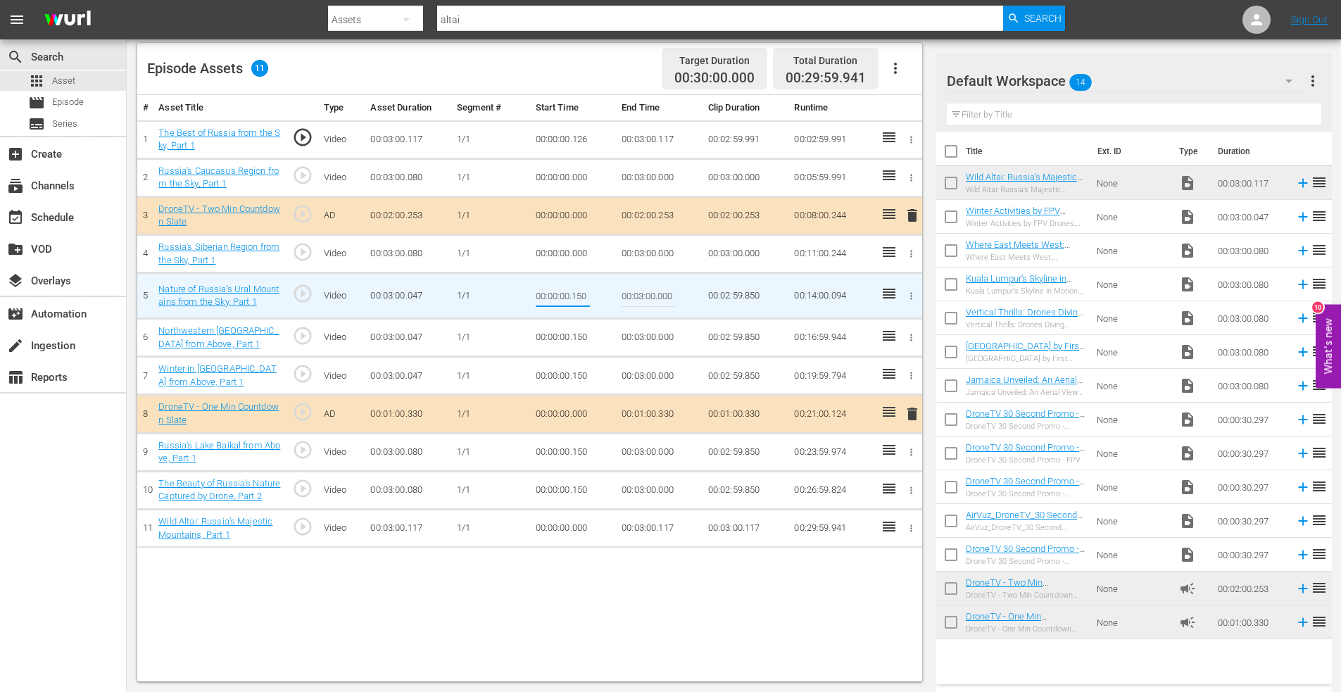
drag, startPoint x: 572, startPoint y: 295, endPoint x: 641, endPoint y: 294, distance: 68.3
click at [641, 294] on tr "5 Nature of Russia's Ural Mountains from the Sky, Part 1 play_circle_outline Vi…" at bounding box center [529, 296] width 785 height 46
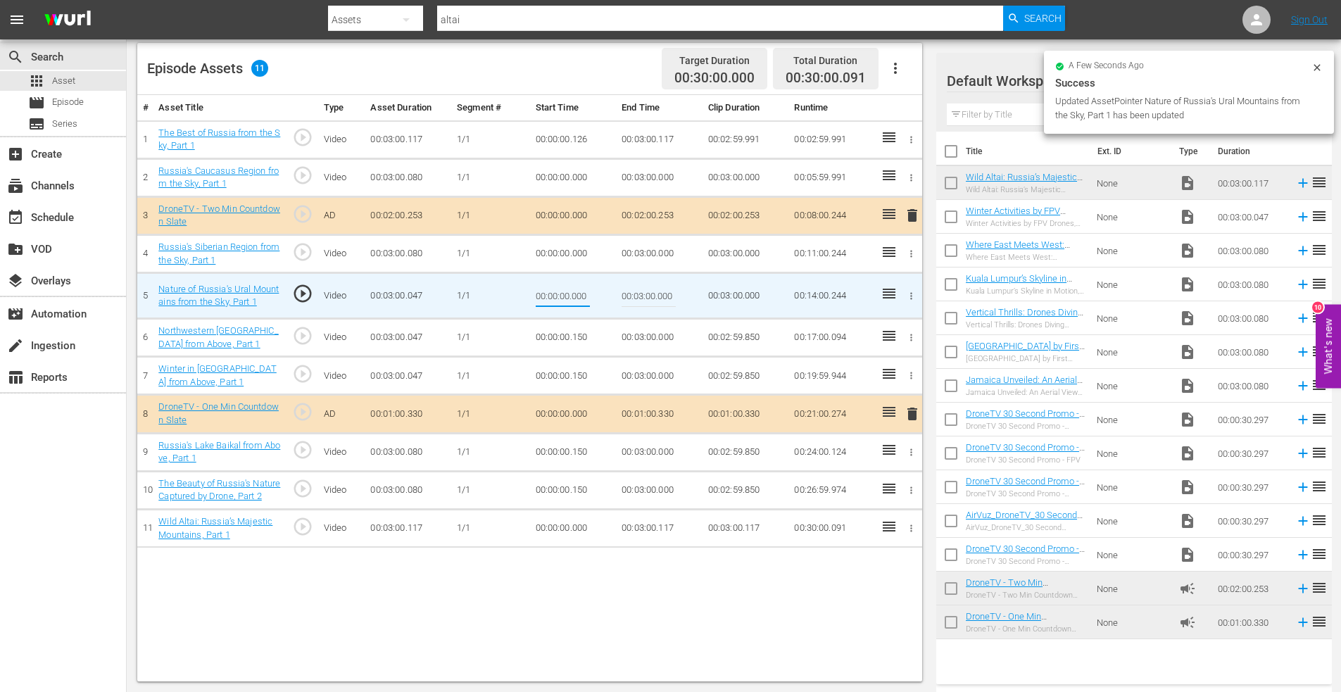
drag, startPoint x: 572, startPoint y: 301, endPoint x: 610, endPoint y: 299, distance: 37.3
click at [604, 298] on td "00:00:00.000" at bounding box center [573, 296] width 87 height 46
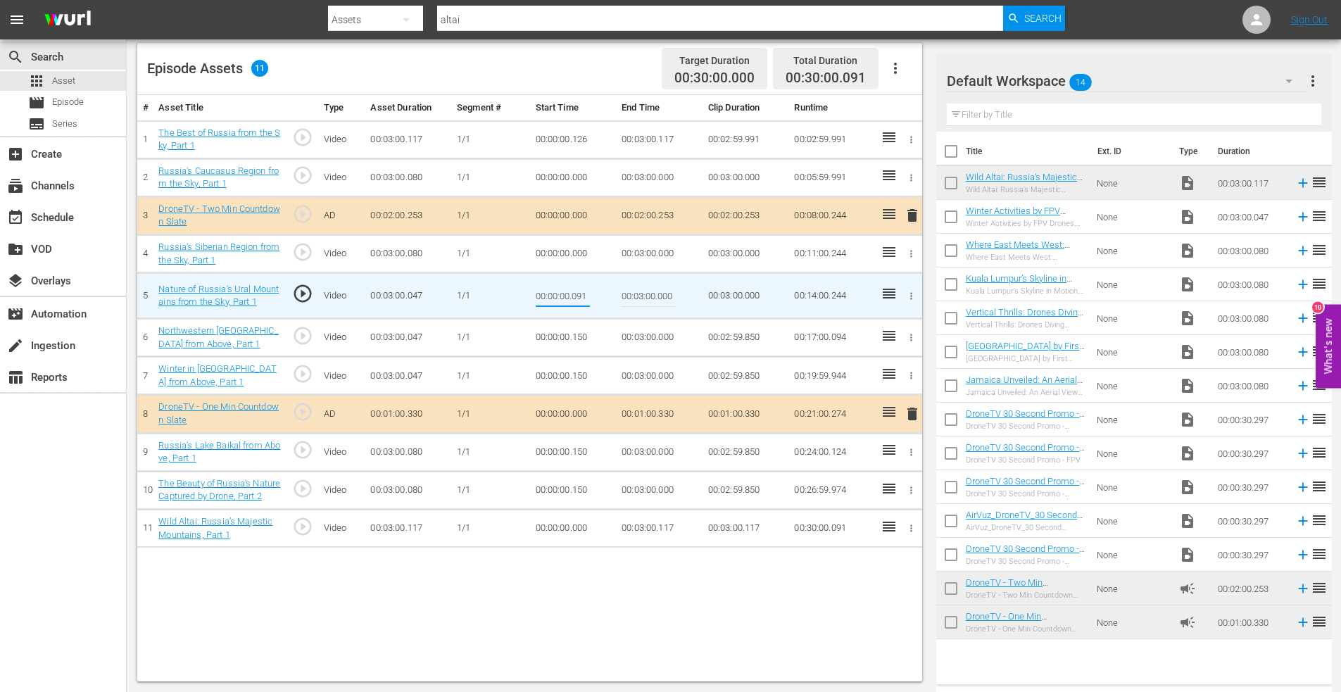
type input "00:00:00.091"
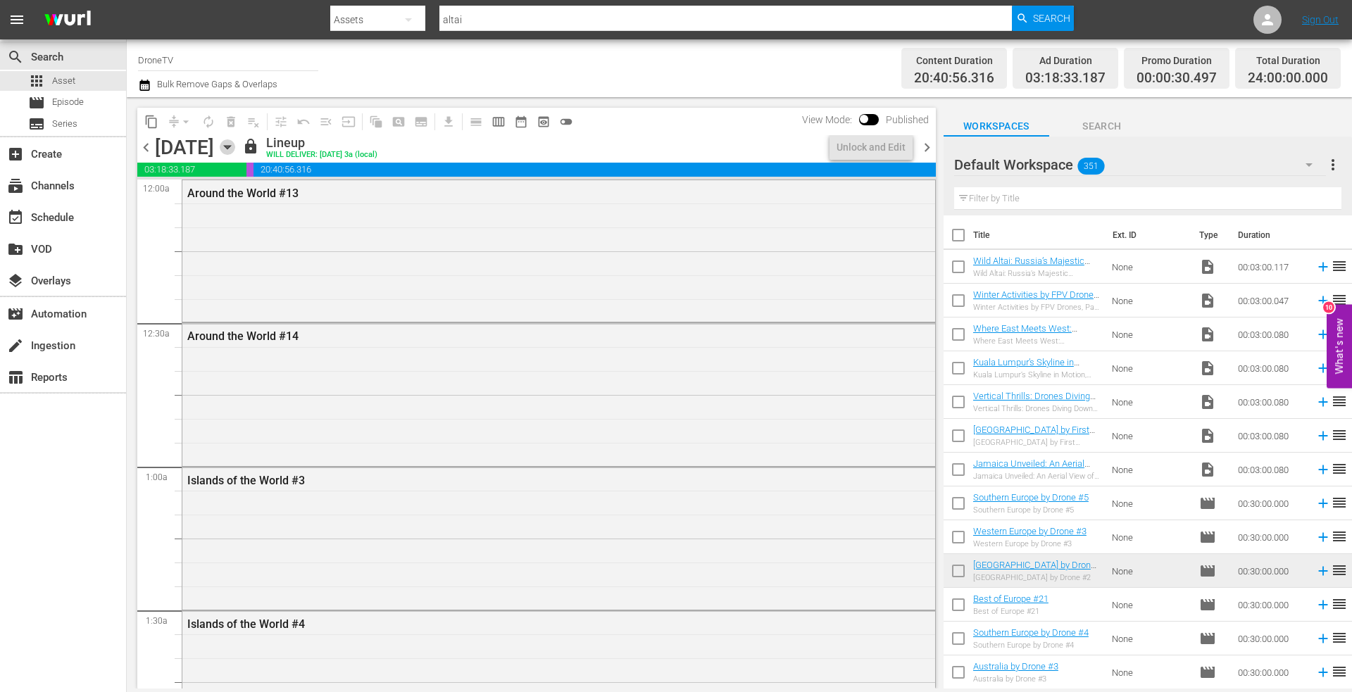
click at [230, 146] on icon "button" at bounding box center [227, 148] width 6 height 4
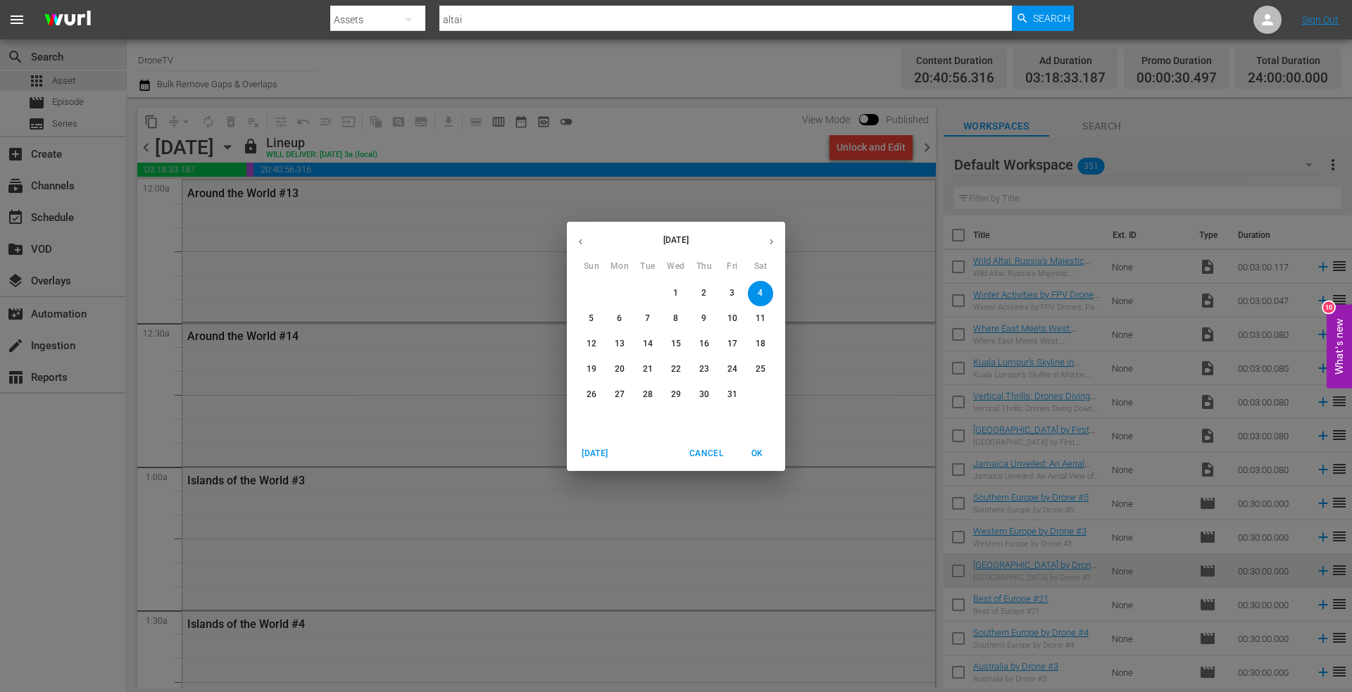
click at [585, 311] on button "5" at bounding box center [591, 318] width 25 height 25
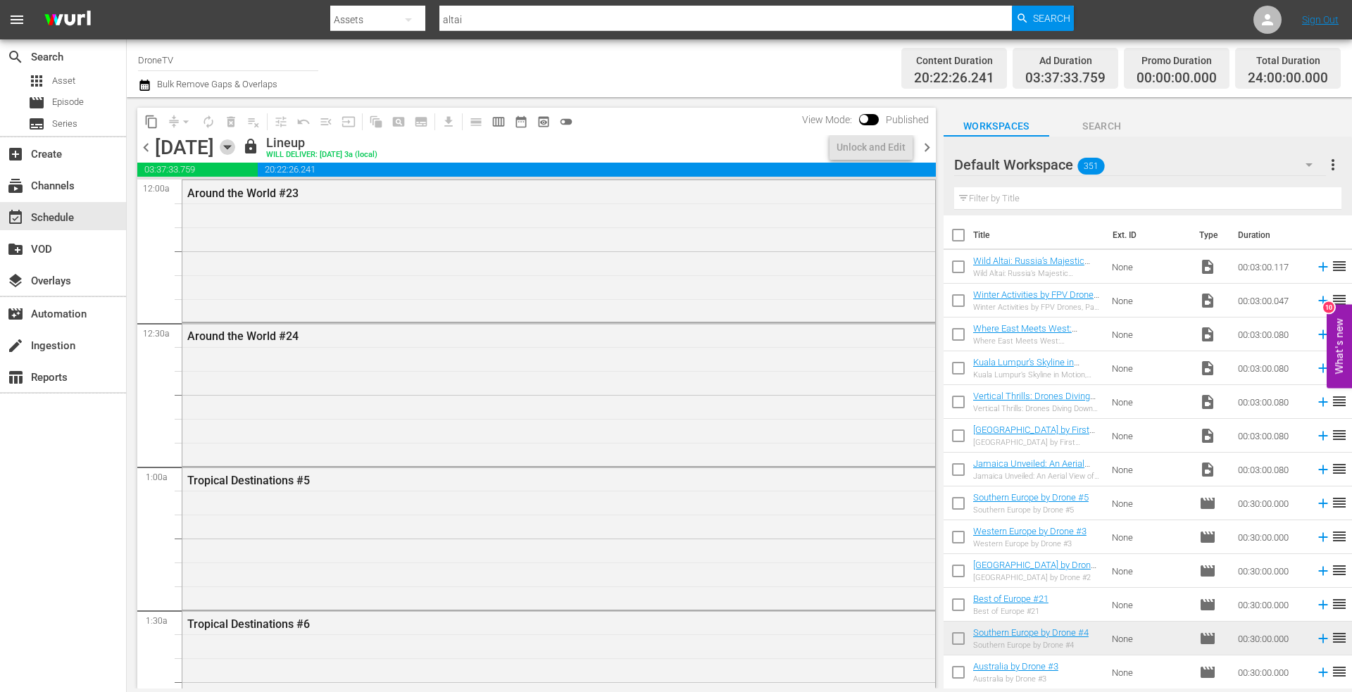
click at [230, 149] on icon "button" at bounding box center [227, 148] width 6 height 4
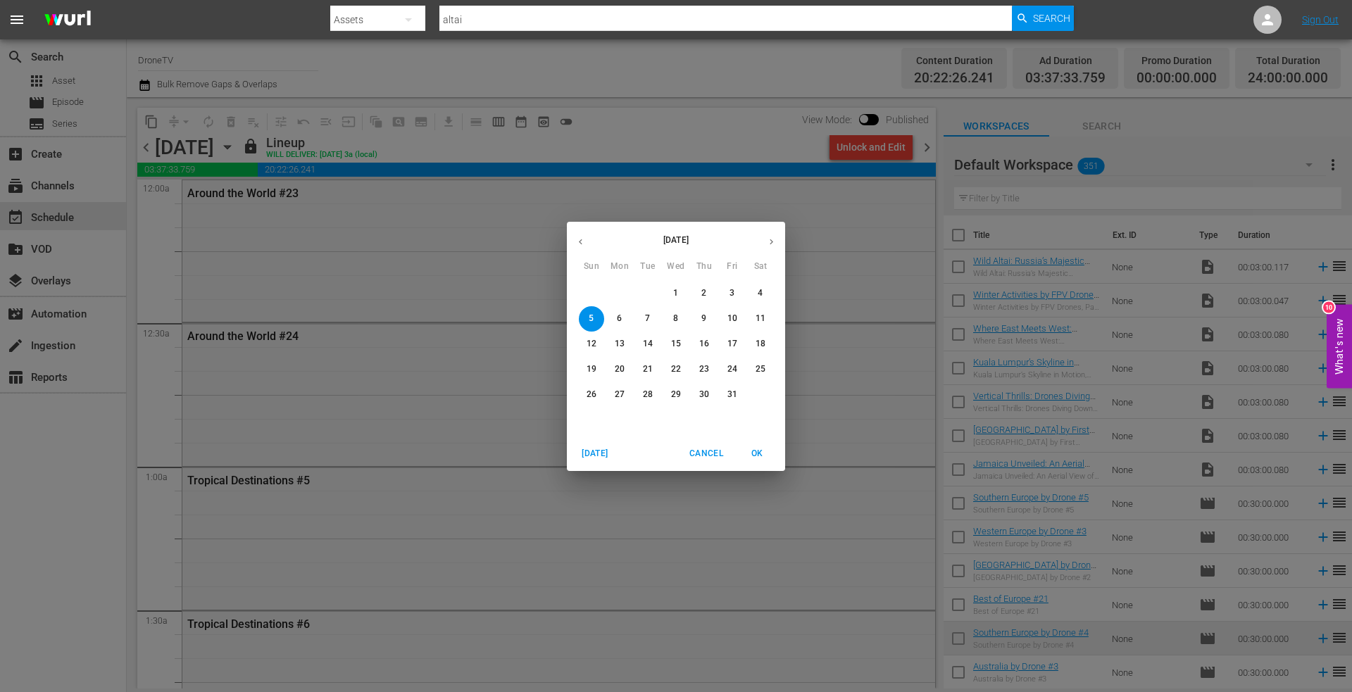
click at [622, 315] on p "6" at bounding box center [619, 319] width 5 height 12
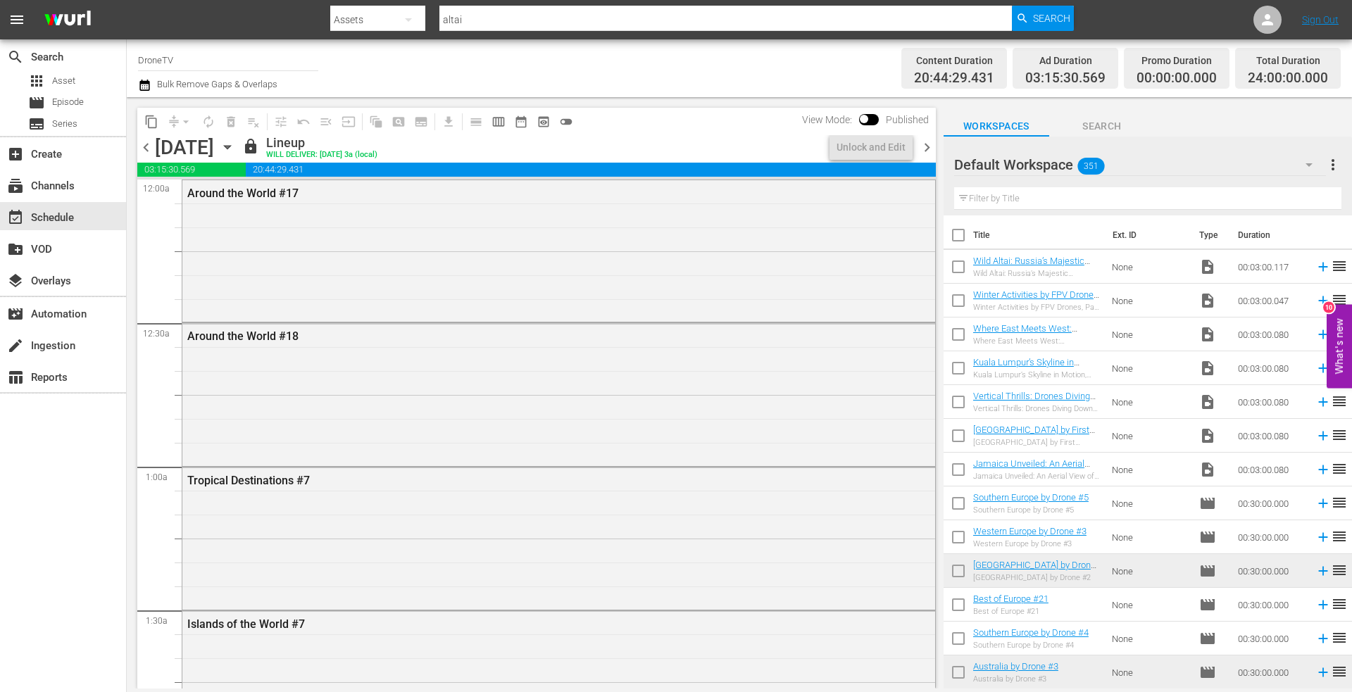
click at [230, 147] on icon "button" at bounding box center [227, 148] width 6 height 4
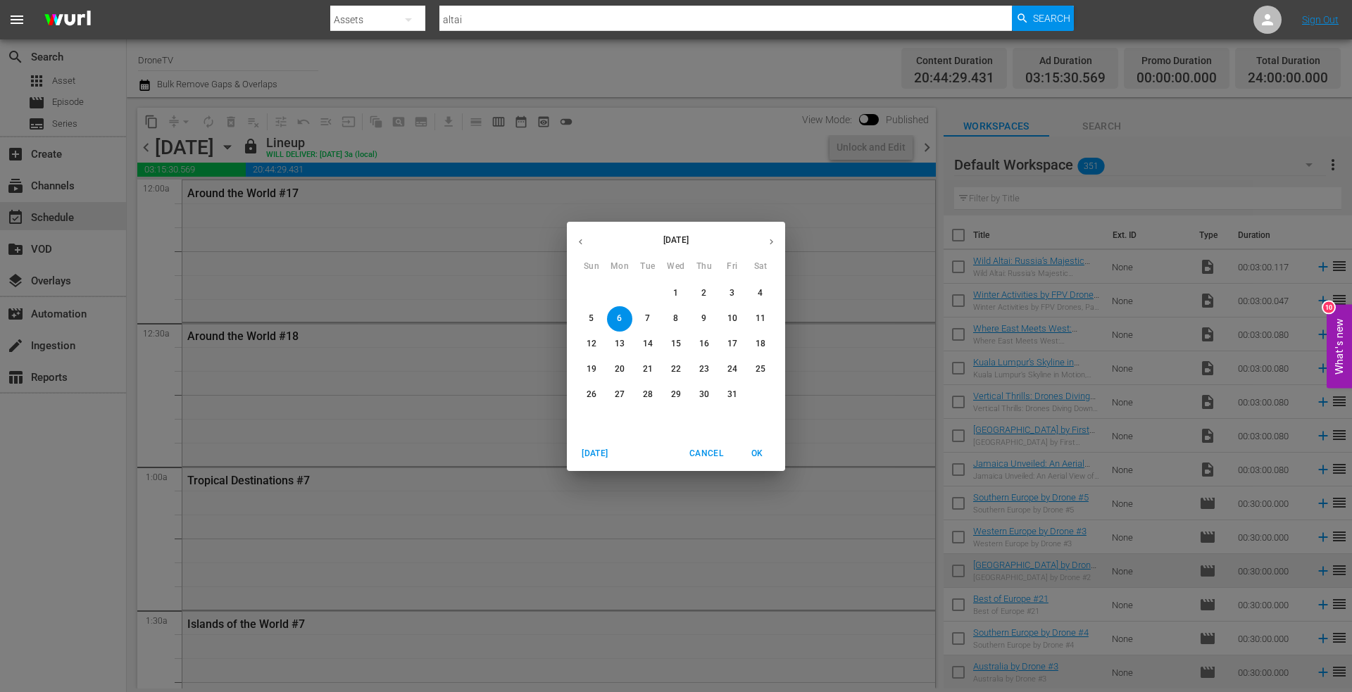
click at [646, 315] on p "7" at bounding box center [647, 319] width 5 height 12
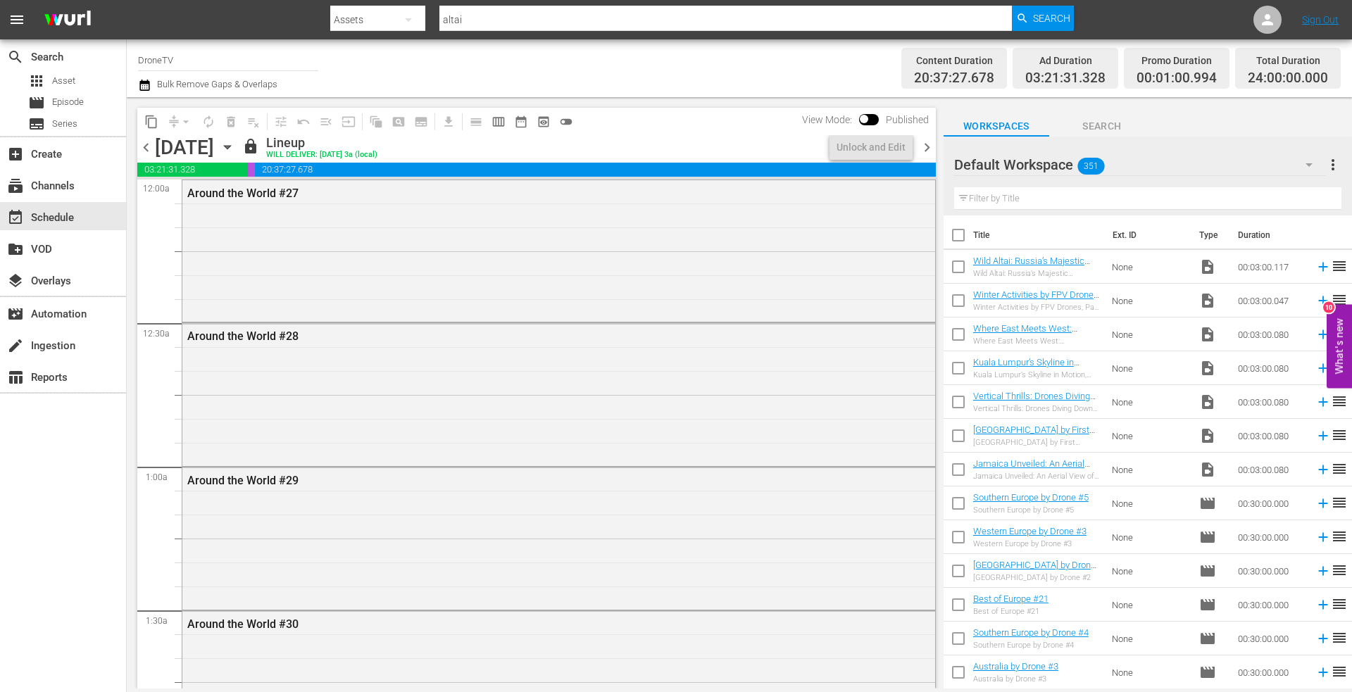
click at [235, 145] on icon "button" at bounding box center [227, 146] width 15 height 15
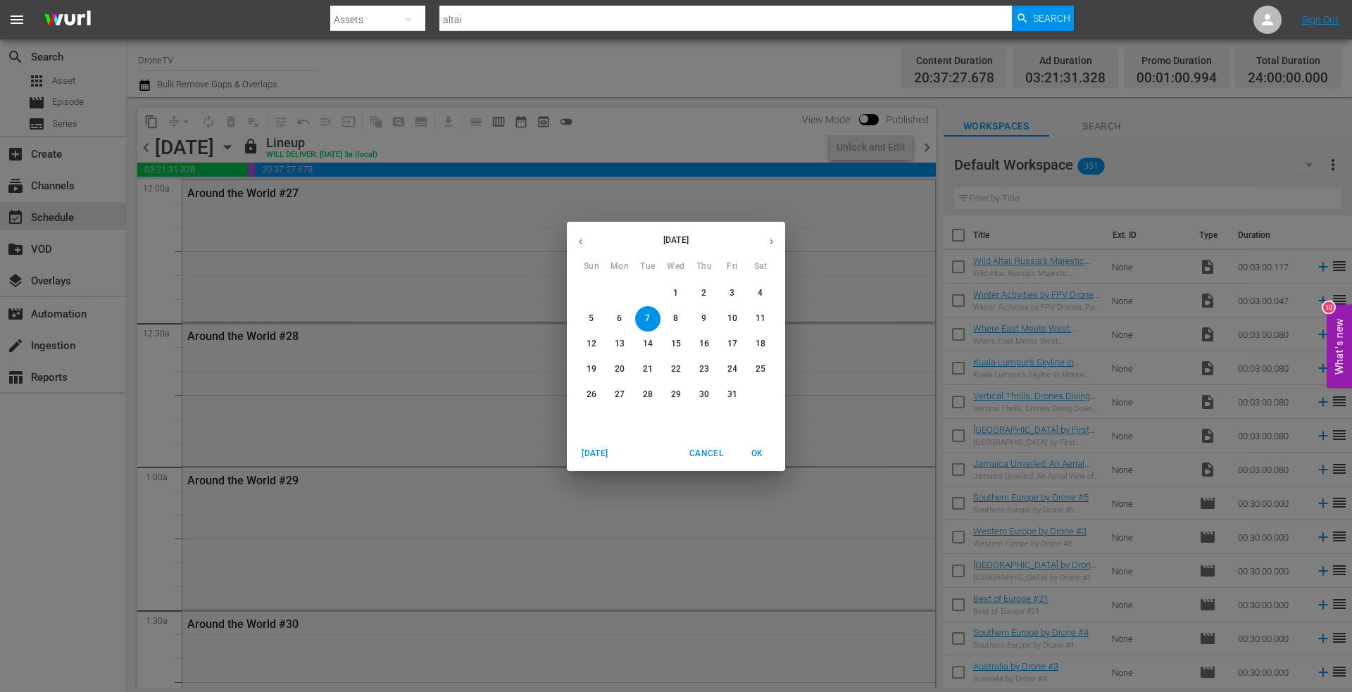
click at [674, 317] on p "8" at bounding box center [675, 319] width 5 height 12
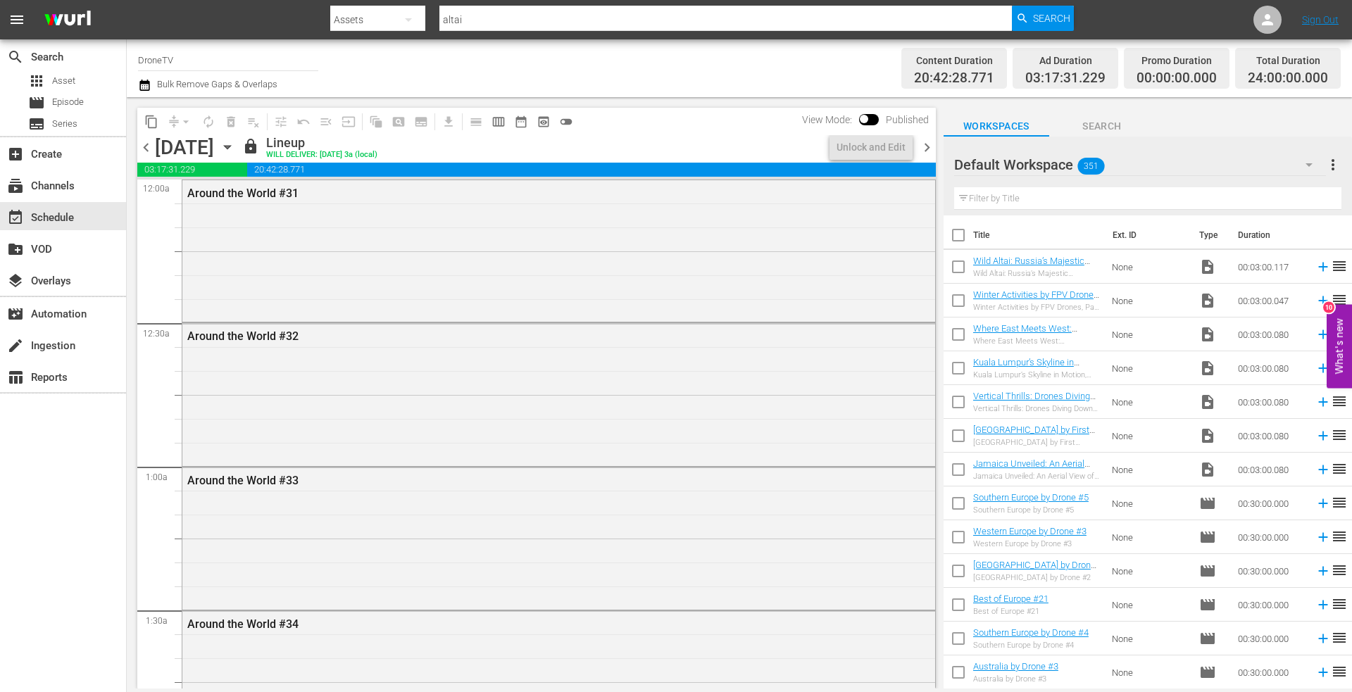
click at [235, 151] on icon "button" at bounding box center [227, 146] width 15 height 15
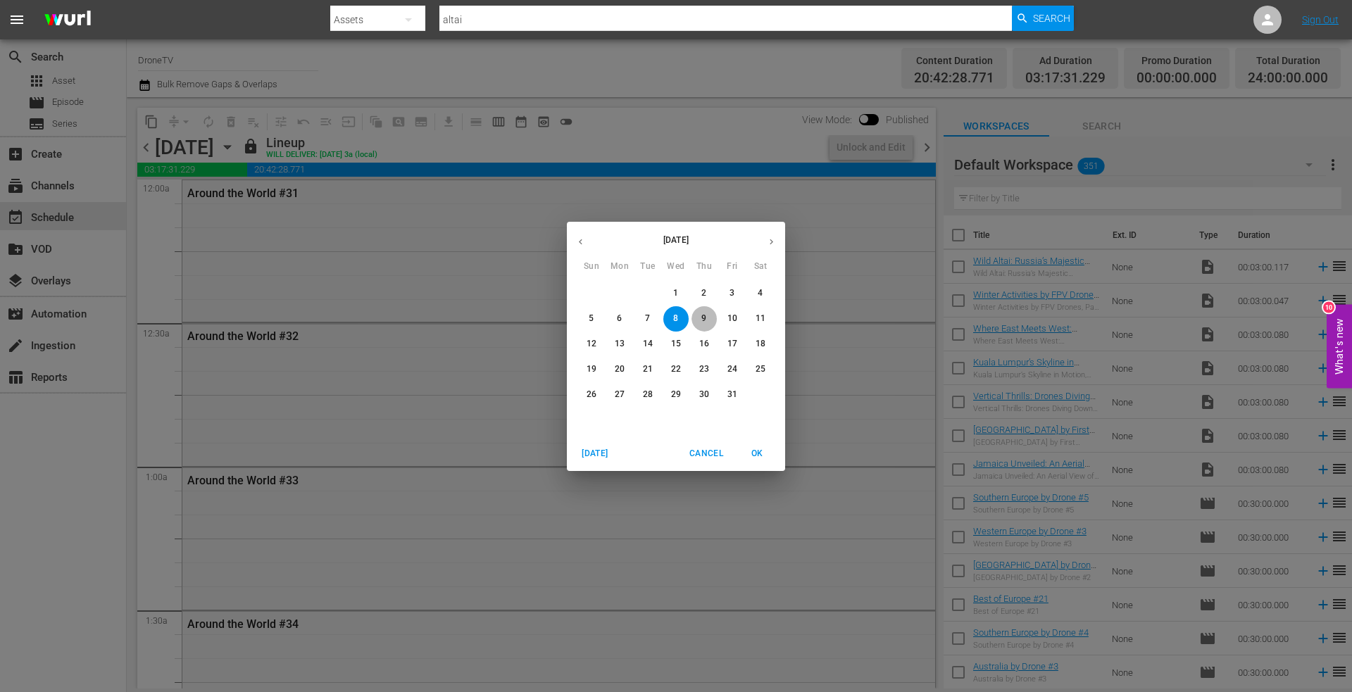
click at [702, 317] on p "9" at bounding box center [703, 319] width 5 height 12
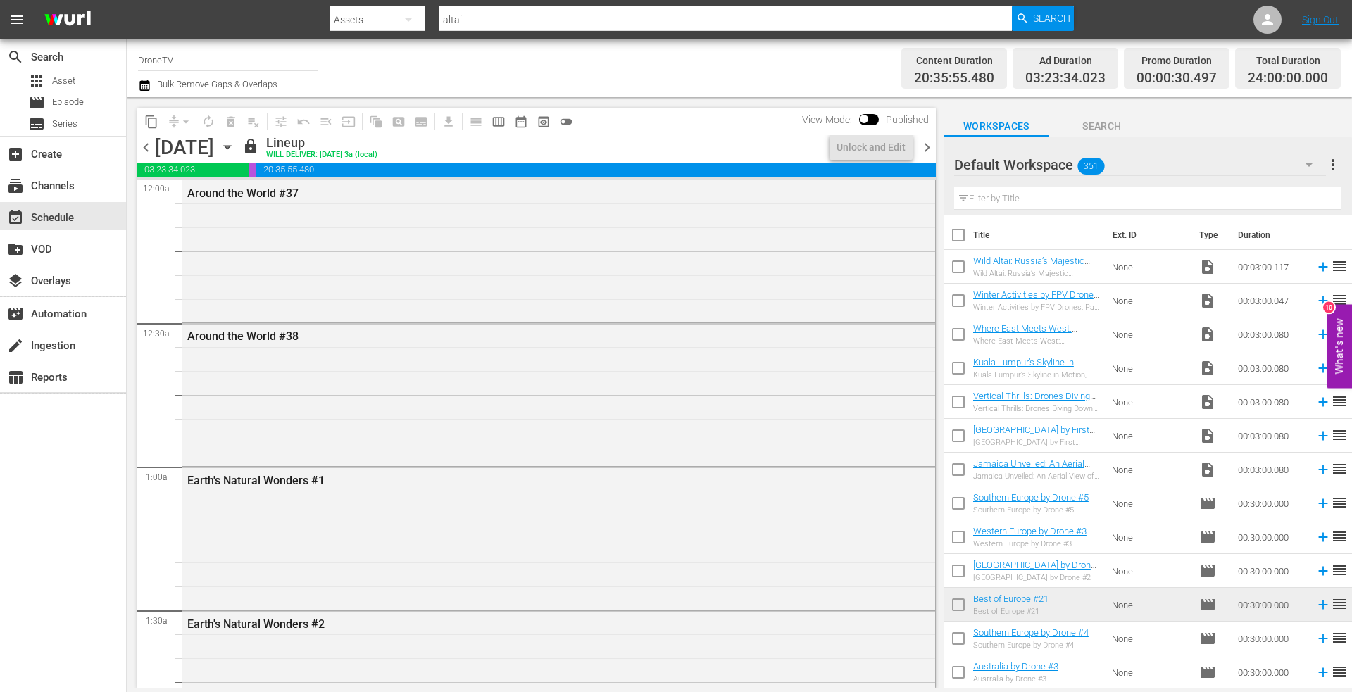
click at [235, 145] on icon "button" at bounding box center [227, 146] width 15 height 15
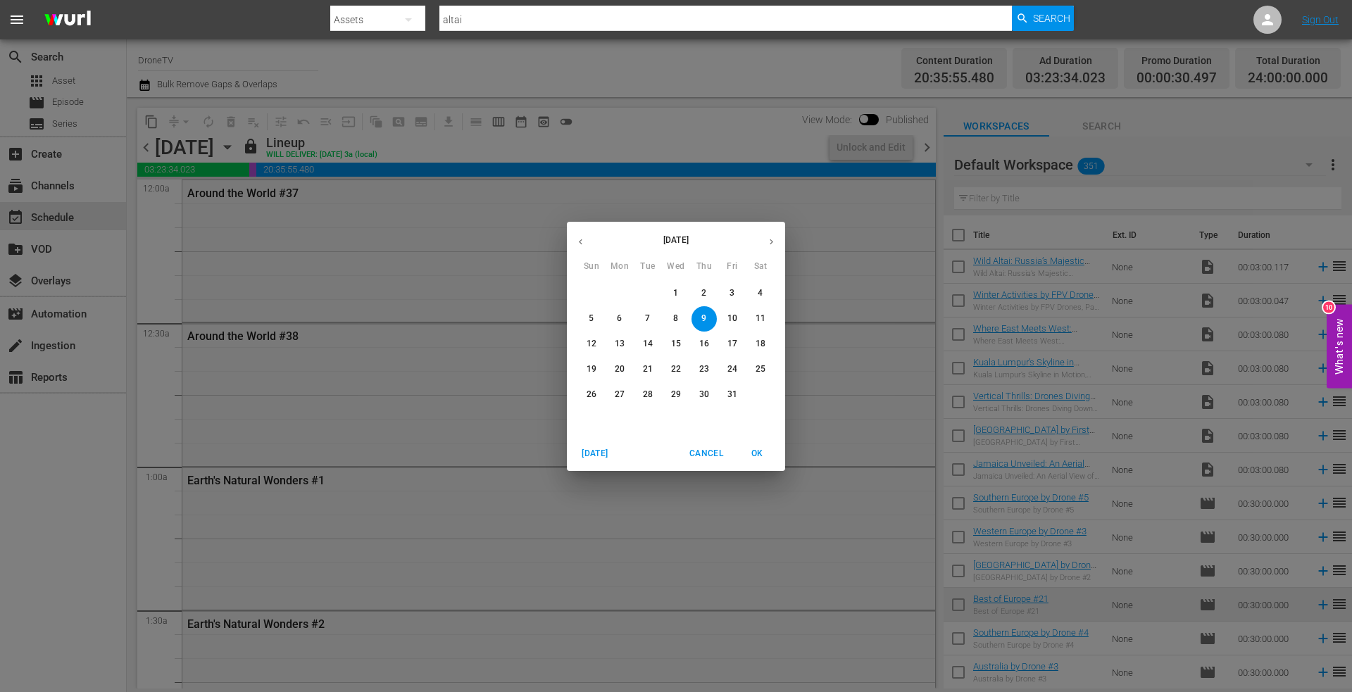
click at [732, 317] on p "10" at bounding box center [732, 319] width 10 height 12
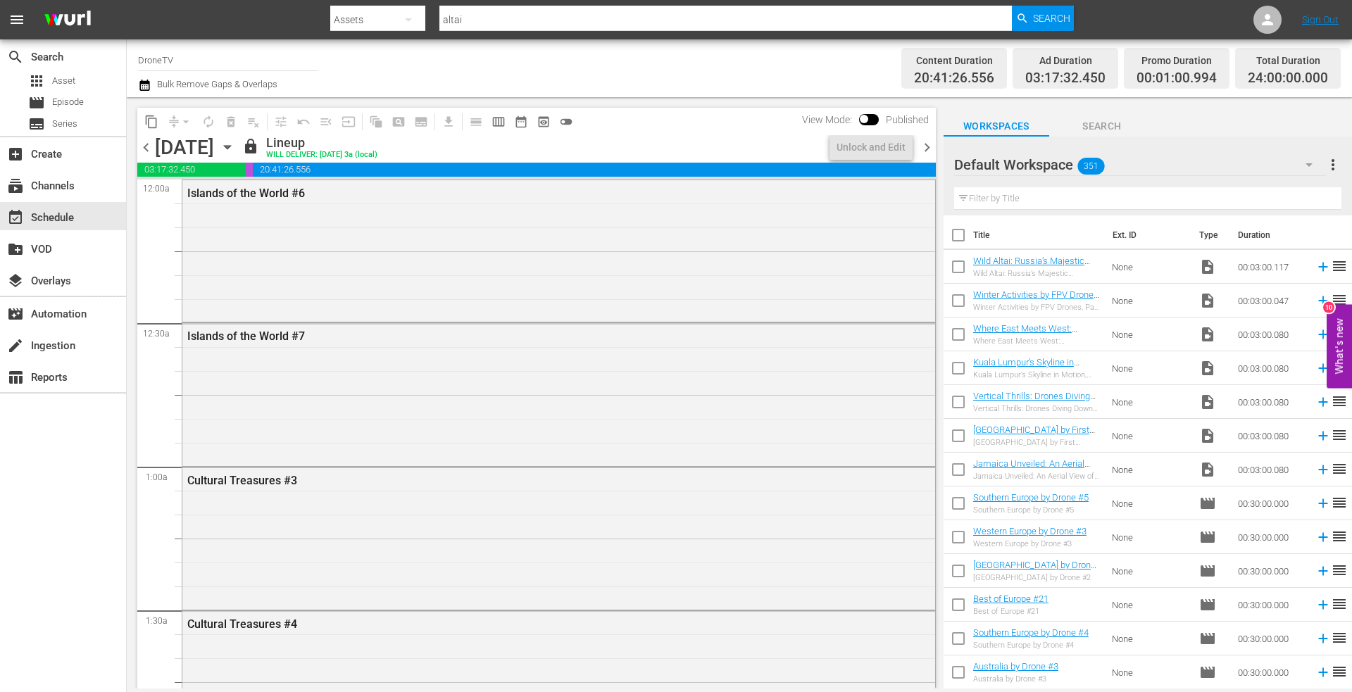
click at [230, 146] on icon "button" at bounding box center [227, 148] width 6 height 4
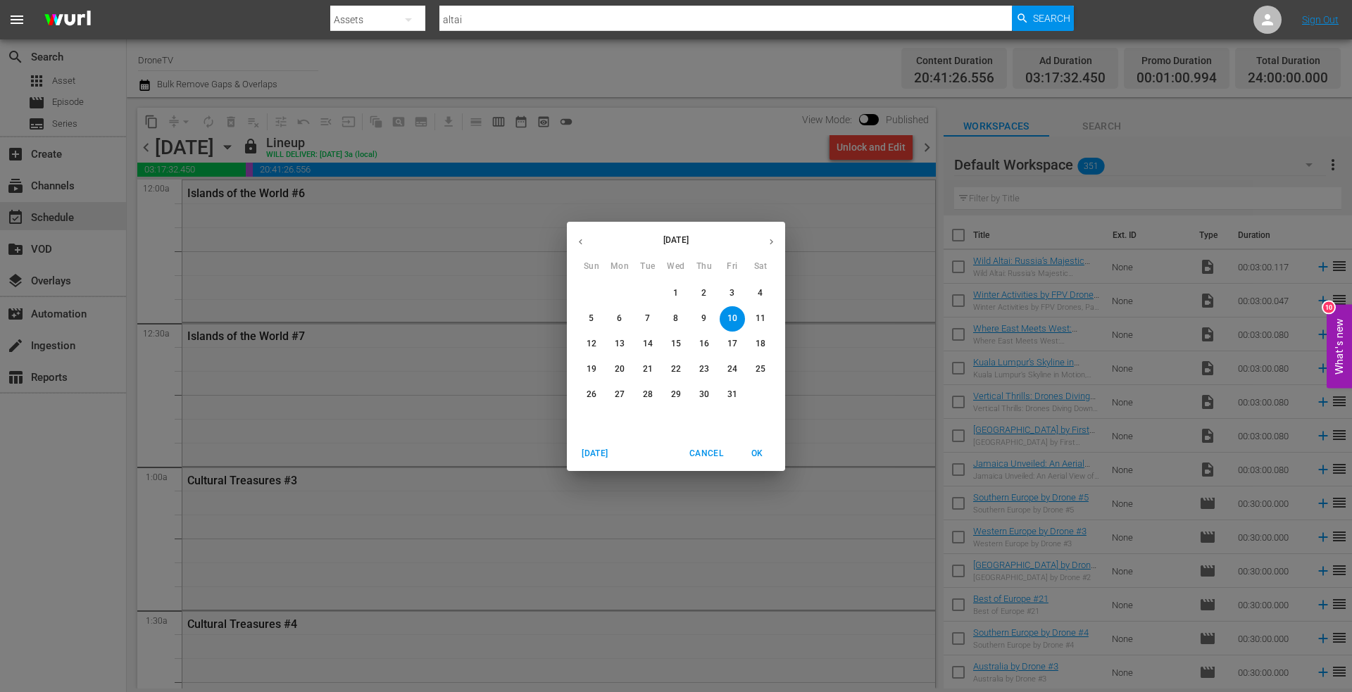
click at [760, 317] on p "11" at bounding box center [760, 319] width 10 height 12
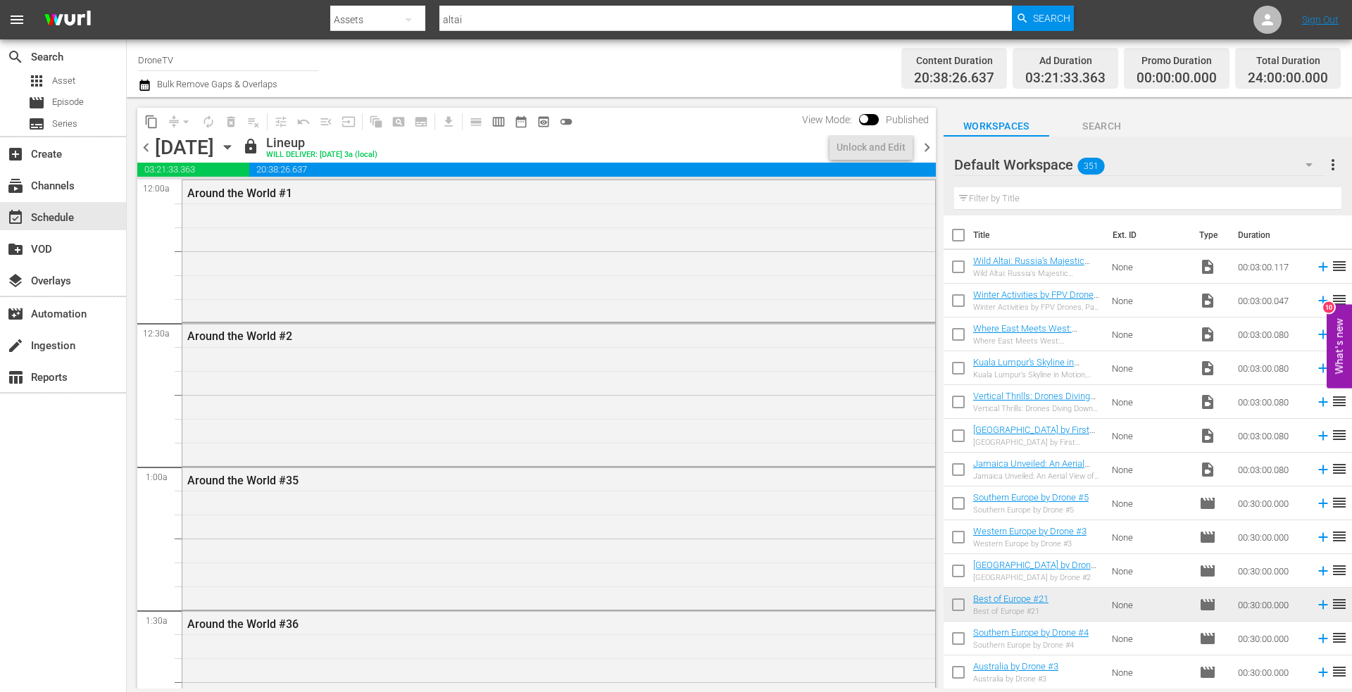
click at [235, 144] on icon "button" at bounding box center [227, 146] width 15 height 15
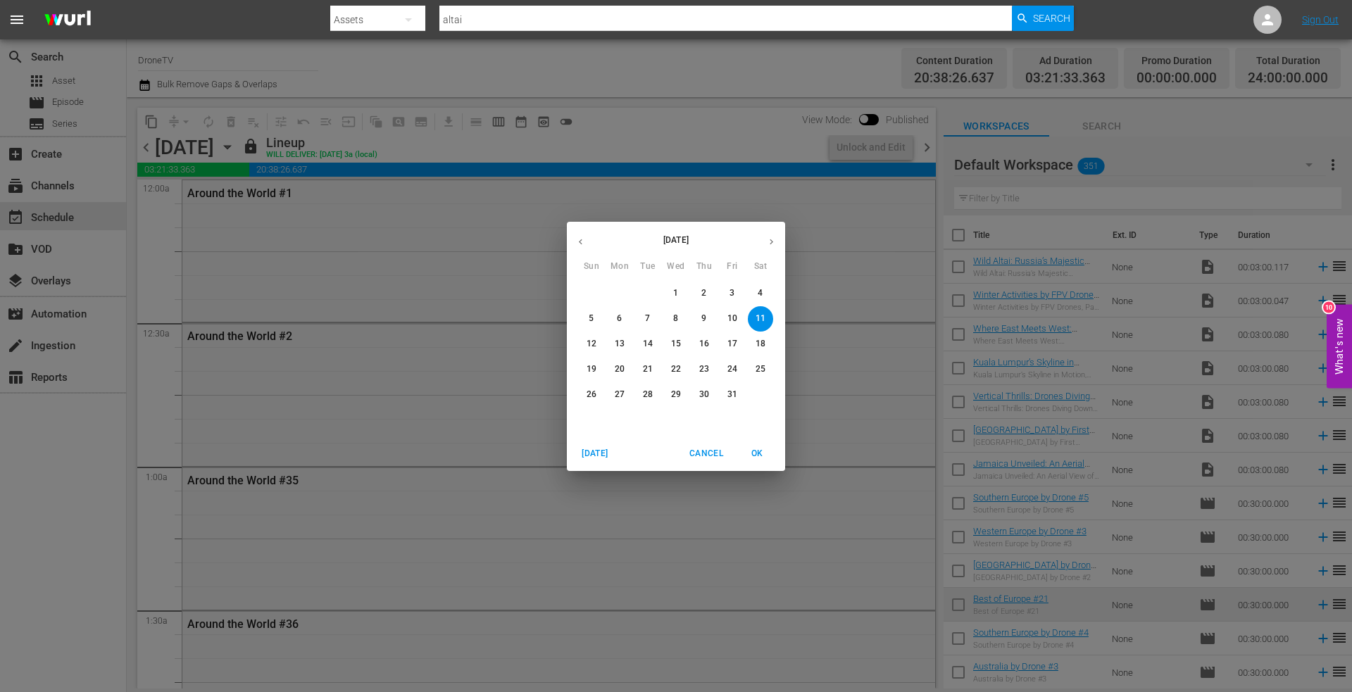
click at [588, 345] on p "12" at bounding box center [591, 344] width 10 height 12
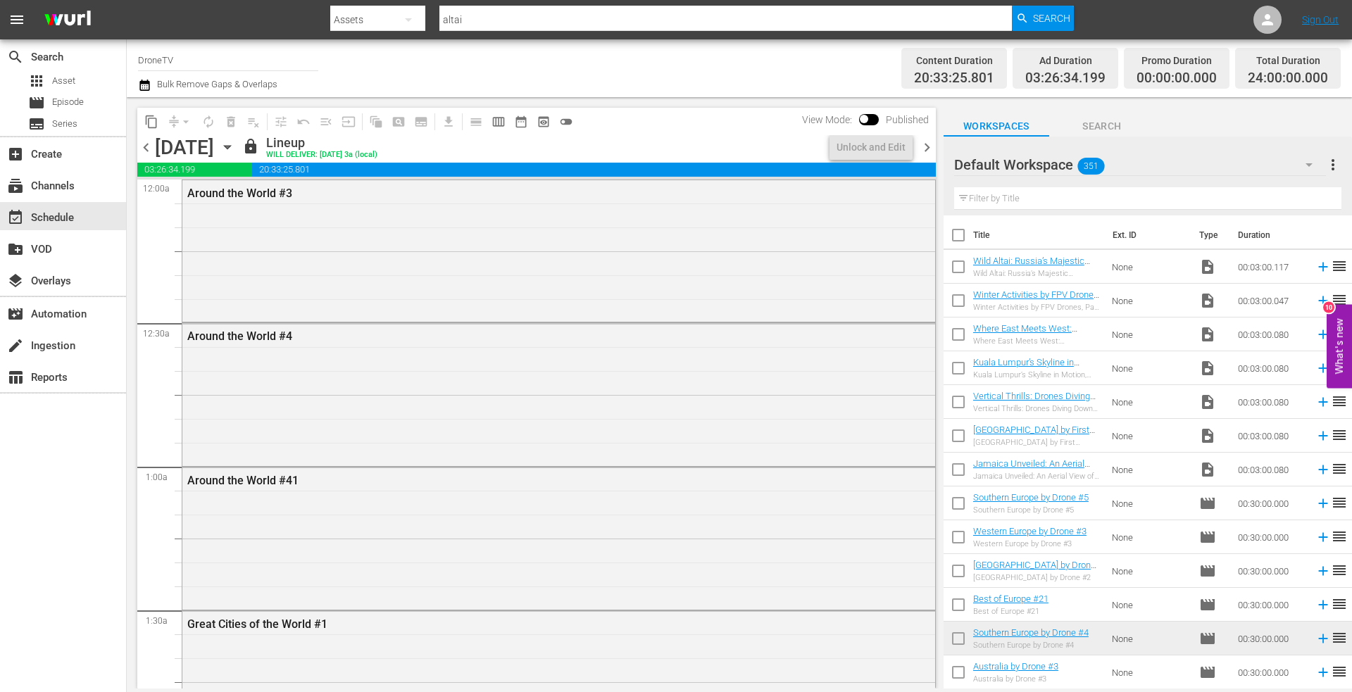
click at [235, 143] on icon "button" at bounding box center [227, 146] width 15 height 15
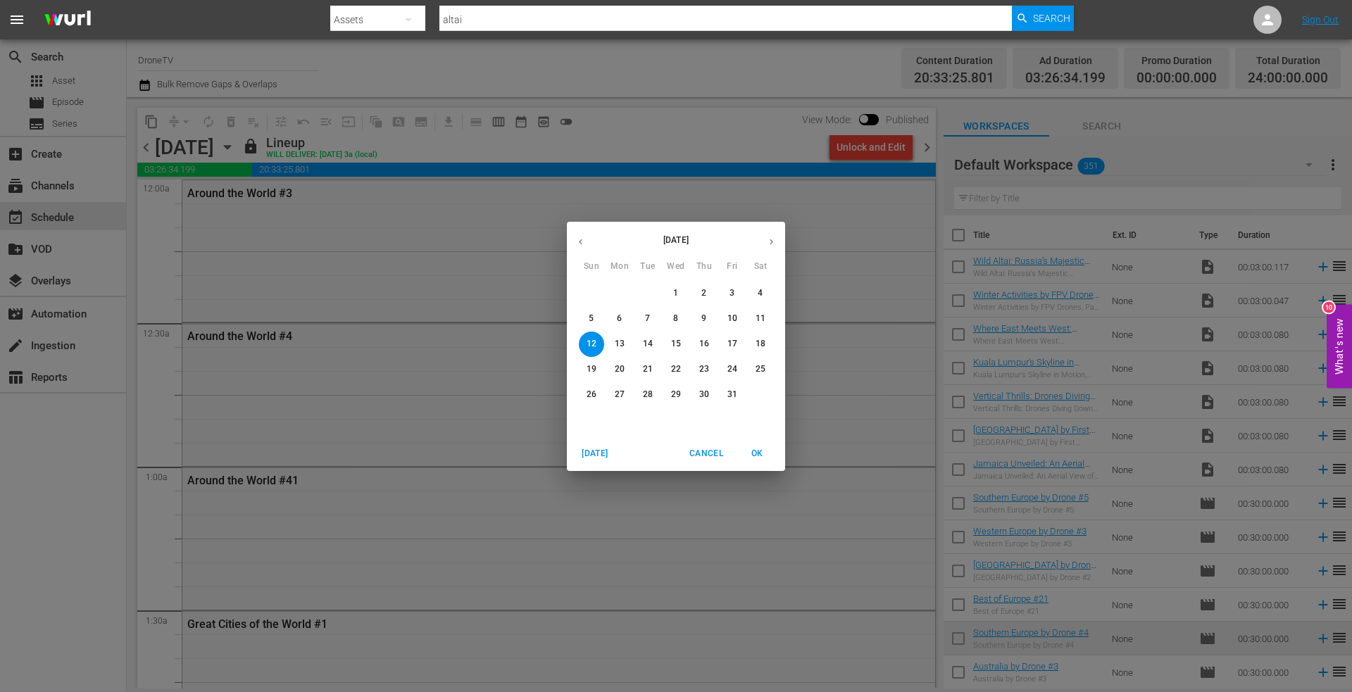
click at [618, 343] on p "13" at bounding box center [620, 344] width 10 height 12
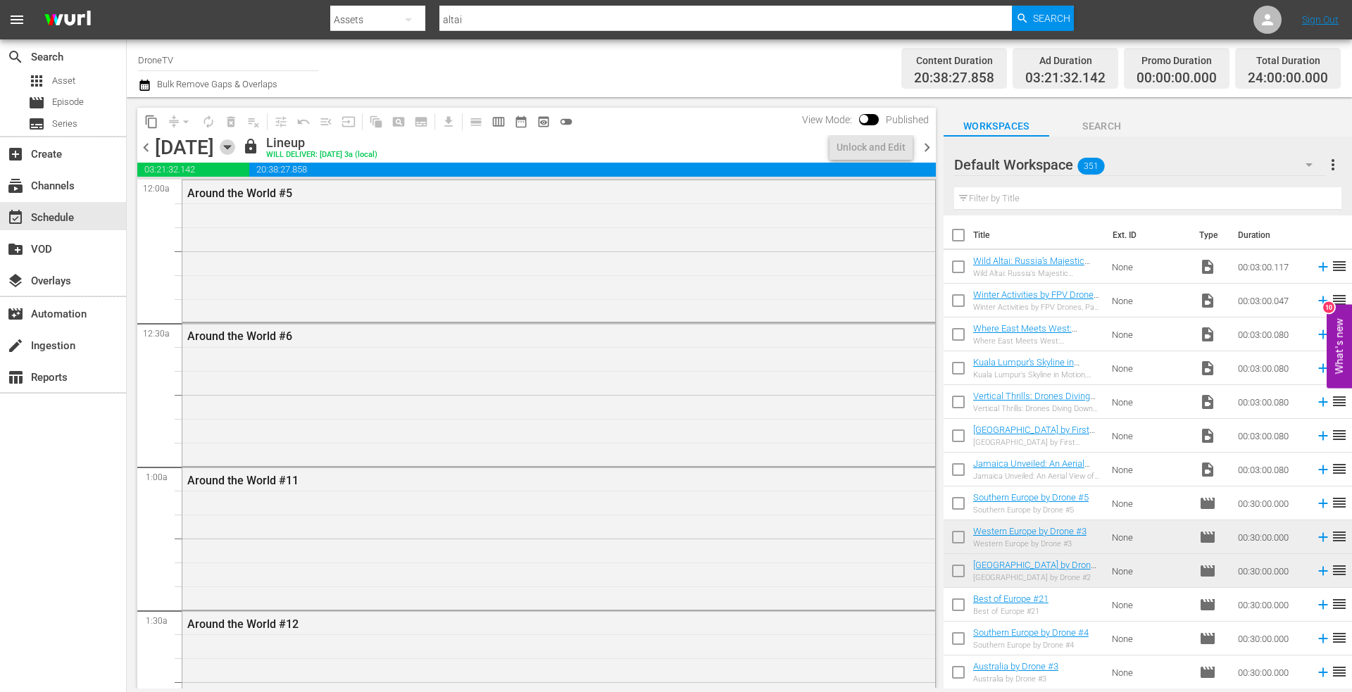
click at [235, 146] on icon "button" at bounding box center [227, 146] width 15 height 15
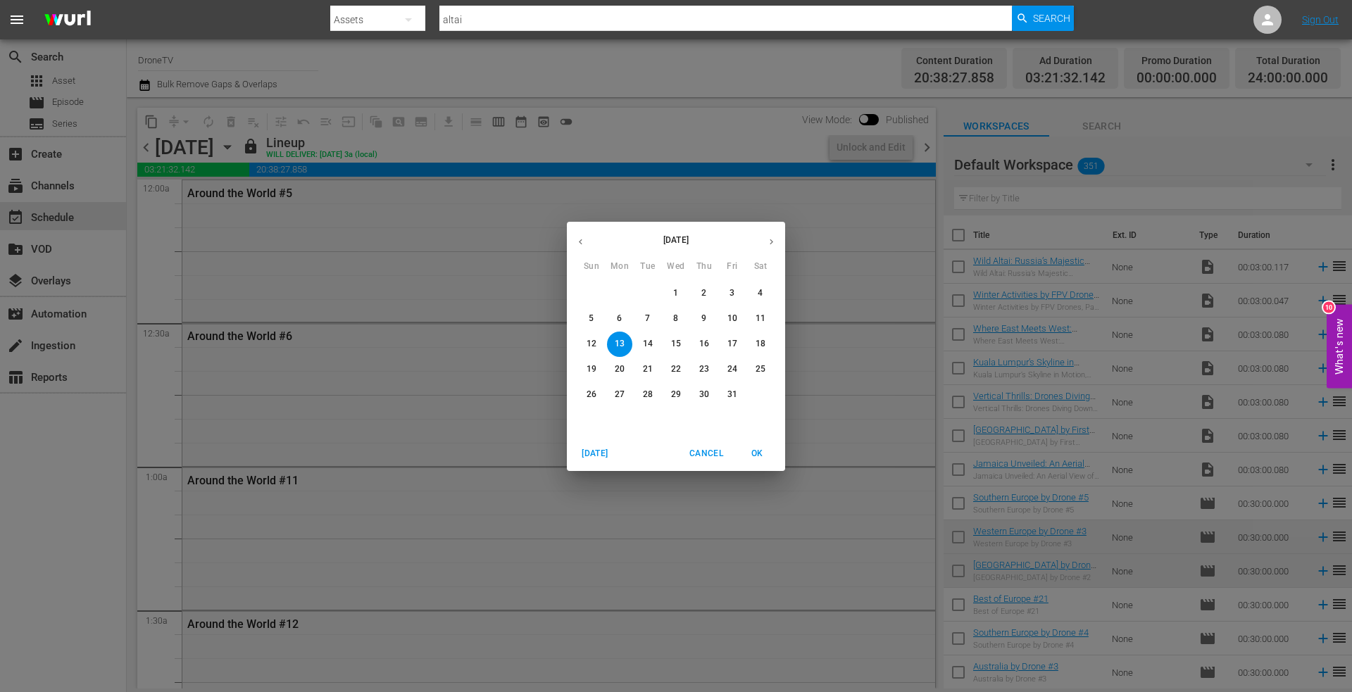
click at [614, 317] on span "6" at bounding box center [619, 319] width 25 height 12
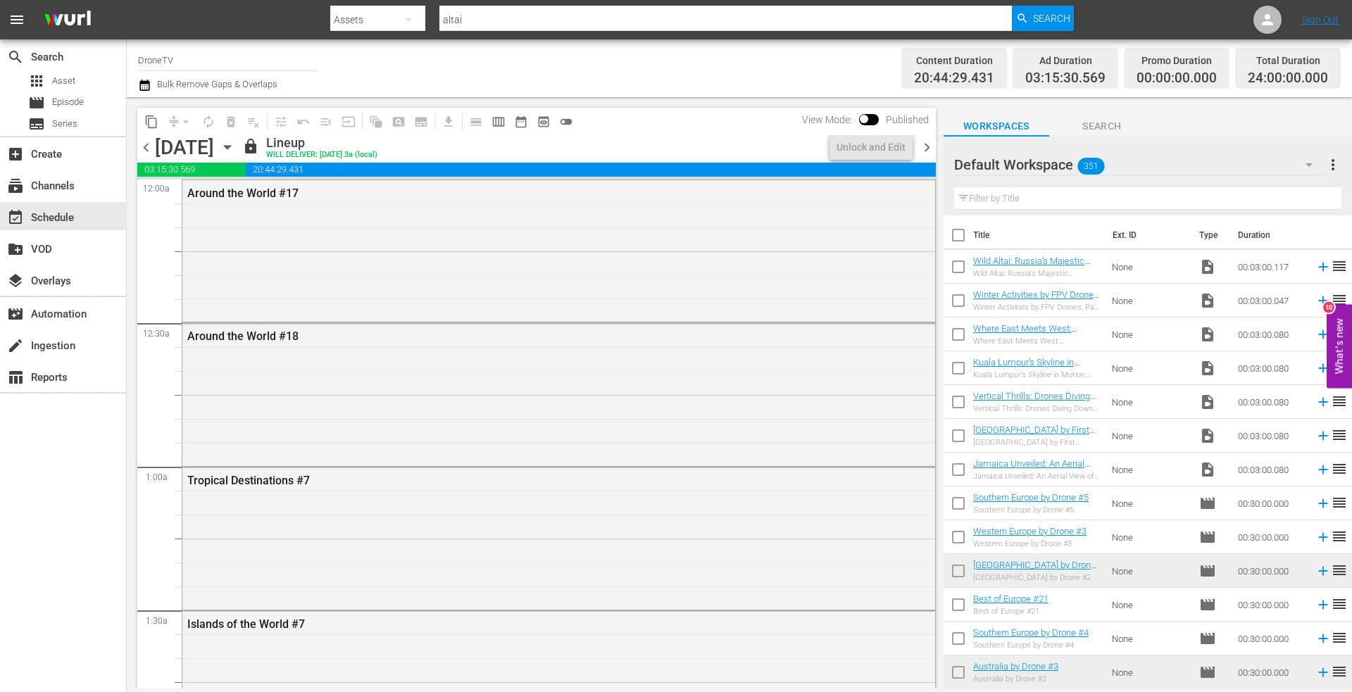
click at [235, 146] on icon "button" at bounding box center [227, 146] width 15 height 15
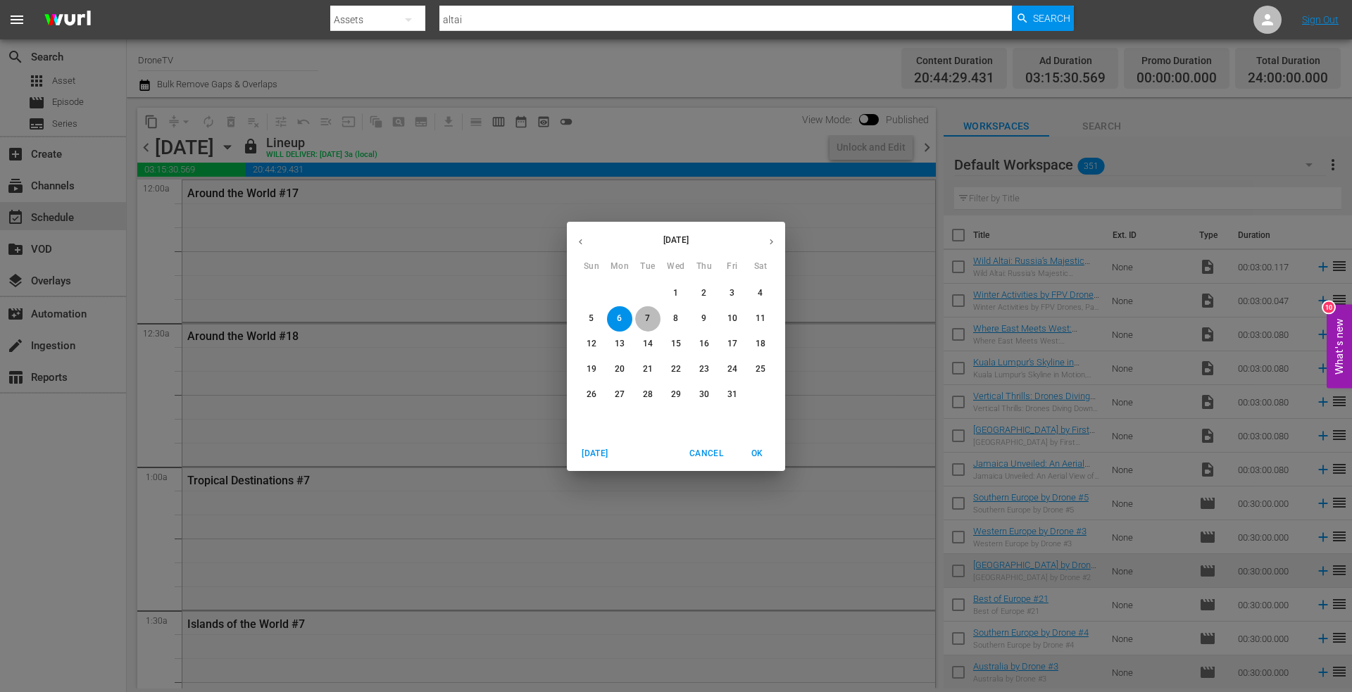
click at [646, 318] on p "7" at bounding box center [647, 319] width 5 height 12
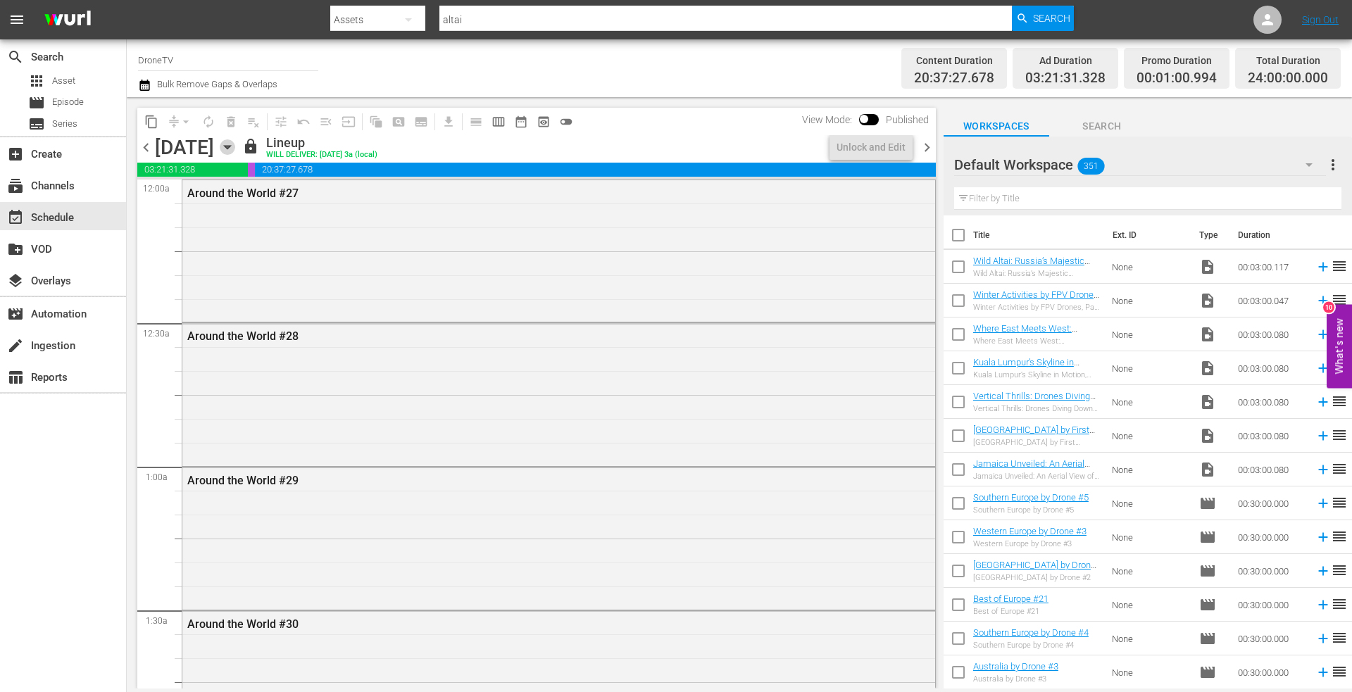
click at [230, 147] on icon "button" at bounding box center [227, 148] width 6 height 4
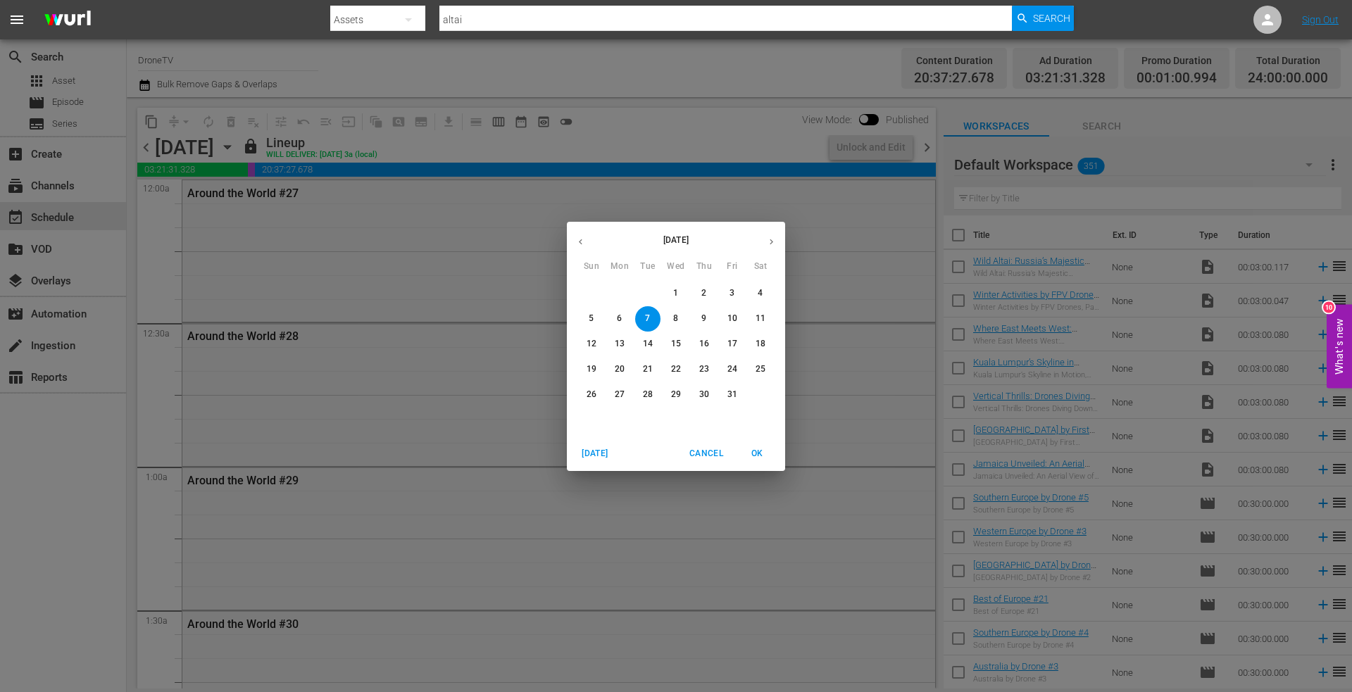
click at [674, 316] on p "8" at bounding box center [675, 319] width 5 height 12
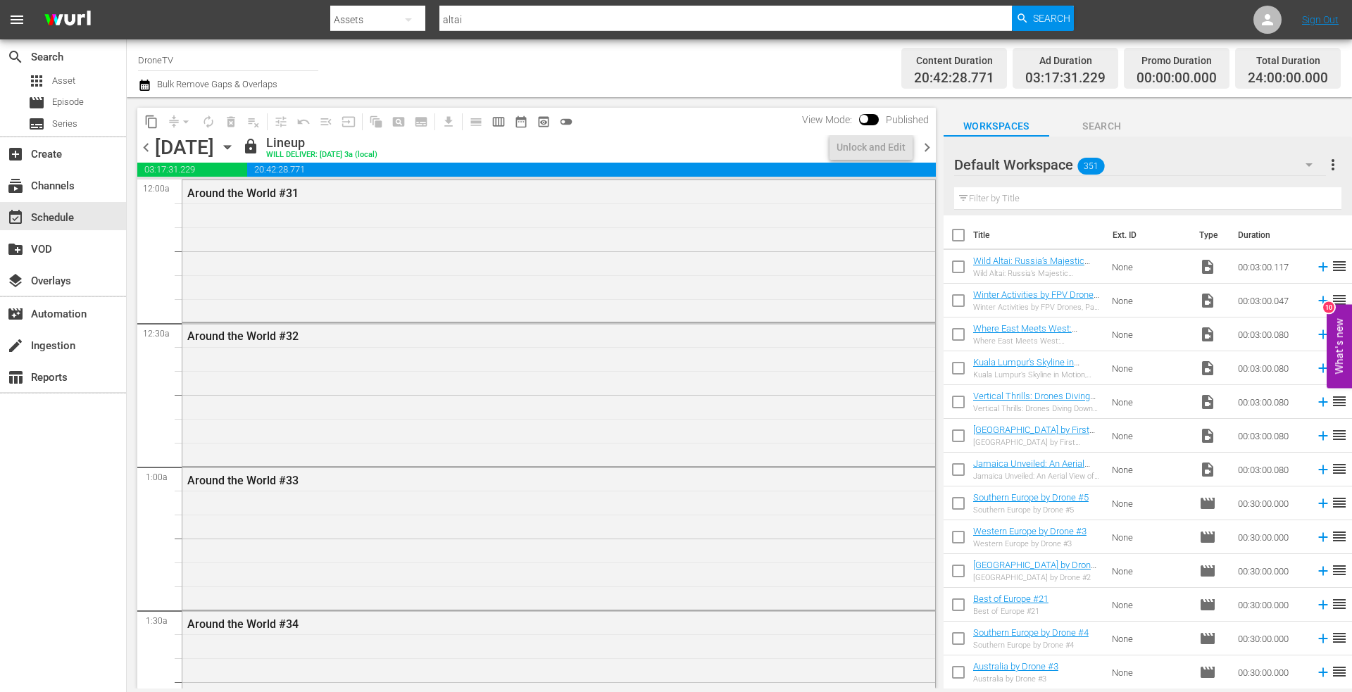
click at [230, 146] on icon "button" at bounding box center [227, 148] width 6 height 4
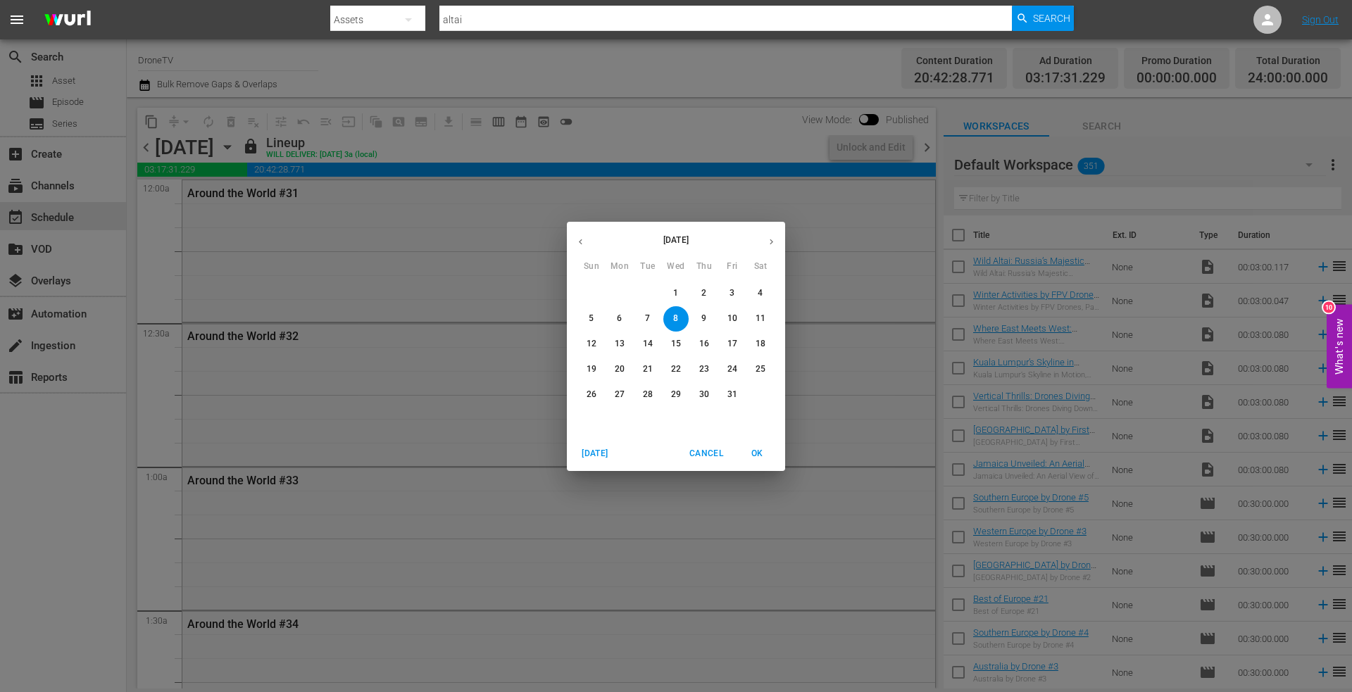
click at [703, 315] on p "9" at bounding box center [703, 319] width 5 height 12
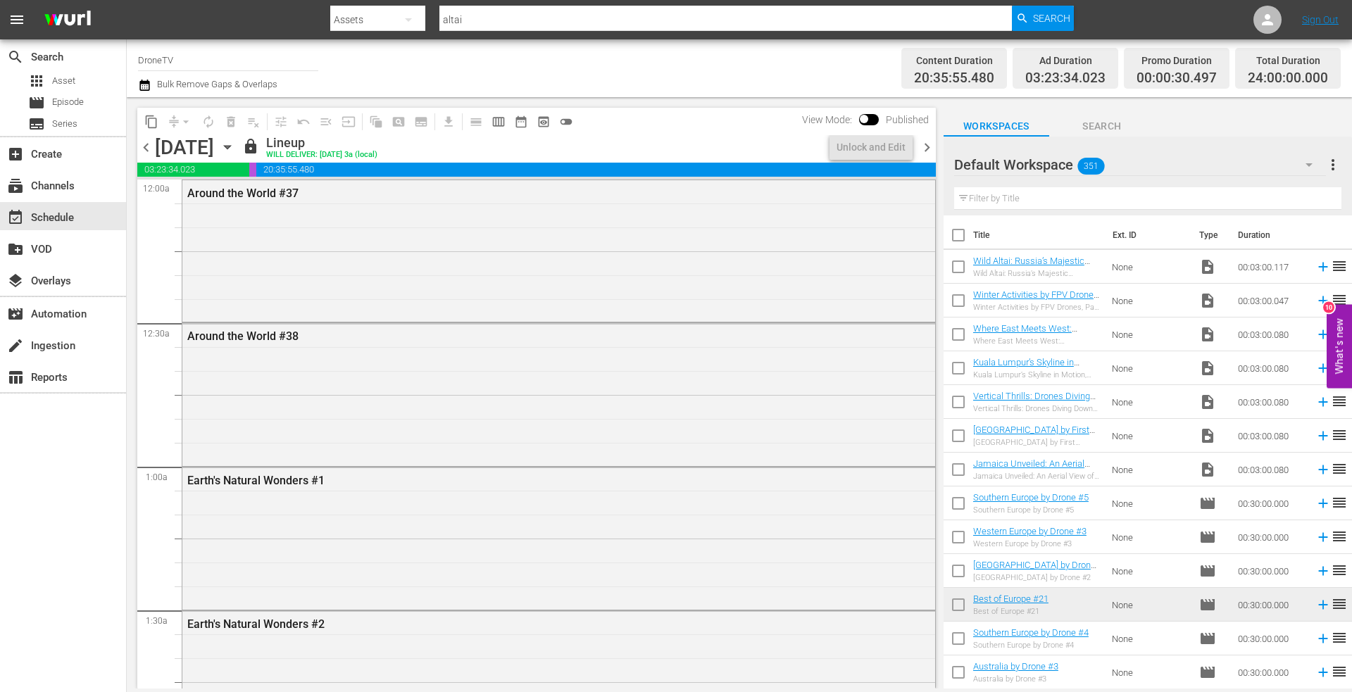
click at [230, 146] on icon "button" at bounding box center [227, 148] width 6 height 4
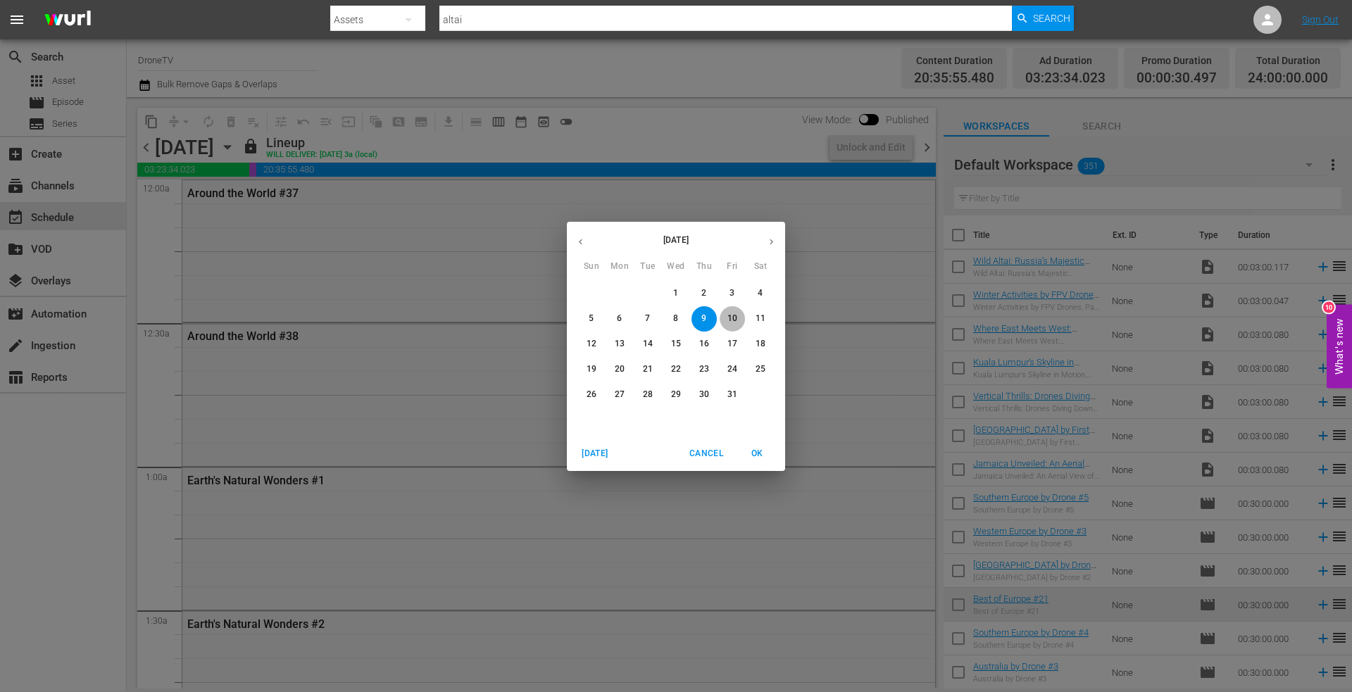
click at [731, 315] on p "10" at bounding box center [732, 319] width 10 height 12
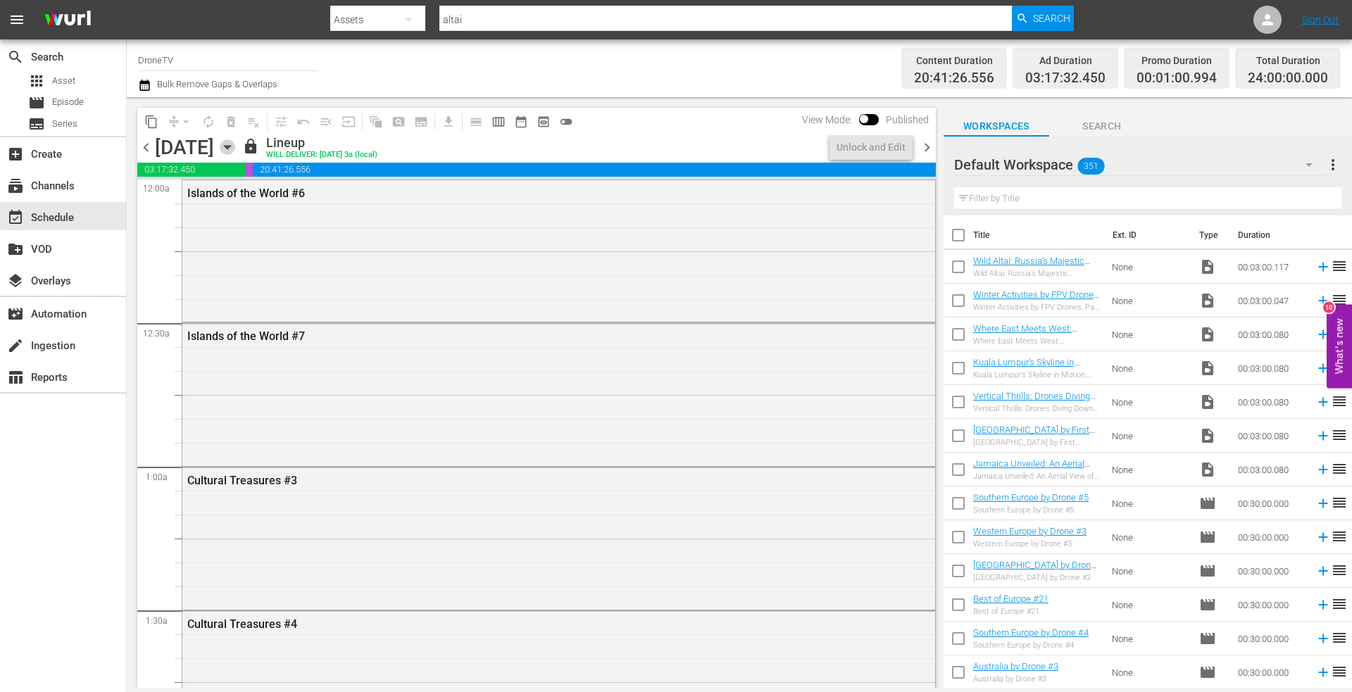
click at [235, 144] on icon "button" at bounding box center [227, 146] width 15 height 15
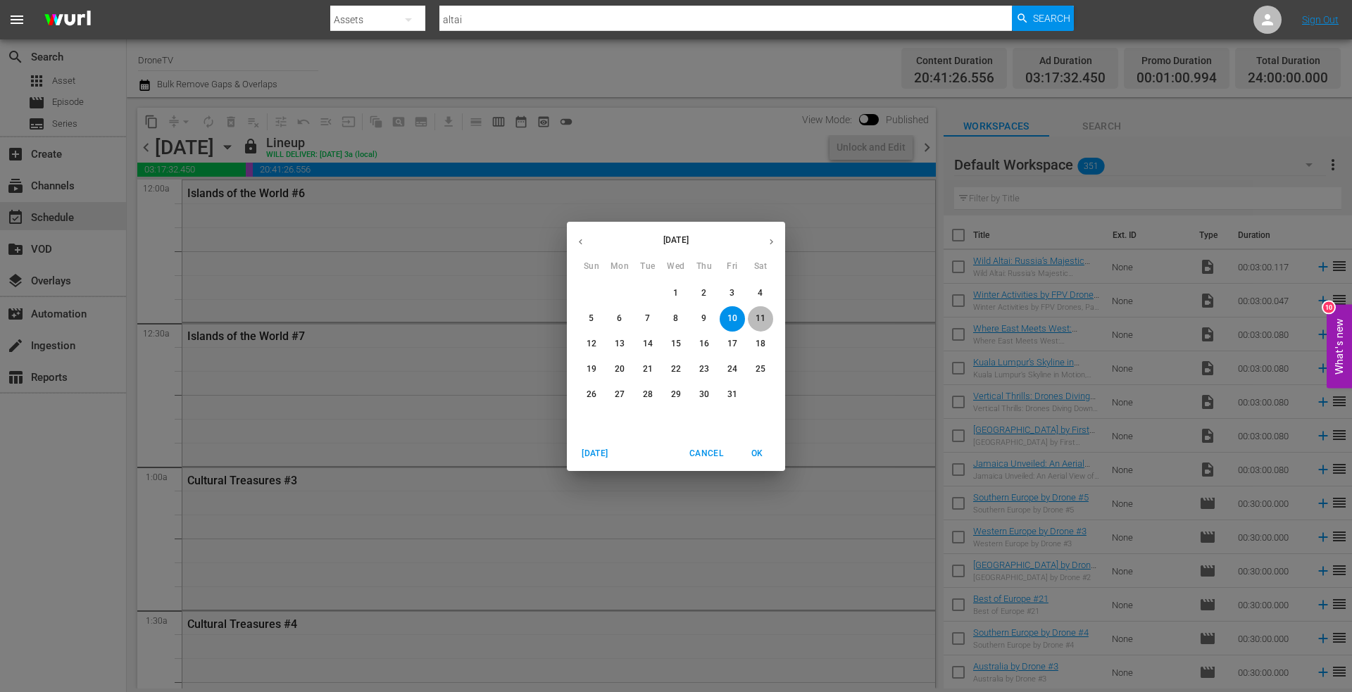
click at [765, 315] on span "11" at bounding box center [760, 319] width 25 height 12
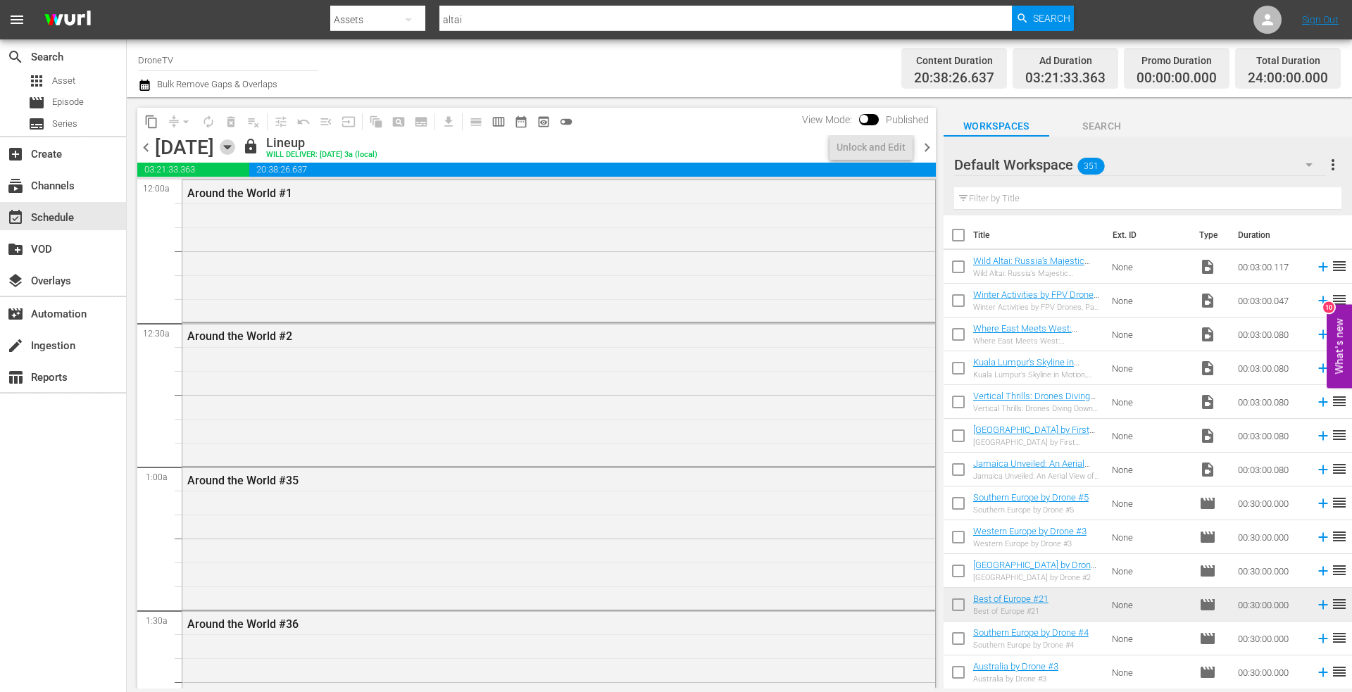
click at [235, 148] on icon "button" at bounding box center [227, 146] width 15 height 15
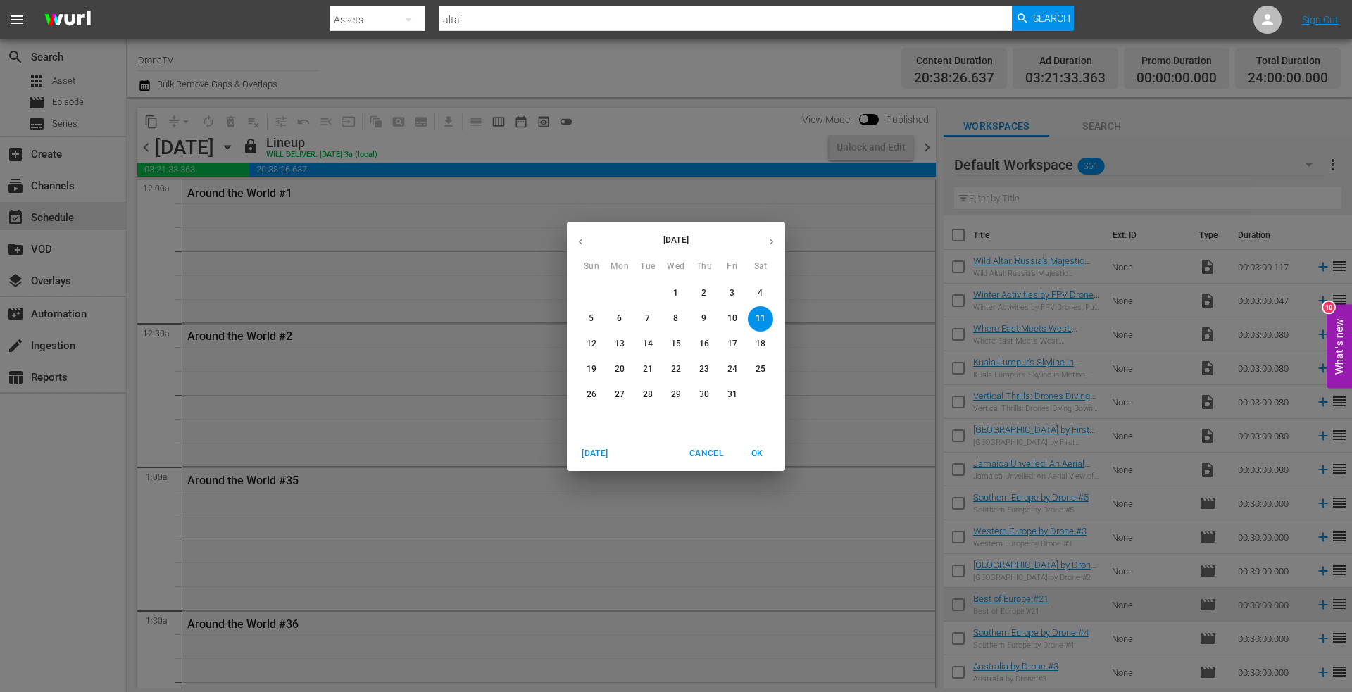
click at [596, 341] on span "12" at bounding box center [591, 344] width 25 height 12
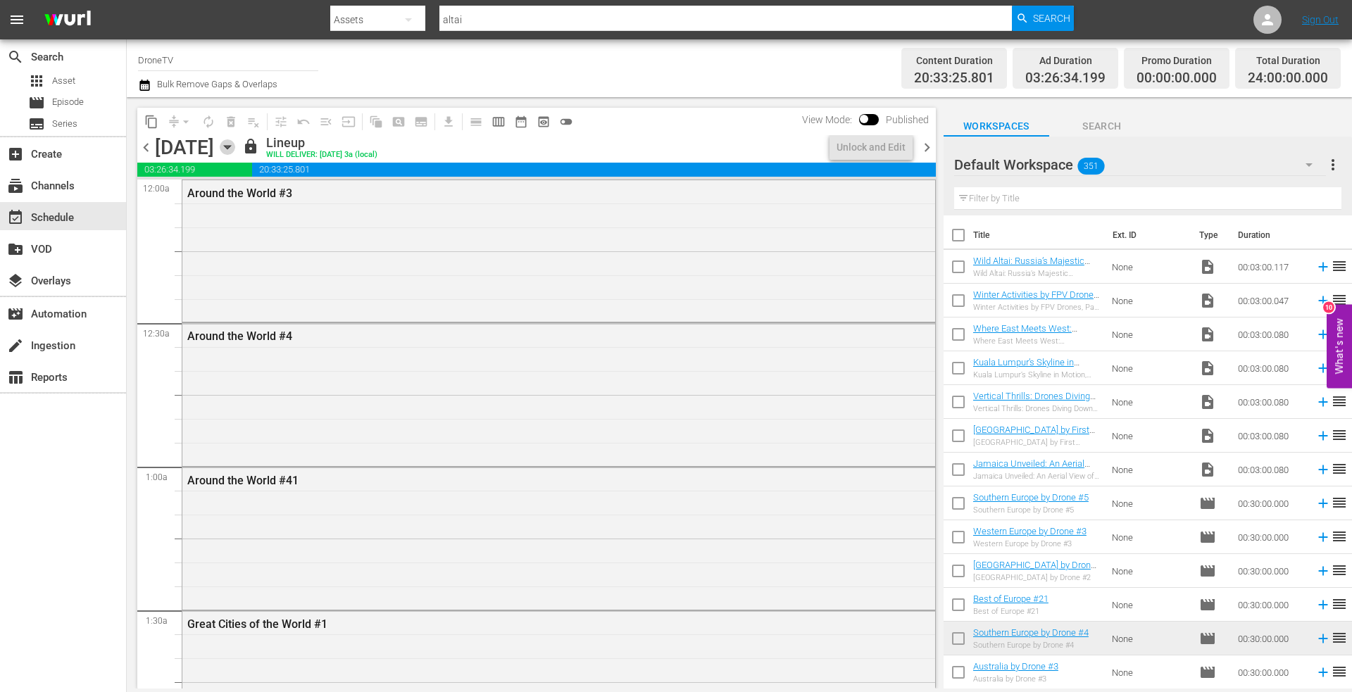
click at [235, 151] on icon "button" at bounding box center [227, 146] width 15 height 15
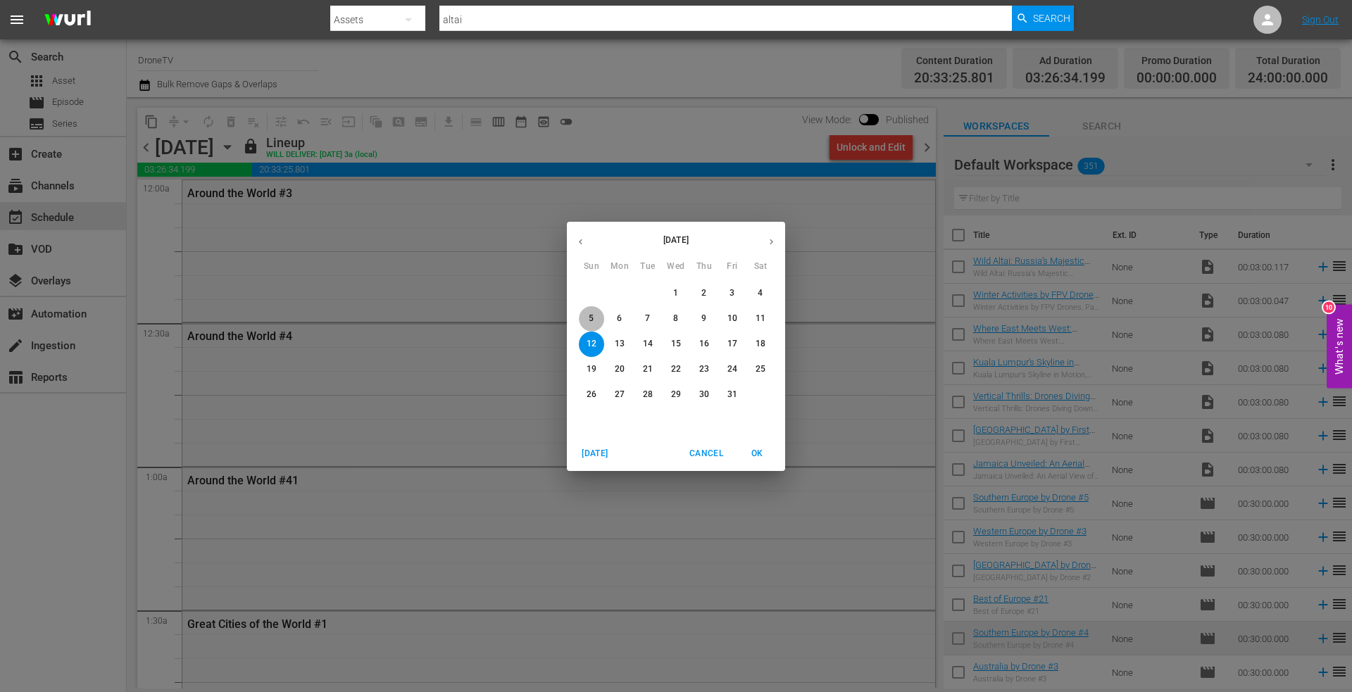
click at [593, 315] on p "5" at bounding box center [590, 319] width 5 height 12
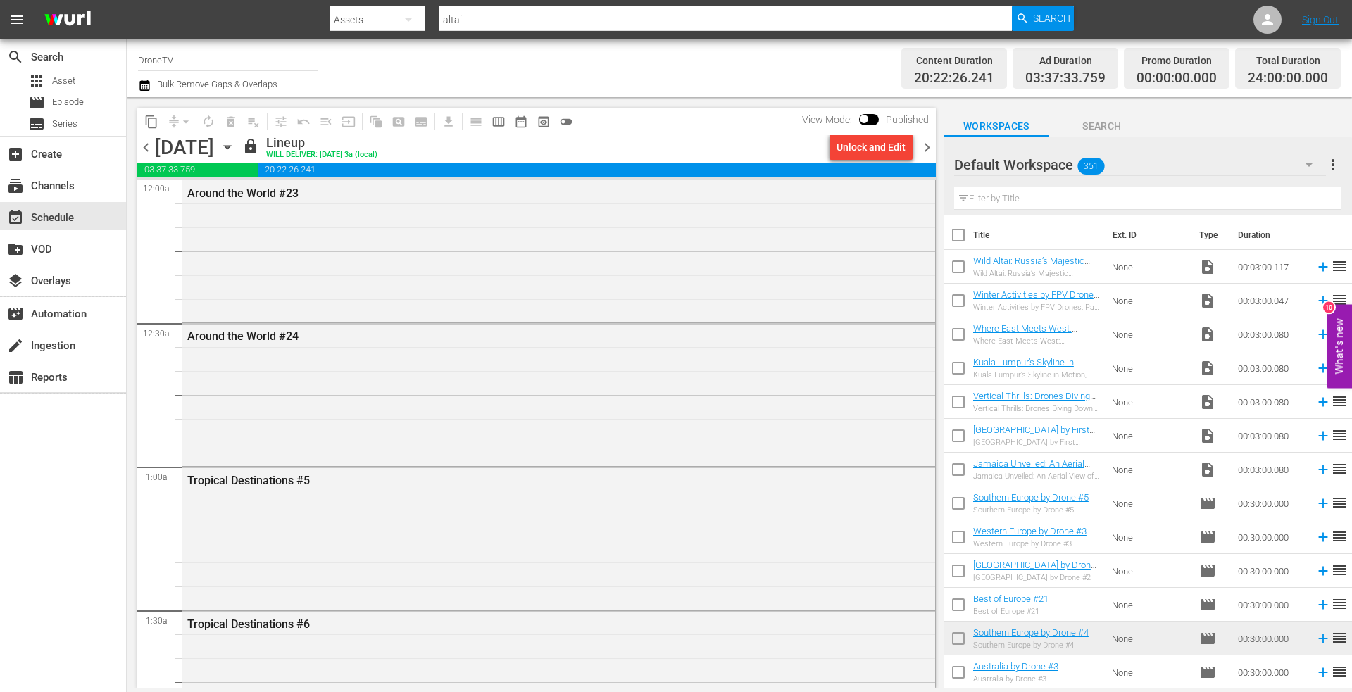
click at [371, 222] on div "Around the World #23" at bounding box center [558, 249] width 753 height 139
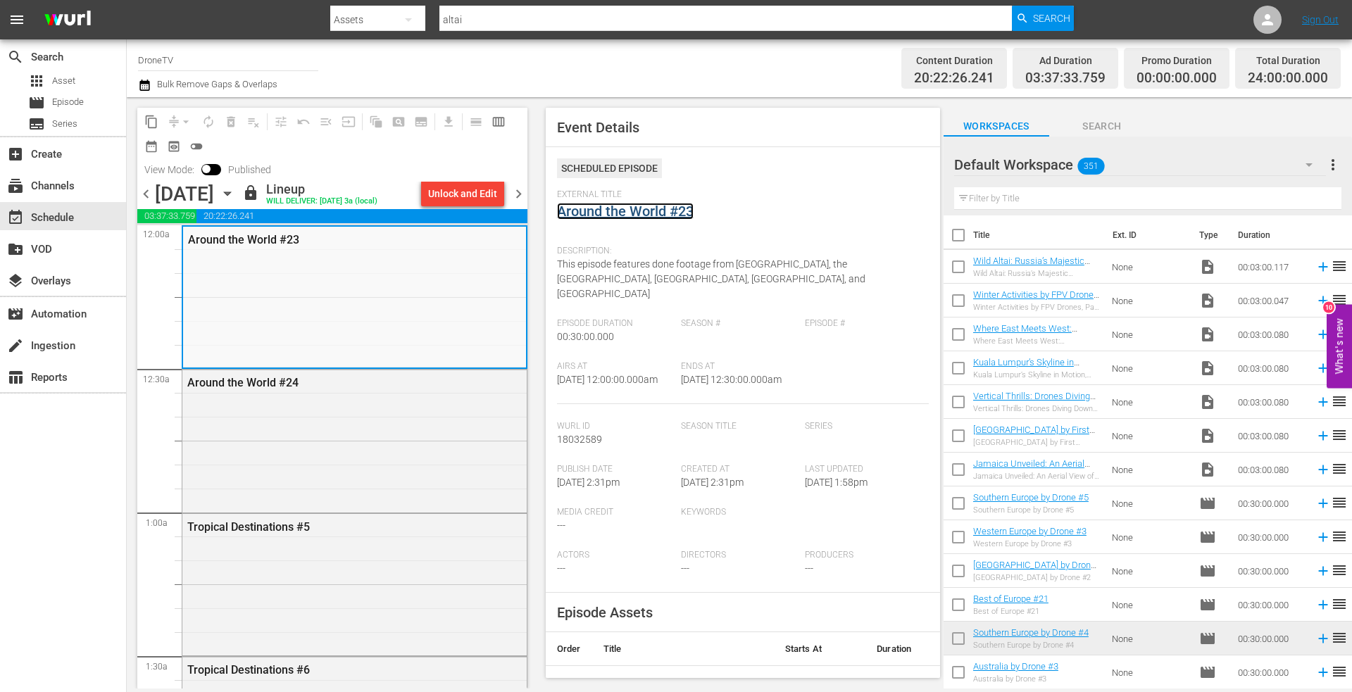
click at [612, 208] on link "Around the World #23" at bounding box center [625, 211] width 137 height 17
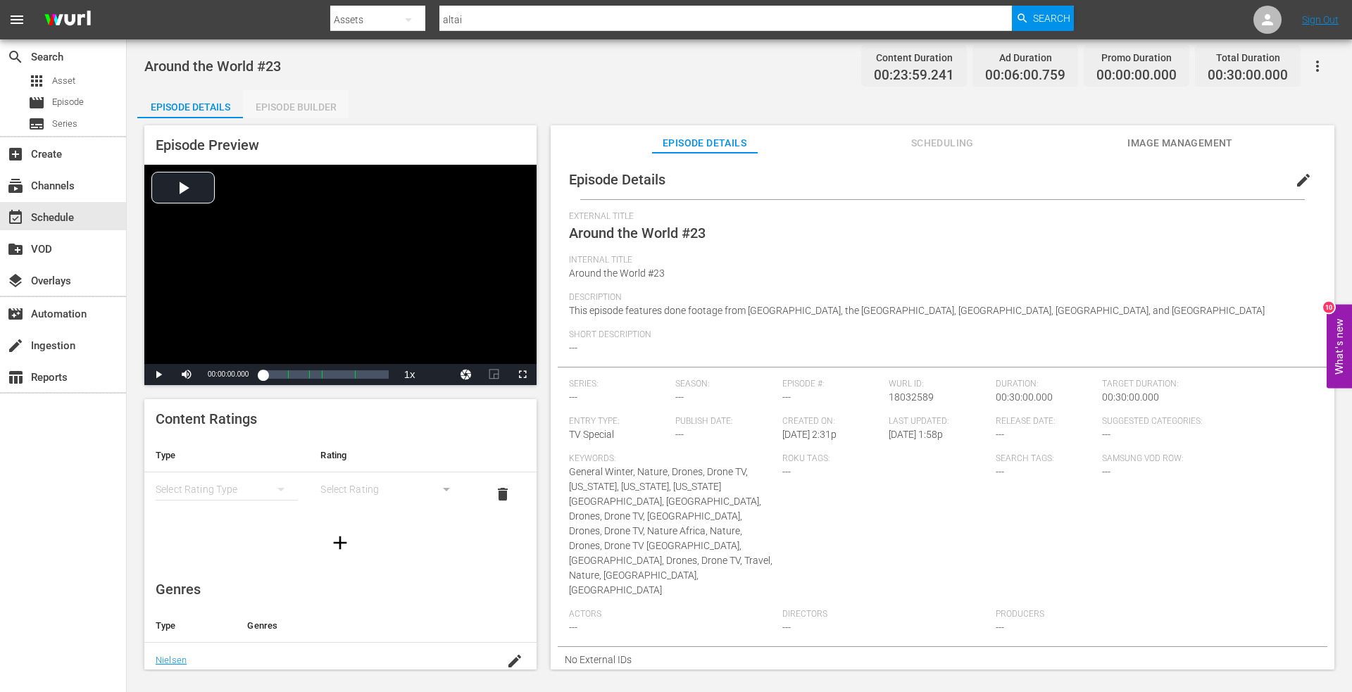
click at [294, 105] on div "Episode Builder" at bounding box center [296, 107] width 106 height 34
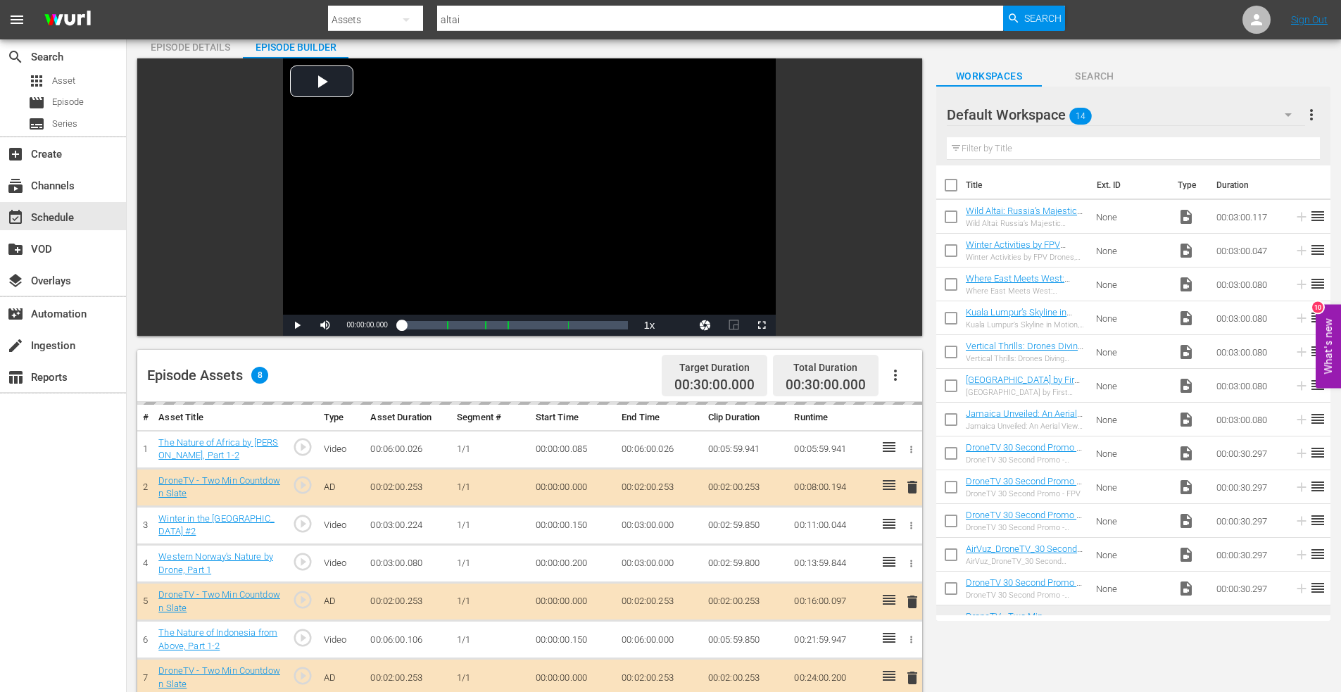
scroll to position [141, 0]
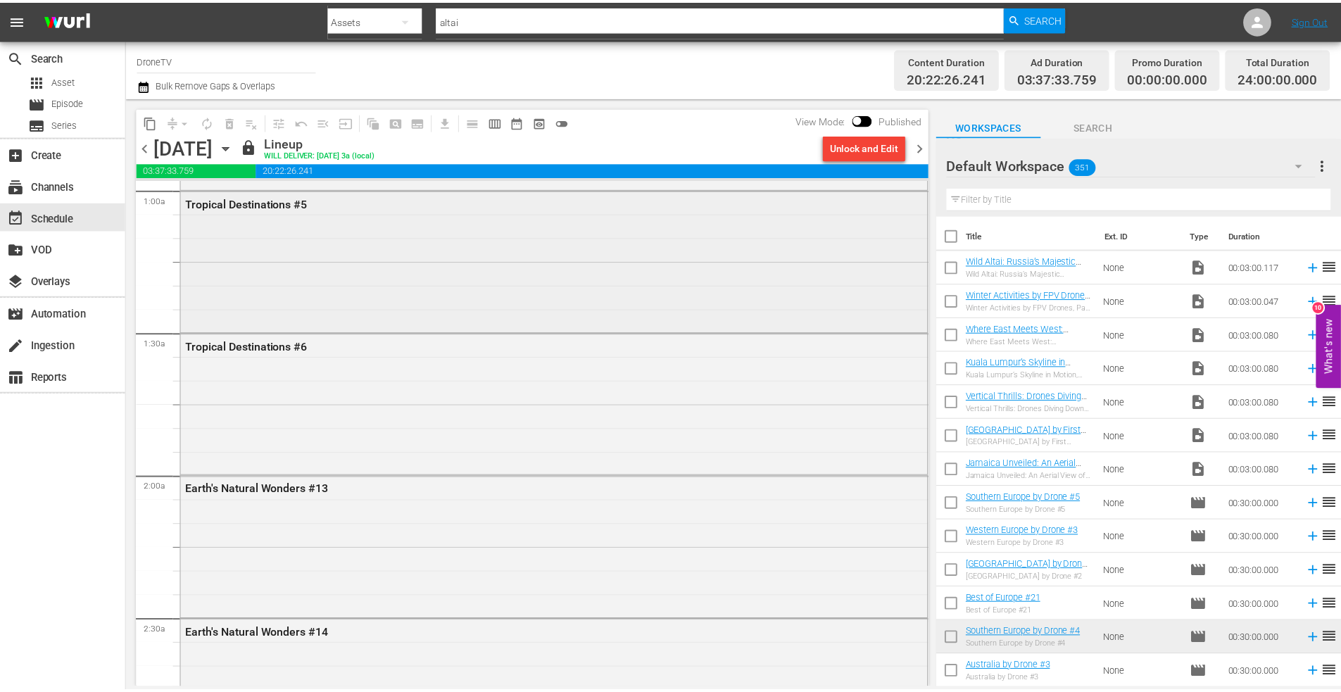
scroll to position [282, 0]
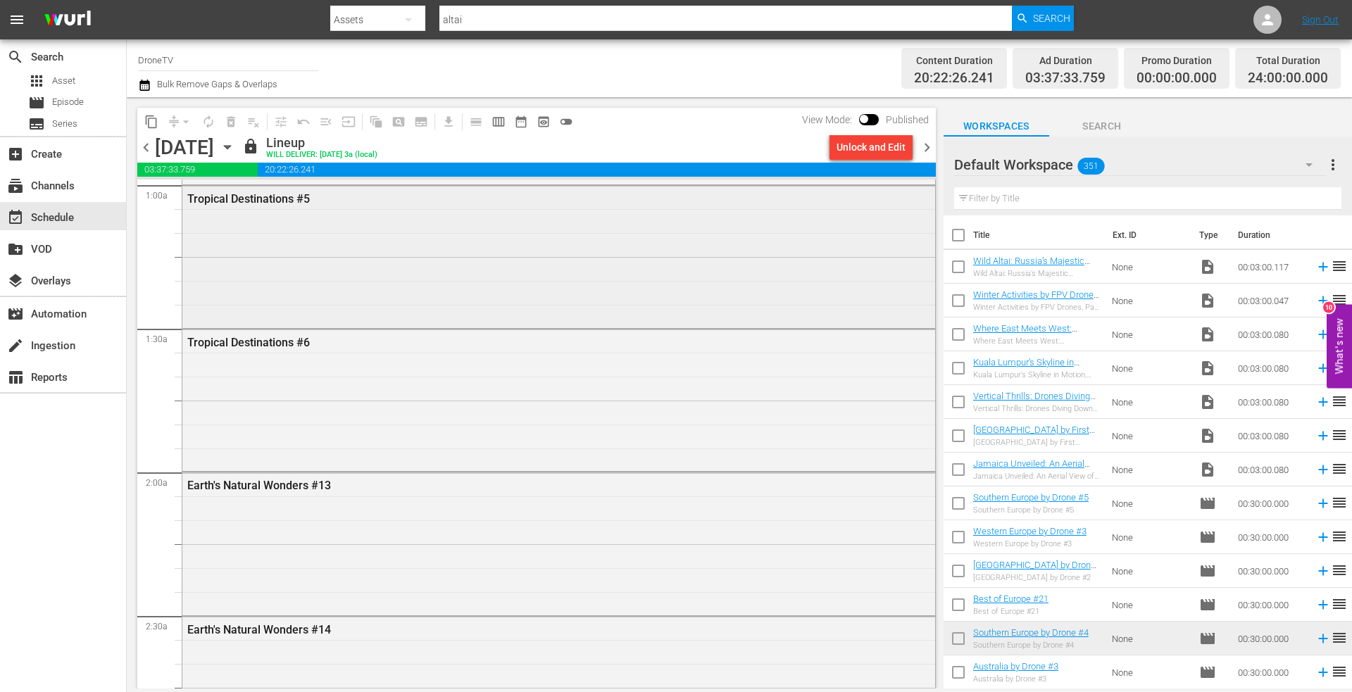
click at [302, 276] on div "Tropical Destinations #5" at bounding box center [558, 255] width 753 height 139
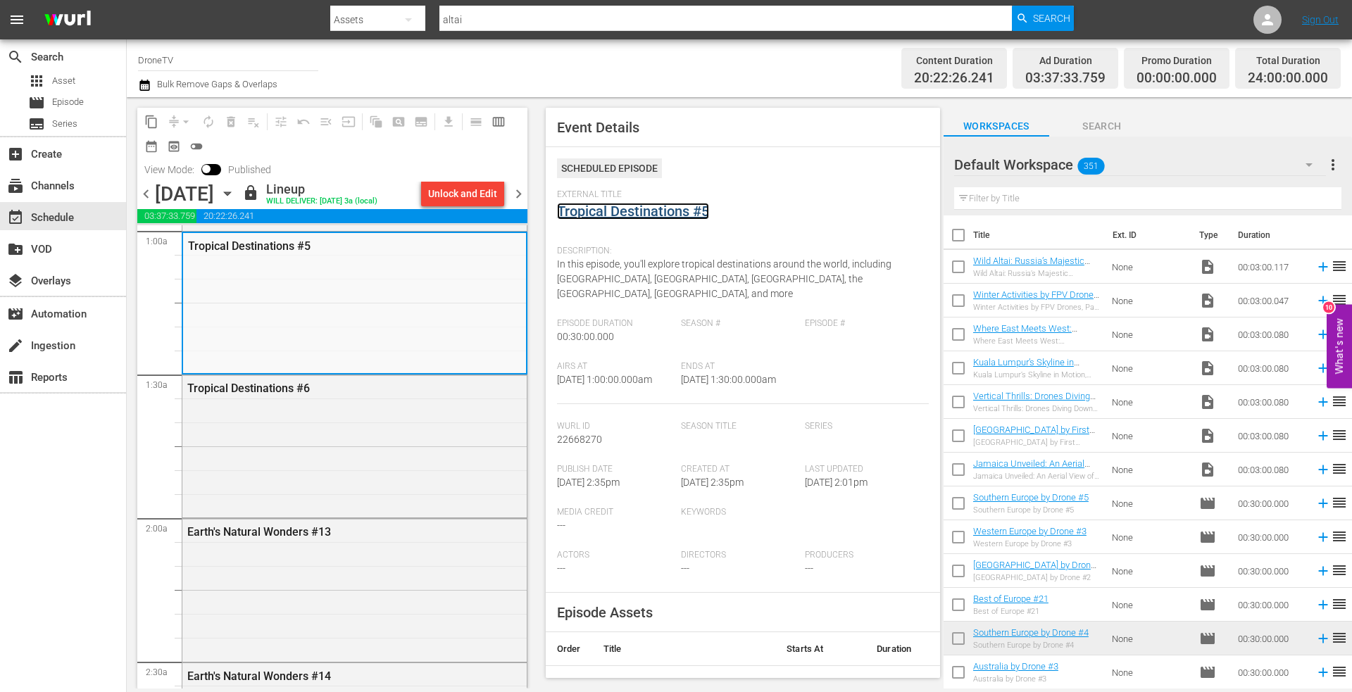
click at [609, 216] on link "Tropical Destinations #5" at bounding box center [633, 211] width 152 height 17
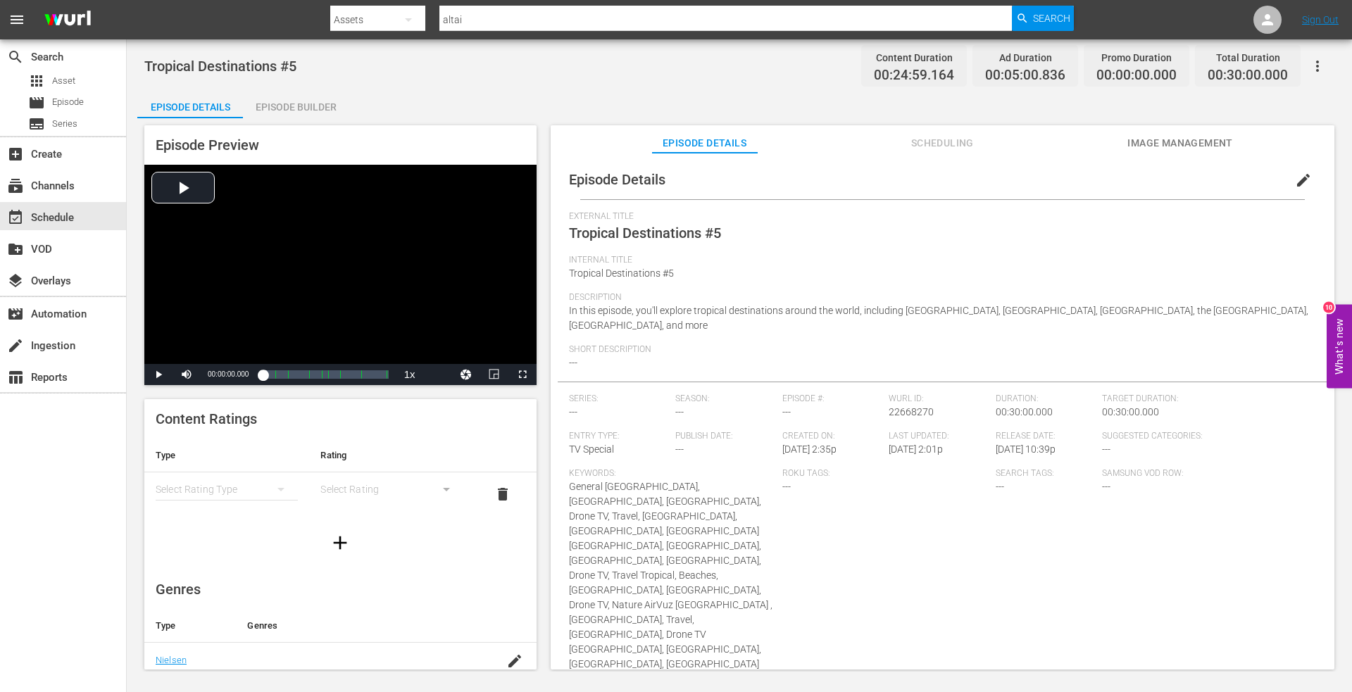
click at [289, 102] on div "Episode Builder" at bounding box center [296, 107] width 106 height 34
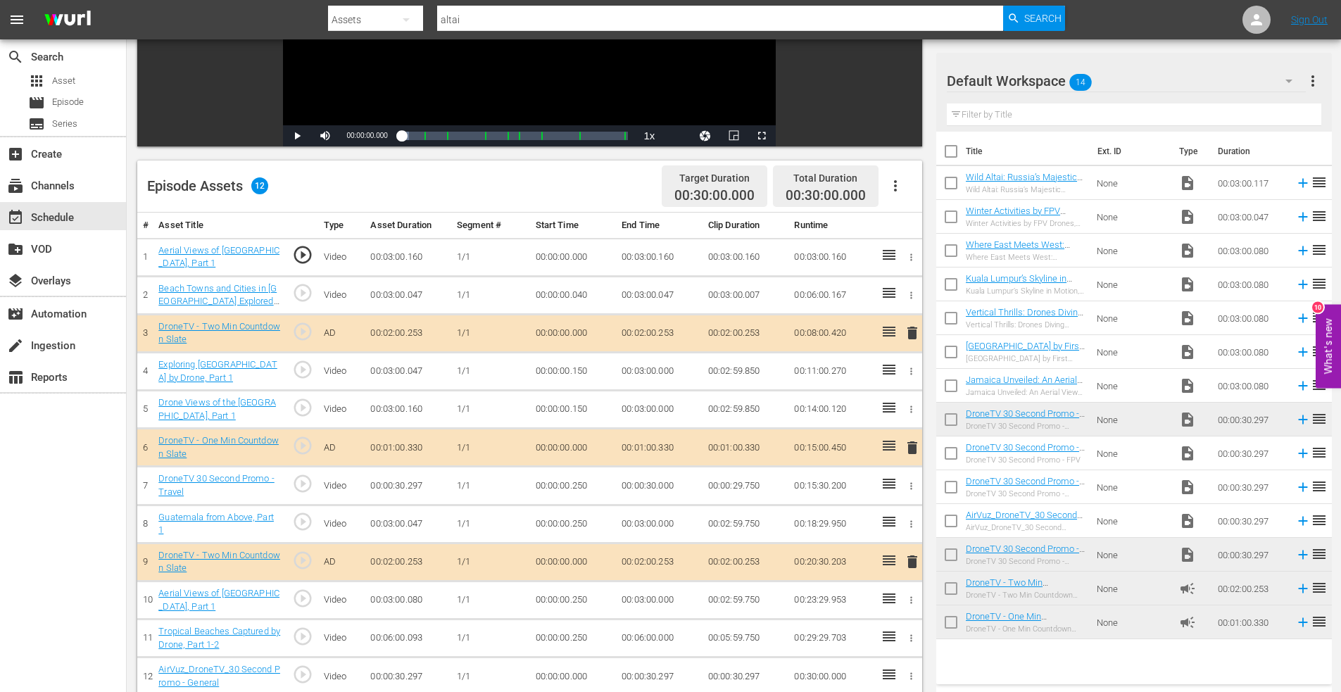
scroll to position [141, 0]
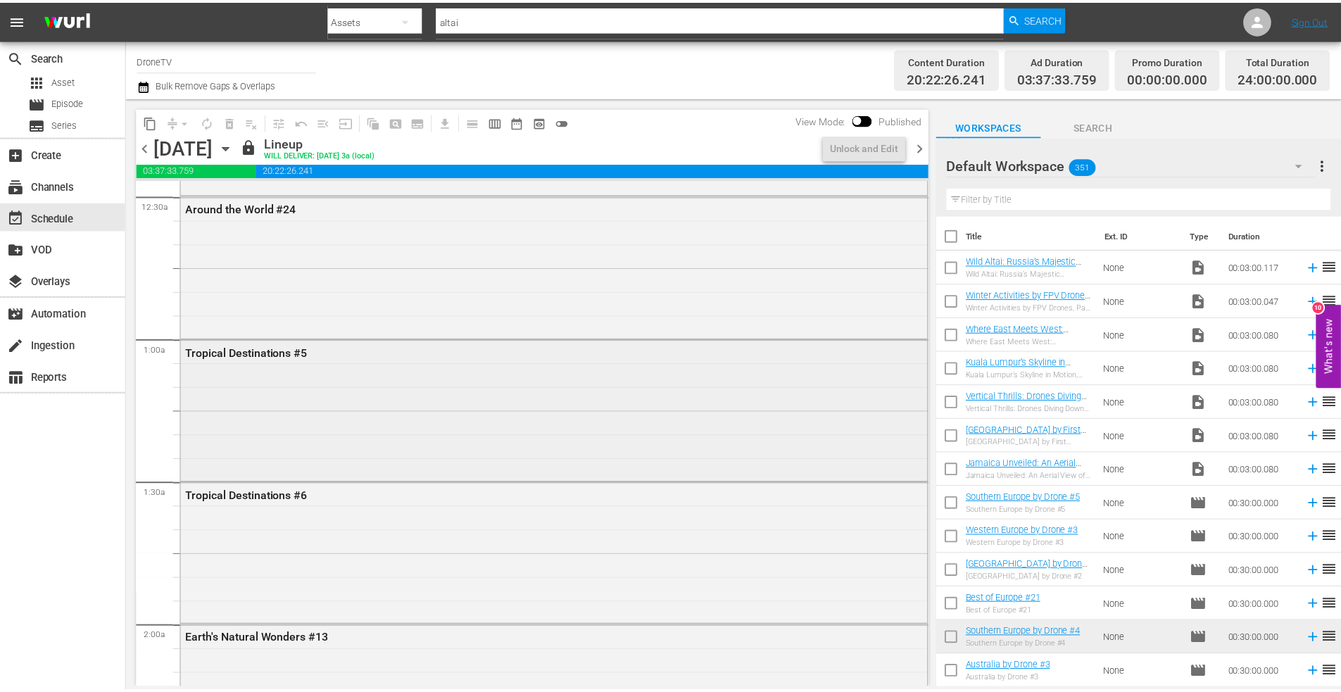
scroll to position [352, 0]
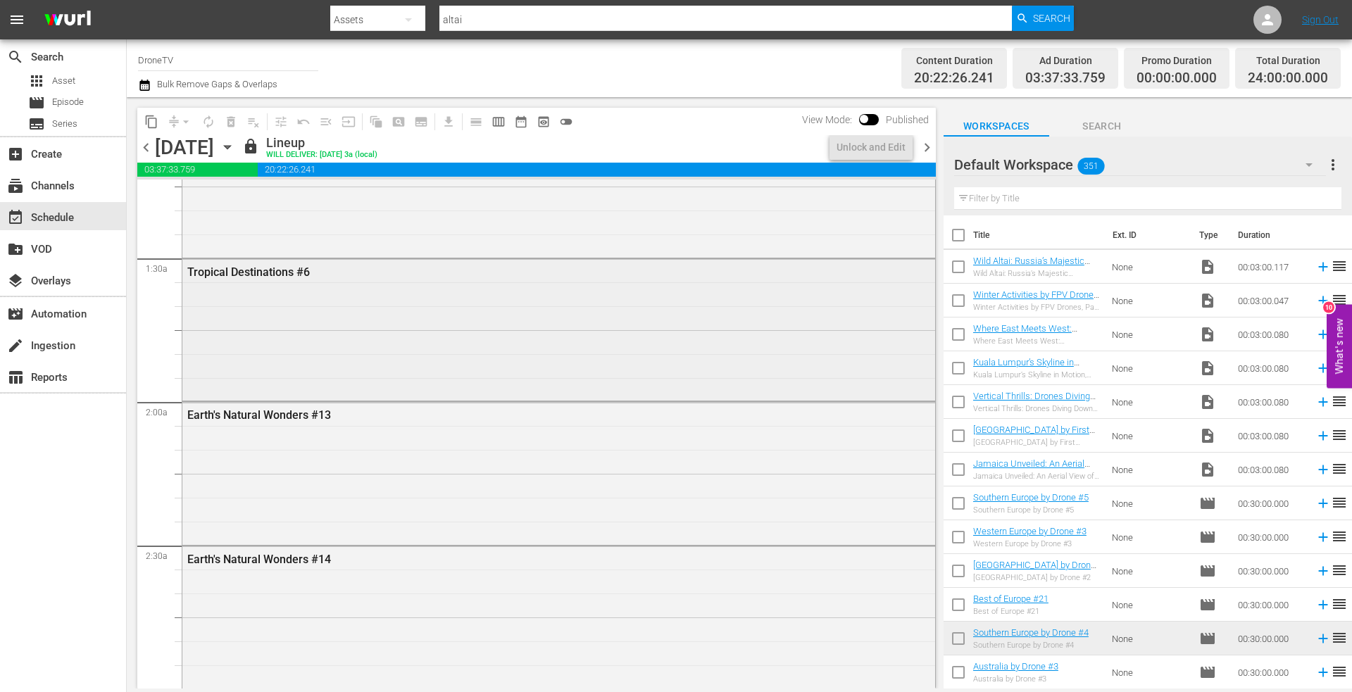
click at [264, 308] on div "Tropical Destinations #6" at bounding box center [558, 328] width 753 height 139
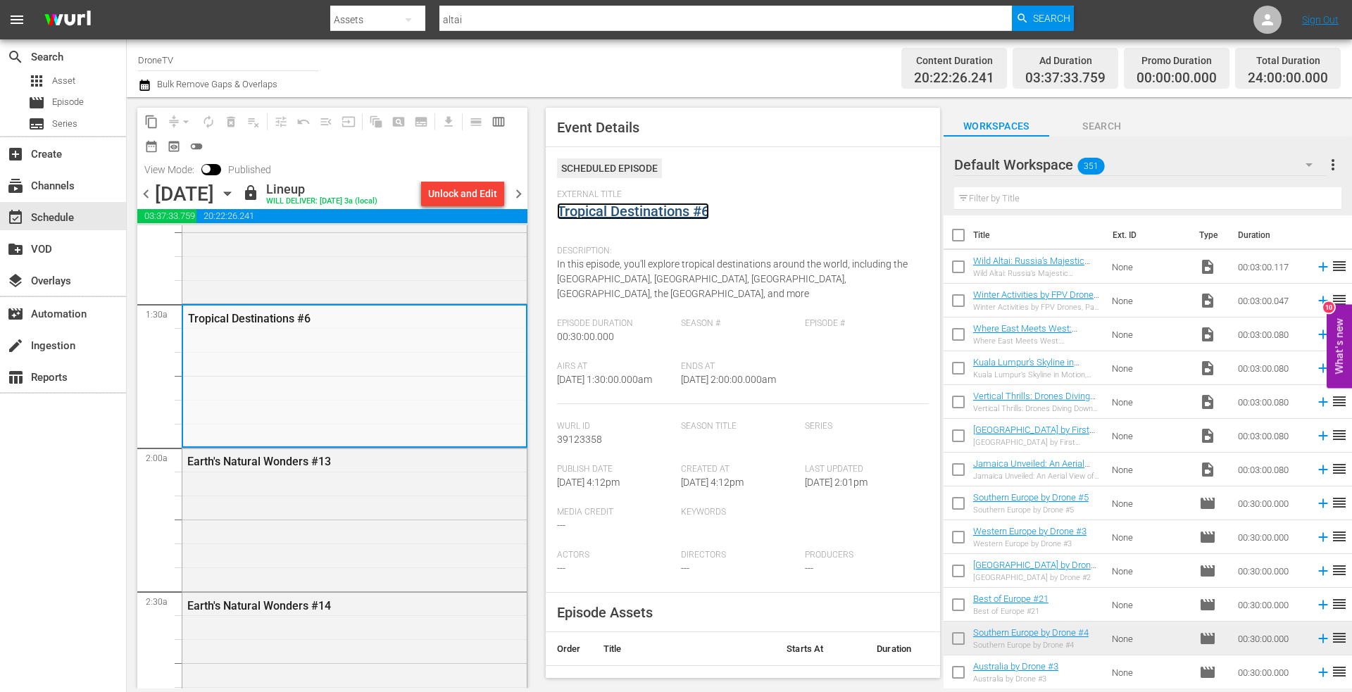
click at [650, 213] on link "Tropical Destinations #6" at bounding box center [633, 211] width 152 height 17
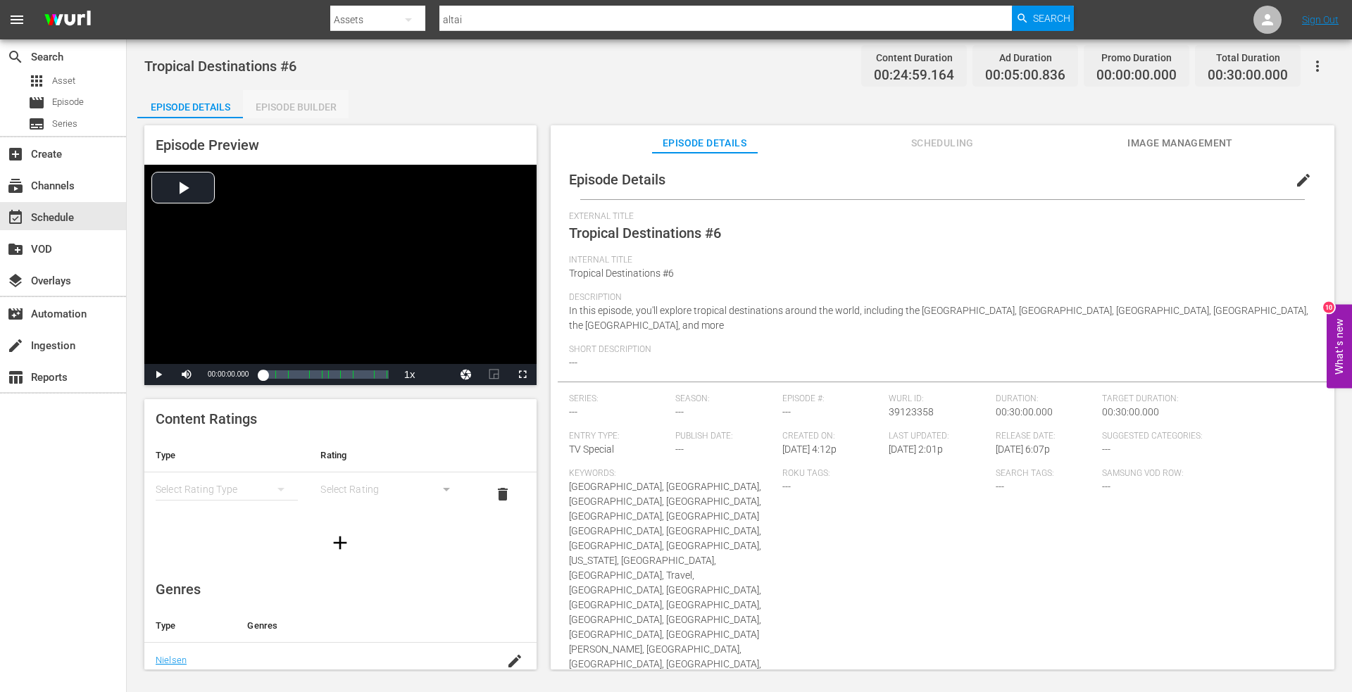
click at [309, 109] on div "Episode Builder" at bounding box center [296, 107] width 106 height 34
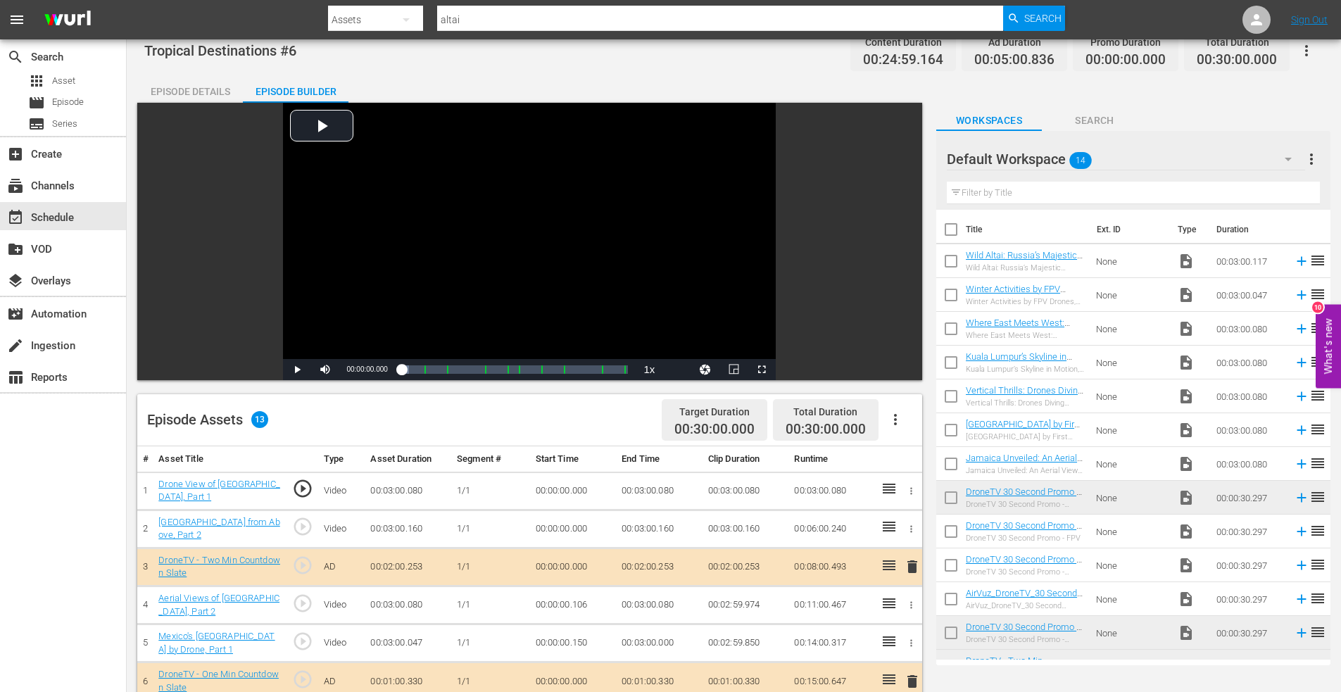
scroll to position [15, 0]
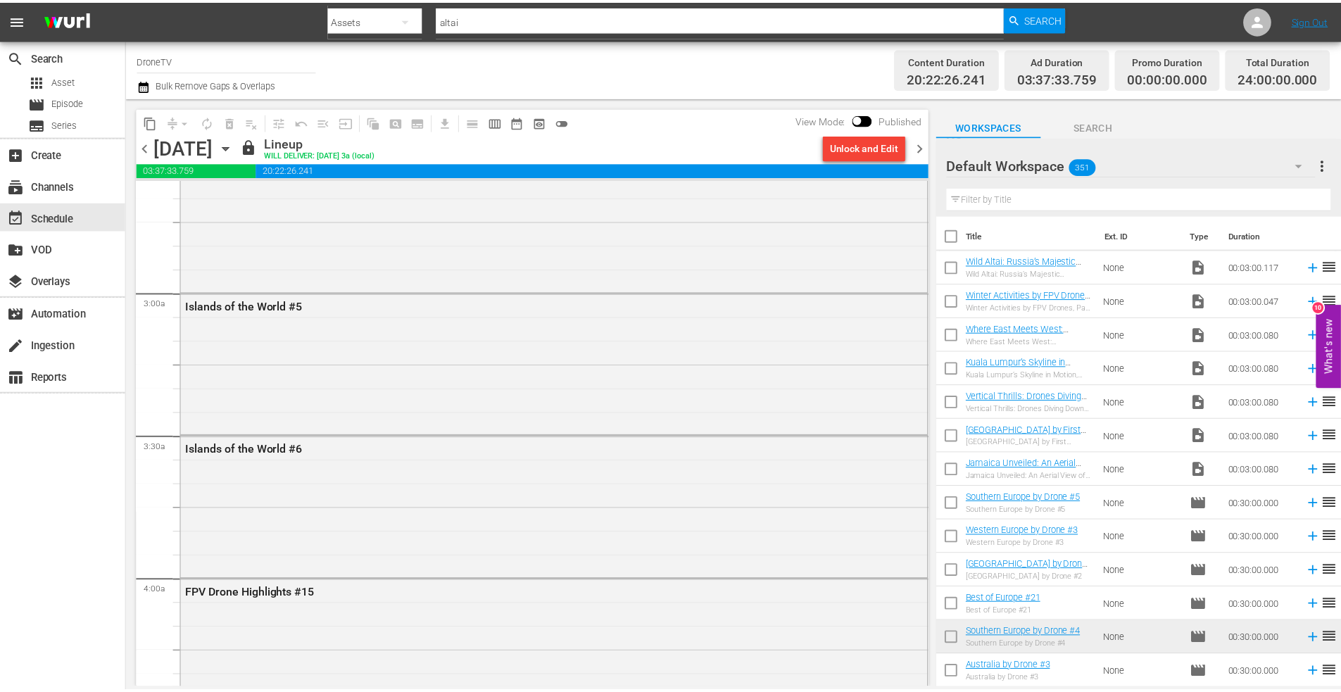
scroll to position [774, 0]
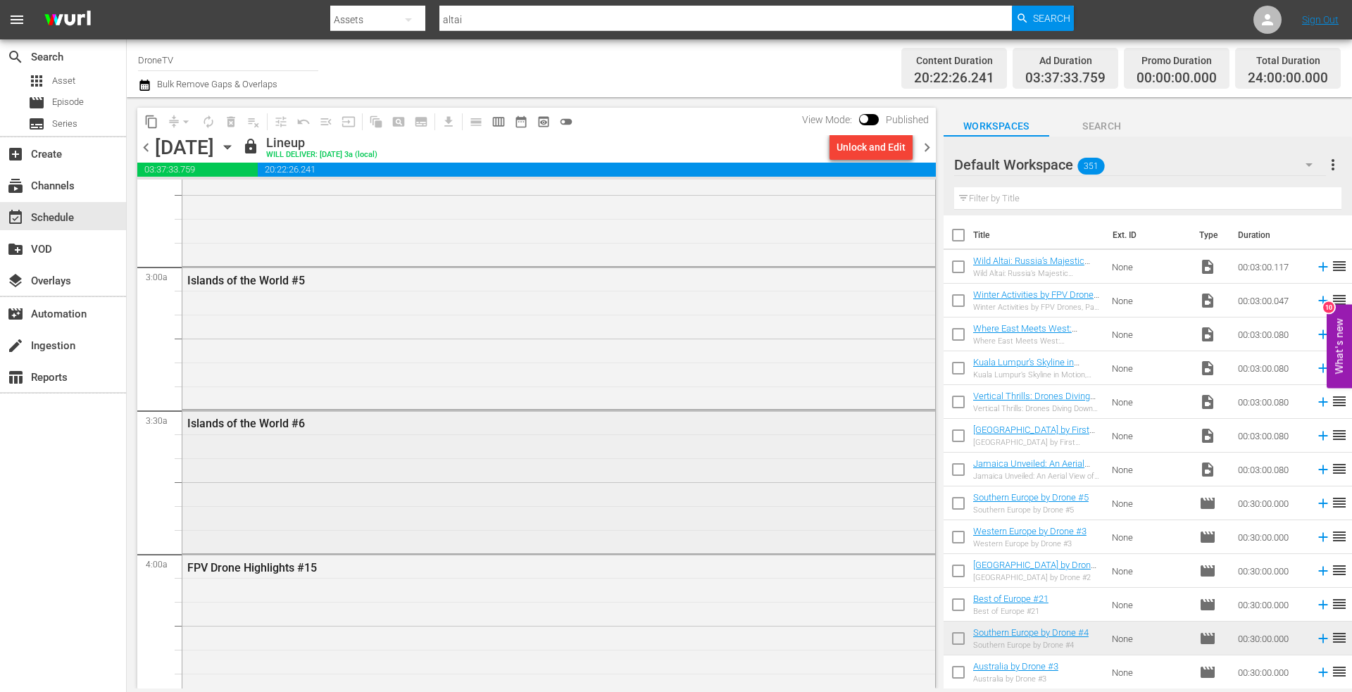
click at [309, 463] on div "Islands of the World #6" at bounding box center [558, 479] width 753 height 139
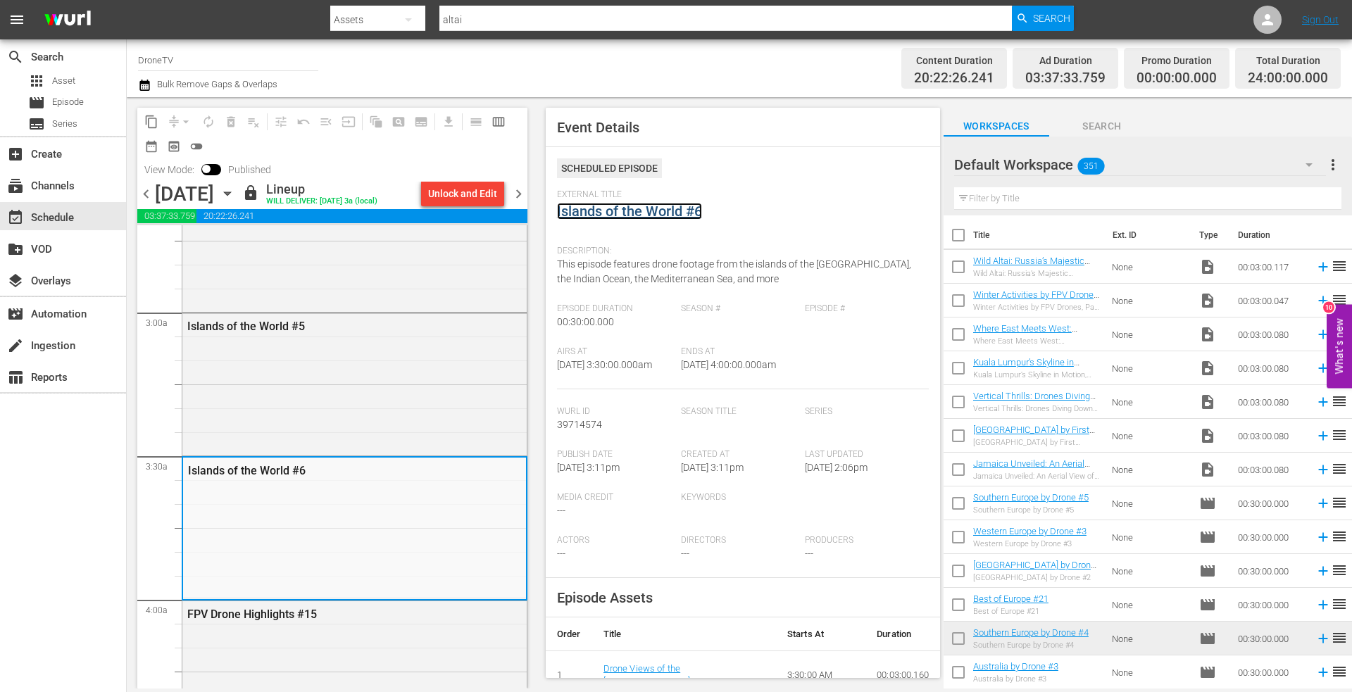
click at [619, 210] on link "Islands of the World #6" at bounding box center [629, 211] width 145 height 17
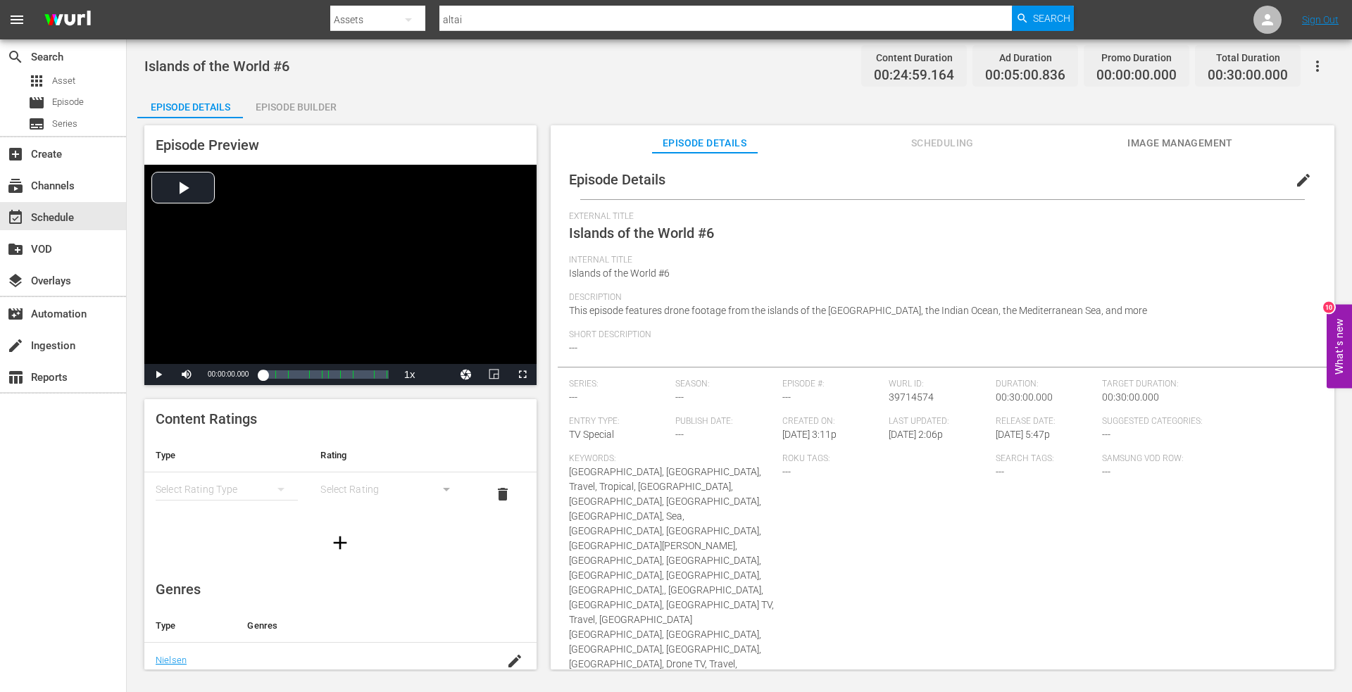
click at [307, 102] on div "Episode Builder" at bounding box center [296, 107] width 106 height 34
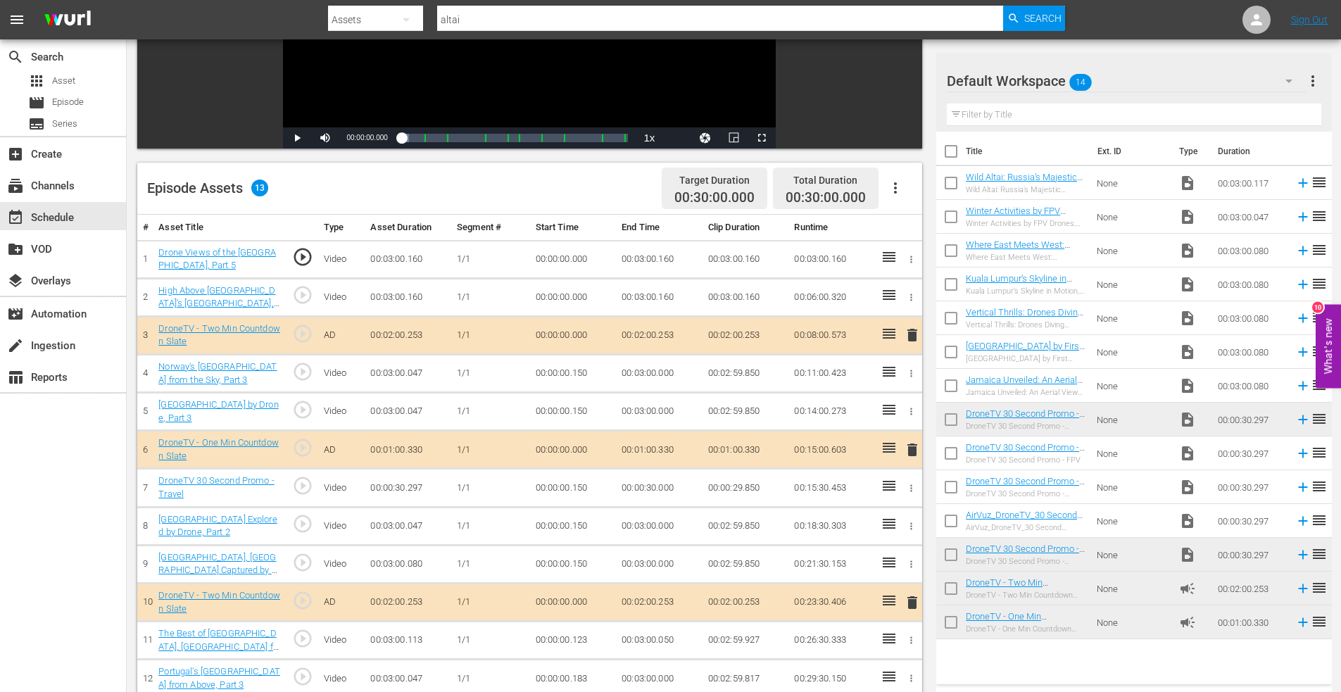
scroll to position [352, 0]
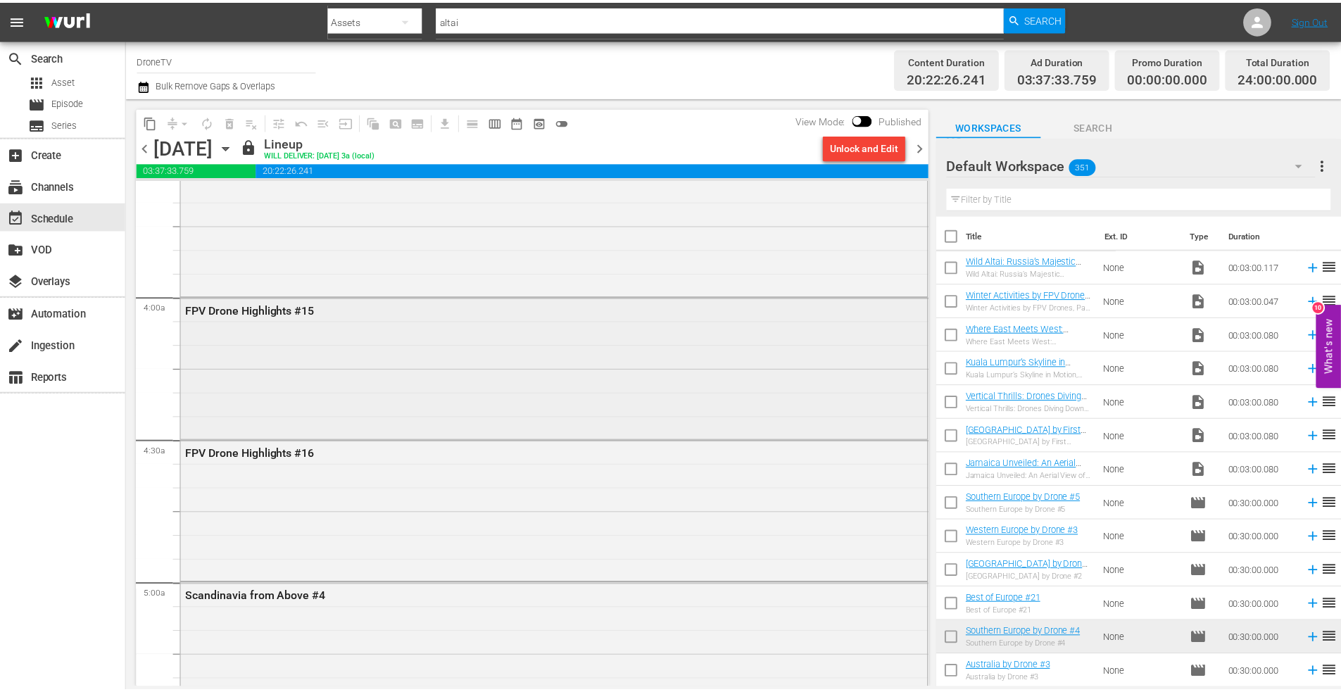
scroll to position [1056, 0]
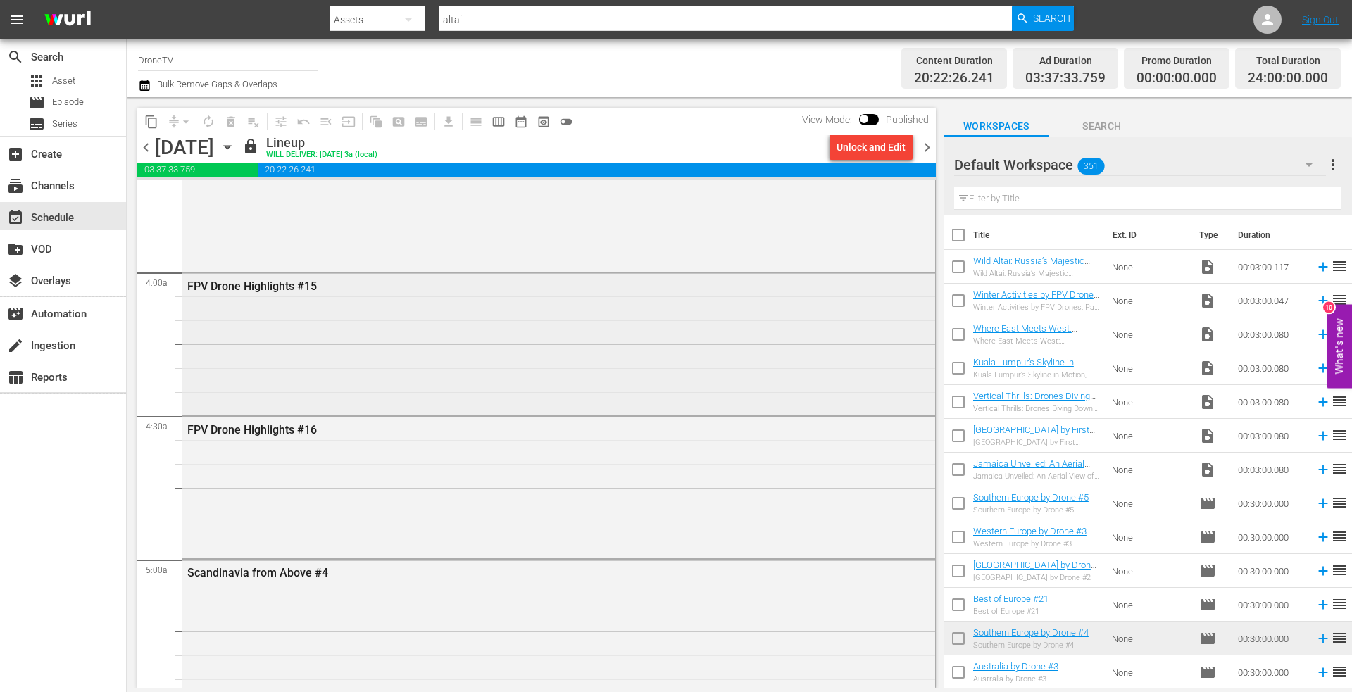
click at [303, 317] on div "FPV Drone Highlights #15" at bounding box center [558, 342] width 753 height 139
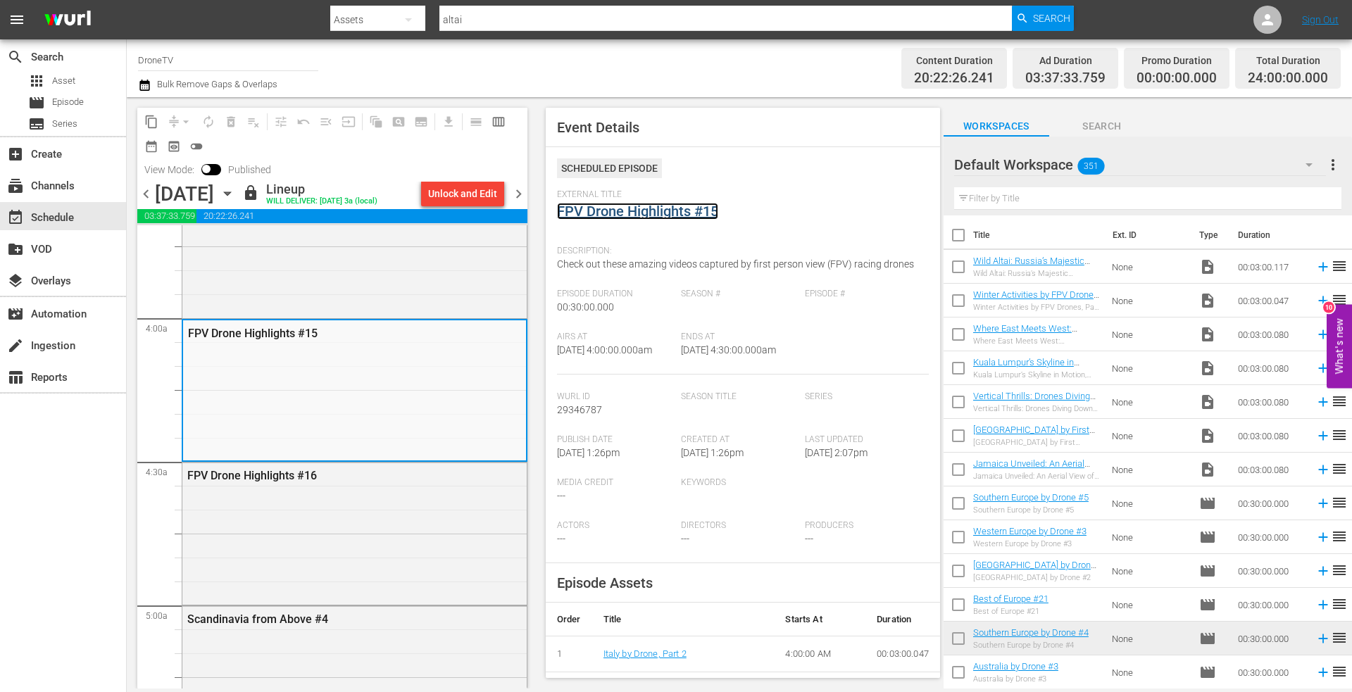
click at [617, 214] on link "FPV Drone Highlights #15" at bounding box center [637, 211] width 161 height 17
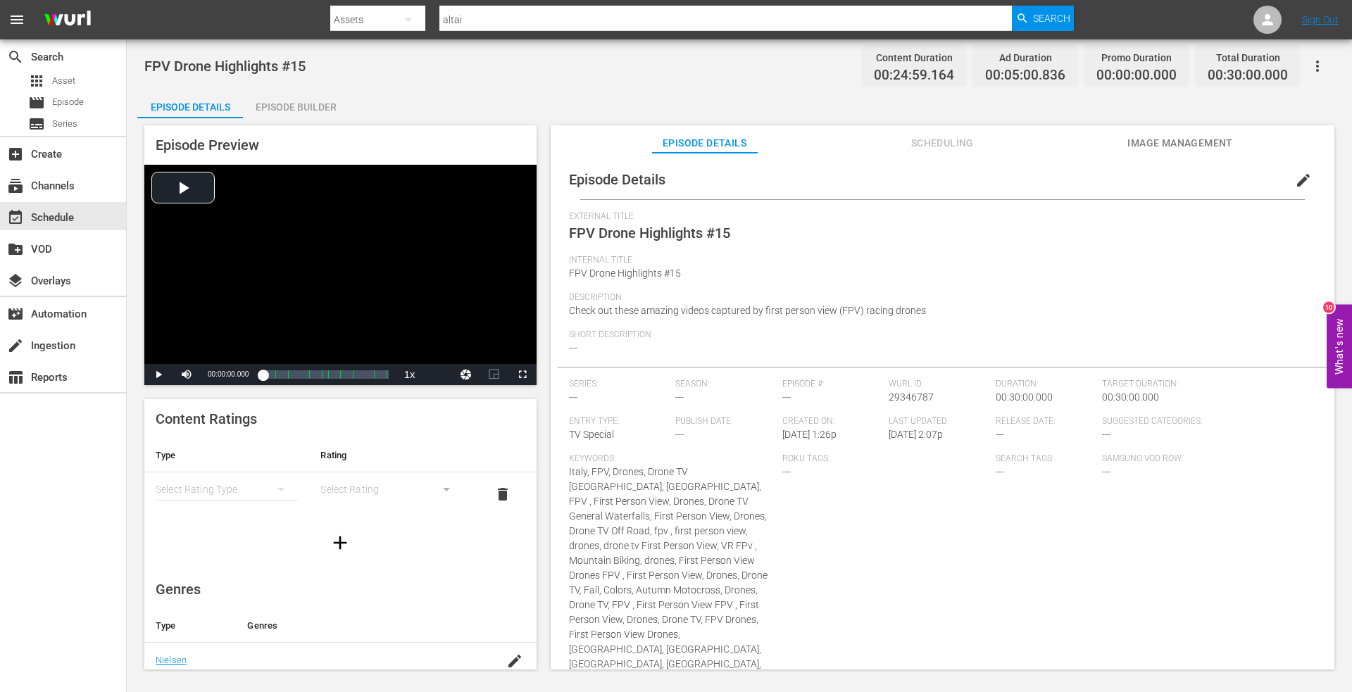
click at [303, 110] on div "Episode Builder" at bounding box center [296, 107] width 106 height 34
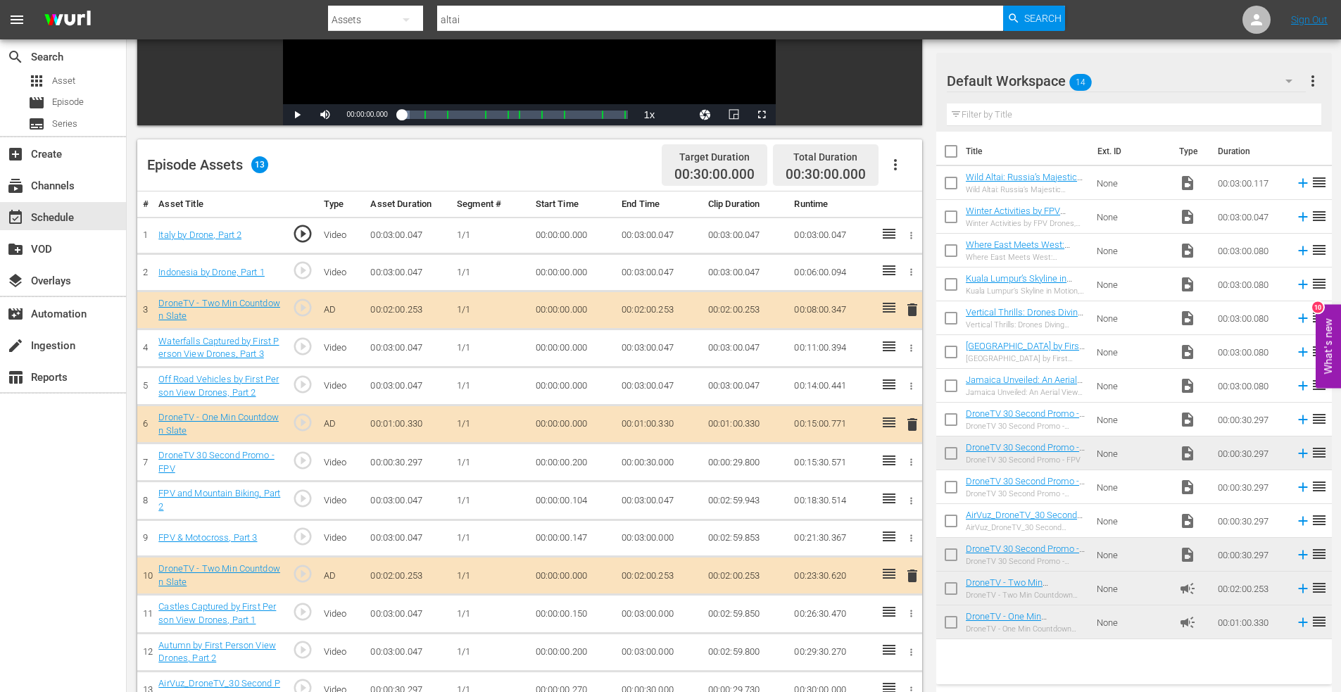
scroll to position [352, 0]
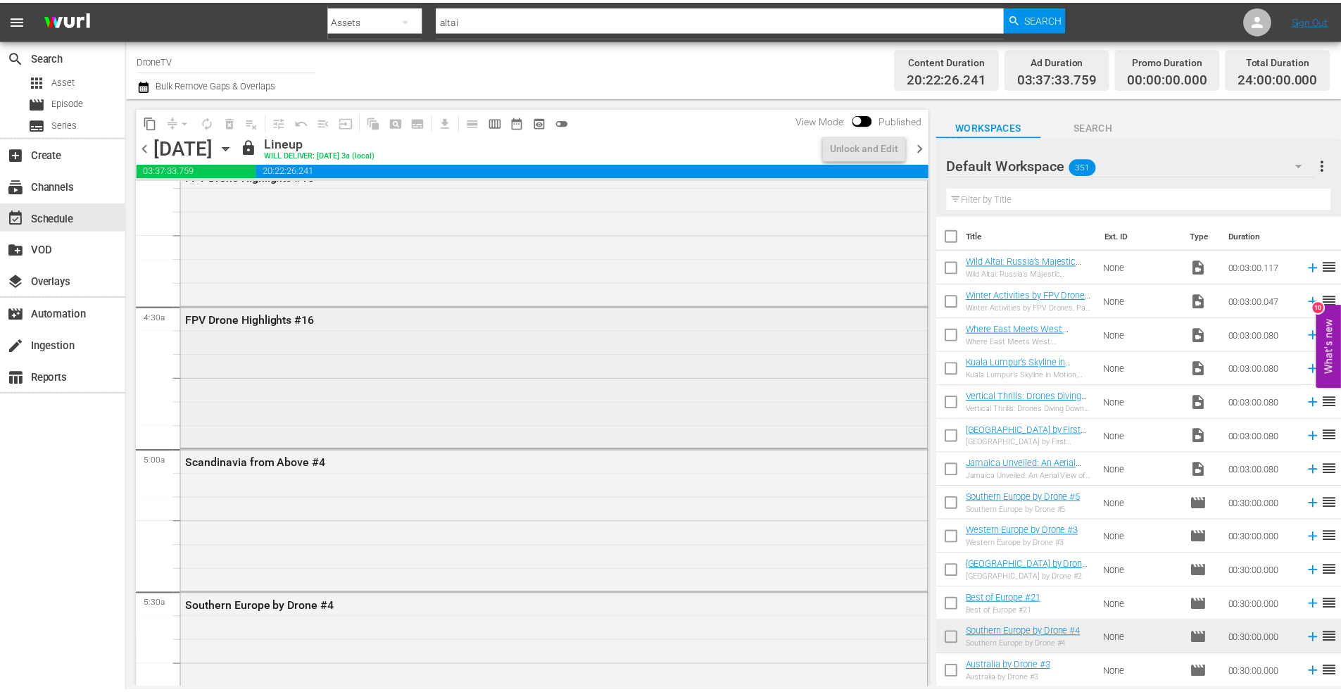
scroll to position [1126, 0]
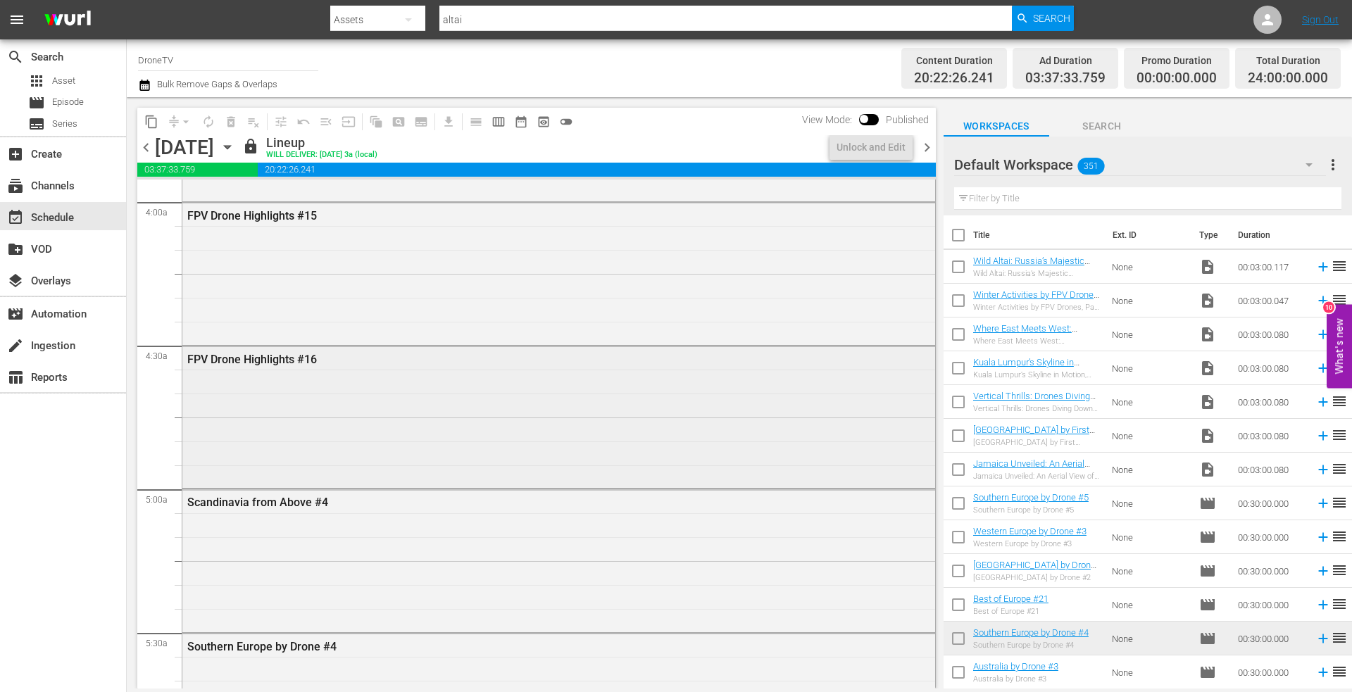
click at [296, 400] on div "FPV Drone Highlights #16" at bounding box center [558, 415] width 753 height 139
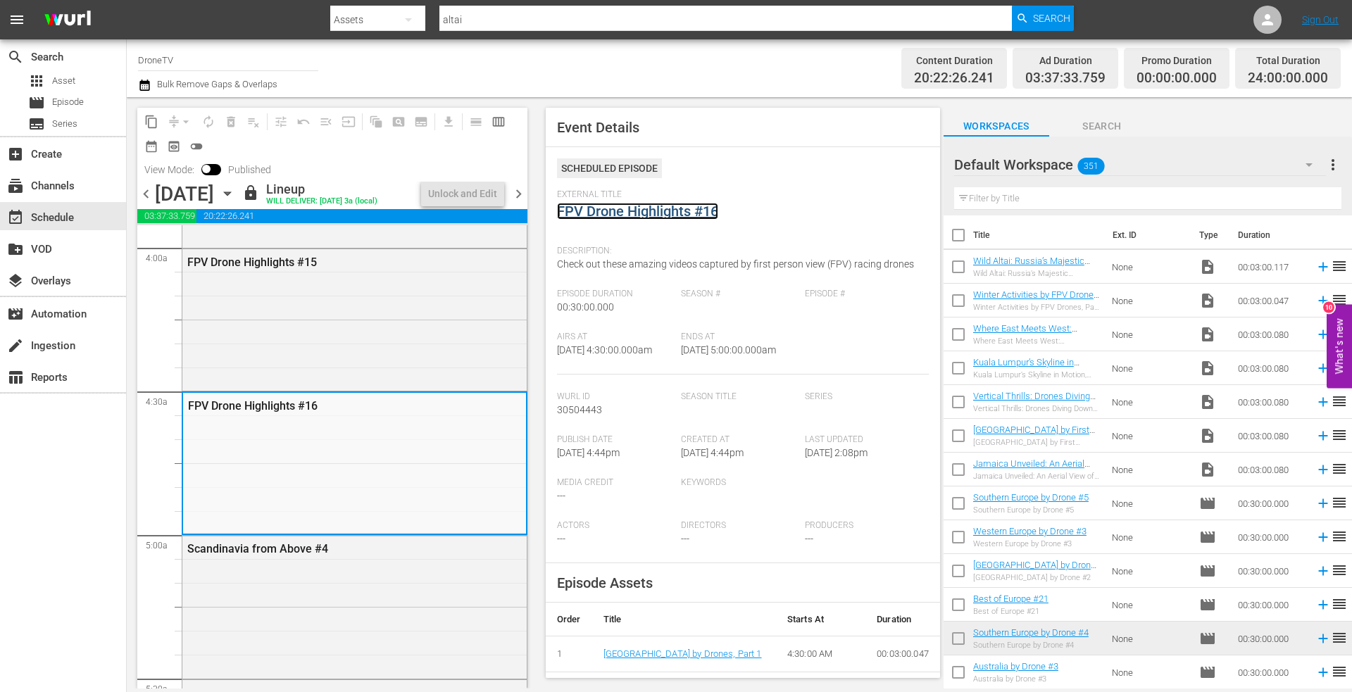
click at [615, 215] on link "FPV Drone Highlights #16" at bounding box center [637, 211] width 161 height 17
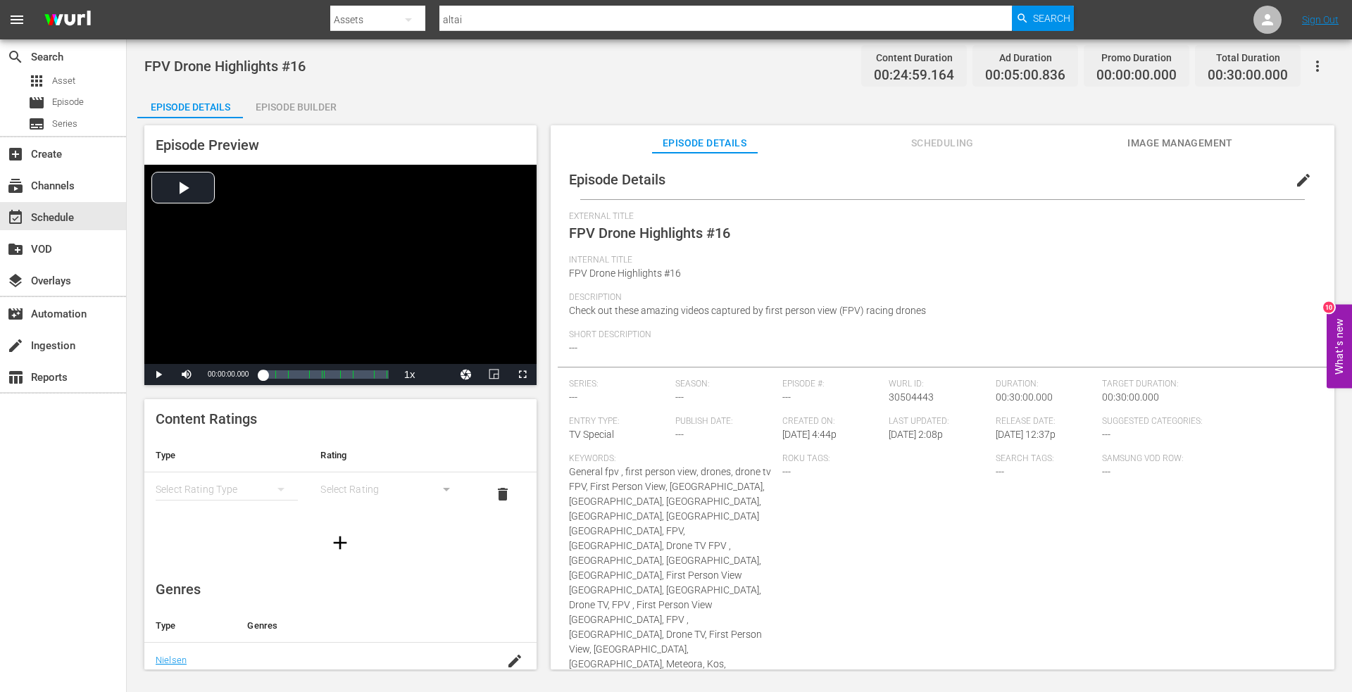
click at [291, 105] on div "Episode Builder" at bounding box center [296, 107] width 106 height 34
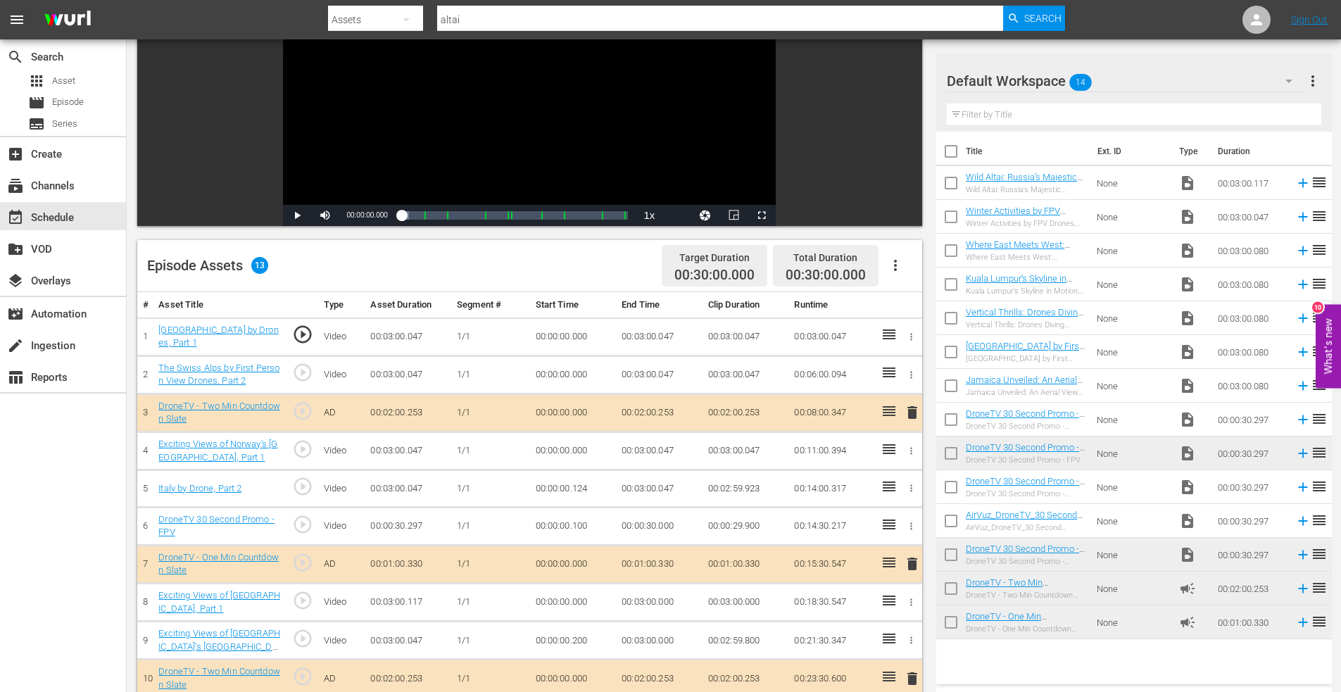
scroll to position [352, 0]
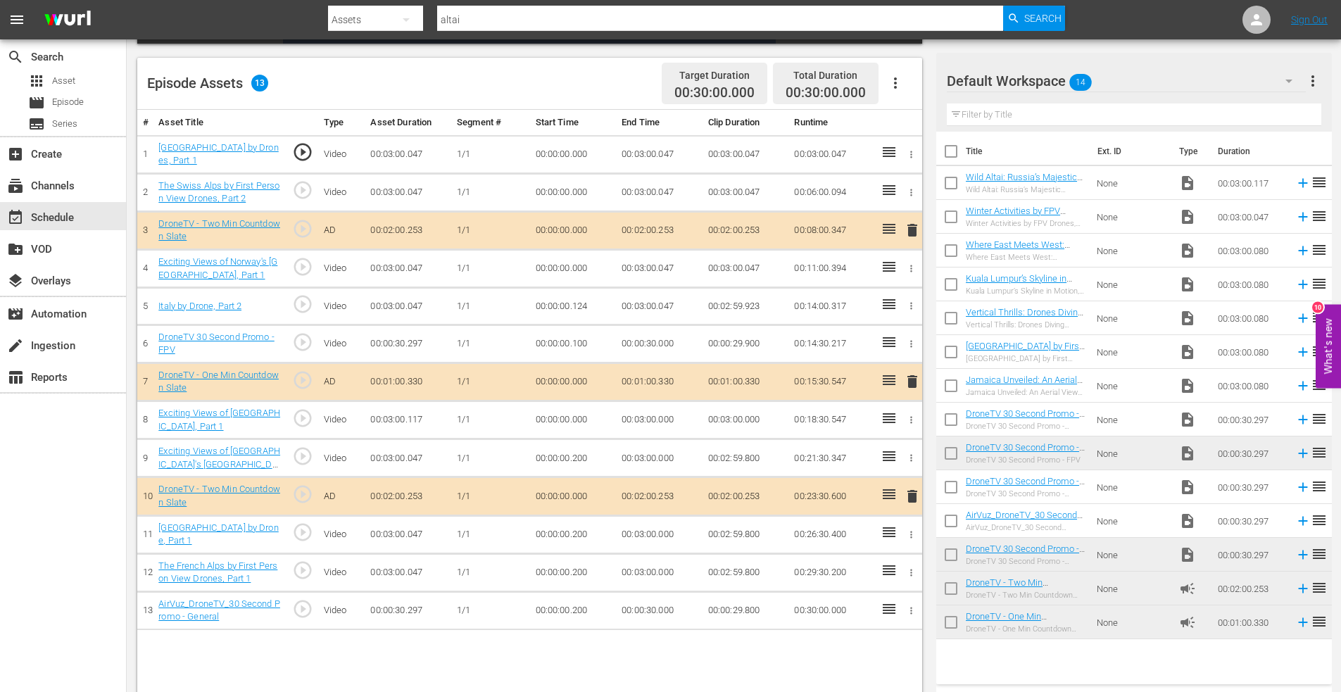
click at [911, 498] on span "delete" at bounding box center [912, 496] width 17 height 17
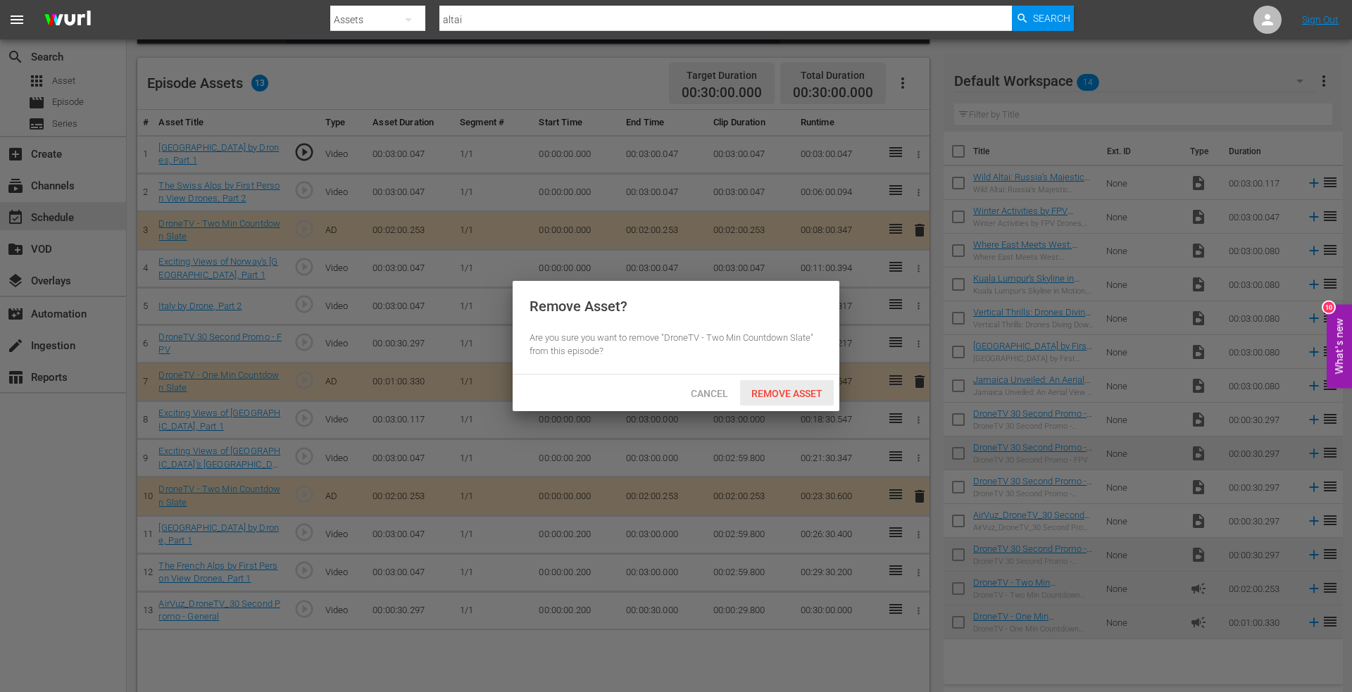
click at [771, 395] on span "Remove Asset" at bounding box center [787, 393] width 94 height 11
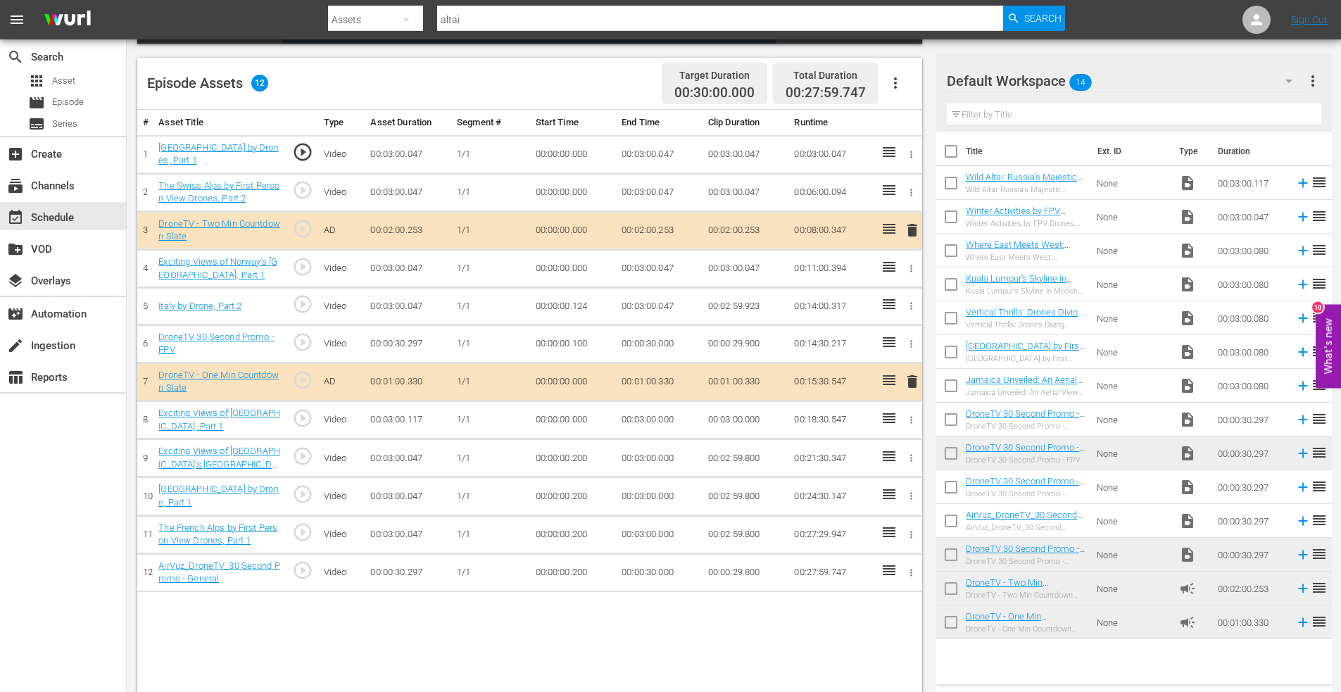
click at [912, 340] on icon "button" at bounding box center [911, 344] width 11 height 11
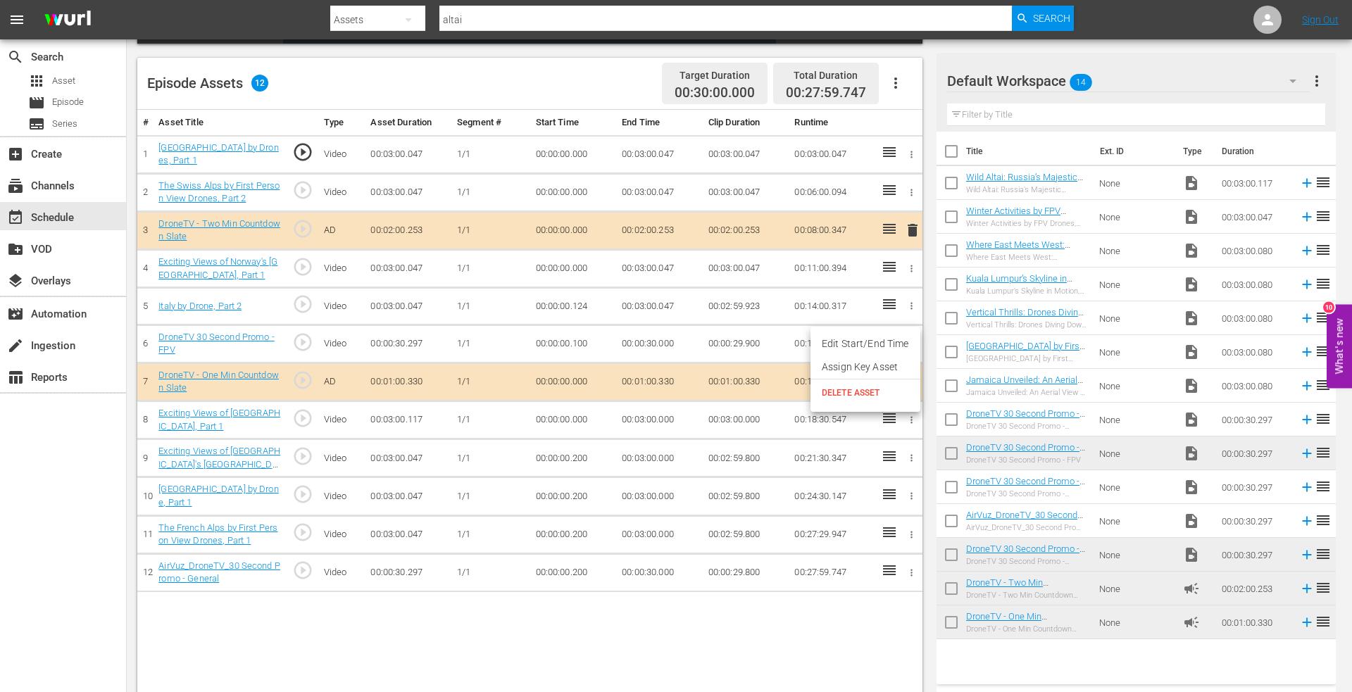
click at [861, 391] on span "DELETE ASSET" at bounding box center [864, 392] width 87 height 13
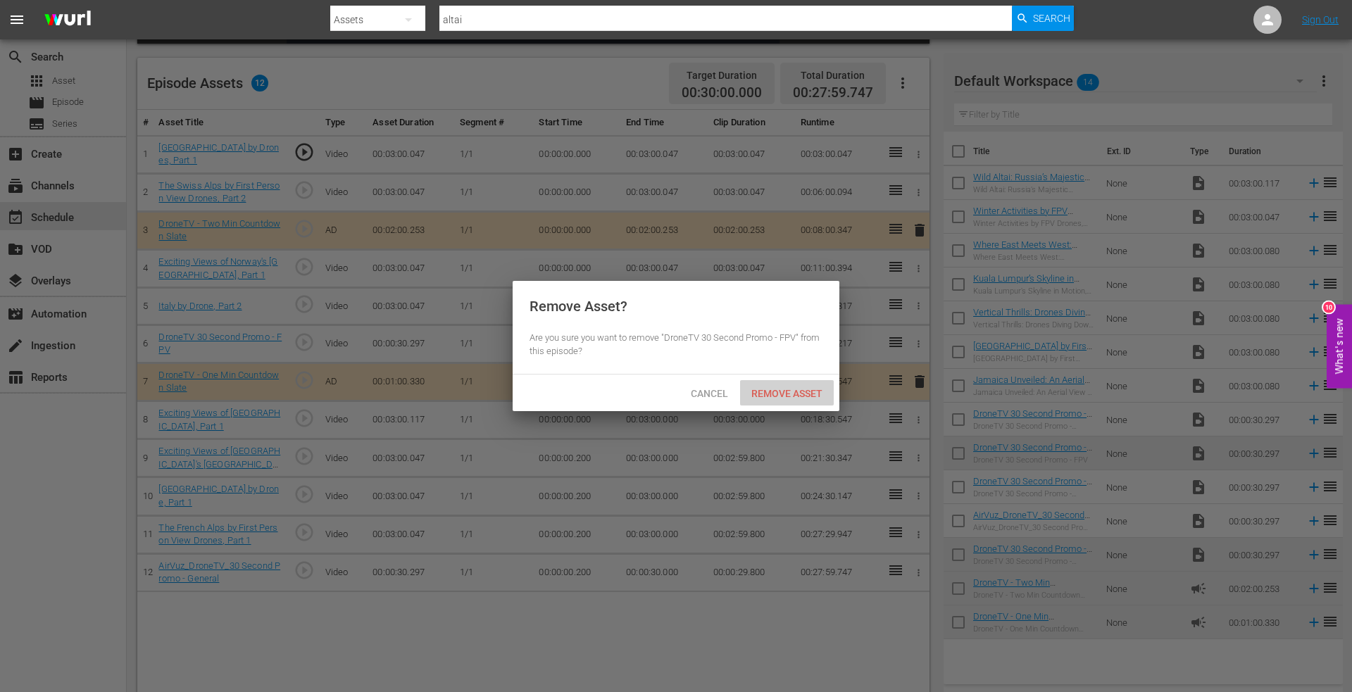
click at [791, 388] on span "Remove Asset" at bounding box center [787, 393] width 94 height 11
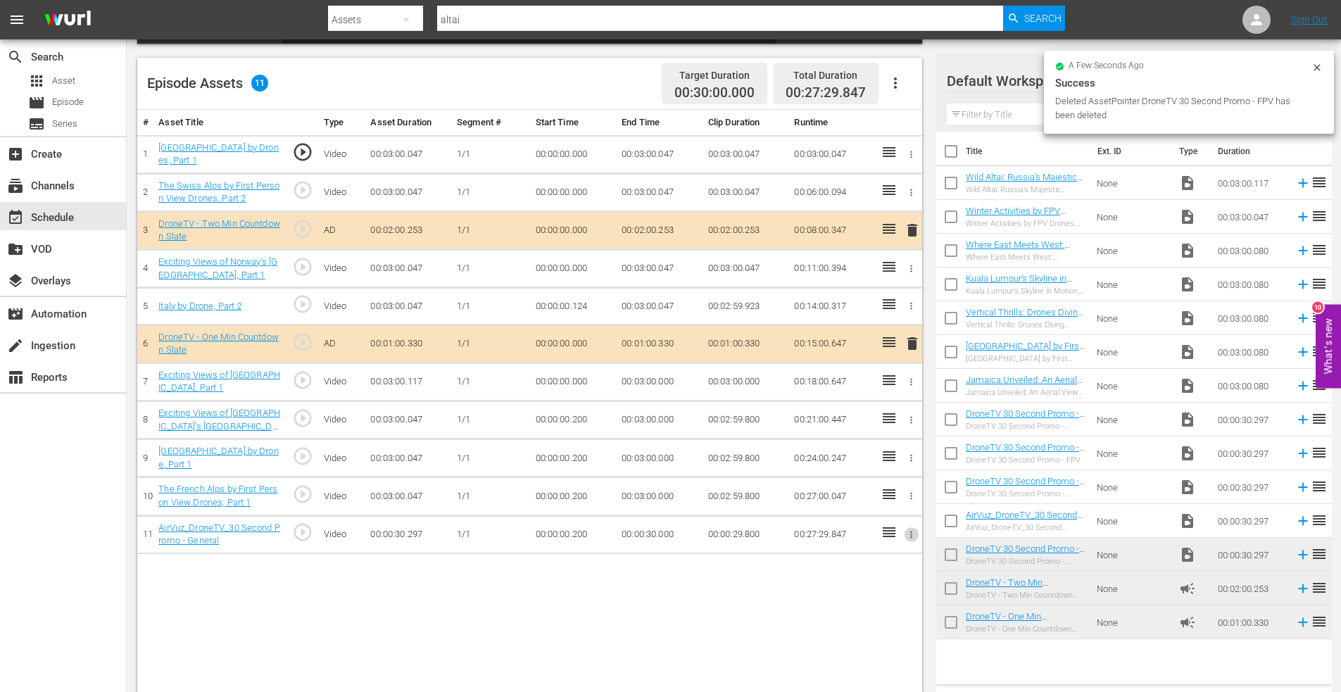
click at [907, 531] on icon "button" at bounding box center [911, 534] width 11 height 11
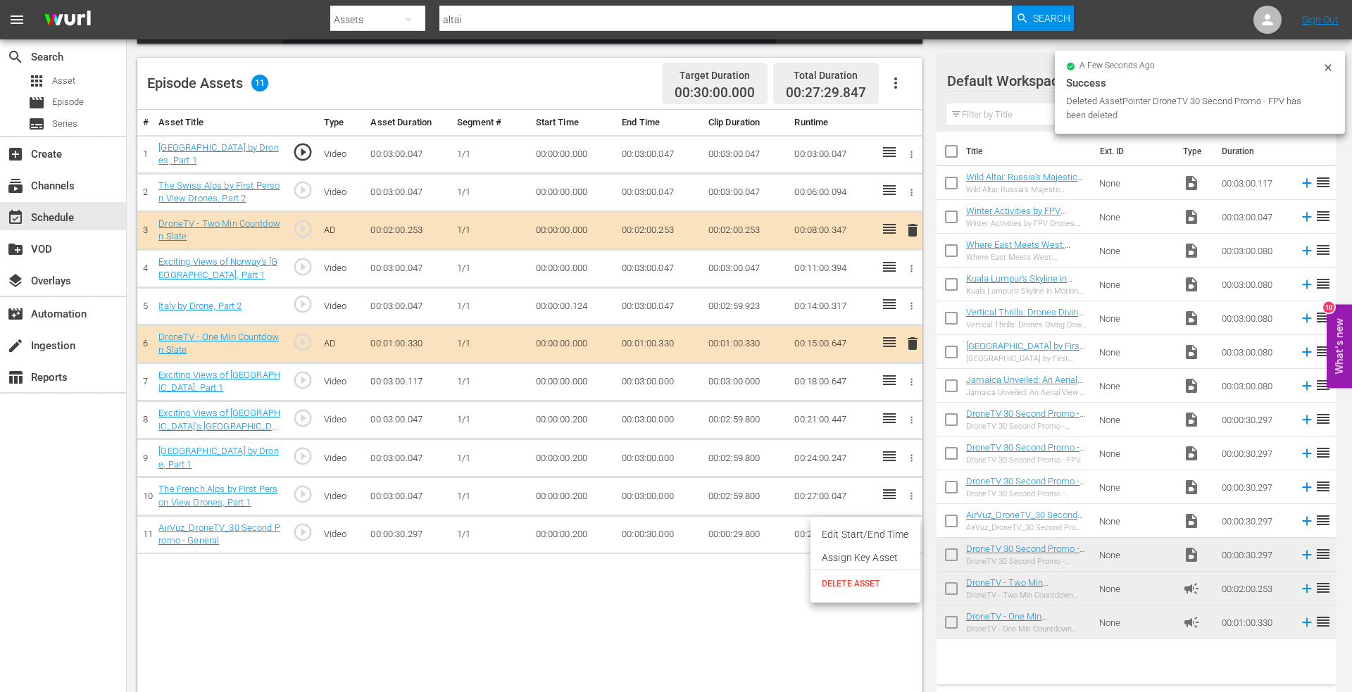
drag, startPoint x: 845, startPoint y: 577, endPoint x: 831, endPoint y: 561, distance: 20.5
click at [844, 577] on li "DELETE ASSET" at bounding box center [865, 583] width 110 height 27
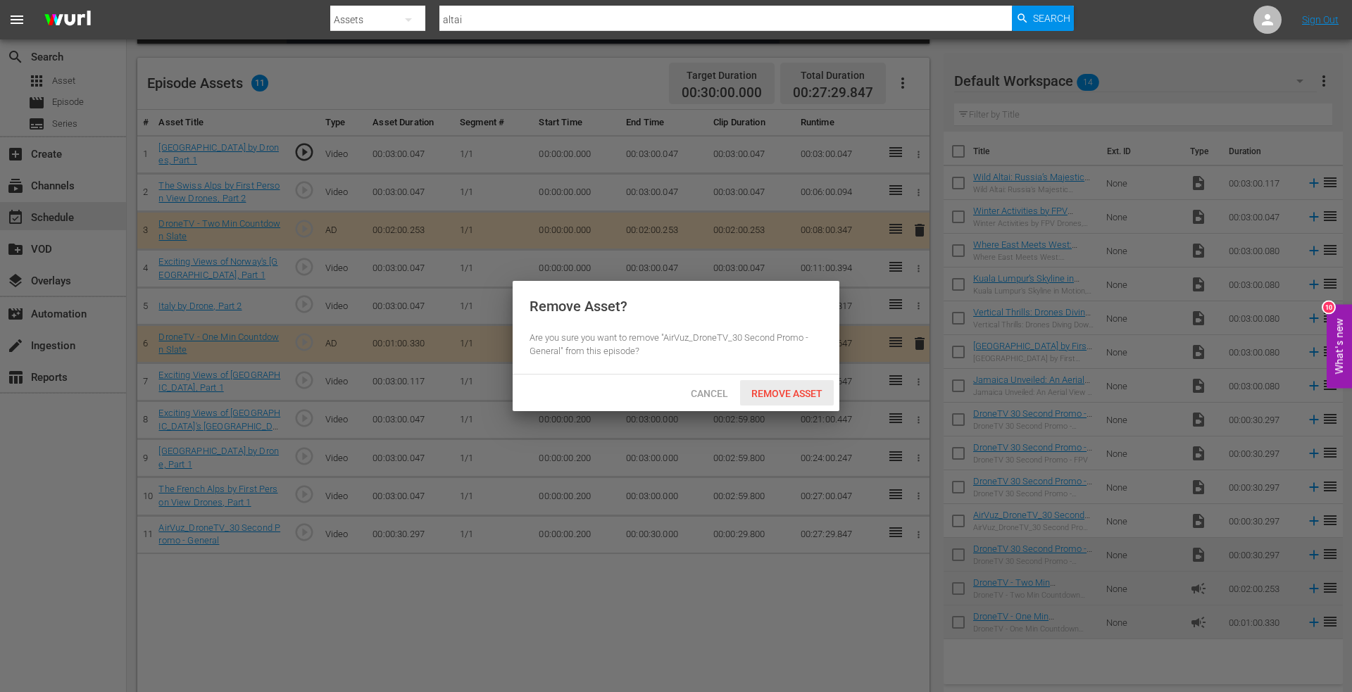
click at [776, 394] on span "Remove Asset" at bounding box center [787, 393] width 94 height 11
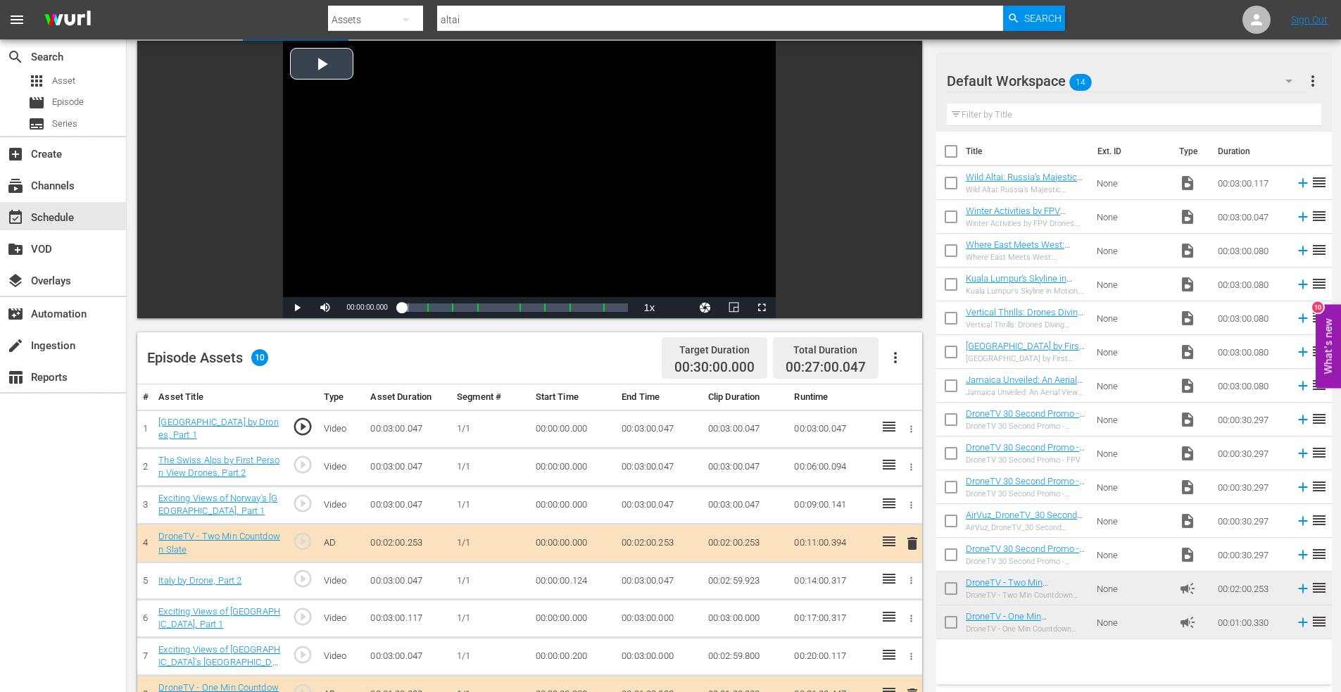
scroll to position [0, 0]
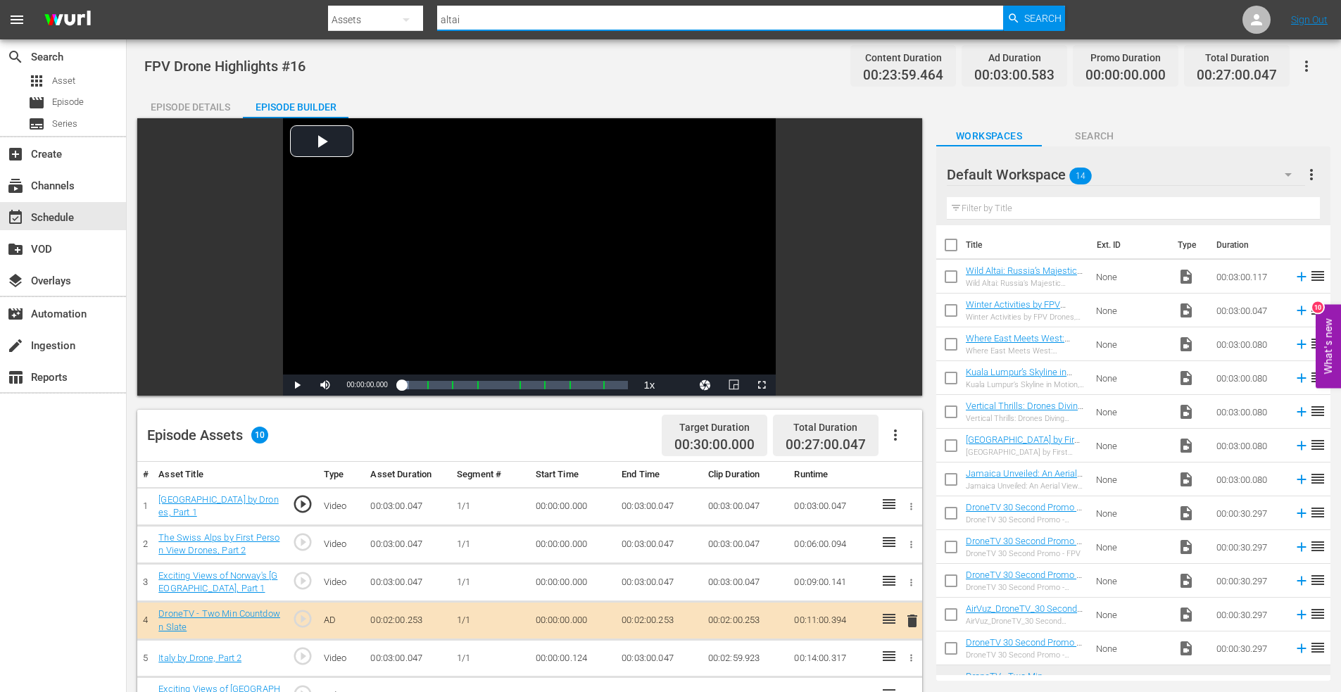
drag, startPoint x: 441, startPoint y: 19, endPoint x: 415, endPoint y: 20, distance: 26.1
click at [415, 20] on div "Search By Assets Search ID, Title, Description, Keywords, or Category altai Sea…" at bounding box center [697, 20] width 738 height 34
type input "south america first"
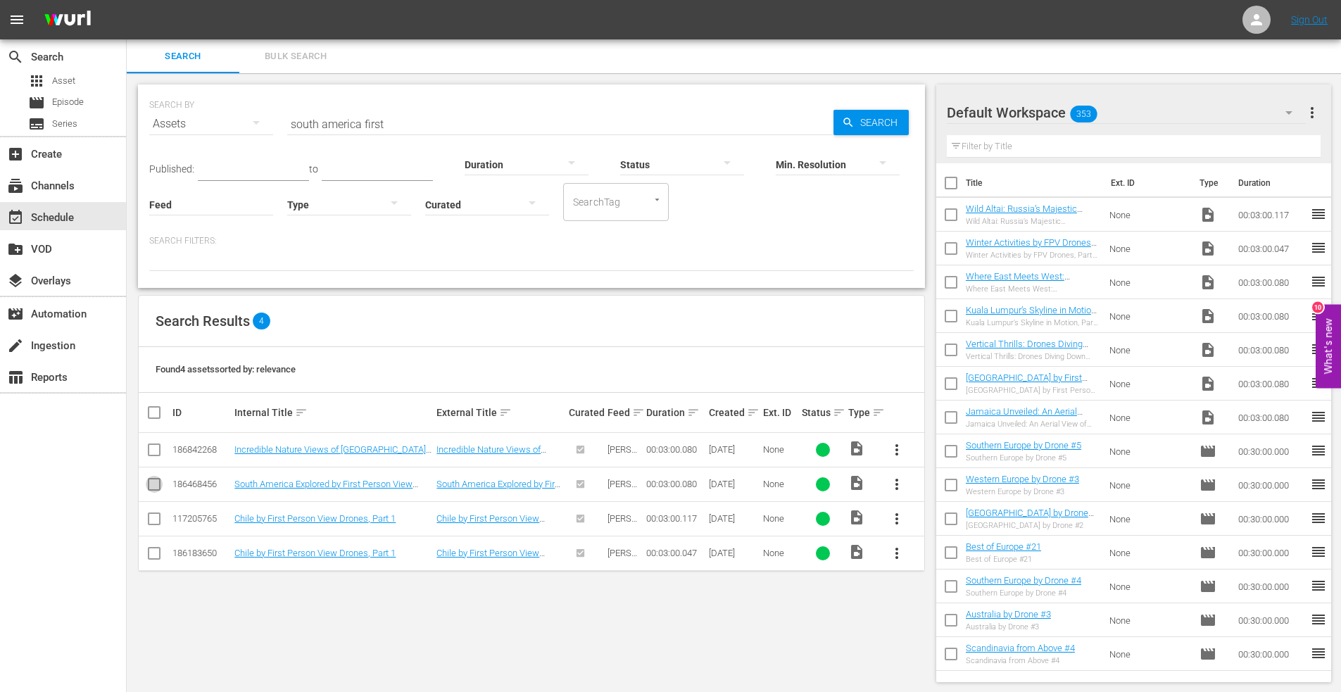
click at [152, 485] on input "checkbox" at bounding box center [154, 487] width 17 height 17
checkbox input "true"
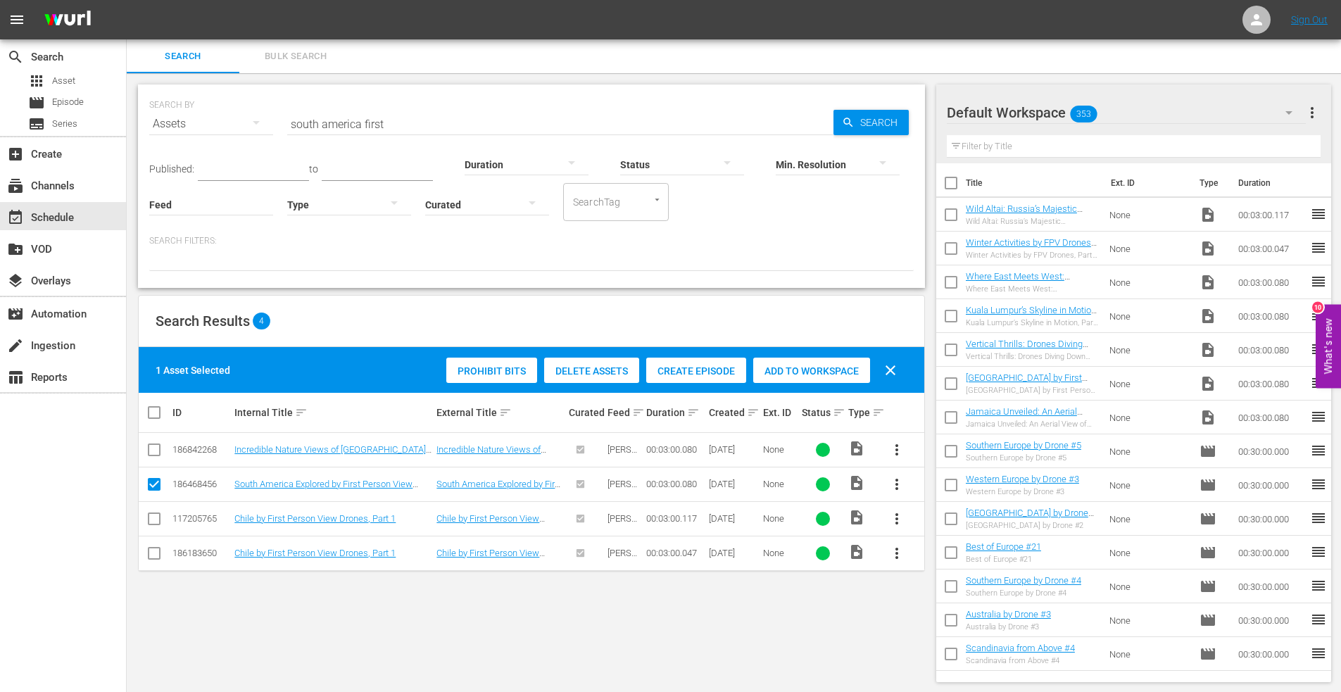
click at [801, 367] on span "Add to Workspace" at bounding box center [811, 370] width 117 height 11
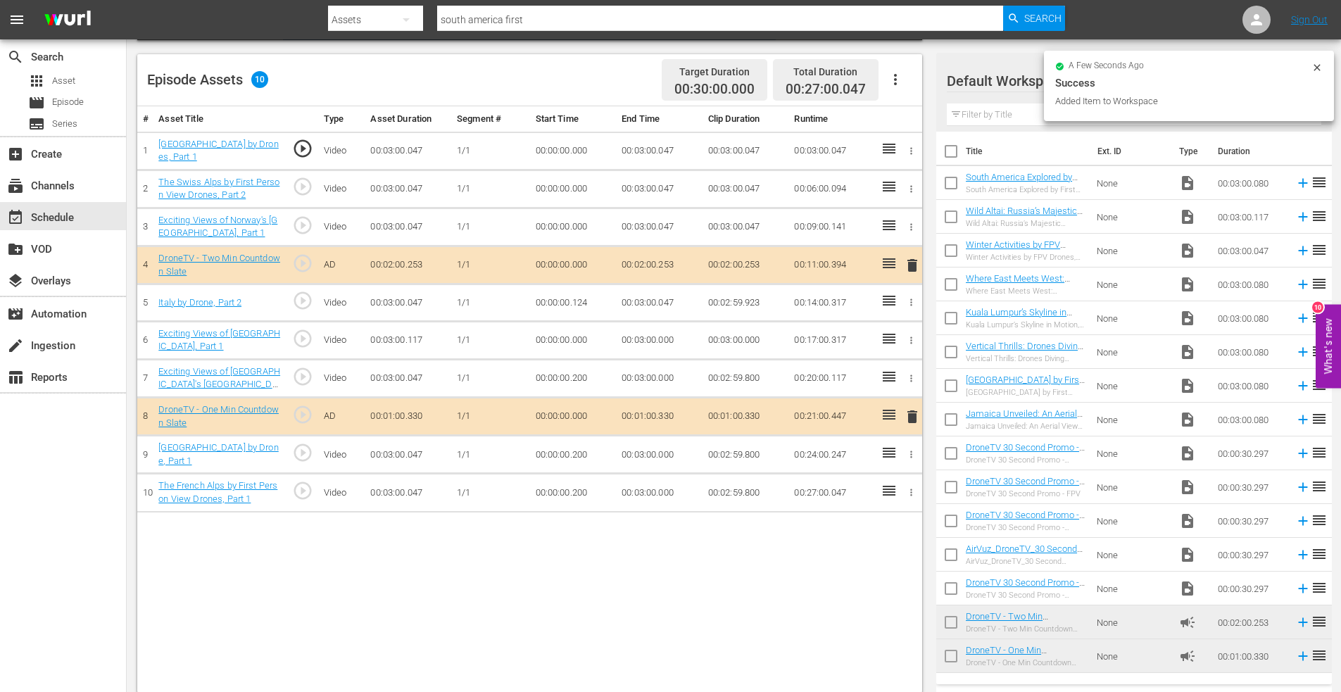
scroll to position [367, 0]
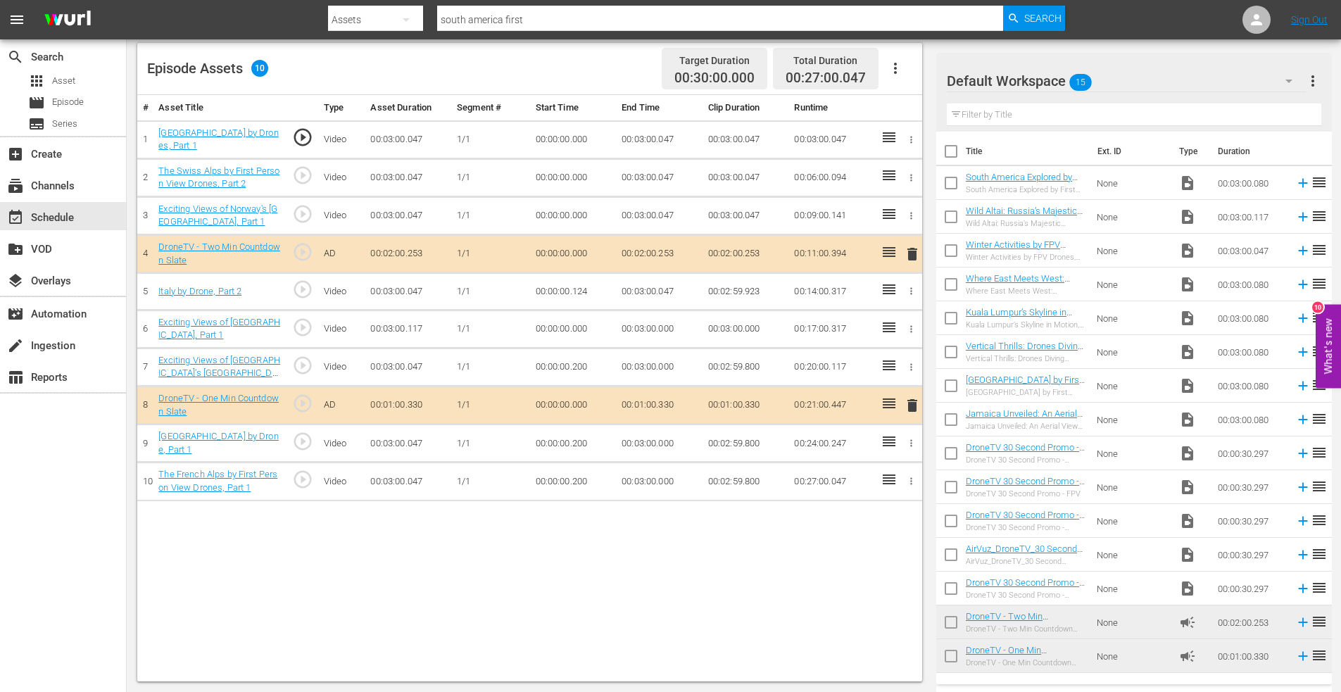
click at [953, 185] on input "checkbox" at bounding box center [951, 186] width 30 height 30
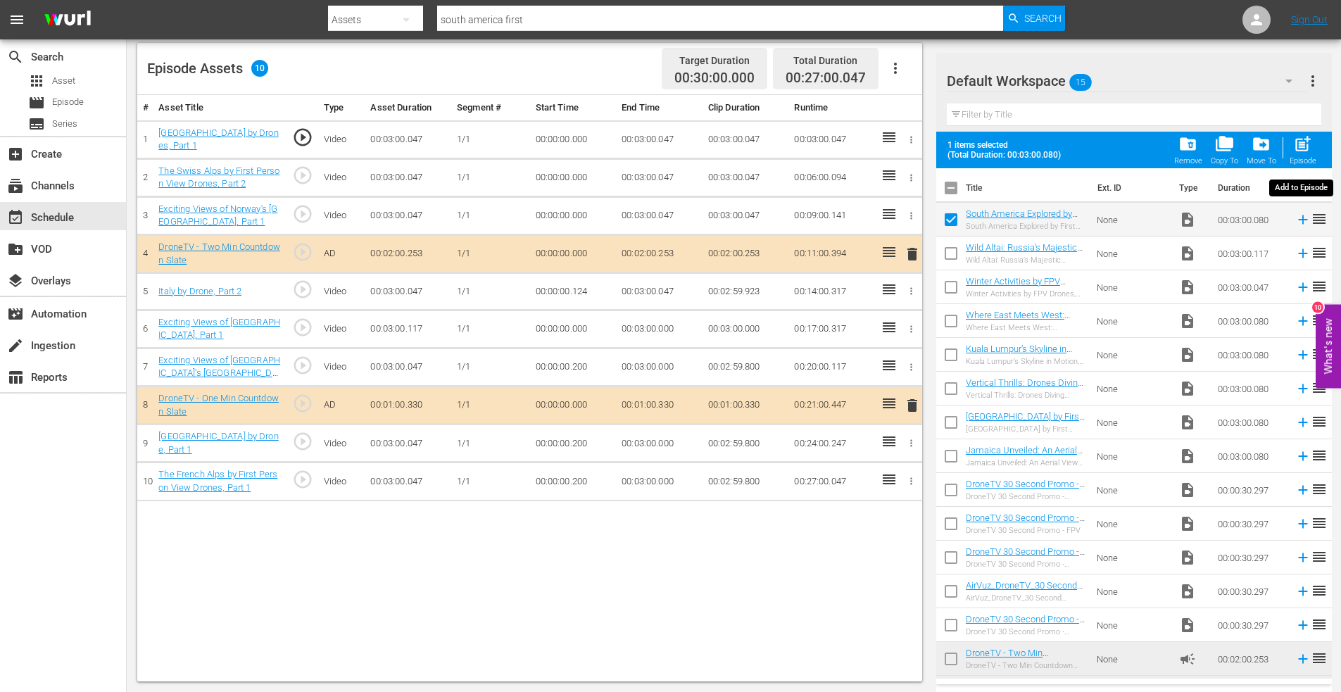
click at [1307, 135] on span "post_add" at bounding box center [1302, 143] width 19 height 19
checkbox input "false"
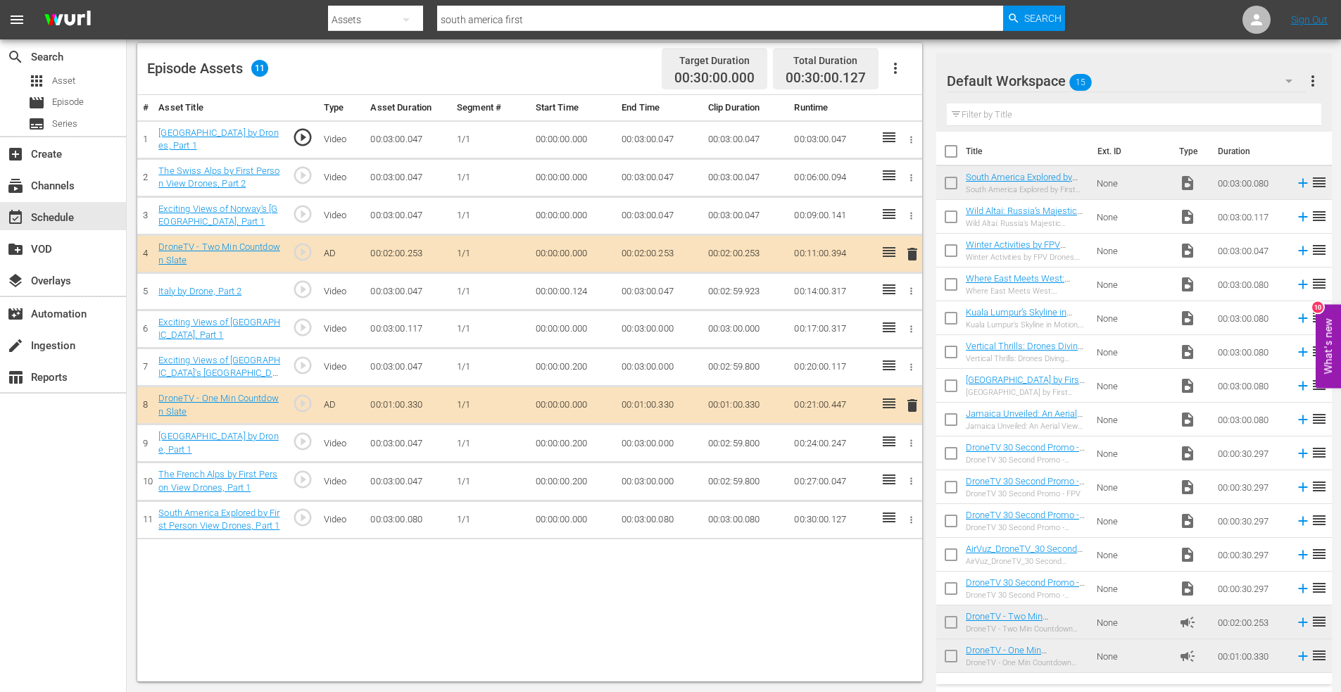
click at [907, 520] on icon "button" at bounding box center [911, 520] width 11 height 11
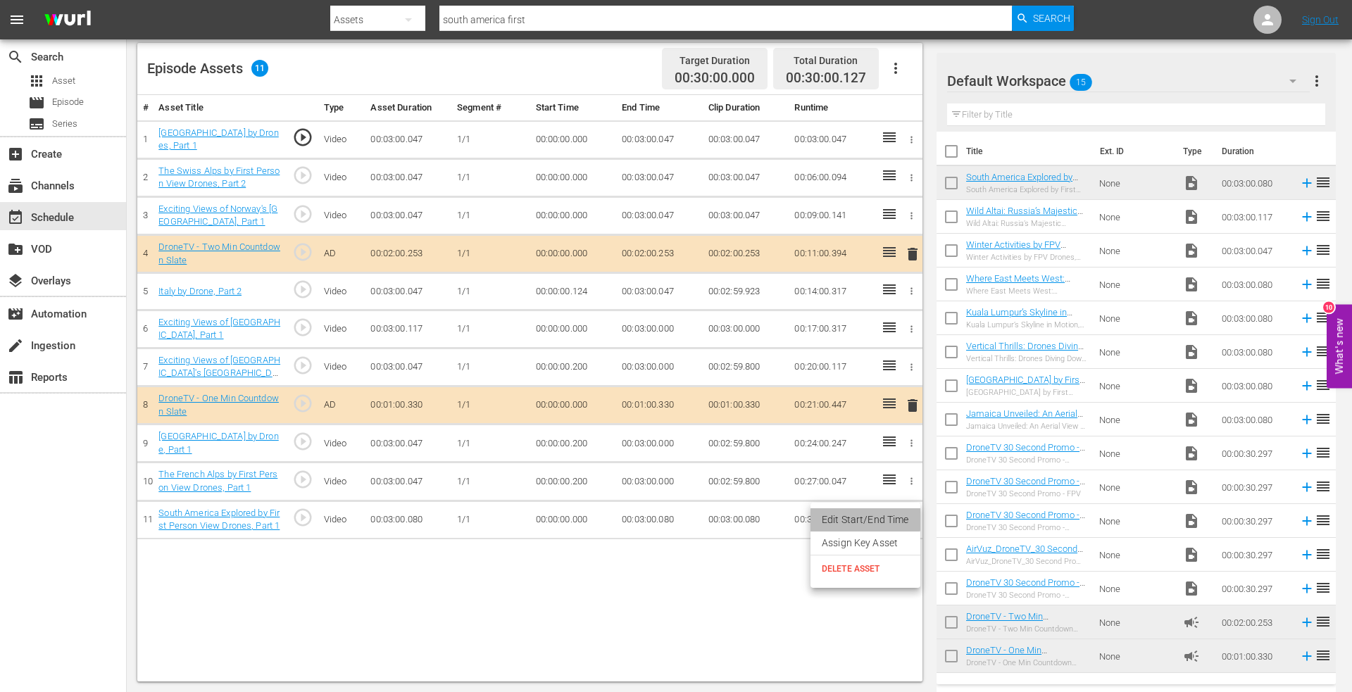
drag, startPoint x: 829, startPoint y: 514, endPoint x: 675, endPoint y: 508, distance: 154.3
click at [829, 515] on li "Edit Start/End Time" at bounding box center [865, 519] width 110 height 23
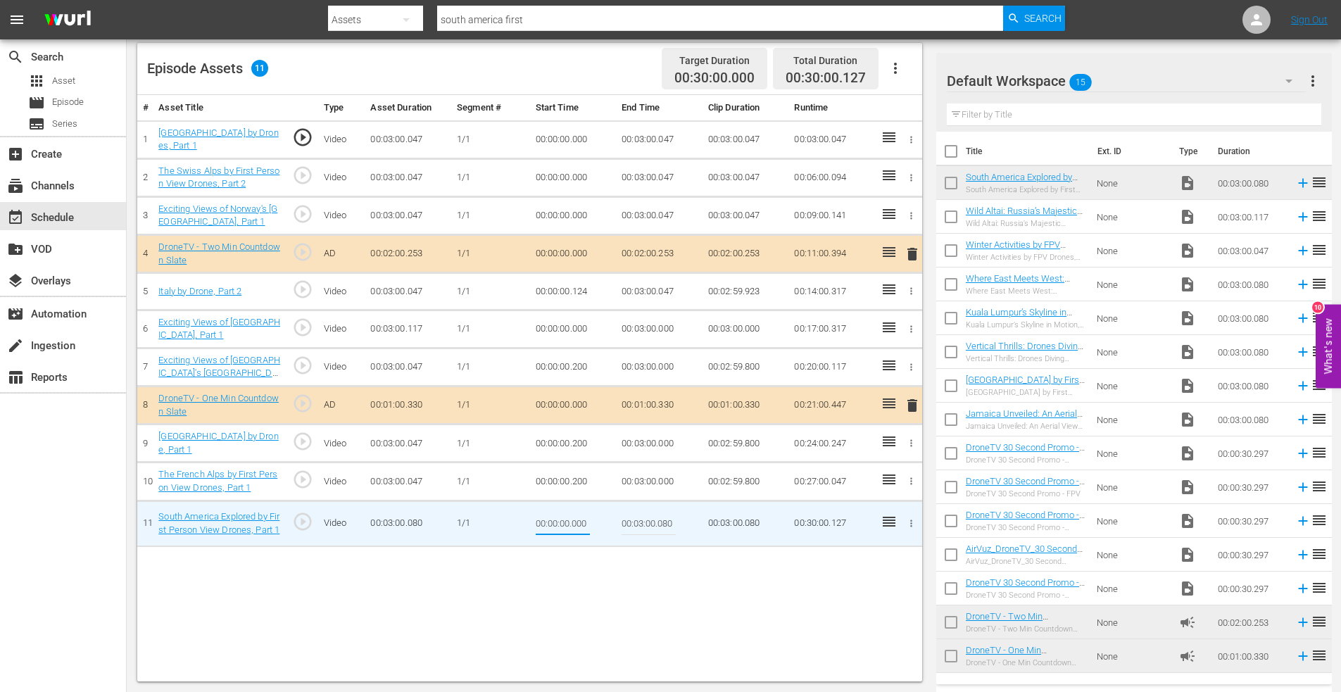
drag, startPoint x: 570, startPoint y: 524, endPoint x: 630, endPoint y: 524, distance: 59.8
click at [629, 526] on tr "11 South America Explored by First Person View Drones, Part 1 play_circle_outli…" at bounding box center [529, 523] width 785 height 46
type input "00:00:00.127"
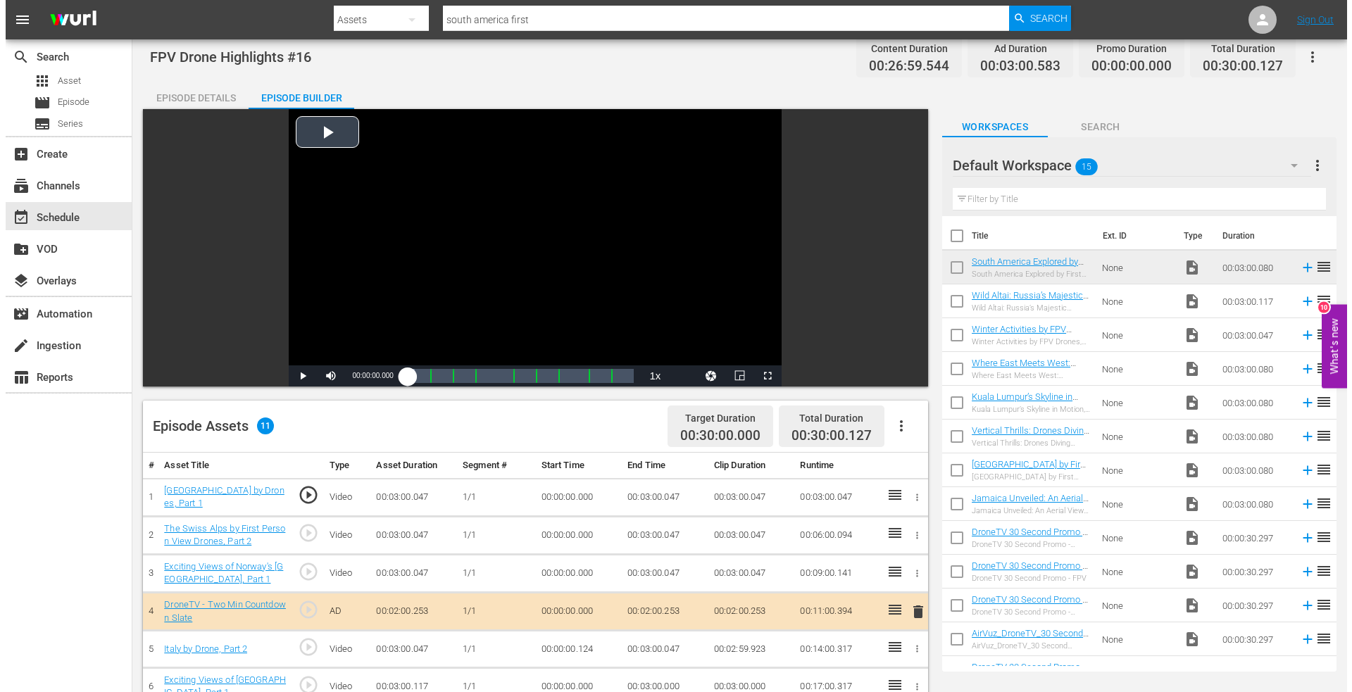
scroll to position [0, 0]
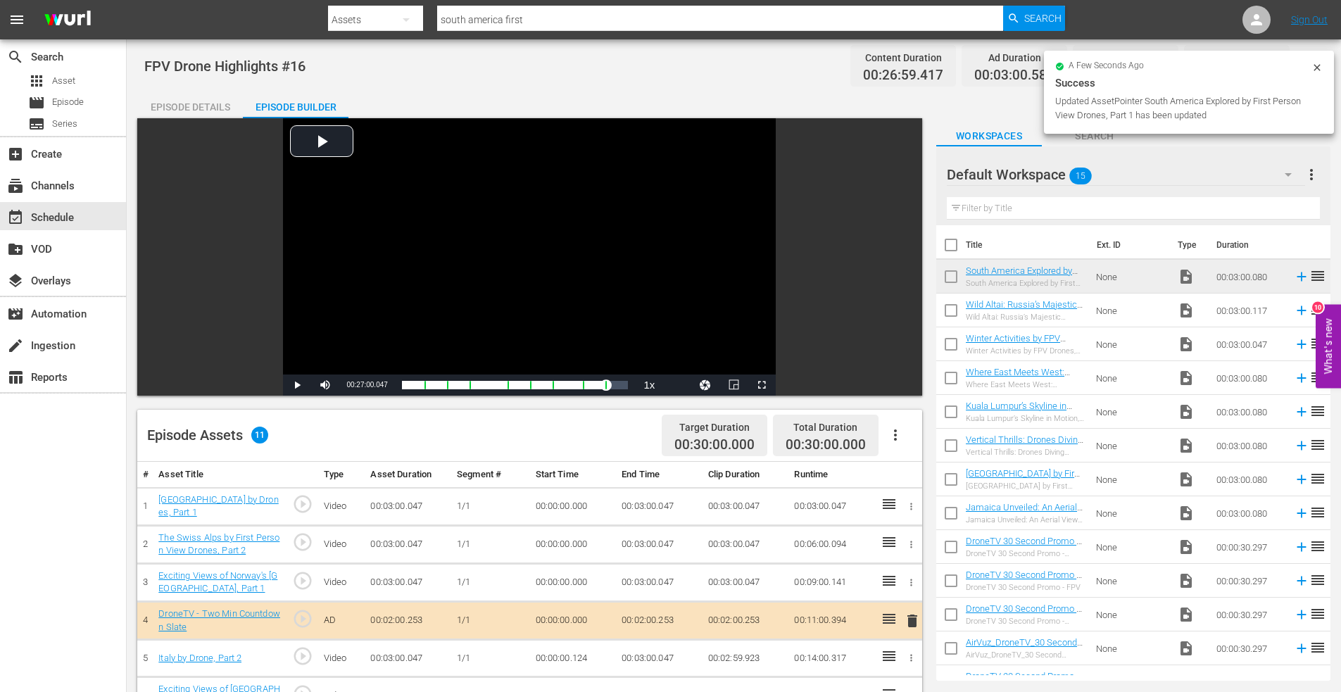
click at [189, 105] on div "Episode Details" at bounding box center [190, 107] width 106 height 34
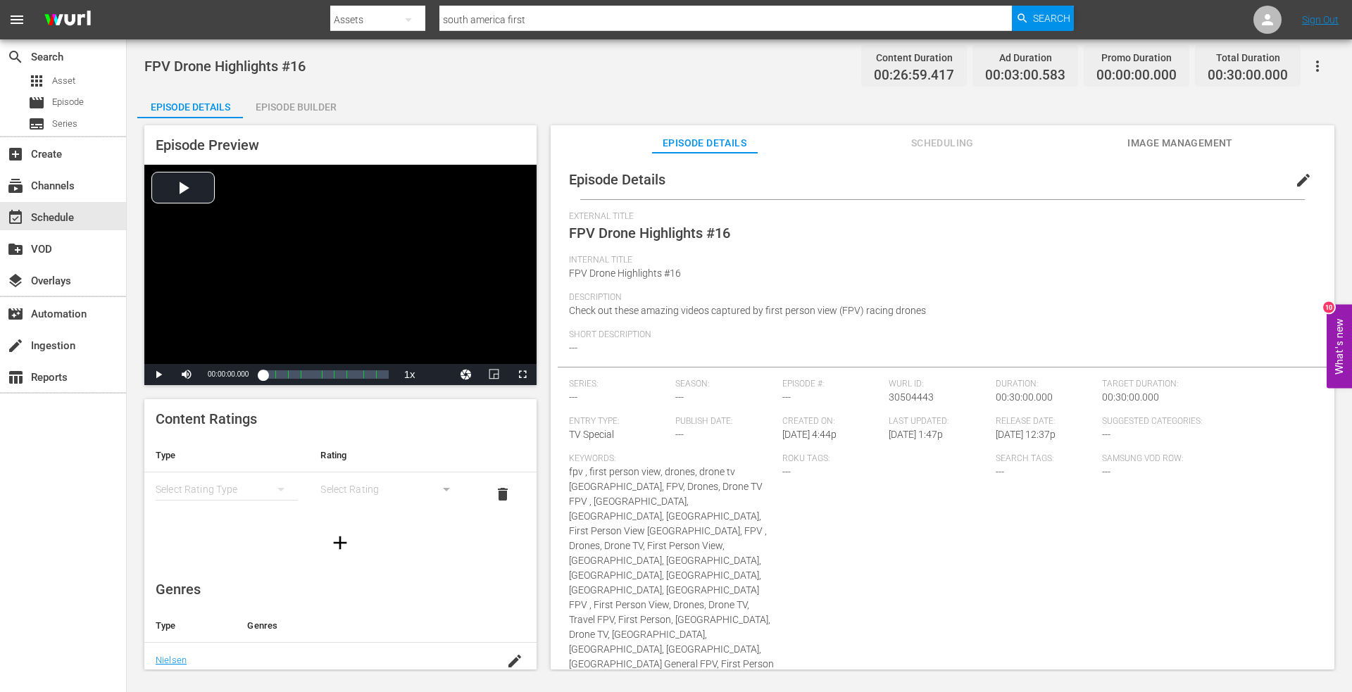
click at [1295, 178] on span "edit" at bounding box center [1303, 180] width 17 height 17
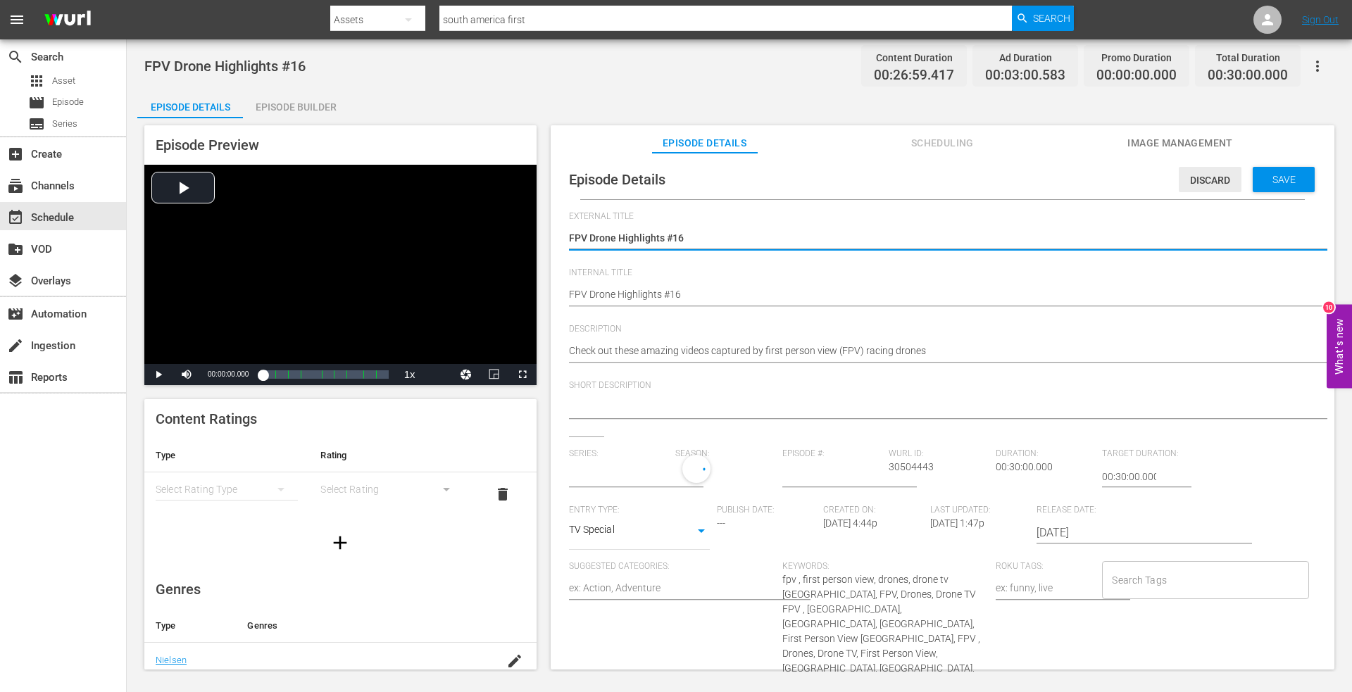
type input "No Series"
drag, startPoint x: 694, startPoint y: 238, endPoint x: 464, endPoint y: 239, distance: 230.2
click at [464, 239] on div "Episode Preview Video Player is loading. Play Video Play Mute Current Time 00:0…" at bounding box center [739, 399] width 1204 height 562
type textarea "T"
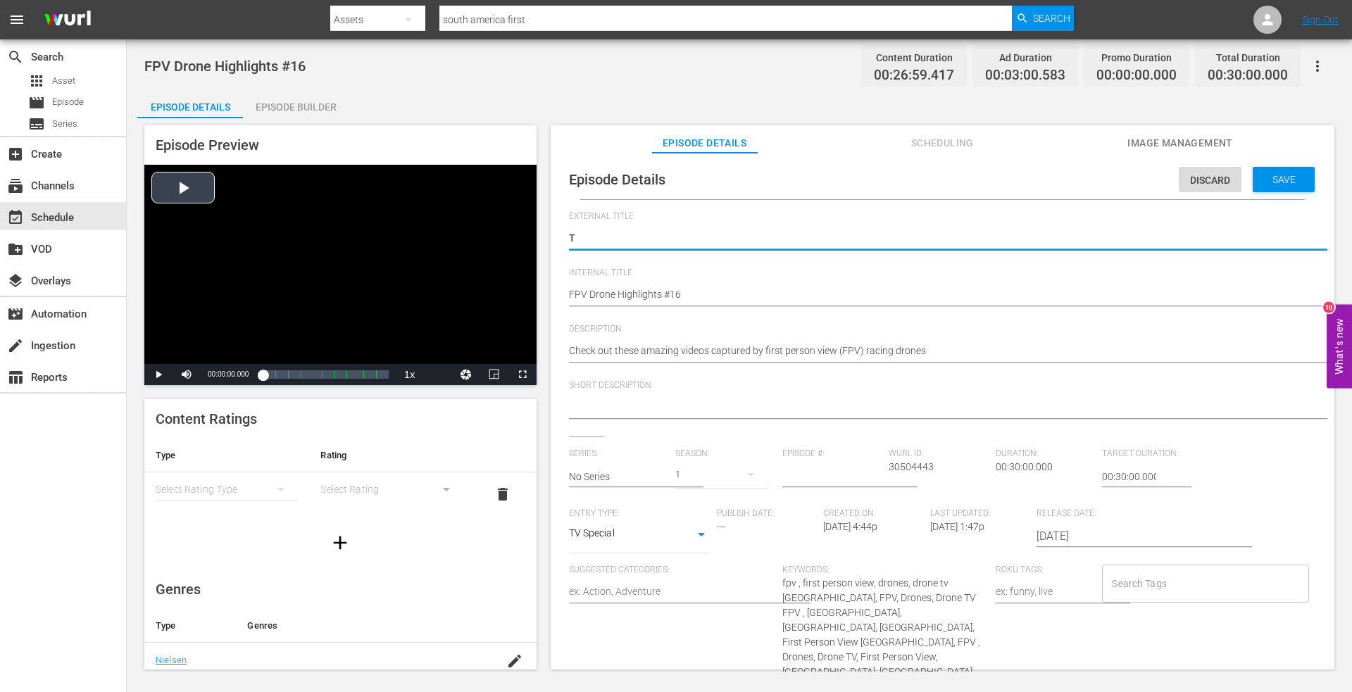
type textarea "Tr"
type textarea "Tra"
type textarea "Trav"
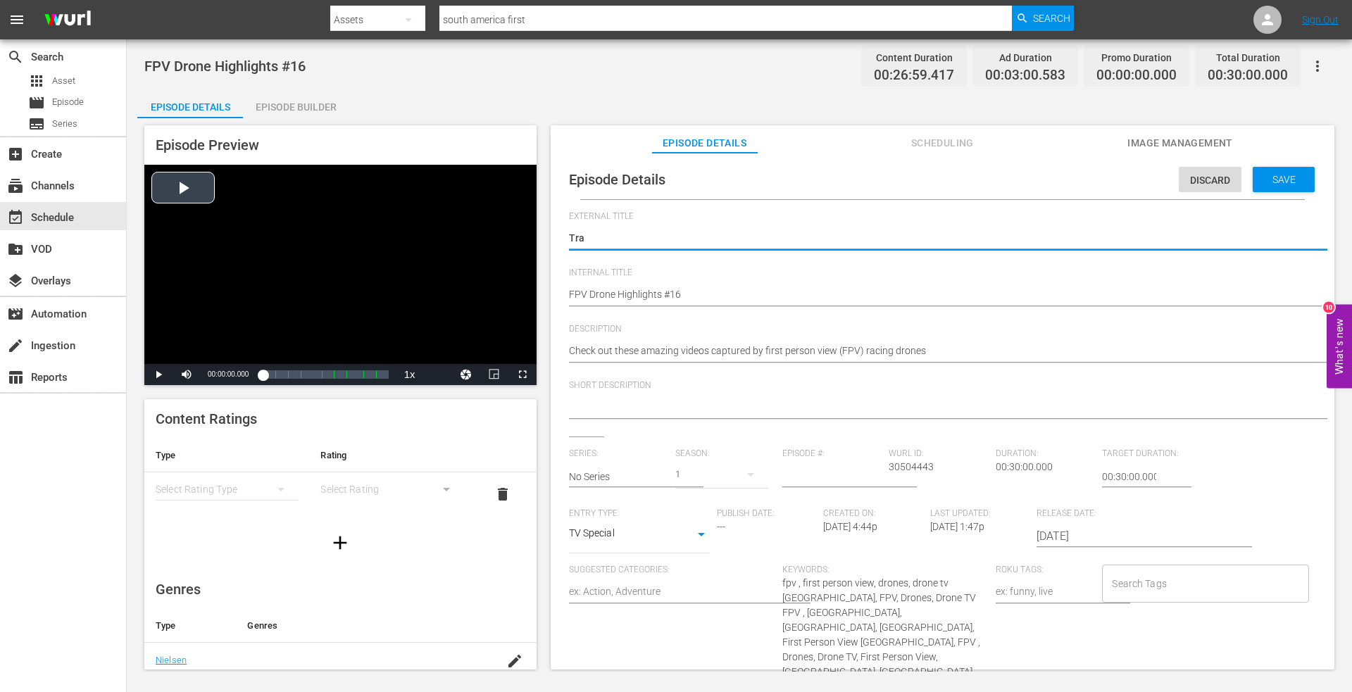
type textarea "Trav"
type textarea "Trave"
type textarea "Travel"
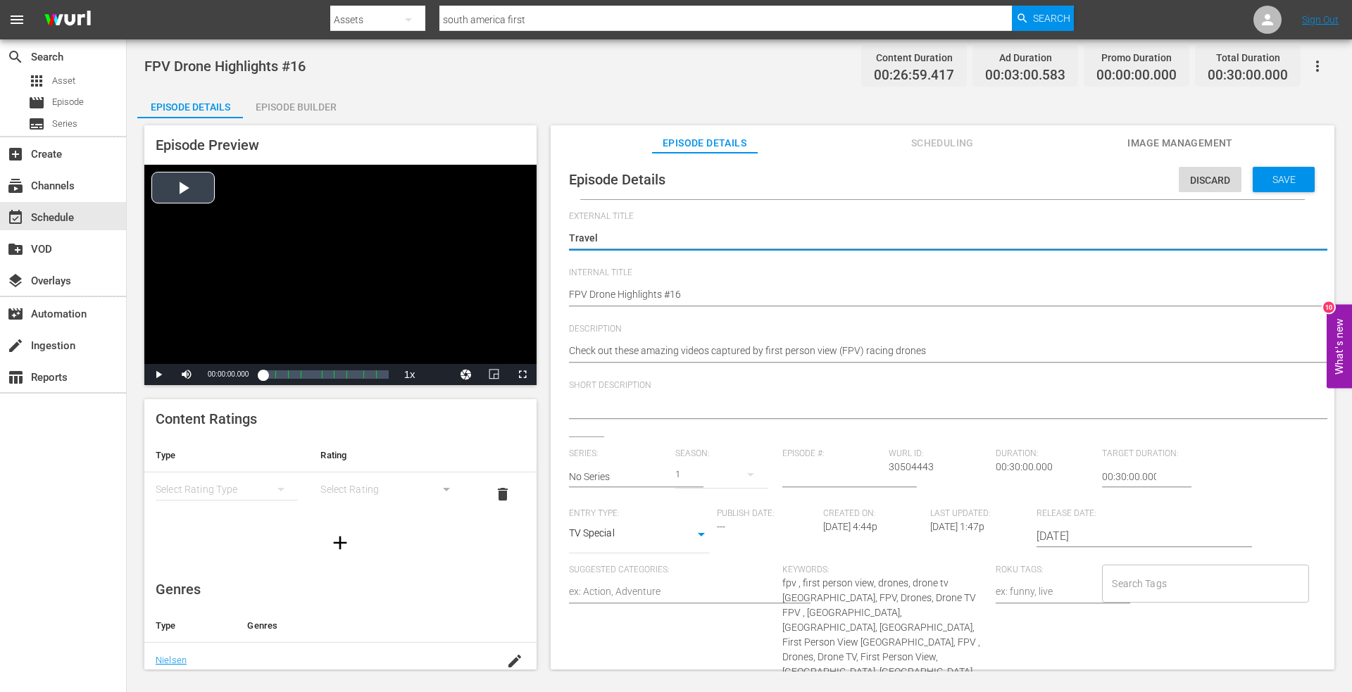
type textarea "Travel"
type textarea "Travel b"
type textarea "Travel by"
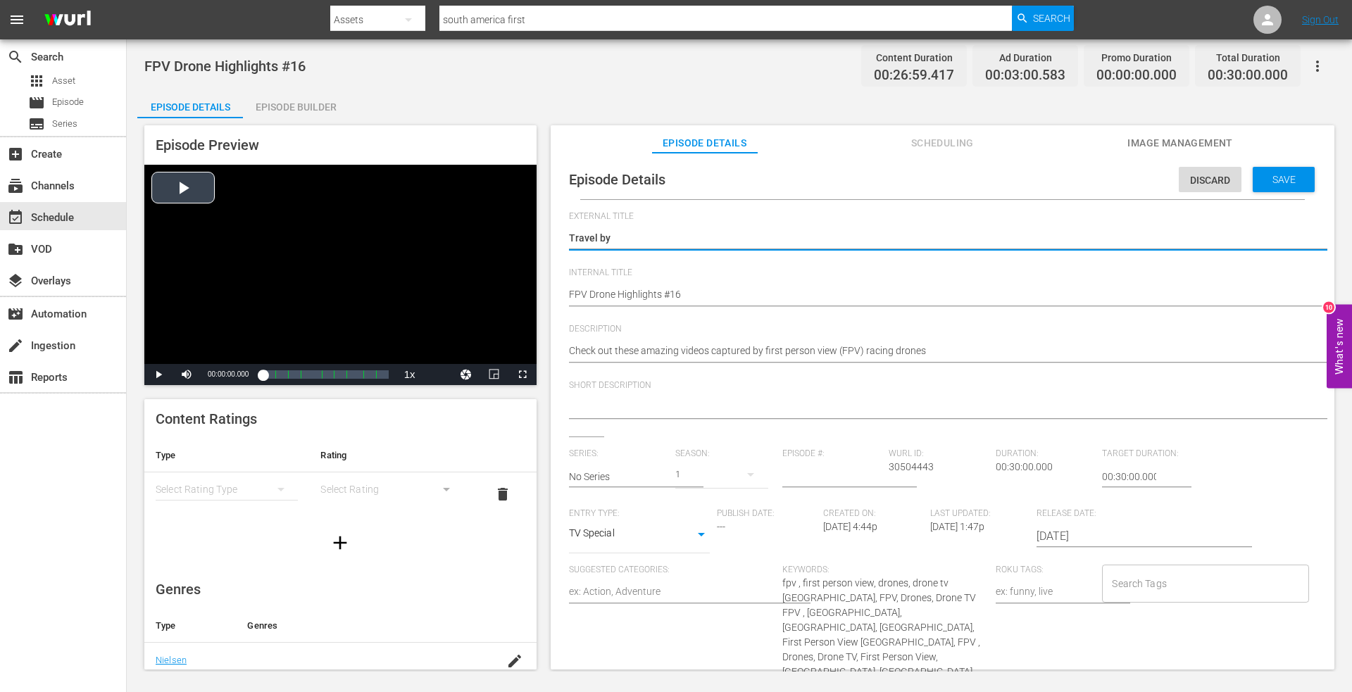
type textarea "Travel by"
type textarea "Travel by F"
type textarea "Travel by FP"
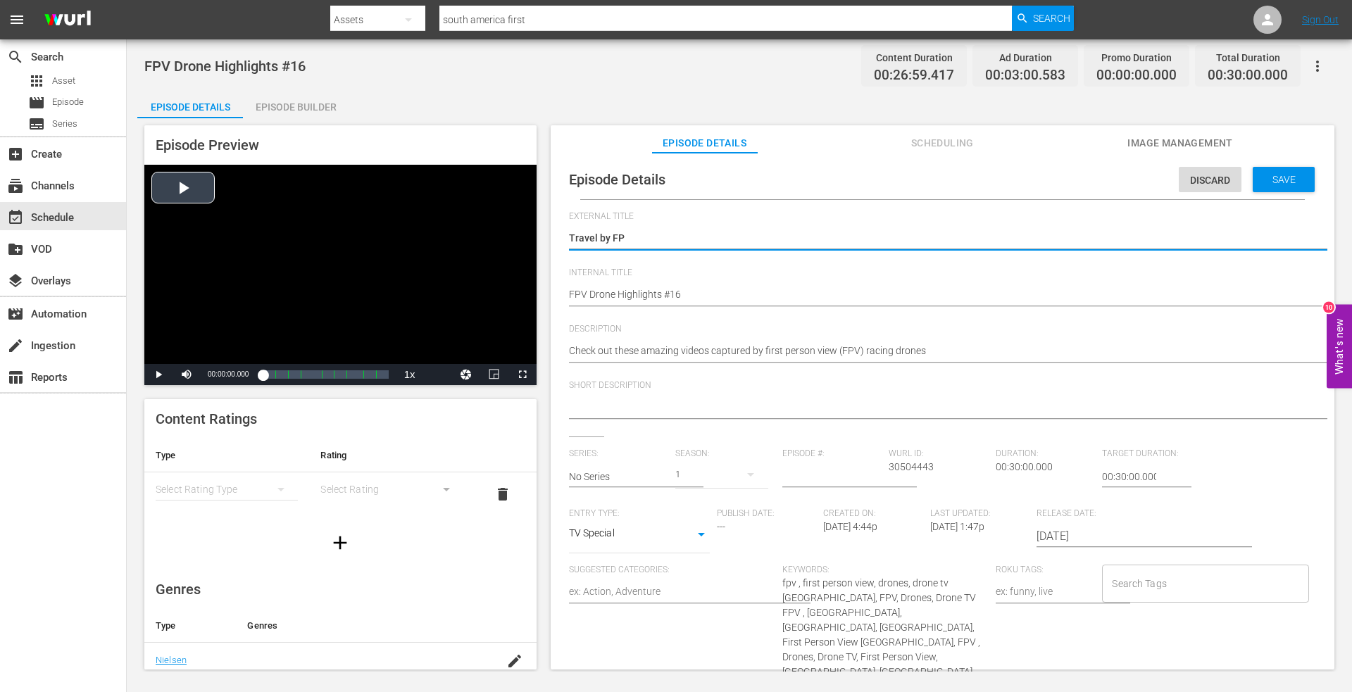
type textarea "Travel by FPV"
type textarea "Travel by FPV #"
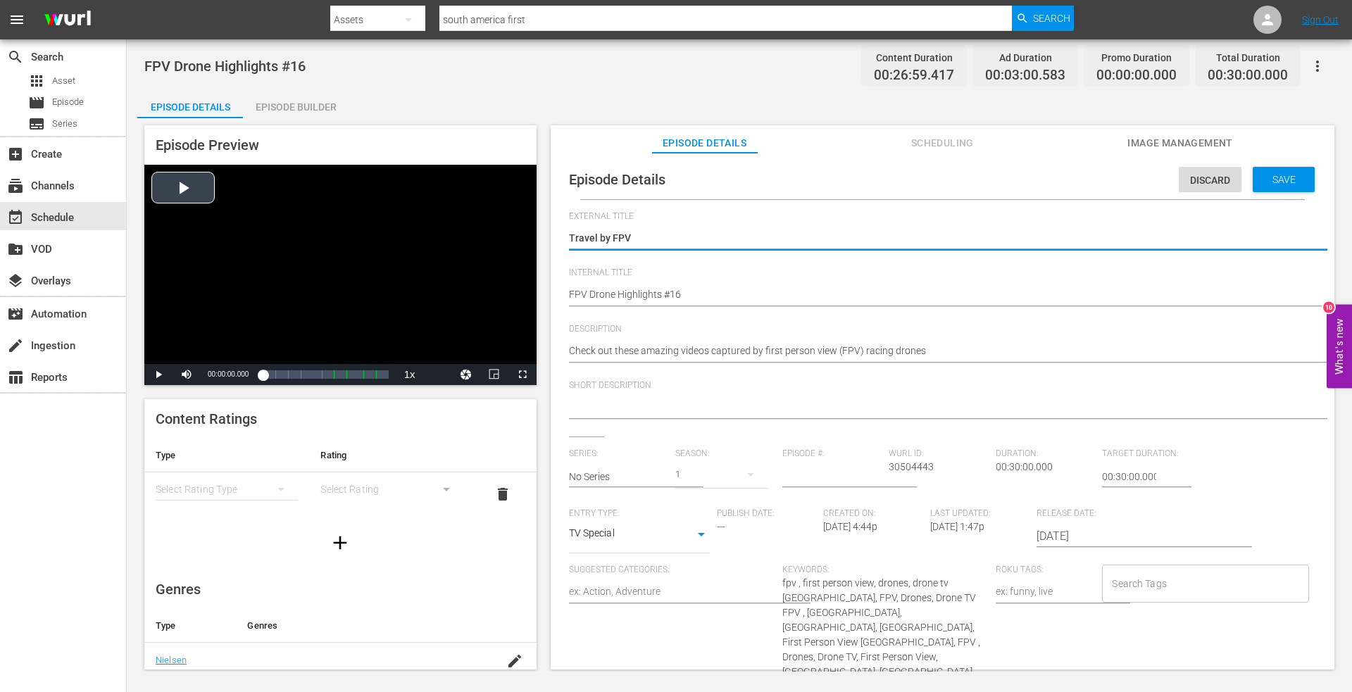
type textarea "Travel by FPV #"
type textarea "Travel by FPV #1"
type textarea "Travel by FPV #10"
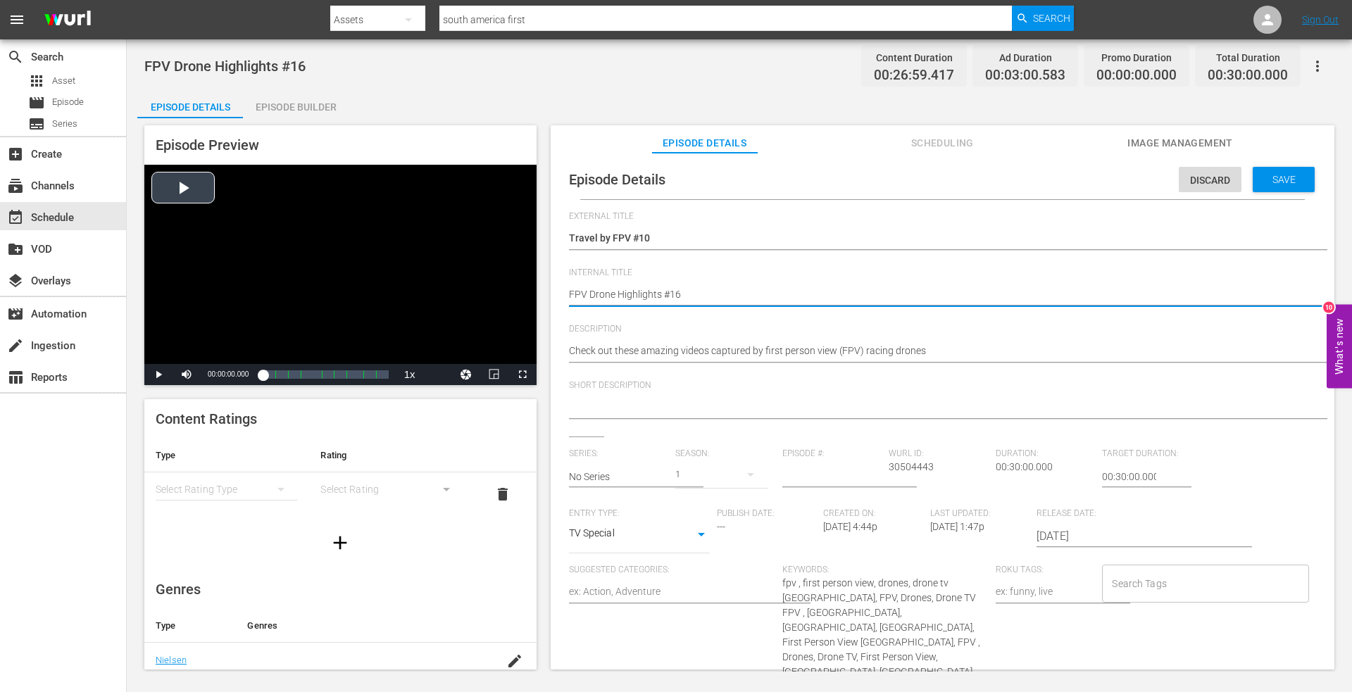
drag, startPoint x: 683, startPoint y: 296, endPoint x: 417, endPoint y: 299, distance: 266.1
type textarea "T"
type textarea "Tr"
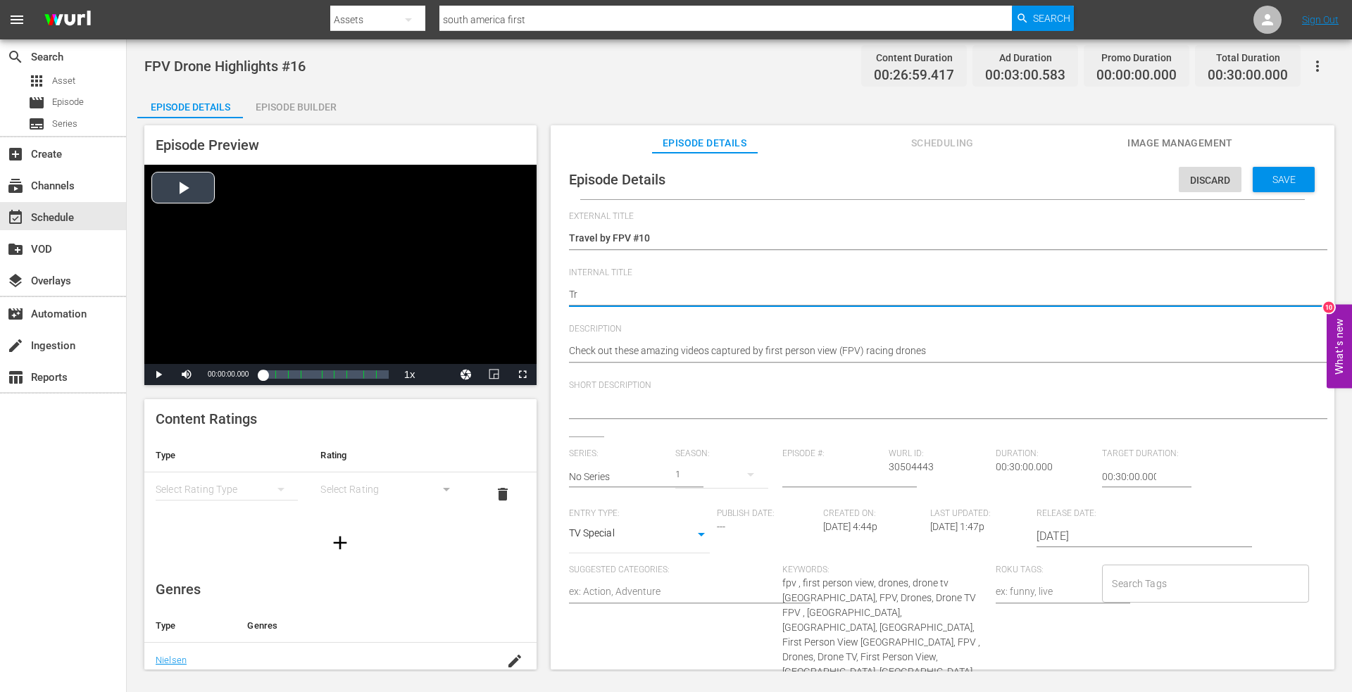
type textarea "Tra"
type textarea "Trav"
type textarea "Trave"
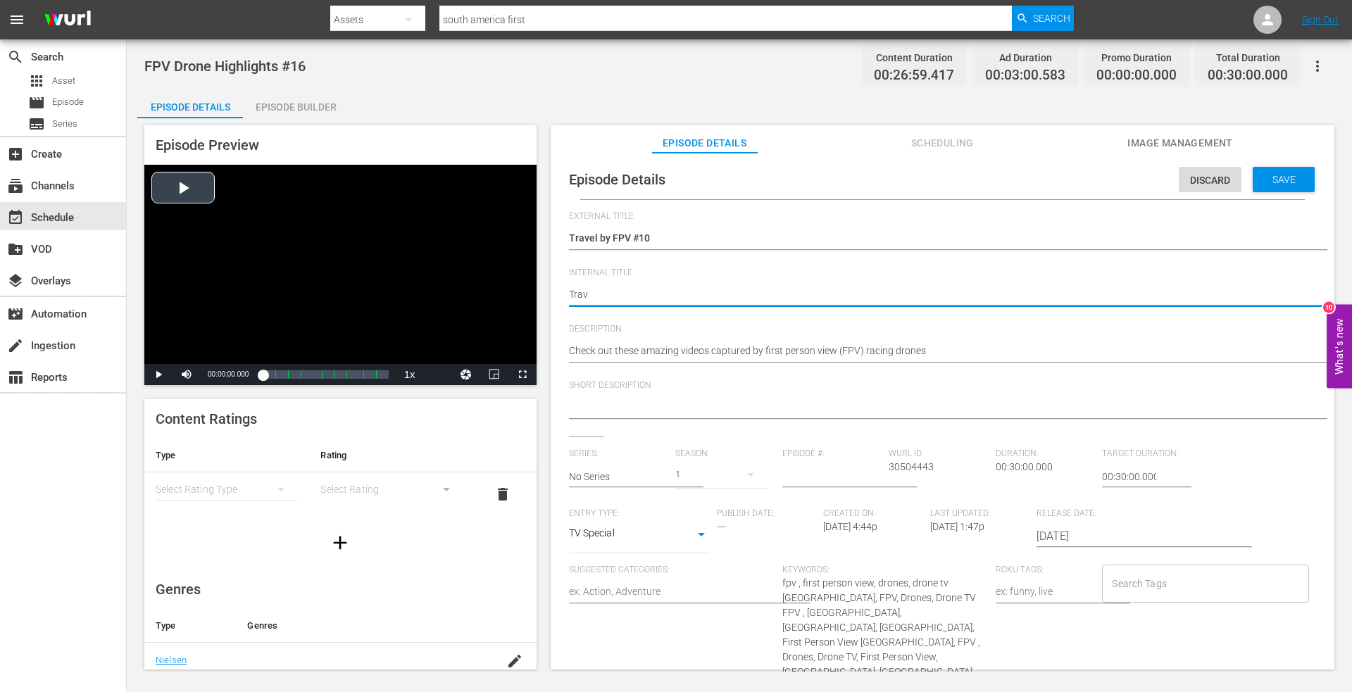
type textarea "Trave"
type textarea "Travel"
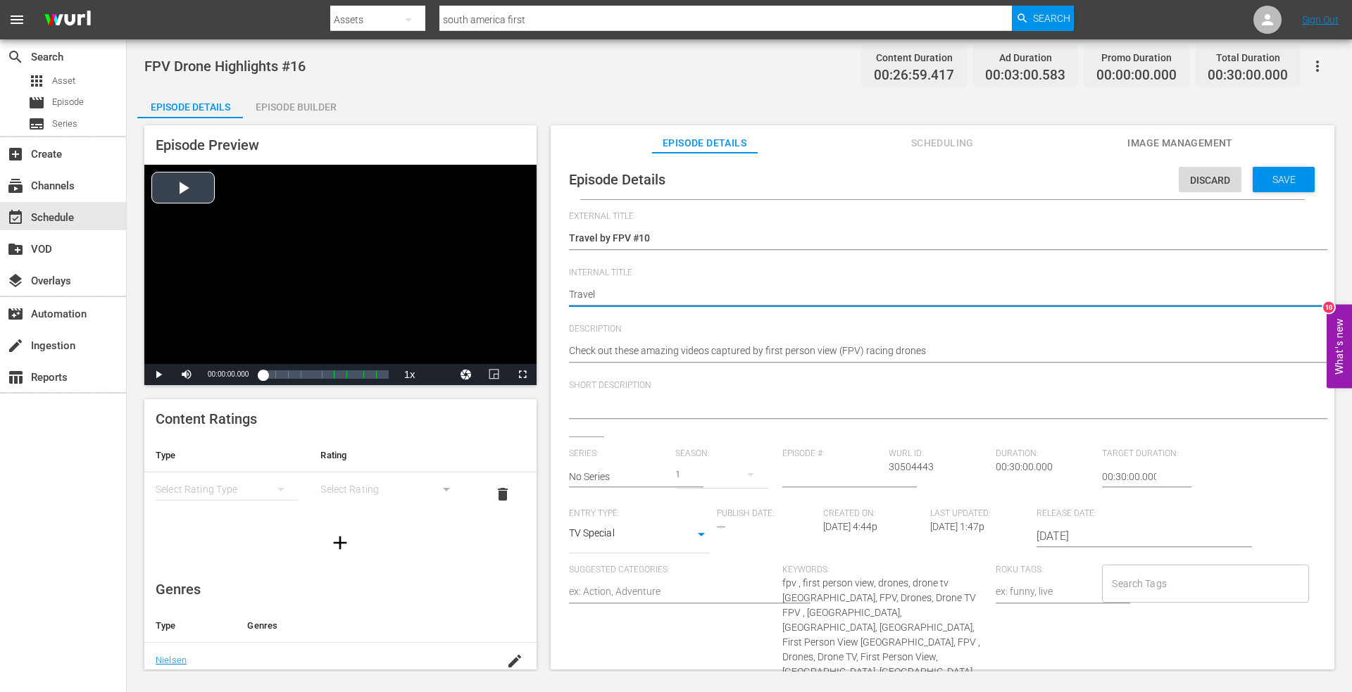
type textarea "Travel b"
type textarea "Travel by"
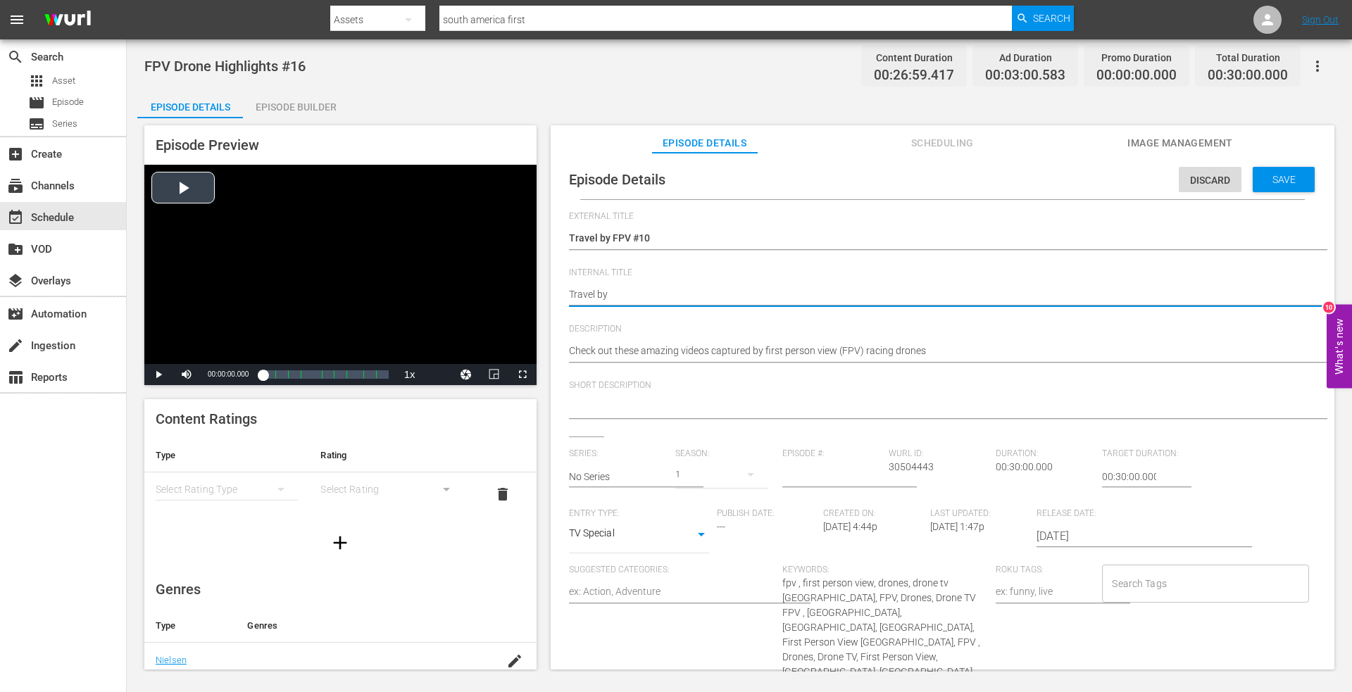
type textarea "Travel by"
type textarea "Travel by F"
type textarea "Travel by FP"
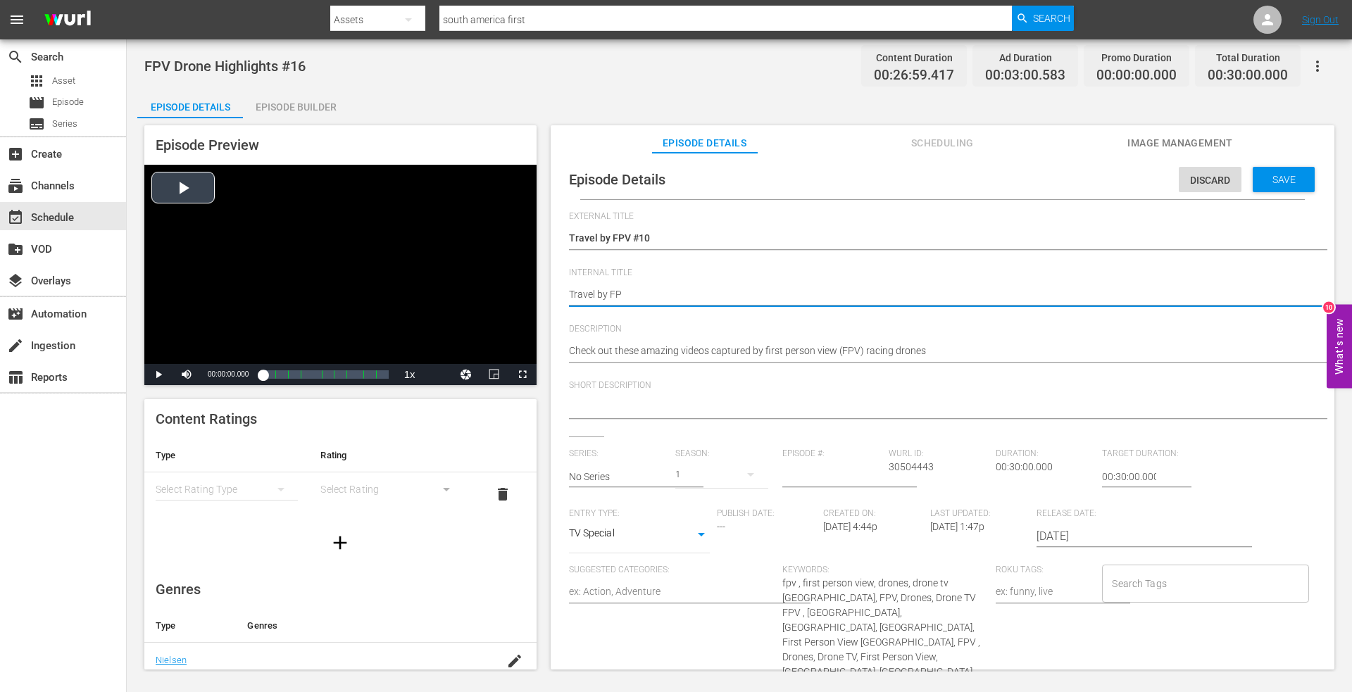
type textarea "Travel by FPV"
type textarea "Travel by FPV #"
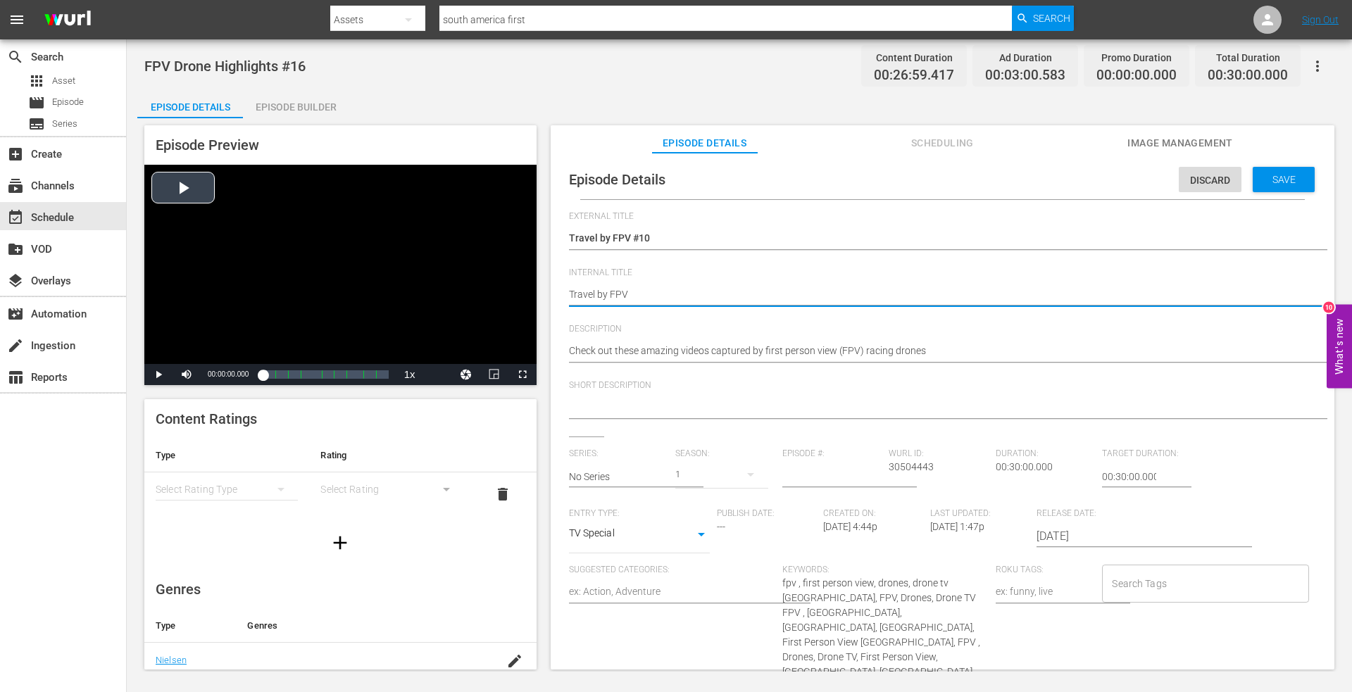
type textarea "Travel by FPV #"
type textarea "Travel by FPV #1"
type textarea "Travel by FPV #10"
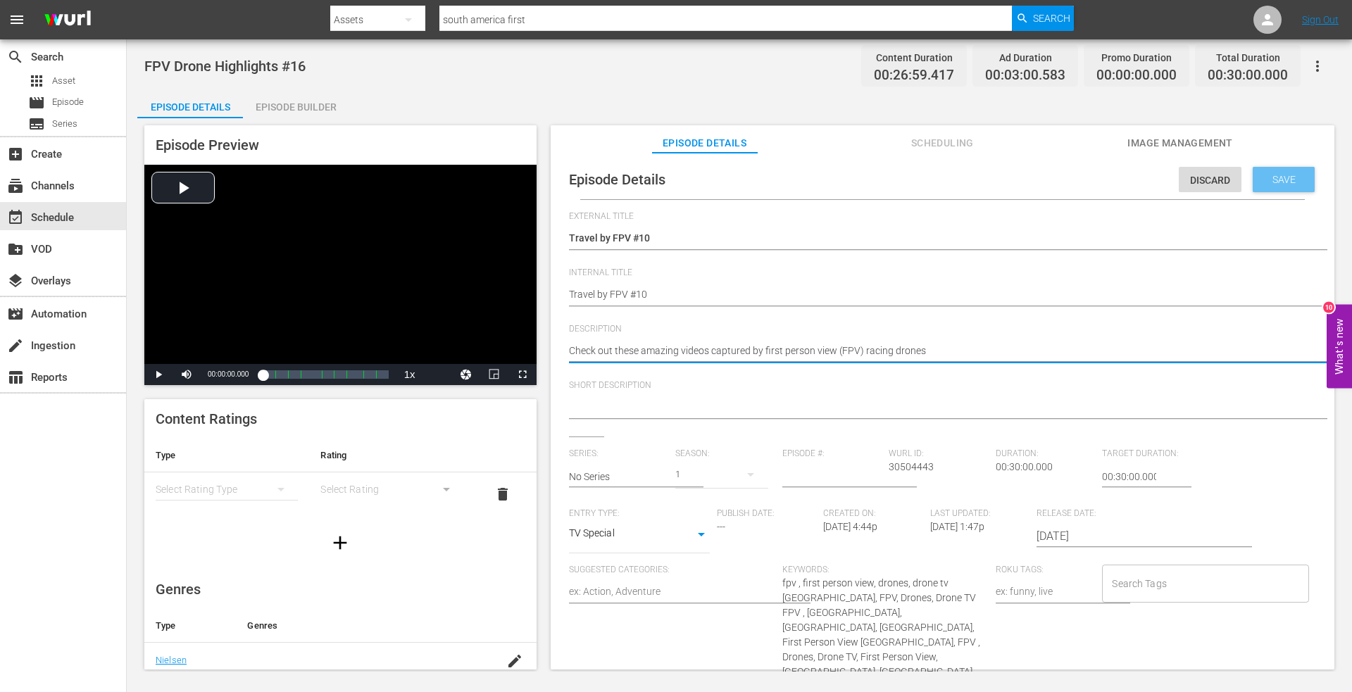
click at [1267, 174] on span "Save" at bounding box center [1284, 179] width 46 height 11
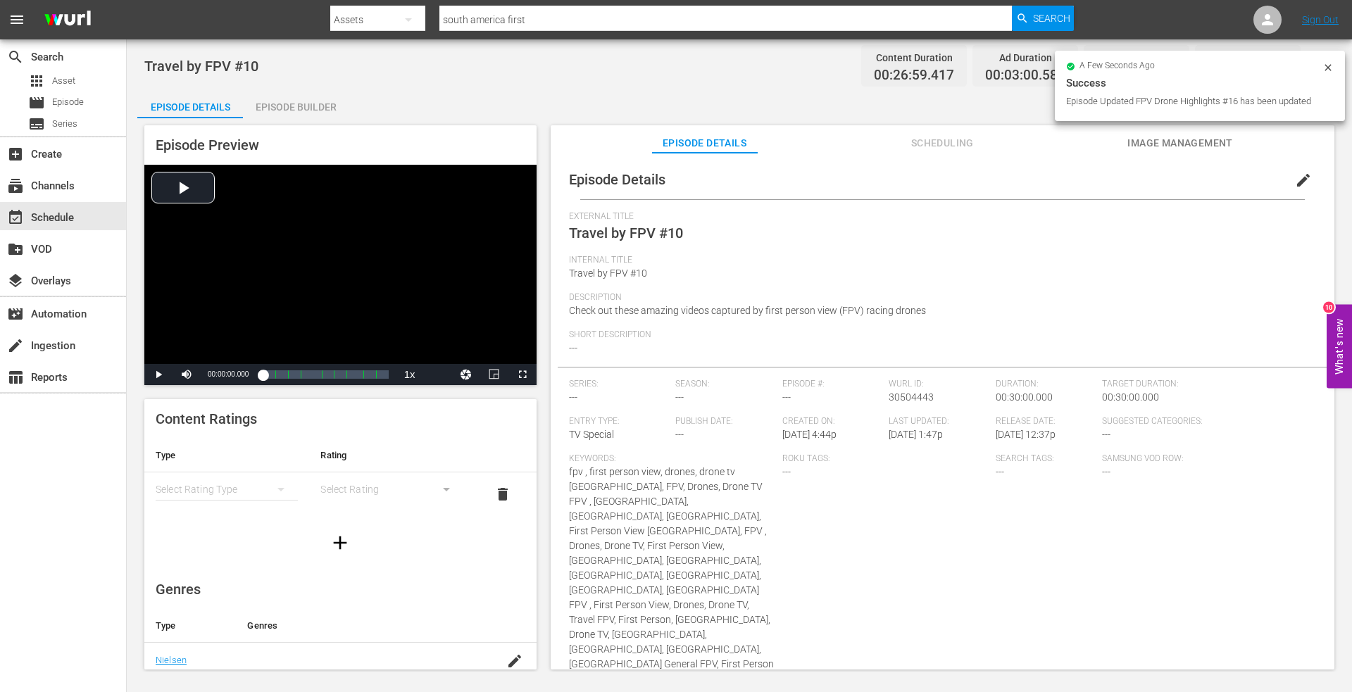
click at [358, 21] on div "Assets" at bounding box center [377, 19] width 95 height 39
click at [359, 99] on div "Episodes" at bounding box center [375, 104] width 56 height 23
click at [522, 17] on input "text" at bounding box center [725, 20] width 572 height 34
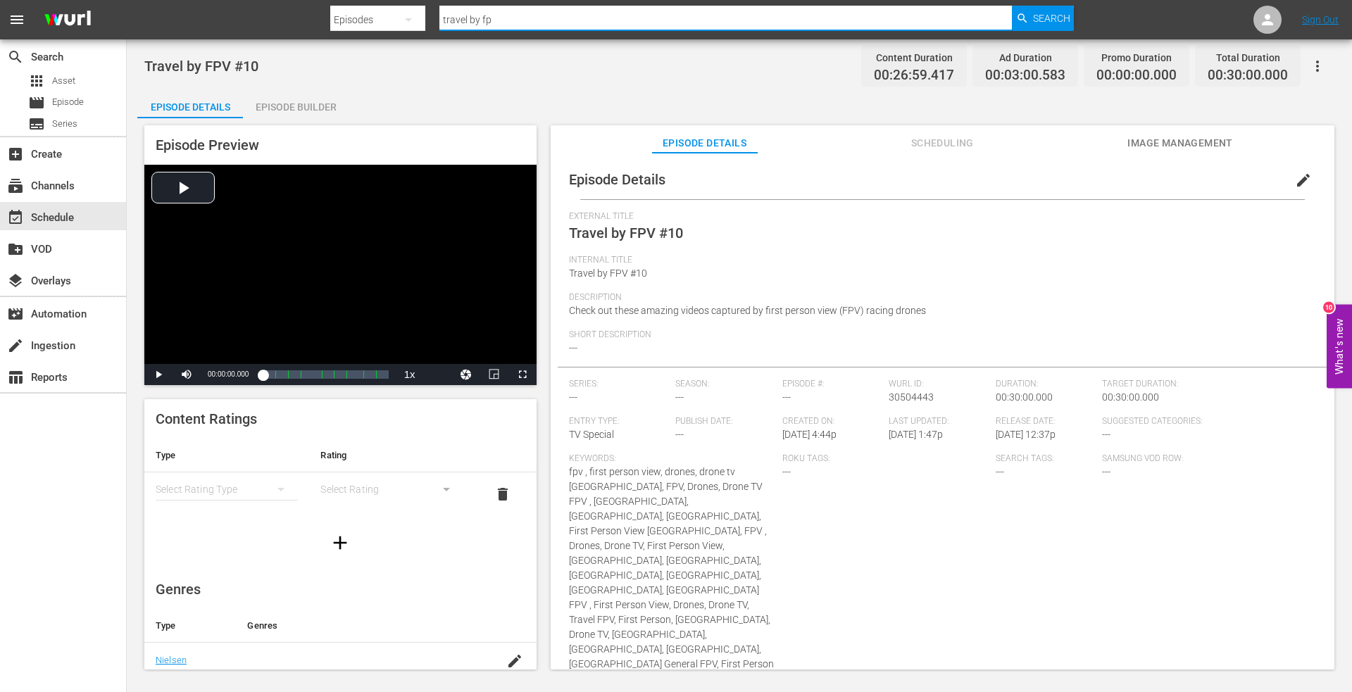
type input "travel by fpv"
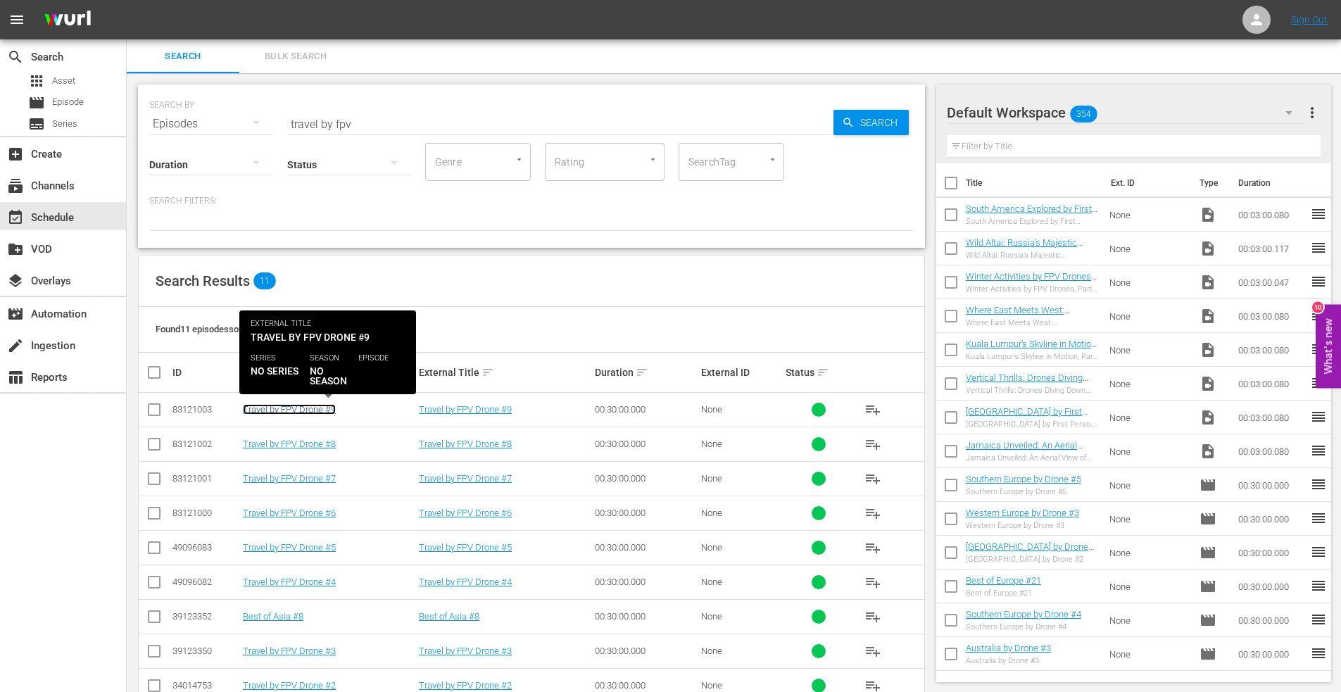
click at [282, 405] on link "Travel by FPV Drone #9" at bounding box center [289, 409] width 93 height 11
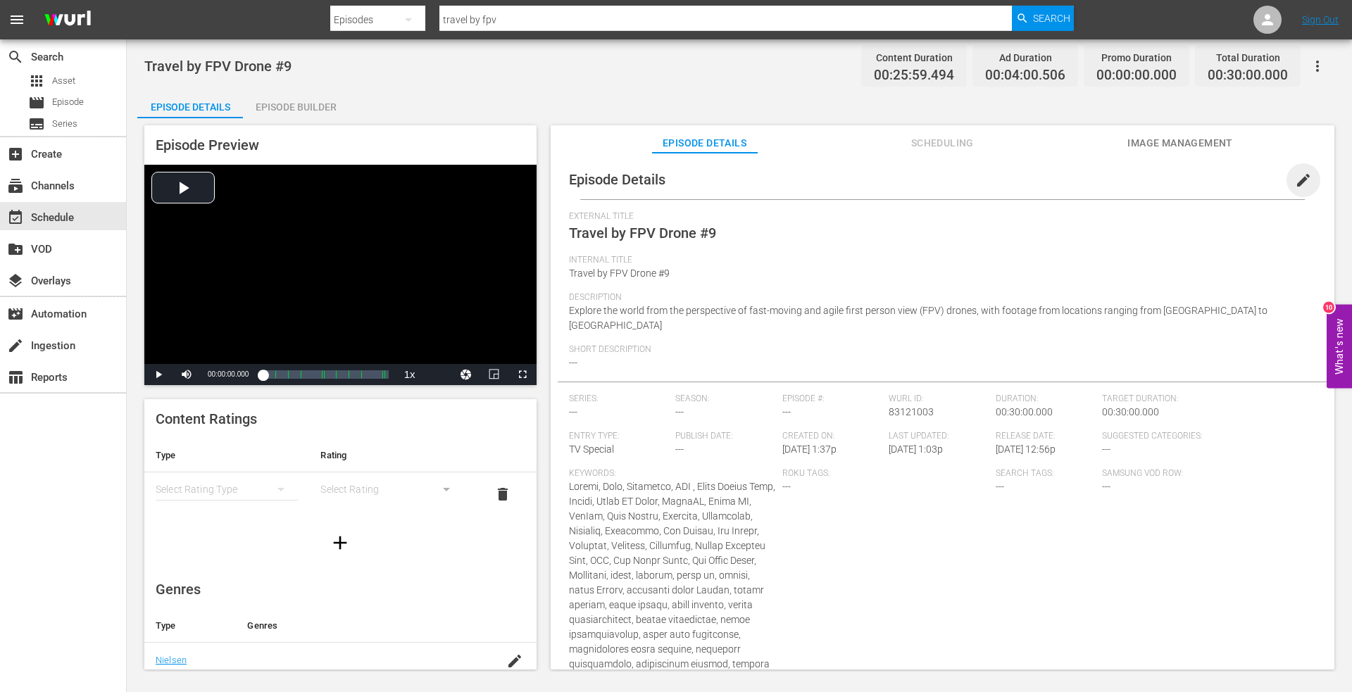
click at [1295, 176] on span "edit" at bounding box center [1303, 180] width 17 height 17
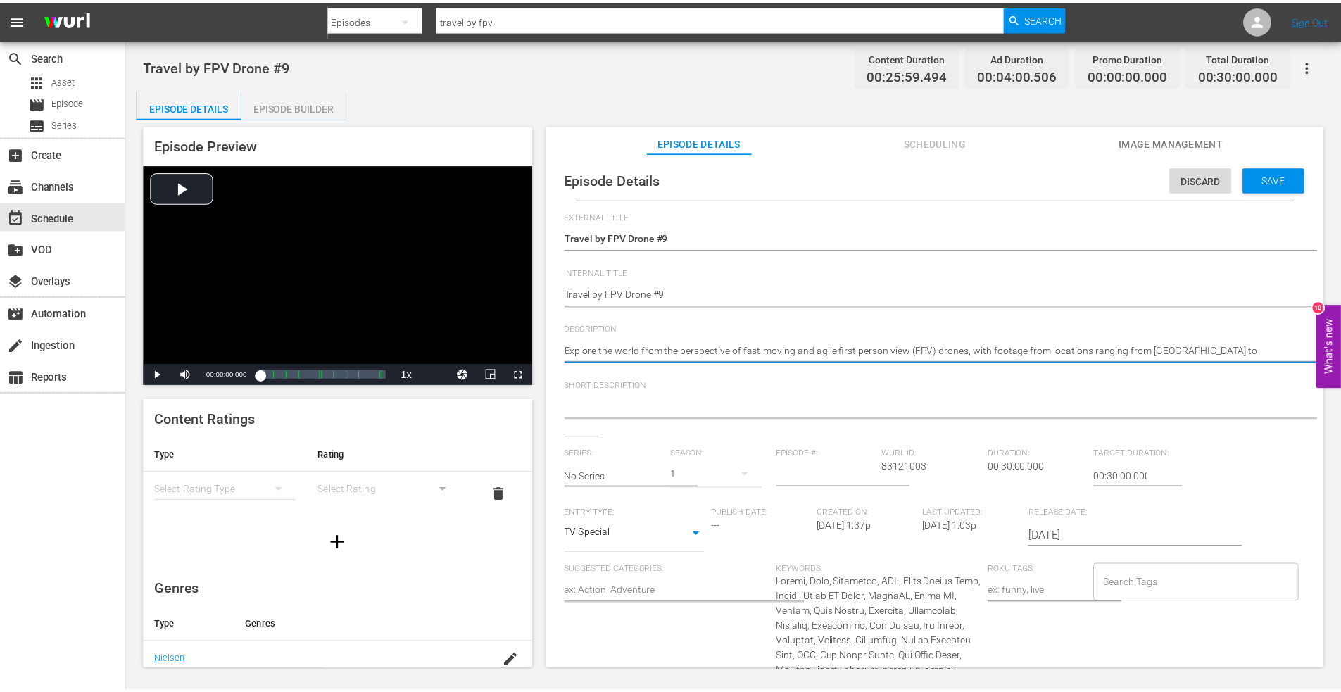
scroll to position [0, 11]
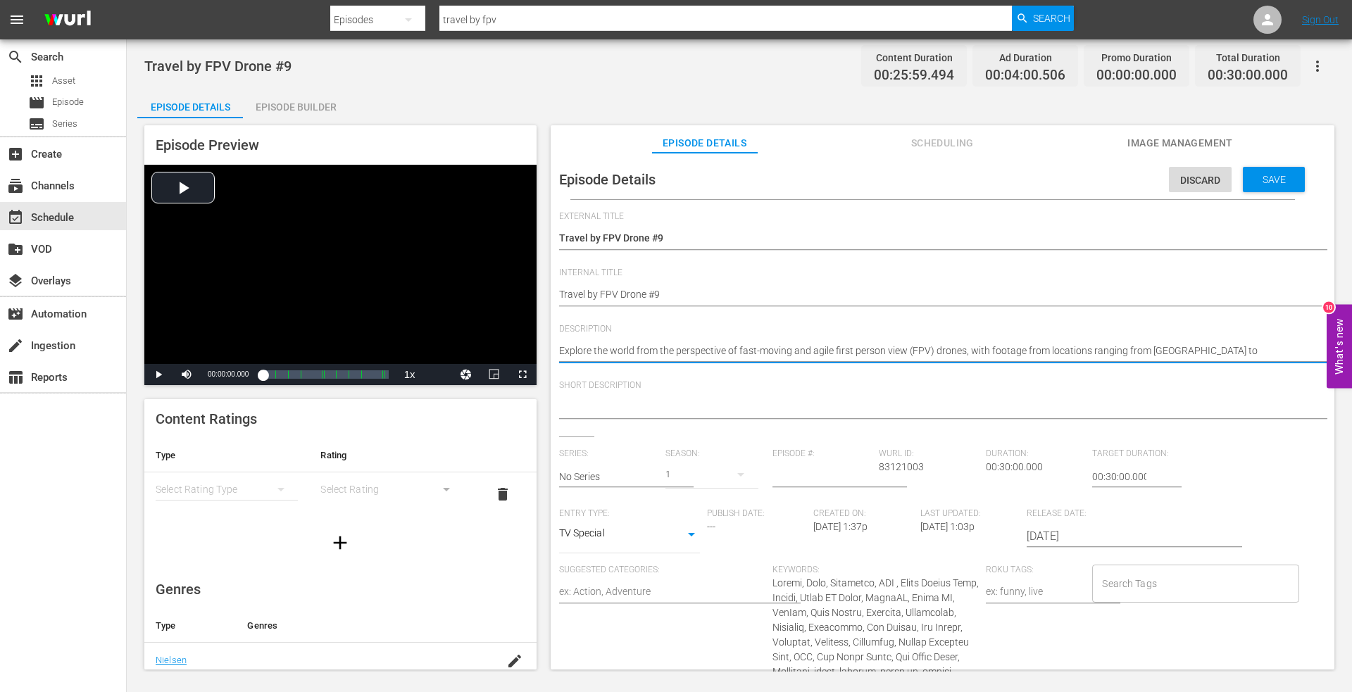
drag, startPoint x: 572, startPoint y: 350, endPoint x: 1187, endPoint y: 339, distance: 615.3
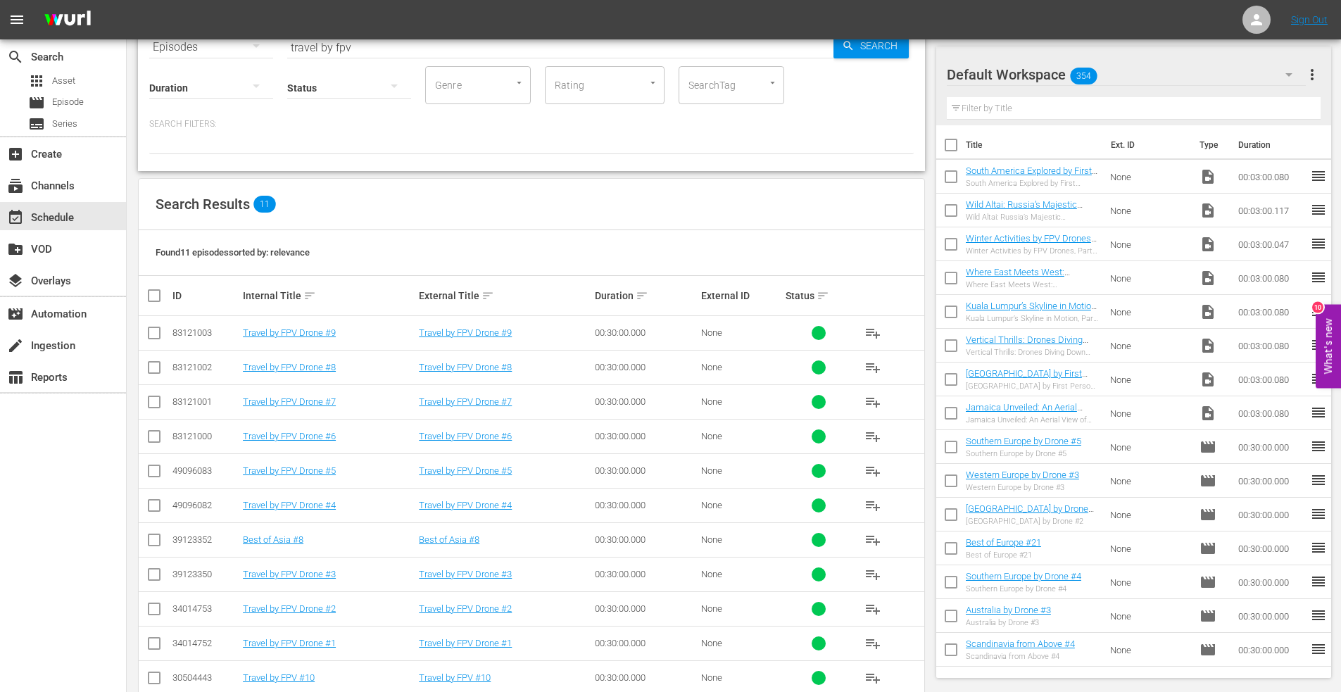
scroll to position [106, 0]
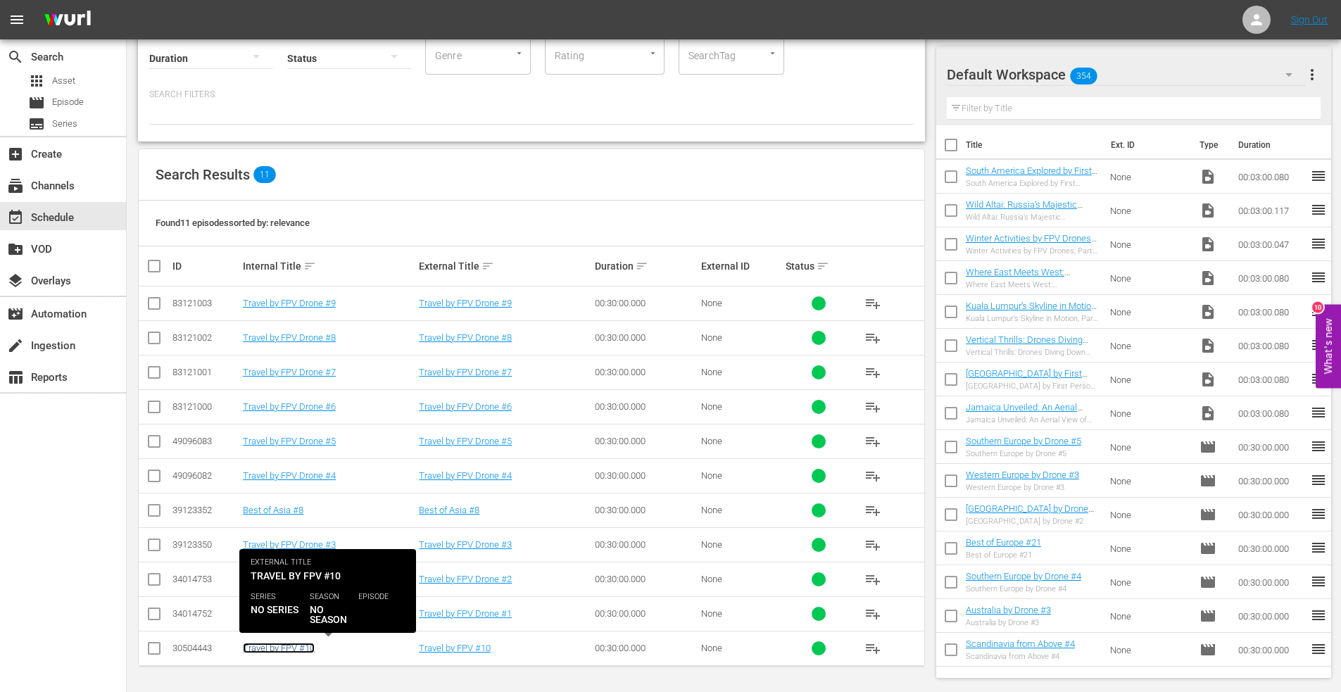
click at [282, 647] on link "Travel by FPV #10" at bounding box center [279, 648] width 72 height 11
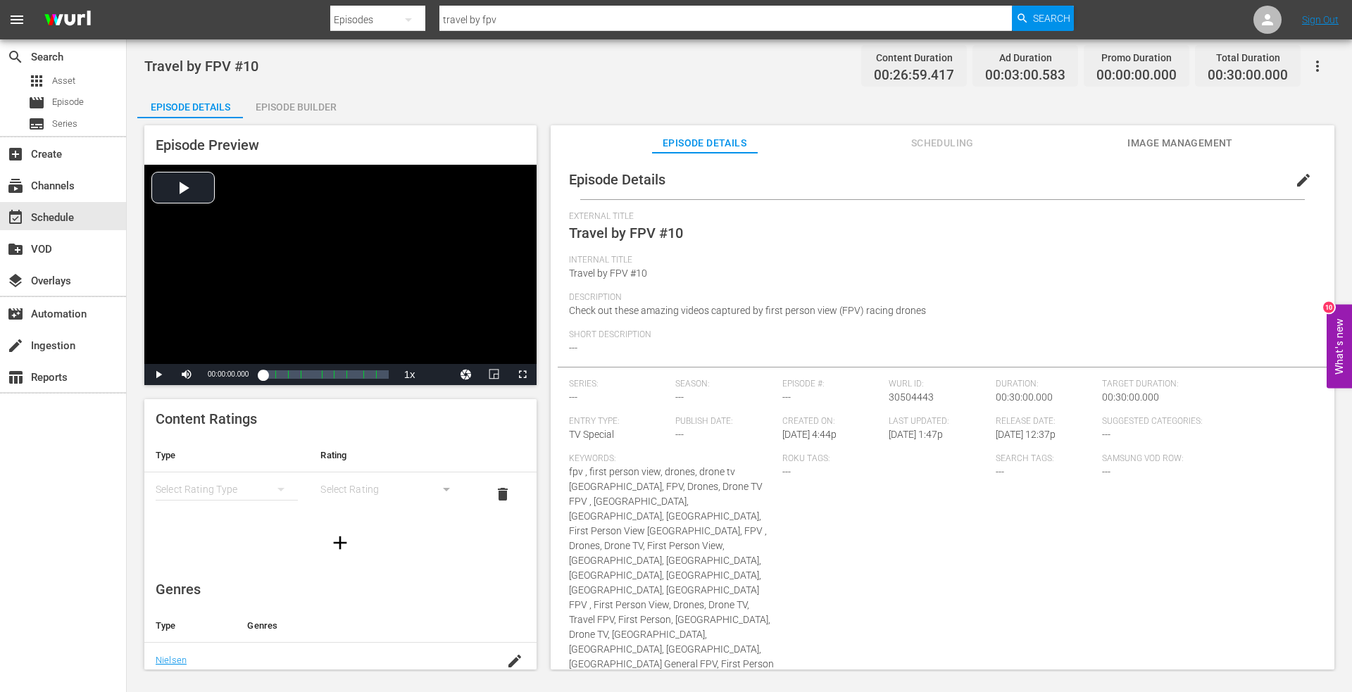
click at [1295, 177] on span "edit" at bounding box center [1303, 180] width 17 height 17
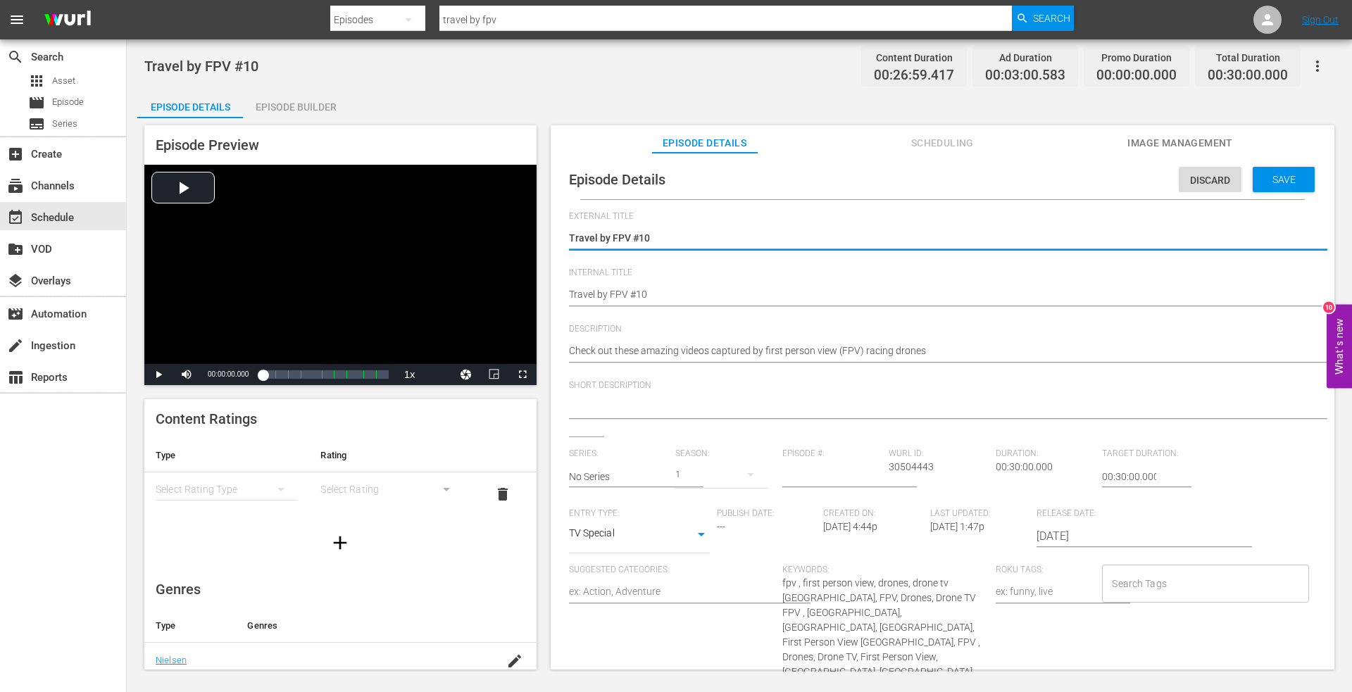
drag, startPoint x: 631, startPoint y: 237, endPoint x: 670, endPoint y: 233, distance: 38.9
click at [632, 237] on textarea "Travel by FPV #10" at bounding box center [939, 239] width 740 height 17
type textarea "Travel by FPV D#10"
type textarea "Travel by FPV Dr#10"
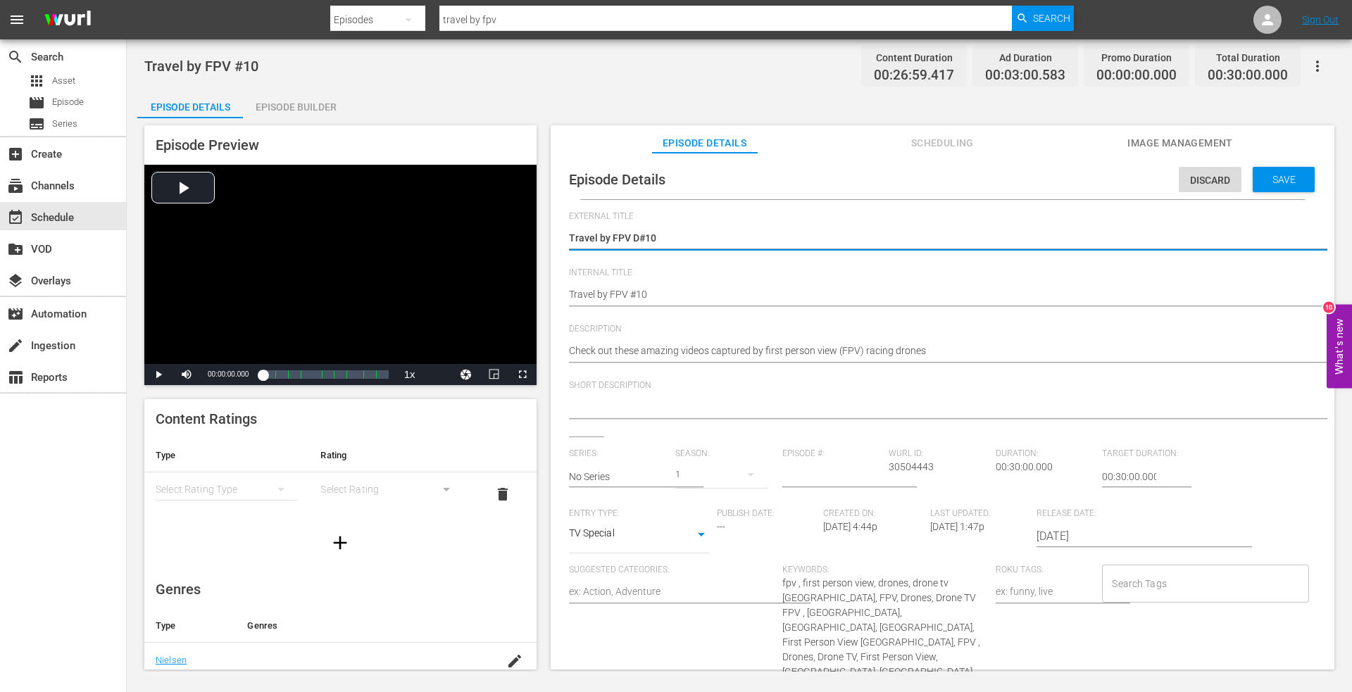
type textarea "Travel by FPV Dr#10"
type textarea "Travel by FPV Dro#10"
type textarea "Travel by FPV Dron#10"
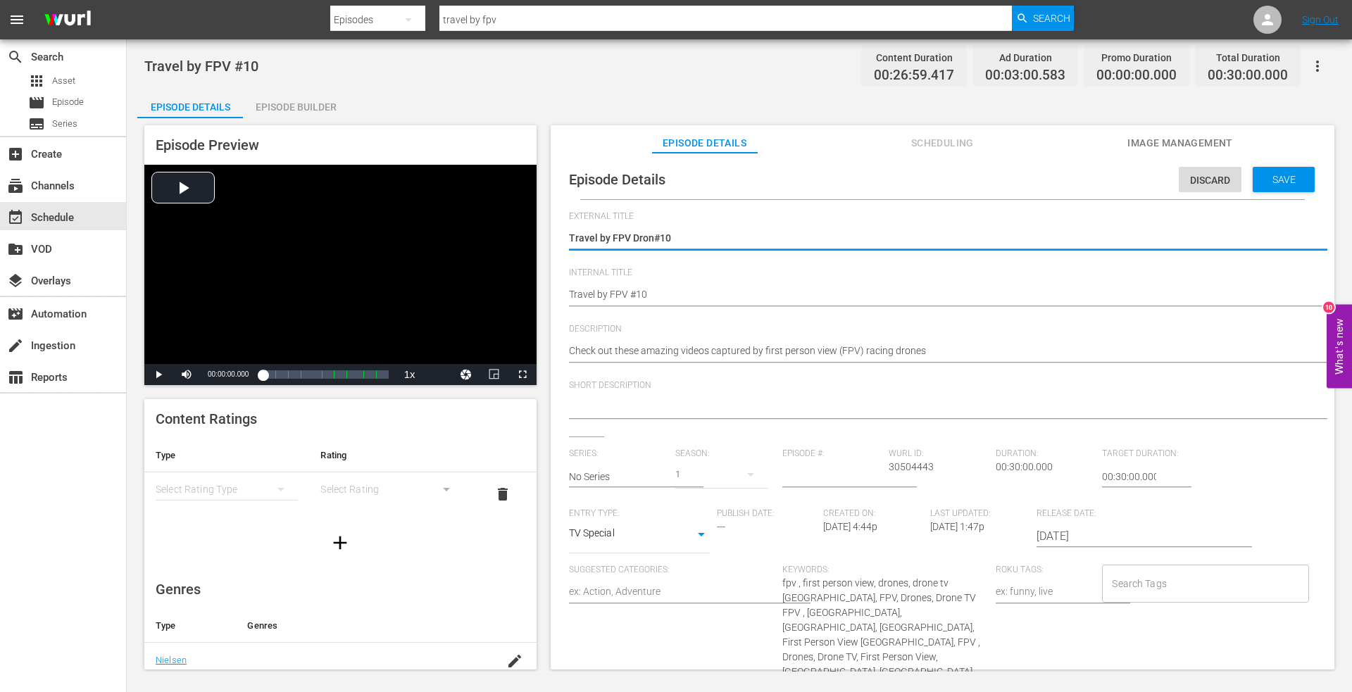
type textarea "Travel by FPV Drone#10"
type textarea "Travel by FPV Drone #10"
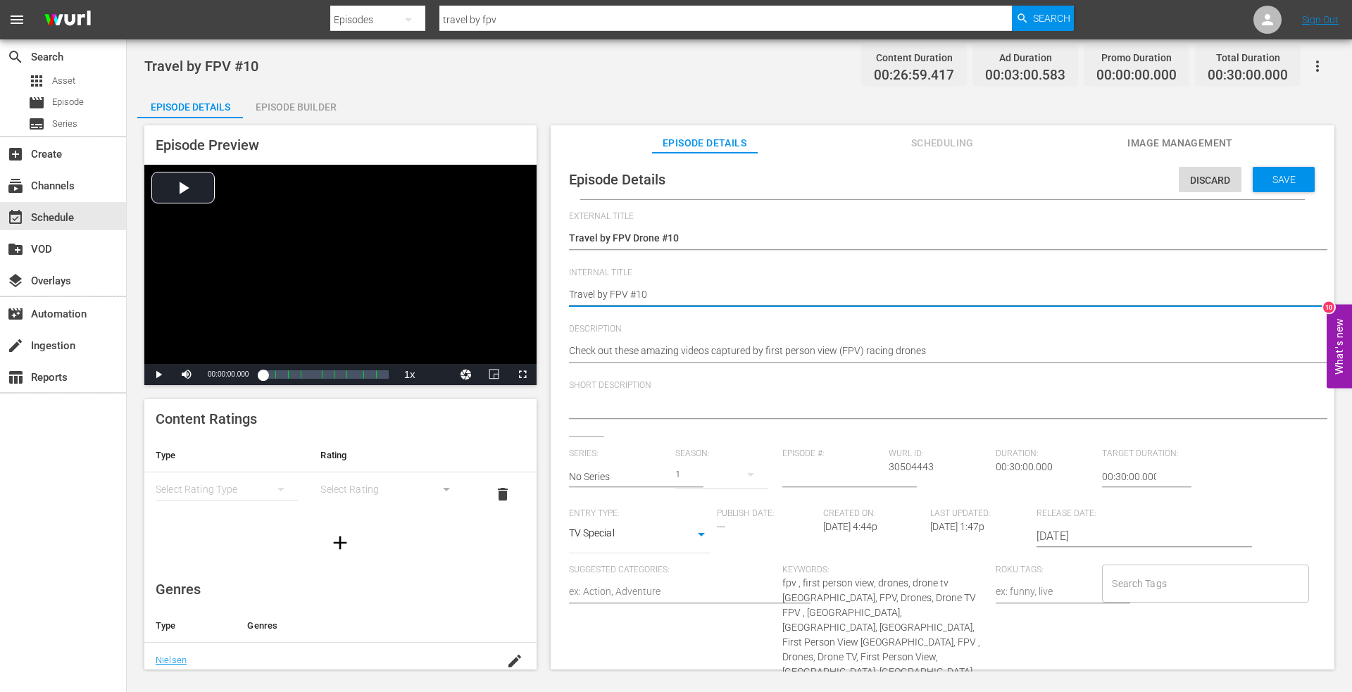
type textarea "Travel by FPV #10"
type textarea "Travel by FPV D #10"
type textarea "Travel by FPV Dr #10"
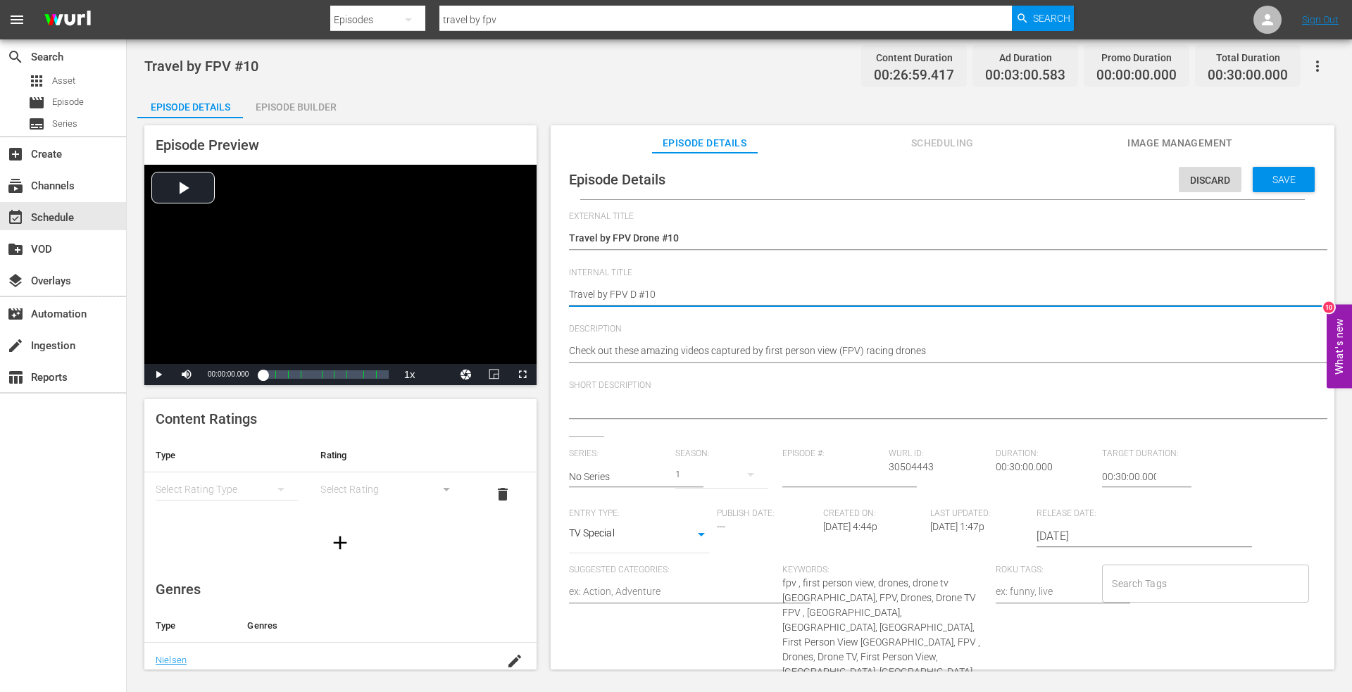
type textarea "Travel by FPV Dr #10"
type textarea "Travel by FPV Dro #10"
type textarea "Travel by FPV Dron #10"
type textarea "Travel by FPV Drone #10"
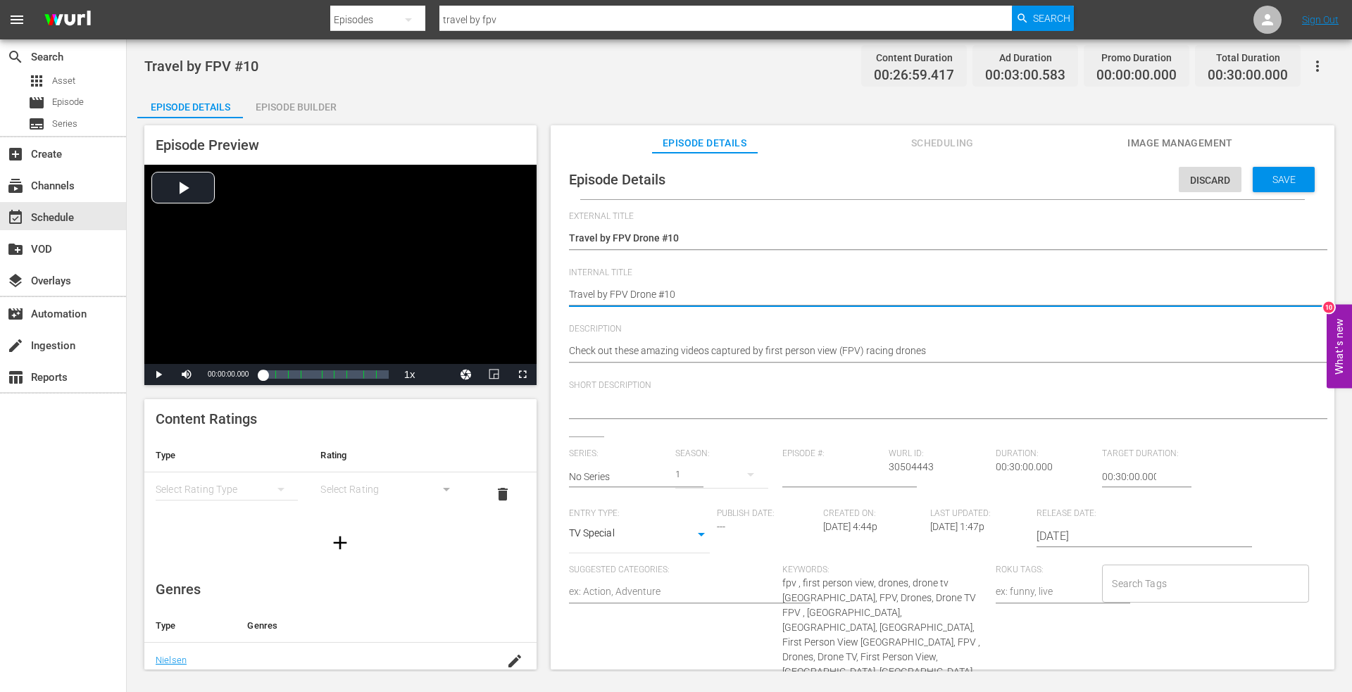
type textarea "Travel by FPV Drone #10"
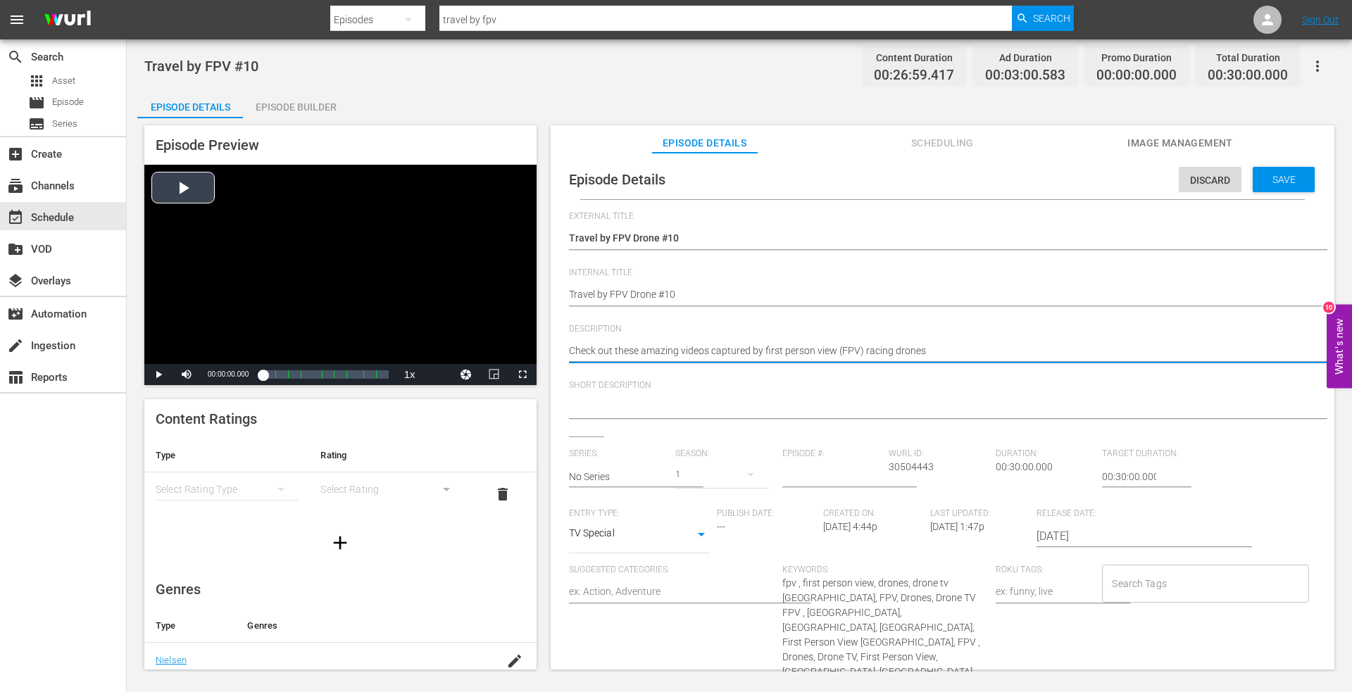
drag, startPoint x: 926, startPoint y: 347, endPoint x: 334, endPoint y: 346, distance: 591.3
click at [302, 344] on div "Episode Preview Video Player is loading. Play Video Play Mute Current Time 00:0…" at bounding box center [739, 399] width 1204 height 562
paste textarea "Explore the world from the perspective of fast-moving and agile first person vi…"
type textarea "Explore the world from the perspective of fast-moving and agile first person vi…"
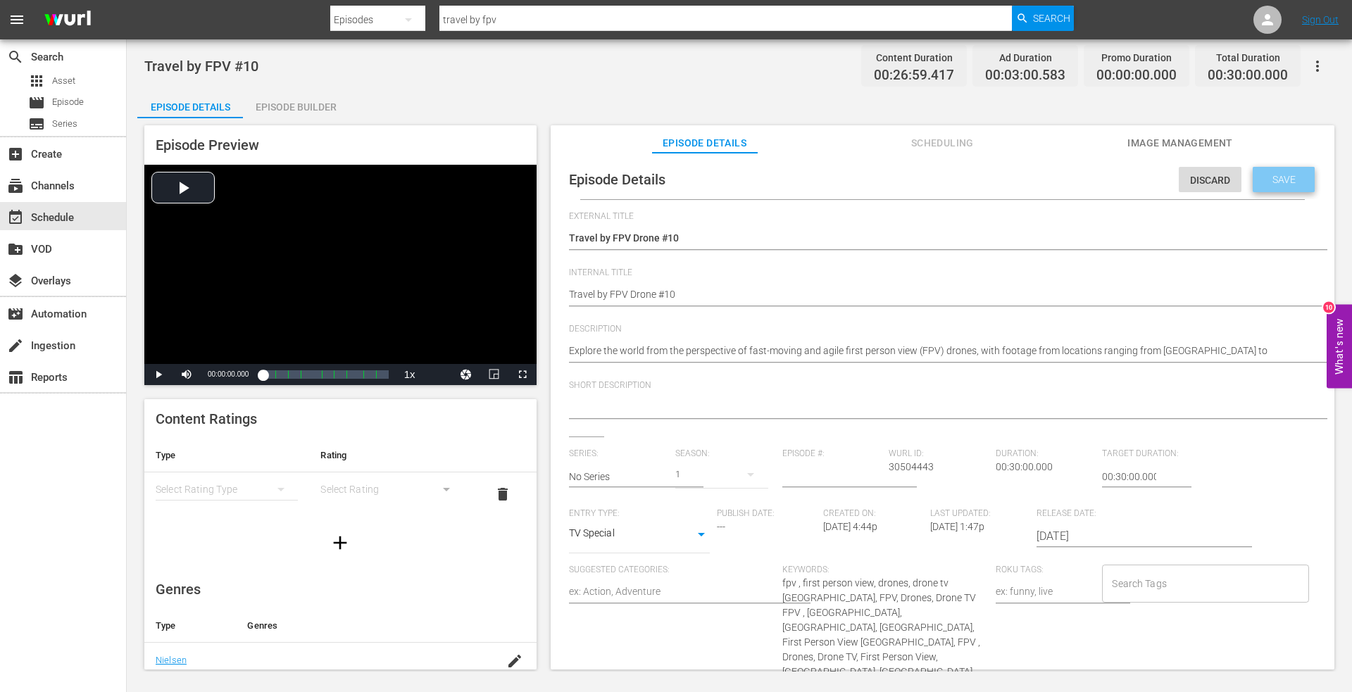
drag, startPoint x: 1268, startPoint y: 182, endPoint x: 776, endPoint y: 195, distance: 492.2
click at [1264, 182] on span "Save" at bounding box center [1284, 179] width 46 height 11
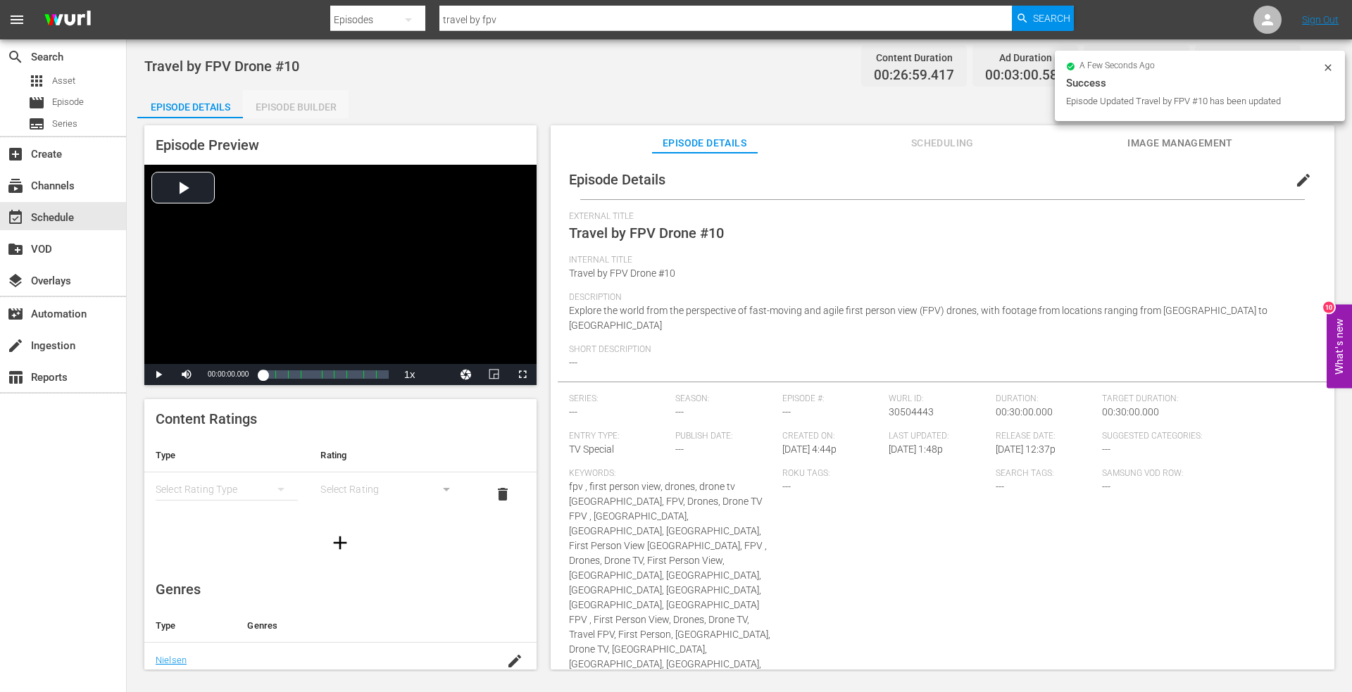
click at [283, 105] on div "Episode Builder" at bounding box center [296, 107] width 106 height 34
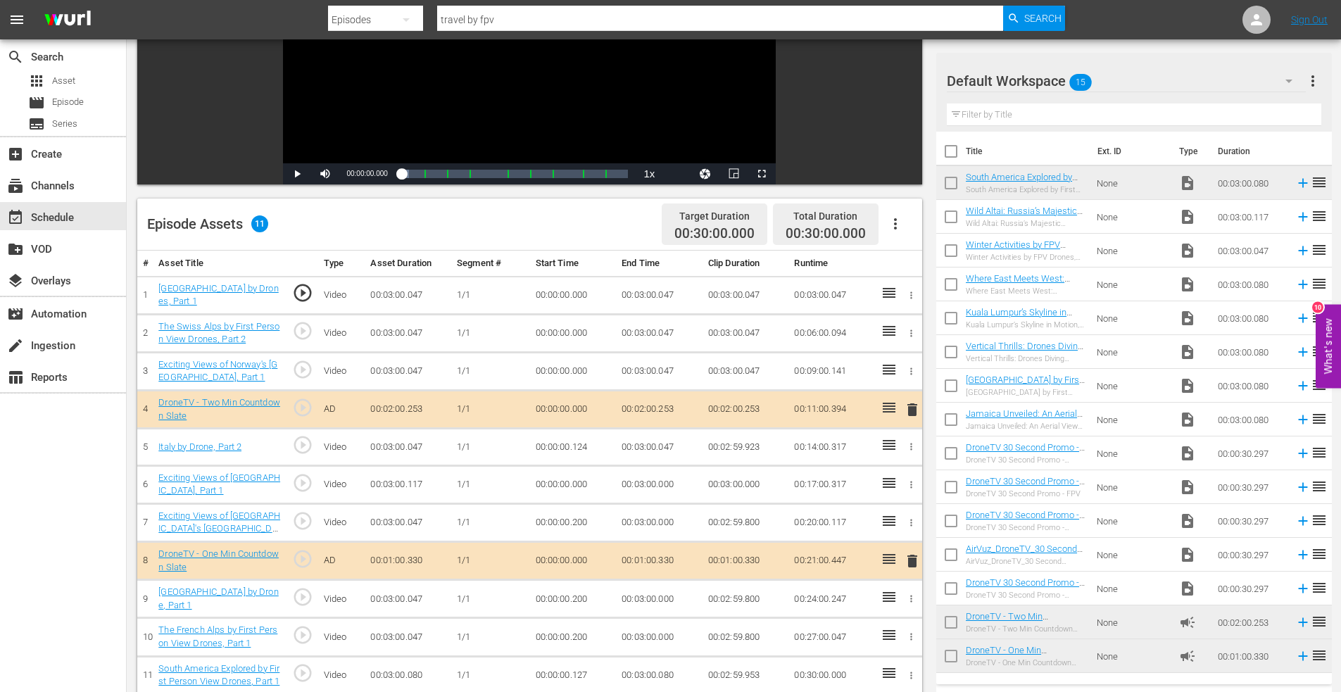
scroll to position [282, 0]
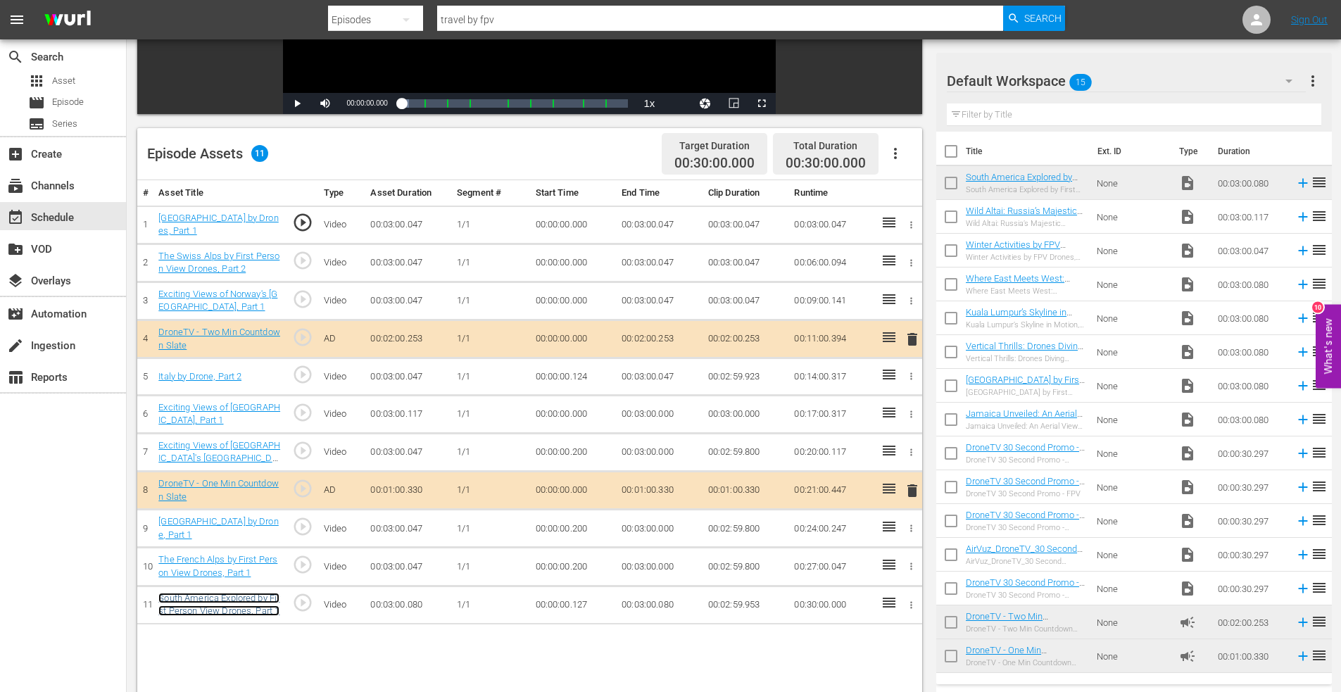
click at [202, 596] on link "South America Explored by First Person View Drones, Part 1" at bounding box center [218, 605] width 121 height 24
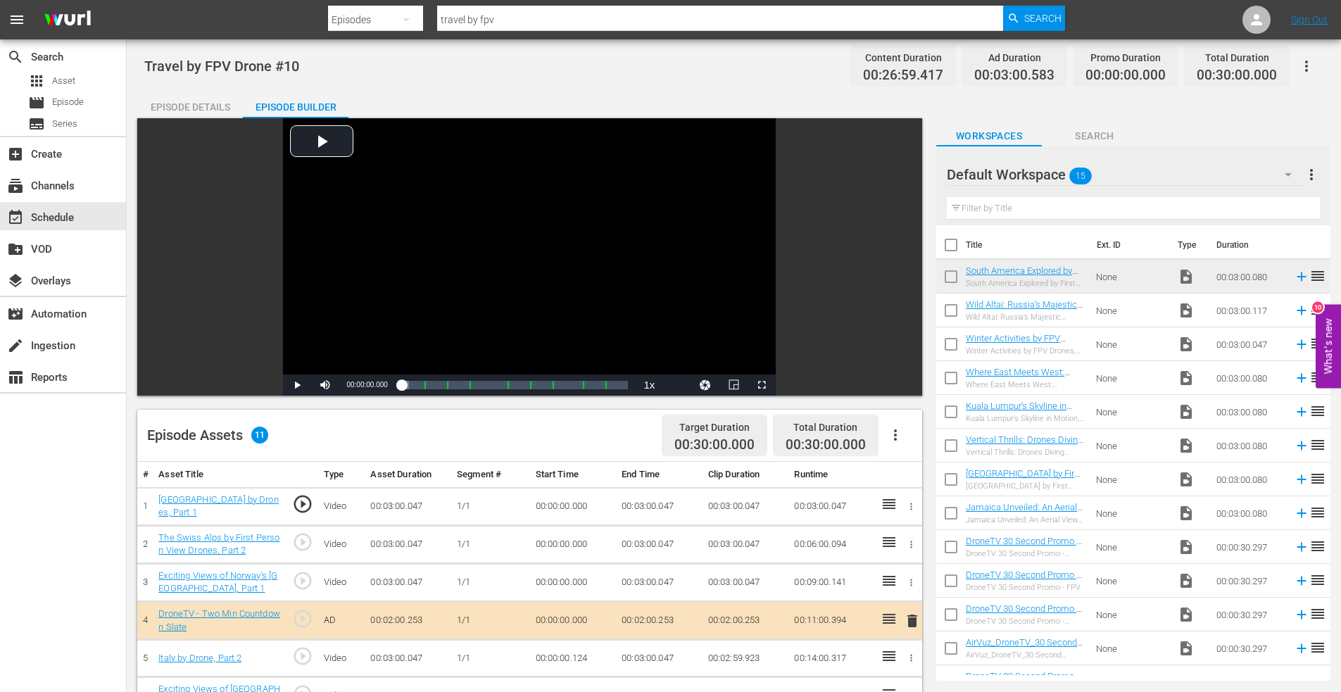
drag, startPoint x: 191, startPoint y: 106, endPoint x: 205, endPoint y: 112, distance: 14.8
click at [191, 106] on div "Episode Details" at bounding box center [190, 107] width 106 height 34
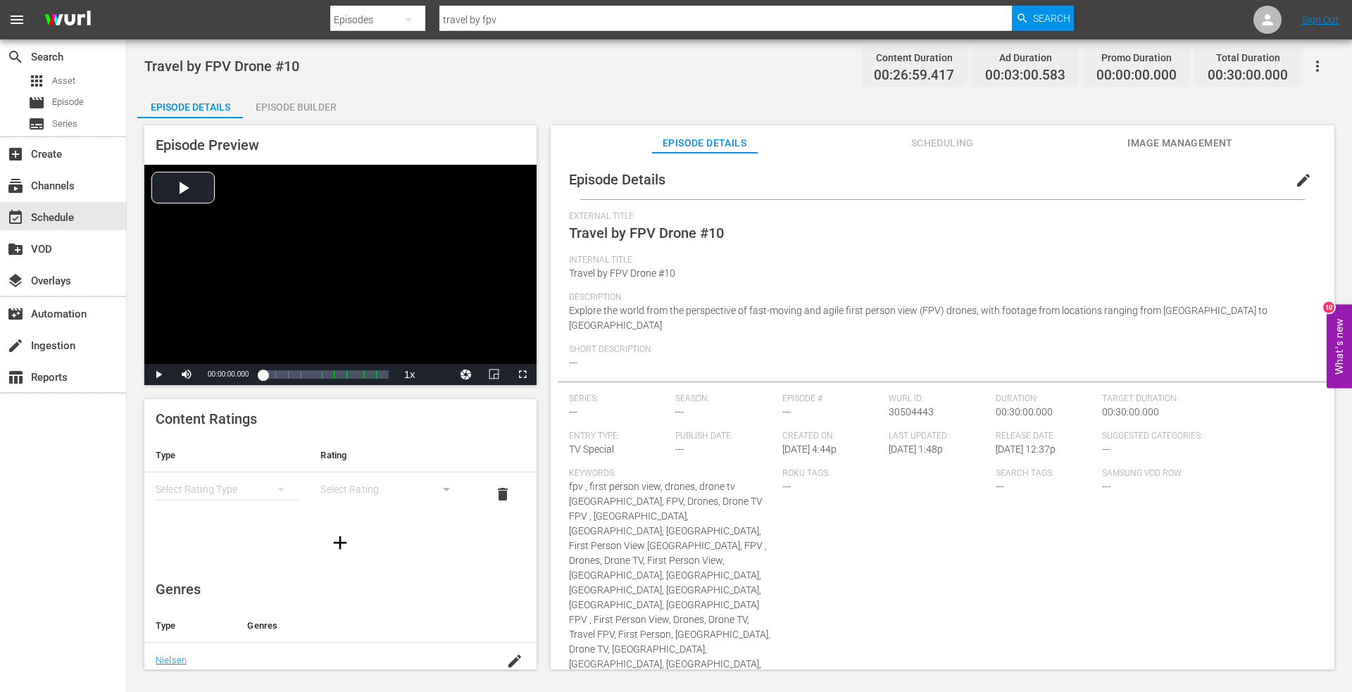
drag, startPoint x: 1158, startPoint y: 310, endPoint x: 1173, endPoint y: 310, distance: 15.5
click at [1159, 310] on span "Explore the world from the perspective of fast-moving and agile first person vi…" at bounding box center [918, 318] width 698 height 26
drag, startPoint x: 1193, startPoint y: 308, endPoint x: 1218, endPoint y: 306, distance: 24.8
click at [1194, 308] on span "Explore the world from the perspective of fast-moving and agile first person vi…" at bounding box center [918, 318] width 698 height 26
click at [272, 113] on div "Episode Builder" at bounding box center [296, 107] width 106 height 34
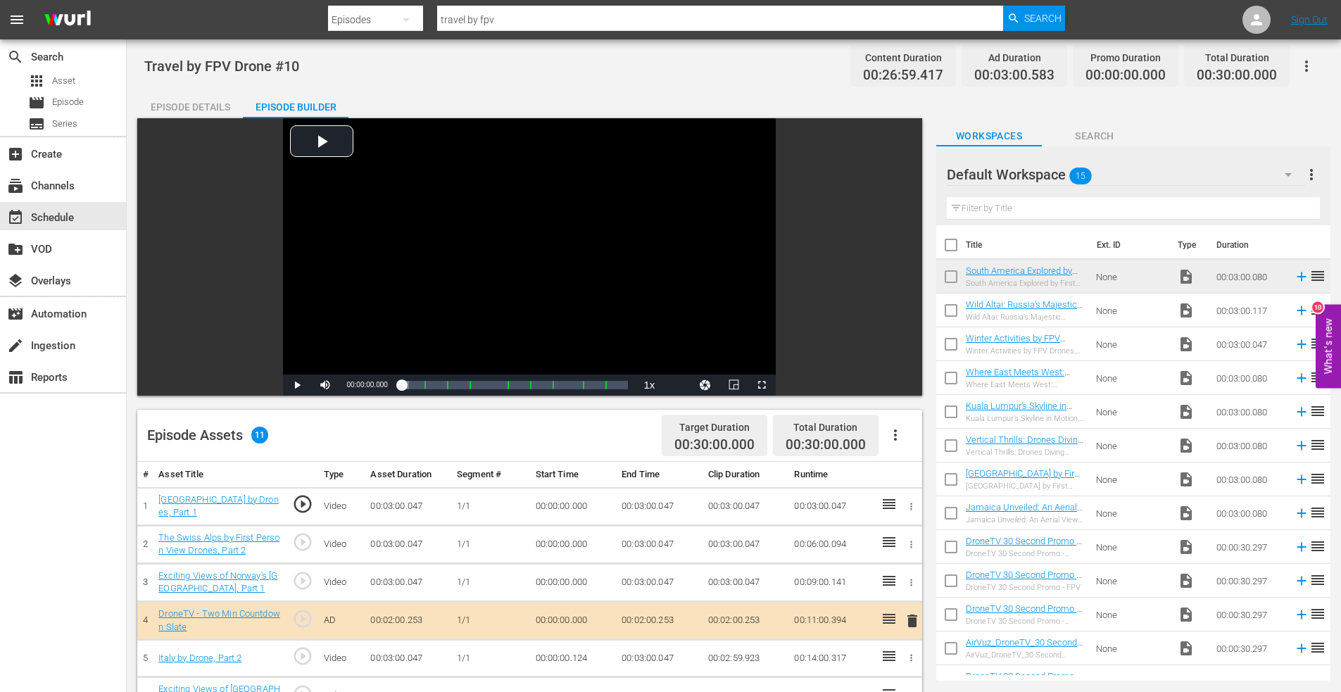
click at [193, 107] on div "Episode Details" at bounding box center [190, 107] width 106 height 34
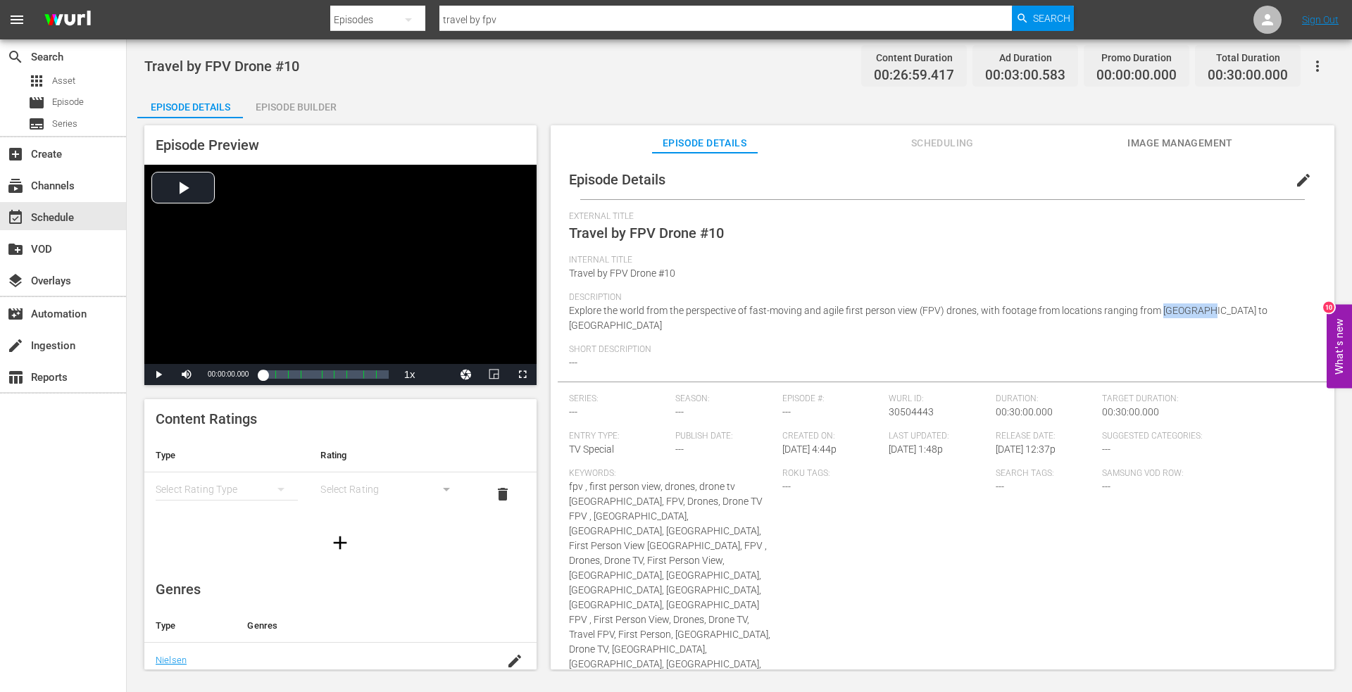
click at [1295, 177] on span "edit" at bounding box center [1303, 180] width 17 height 17
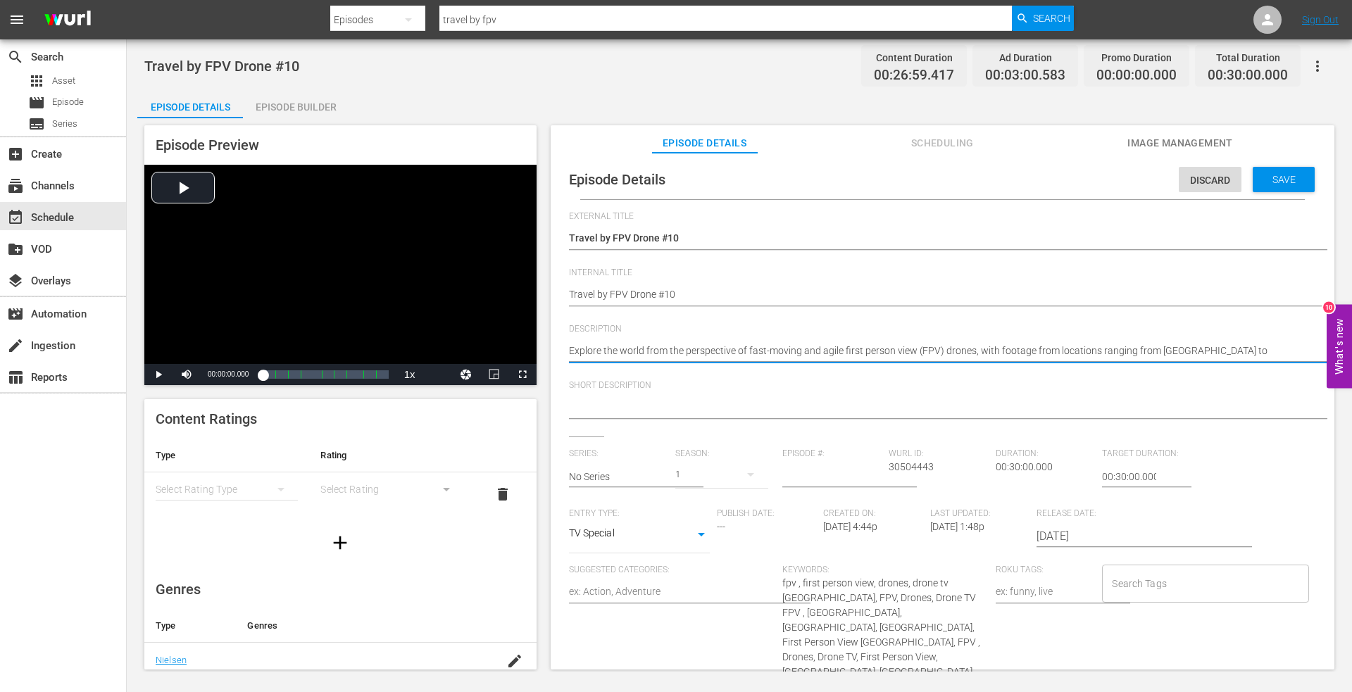
drag, startPoint x: 1155, startPoint y: 346, endPoint x: 1178, endPoint y: 351, distance: 22.9
click at [1156, 346] on textarea "Explore the world from the perspective of fast-moving and agile first person vi…" at bounding box center [939, 352] width 740 height 17
click at [1235, 348] on textarea "Explore the world from the perspective of fast-moving and agile first person vi…" at bounding box center [939, 352] width 740 height 17
type textarea "Explore the world from the perspective of fast-moving and agile first person vi…"
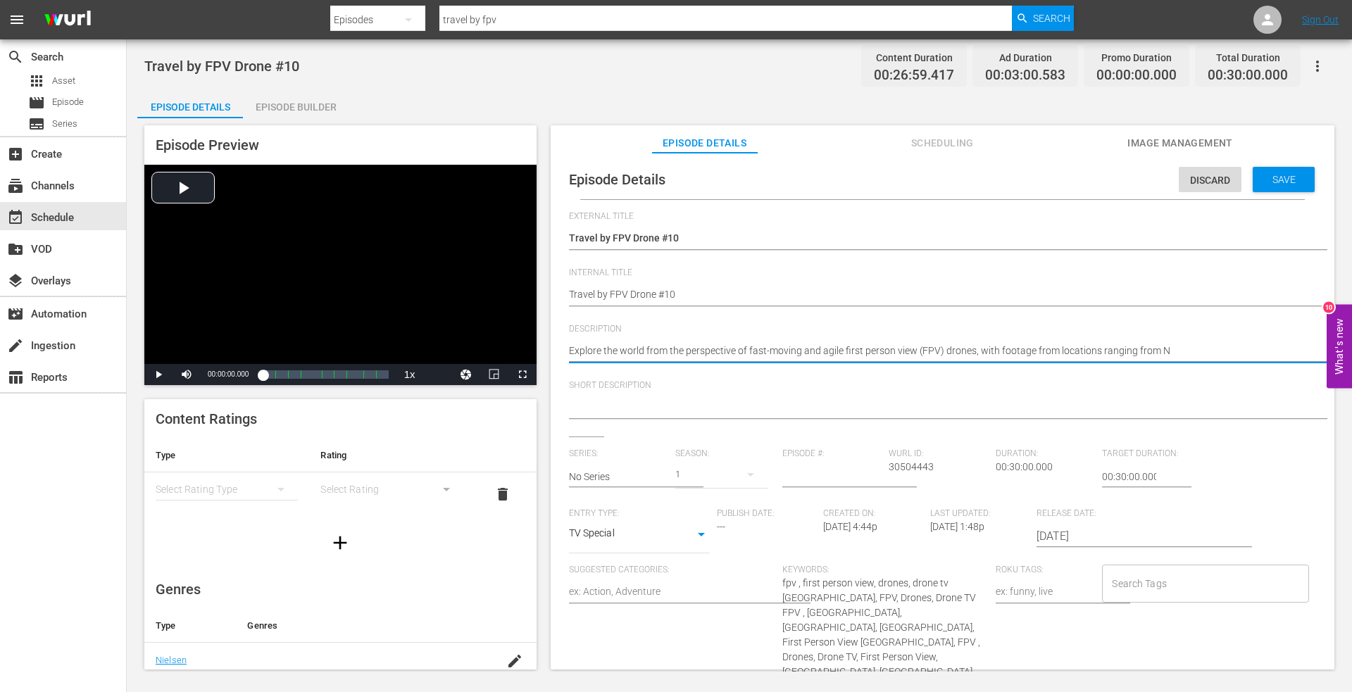
type textarea "Explore the world from the perspective of fast-moving and agile first person vi…"
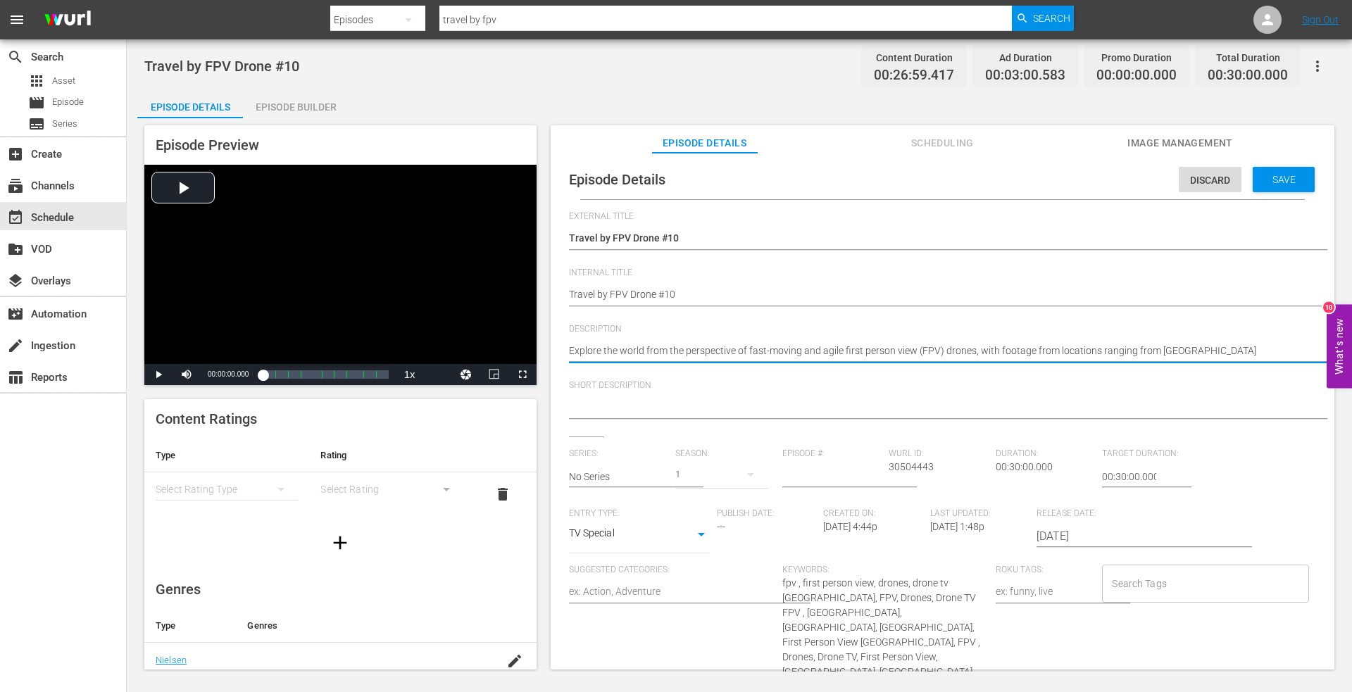
type textarea "Explore the world from the perspective of fast-moving and agile first person vi…"
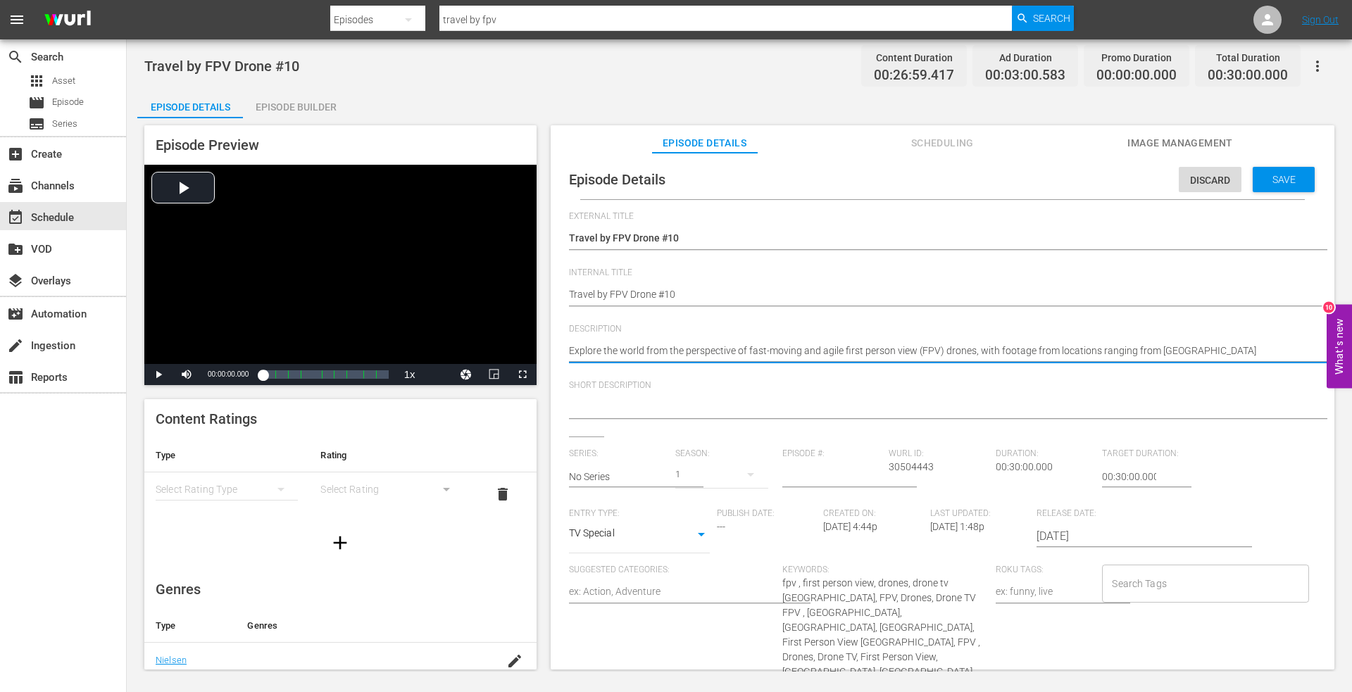
type textarea "Explore the world from the perspective of fast-moving and agile first person vi…"
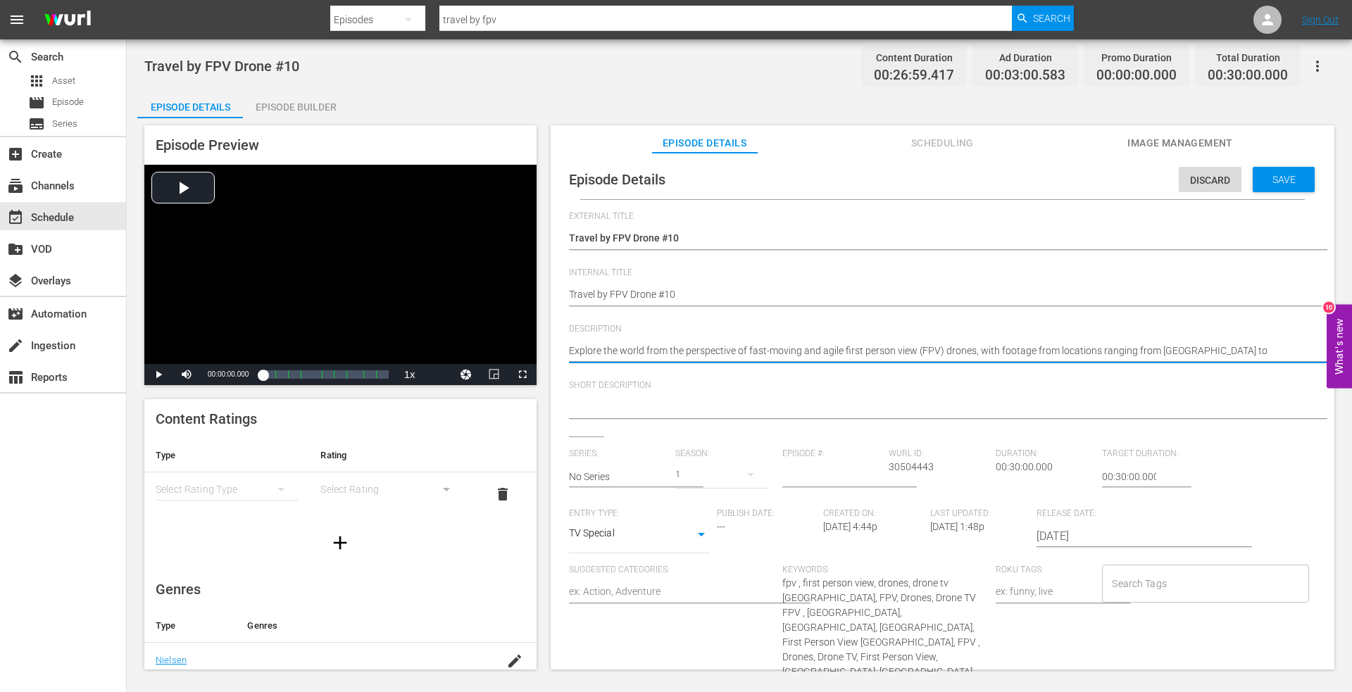
type textarea "Explore the world from the perspective of fast-moving and agile first person vi…"
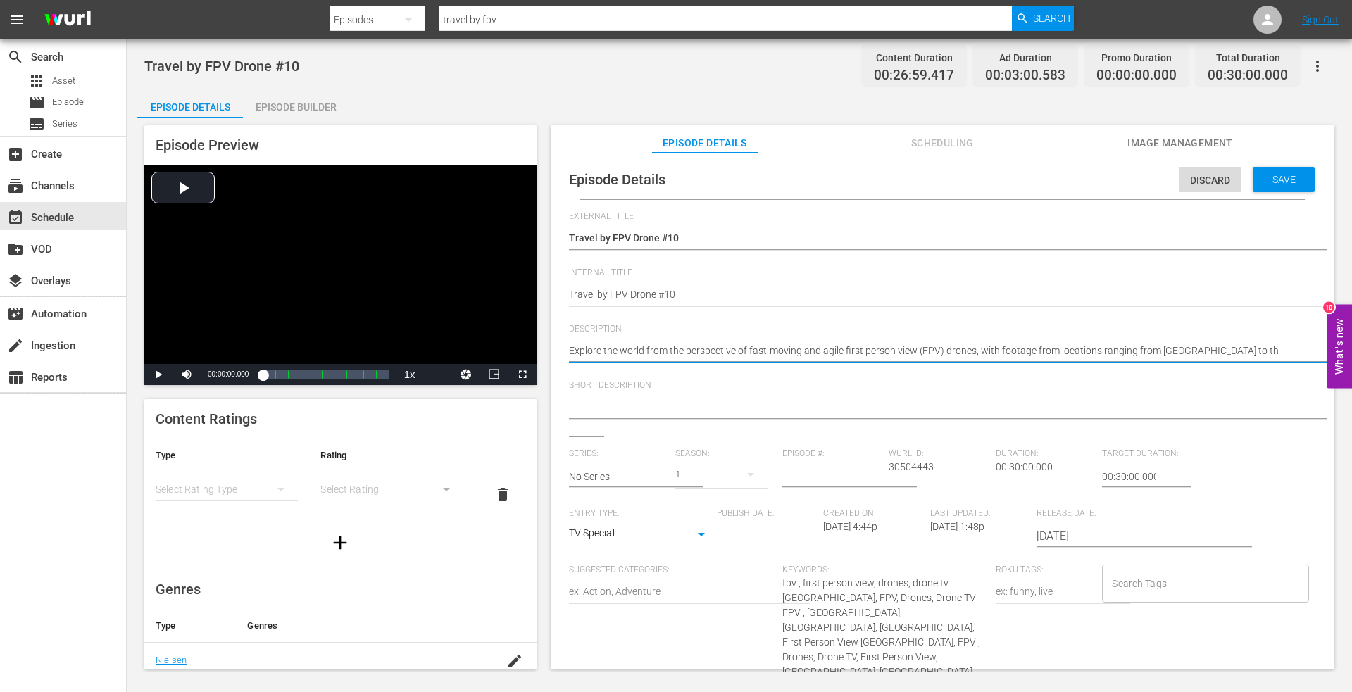
type textarea "Explore the world from the perspective of fast-moving and agile first person vi…"
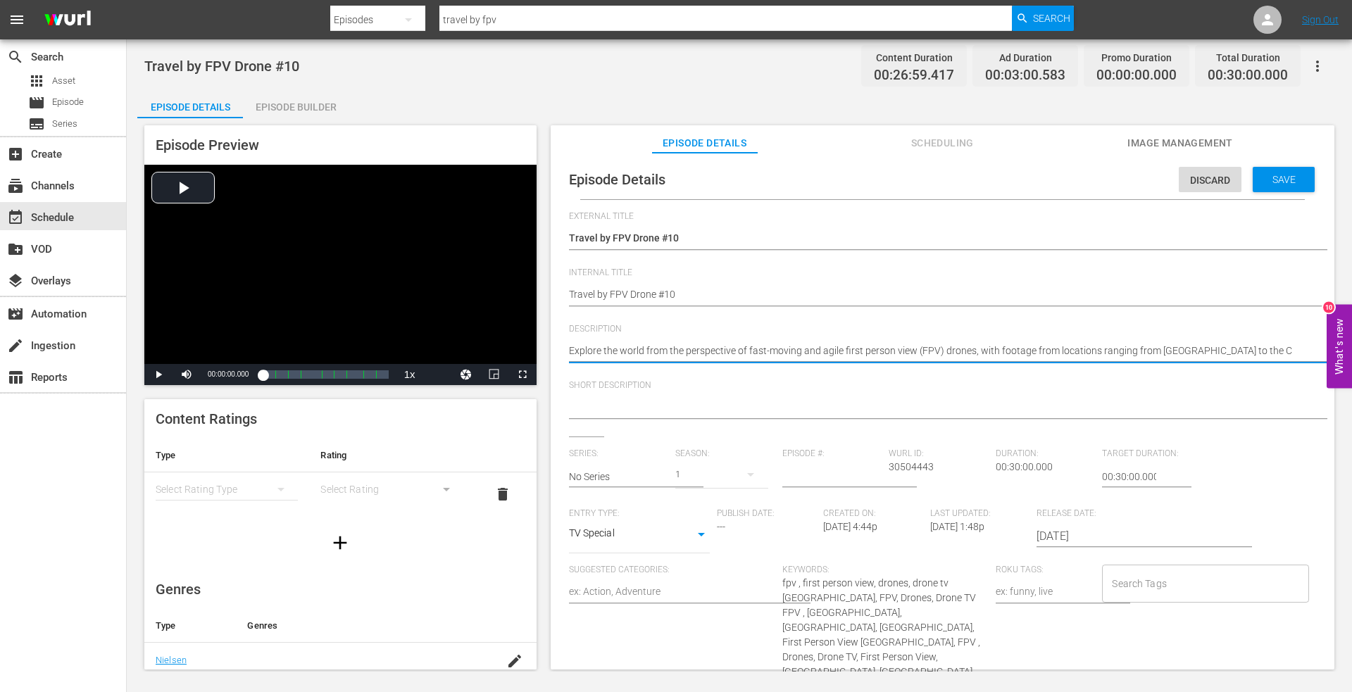
type textarea "Explore the world from the perspective of fast-moving and agile first person vi…"
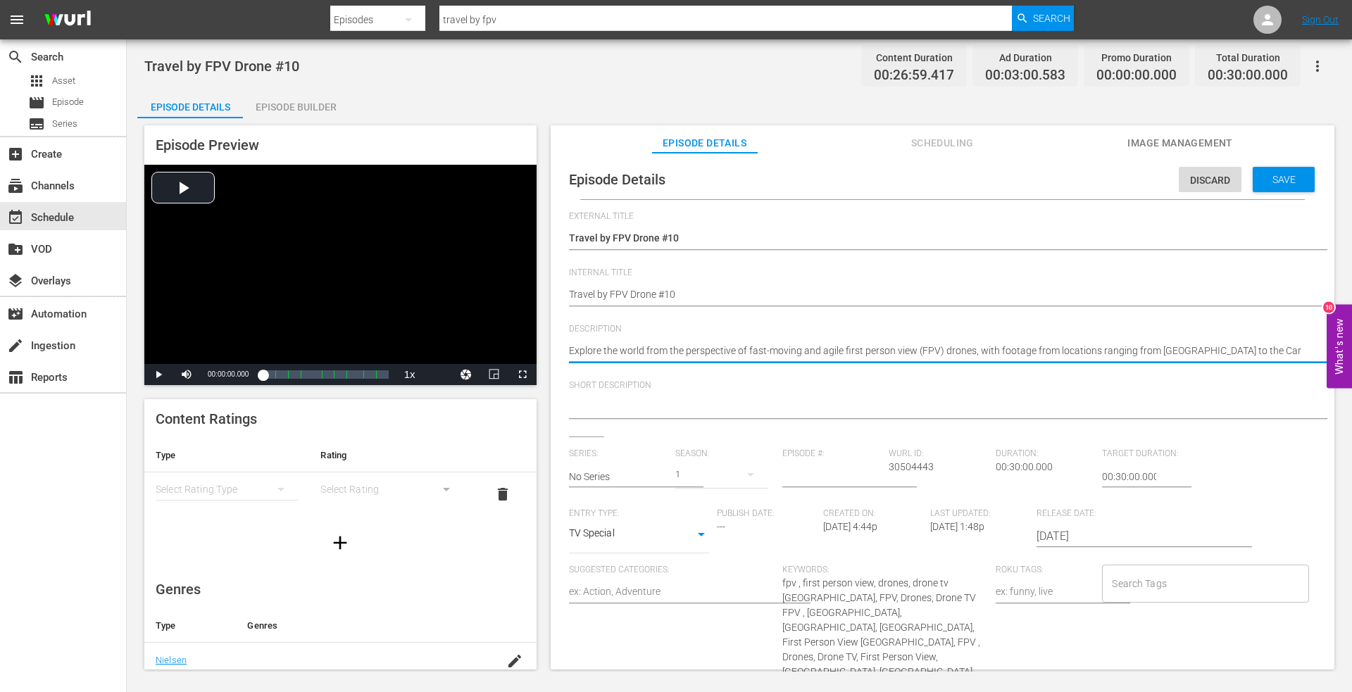
type textarea "Explore the world from the perspective of fast-moving and agile first person vi…"
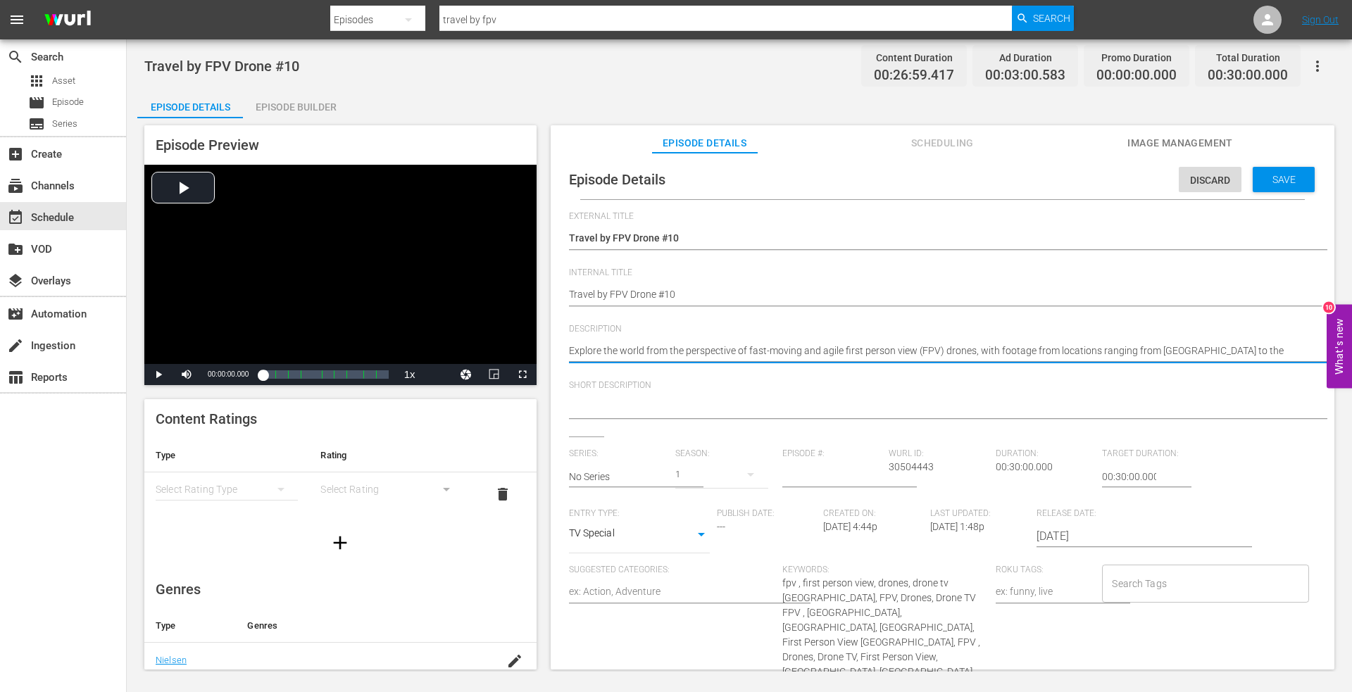
type textarea "Explore the world from the perspective of fast-moving and agile first person vi…"
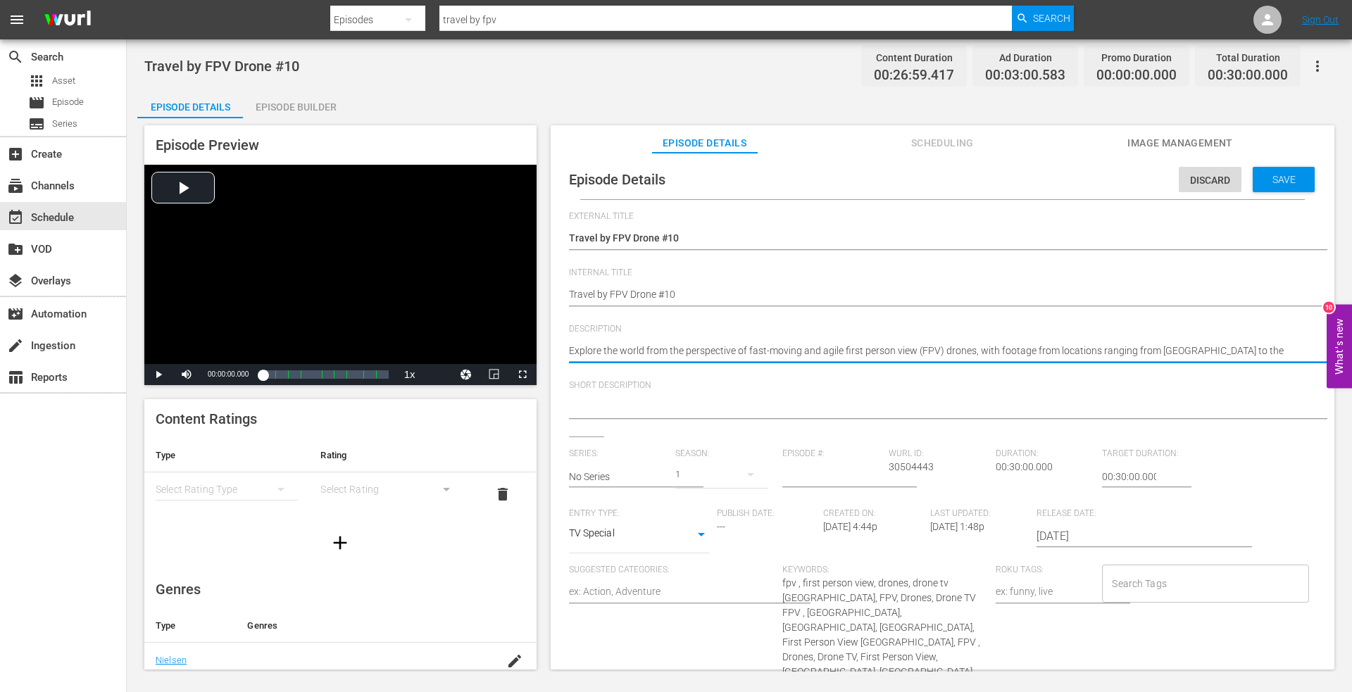
type textarea "Explore the world from the perspective of fast-moving and agile first person vi…"
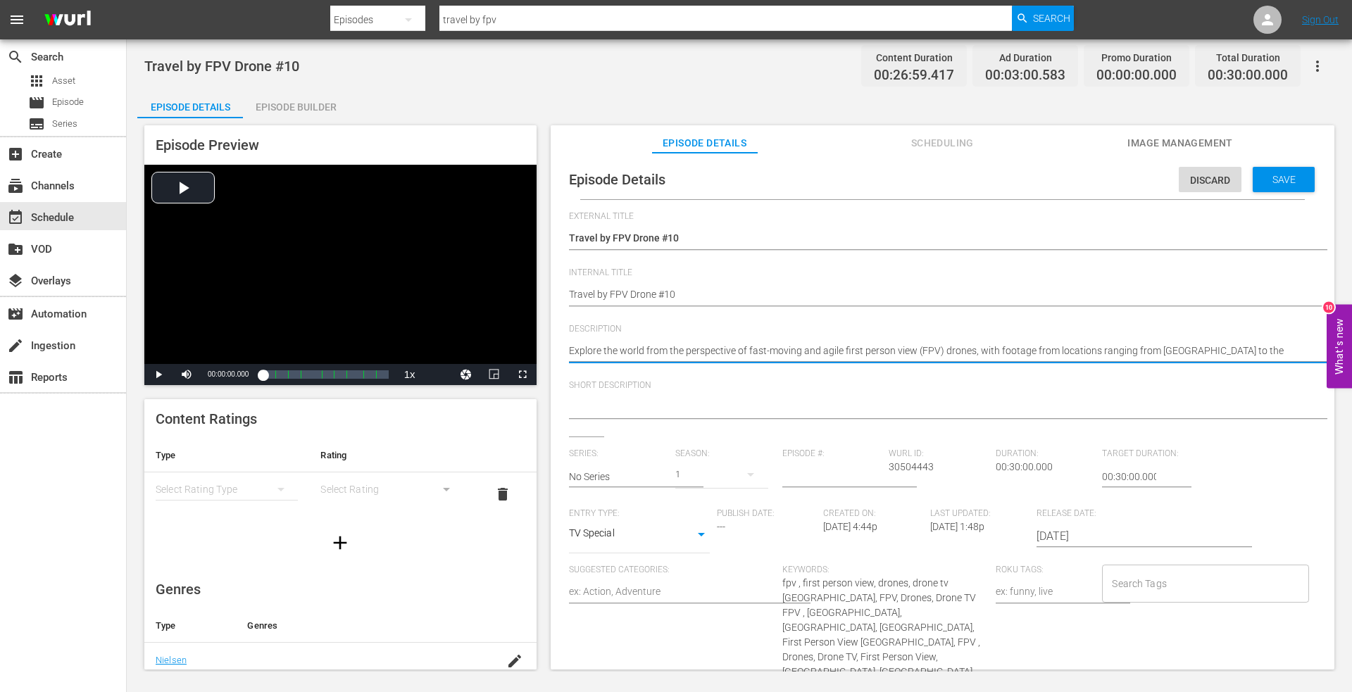
type textarea "Explore the world from the perspective of fast-moving and agile first person vi…"
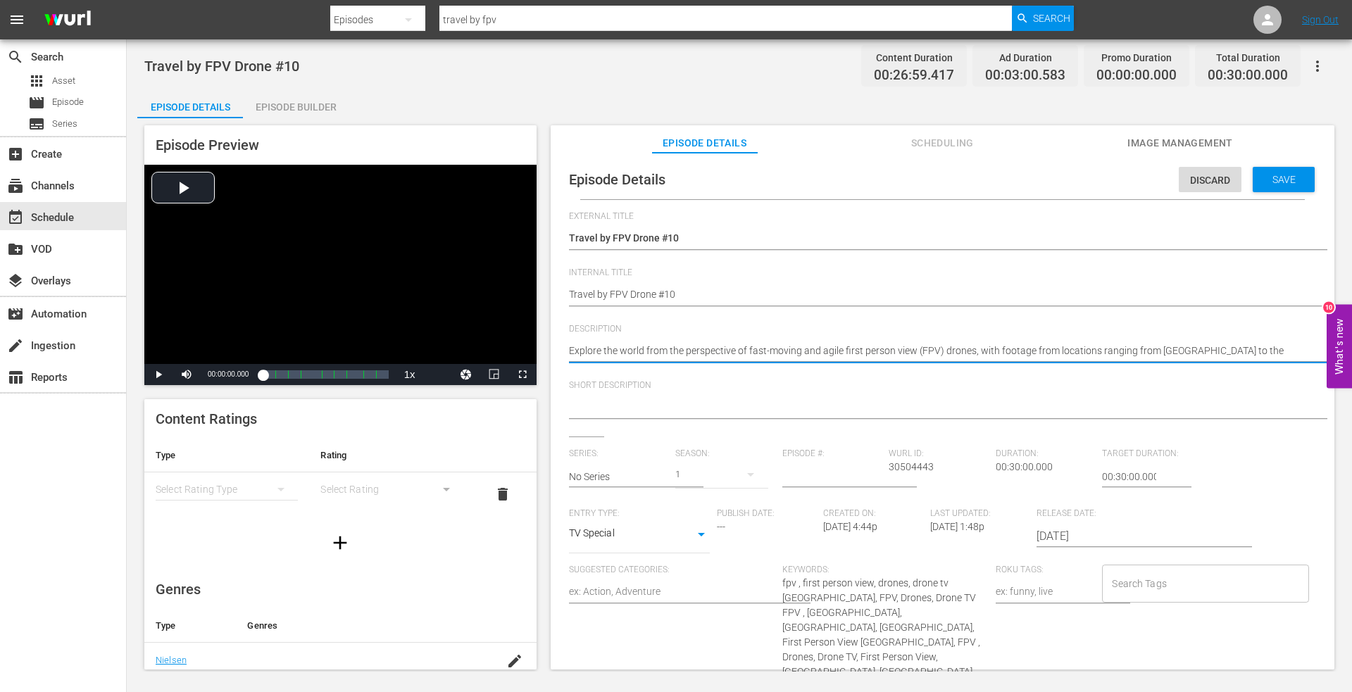
type textarea "Explore the world from the perspective of fast-moving and agile first person vi…"
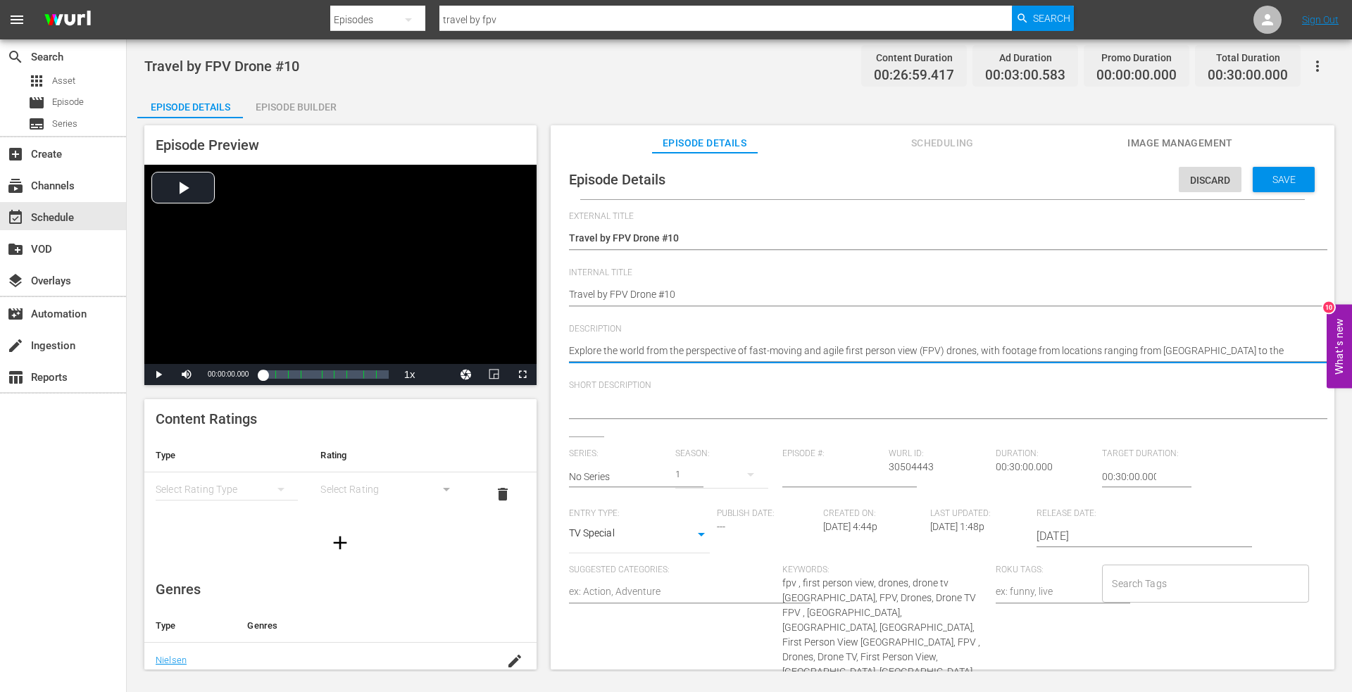
type textarea "Explore the world from the perspective of fast-moving and agile first person vi…"
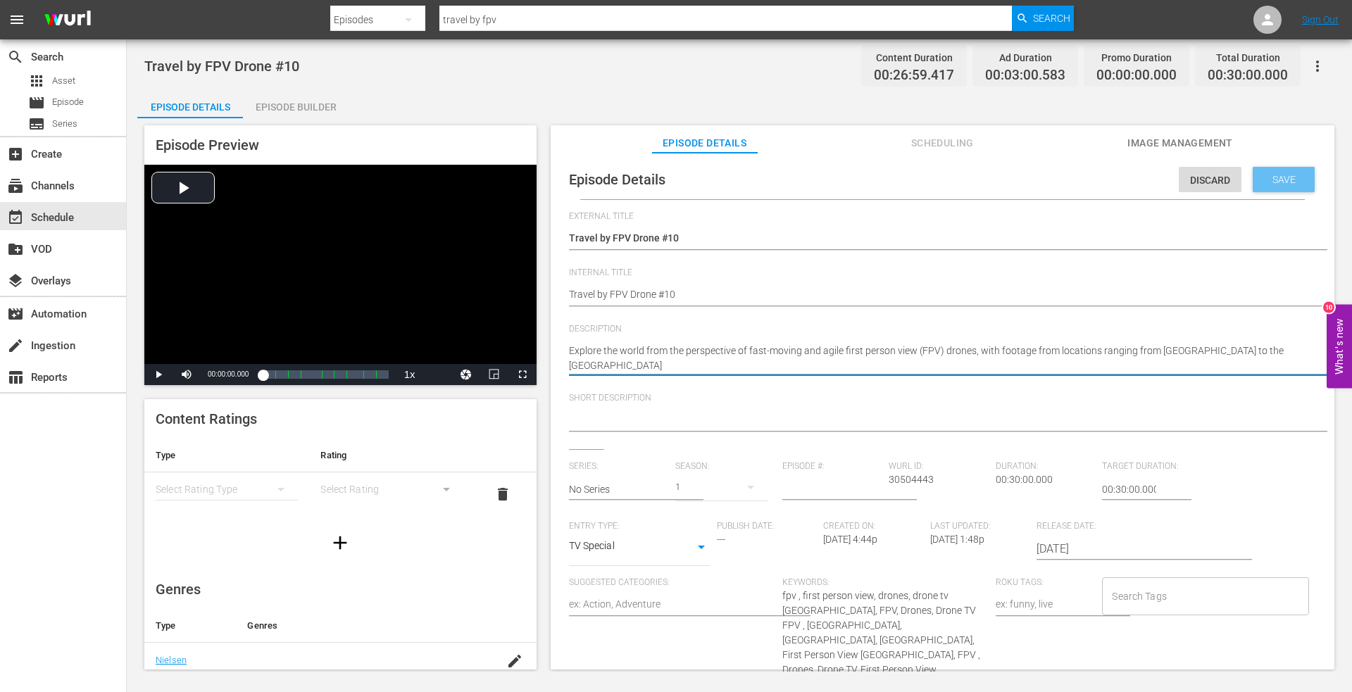
type textarea "Explore the world from the perspective of fast-moving and agile first person vi…"
click at [1264, 182] on span "Save" at bounding box center [1284, 179] width 46 height 11
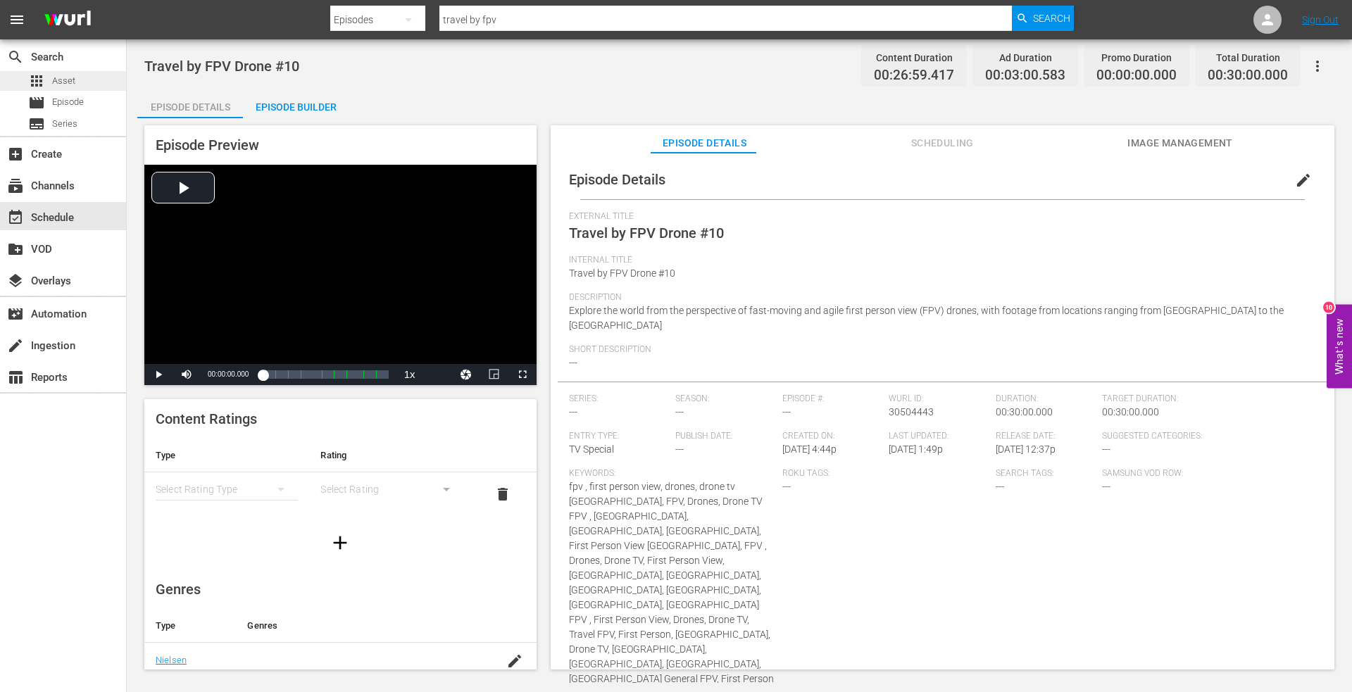
click at [85, 82] on div "apps Asset" at bounding box center [63, 81] width 126 height 20
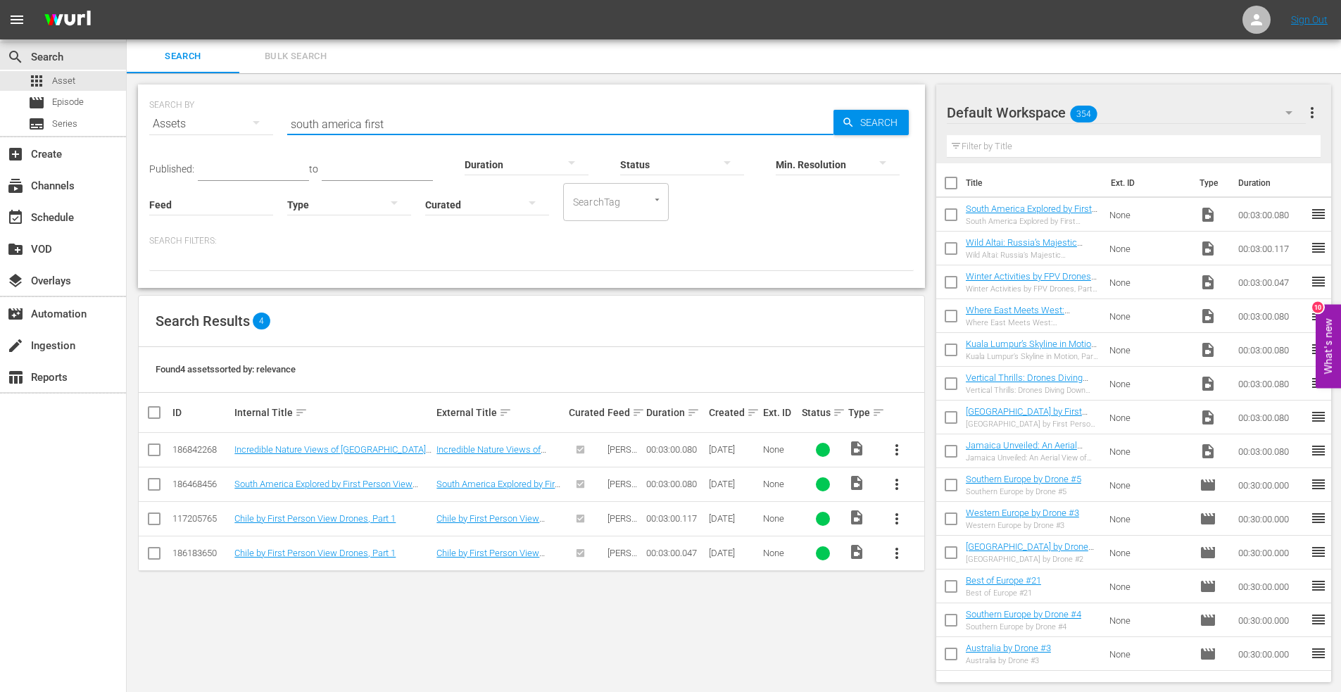
drag, startPoint x: 403, startPoint y: 125, endPoint x: 232, endPoint y: 125, distance: 171.1
click at [232, 125] on div "SEARCH BY Search By Assets Search ID, Title, Description, Keywords, or Category…" at bounding box center [531, 115] width 764 height 51
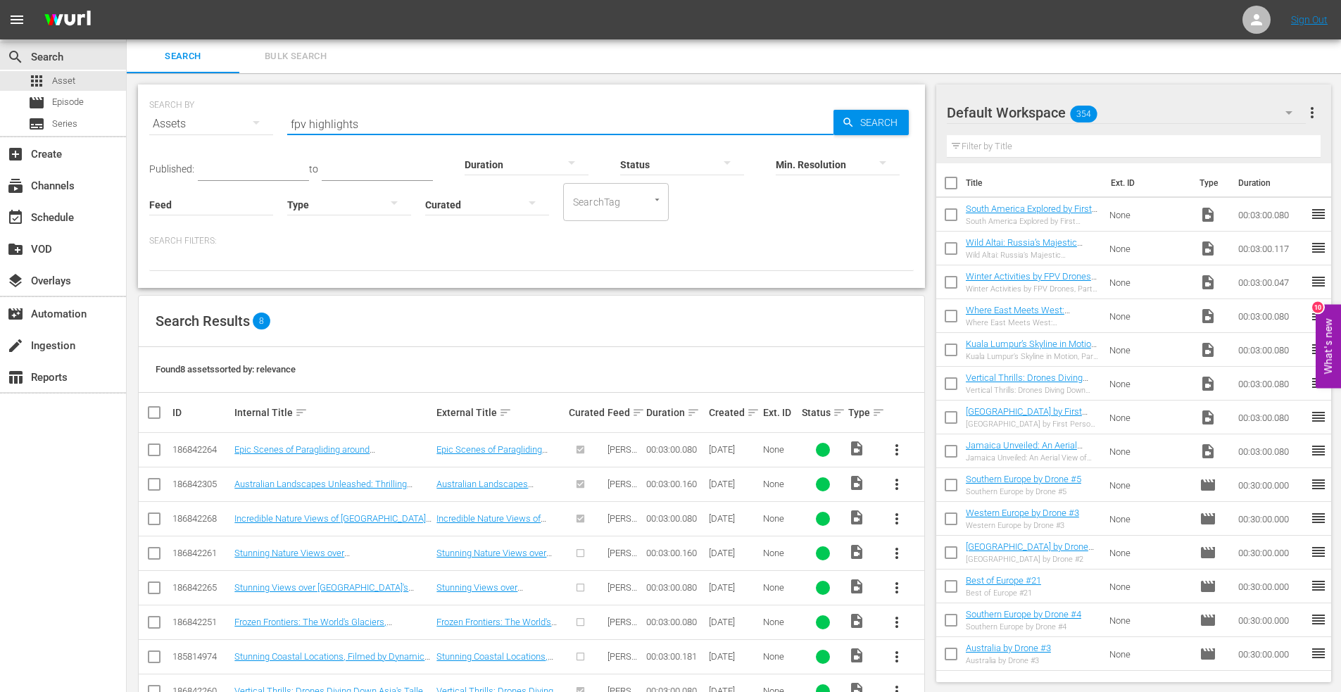
click at [190, 125] on div "Assets" at bounding box center [211, 123] width 124 height 39
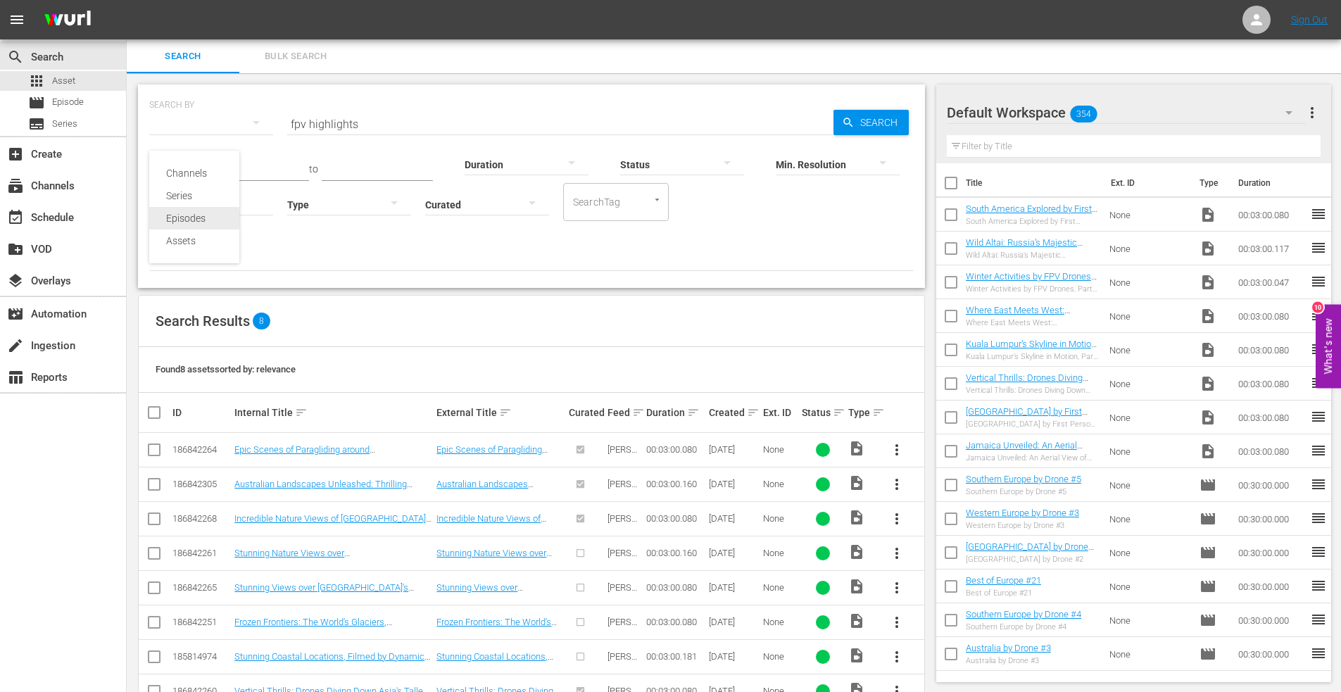
click at [189, 213] on div "Episodes" at bounding box center [194, 218] width 56 height 23
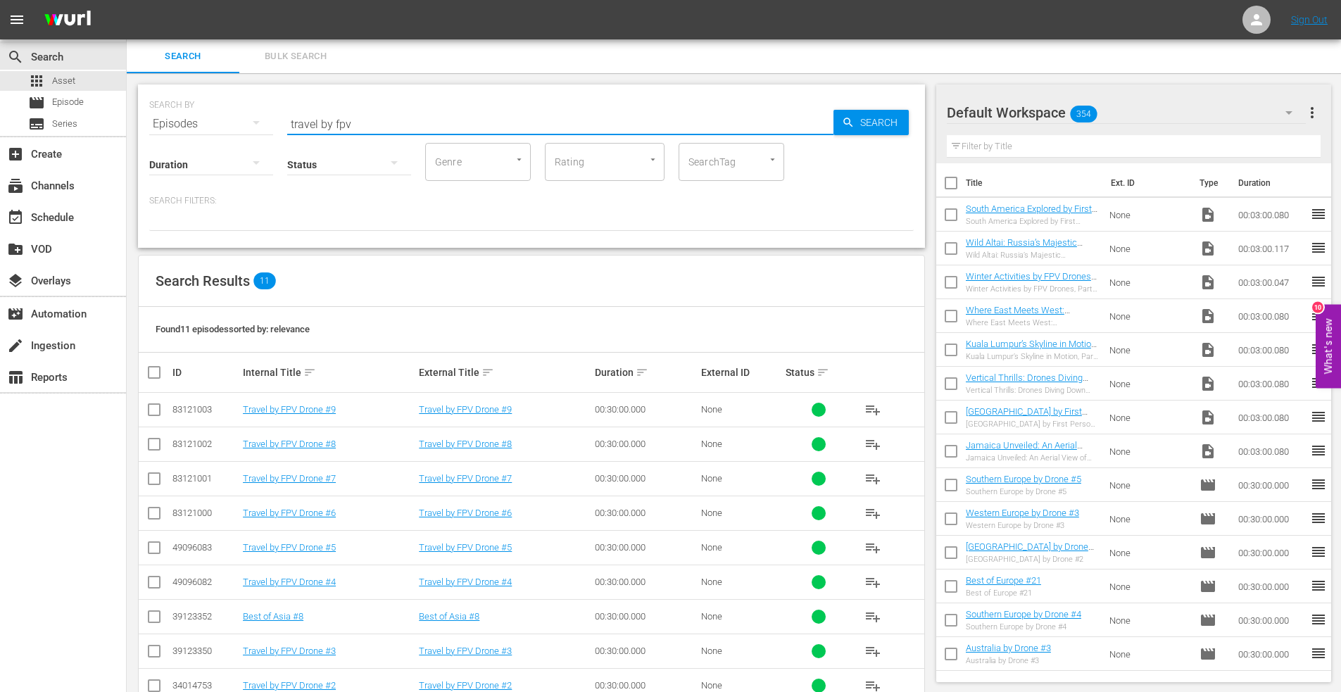
drag, startPoint x: 289, startPoint y: 122, endPoint x: 481, endPoint y: 124, distance: 192.2
click at [481, 124] on input "travel by fpv" at bounding box center [560, 124] width 546 height 34
type input "fpv highlights #33"
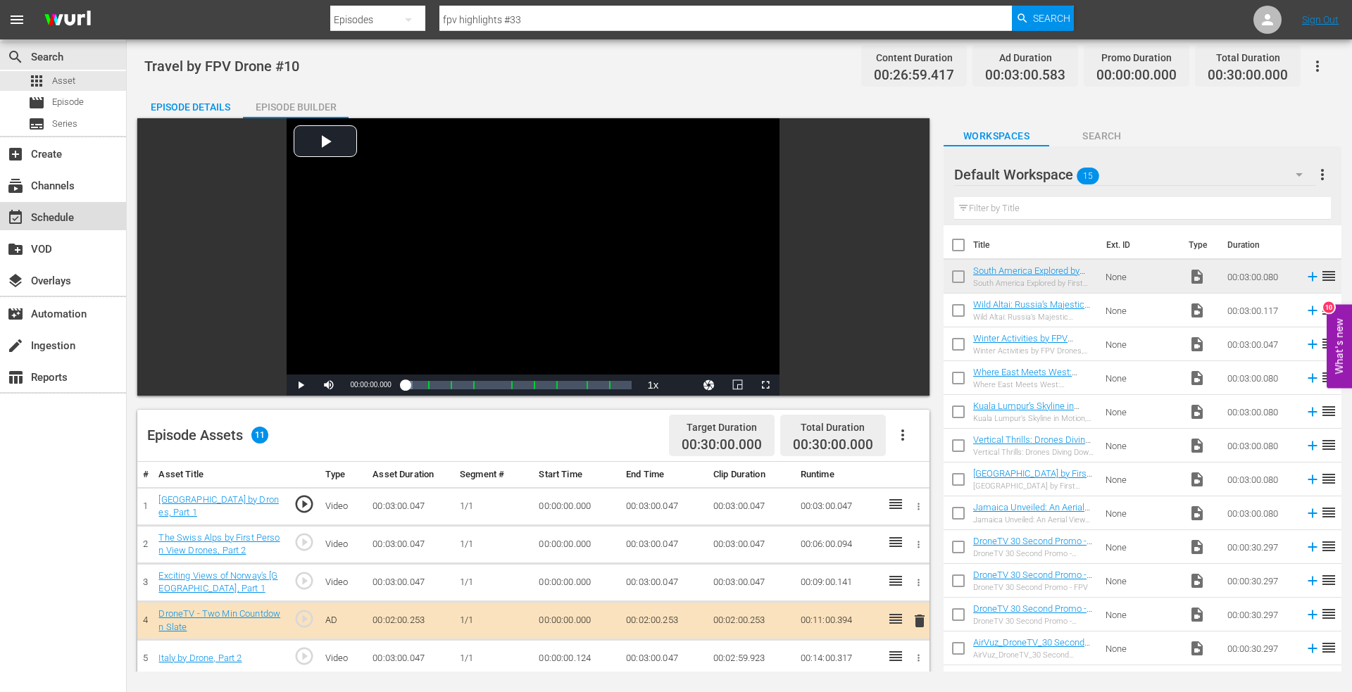
click at [47, 222] on div "event_available Schedule" at bounding box center [39, 215] width 79 height 13
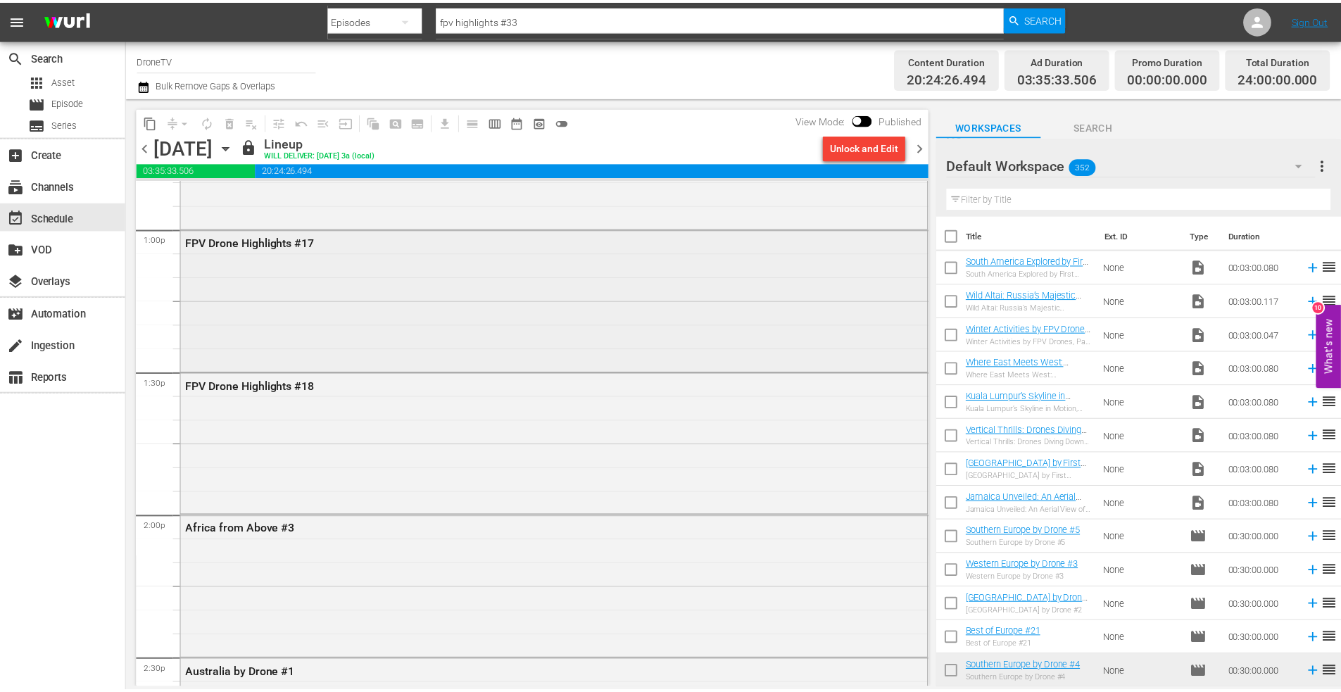
scroll to position [3660, 0]
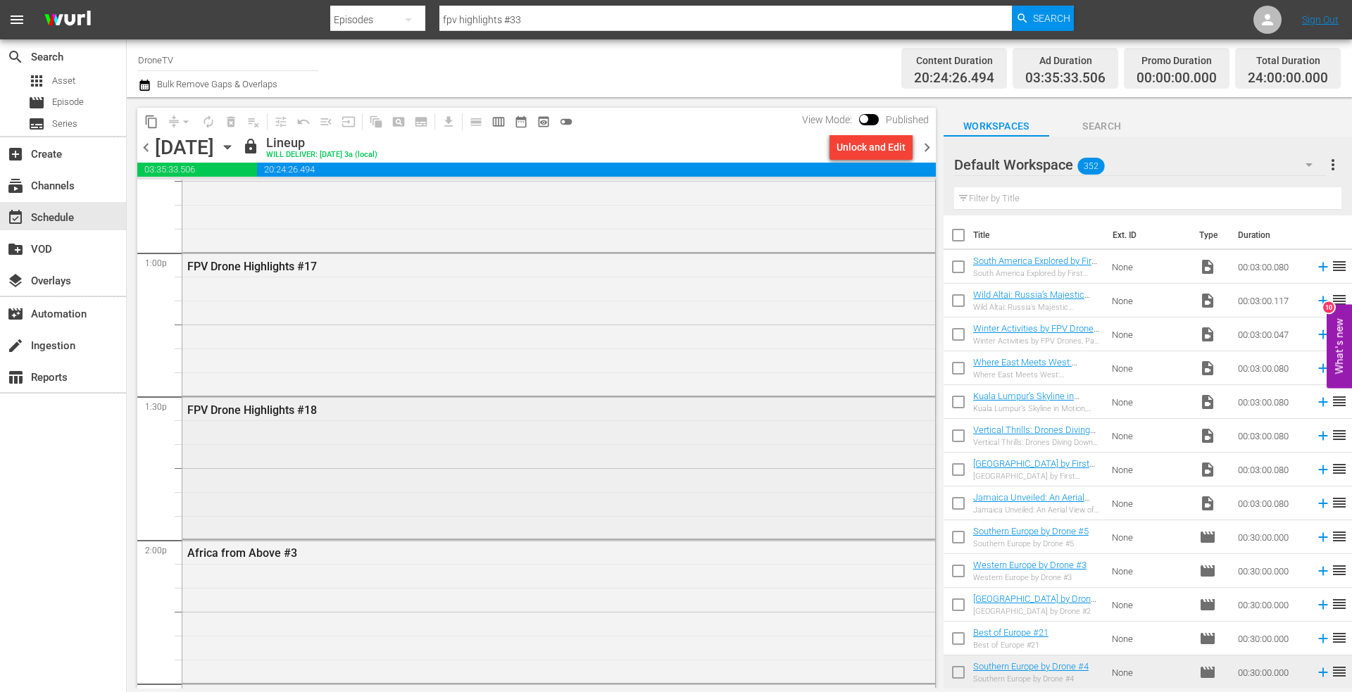
click at [299, 432] on div "FPV Drone Highlights #18" at bounding box center [558, 466] width 753 height 139
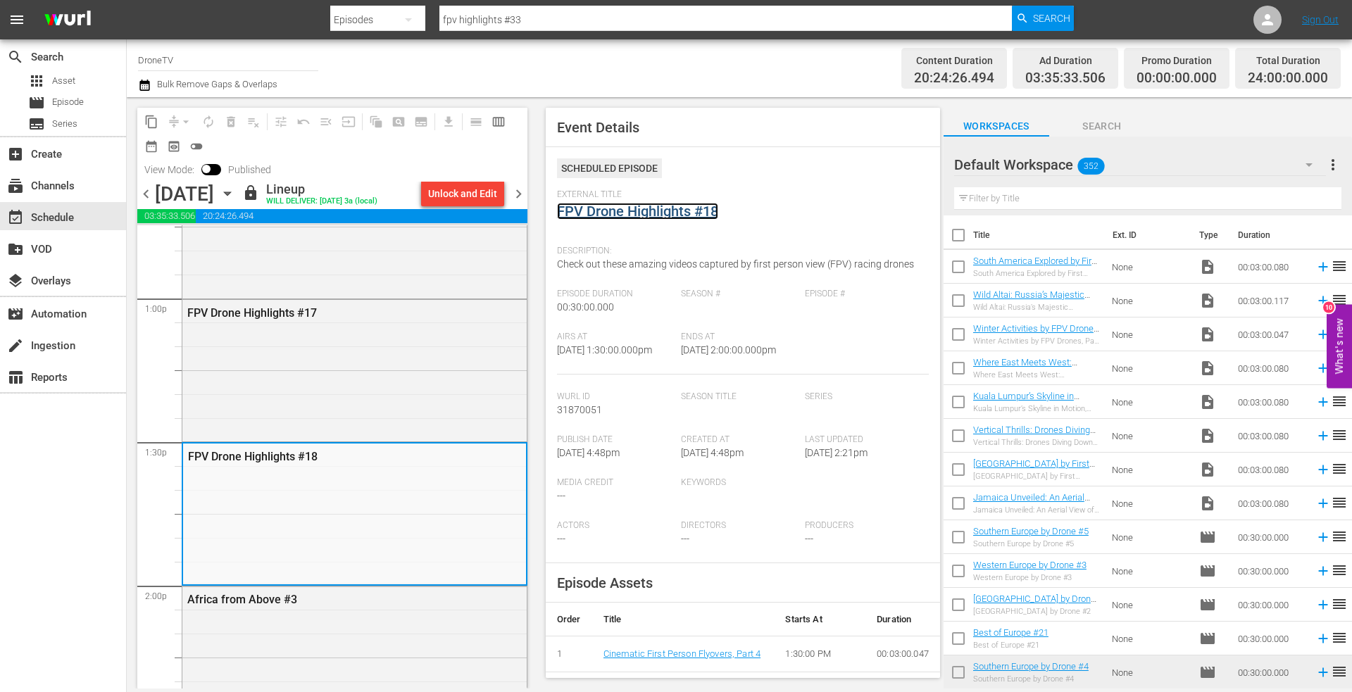
click at [624, 214] on link "FPV Drone Highlights #18" at bounding box center [637, 211] width 161 height 17
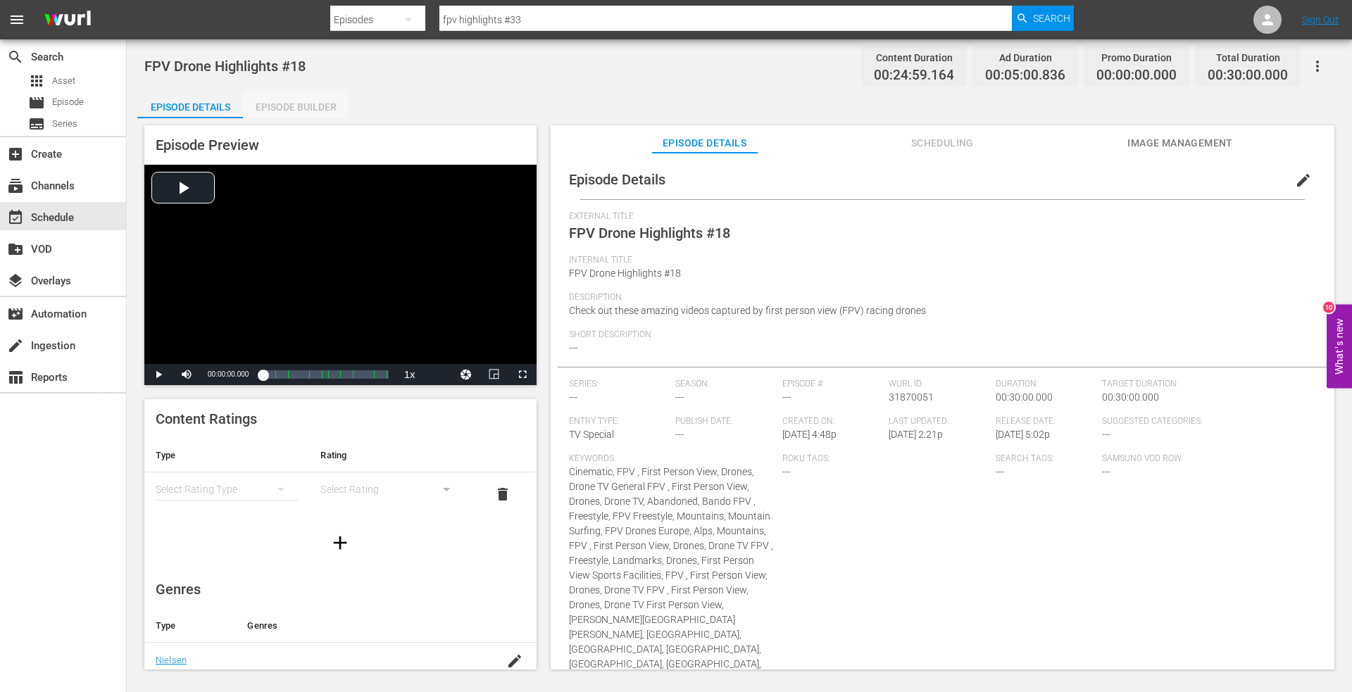
click at [300, 107] on div "Episode Builder" at bounding box center [296, 107] width 106 height 34
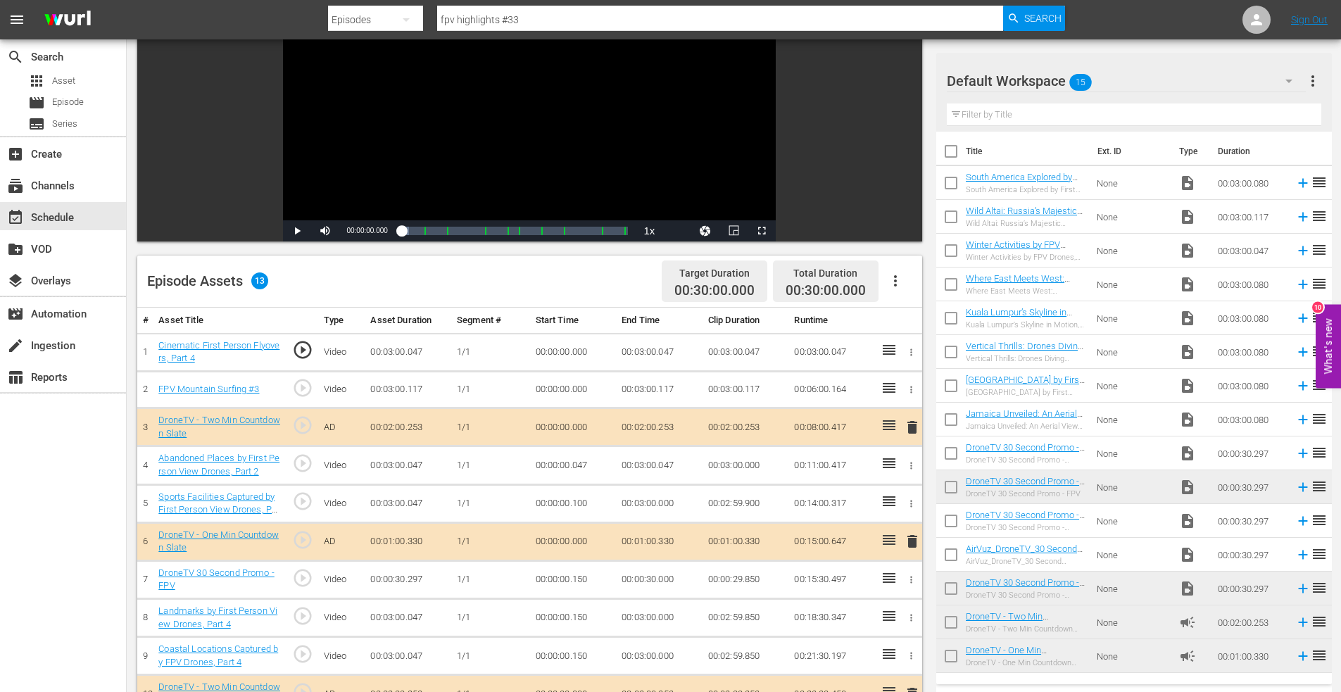
scroll to position [352, 0]
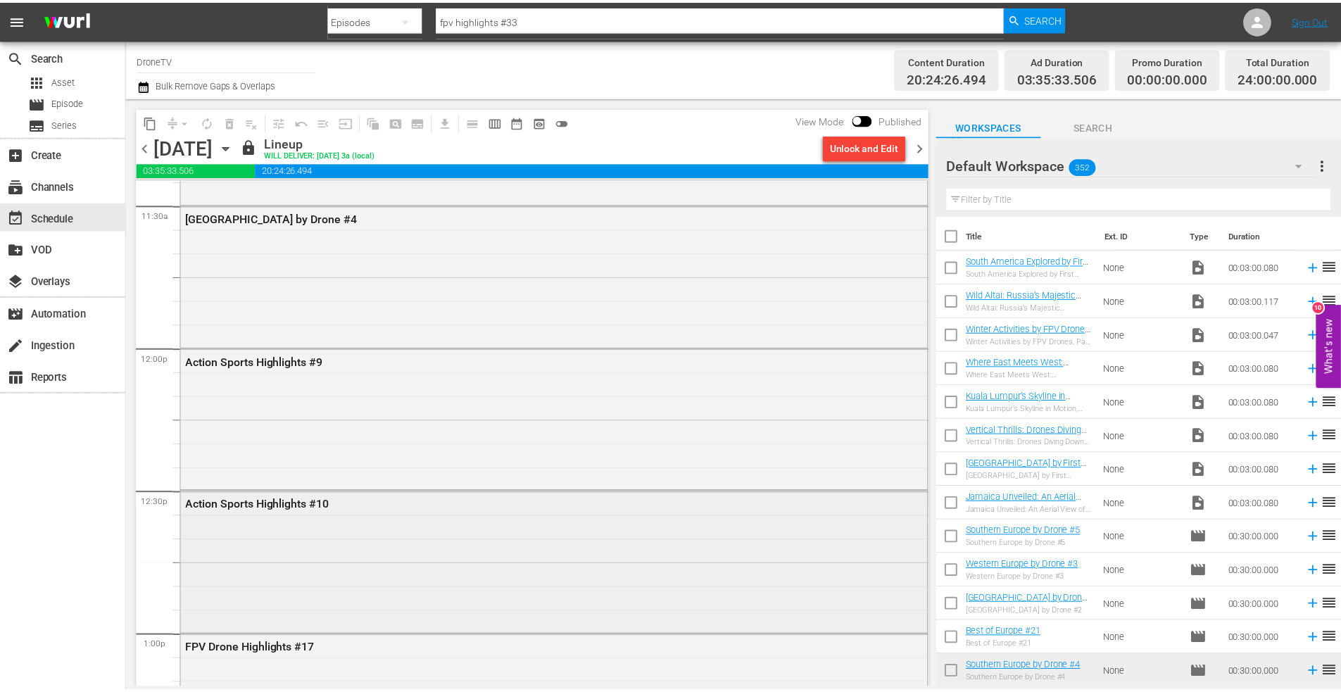
scroll to position [3449, 0]
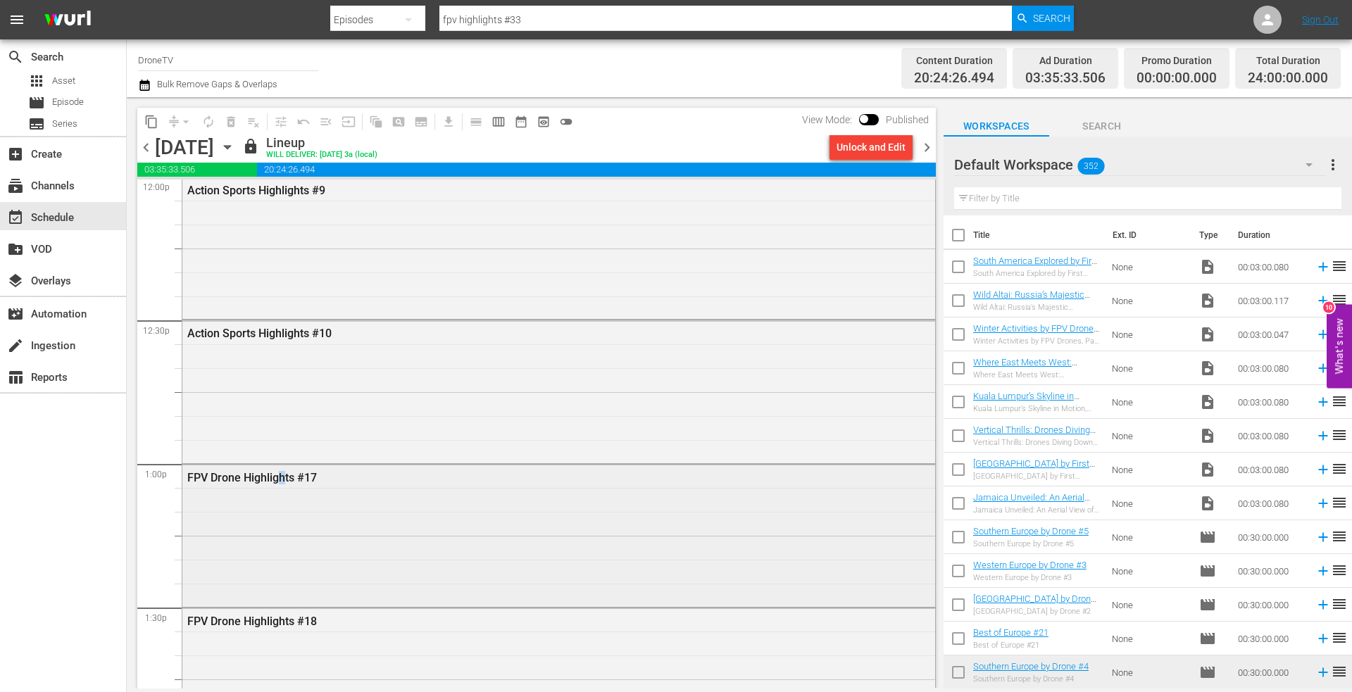
click at [281, 498] on div "FPV Drone Highlights #17" at bounding box center [558, 534] width 753 height 139
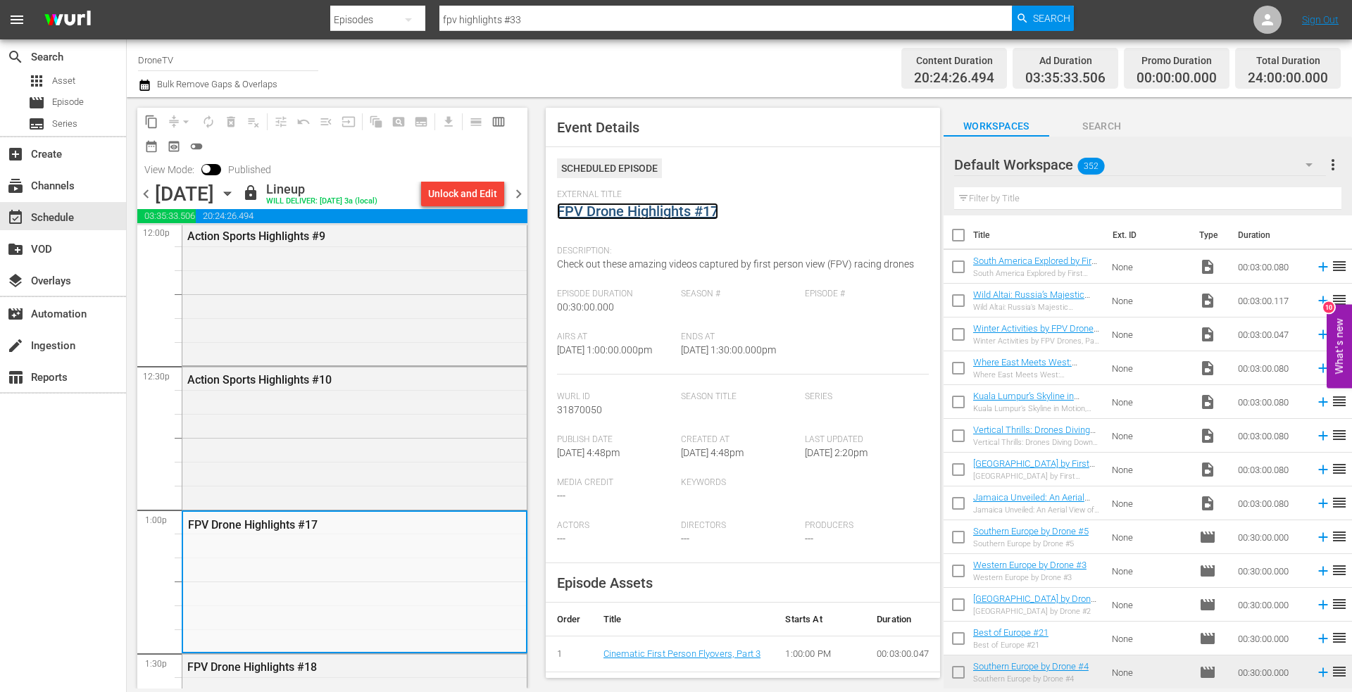
click at [622, 212] on link "FPV Drone Highlights #17" at bounding box center [637, 211] width 161 height 17
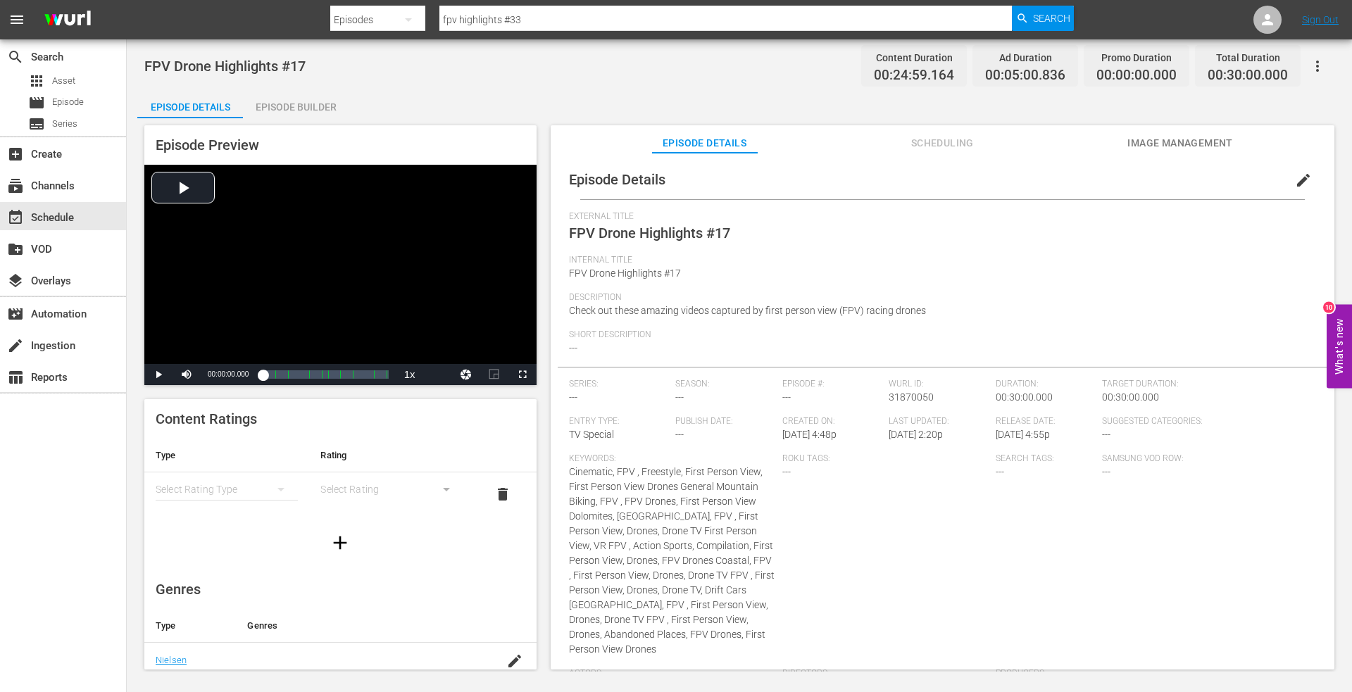
click at [293, 106] on div "Episode Builder" at bounding box center [296, 107] width 106 height 34
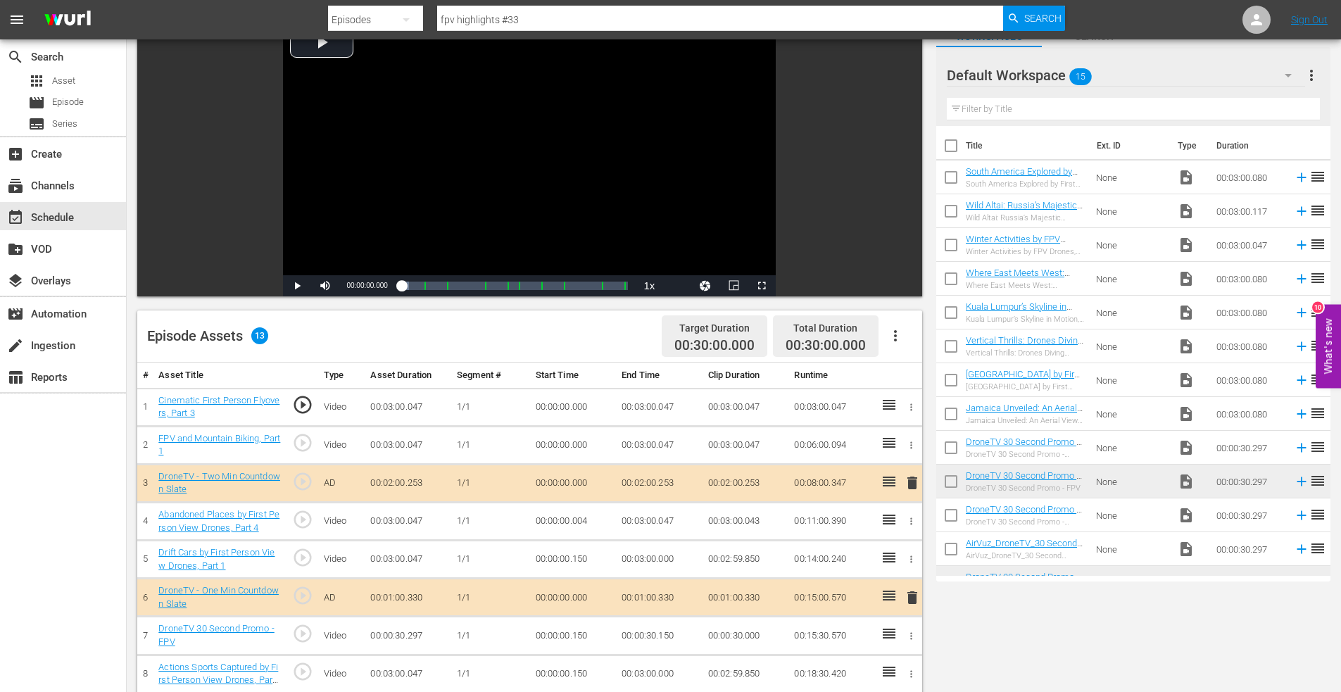
scroll to position [367, 0]
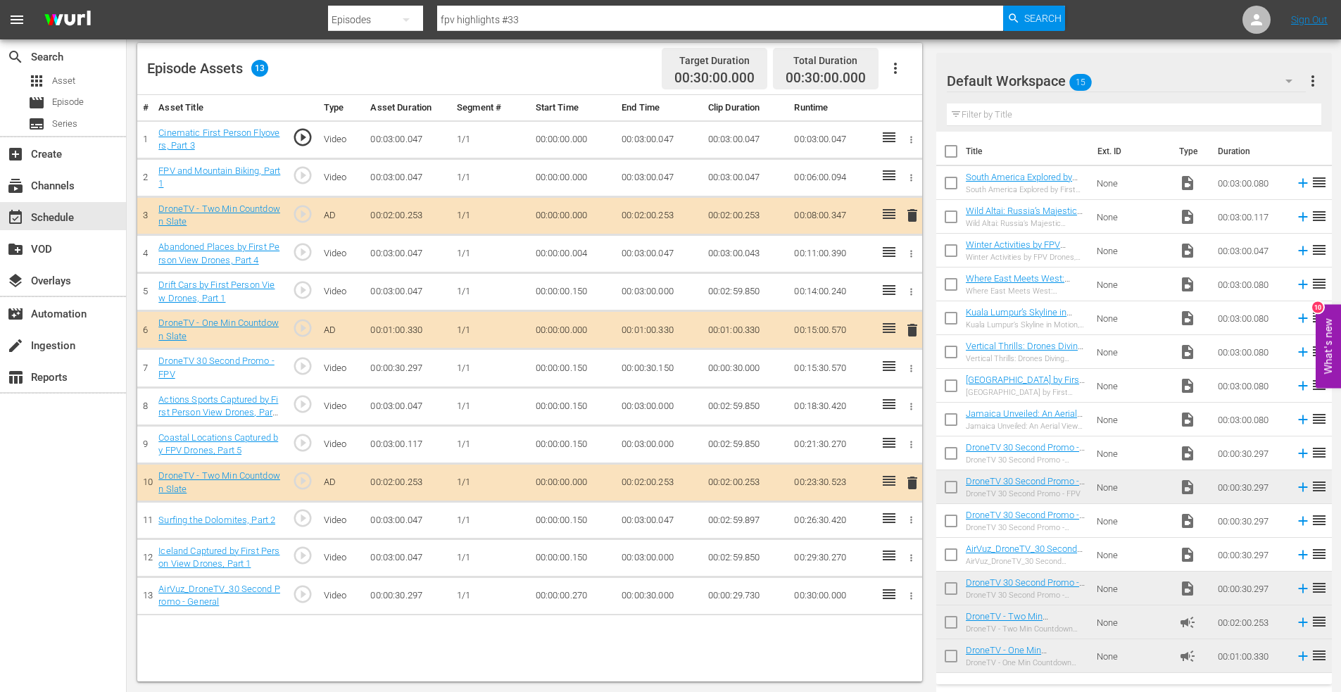
click at [917, 481] on span "delete" at bounding box center [912, 482] width 17 height 17
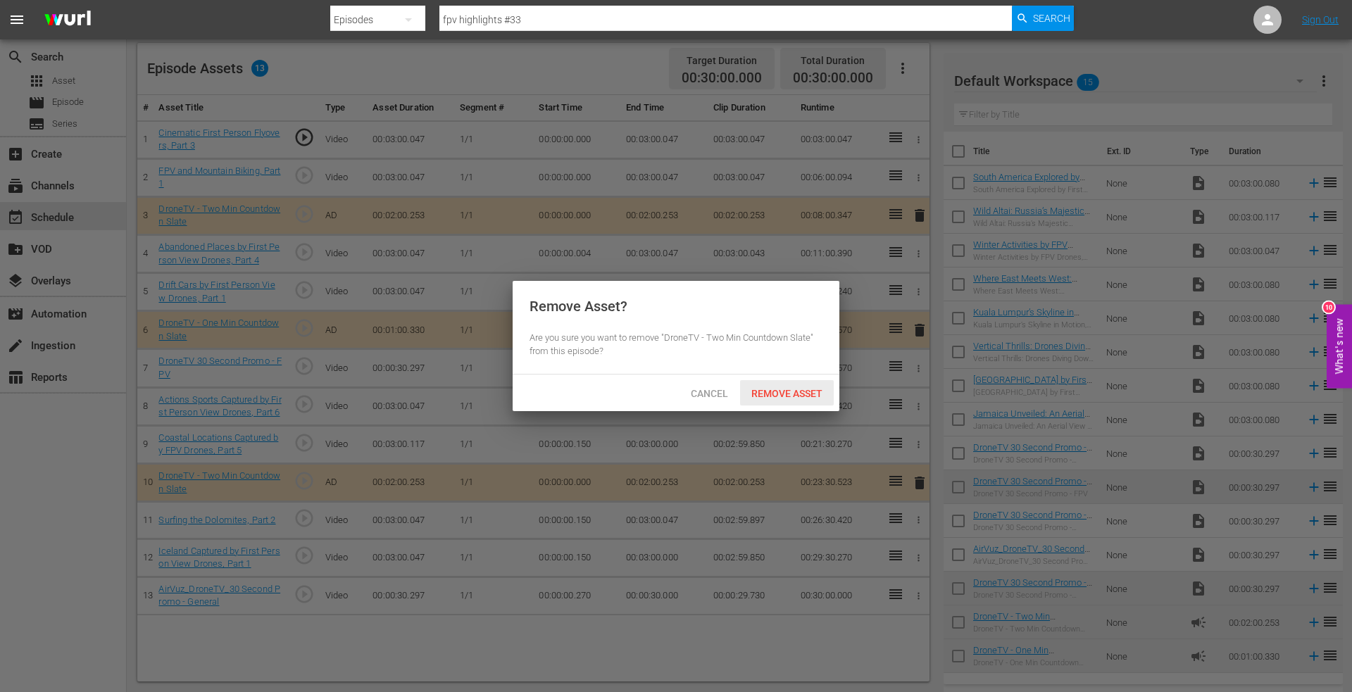
drag, startPoint x: 780, startPoint y: 398, endPoint x: 818, endPoint y: 395, distance: 38.2
click at [781, 399] on div "Remove Asset" at bounding box center [787, 393] width 94 height 26
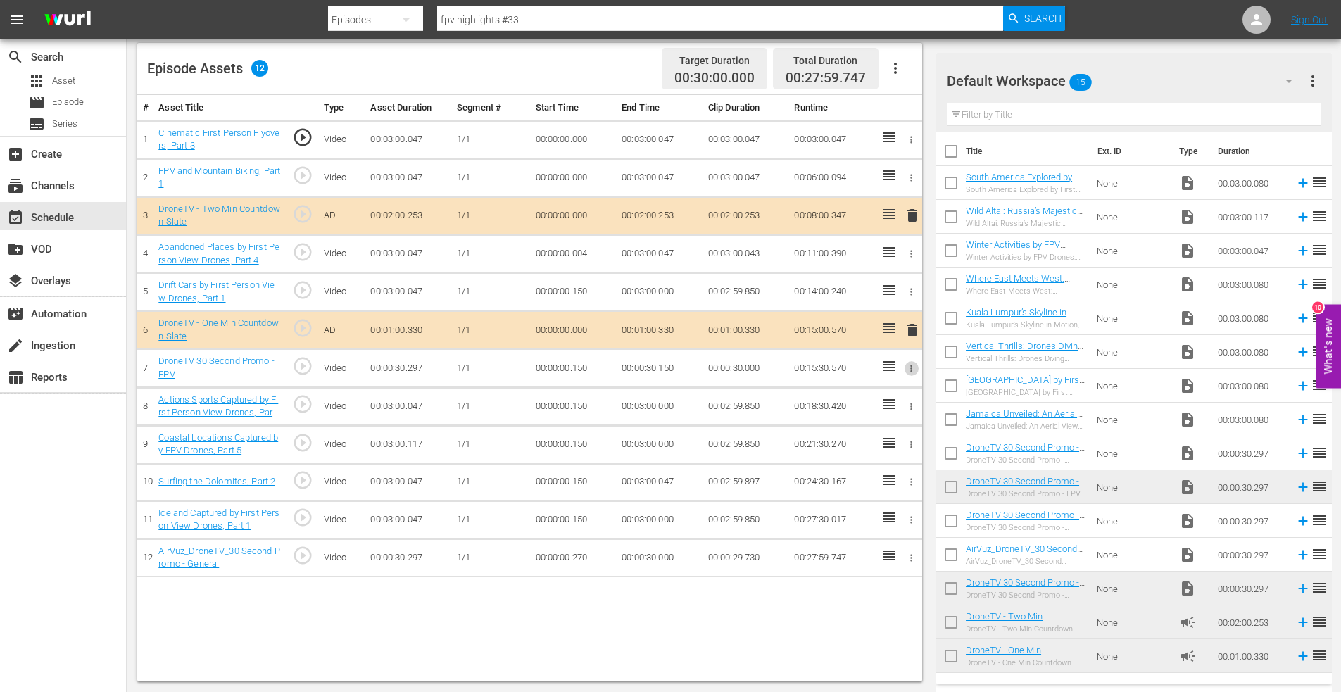
click at [910, 370] on icon "button" at bounding box center [911, 368] width 11 height 11
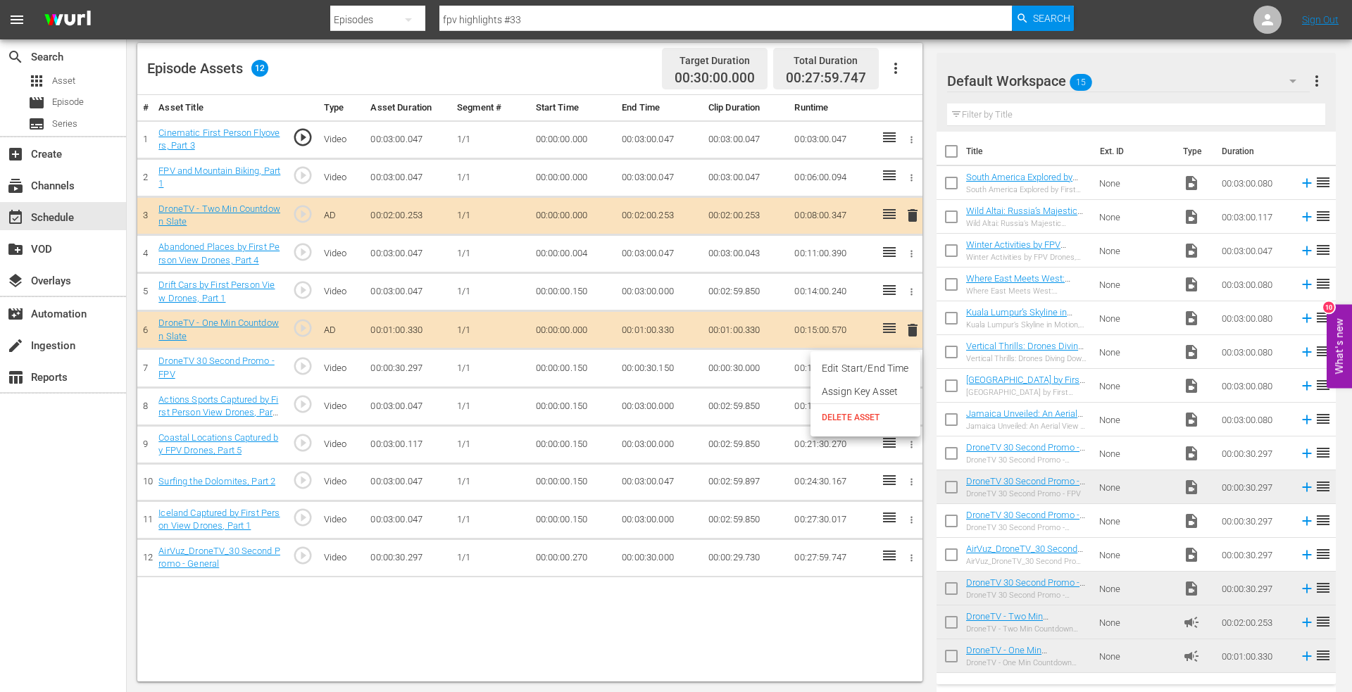
click at [853, 420] on span "DELETE ASSET" at bounding box center [864, 417] width 87 height 13
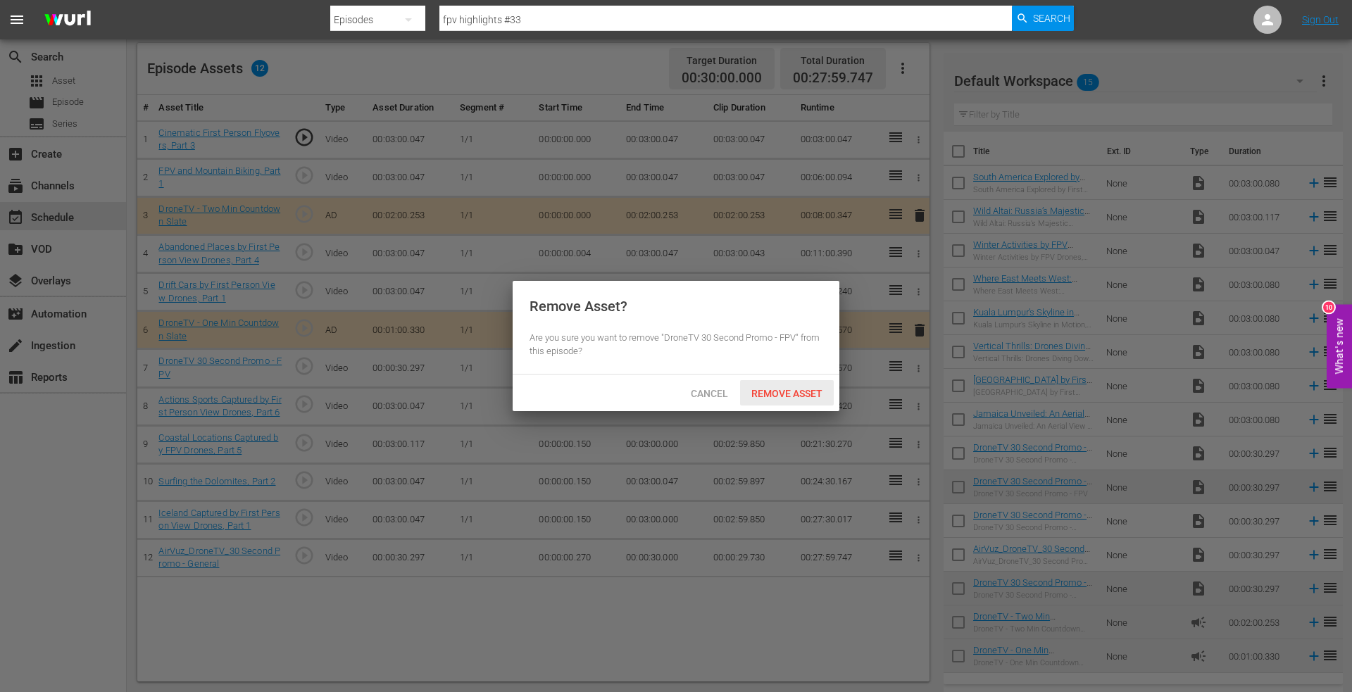
click at [778, 397] on span "Remove Asset" at bounding box center [787, 393] width 94 height 11
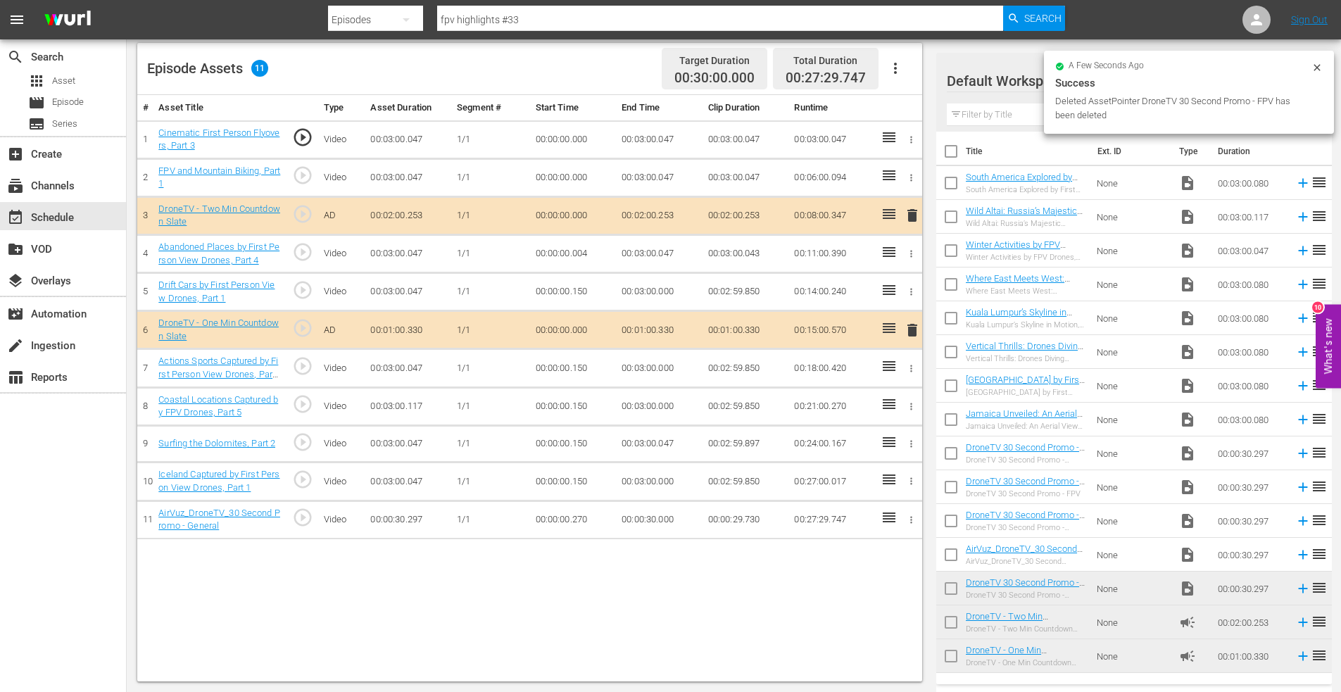
click at [905, 520] on button "button" at bounding box center [911, 519] width 15 height 15
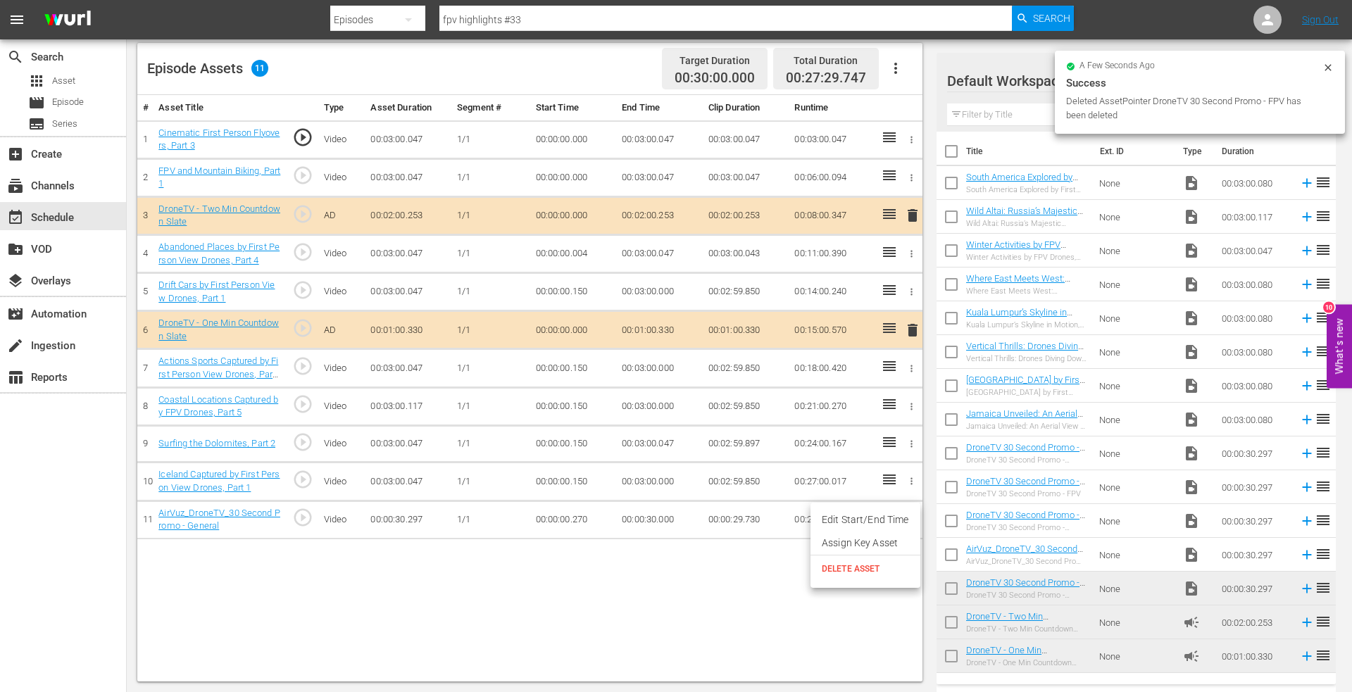
drag, startPoint x: 845, startPoint y: 568, endPoint x: 845, endPoint y: 554, distance: 14.1
click at [845, 567] on span "DELETE ASSET" at bounding box center [864, 568] width 87 height 13
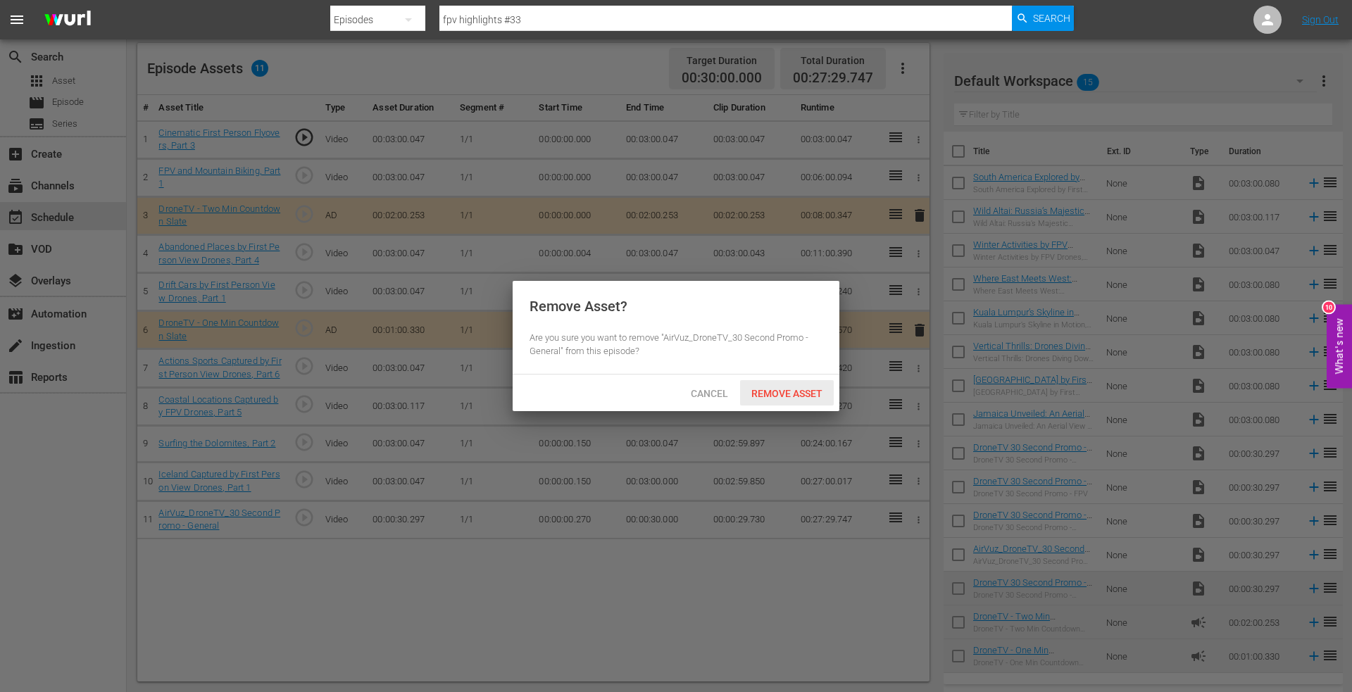
drag, startPoint x: 793, startPoint y: 384, endPoint x: 793, endPoint y: 391, distance: 7.1
click at [793, 390] on div "Remove Asset" at bounding box center [787, 393] width 94 height 26
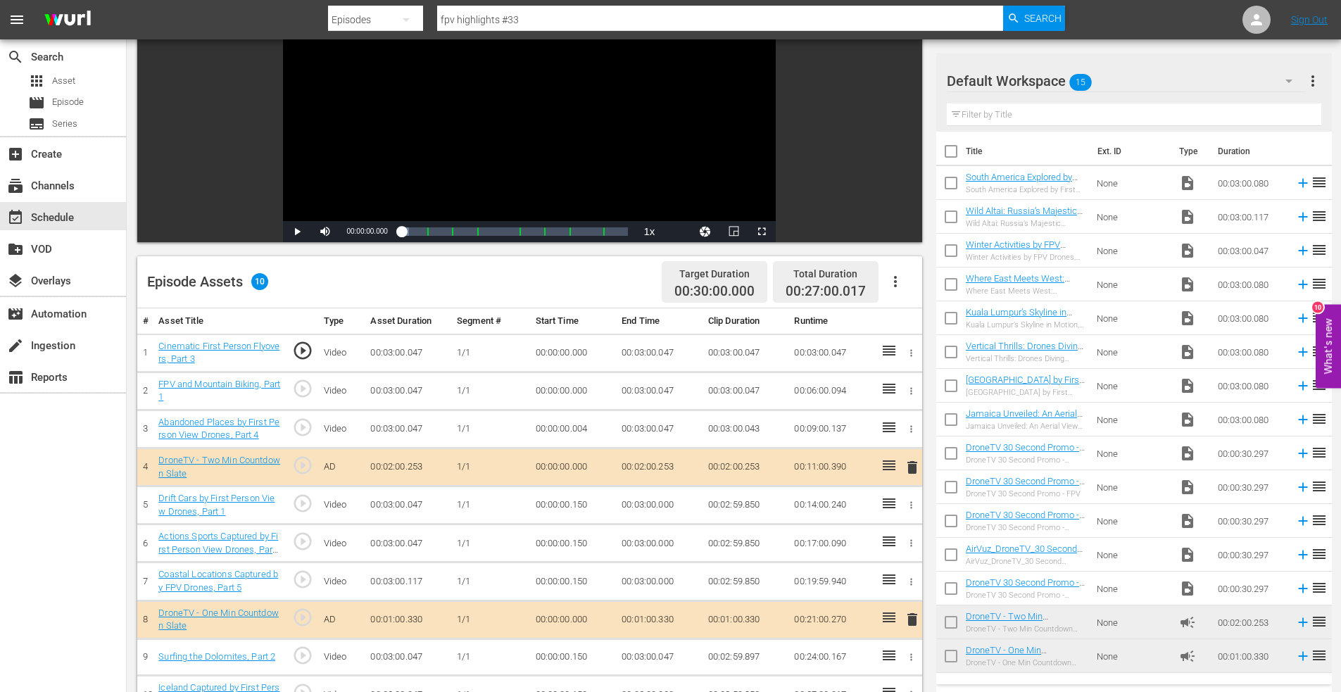
scroll to position [282, 0]
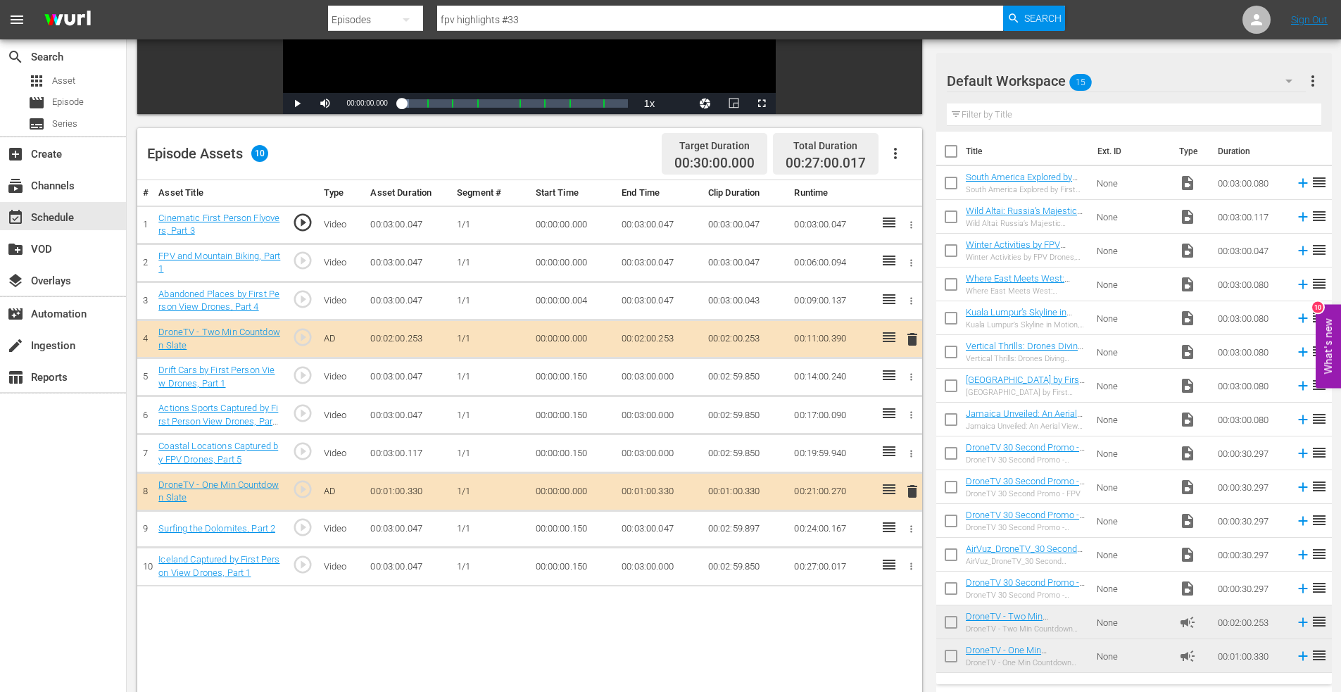
click at [907, 259] on icon "button" at bounding box center [911, 263] width 11 height 11
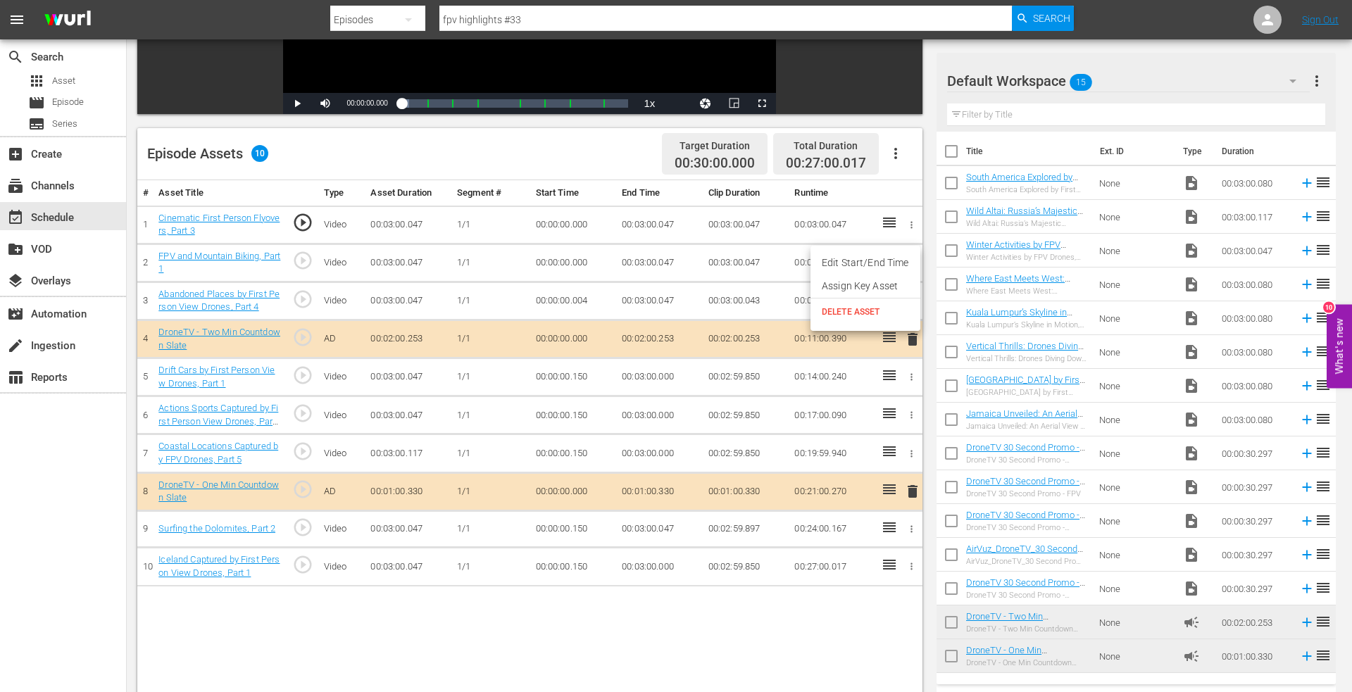
click at [849, 313] on span "DELETE ASSET" at bounding box center [864, 312] width 87 height 13
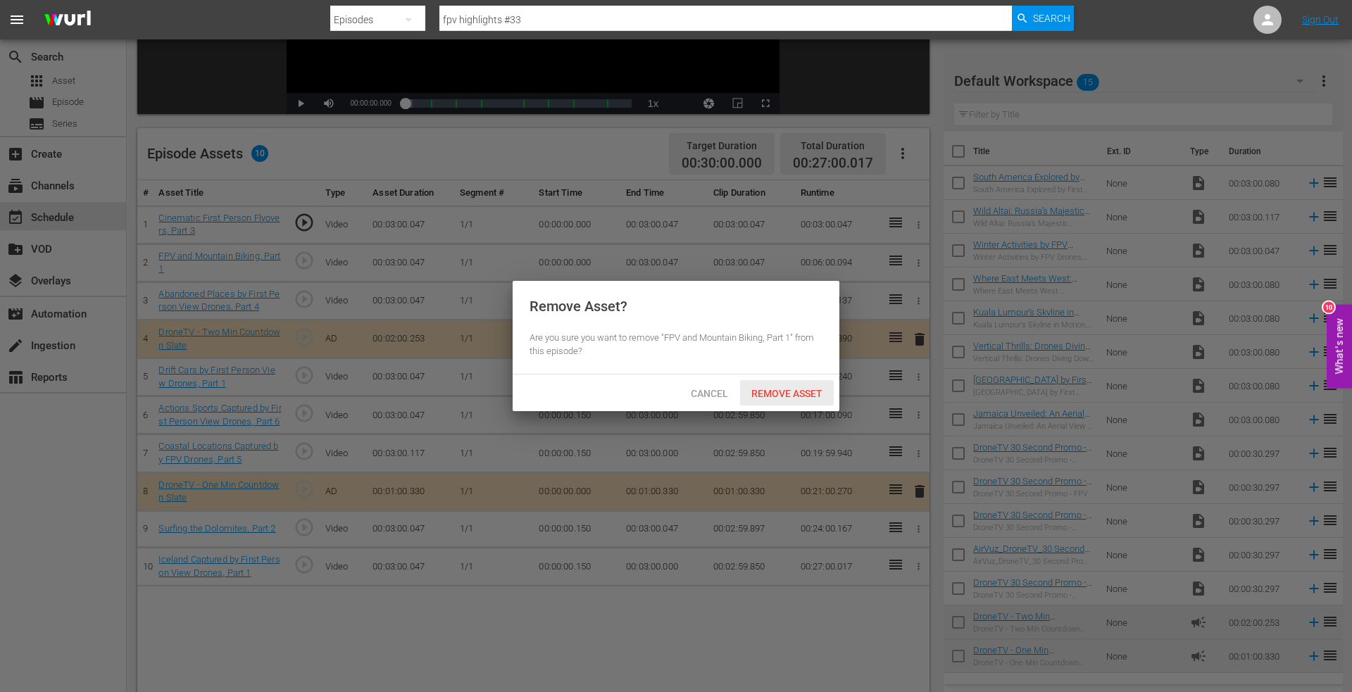
drag, startPoint x: 773, startPoint y: 396, endPoint x: 767, endPoint y: 383, distance: 13.9
click at [773, 392] on span "Remove Asset" at bounding box center [787, 393] width 94 height 11
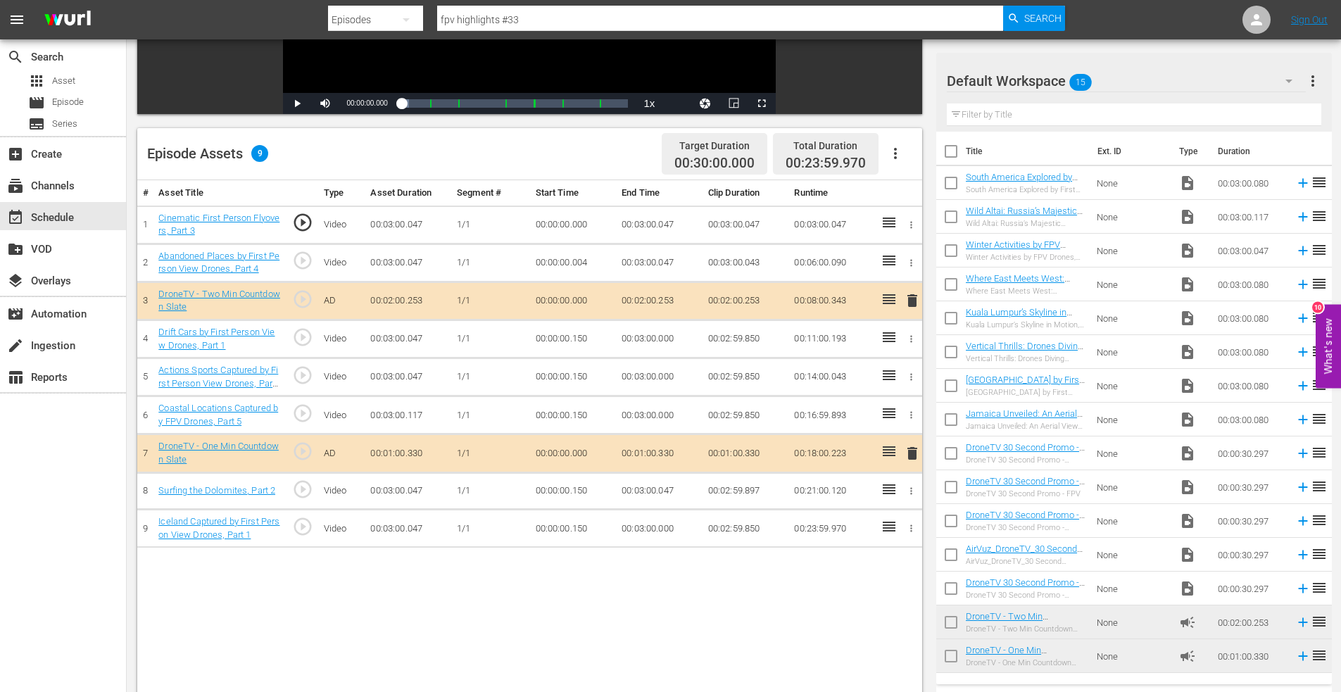
click at [362, 18] on div "Episodes" at bounding box center [375, 19] width 95 height 39
drag, startPoint x: 363, startPoint y: 117, endPoint x: 415, endPoint y: 105, distance: 52.8
click at [363, 118] on div "Assets" at bounding box center [373, 126] width 56 height 23
click at [512, 17] on input "fpv highlights" at bounding box center [720, 20] width 567 height 34
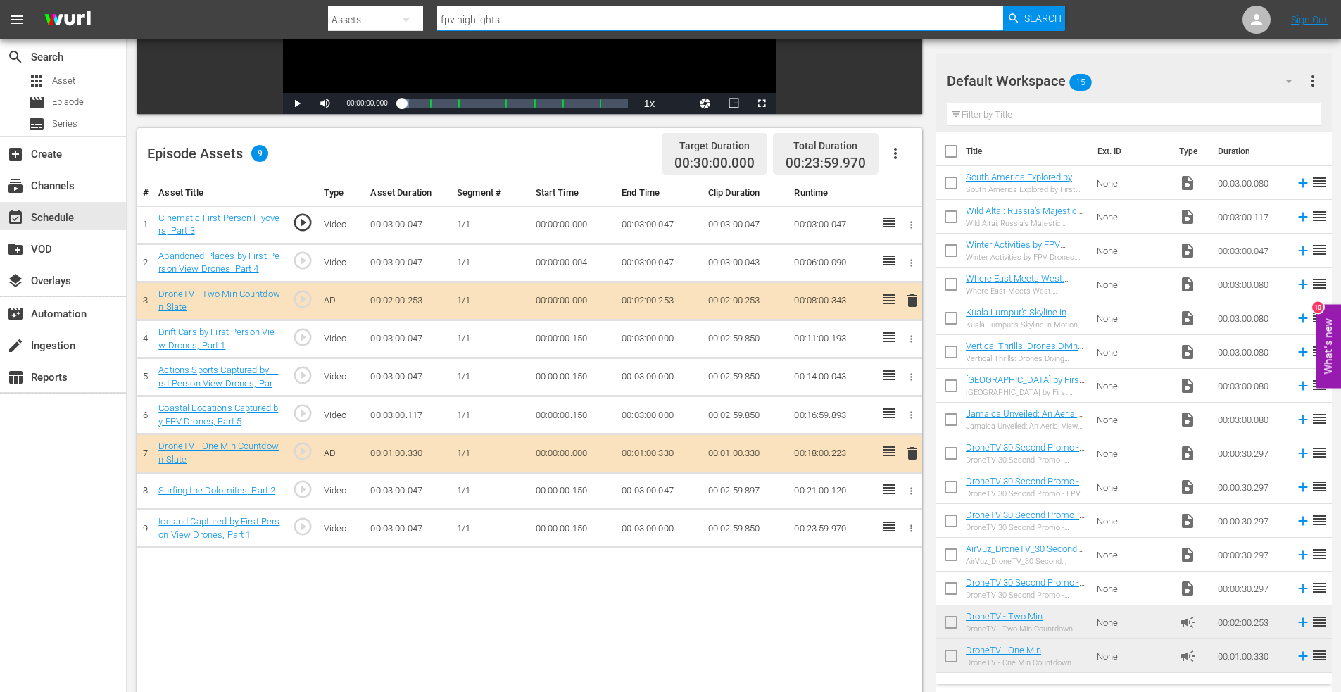
drag, startPoint x: 511, startPoint y: 19, endPoint x: 351, endPoint y: 11, distance: 160.7
click at [351, 11] on div "Search By Assets Search ID, Title, Description, Keywords, or Category fpv highl…" at bounding box center [697, 20] width 738 height 34
type input "first winter 6"
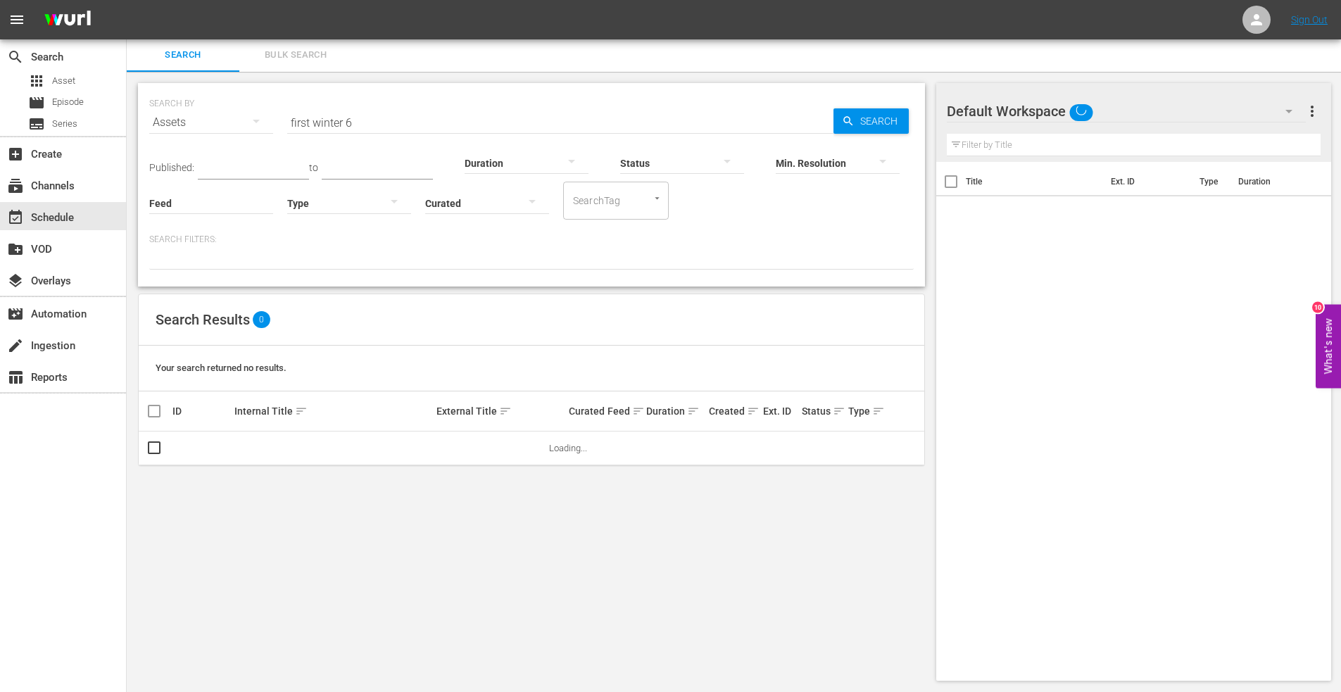
scroll to position [1, 0]
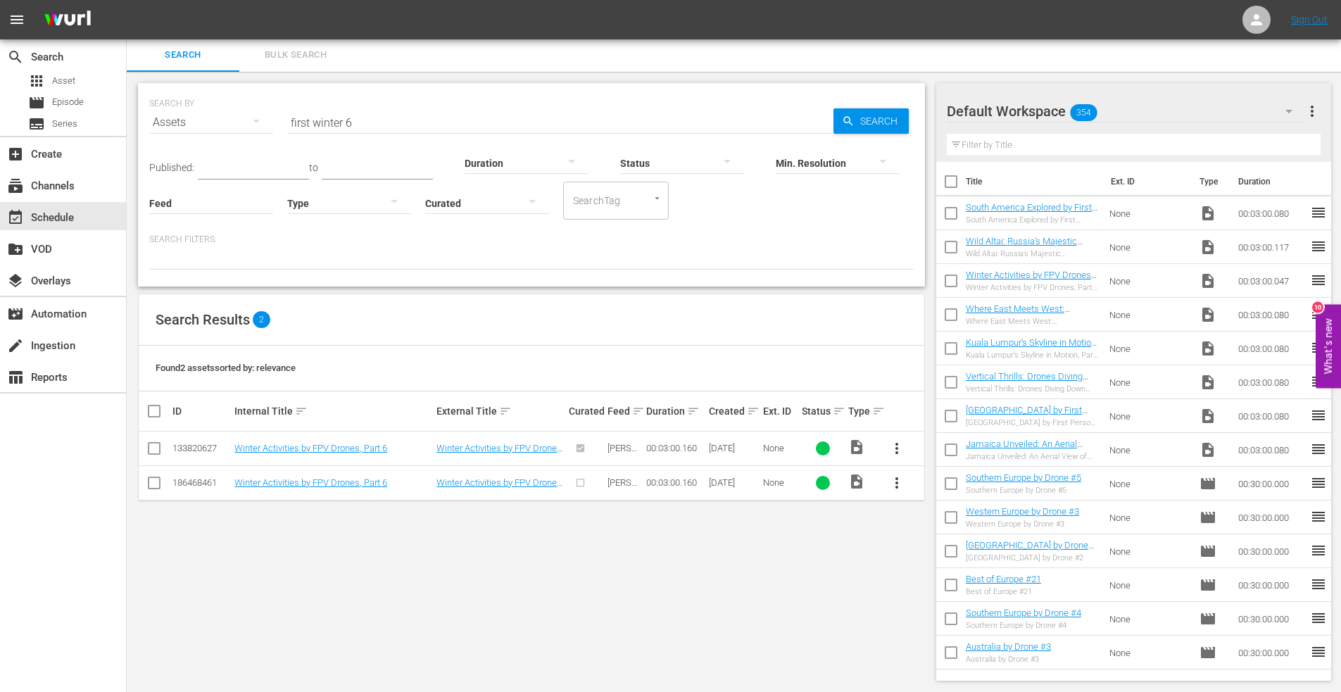
click at [151, 481] on input "checkbox" at bounding box center [154, 485] width 17 height 17
checkbox input "true"
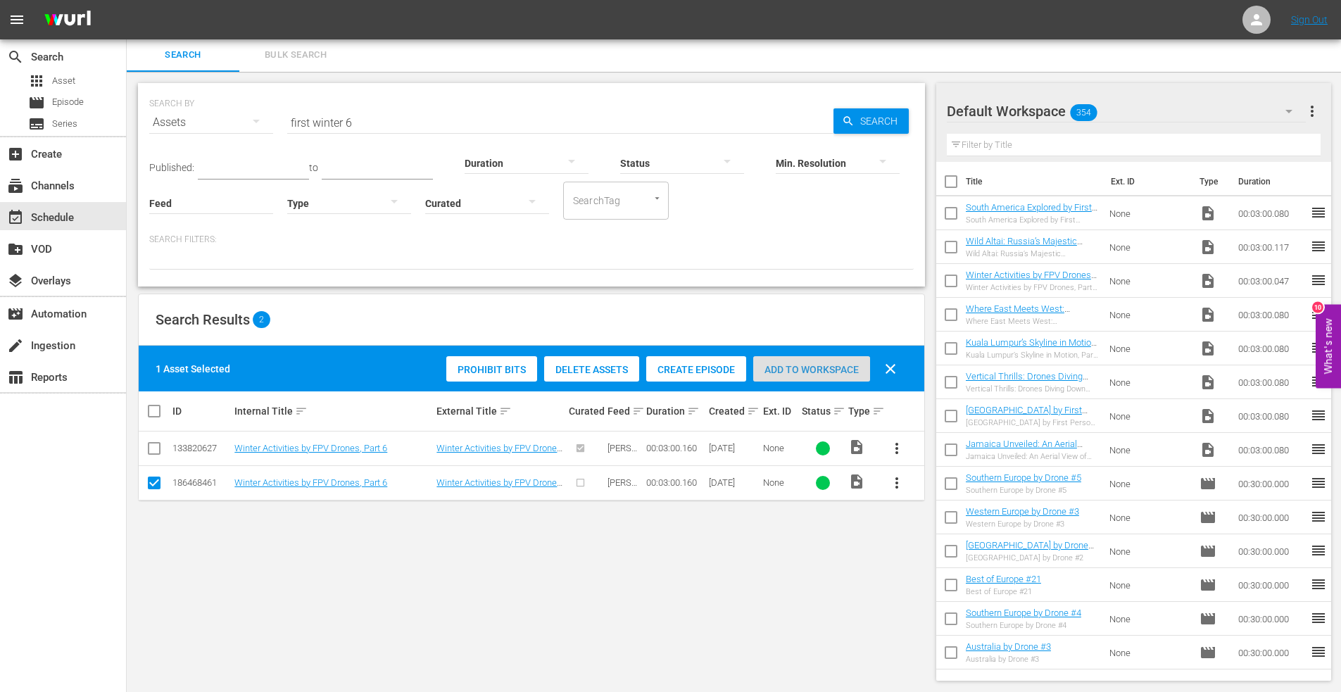
drag, startPoint x: 791, startPoint y: 369, endPoint x: 632, endPoint y: 189, distance: 239.9
click at [788, 367] on span "Add to Workspace" at bounding box center [811, 369] width 117 height 11
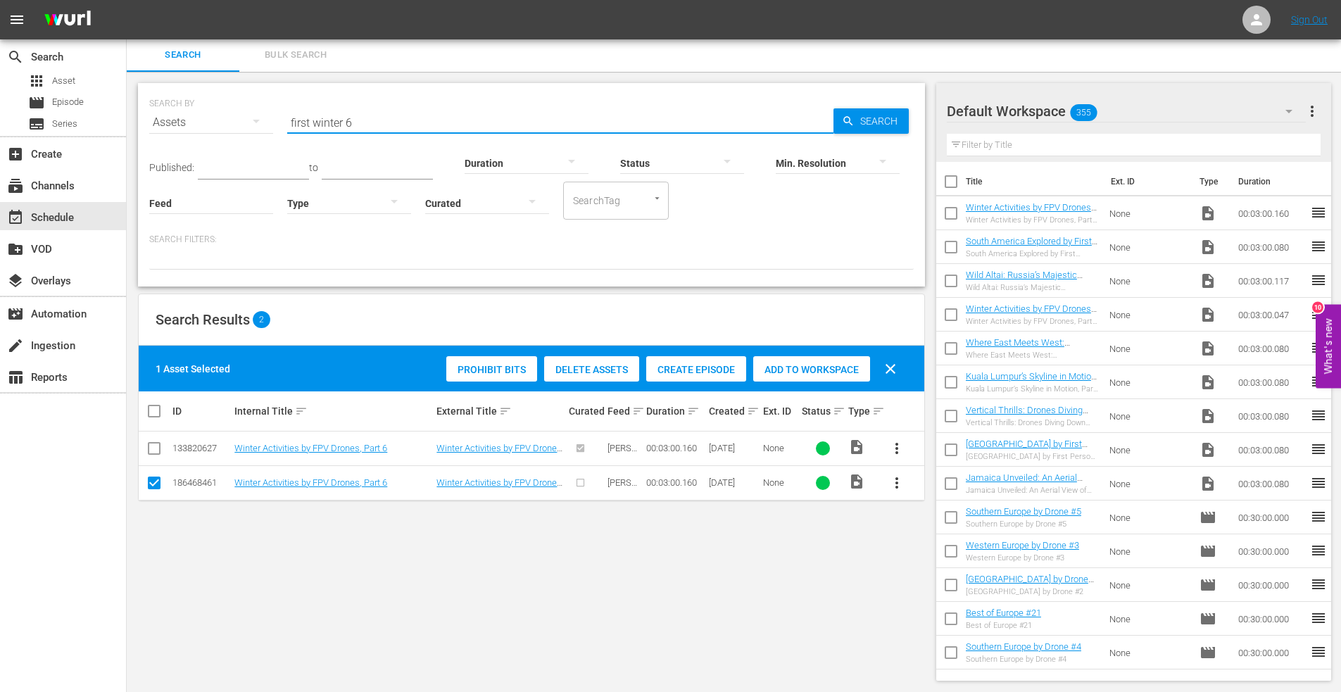
drag, startPoint x: 363, startPoint y: 125, endPoint x: 301, endPoint y: 116, distance: 62.6
click at [301, 116] on input "first winter 6" at bounding box center [560, 123] width 546 height 34
click at [317, 121] on input "first winter 6" at bounding box center [560, 123] width 546 height 34
drag, startPoint x: 313, startPoint y: 122, endPoint x: 446, endPoint y: 127, distance: 133.1
click at [446, 127] on input "first winter 6" at bounding box center [560, 123] width 546 height 34
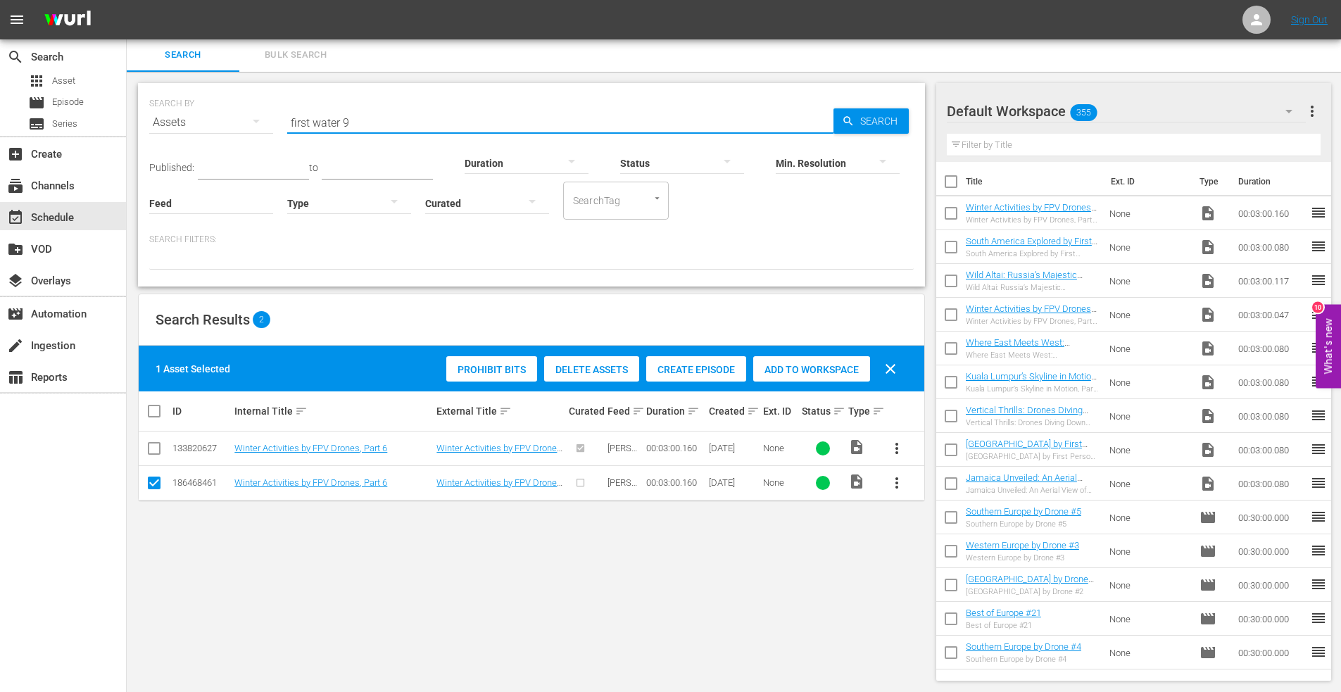
type input "first water 9"
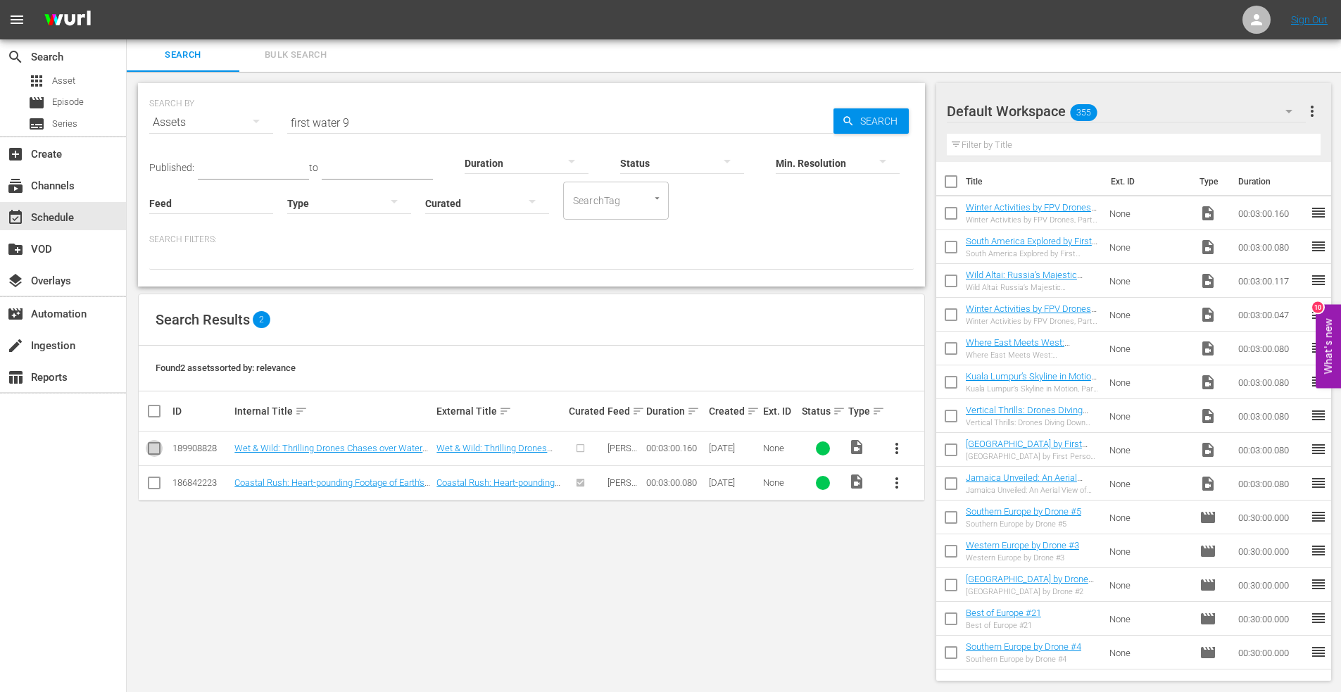
click at [154, 451] on input "checkbox" at bounding box center [154, 451] width 17 height 17
checkbox input "true"
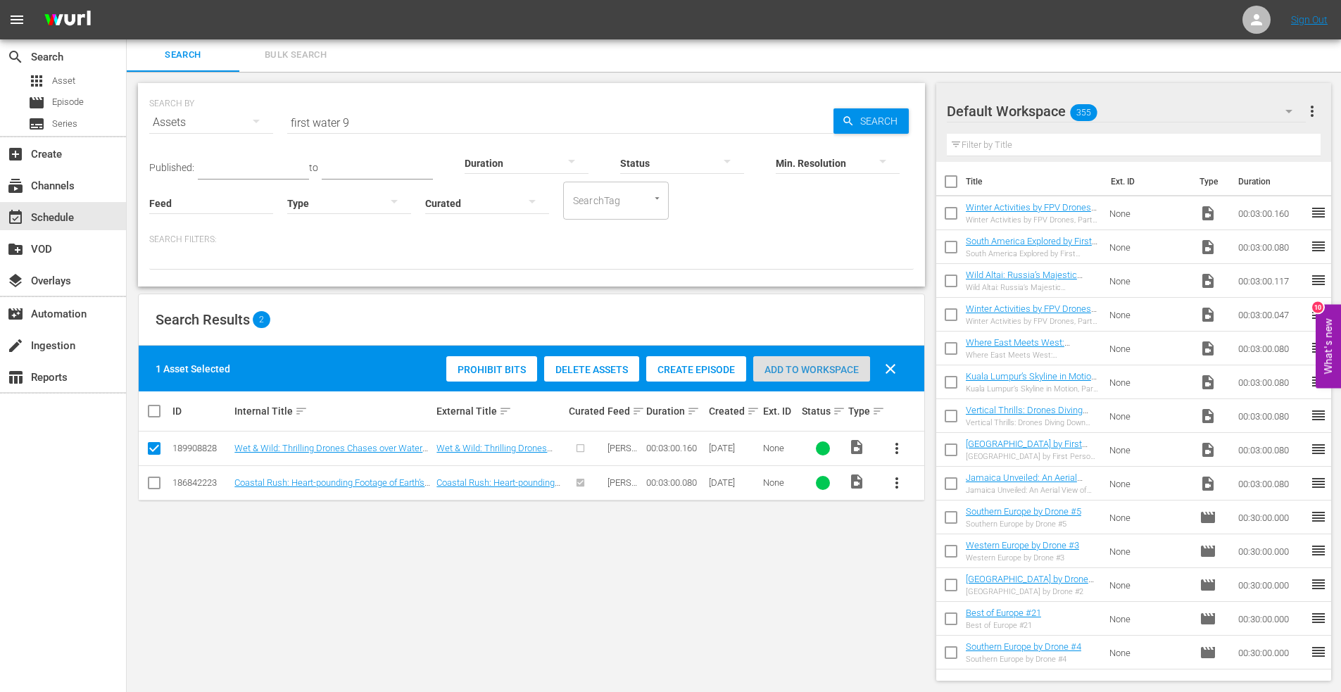
click at [818, 367] on span "Add to Workspace" at bounding box center [811, 369] width 117 height 11
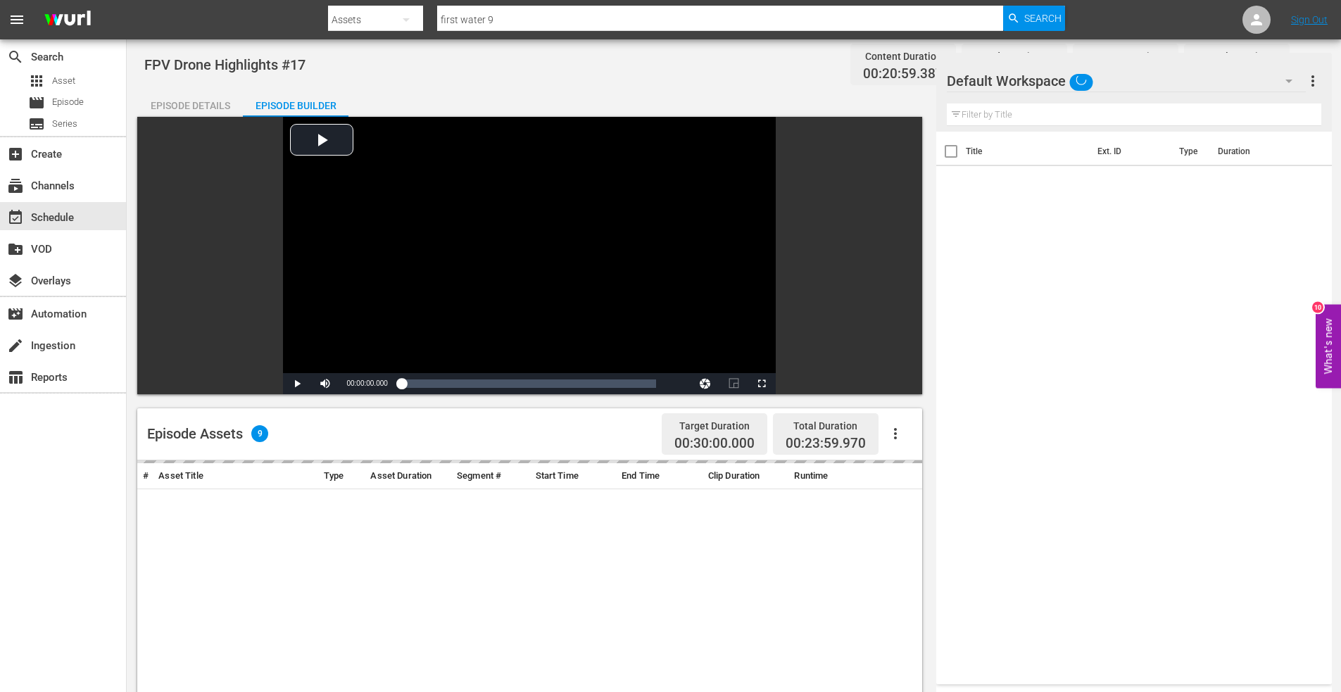
scroll to position [282, 0]
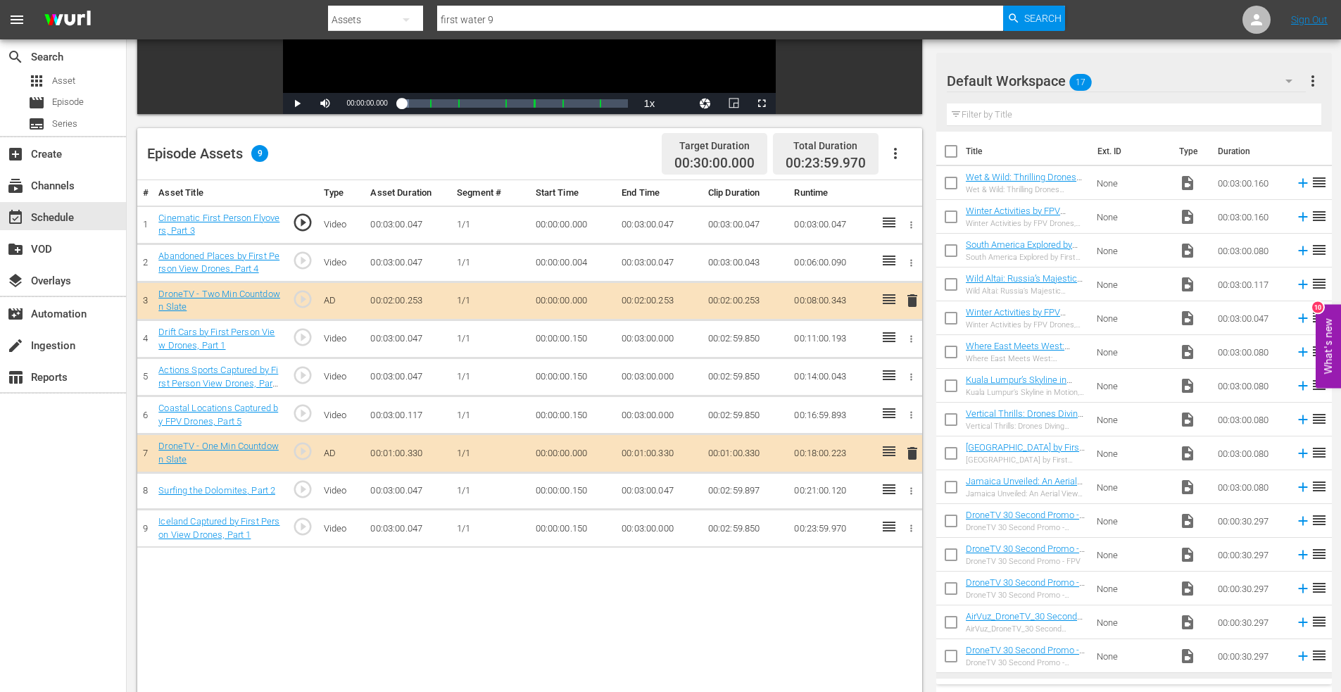
drag, startPoint x: 955, startPoint y: 183, endPoint x: 955, endPoint y: 199, distance: 15.5
click at [955, 184] on input "checkbox" at bounding box center [951, 186] width 30 height 30
checkbox input "true"
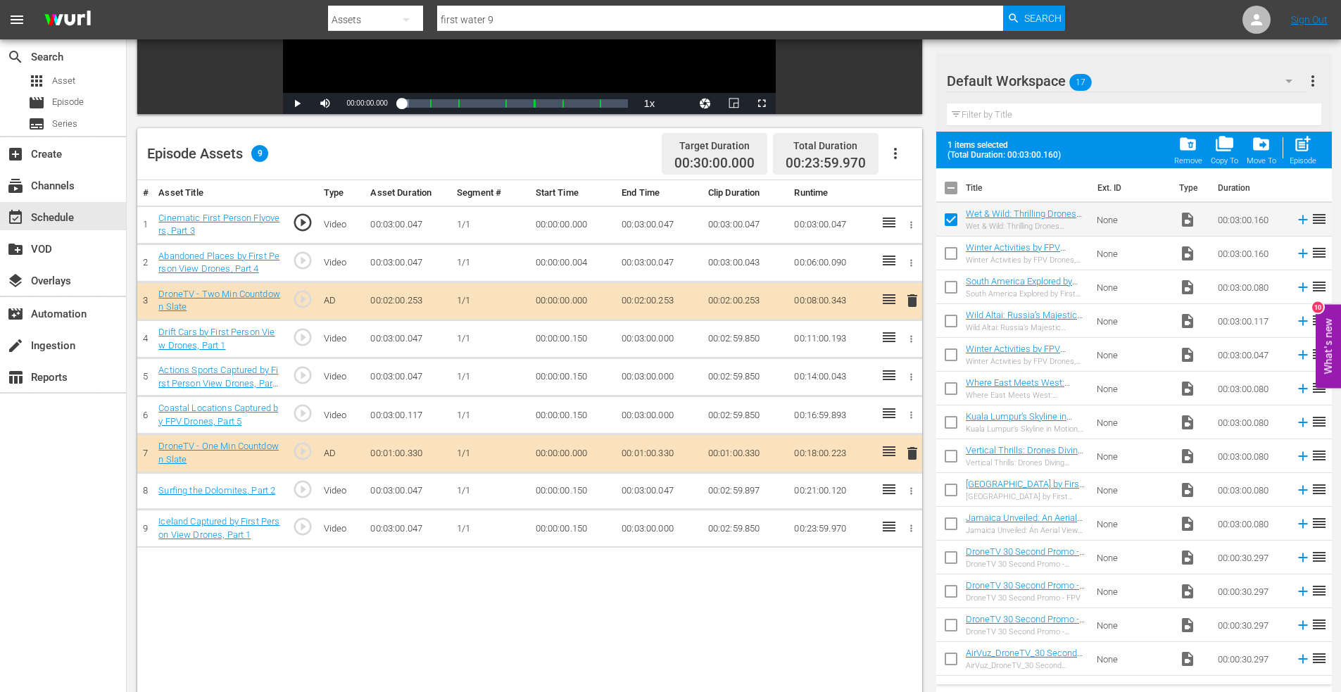
click at [950, 248] on input "checkbox" at bounding box center [951, 256] width 30 height 30
checkbox input "true"
drag, startPoint x: 1309, startPoint y: 139, endPoint x: 1297, endPoint y: 139, distance: 12.7
click at [1309, 139] on span "post_add" at bounding box center [1302, 143] width 19 height 19
checkbox input "false"
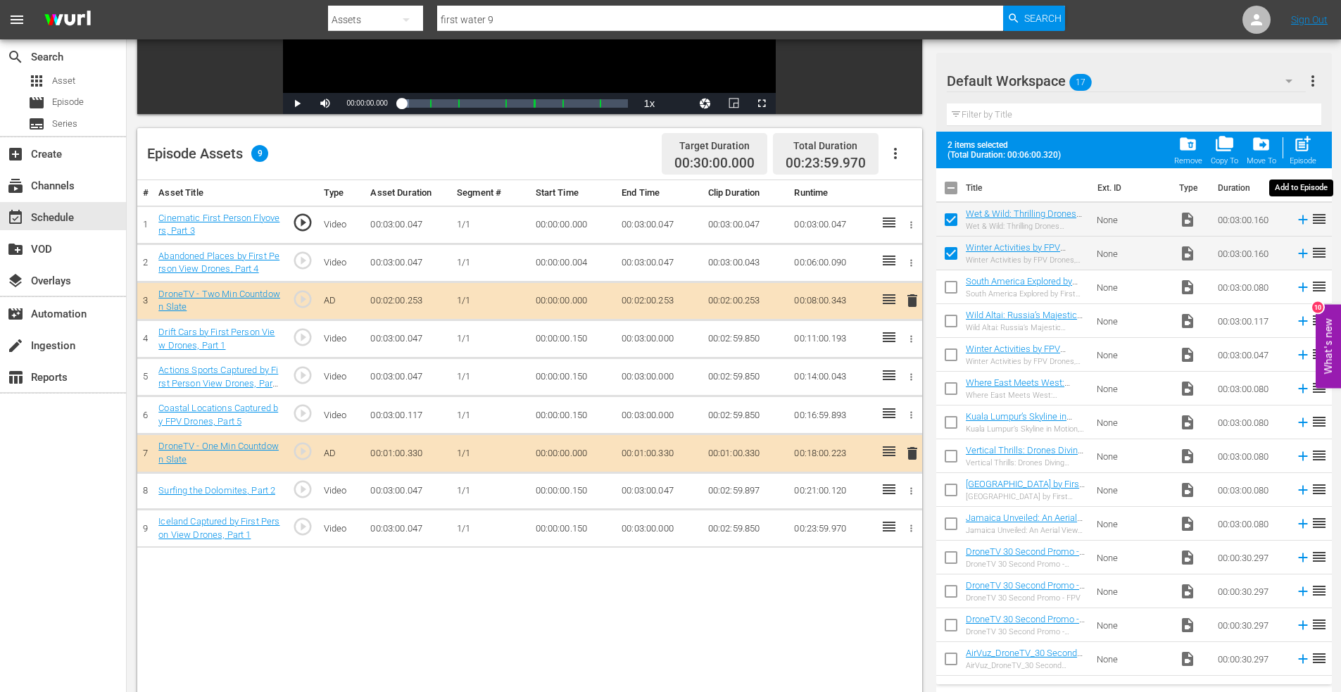
checkbox input "false"
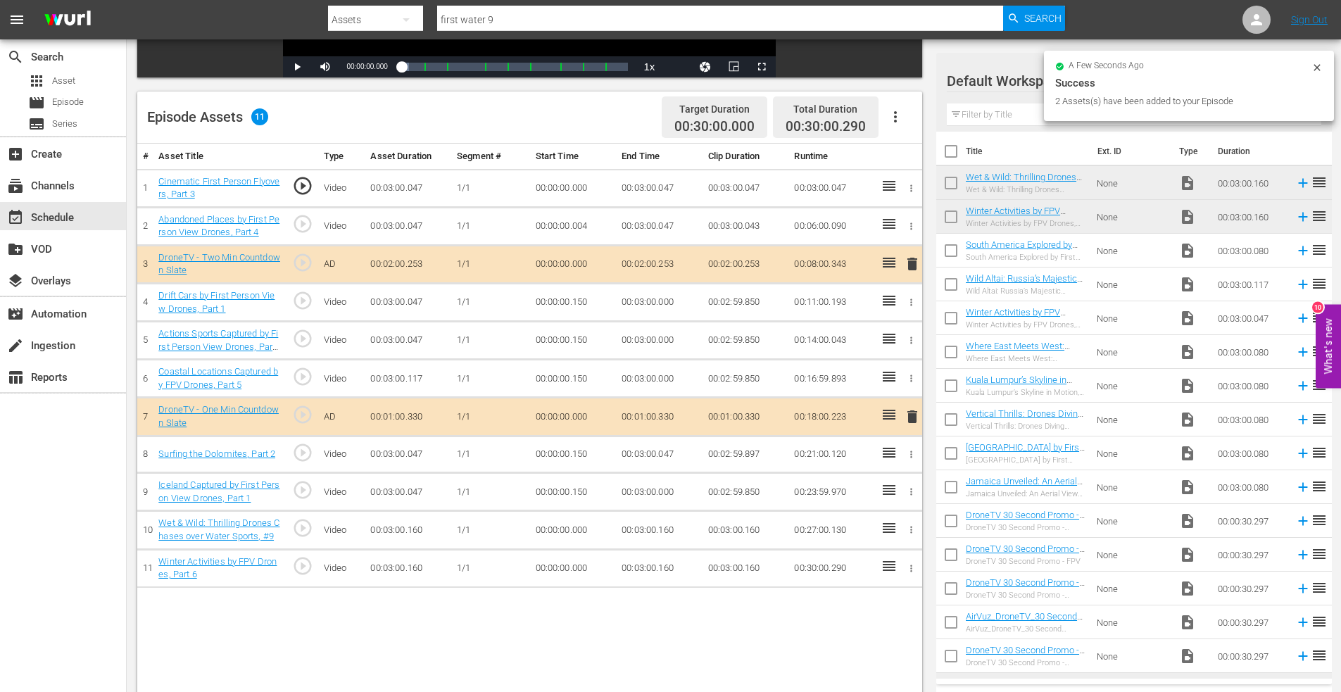
scroll to position [352, 0]
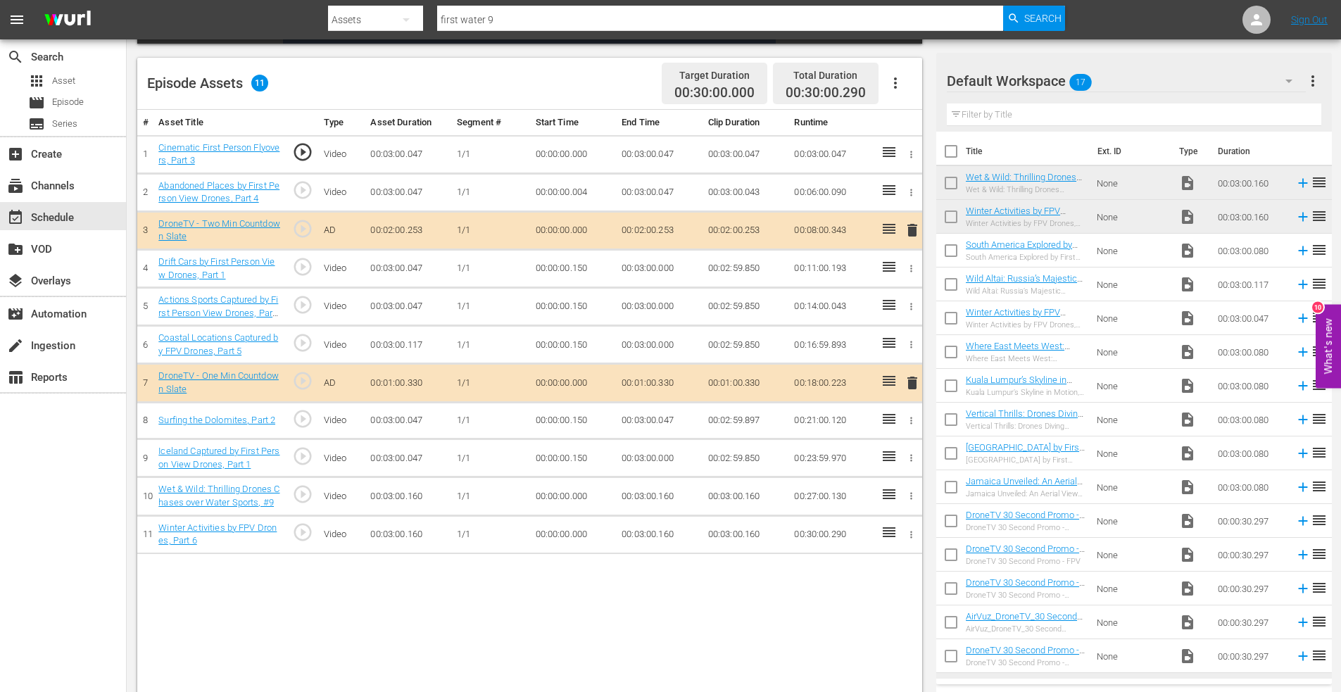
click at [913, 495] on icon "button" at bounding box center [911, 496] width 11 height 11
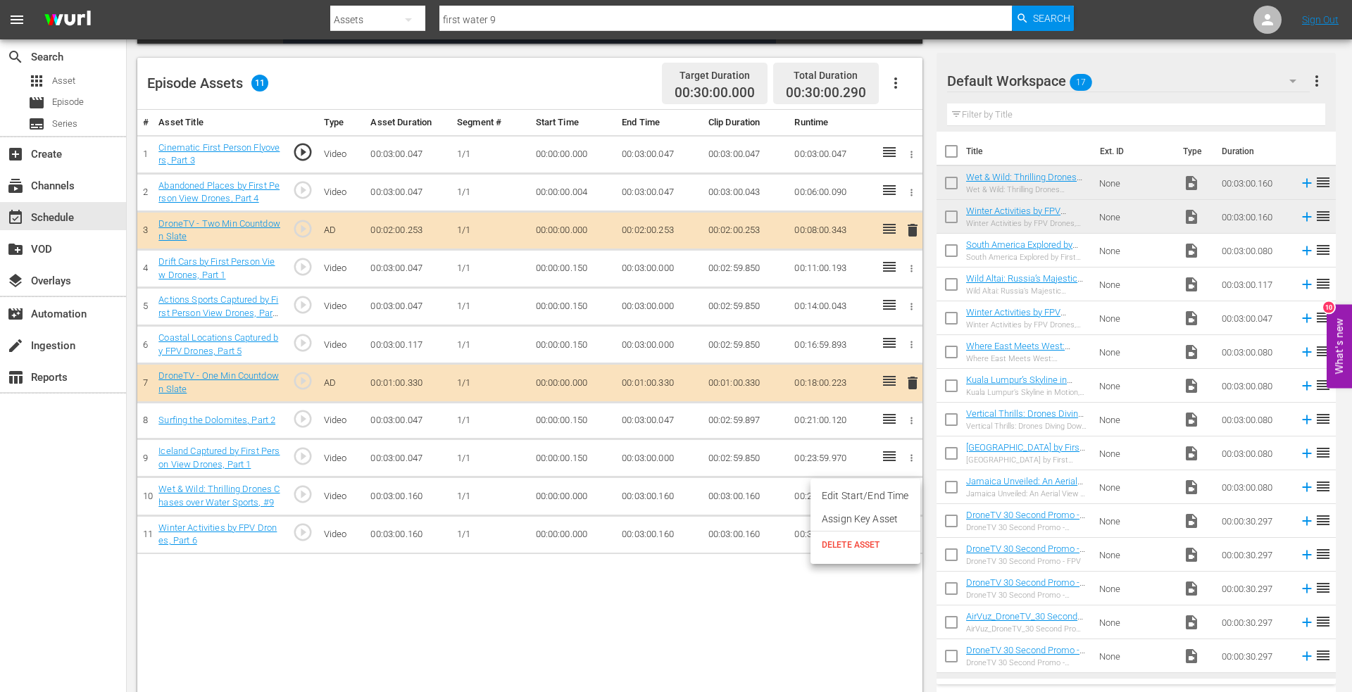
click at [844, 494] on li "Edit Start/End Time" at bounding box center [865, 495] width 110 height 23
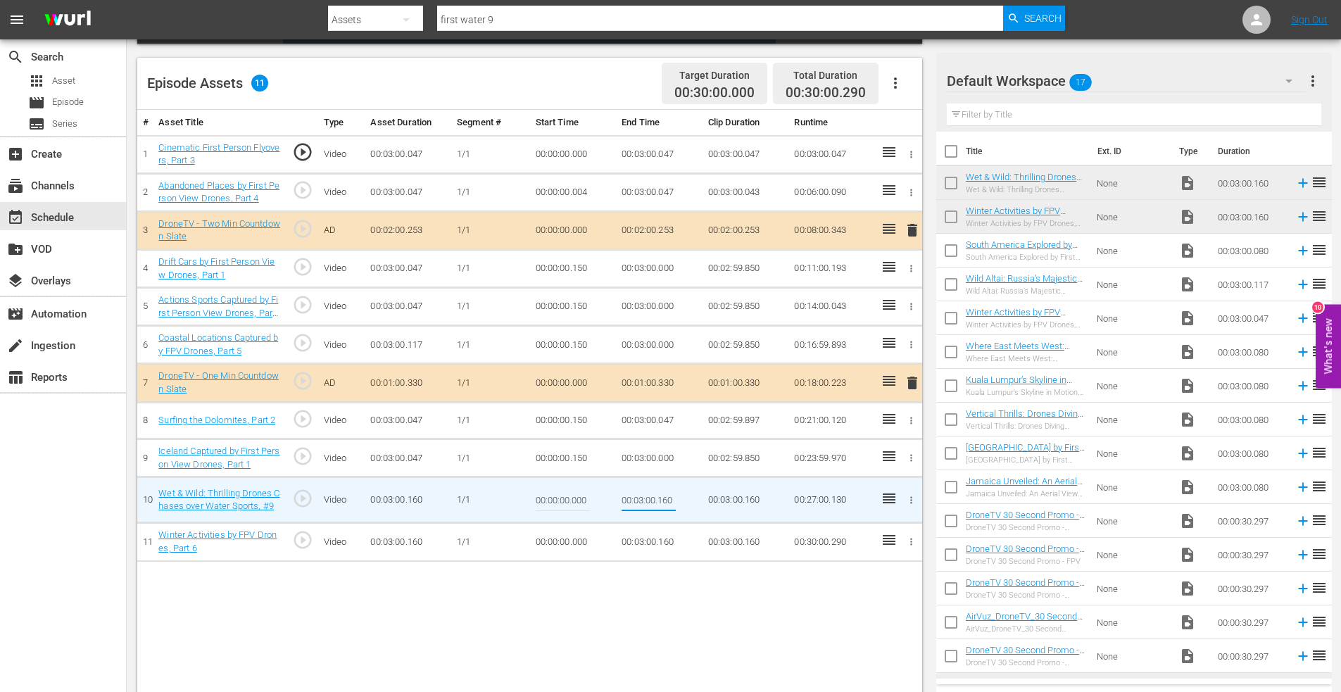
drag, startPoint x: 661, startPoint y: 500, endPoint x: 719, endPoint y: 503, distance: 57.8
click at [719, 503] on tr "10 Wet & Wild: Thrilling Drones Chases over Water Sports, #9 play_circle_outlin…" at bounding box center [529, 500] width 785 height 46
type input "00:03:00.000"
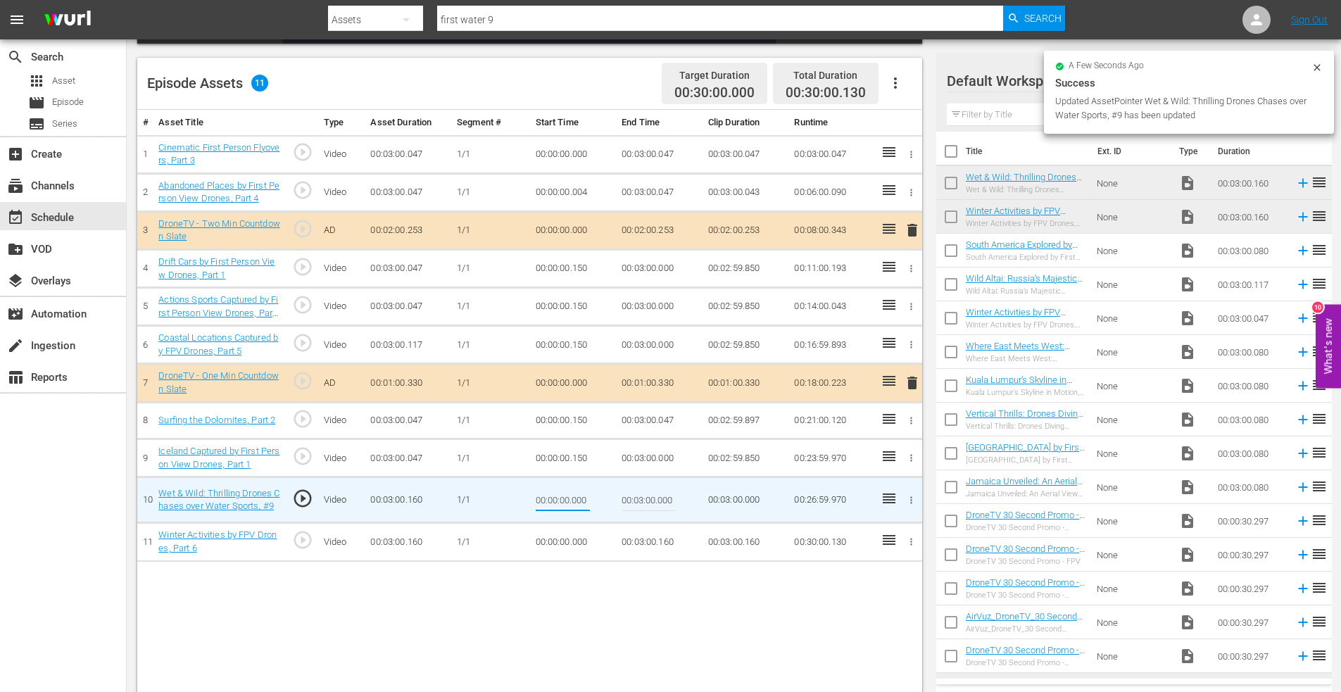
drag, startPoint x: 572, startPoint y: 500, endPoint x: 600, endPoint y: 500, distance: 28.2
click at [600, 500] on td "00:00:00.000" at bounding box center [573, 500] width 87 height 46
type input "00:00:00.130"
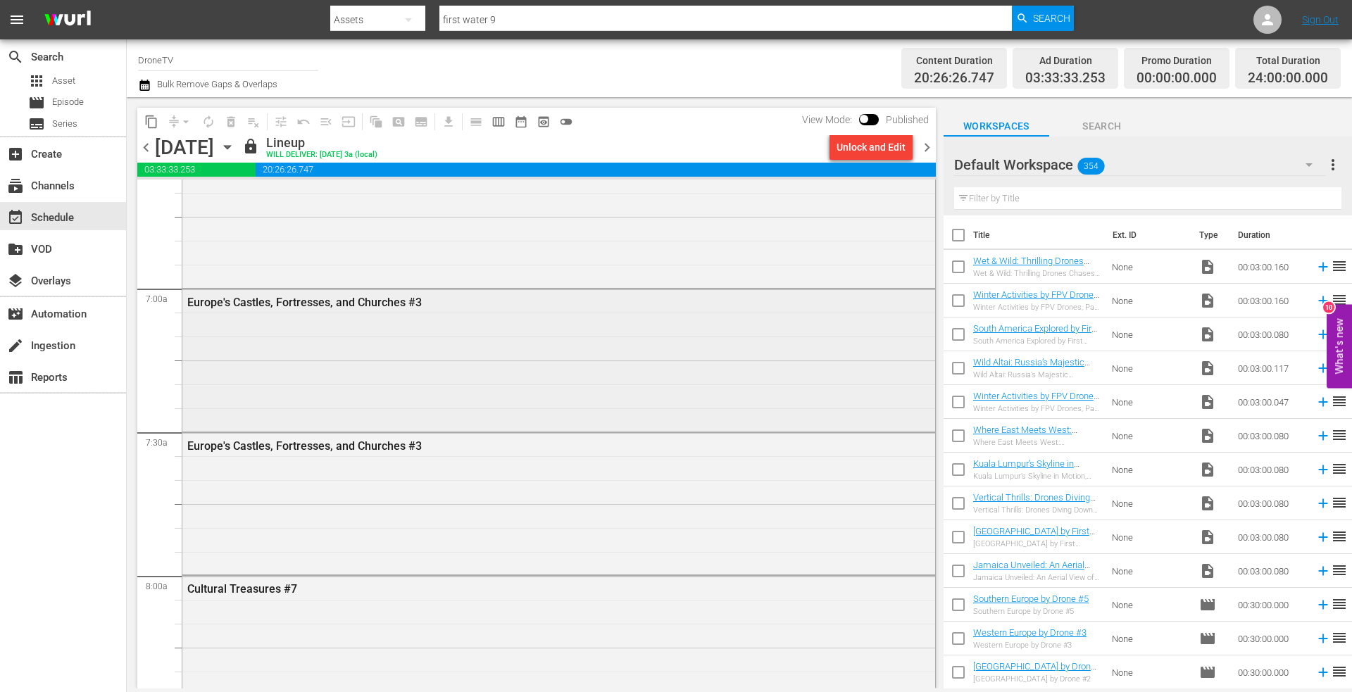
scroll to position [1901, 0]
click at [395, 472] on div "Europe's Castles, Fortresses, and Churches #3" at bounding box center [558, 503] width 753 height 139
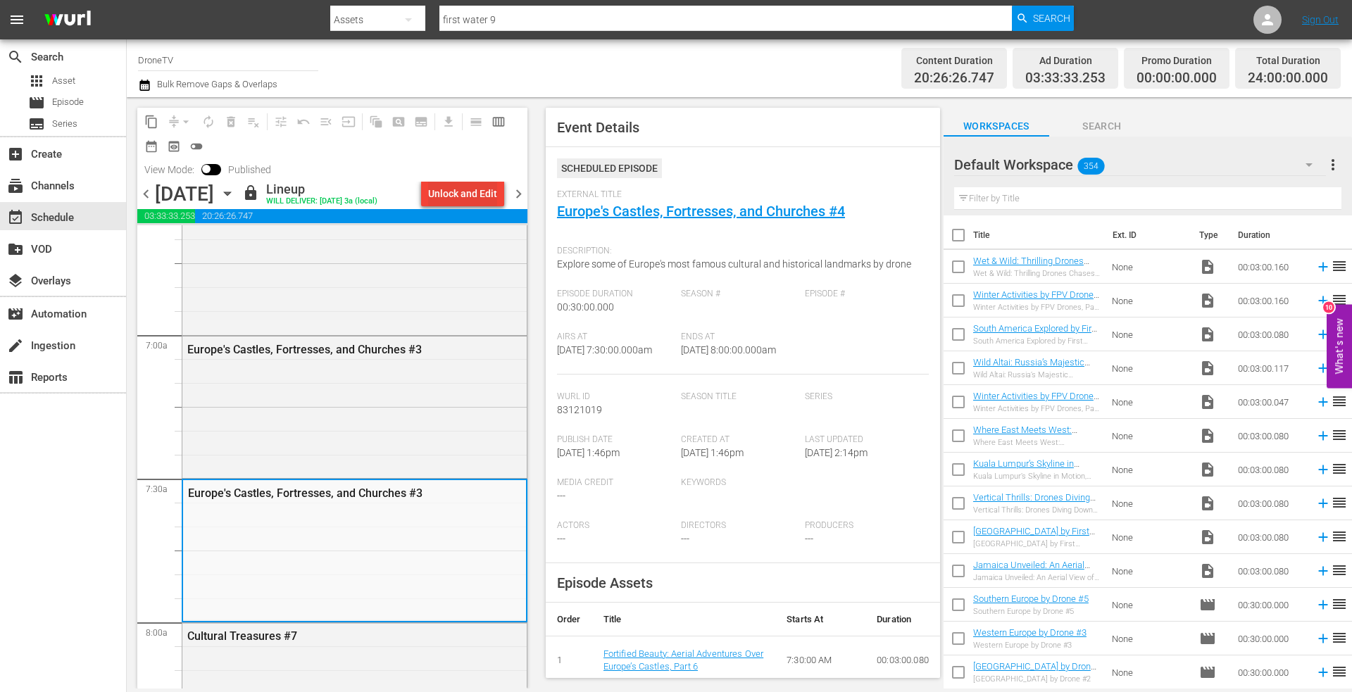
click at [455, 197] on div "Unlock and Edit" at bounding box center [462, 193] width 69 height 25
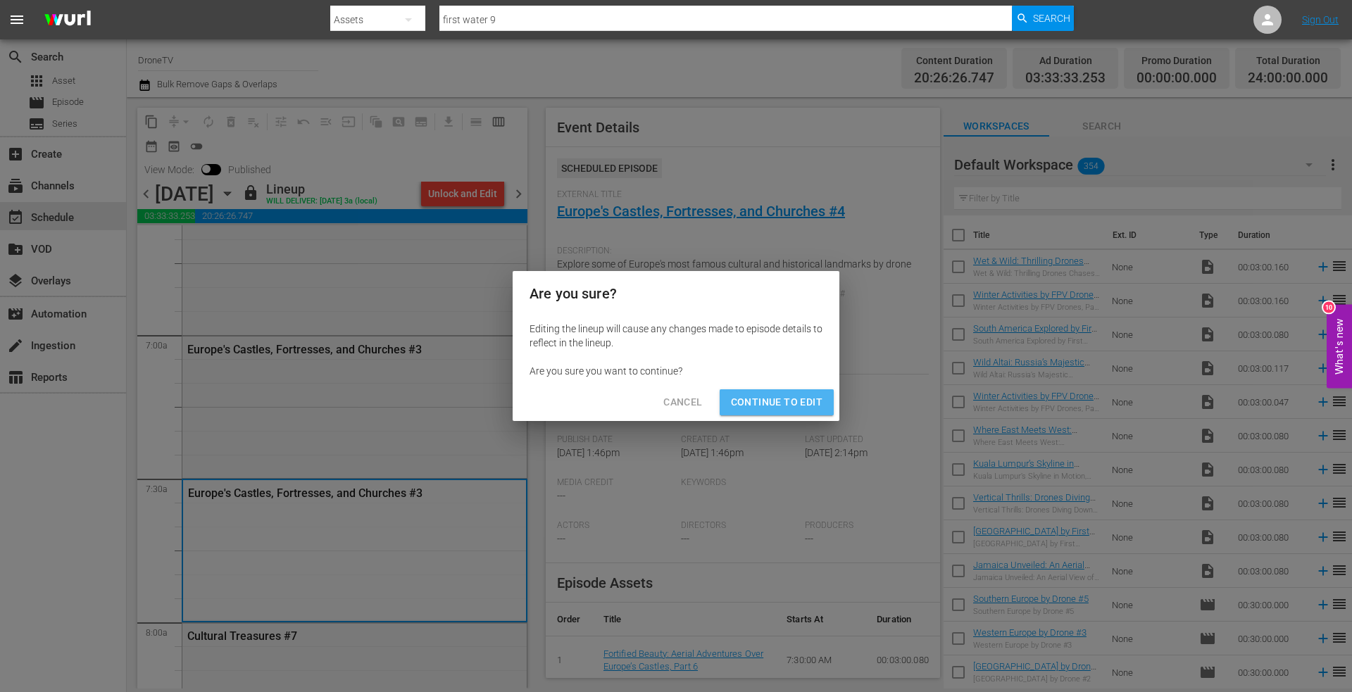
drag, startPoint x: 783, startPoint y: 399, endPoint x: 767, endPoint y: 396, distance: 16.6
click at [781, 398] on span "Continue to Edit" at bounding box center [777, 403] width 92 height 18
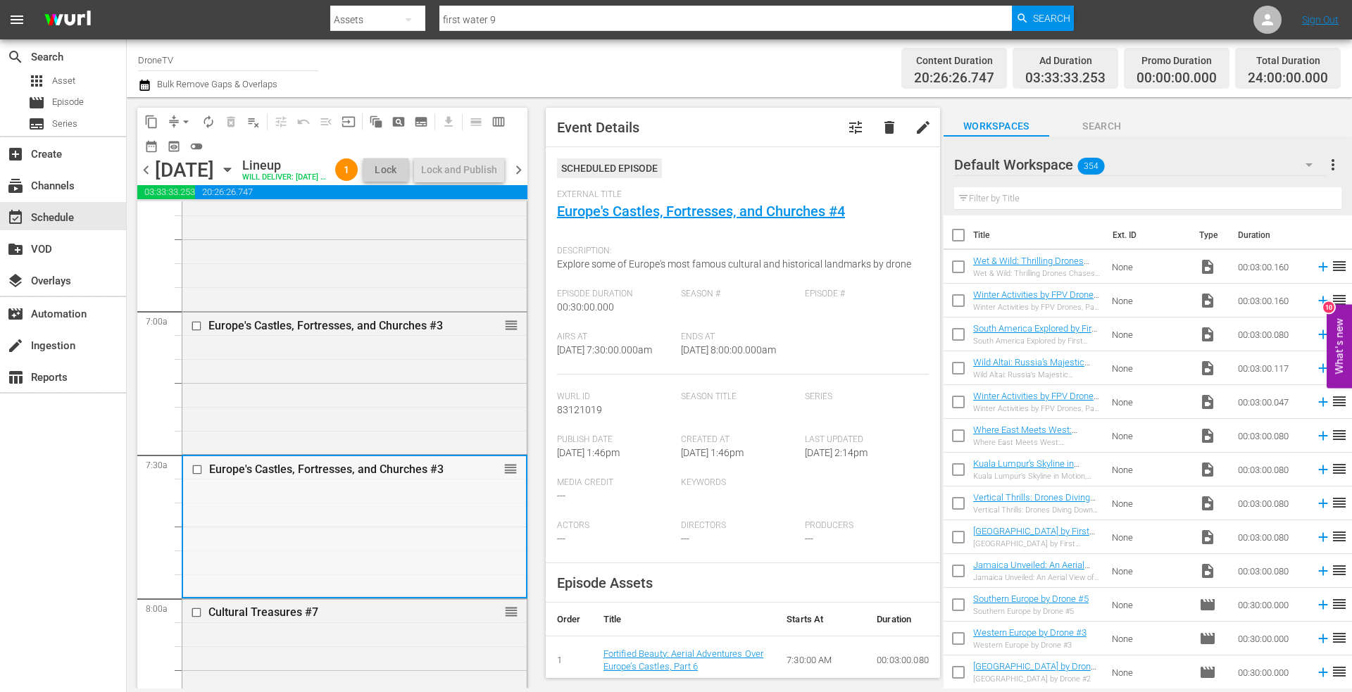
click at [322, 547] on div "Europe's Castles, Fortresses, and Churches #3 reorder" at bounding box center [354, 525] width 343 height 139
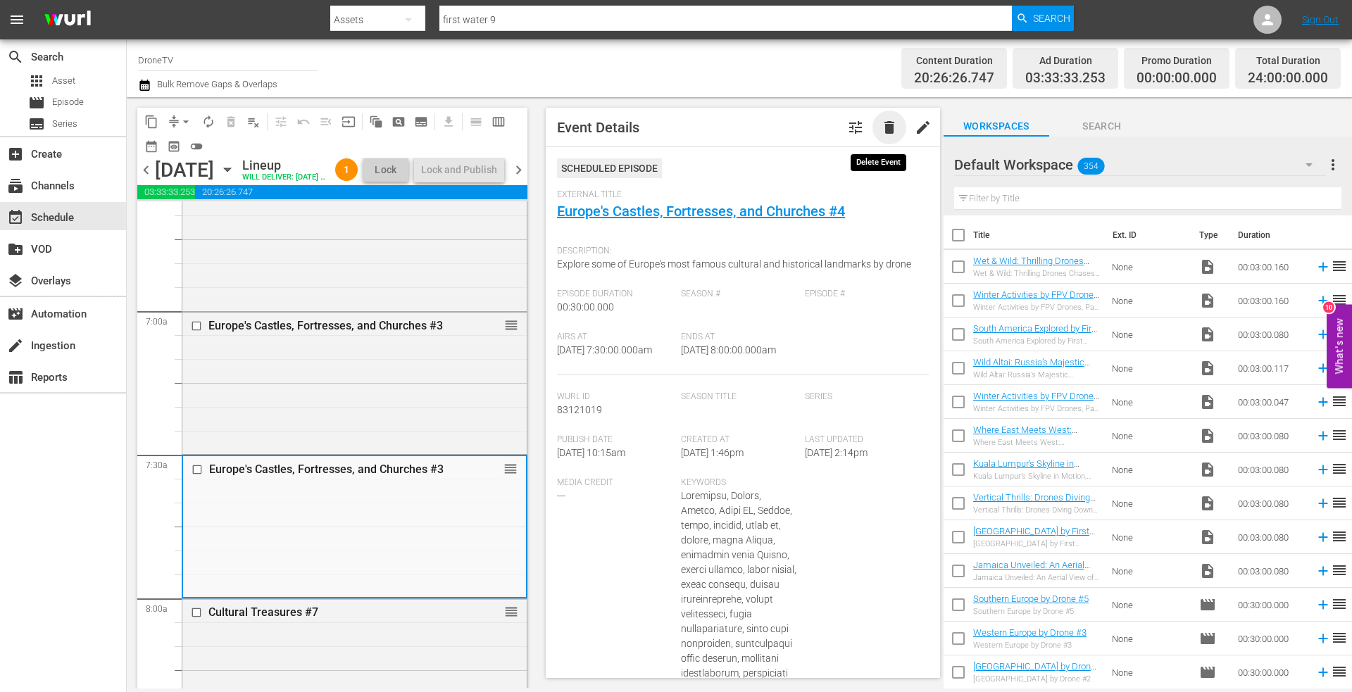
click at [882, 122] on span "delete" at bounding box center [889, 127] width 17 height 17
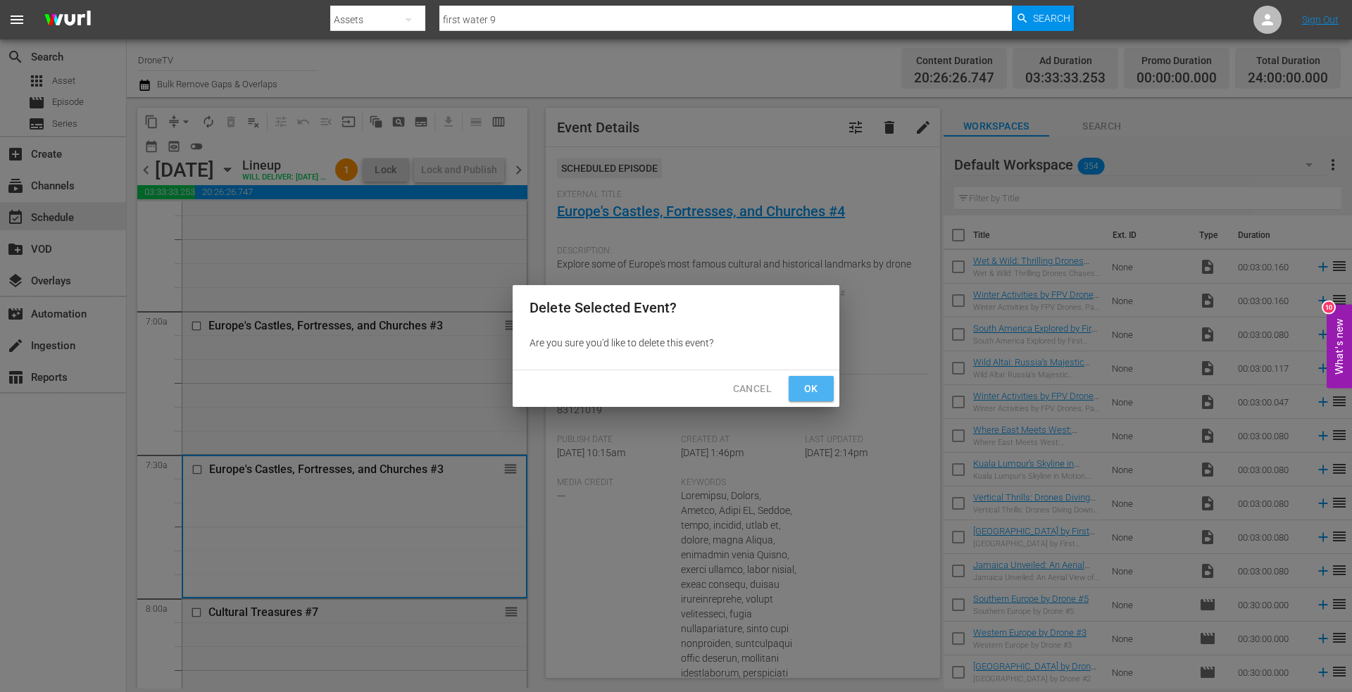
click at [796, 383] on button "Ok" at bounding box center [810, 389] width 45 height 26
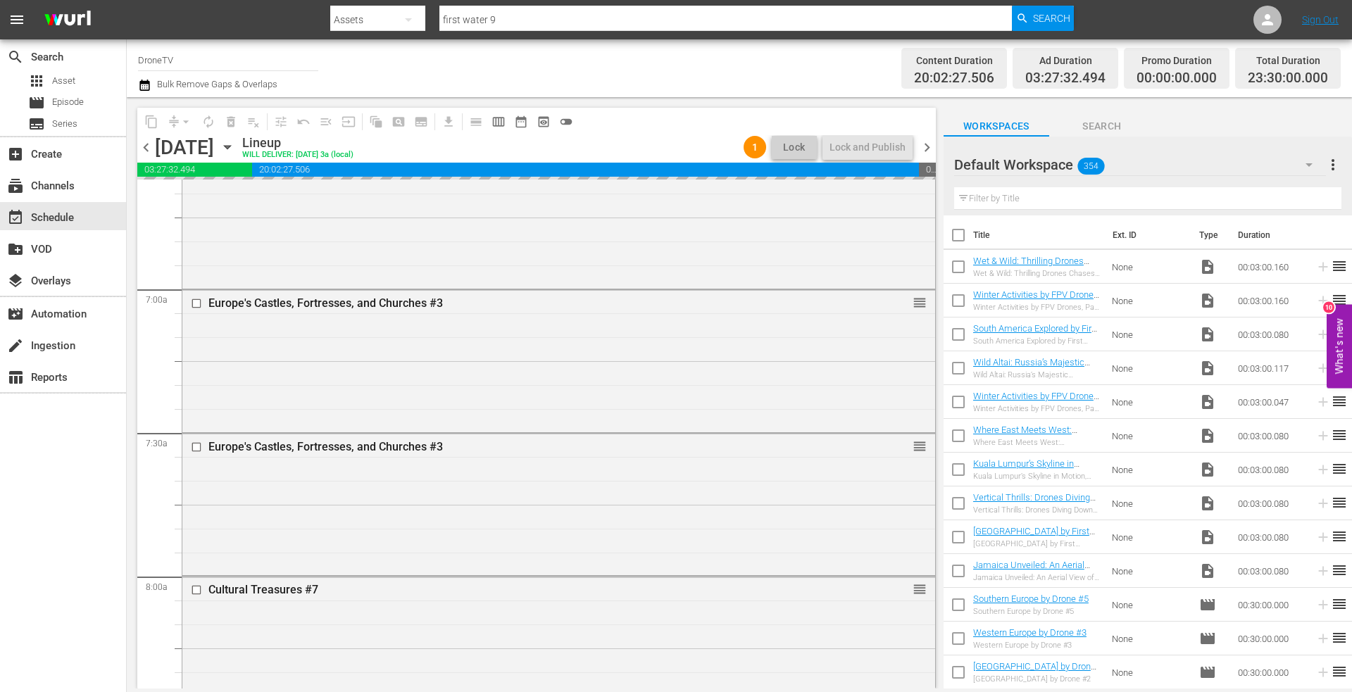
click at [1021, 201] on input "text" at bounding box center [1147, 198] width 387 height 23
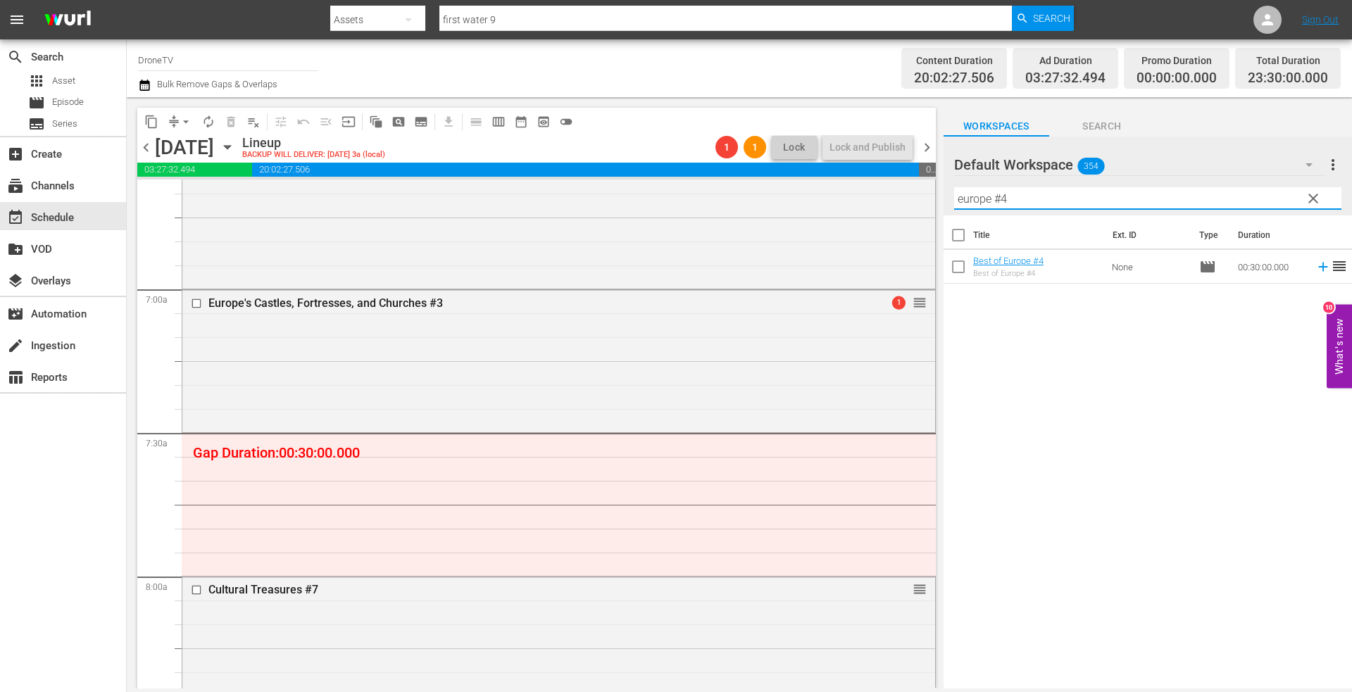
drag, startPoint x: 1008, startPoint y: 201, endPoint x: 936, endPoint y: 203, distance: 72.5
click at [936, 203] on div "content_copy compress arrow_drop_down autorenew_outlined delete_forever_outline…" at bounding box center [739, 392] width 1225 height 591
click at [991, 199] on input "europe castles" at bounding box center [1147, 198] width 387 height 23
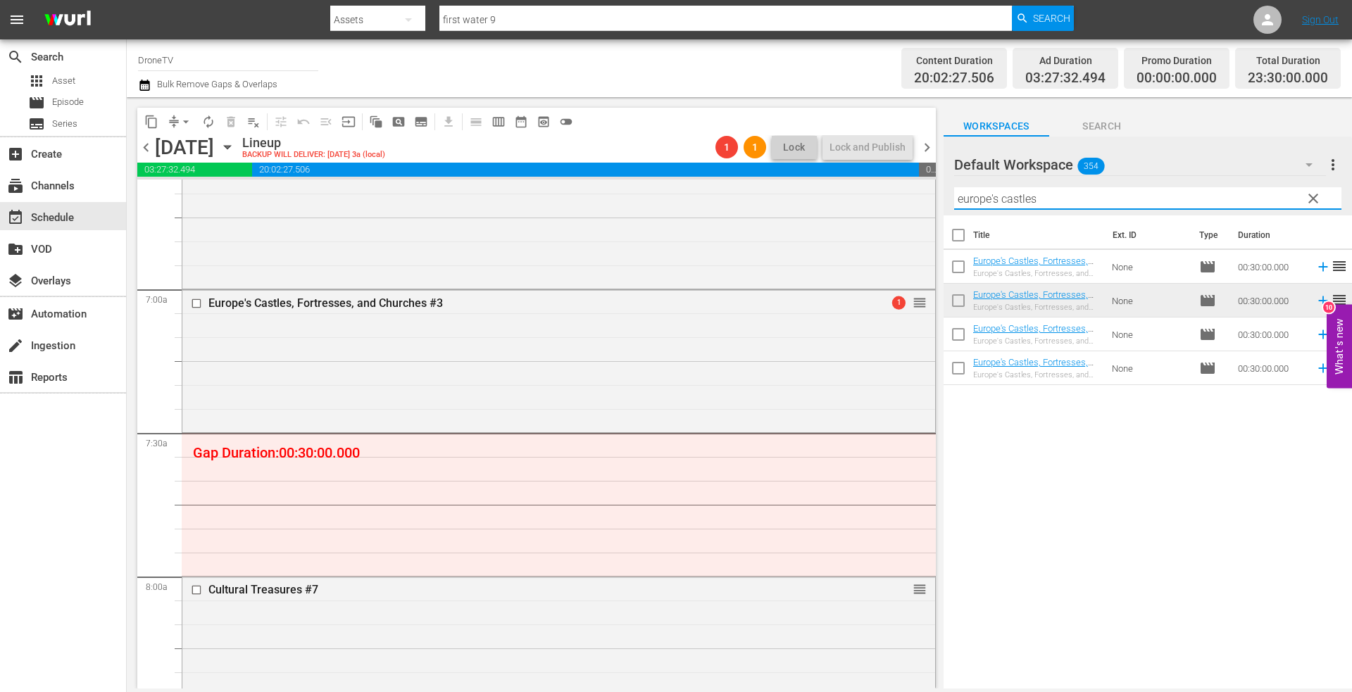
type input "europe's castles"
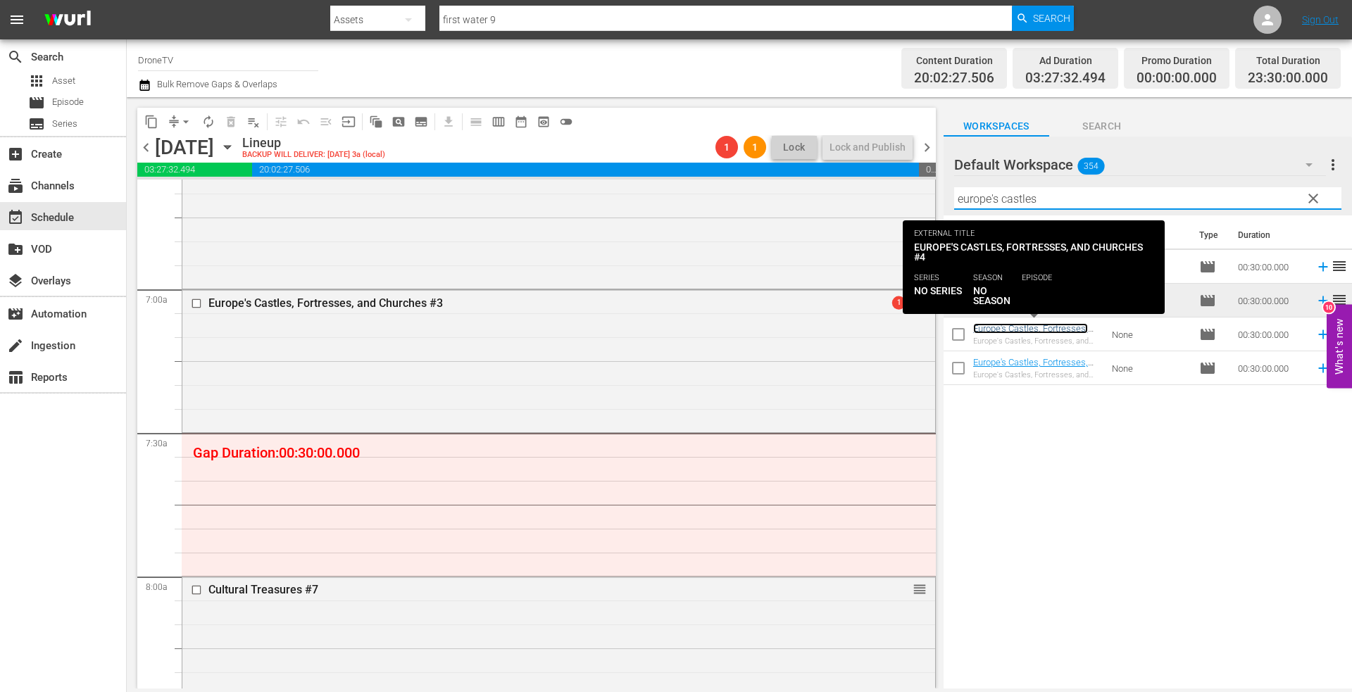
click at [1030, 326] on link "Europe's Castles, Fortresses, and Churches #3" at bounding box center [1030, 333] width 115 height 21
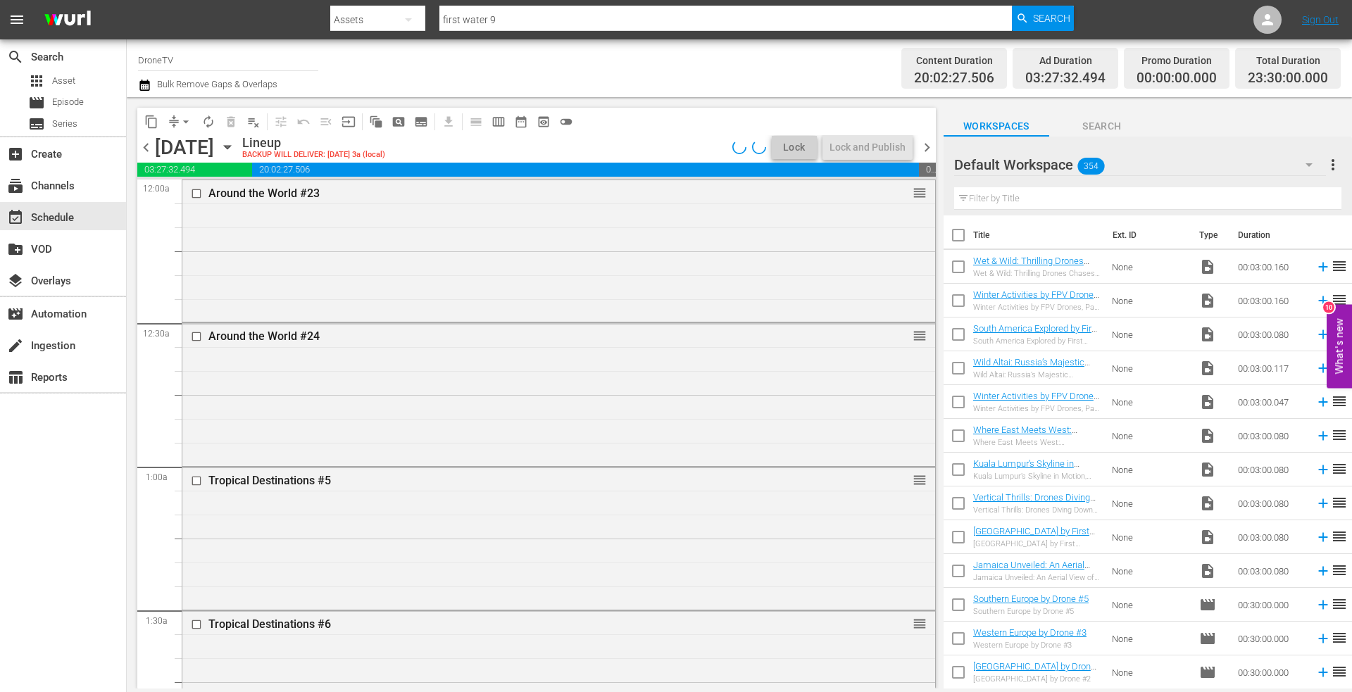
click at [1007, 205] on input "text" at bounding box center [1147, 198] width 387 height 23
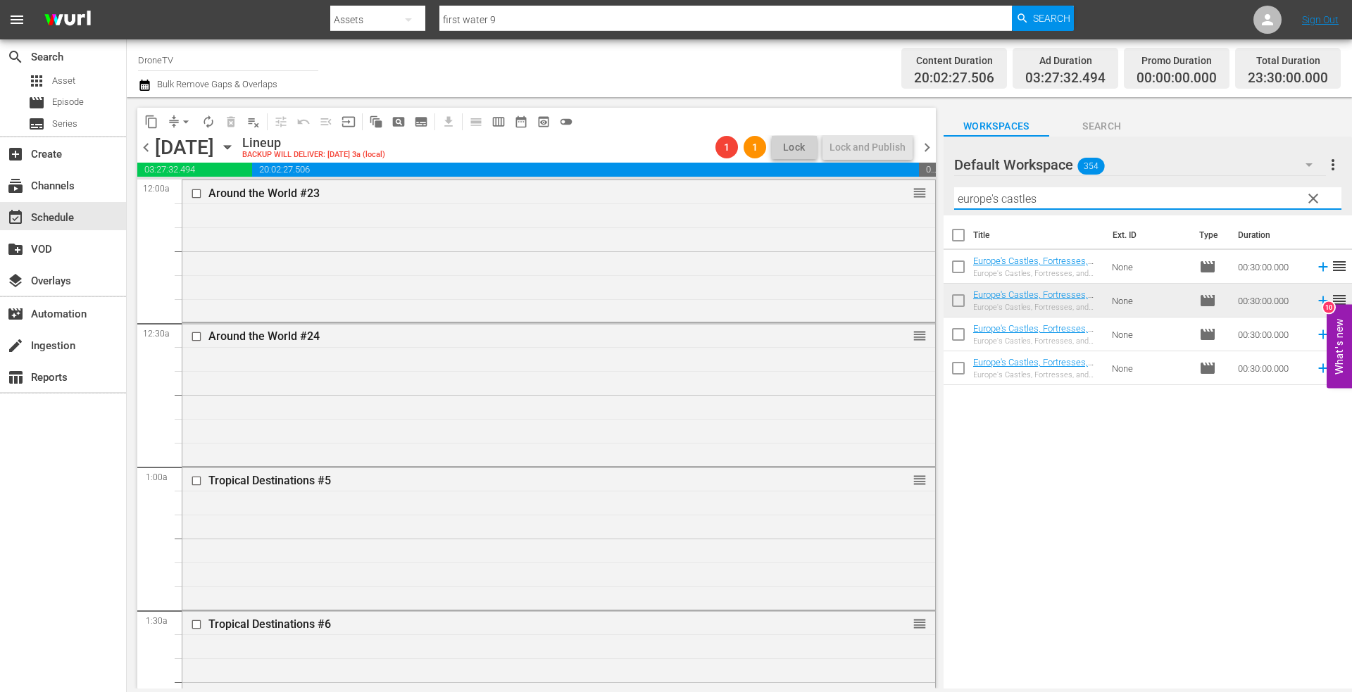
type input "europe's castles"
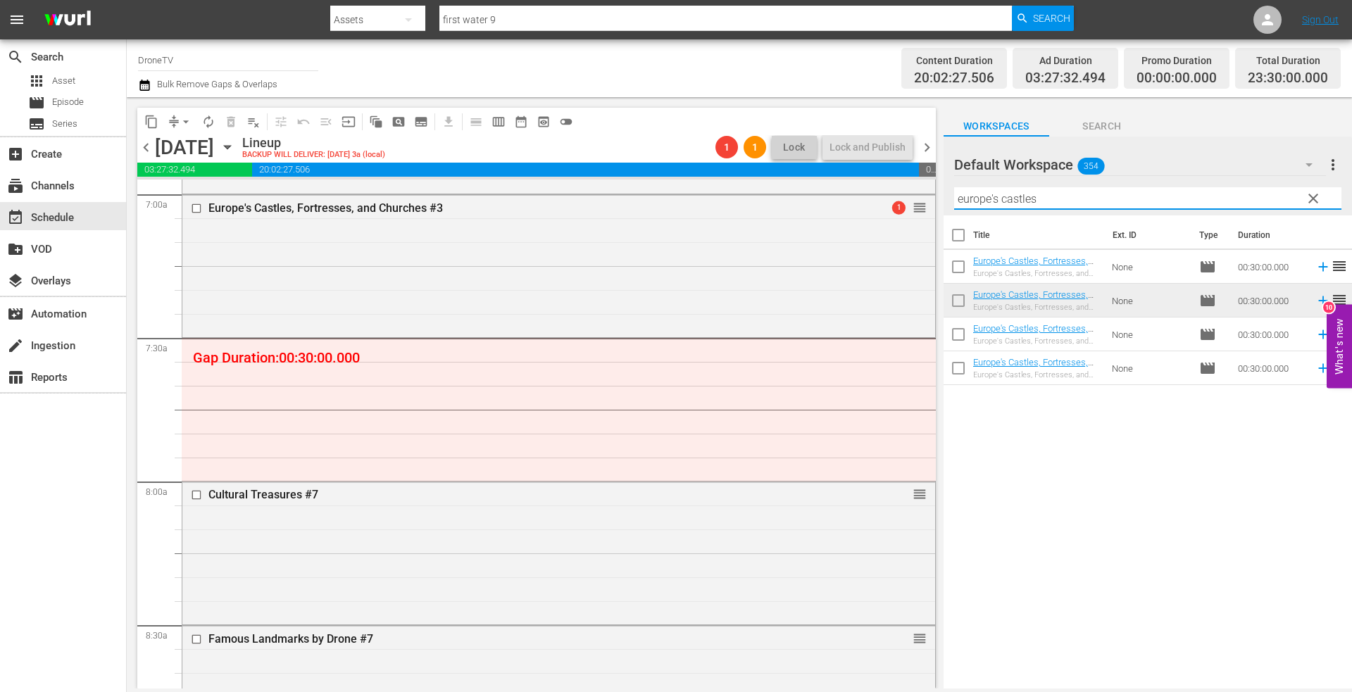
scroll to position [1971, 0]
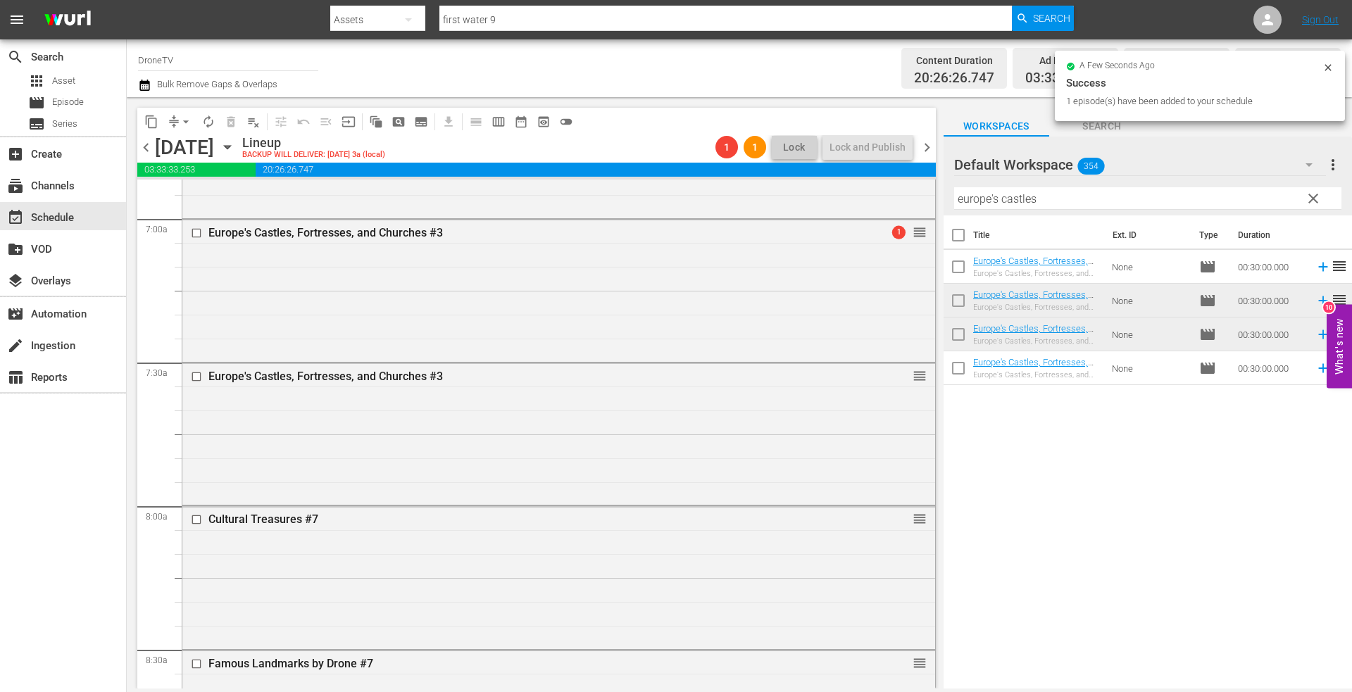
click at [1328, 66] on icon at bounding box center [1327, 67] width 11 height 11
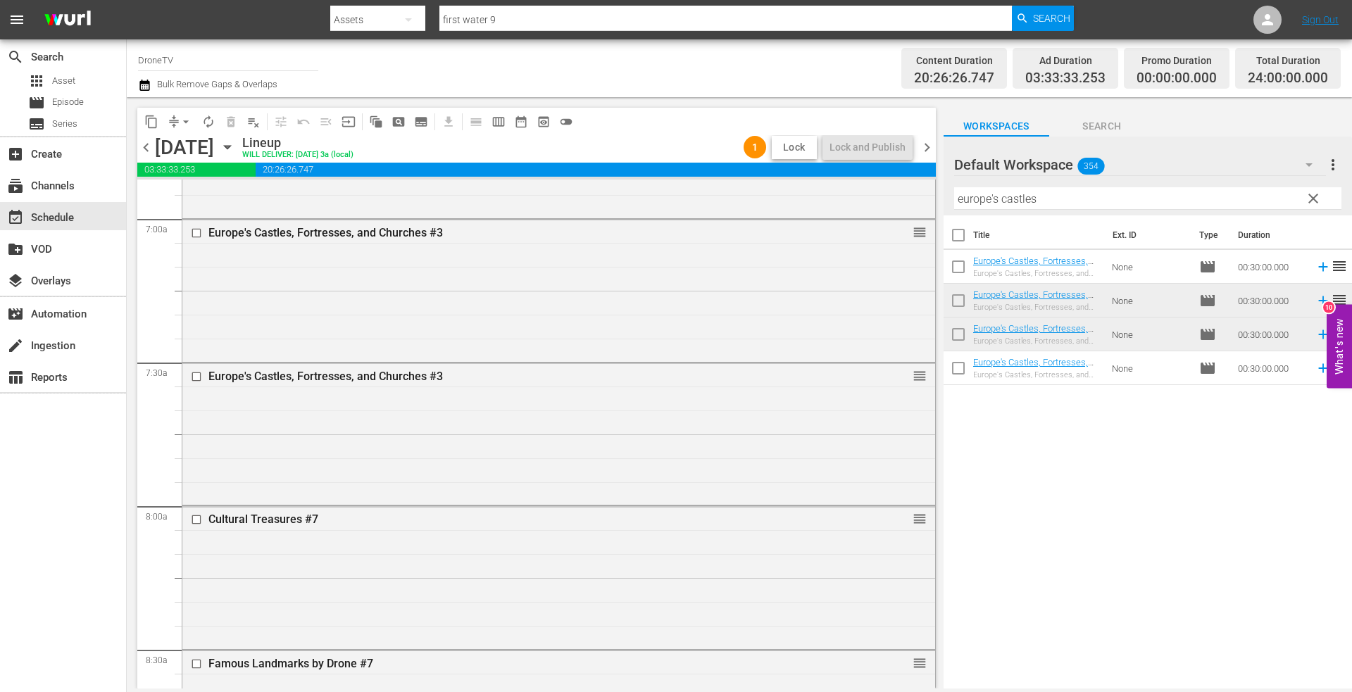
click at [792, 146] on span "Lock" at bounding box center [794, 147] width 34 height 15
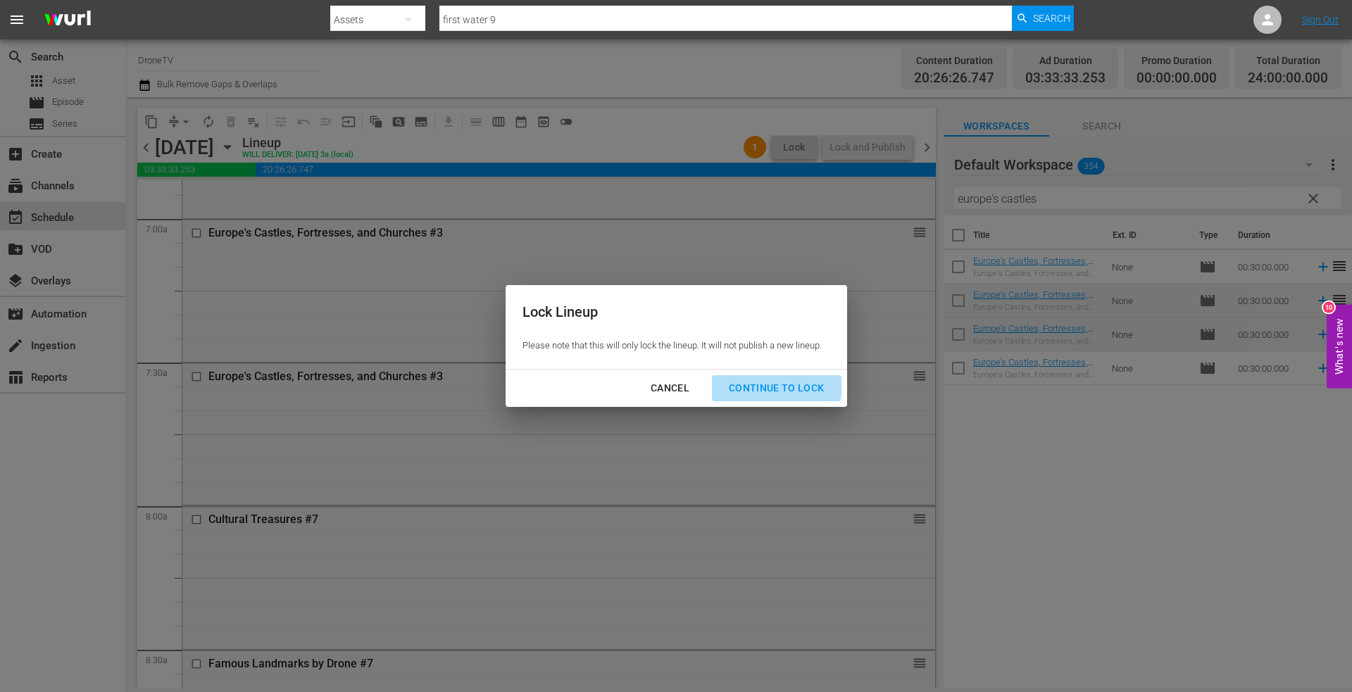
click at [778, 384] on div "Continue to lock" at bounding box center [776, 388] width 118 height 18
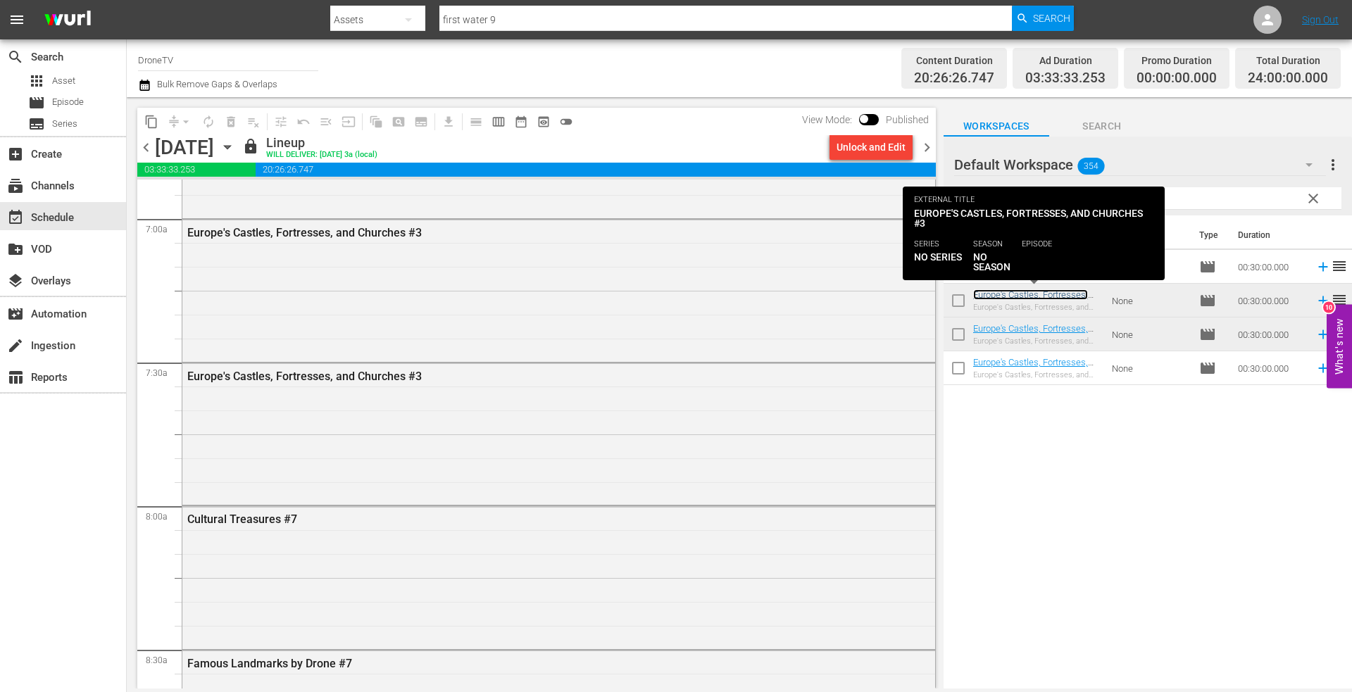
click at [997, 296] on link "Europe's Castles, Fortresses, and Churches #3" at bounding box center [1030, 299] width 115 height 21
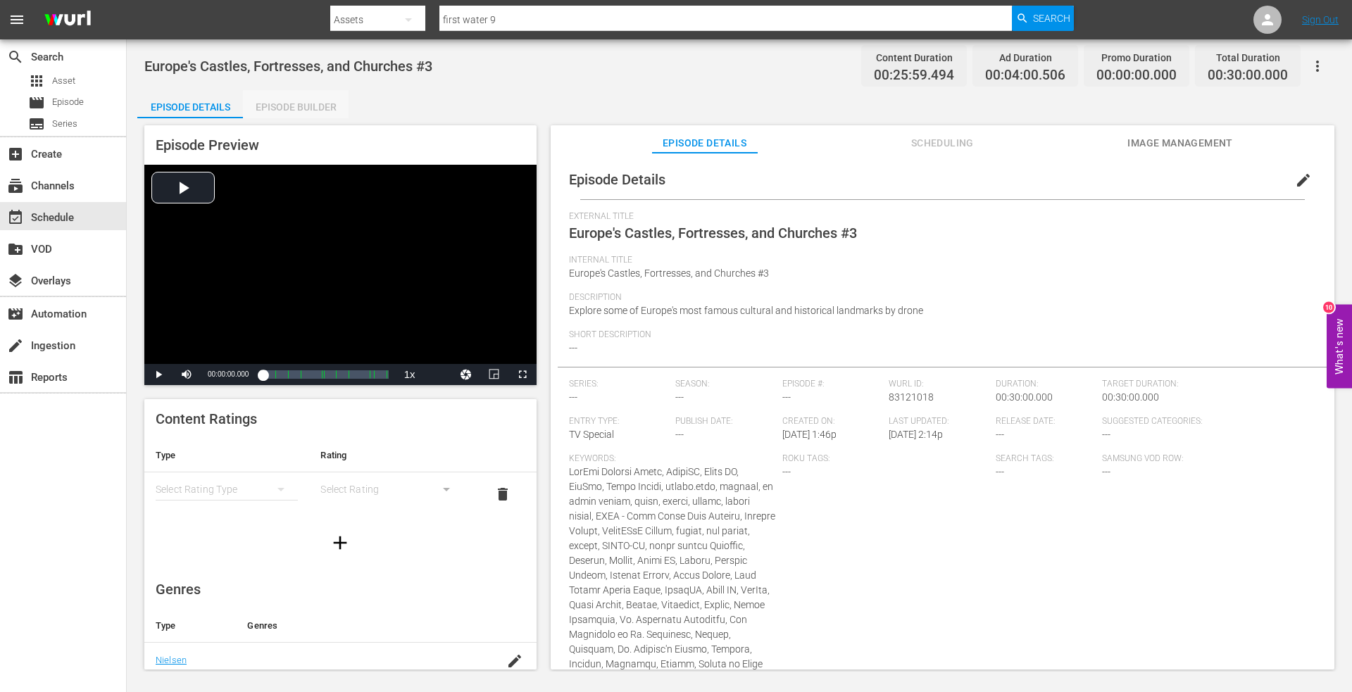
drag, startPoint x: 292, startPoint y: 101, endPoint x: 287, endPoint y: 132, distance: 30.8
click at [291, 101] on div "Episode Builder" at bounding box center [296, 107] width 106 height 34
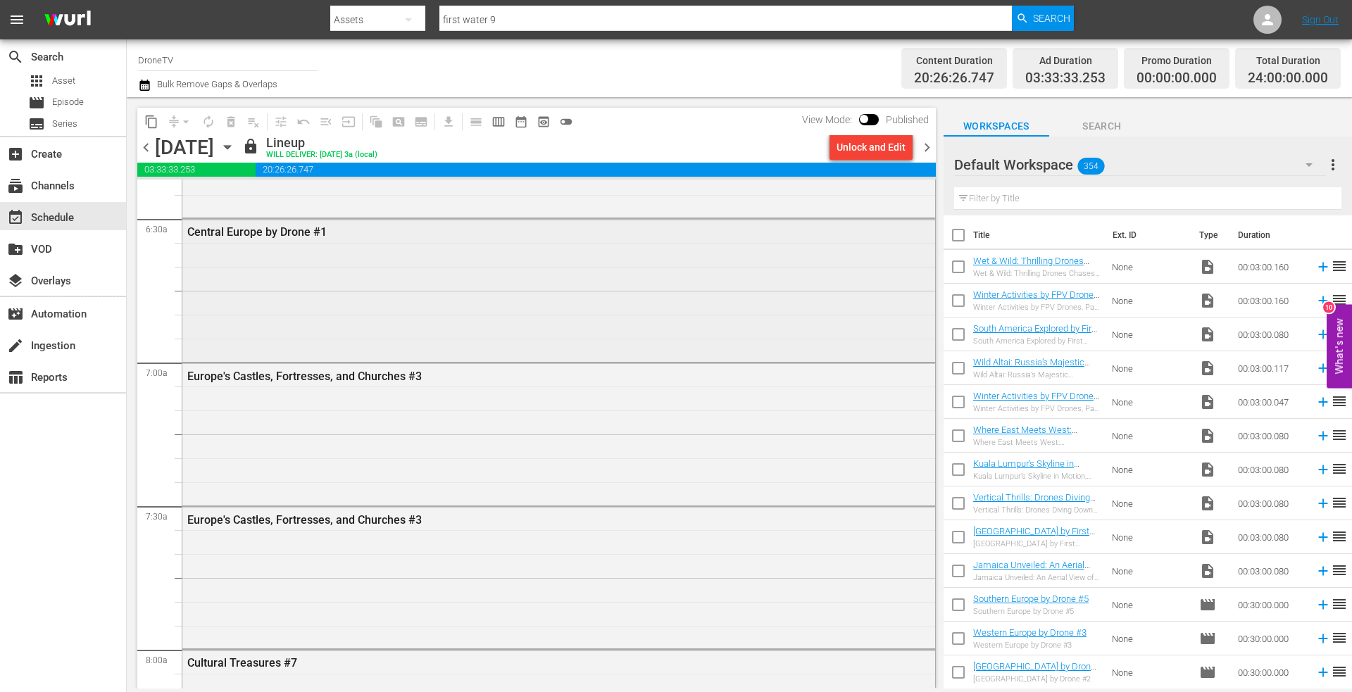
scroll to position [1879, 0]
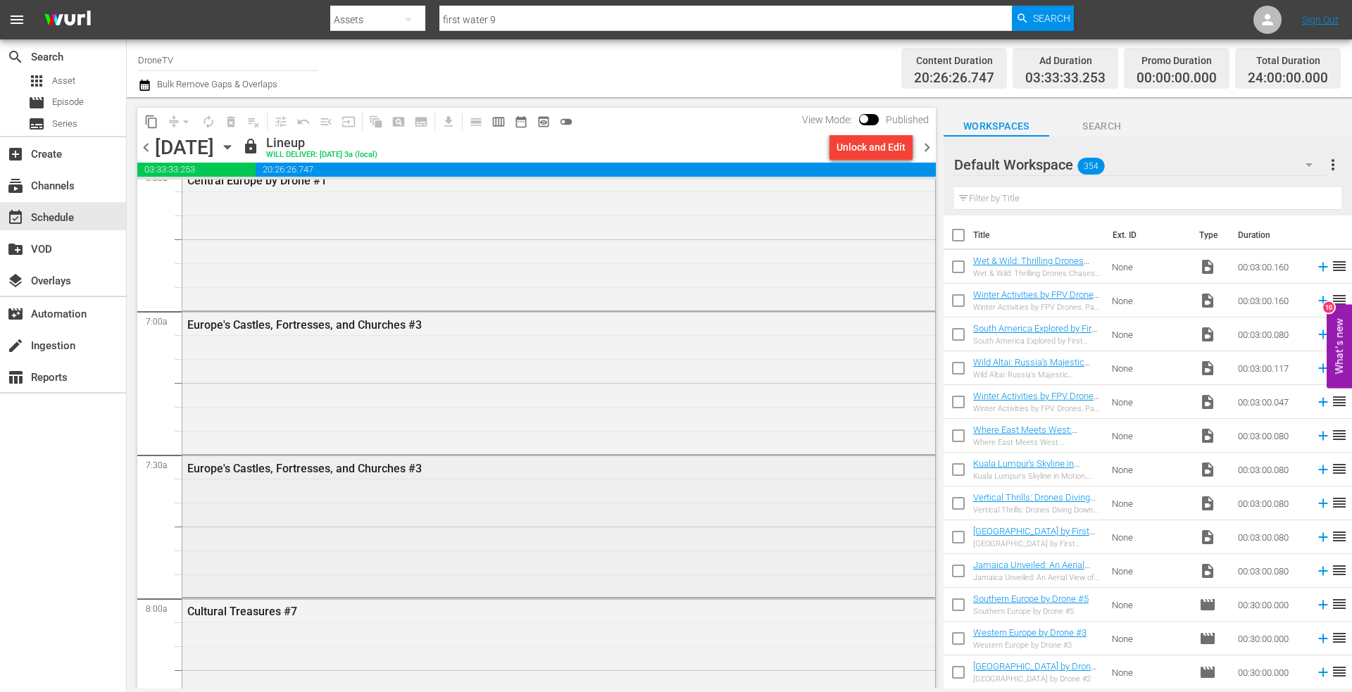
click at [404, 499] on div "Europe's Castles, Fortresses, and Churches #3" at bounding box center [558, 524] width 753 height 139
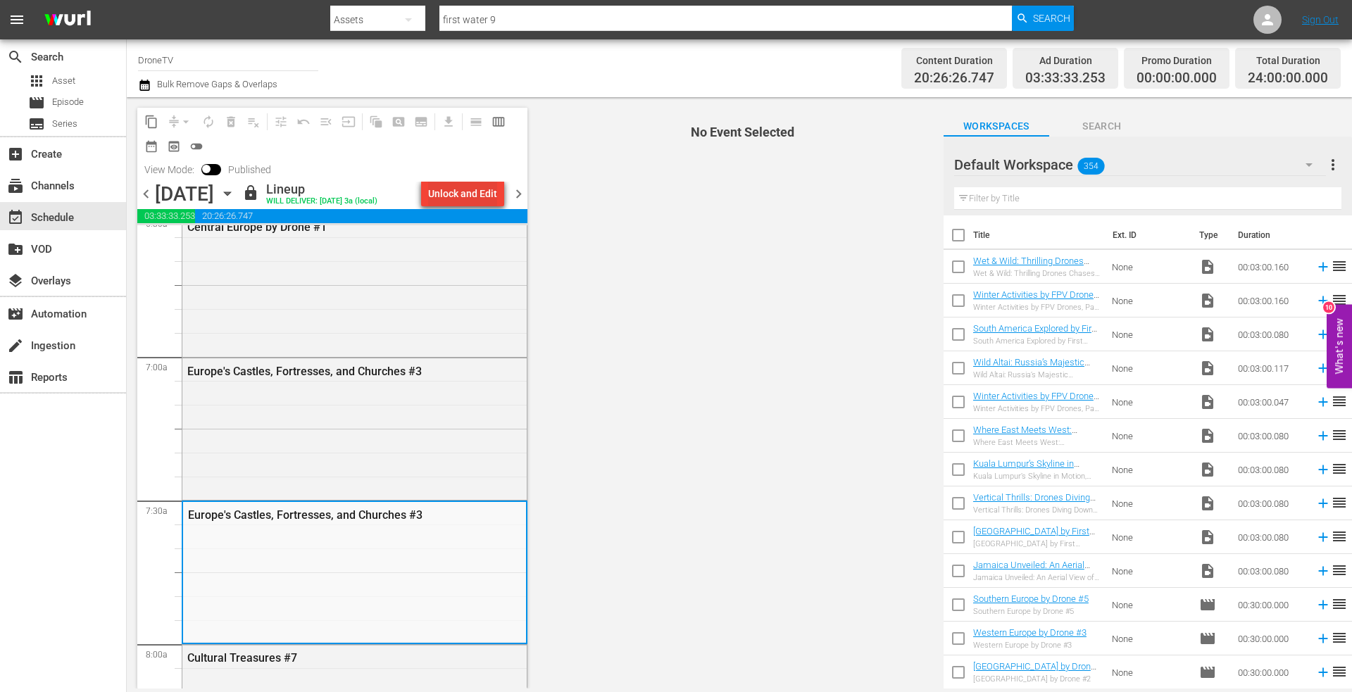
click at [453, 193] on div "Unlock and Edit" at bounding box center [462, 193] width 69 height 25
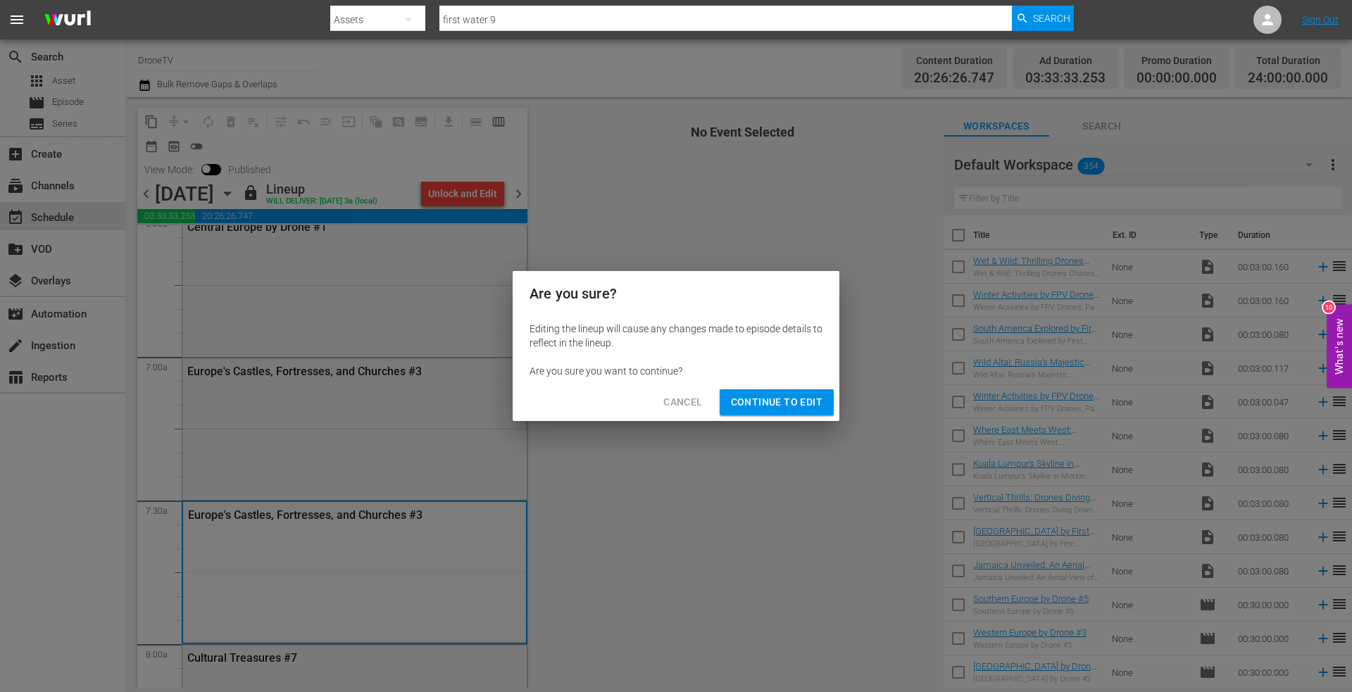
click at [757, 395] on span "Continue to Edit" at bounding box center [777, 403] width 92 height 18
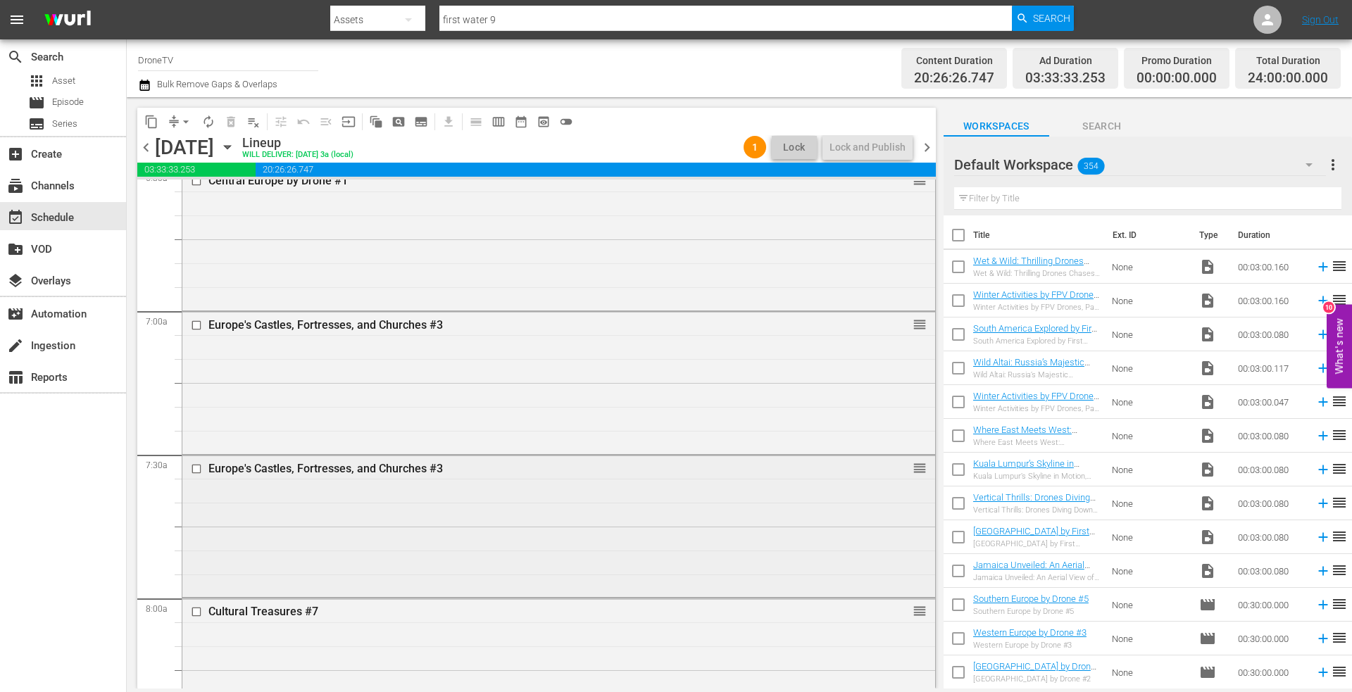
click at [421, 508] on div "Europe's Castles, Fortresses, and Churches #3 reorder" at bounding box center [558, 524] width 753 height 139
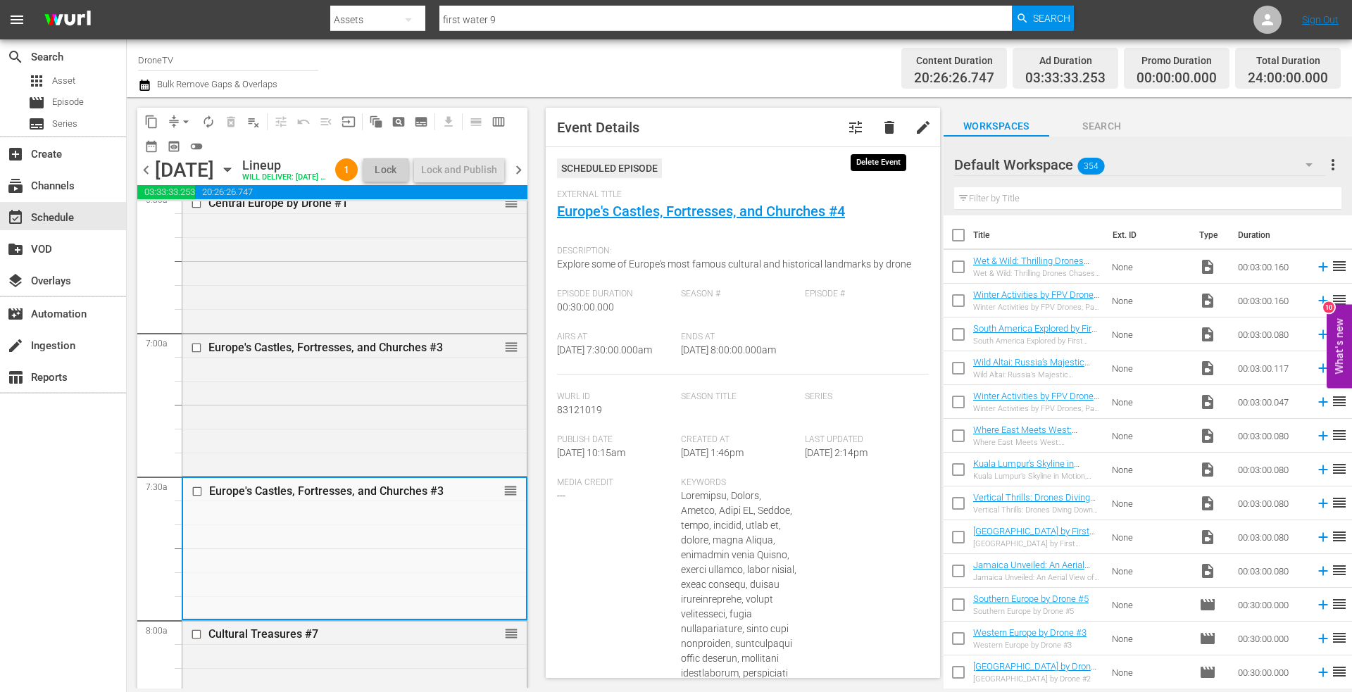
click at [881, 124] on span "delete" at bounding box center [889, 127] width 17 height 17
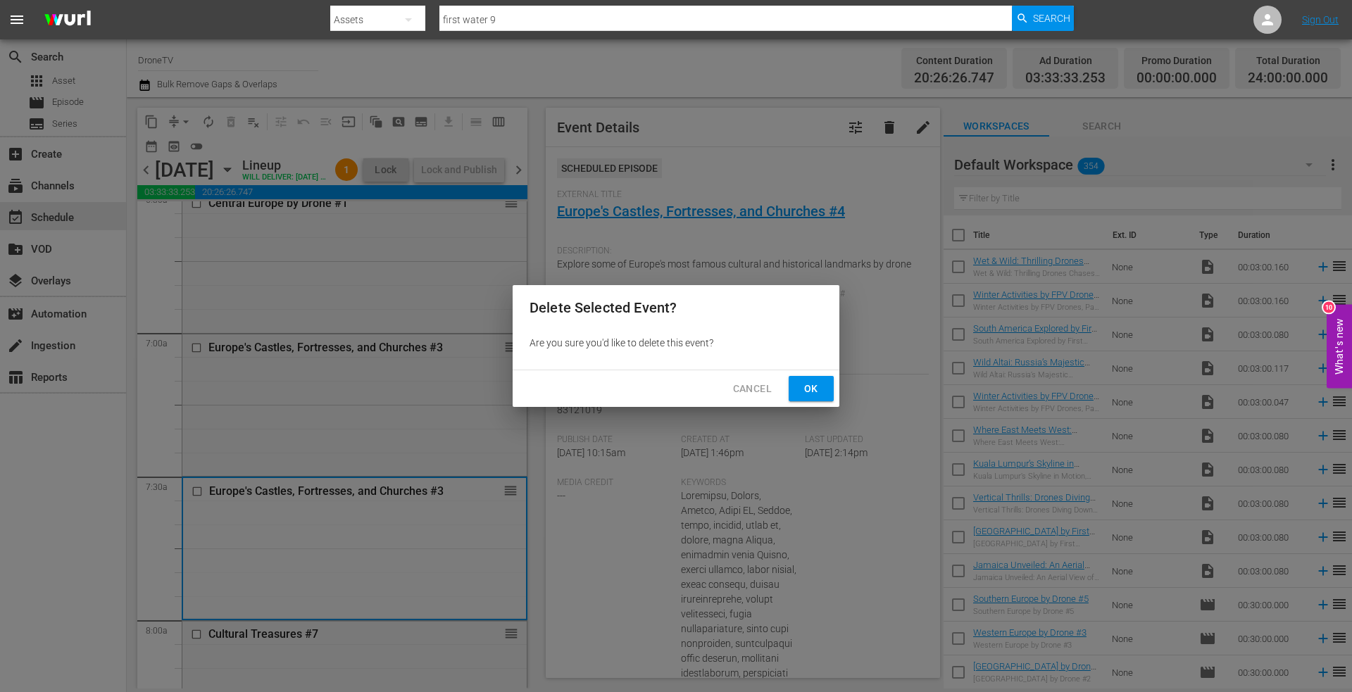
click at [807, 382] on span "Ok" at bounding box center [811, 389] width 23 height 18
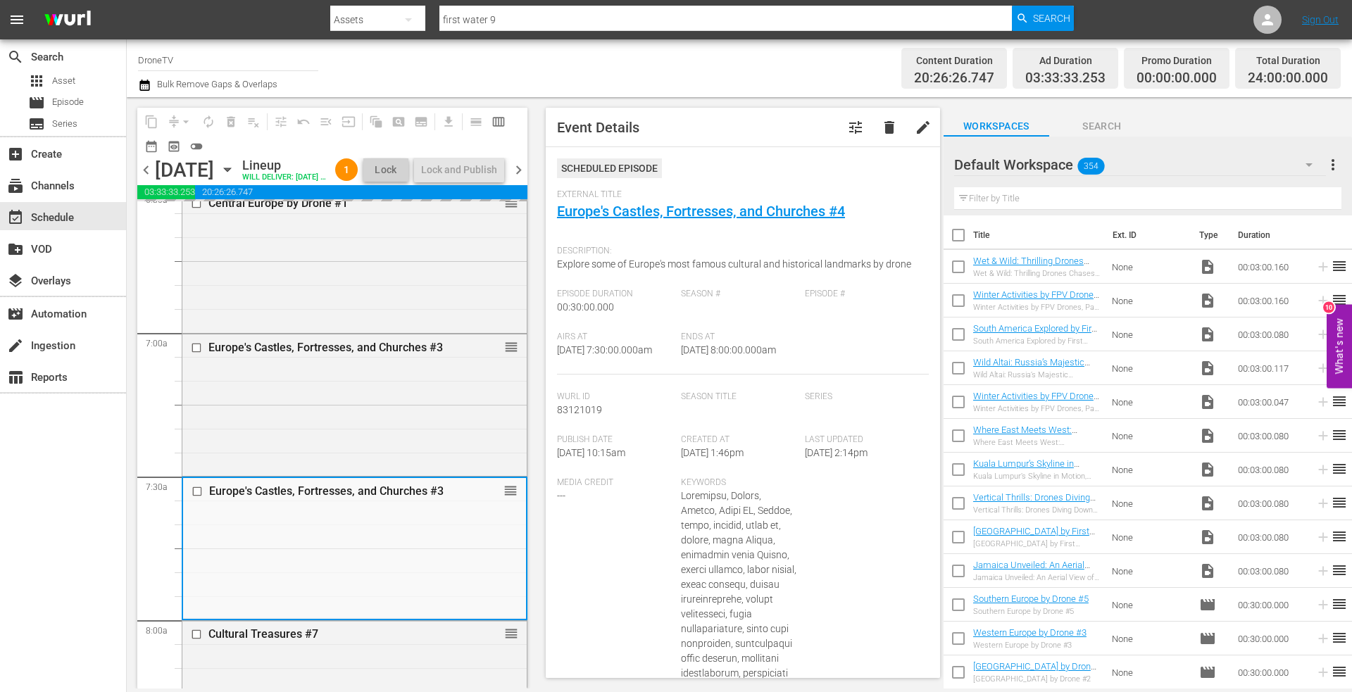
click at [1005, 196] on input "text" at bounding box center [1147, 198] width 387 height 23
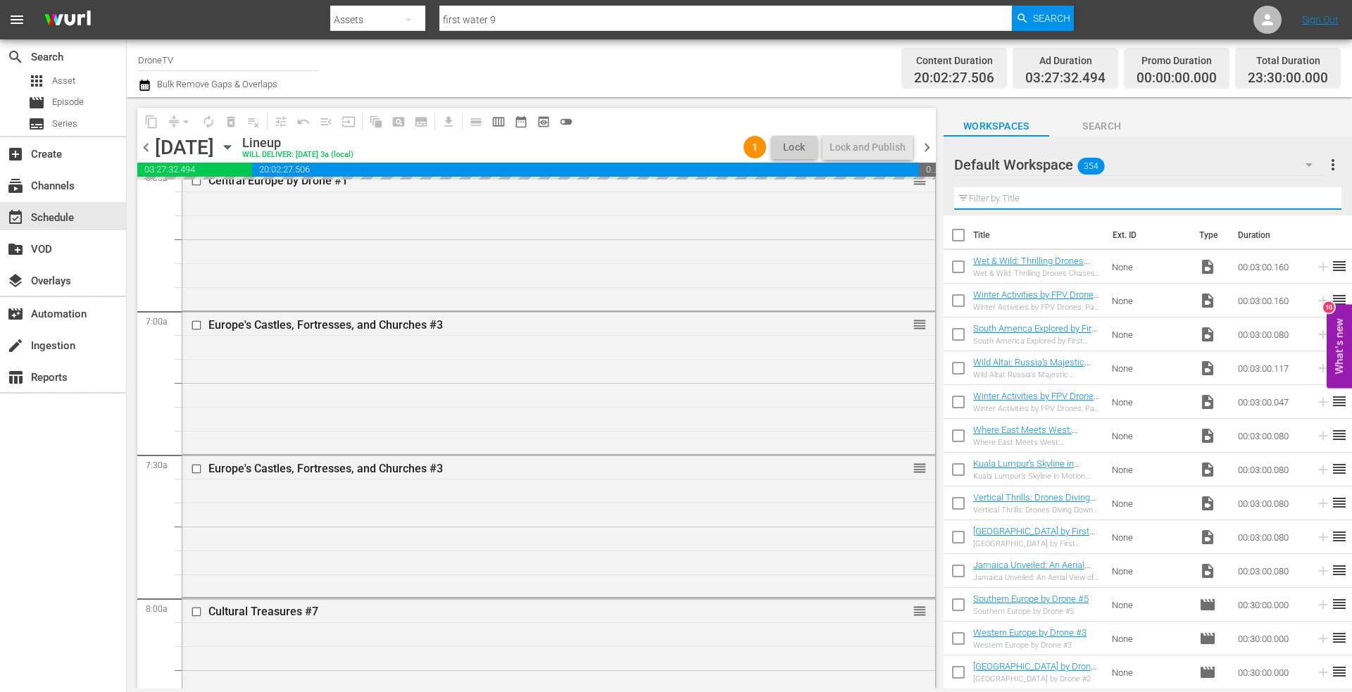
click at [1012, 196] on input "text" at bounding box center [1147, 198] width 387 height 23
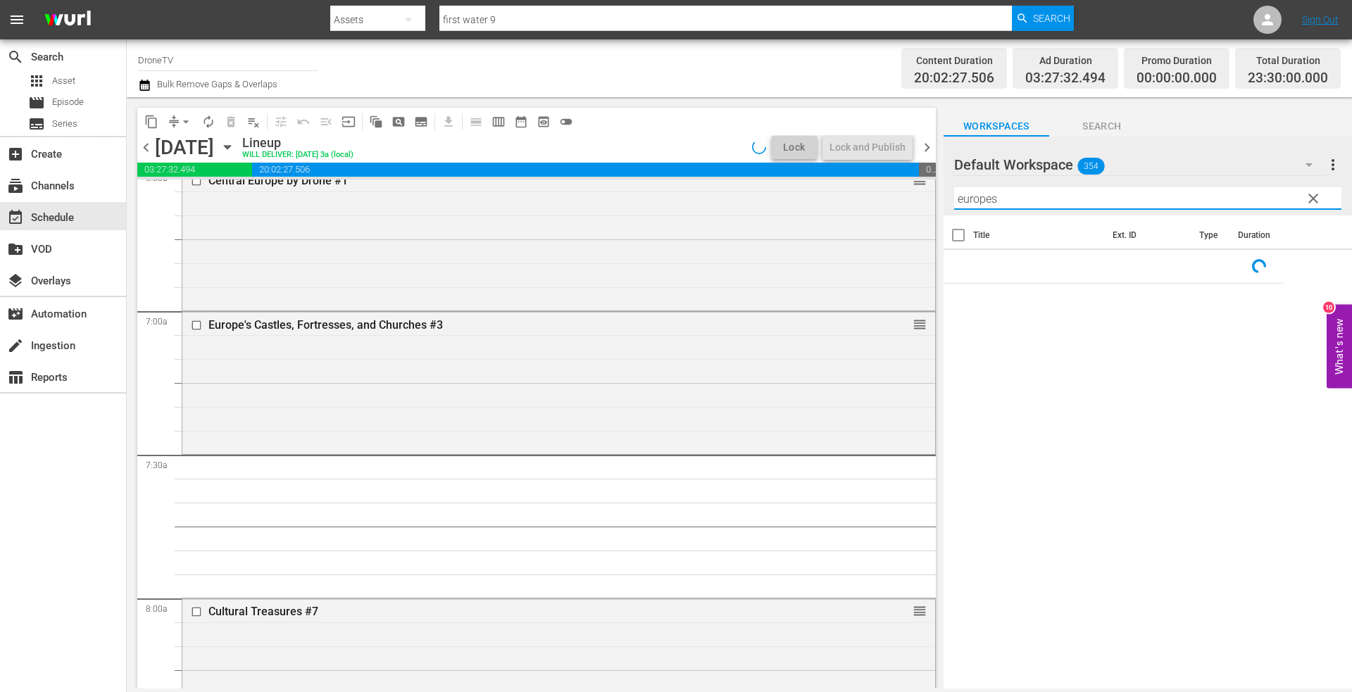
type input "europes"
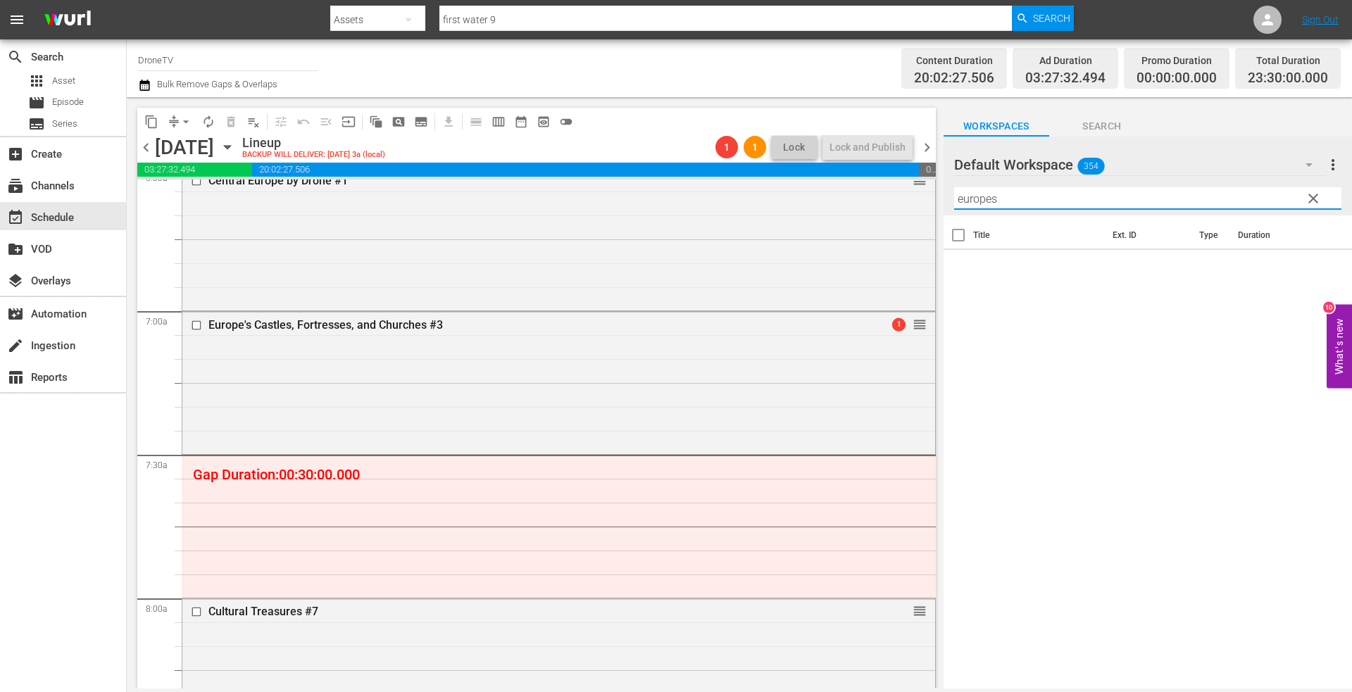
click at [992, 201] on input "europes" at bounding box center [1147, 198] width 387 height 23
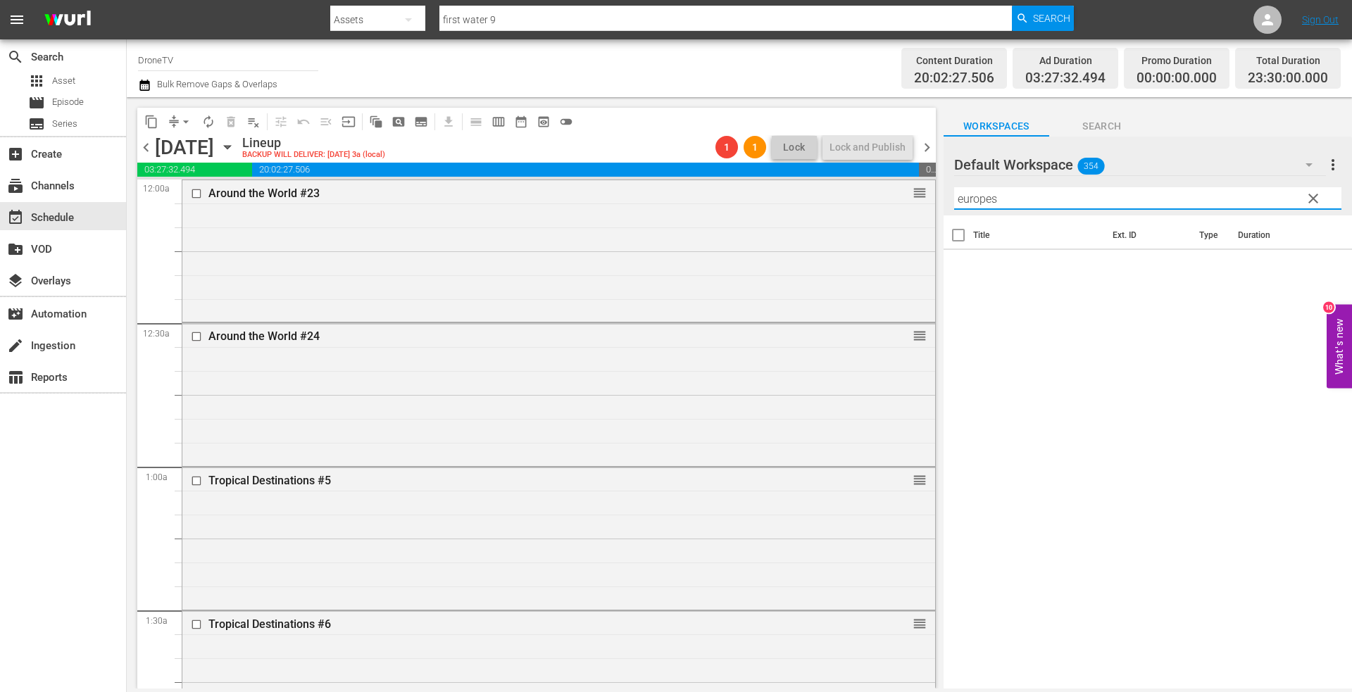
scroll to position [1879, 0]
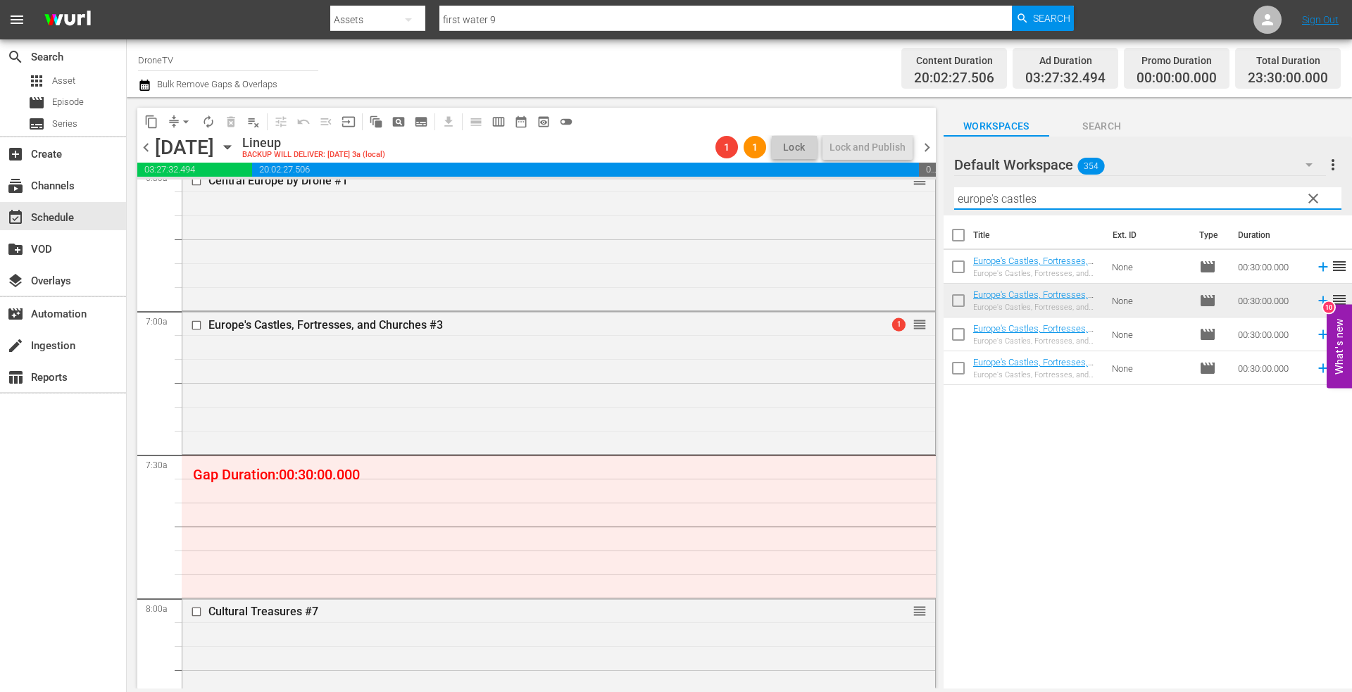
type input "europe's castles"
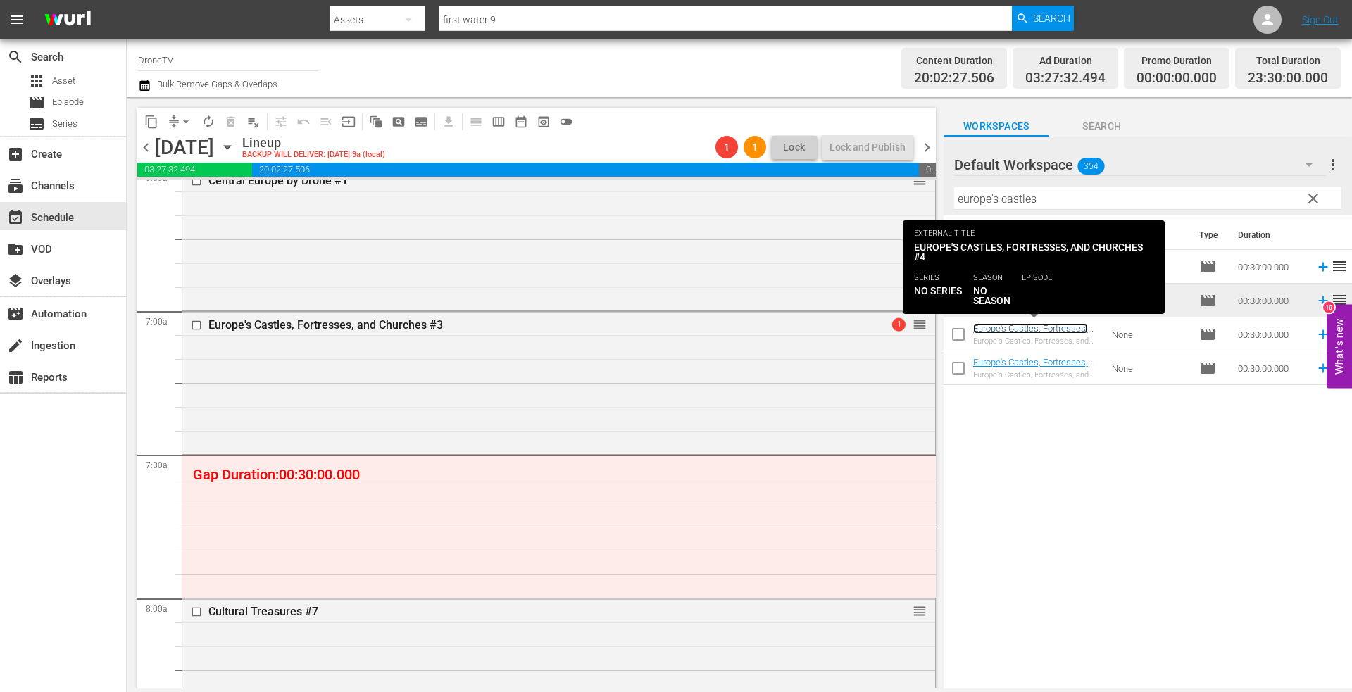
click at [1018, 329] on link "Europe's Castles, Fortresses, and Churches #3" at bounding box center [1030, 333] width 115 height 21
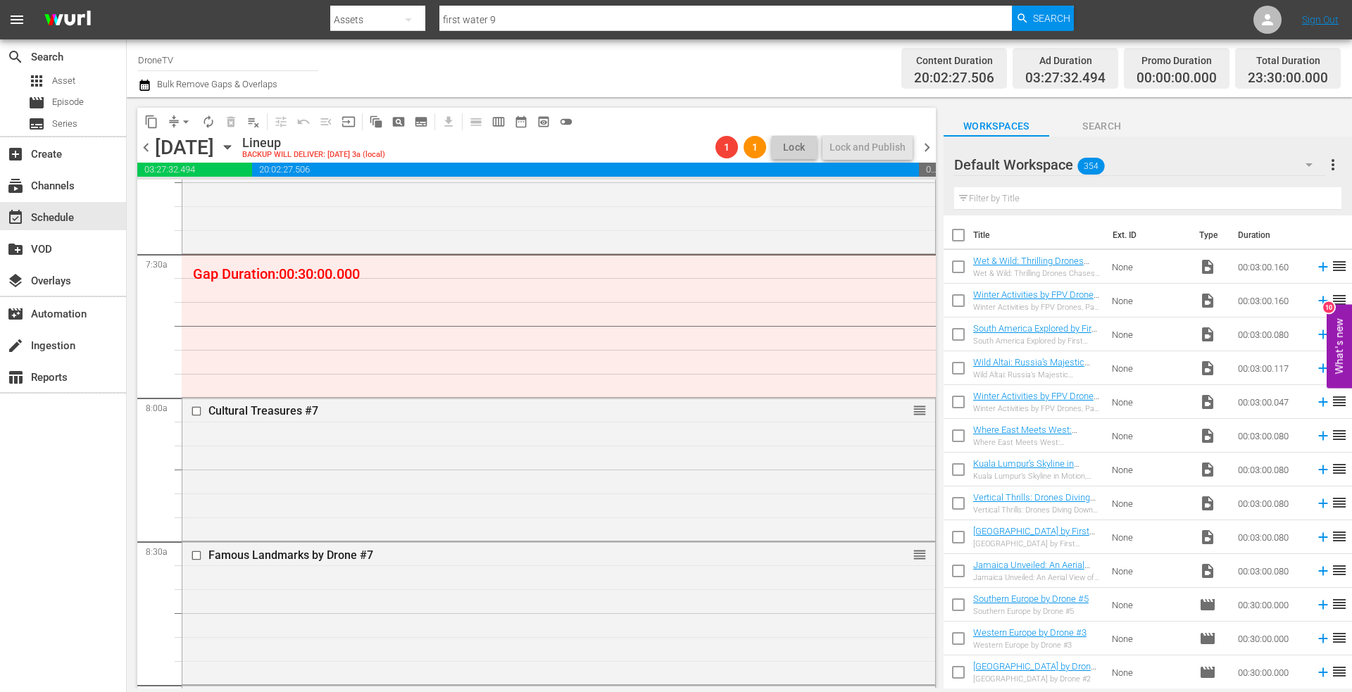
scroll to position [1971, 0]
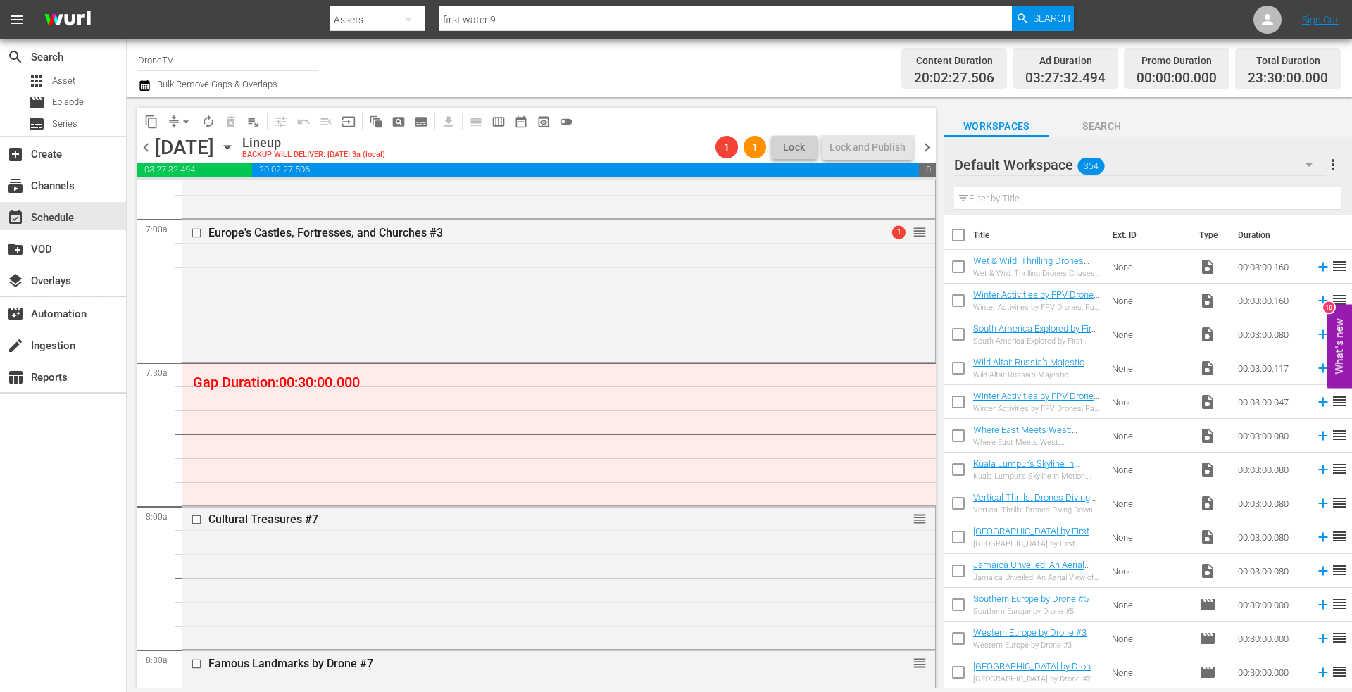
click at [1014, 202] on input "text" at bounding box center [1147, 198] width 387 height 23
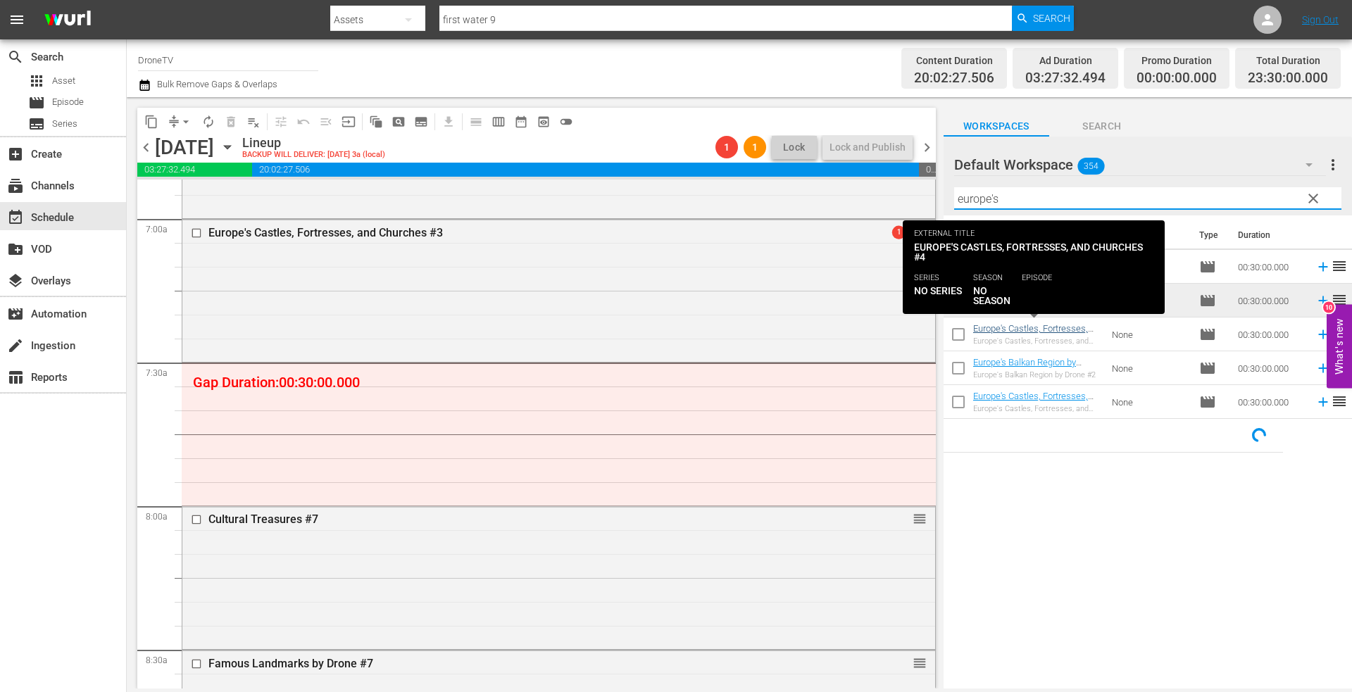
type input "europe's"
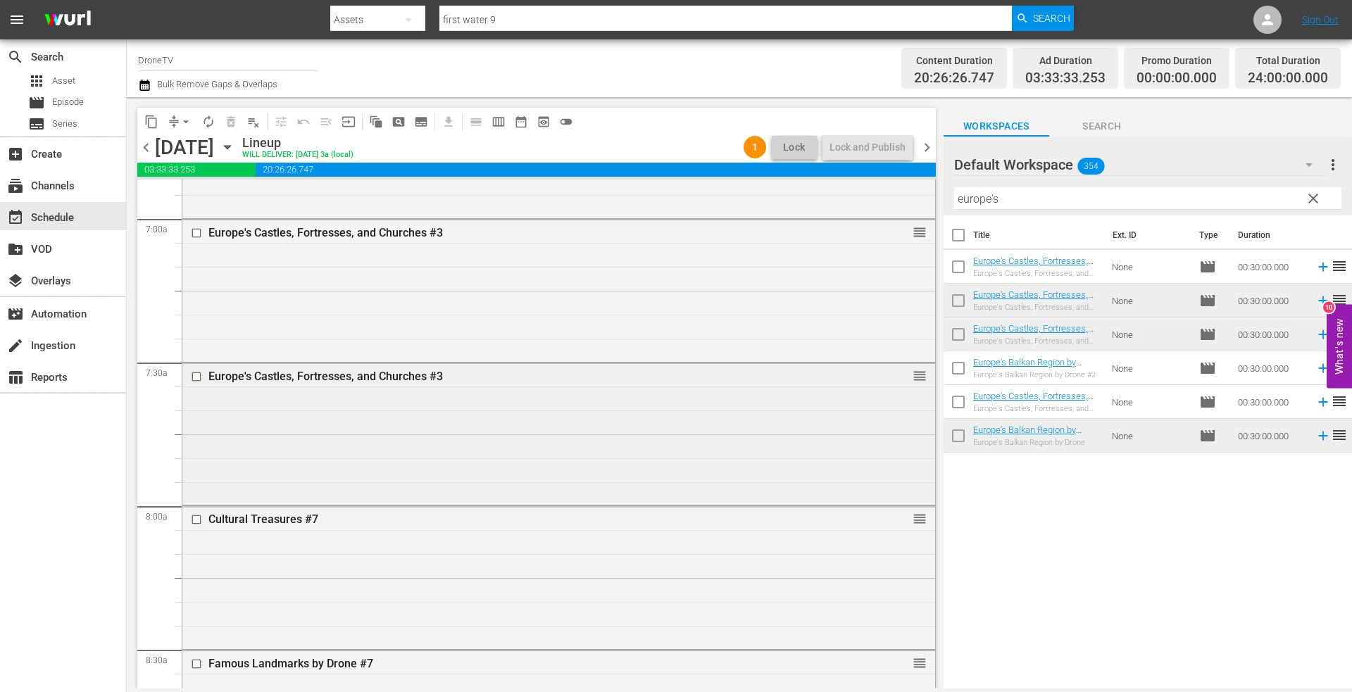
drag, startPoint x: 1031, startPoint y: 332, endPoint x: 700, endPoint y: 392, distance: 335.7
click at [700, 392] on div "Europe's Castles, Fortresses, and Churches #3 reorder" at bounding box center [558, 432] width 753 height 139
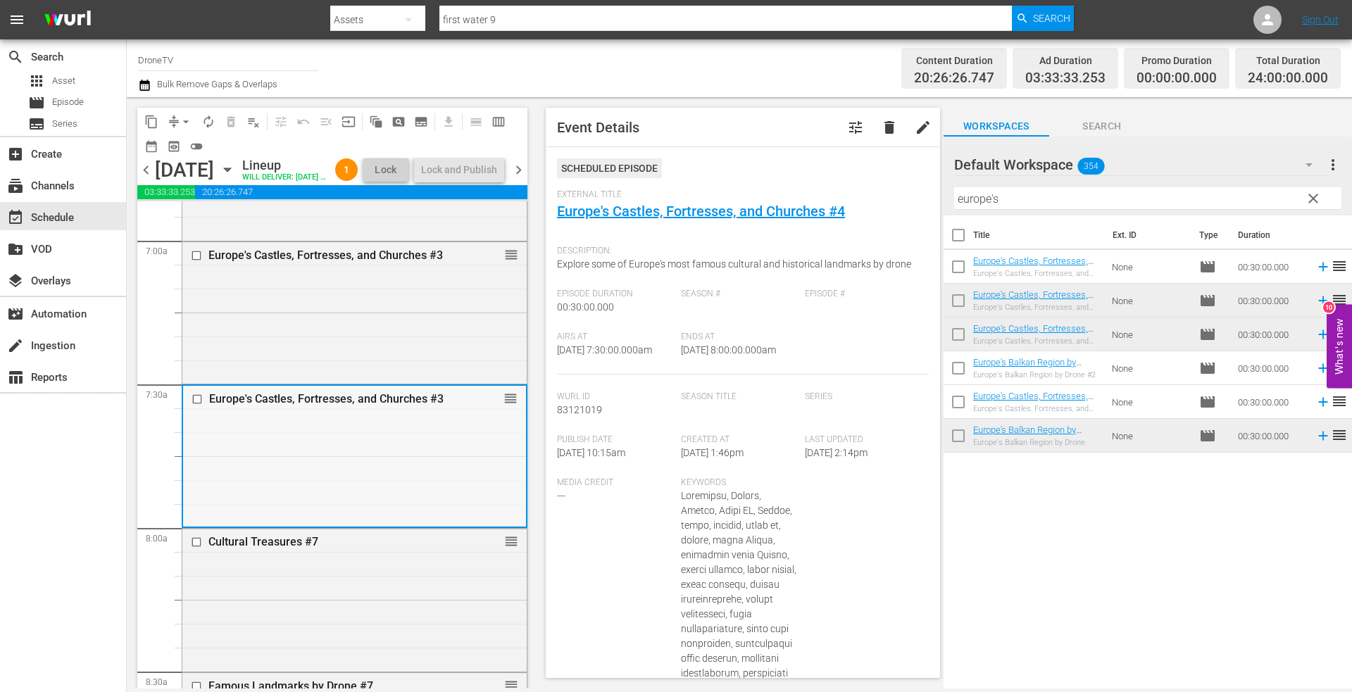
click at [393, 461] on div "Europe's Castles, Fortresses, and Churches #3 reorder" at bounding box center [354, 455] width 343 height 139
click at [881, 127] on span "delete" at bounding box center [889, 127] width 17 height 17
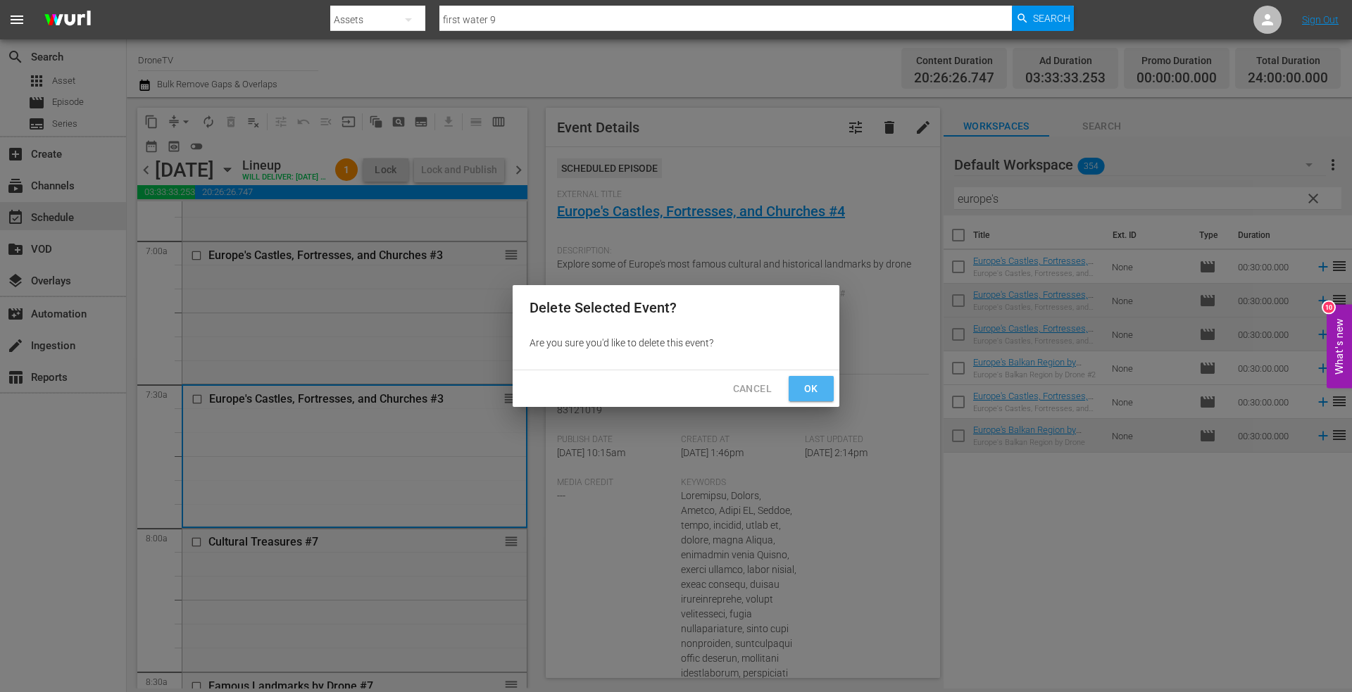
click at [803, 382] on span "Ok" at bounding box center [811, 389] width 23 height 18
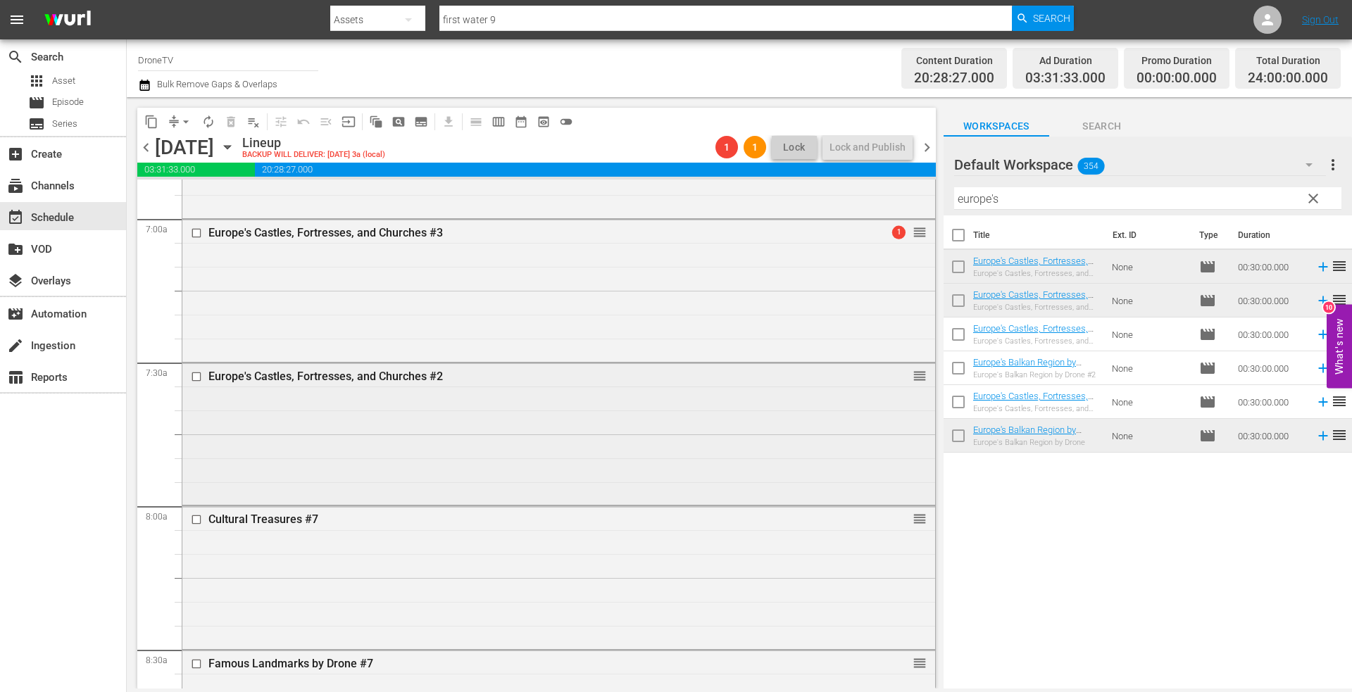
click at [638, 408] on div "Europe's Castles, Fortresses, and Churches #2 reorder" at bounding box center [558, 432] width 753 height 139
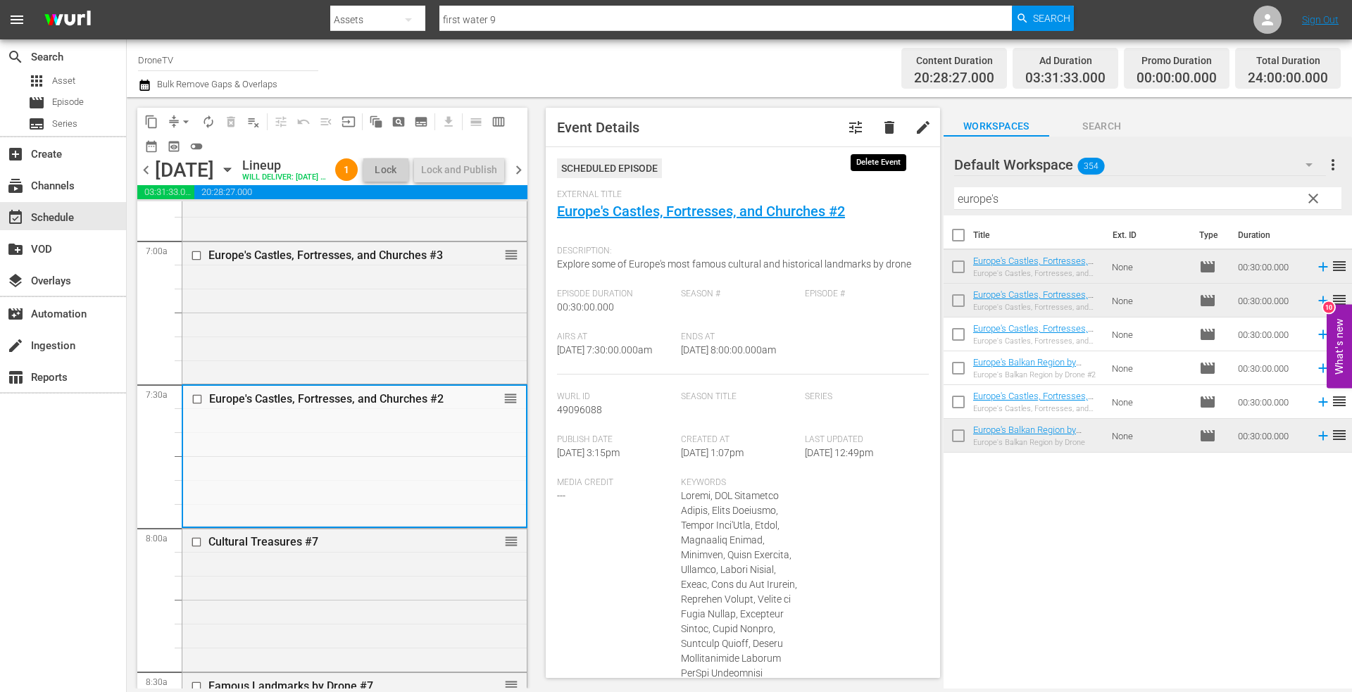
click at [881, 129] on span "delete" at bounding box center [889, 127] width 17 height 17
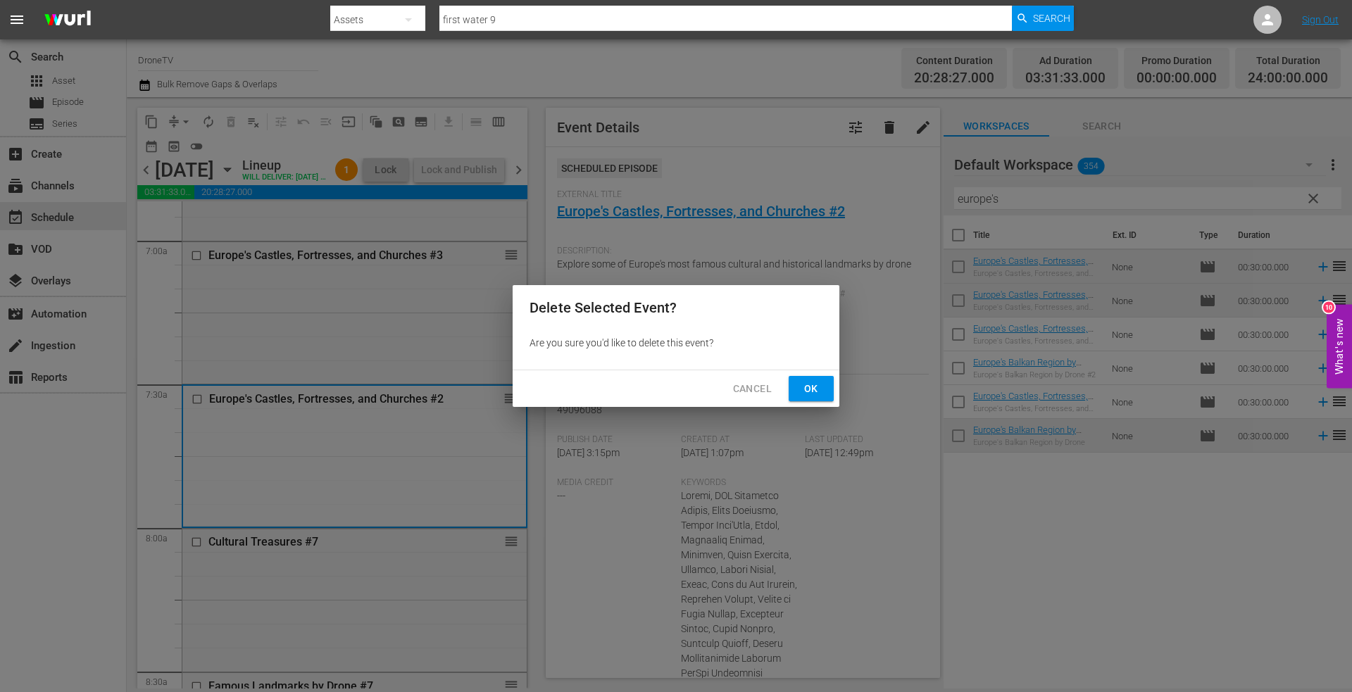
click at [817, 381] on span "Ok" at bounding box center [811, 389] width 23 height 18
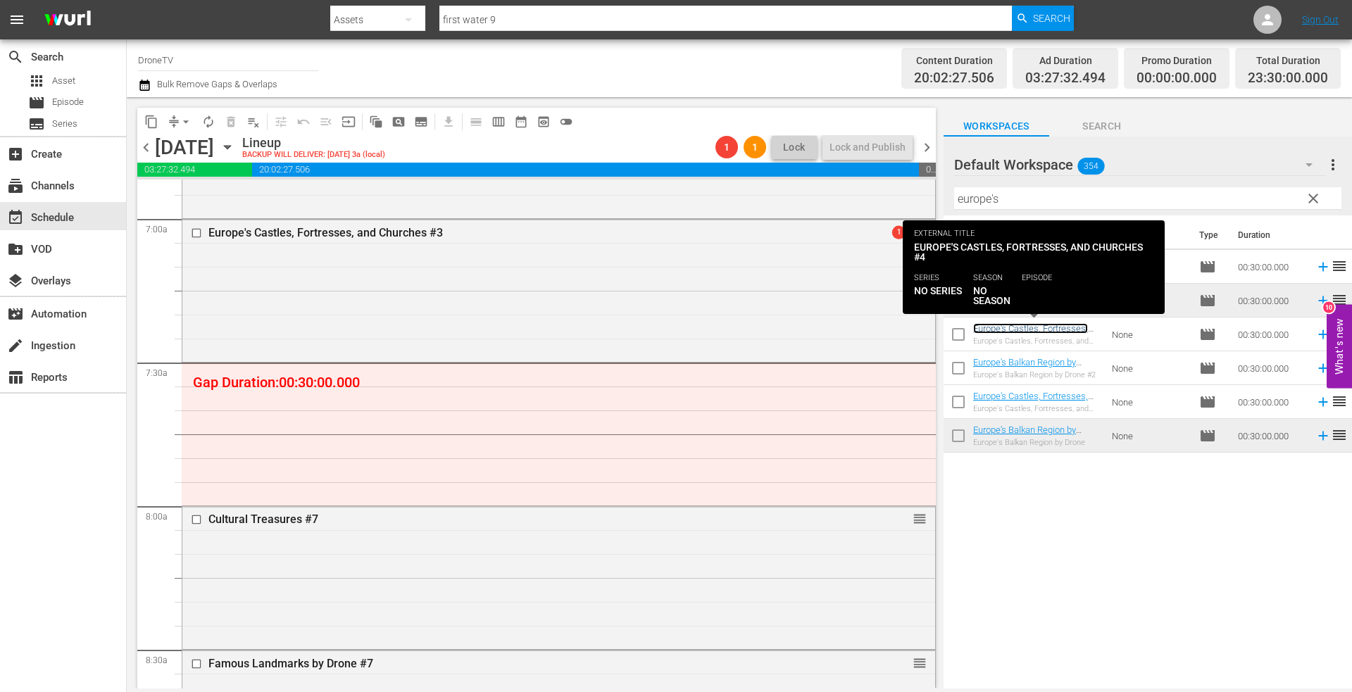
click at [1010, 328] on link "Europe's Castles, Fortresses, and Churches #3" at bounding box center [1030, 333] width 115 height 21
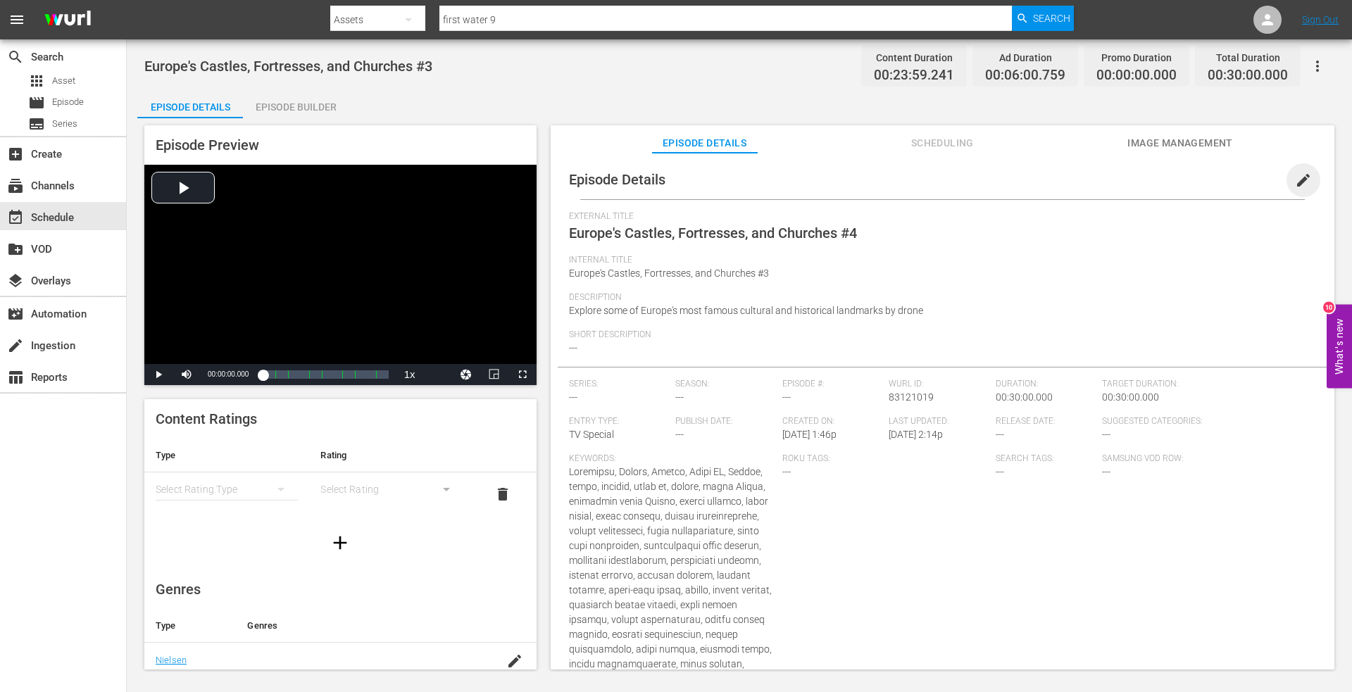
click at [1295, 178] on span "edit" at bounding box center [1303, 180] width 17 height 17
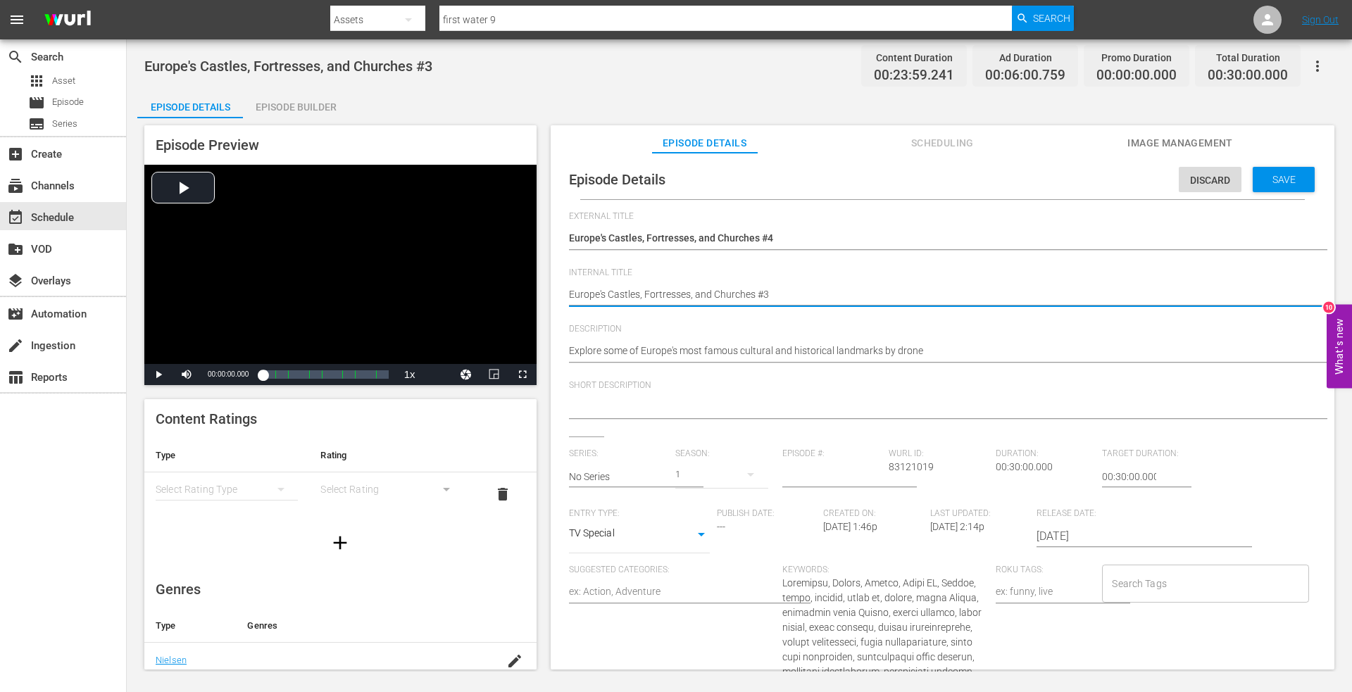
type textarea "Europe's Castles, Fortresses, and Churches #"
type textarea "Europe's Castles, Fortresses, and Churches #4"
click at [1274, 171] on div "Save" at bounding box center [1283, 179] width 62 height 25
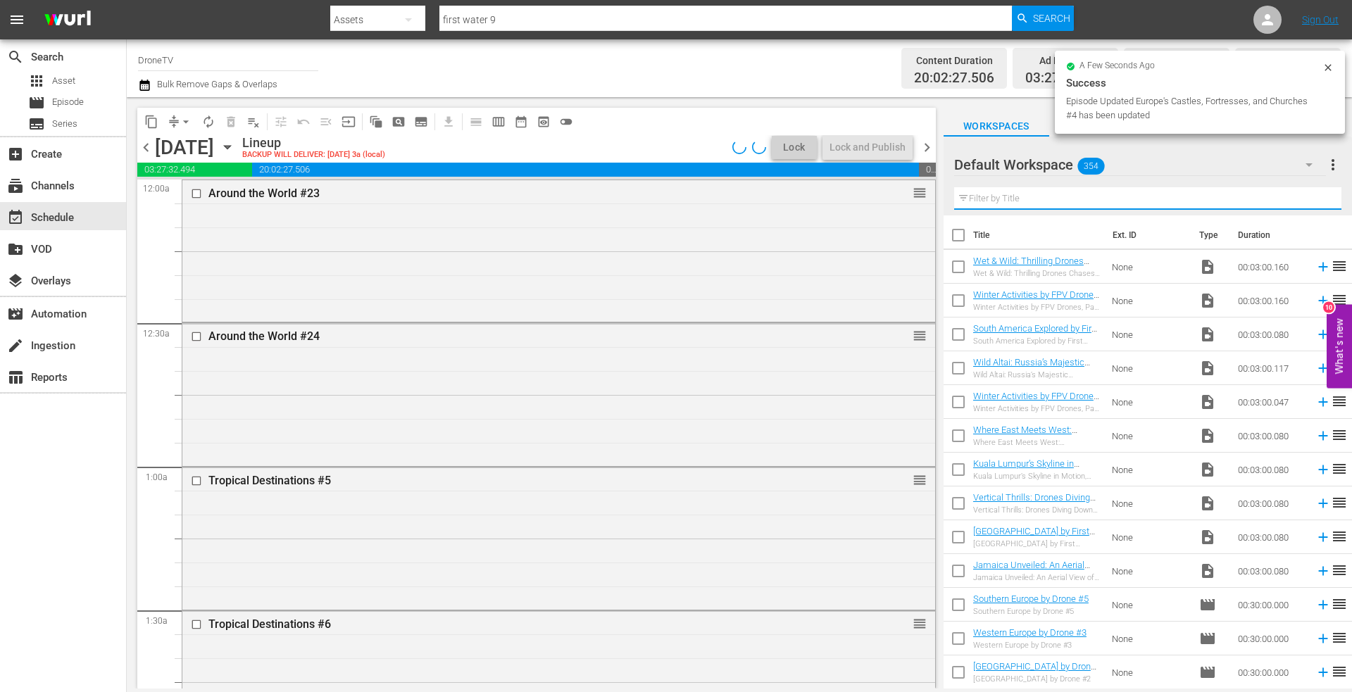
click at [1019, 203] on input "text" at bounding box center [1147, 198] width 387 height 23
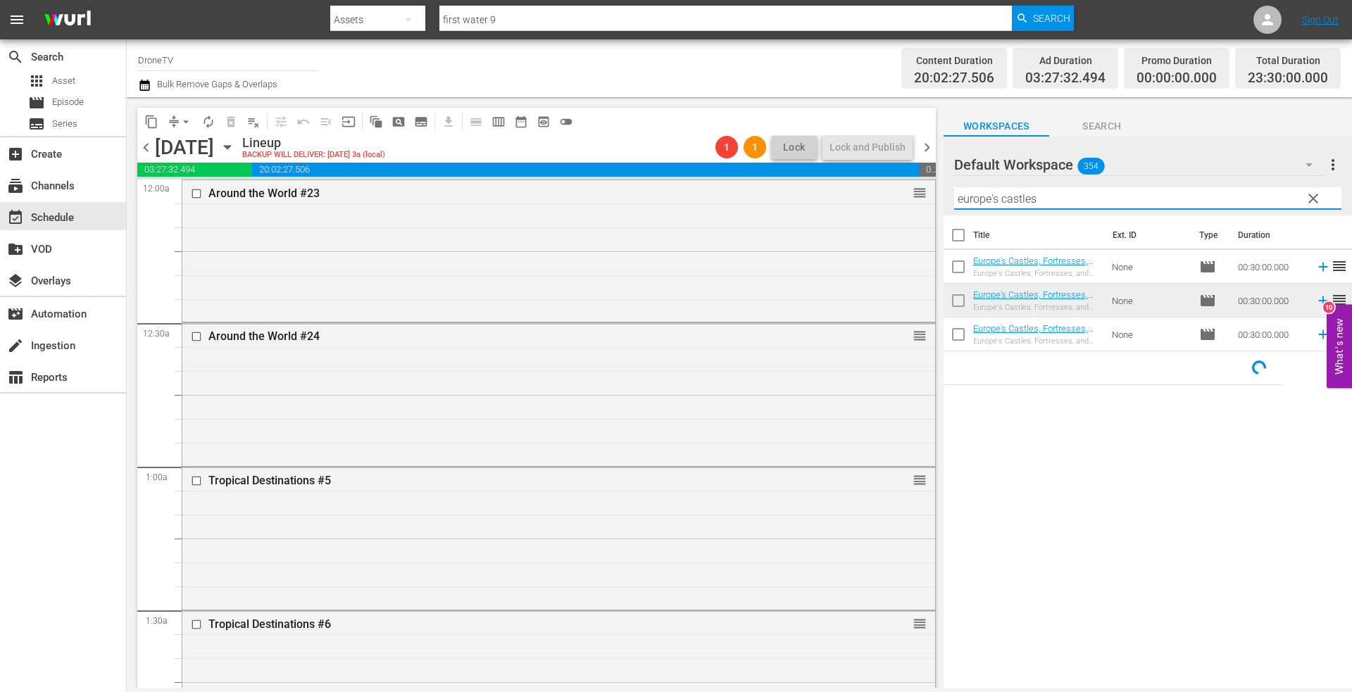
type input "europe's castles"
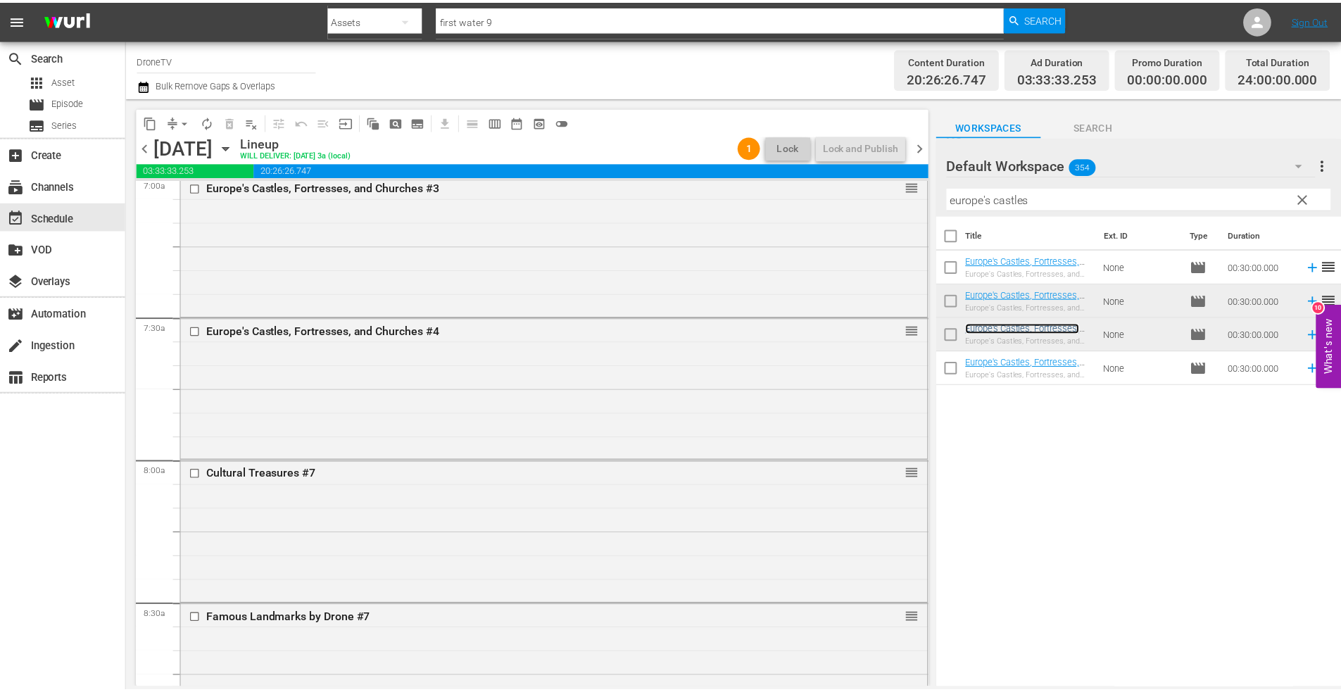
scroll to position [2253, 0]
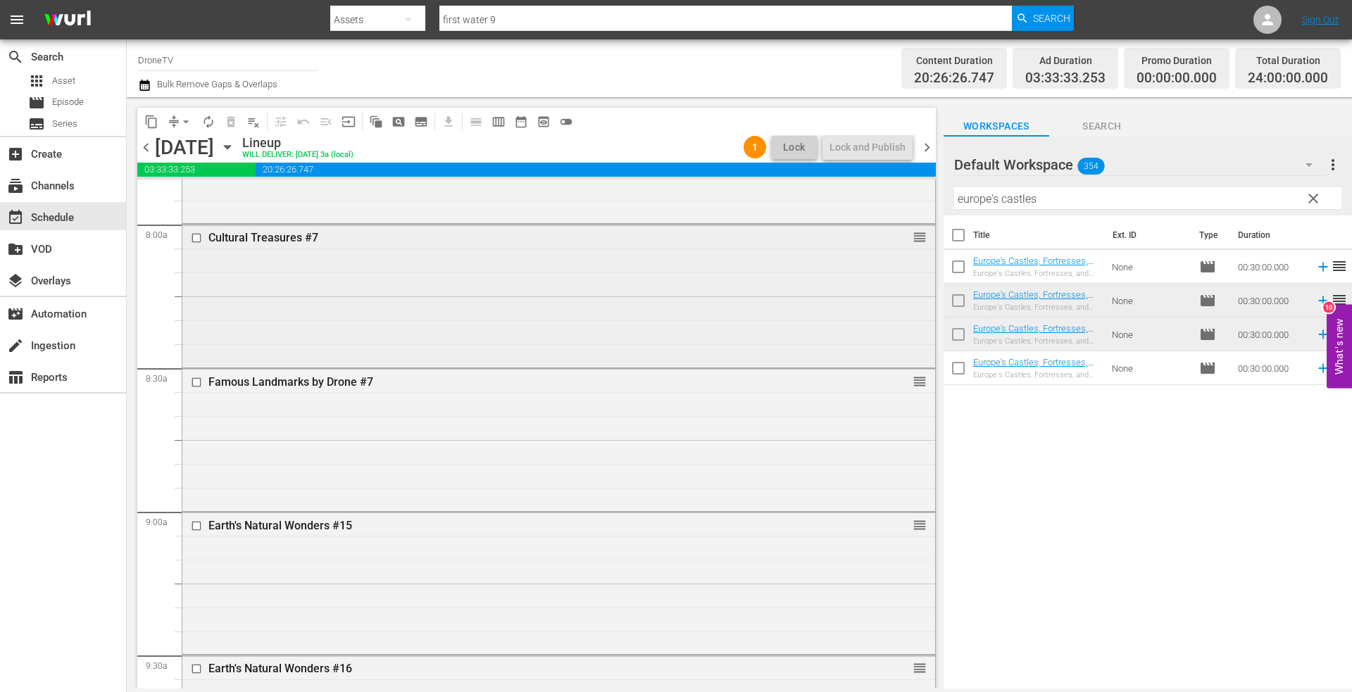
click at [354, 272] on div "Cultural Treasures #7 reorder" at bounding box center [558, 294] width 753 height 139
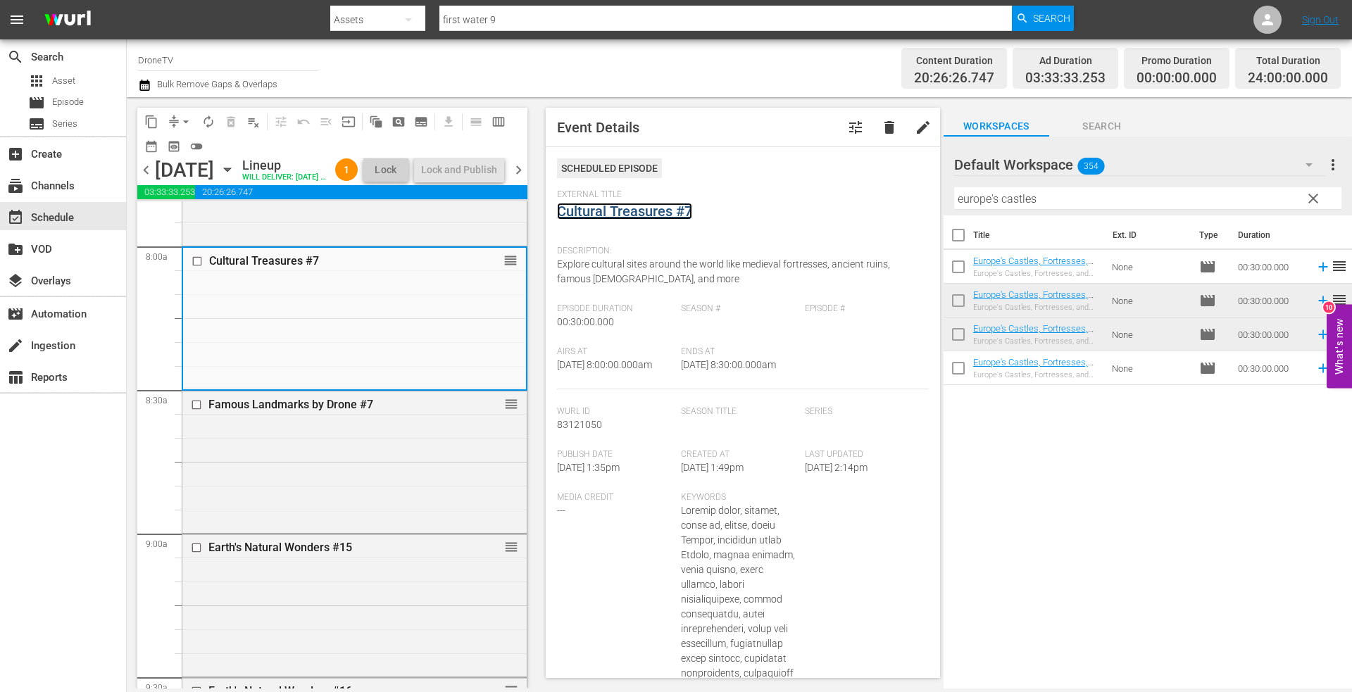
click at [616, 210] on link "Cultural Treasures #7" at bounding box center [624, 211] width 135 height 17
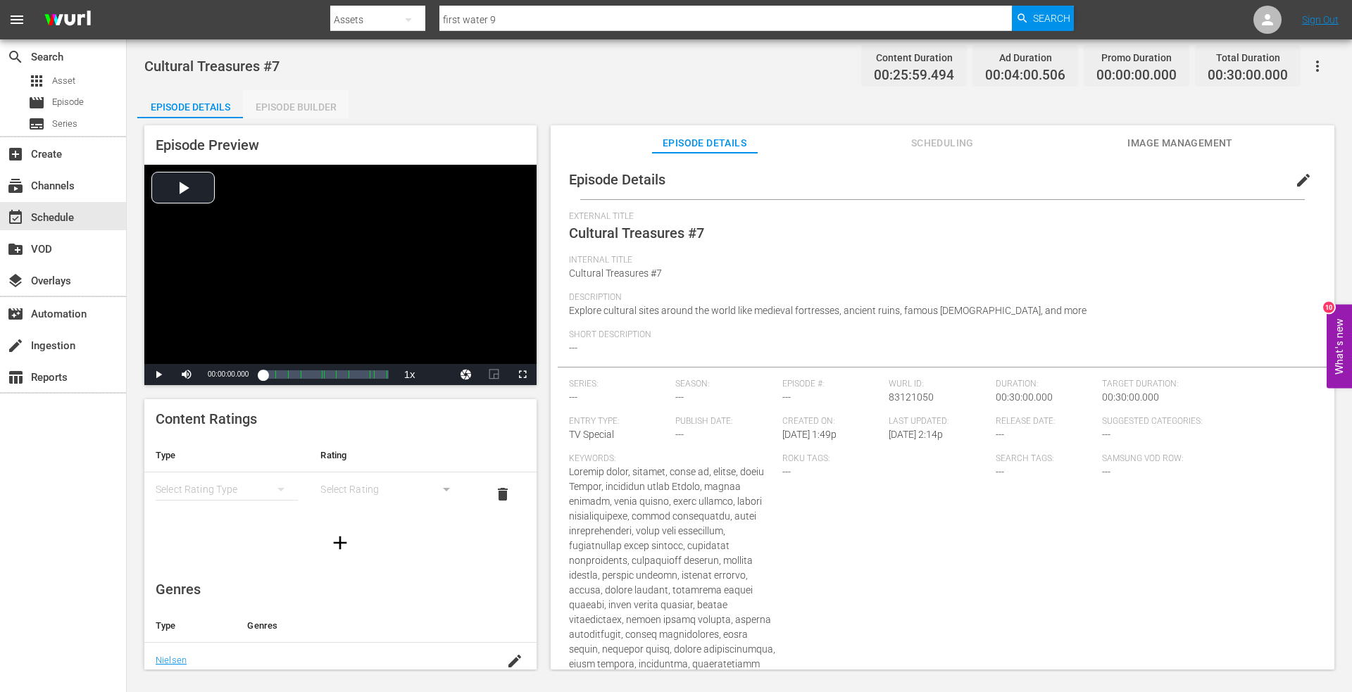
click at [297, 99] on div "Episode Builder" at bounding box center [296, 107] width 106 height 34
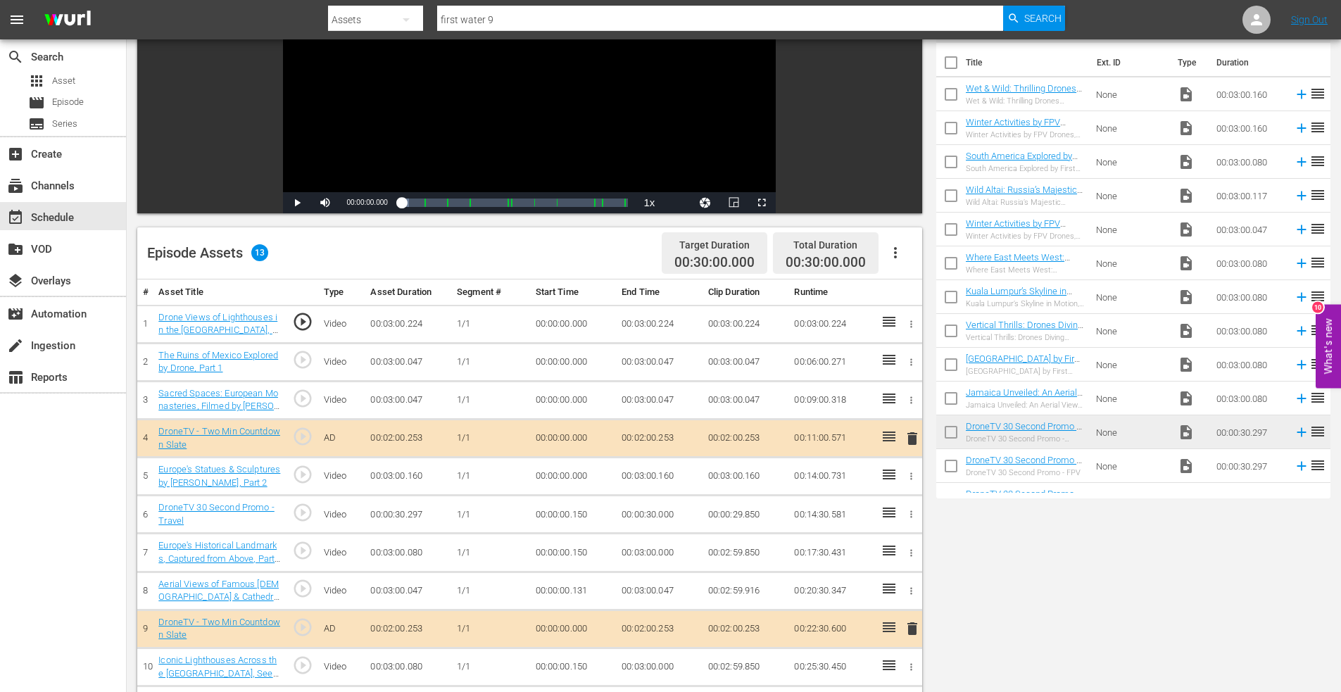
scroll to position [352, 0]
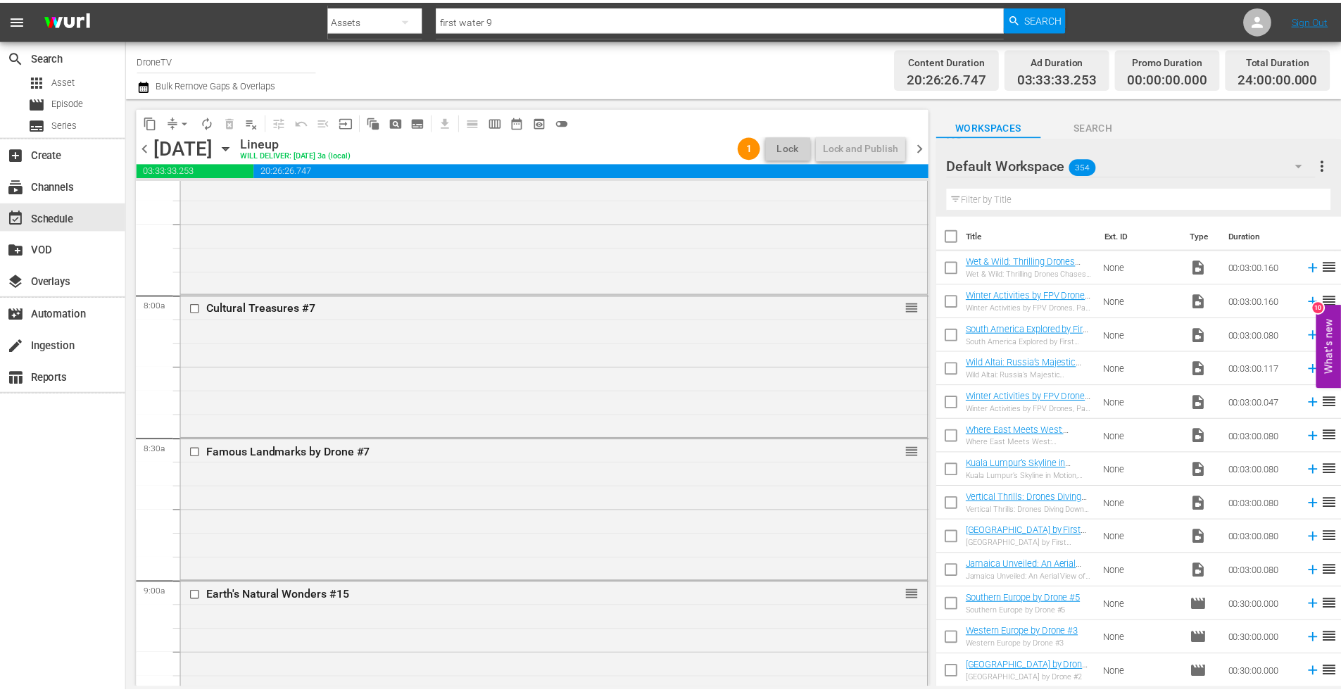
scroll to position [2323, 0]
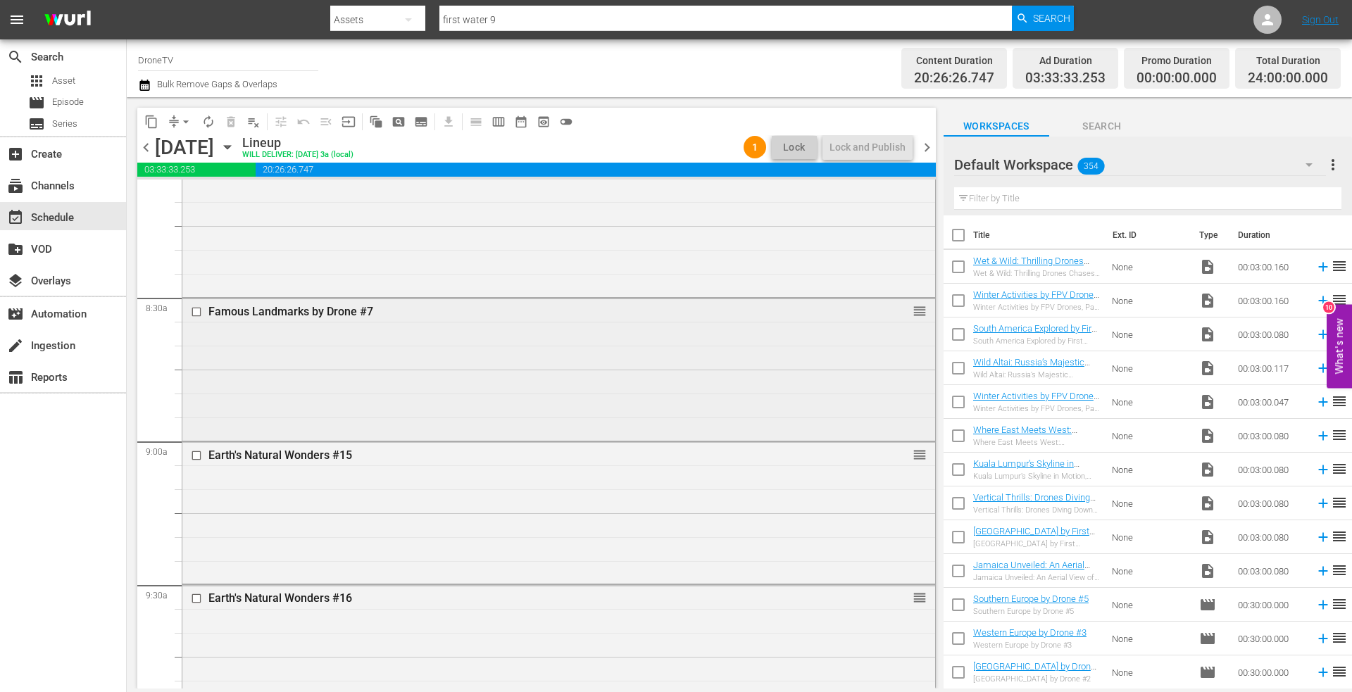
click at [338, 342] on div "Famous Landmarks by Drone #7 reorder" at bounding box center [558, 367] width 753 height 139
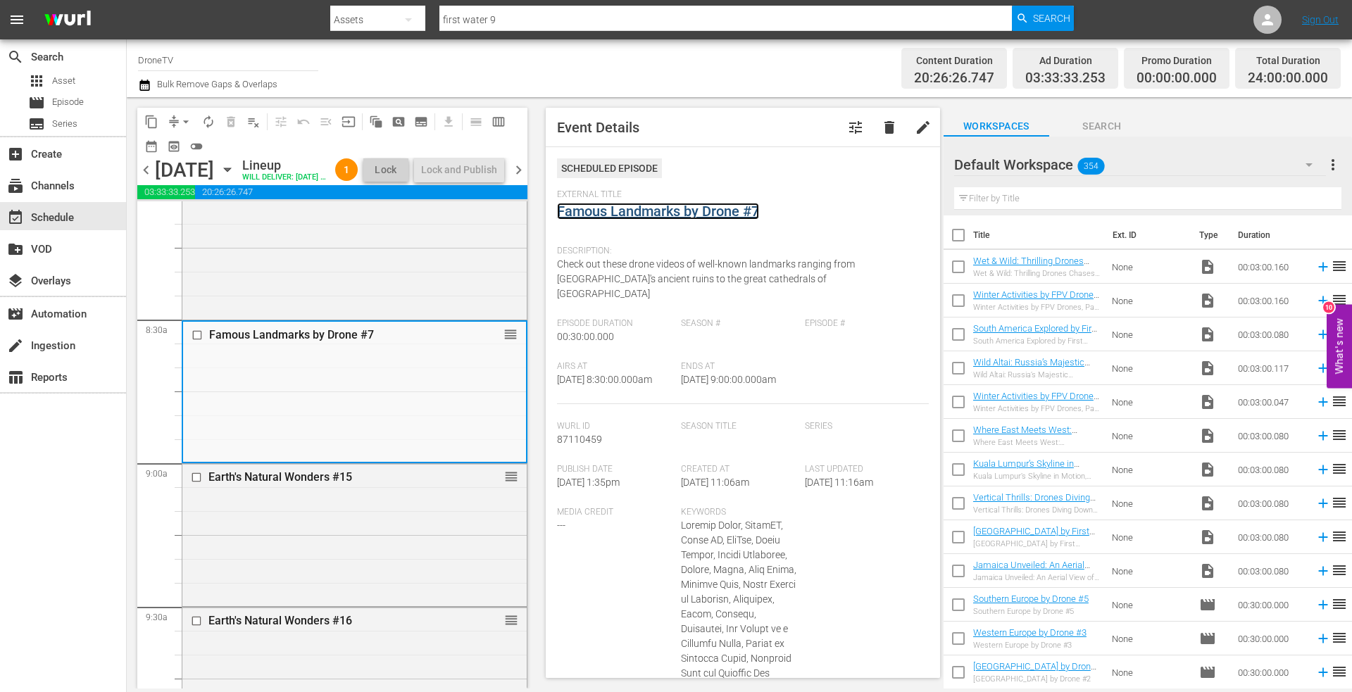
click at [639, 209] on link "Famous Landmarks by Drone #7" at bounding box center [658, 211] width 202 height 17
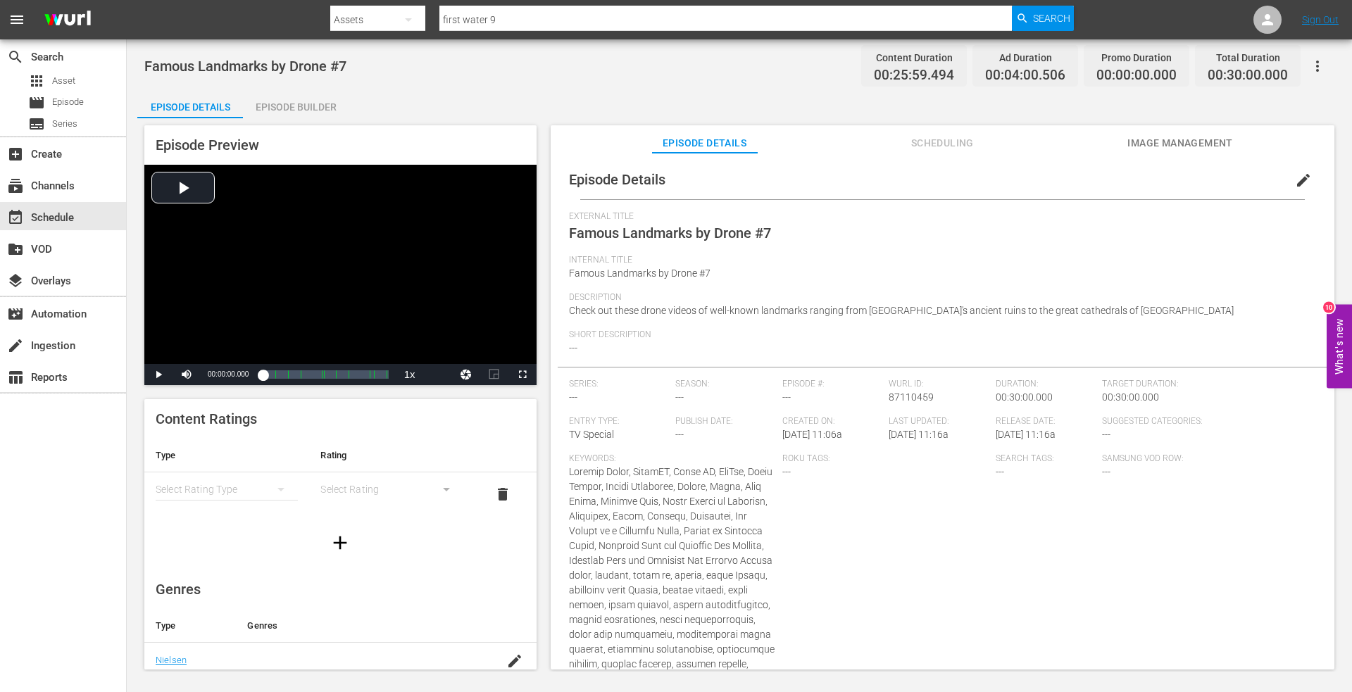
click at [301, 96] on div "Episode Builder" at bounding box center [296, 107] width 106 height 34
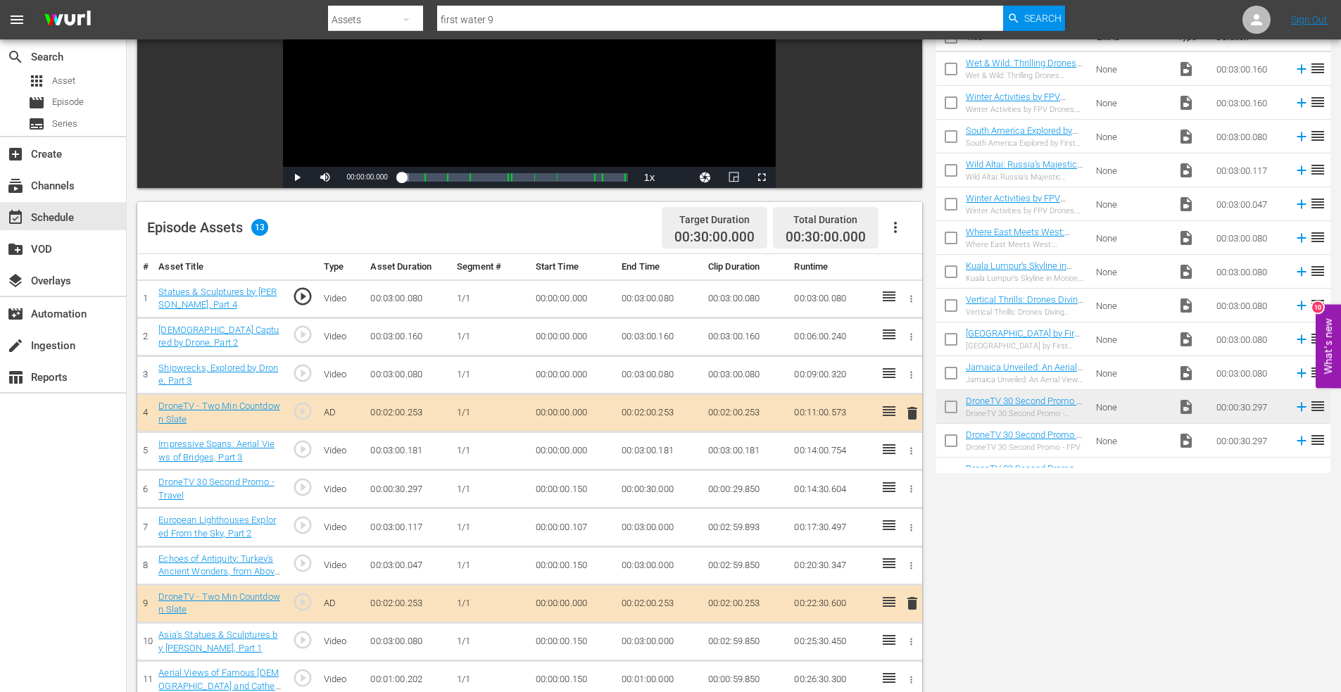
scroll to position [352, 0]
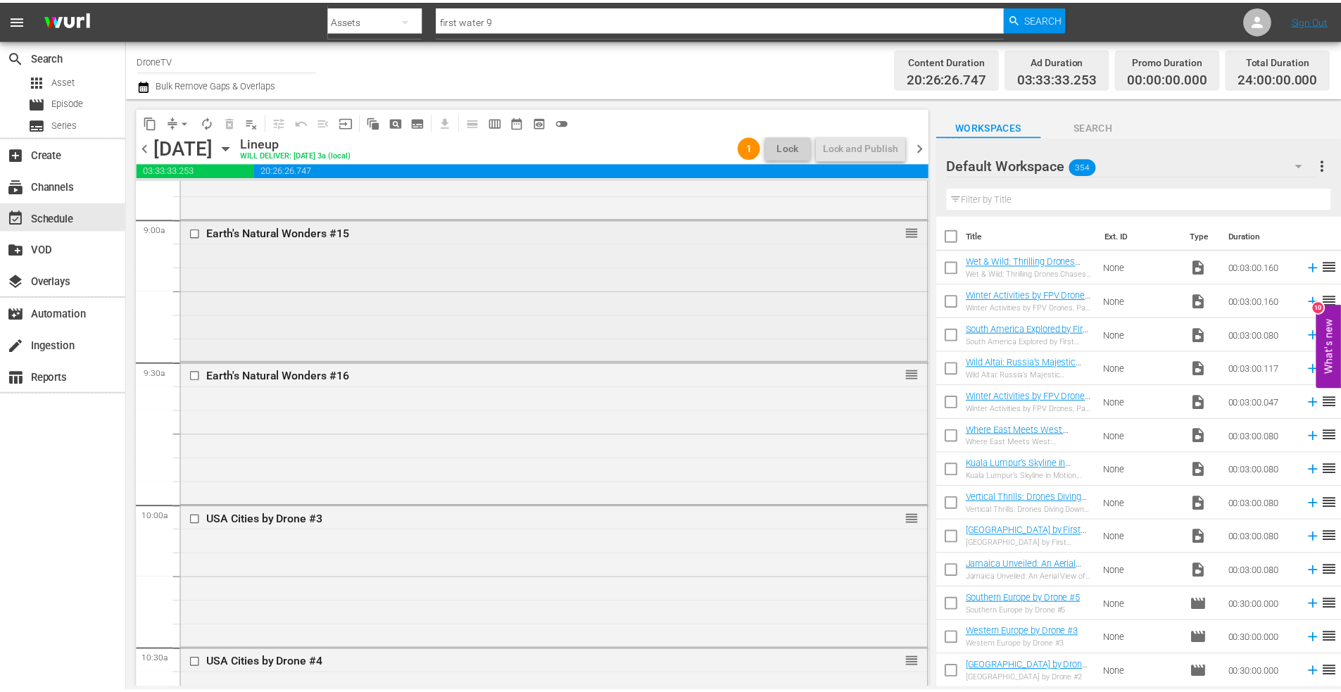
scroll to position [2464, 0]
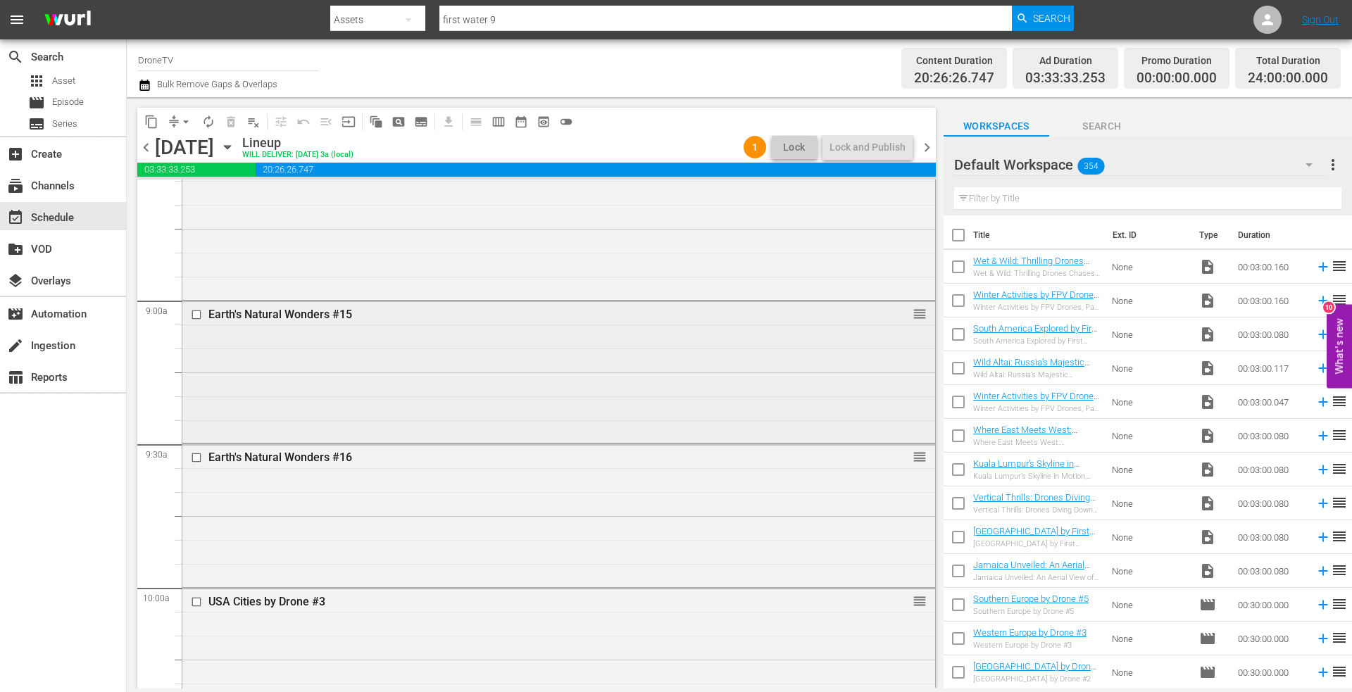
click at [284, 389] on div "Earth's Natural Wonders #15 reorder" at bounding box center [558, 370] width 753 height 139
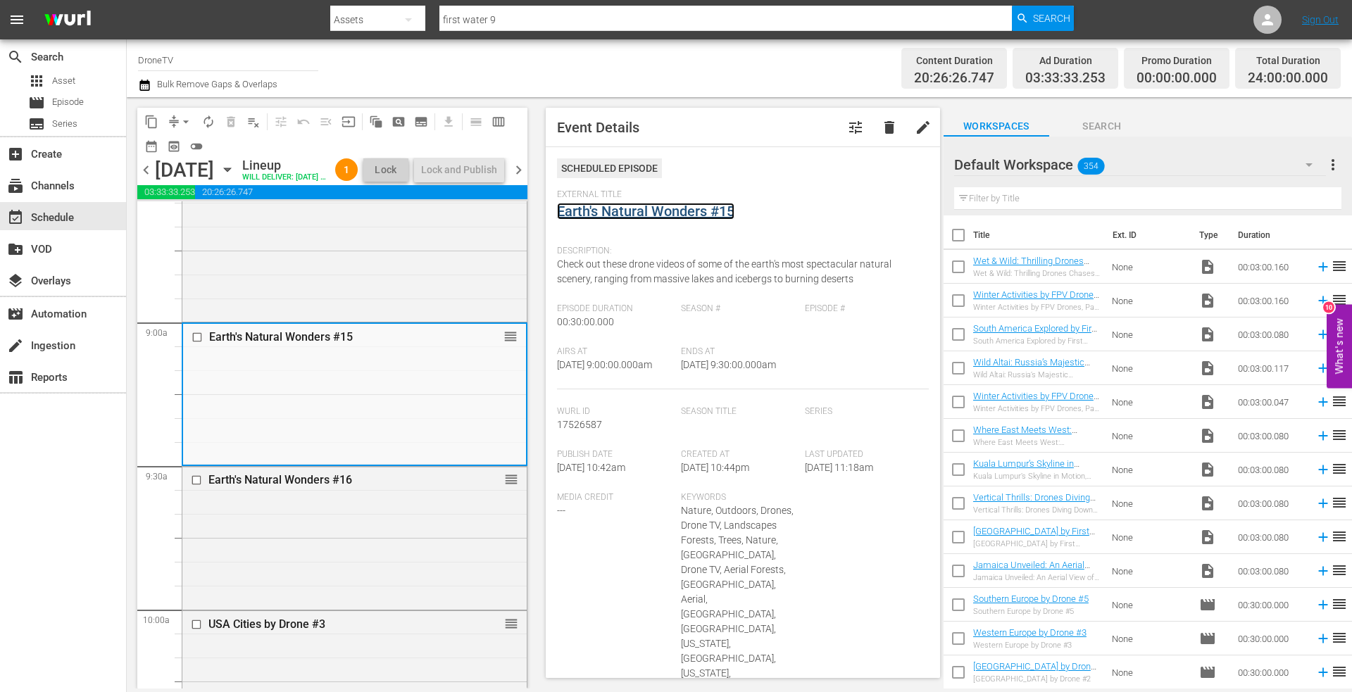
click at [653, 207] on link "Earth's Natural Wonders #15" at bounding box center [645, 211] width 177 height 17
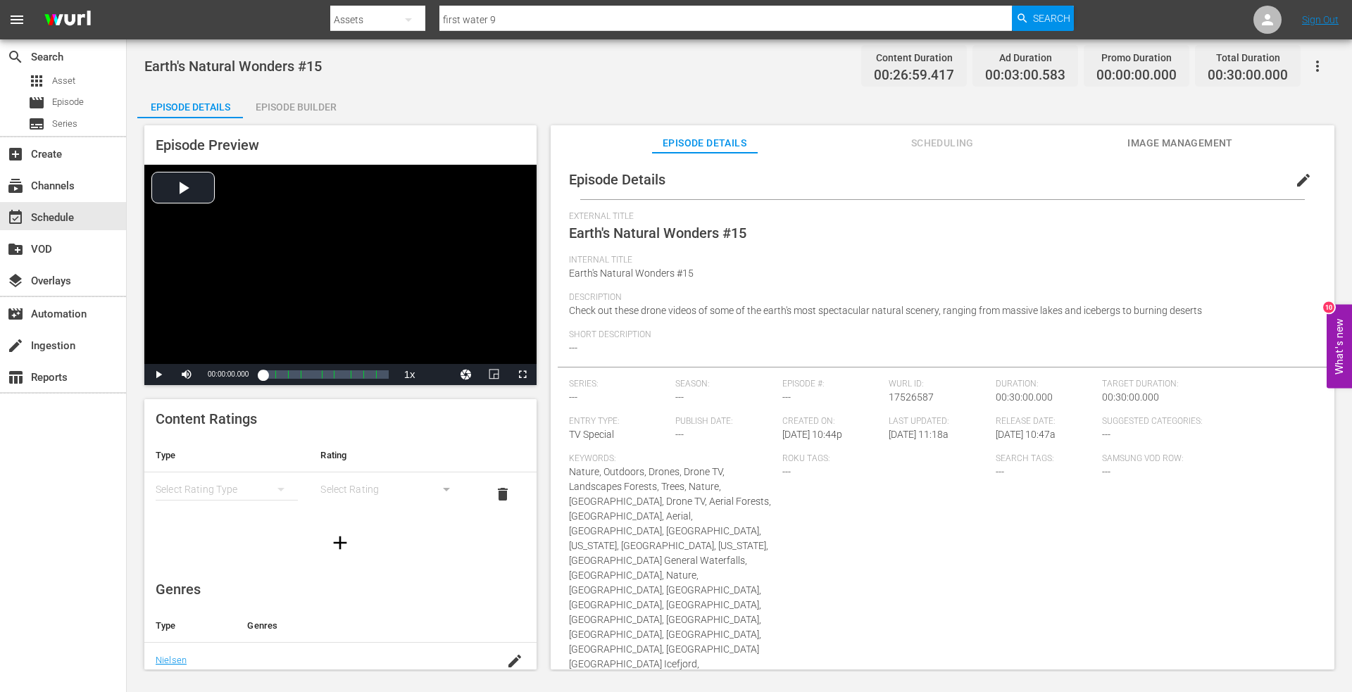
click at [289, 108] on div "Episode Builder" at bounding box center [296, 107] width 106 height 34
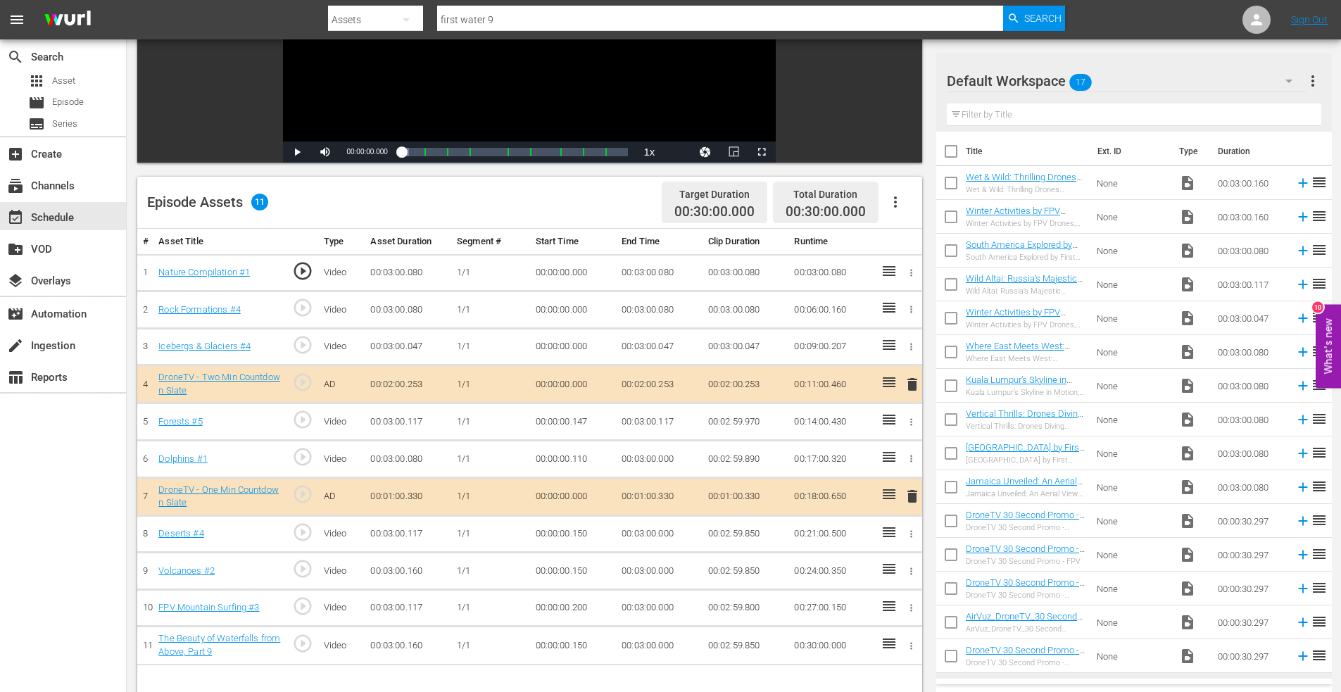
scroll to position [282, 0]
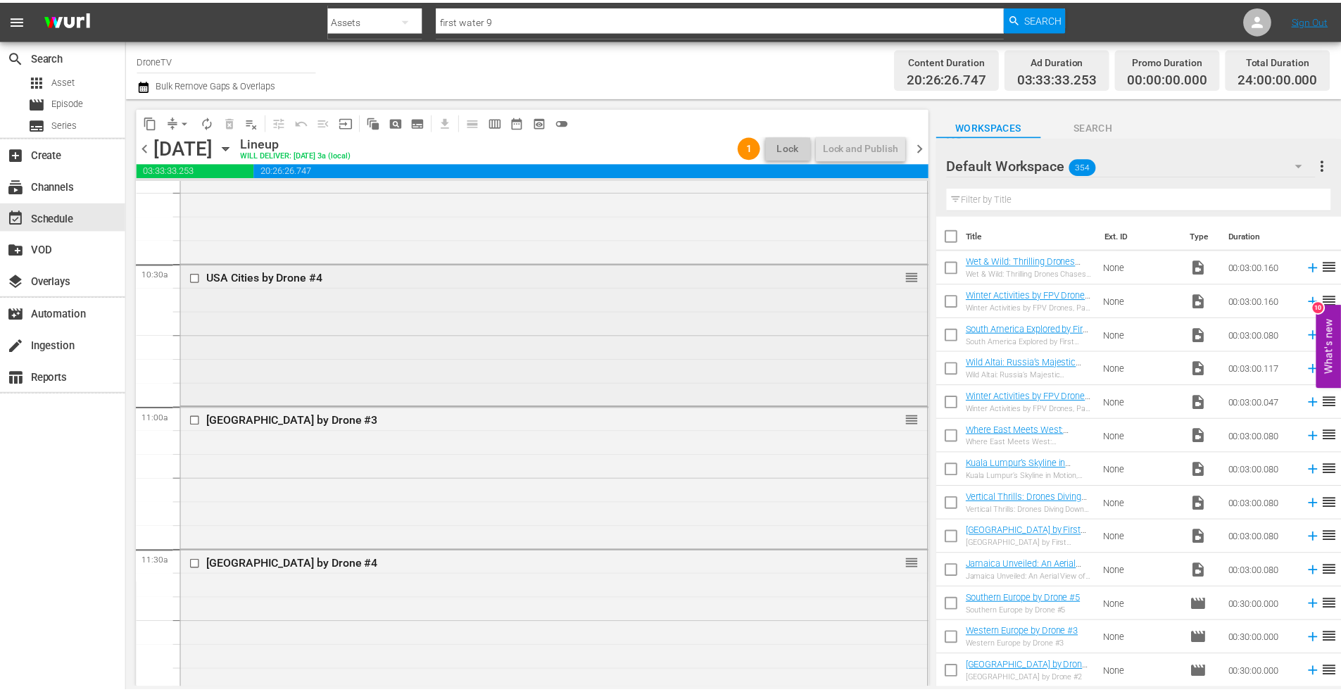
scroll to position [2957, 0]
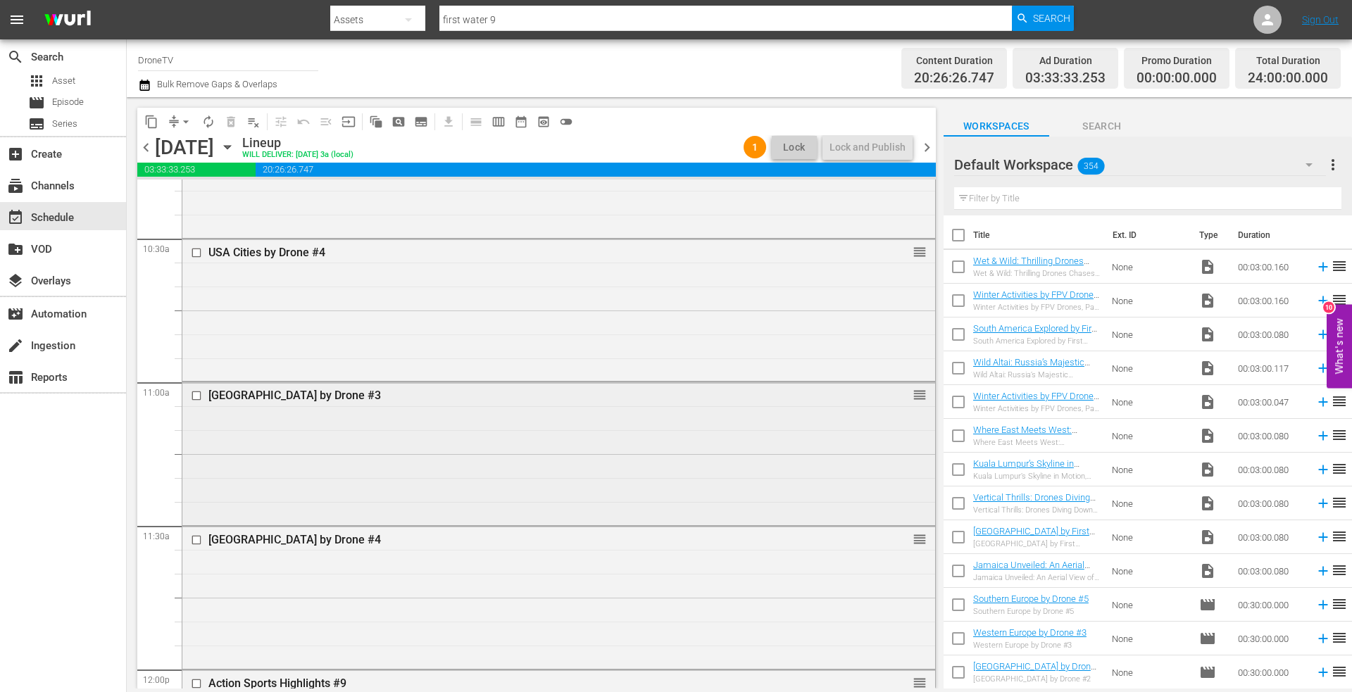
click at [301, 441] on div "[GEOGRAPHIC_DATA] by Drone #3 reorder" at bounding box center [558, 451] width 753 height 139
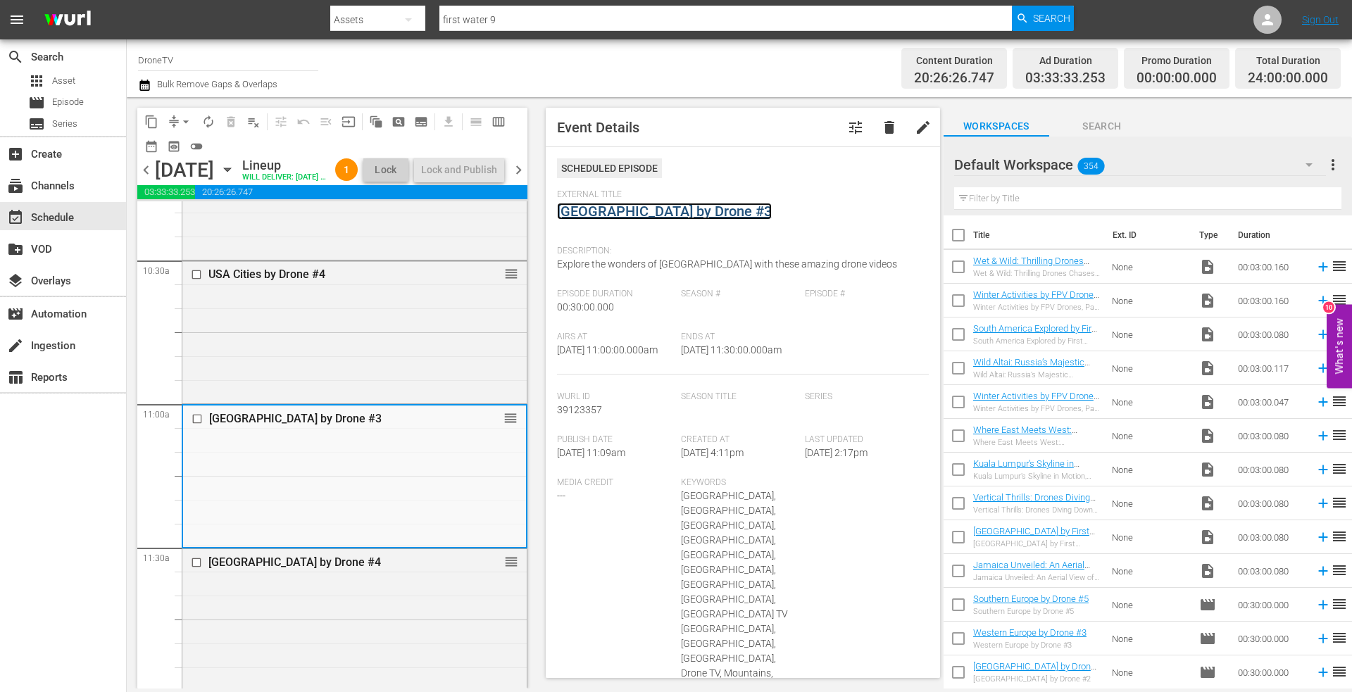
click at [620, 215] on link "[GEOGRAPHIC_DATA] by Drone #3" at bounding box center [664, 211] width 215 height 17
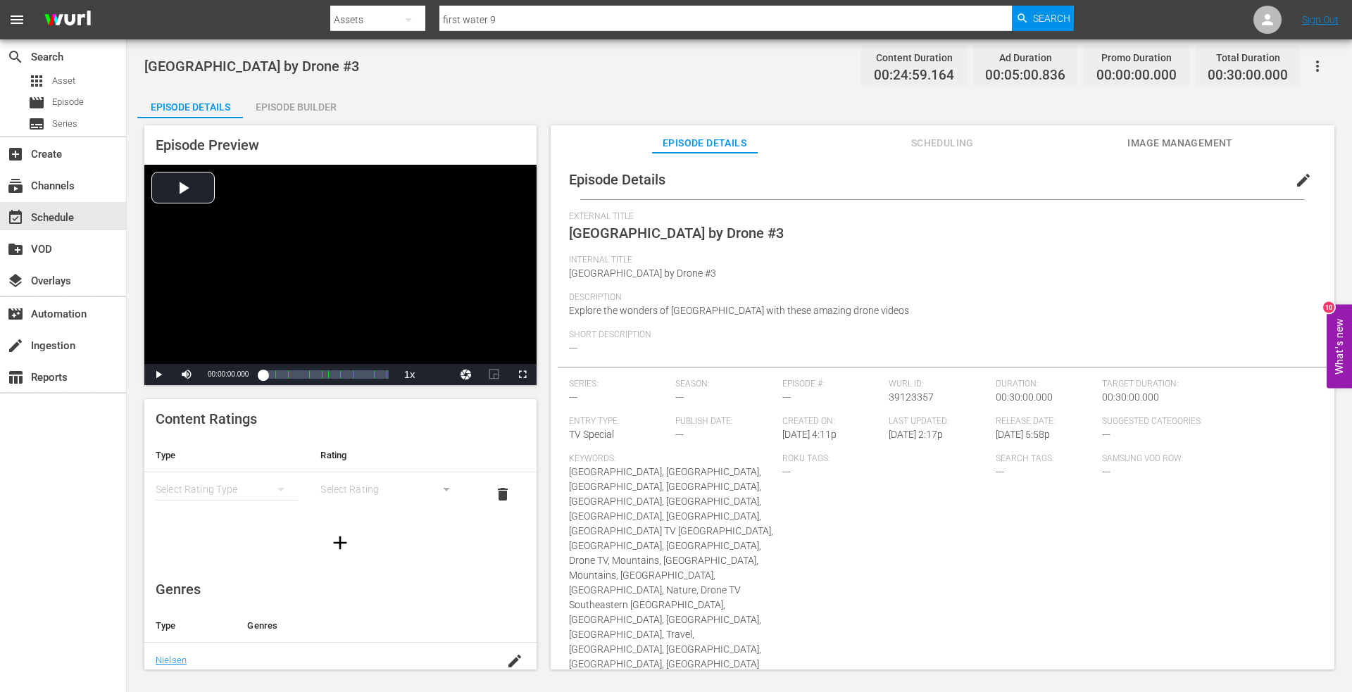
click at [296, 108] on div "Episode Builder" at bounding box center [296, 107] width 106 height 34
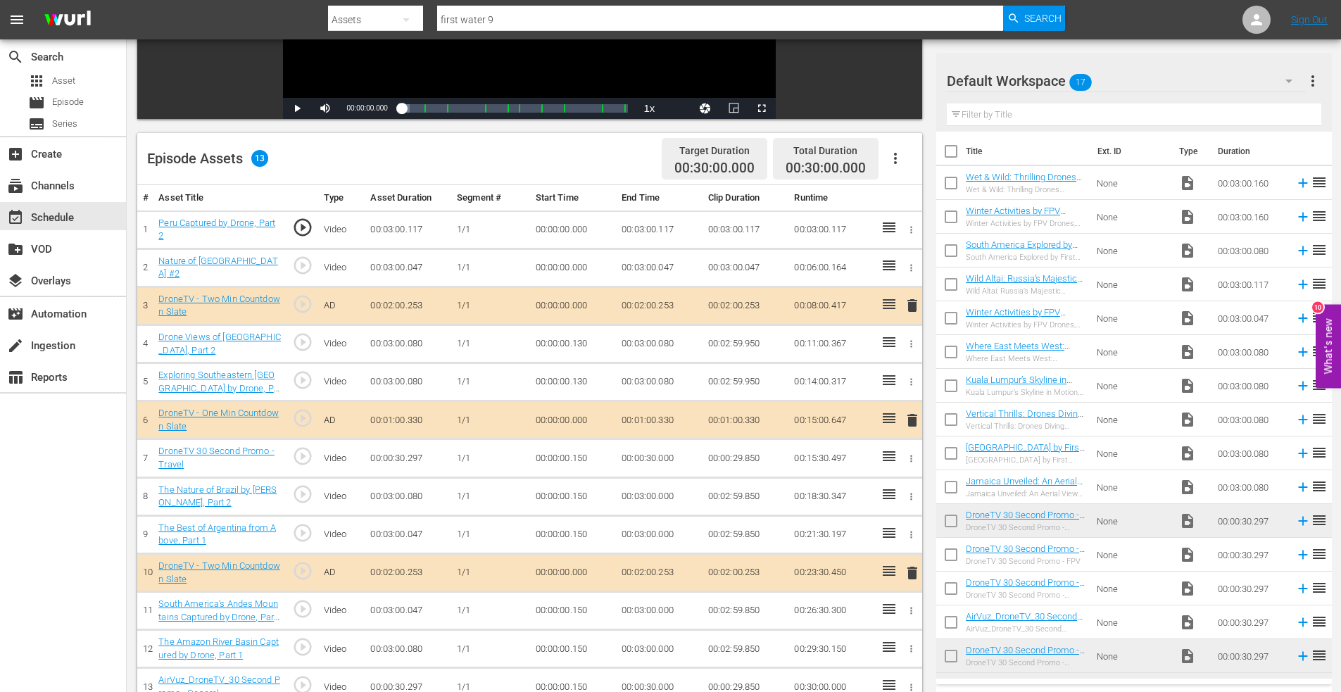
scroll to position [85, 0]
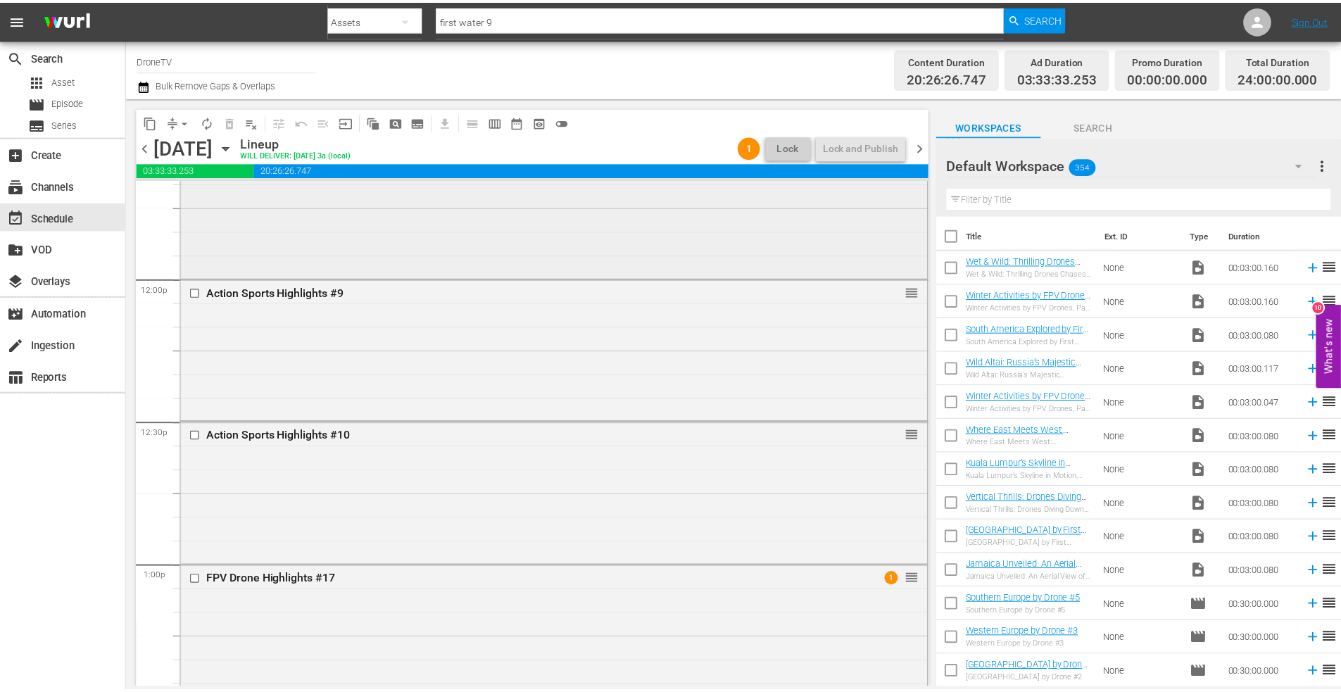
scroll to position [3379, 0]
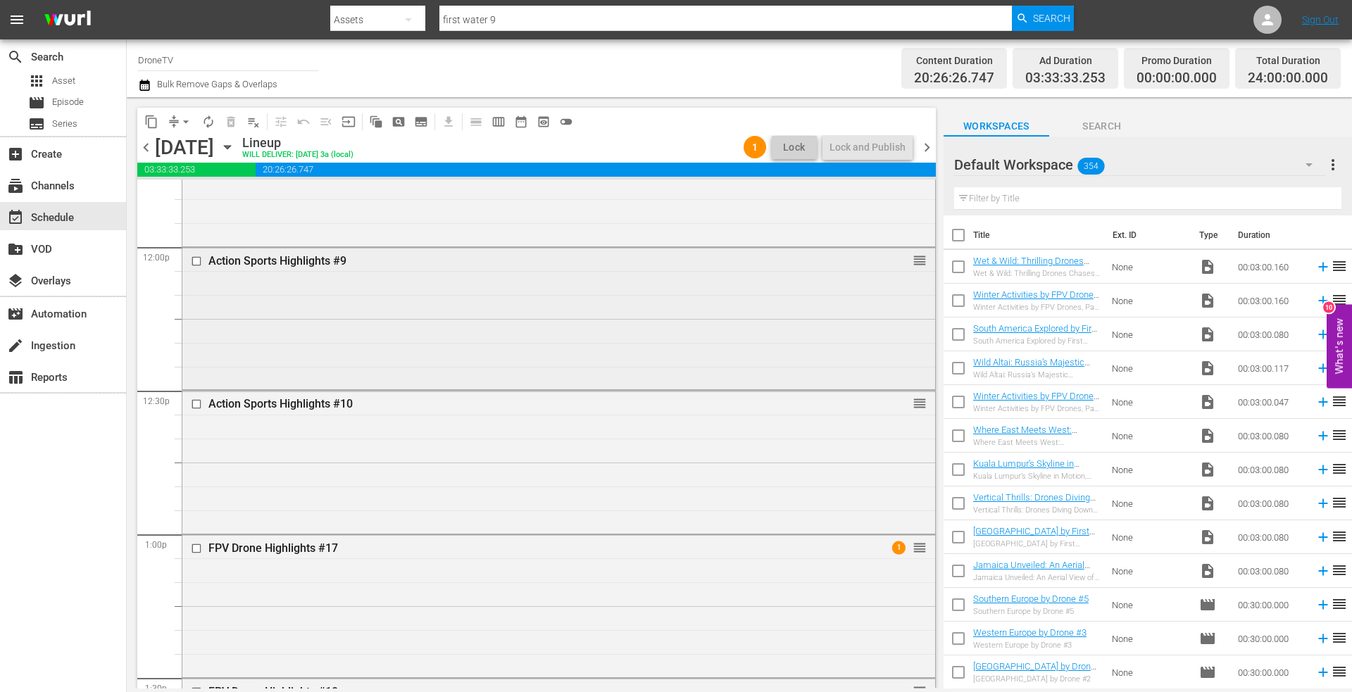
click at [306, 320] on div "Action Sports Highlights #9 reorder" at bounding box center [558, 317] width 753 height 139
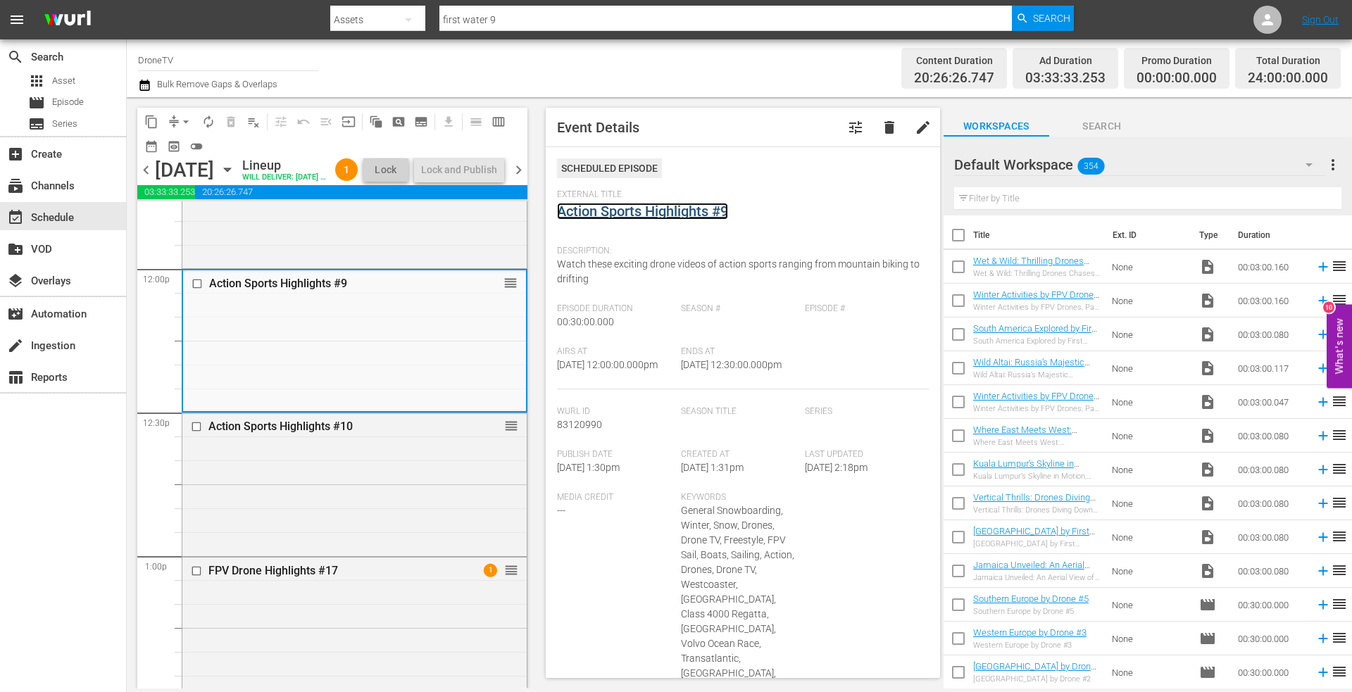
click at [638, 211] on link "Action Sports Highlights #9" at bounding box center [642, 211] width 171 height 17
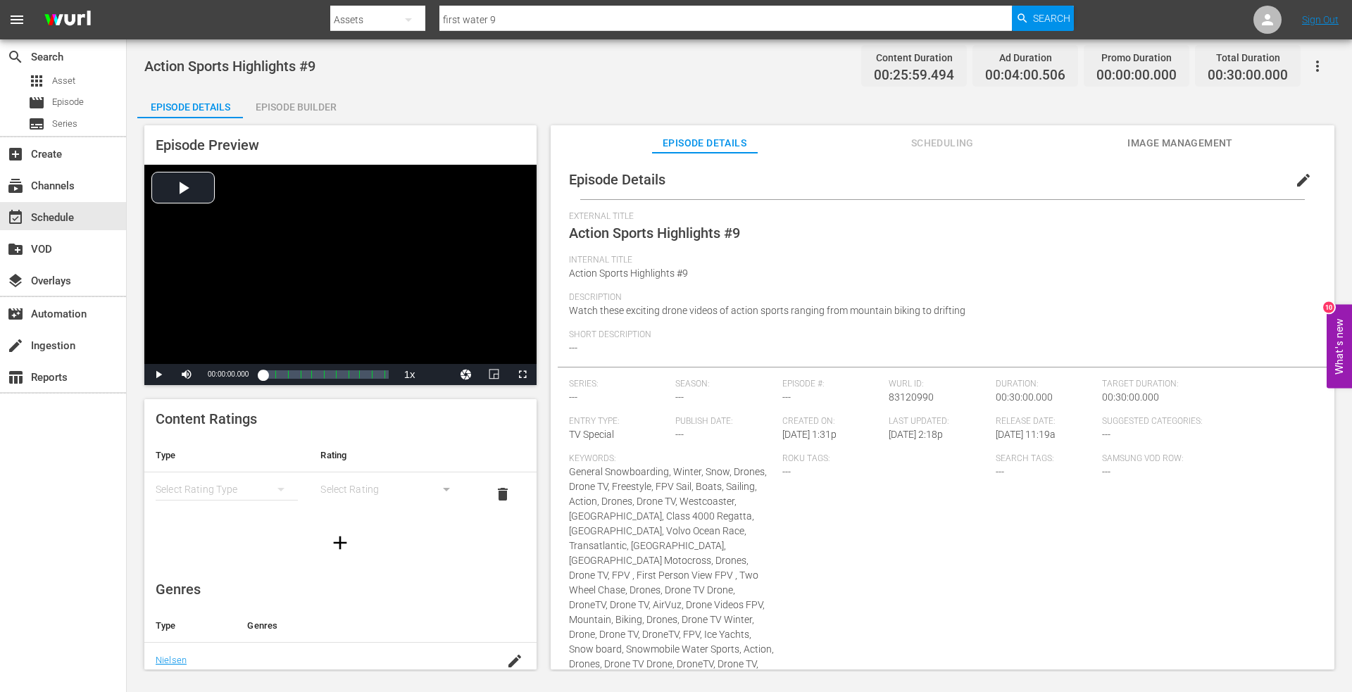
click at [291, 105] on div "Episode Builder" at bounding box center [296, 107] width 106 height 34
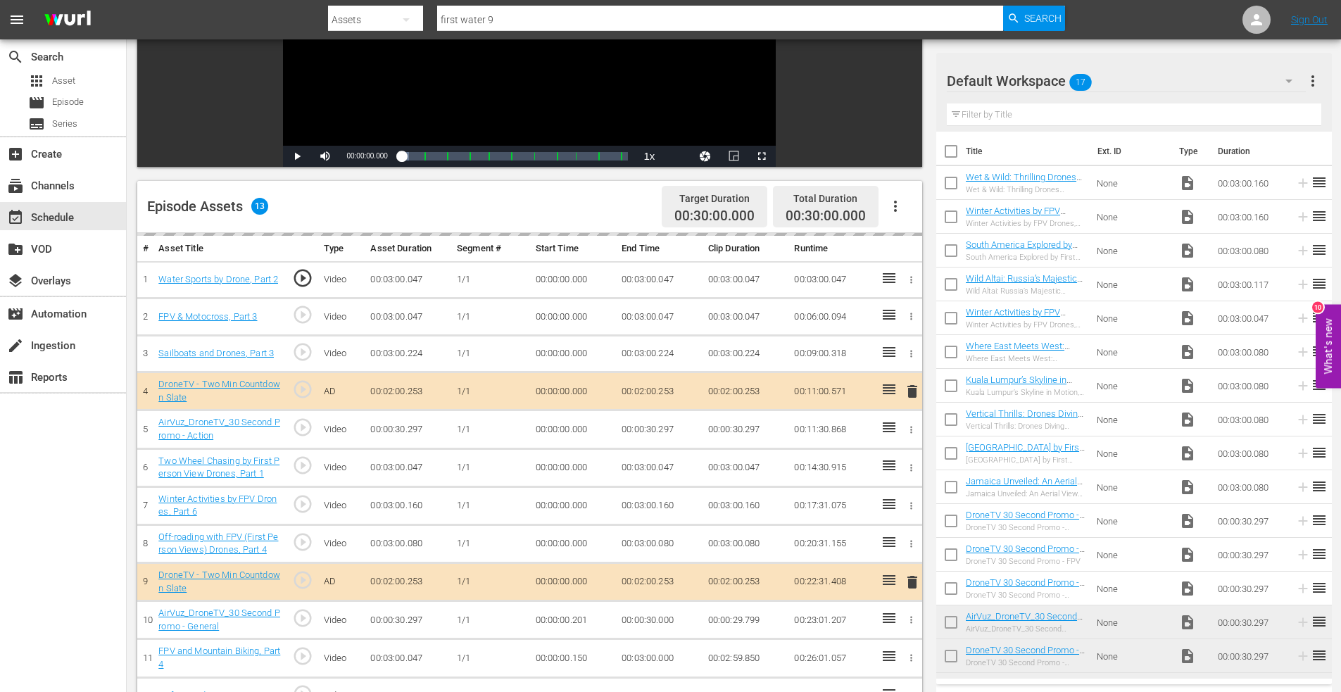
scroll to position [367, 0]
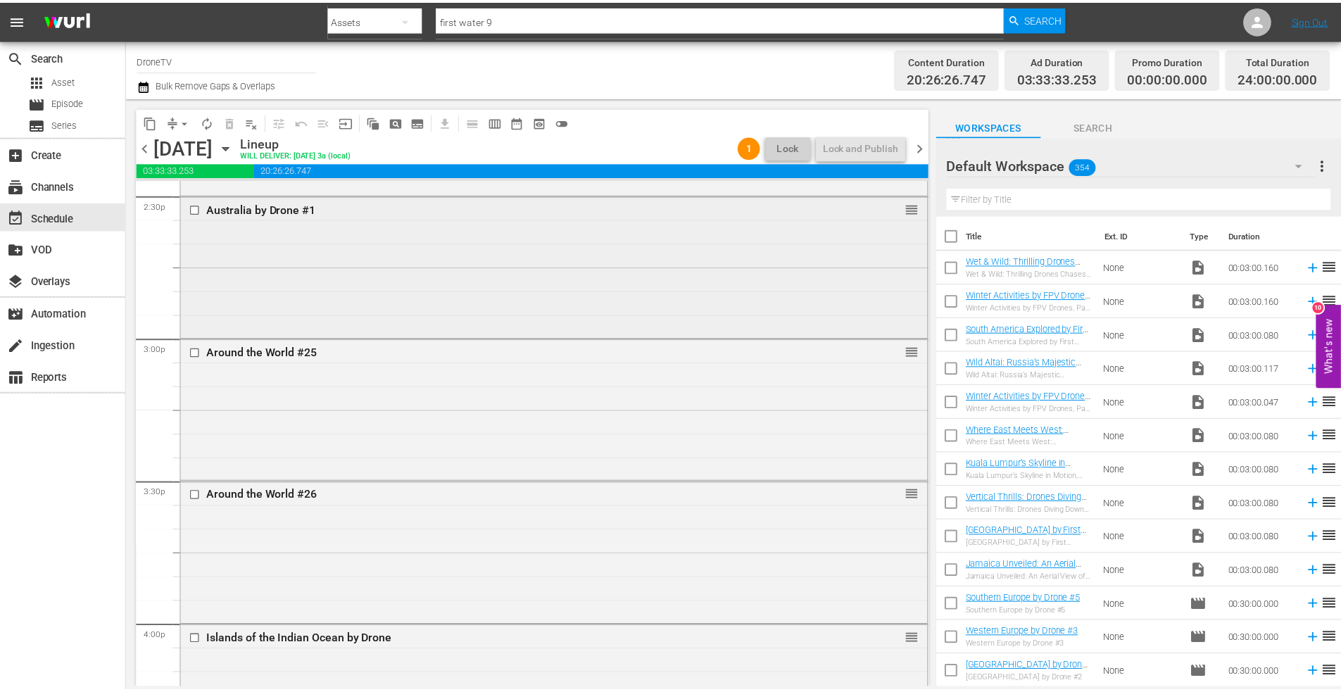
scroll to position [4153, 0]
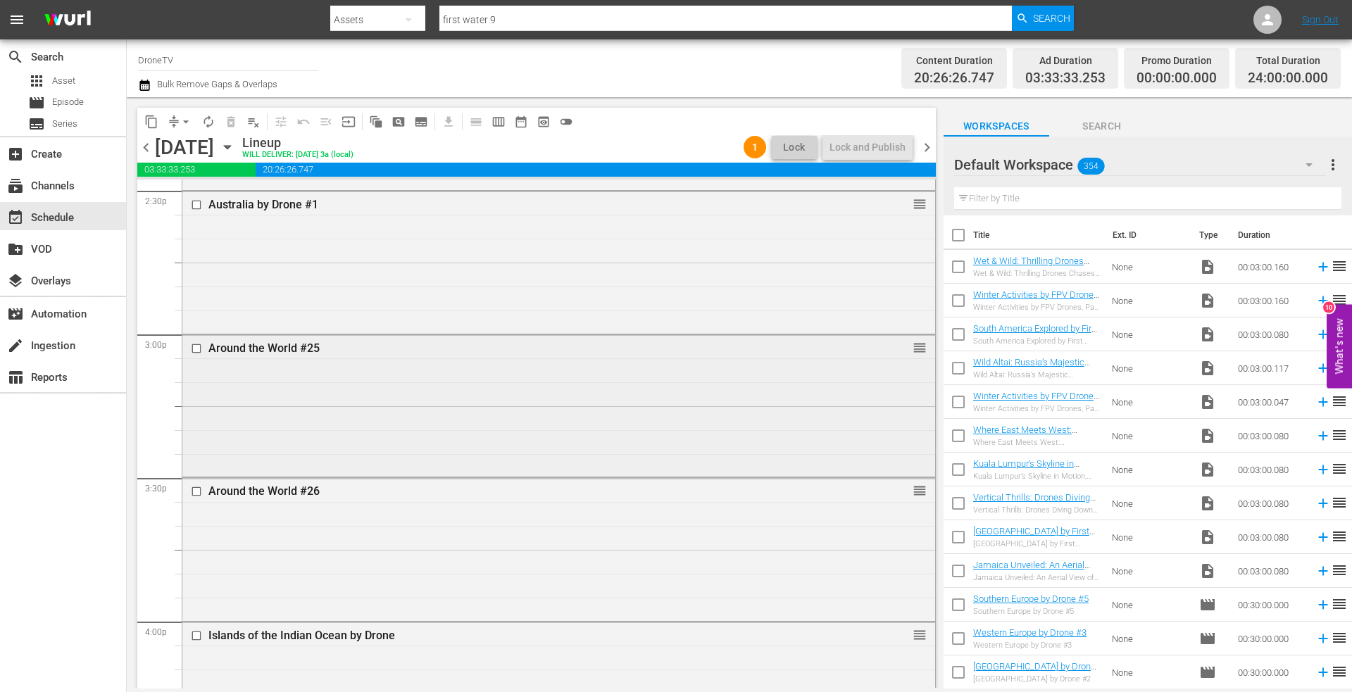
click at [313, 396] on div "Around the World #25 reorder" at bounding box center [558, 404] width 753 height 139
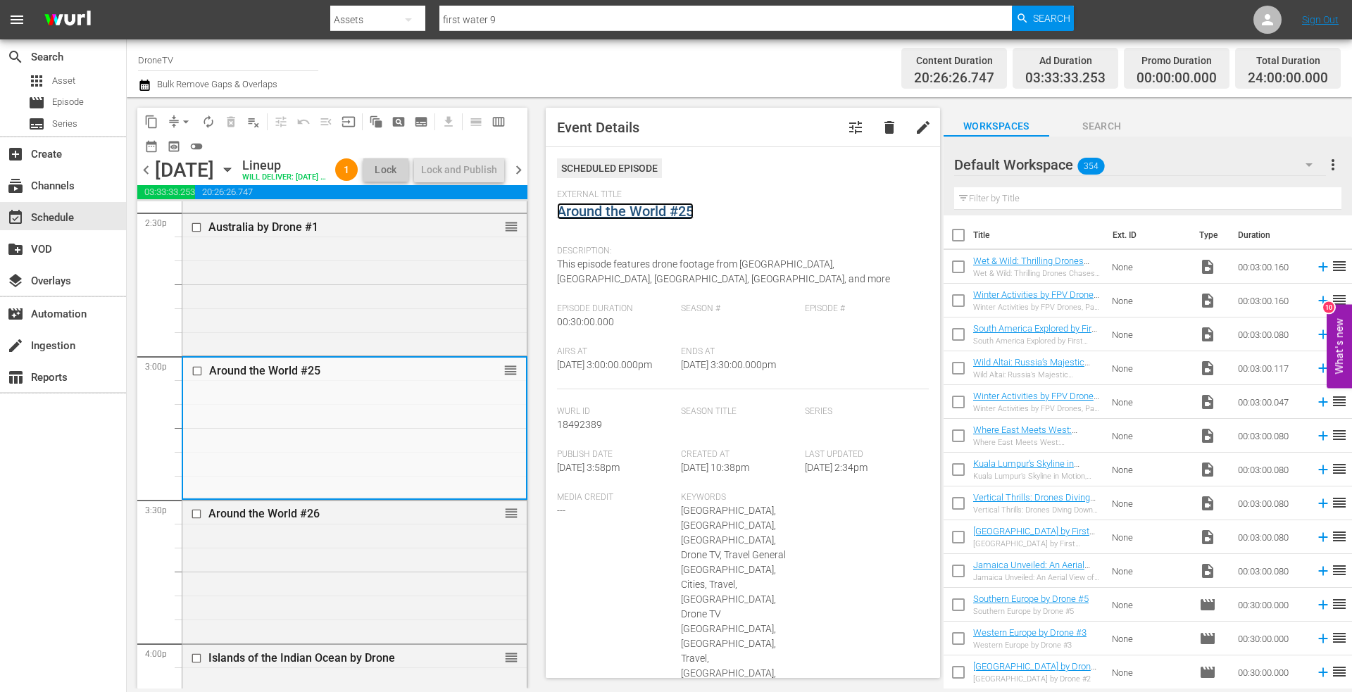
click at [638, 215] on link "Around the World #25" at bounding box center [625, 211] width 137 height 17
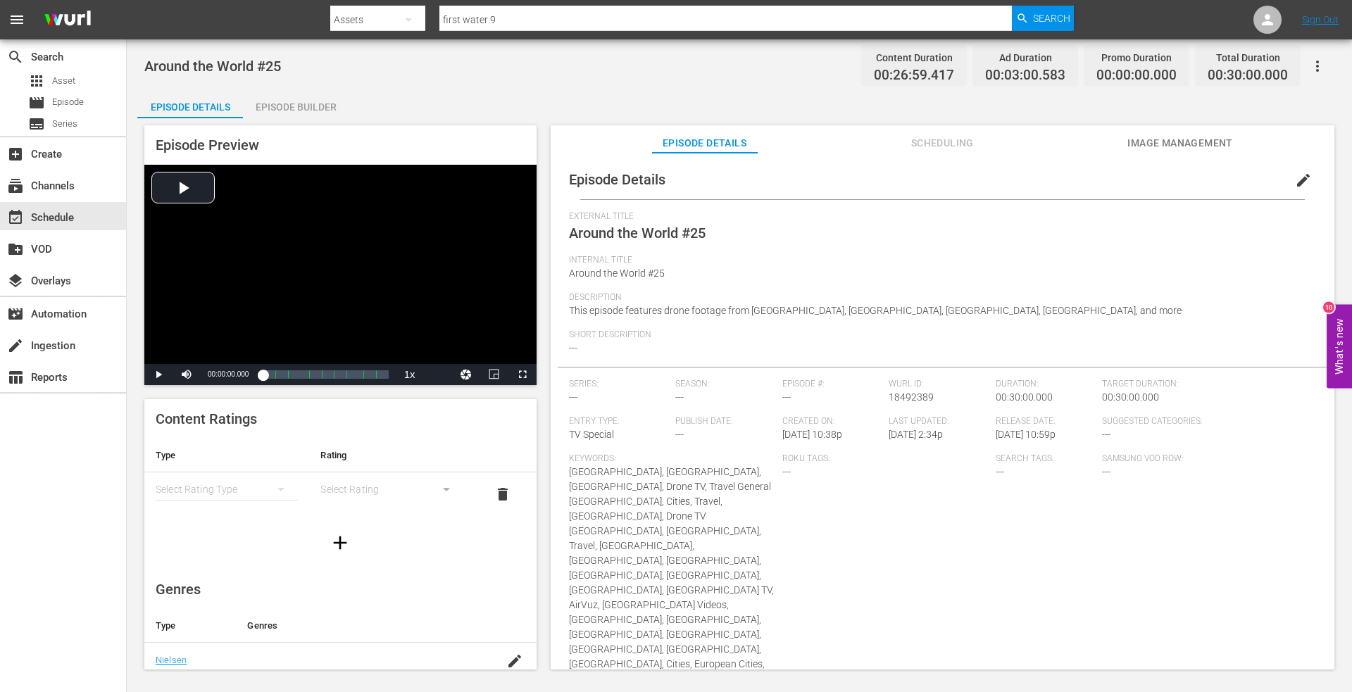
click at [296, 101] on div "Episode Builder" at bounding box center [296, 107] width 106 height 34
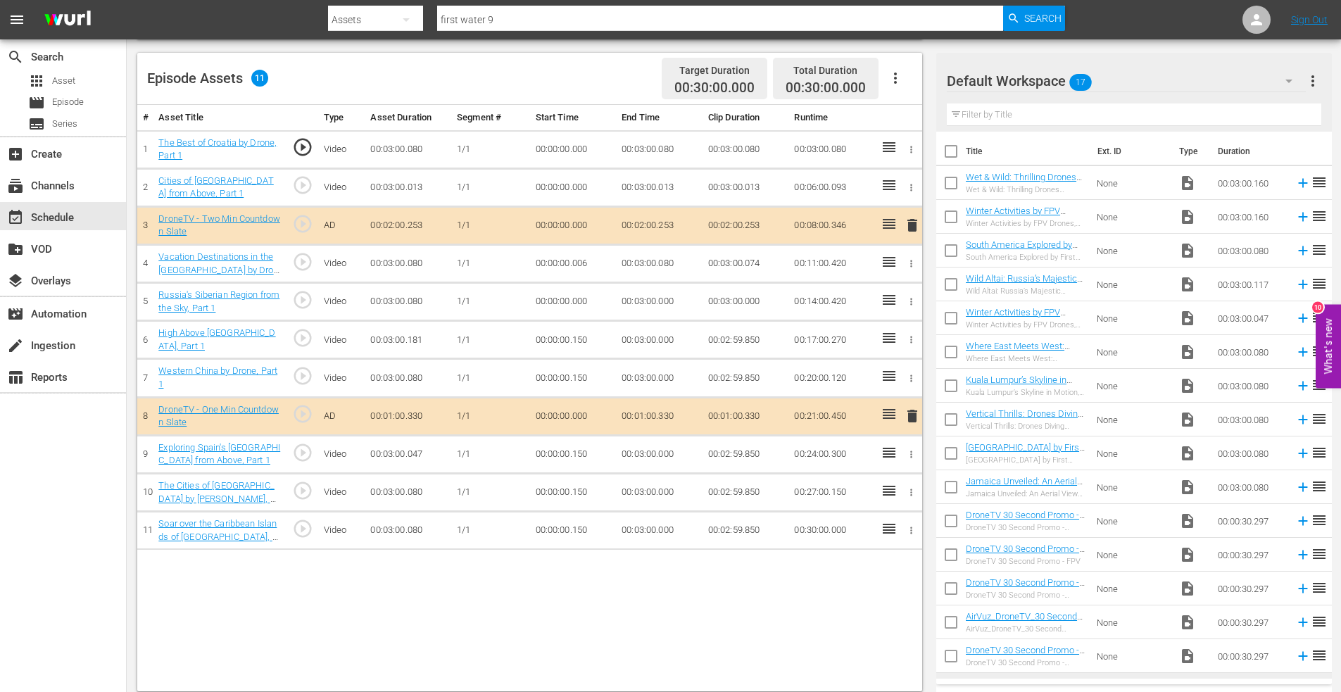
scroll to position [367, 0]
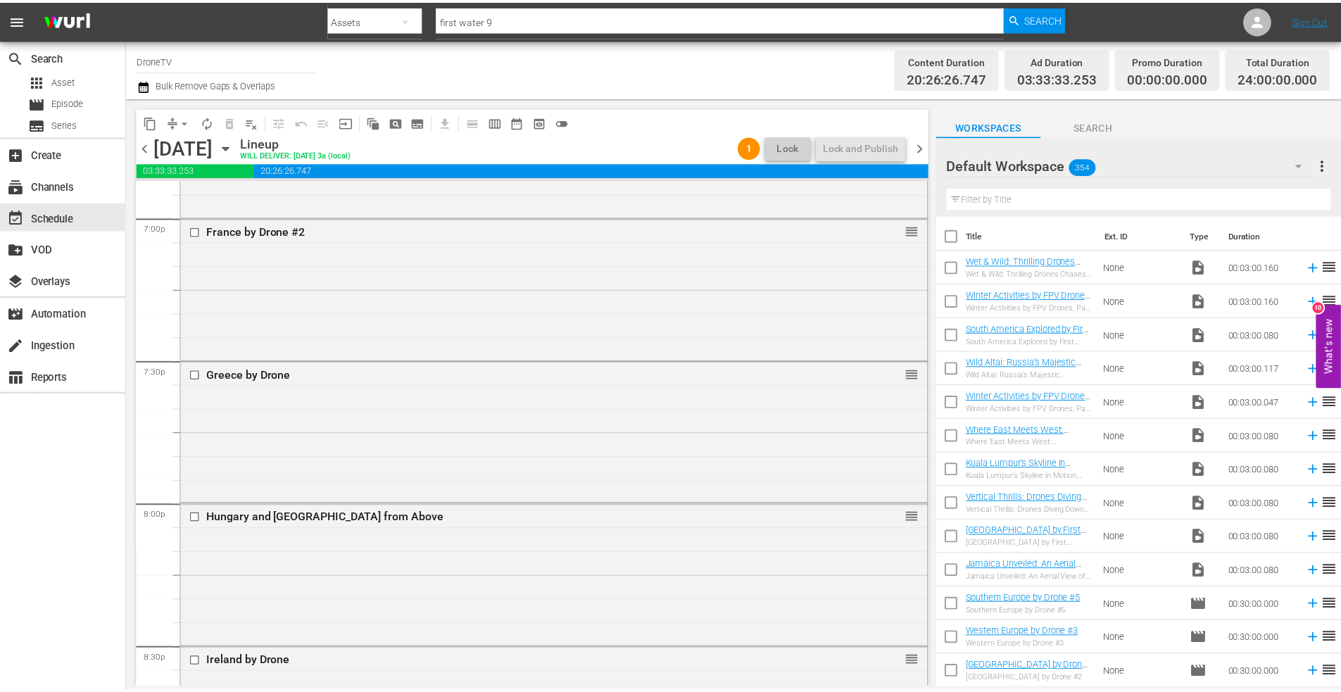
scroll to position [5420, 0]
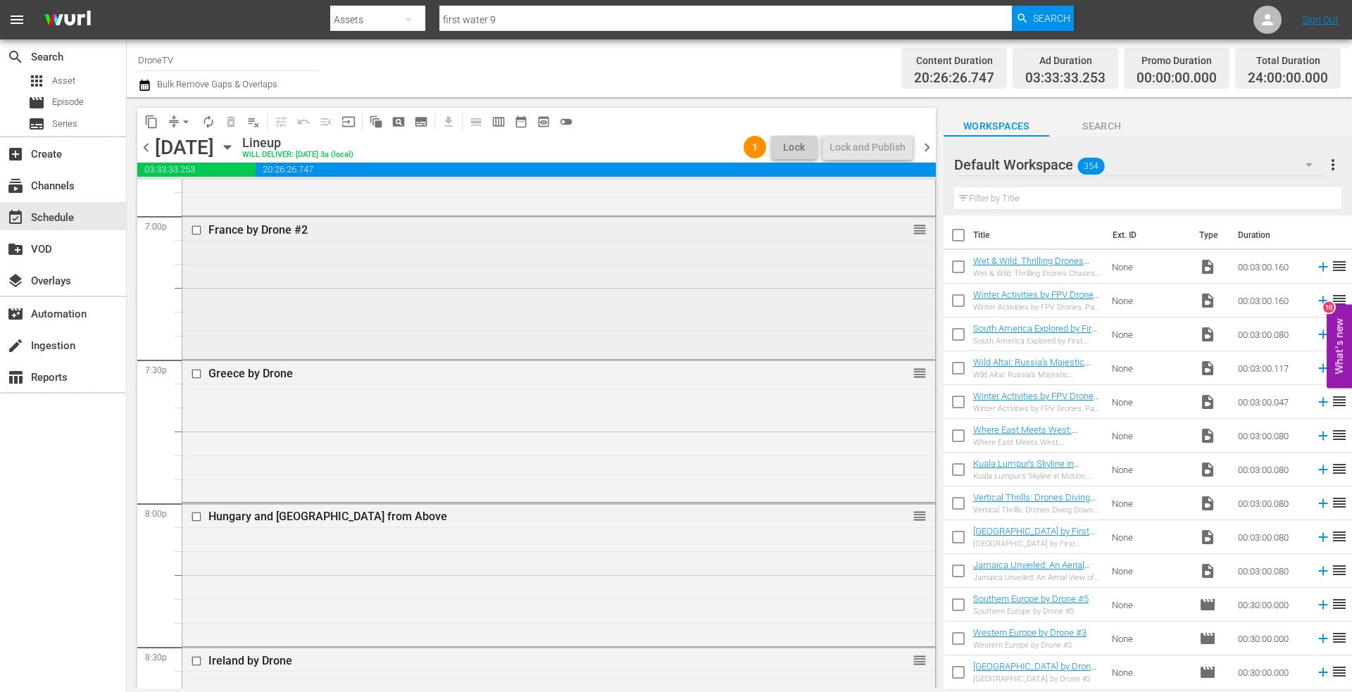
click at [291, 285] on div "France by Drone #2 reorder" at bounding box center [558, 286] width 753 height 139
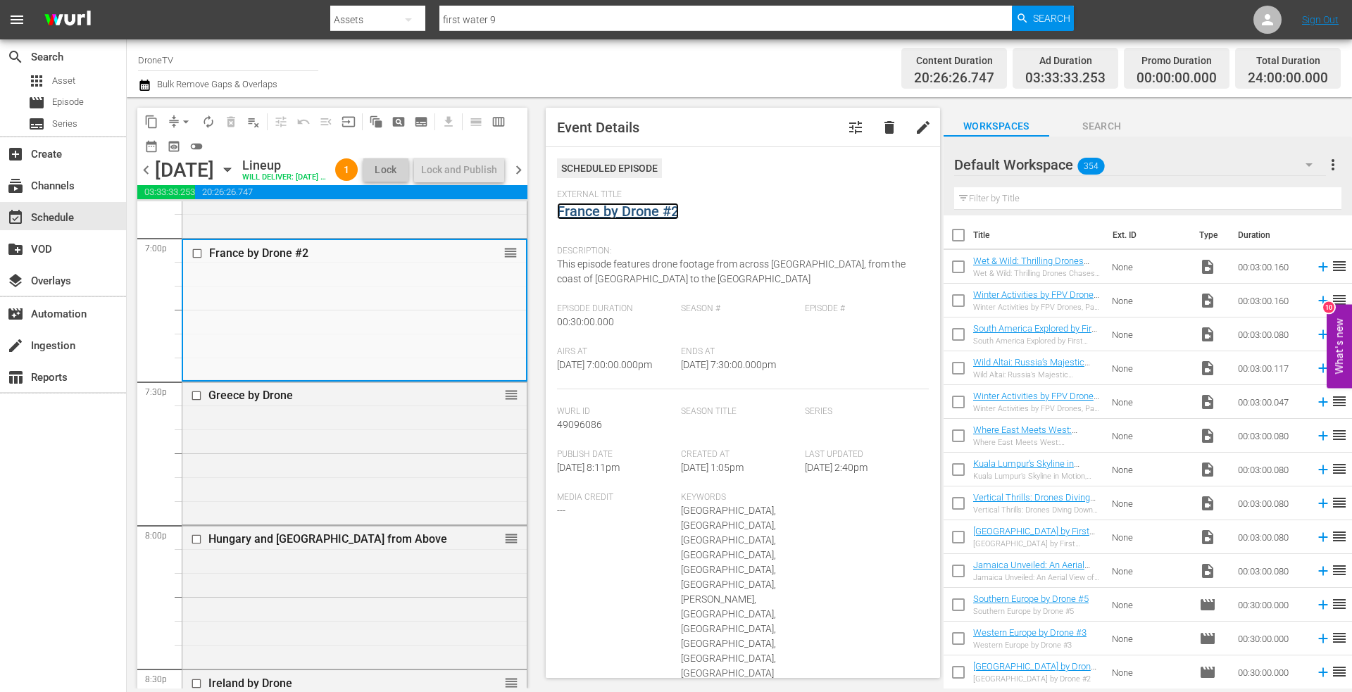
click at [615, 210] on link "France by Drone #2" at bounding box center [618, 211] width 122 height 17
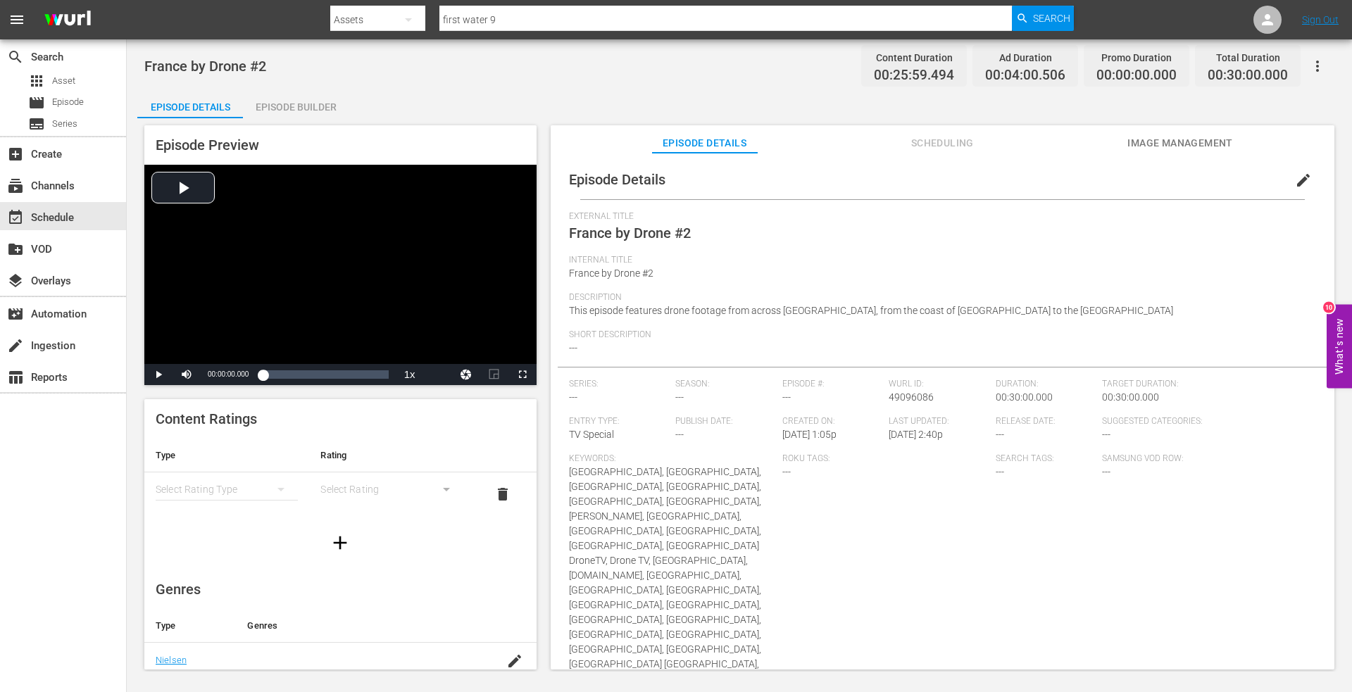
click at [311, 106] on div "Episode Builder" at bounding box center [296, 107] width 106 height 34
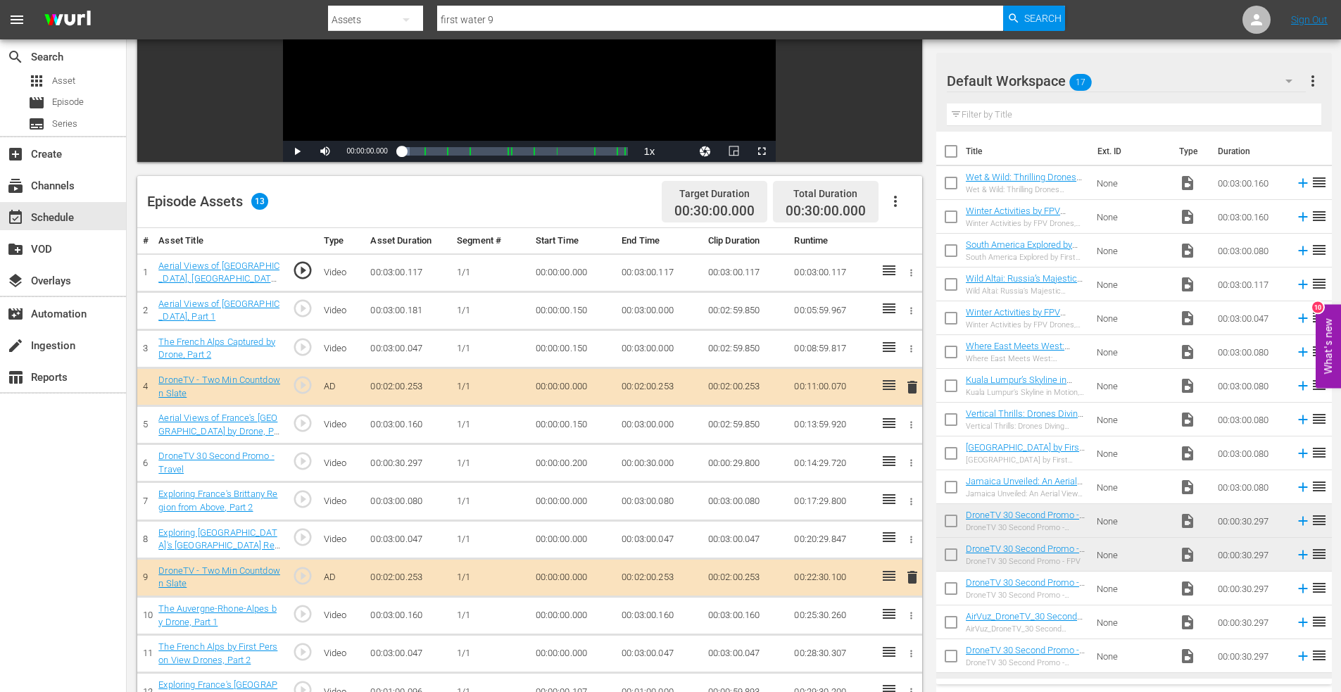
scroll to position [156, 0]
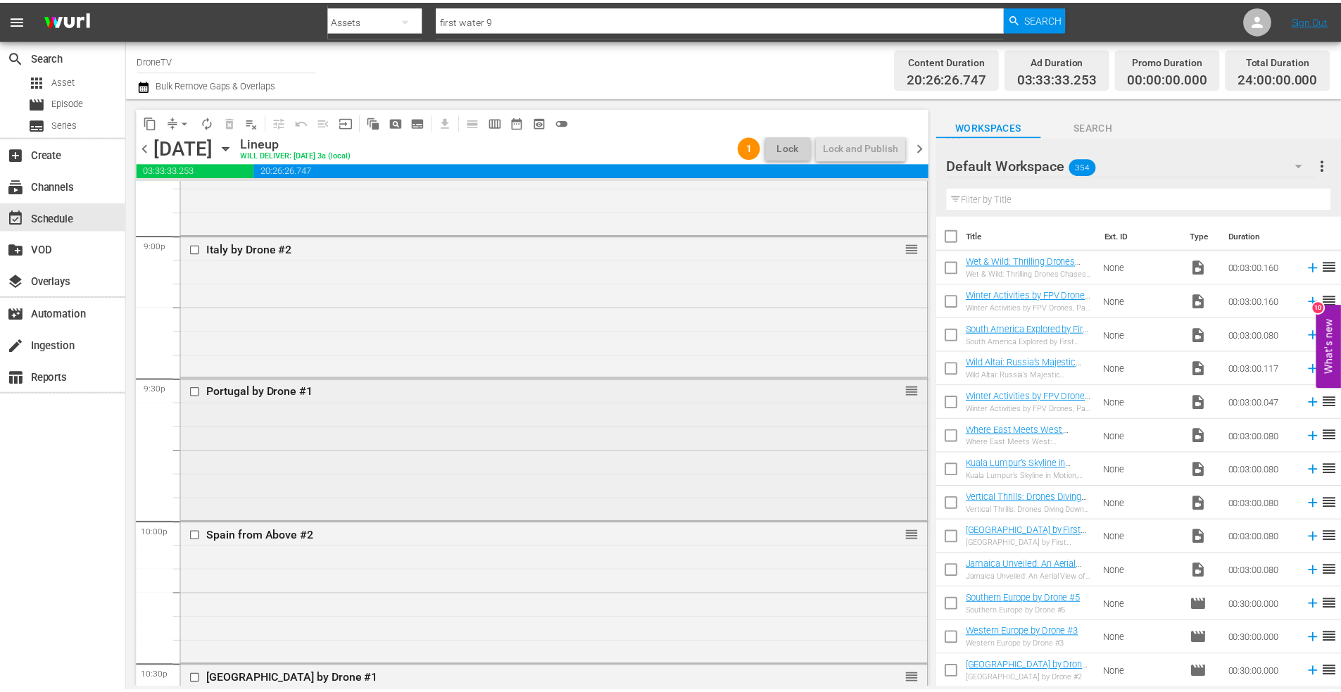
scroll to position [6054, 0]
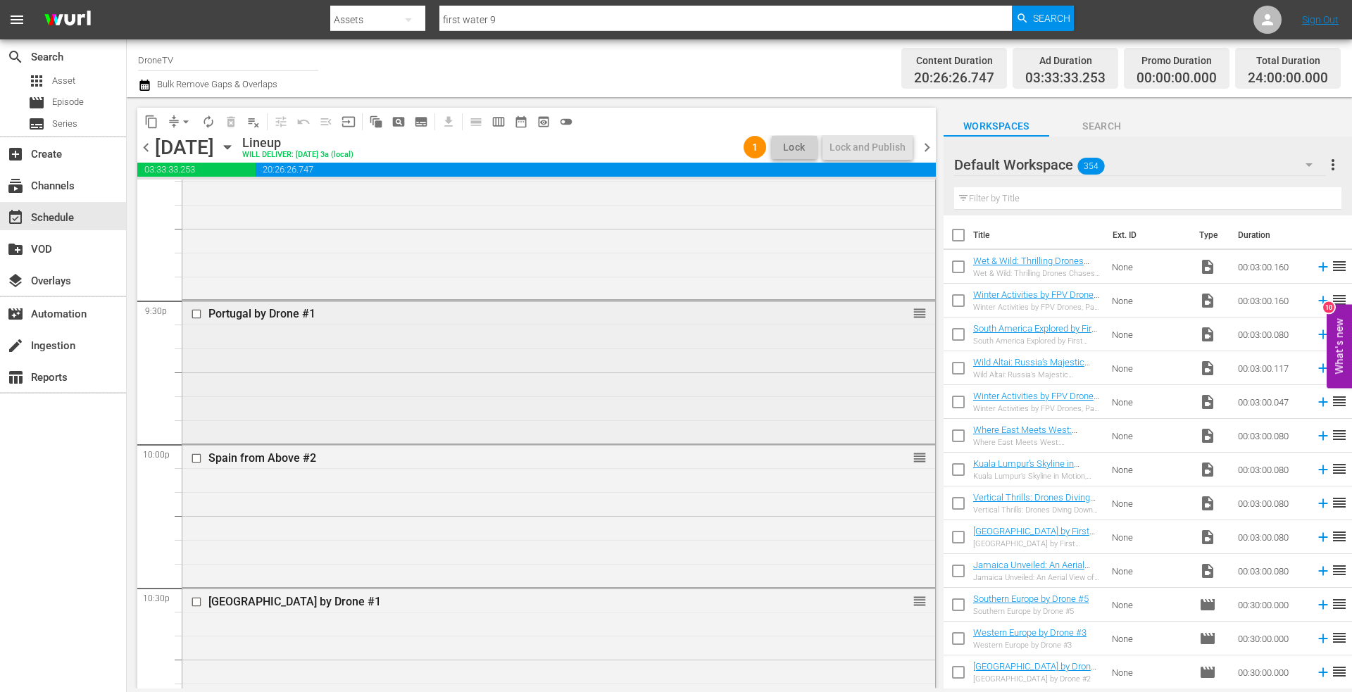
click at [295, 333] on div "Portugal by Drone #1 reorder" at bounding box center [558, 370] width 753 height 139
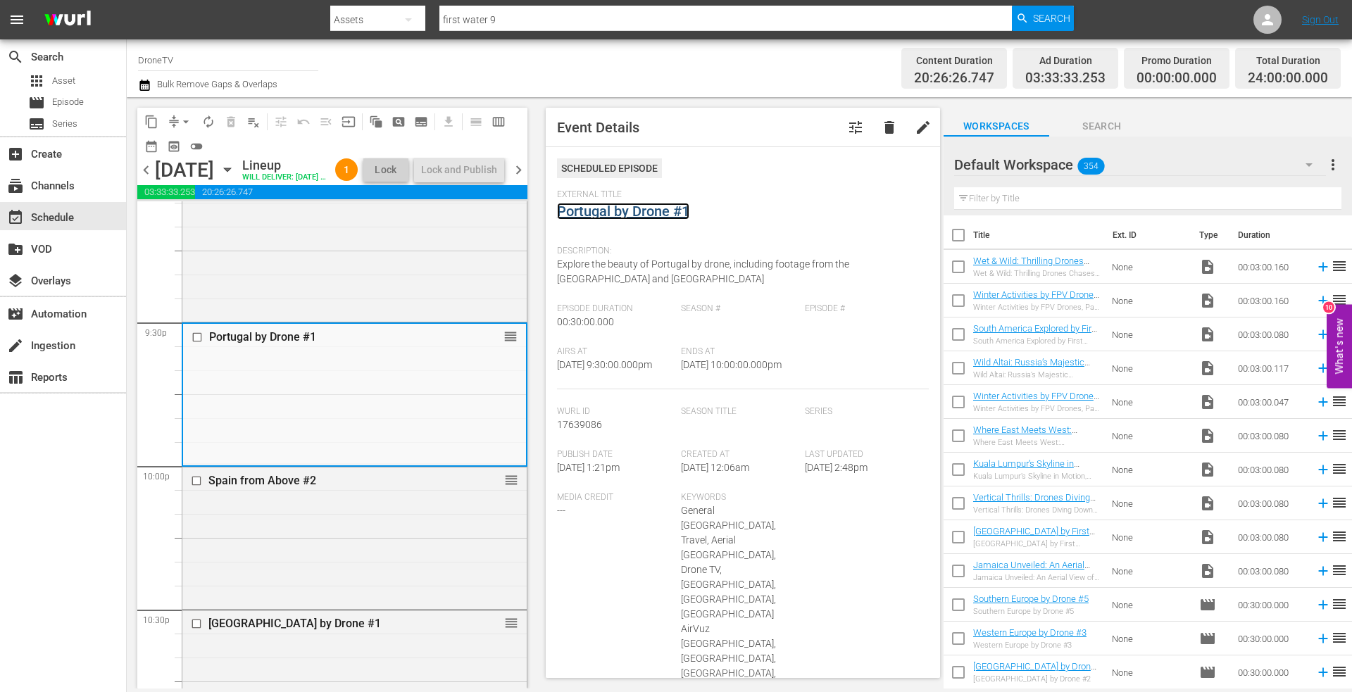
click at [638, 211] on link "Portugal by Drone #1" at bounding box center [623, 211] width 132 height 17
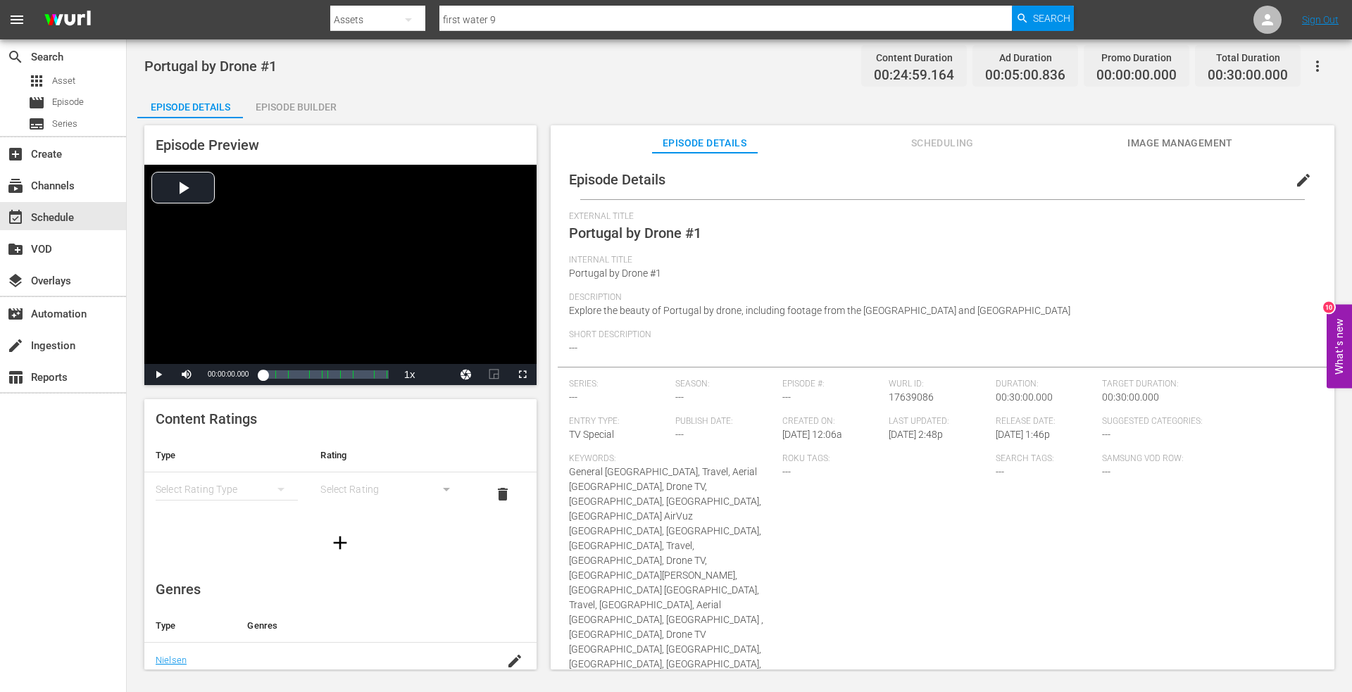
click at [308, 106] on div "Episode Builder" at bounding box center [296, 107] width 106 height 34
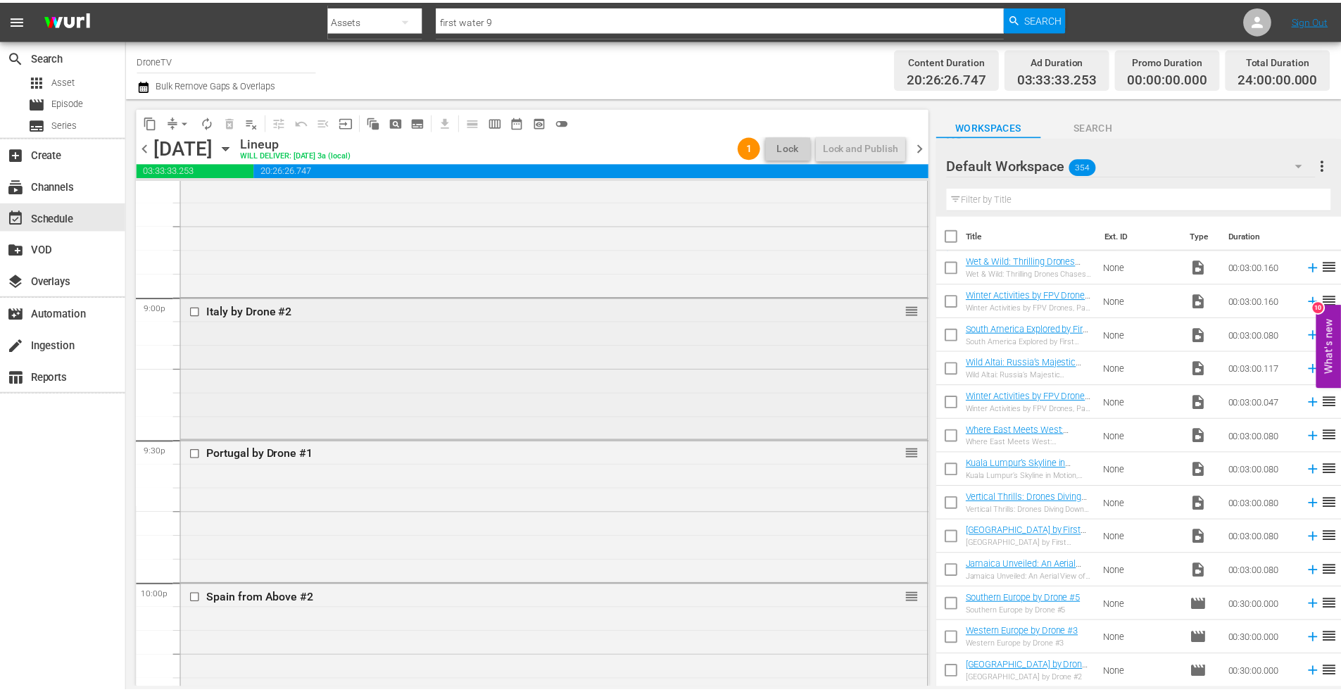
scroll to position [5913, 0]
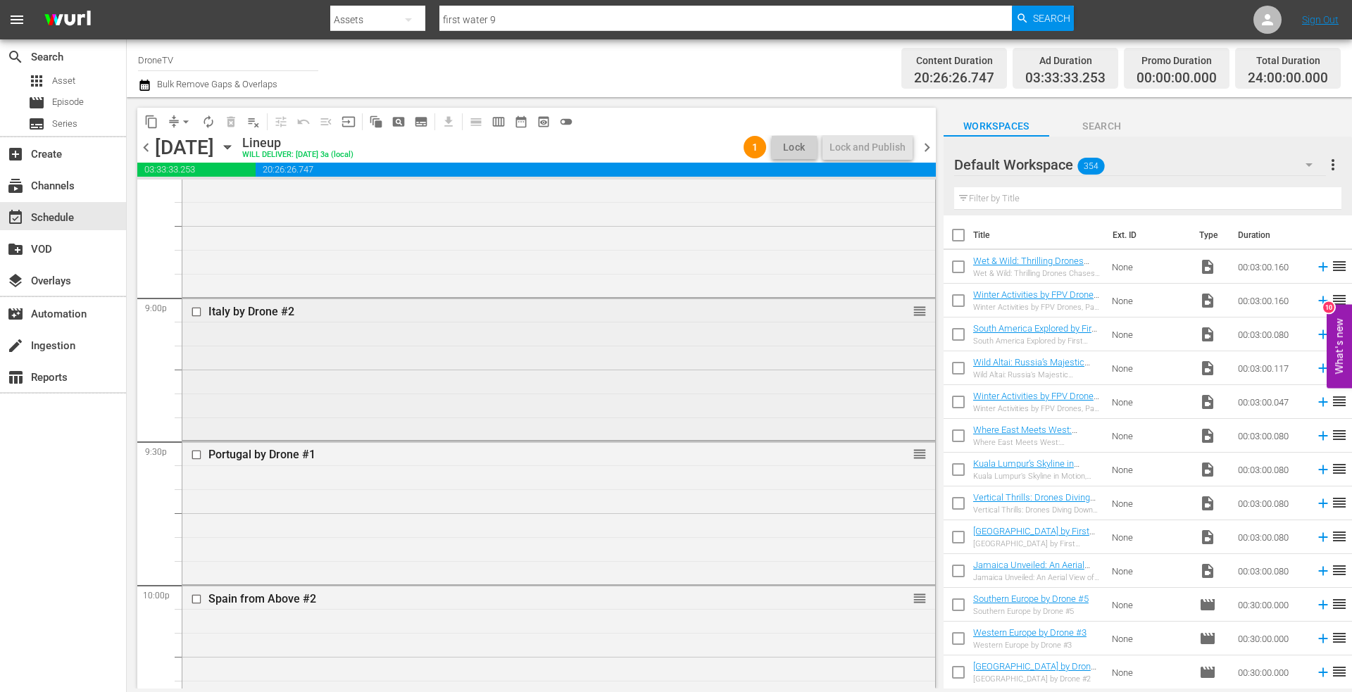
click at [348, 355] on div "Italy by Drone #2 reorder" at bounding box center [558, 367] width 753 height 139
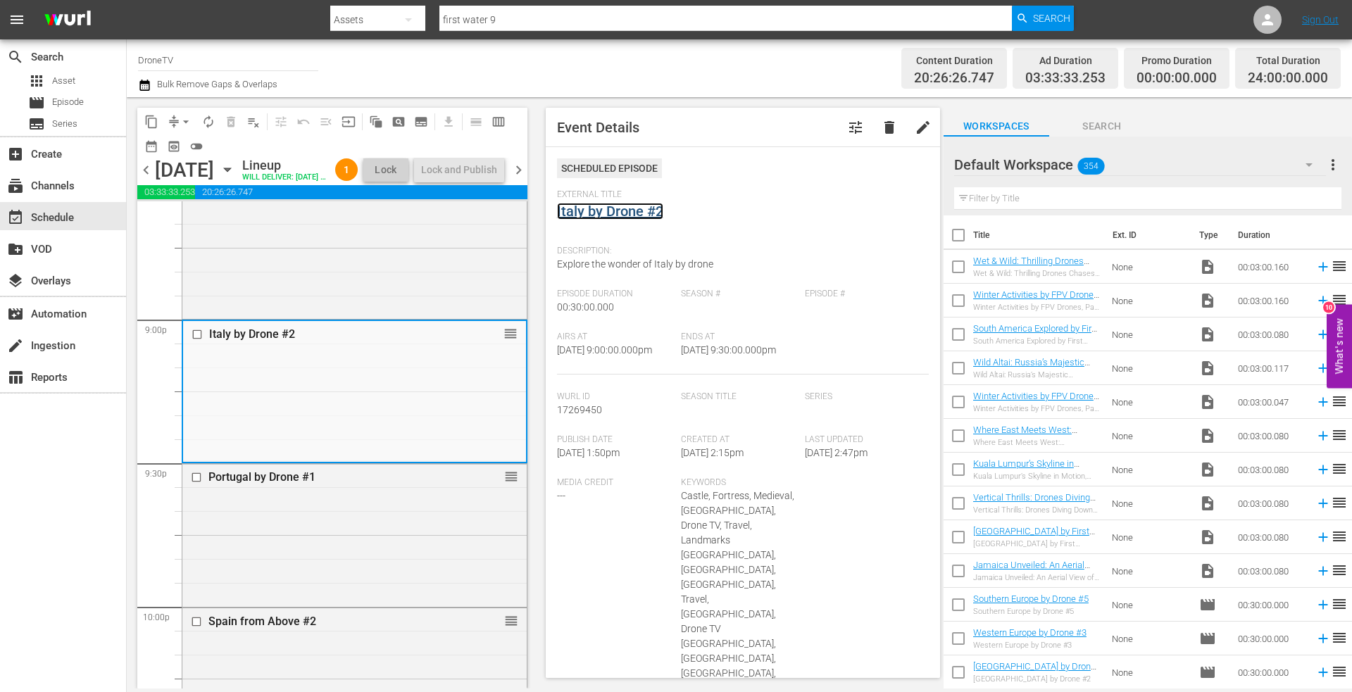
click at [625, 215] on link "Italy by Drone #2" at bounding box center [610, 211] width 106 height 17
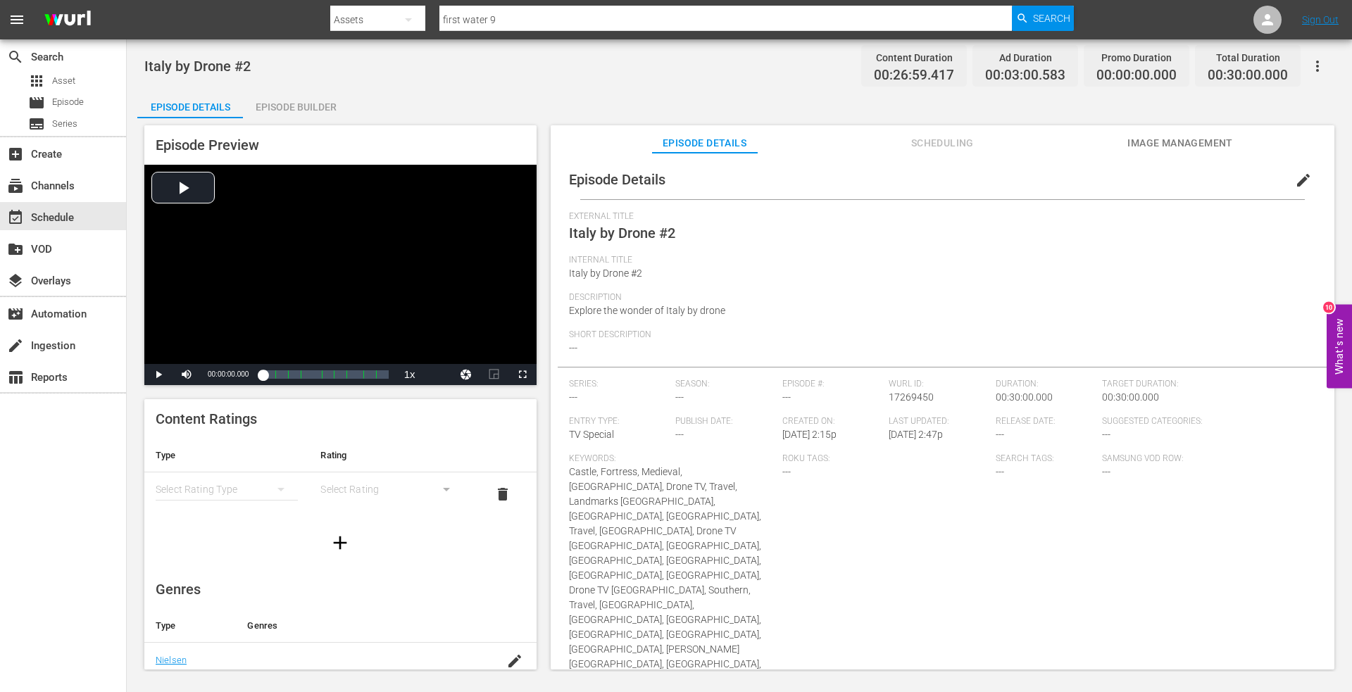
click at [298, 106] on div "Episode Builder" at bounding box center [296, 107] width 106 height 34
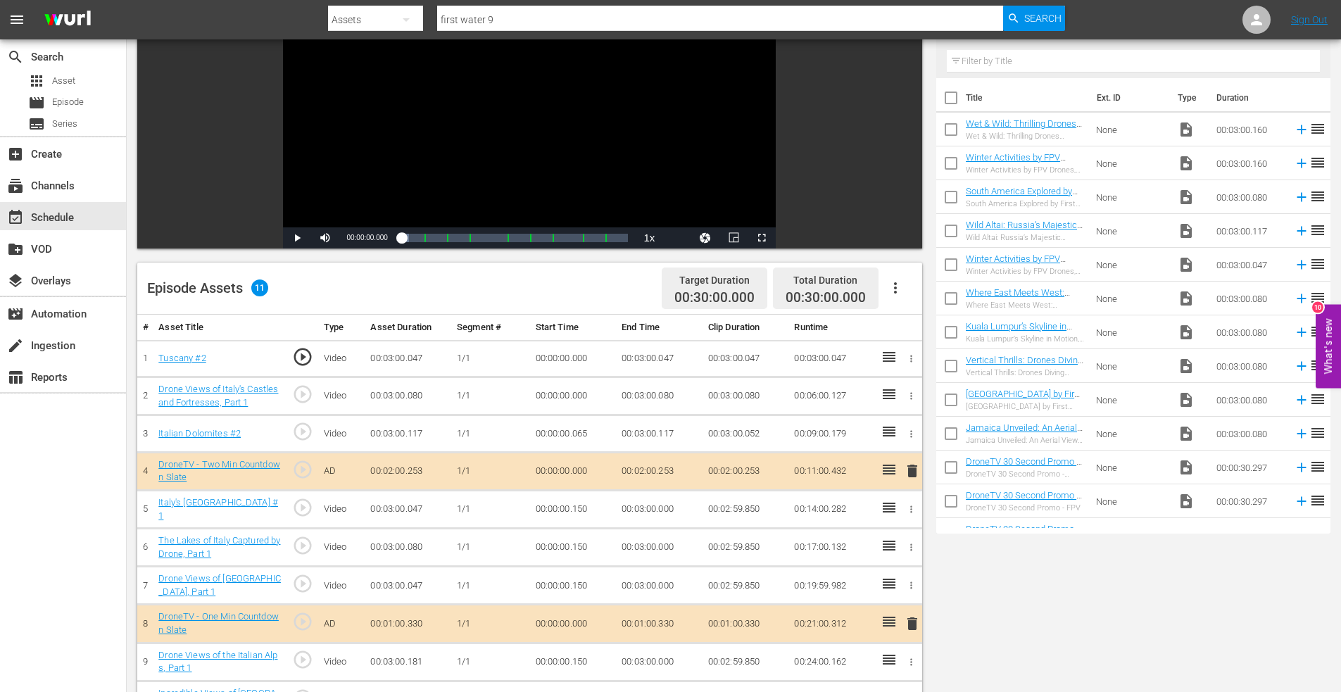
scroll to position [352, 0]
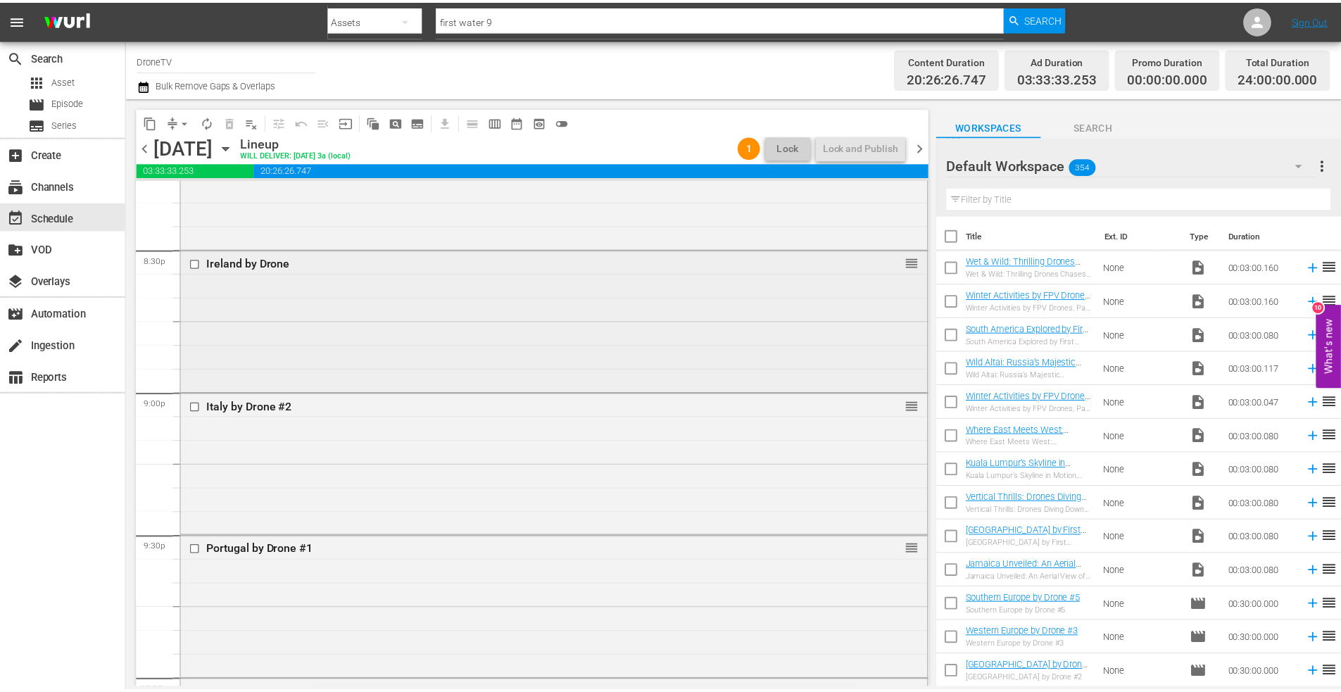
scroll to position [5702, 0]
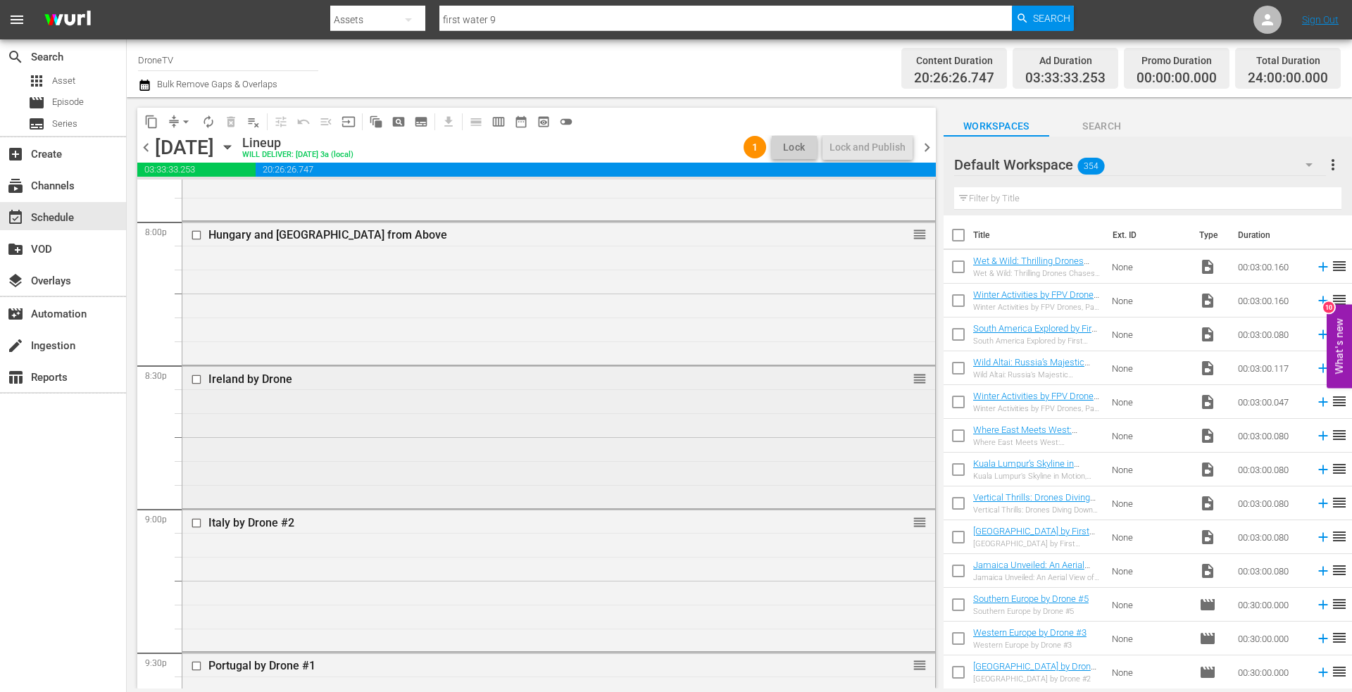
click at [297, 408] on div "Ireland by Drone reorder" at bounding box center [558, 435] width 753 height 139
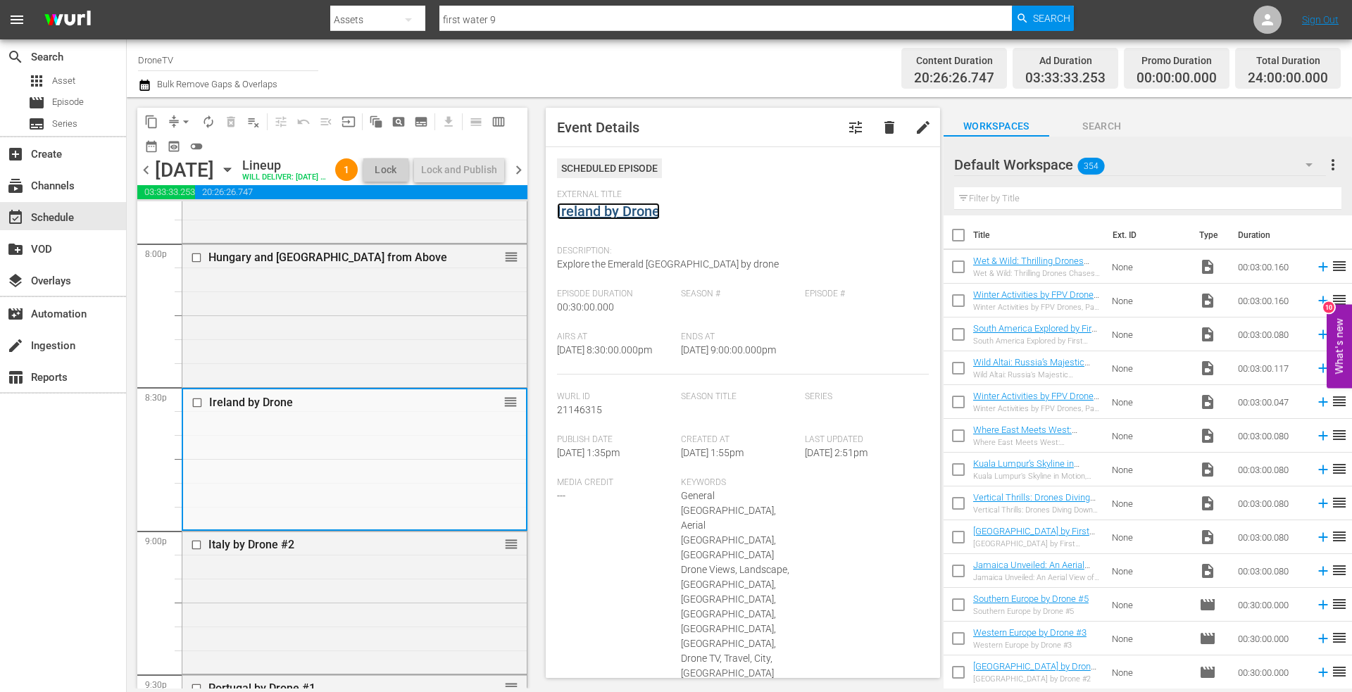
click at [588, 209] on link "Ireland by Drone" at bounding box center [608, 211] width 103 height 17
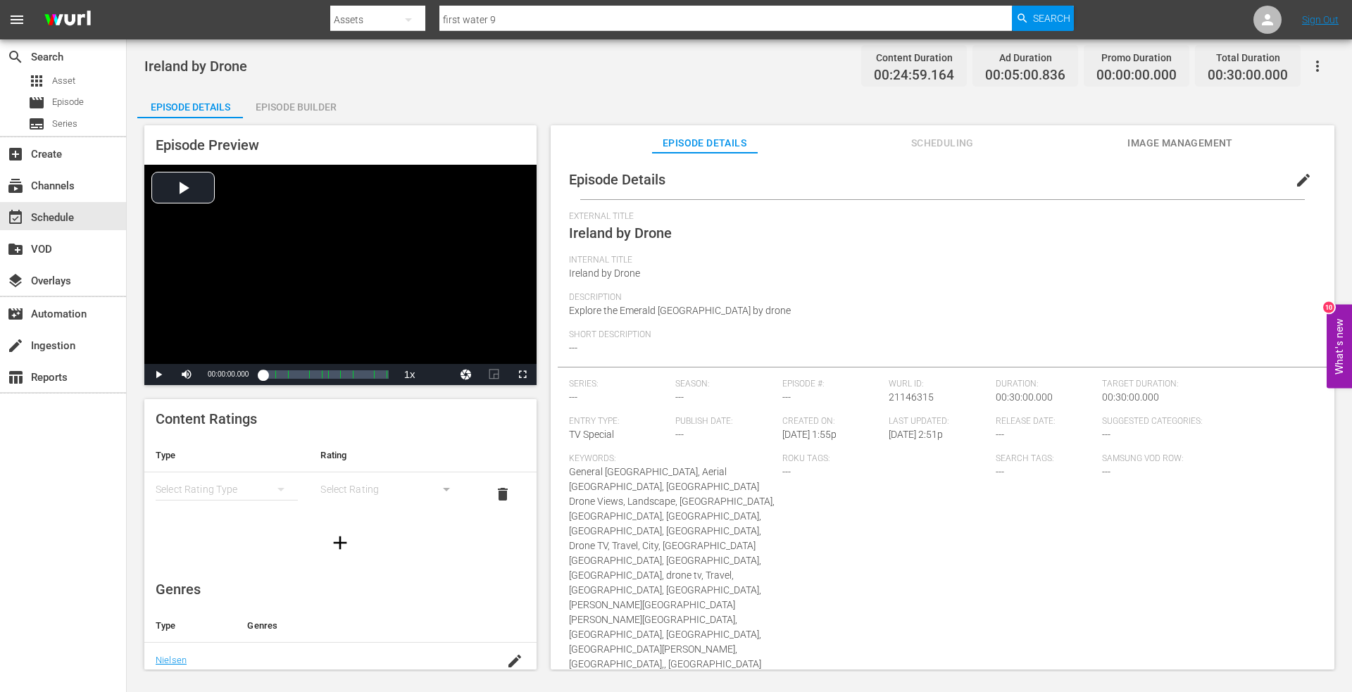
click at [301, 106] on div "Episode Builder" at bounding box center [296, 107] width 106 height 34
